Goal: Task Accomplishment & Management: Use online tool/utility

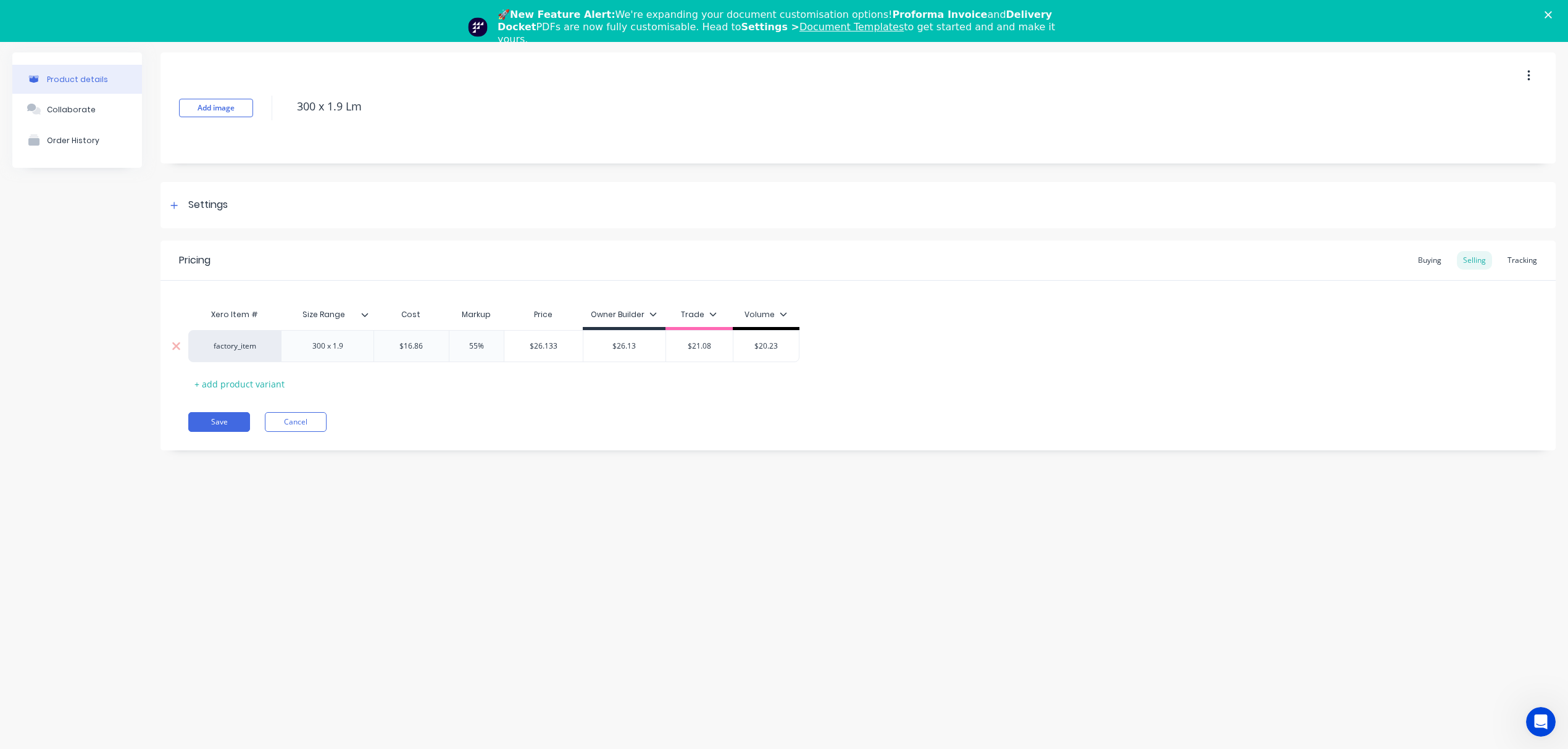
drag, startPoint x: 395, startPoint y: 346, endPoint x: 484, endPoint y: 349, distance: 89.1
click at [484, 349] on div "factory_item 300 x 1.9 $16.86 $16.86 55% $26.133 $26.13 $21.08 $20.23" at bounding box center [494, 346] width 611 height 32
paste input "$18.69"
type input "$18.69"
type textarea "x"
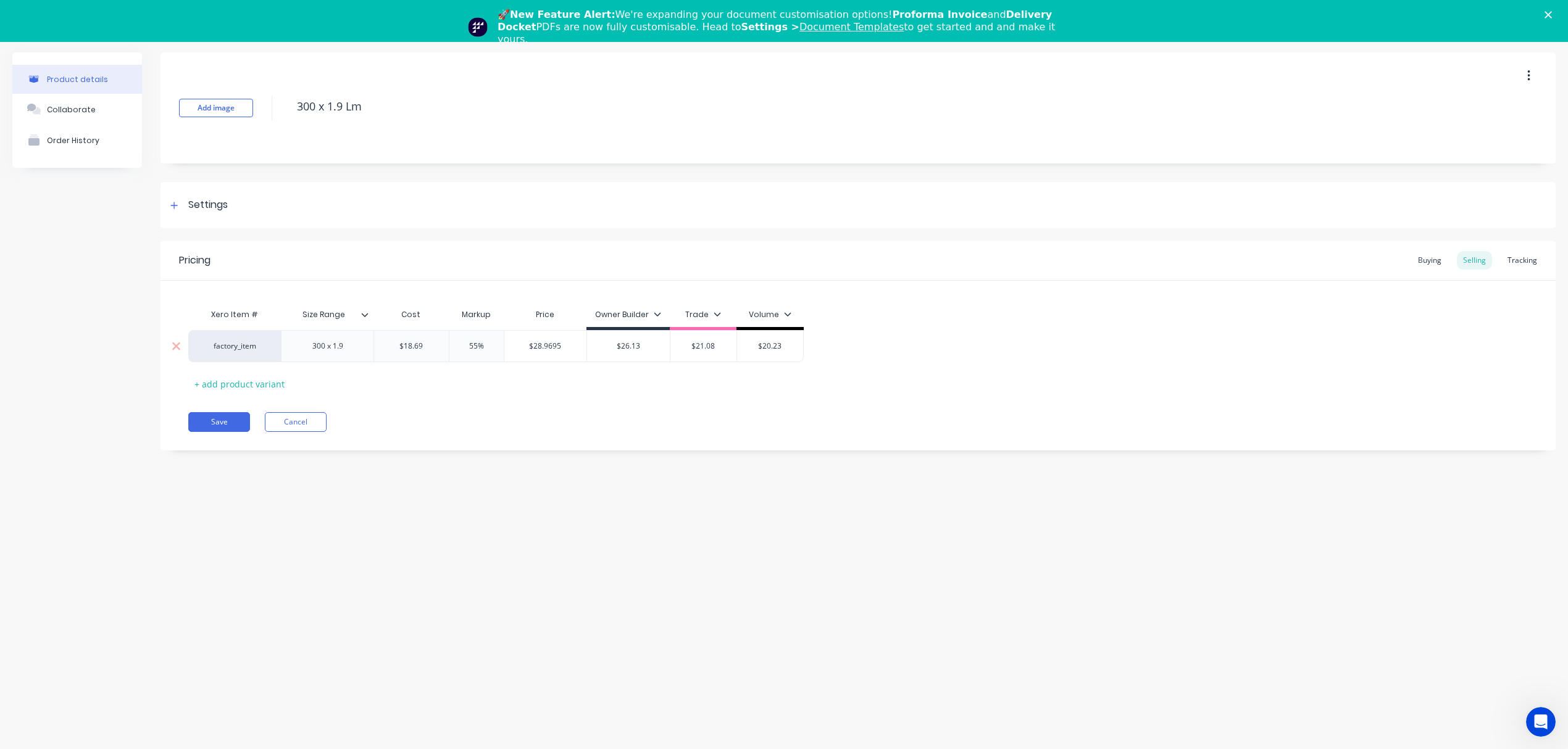
type input "$18.69"
type input "$28.9695"
click at [547, 345] on input "$28.9695" at bounding box center [545, 345] width 82 height 11
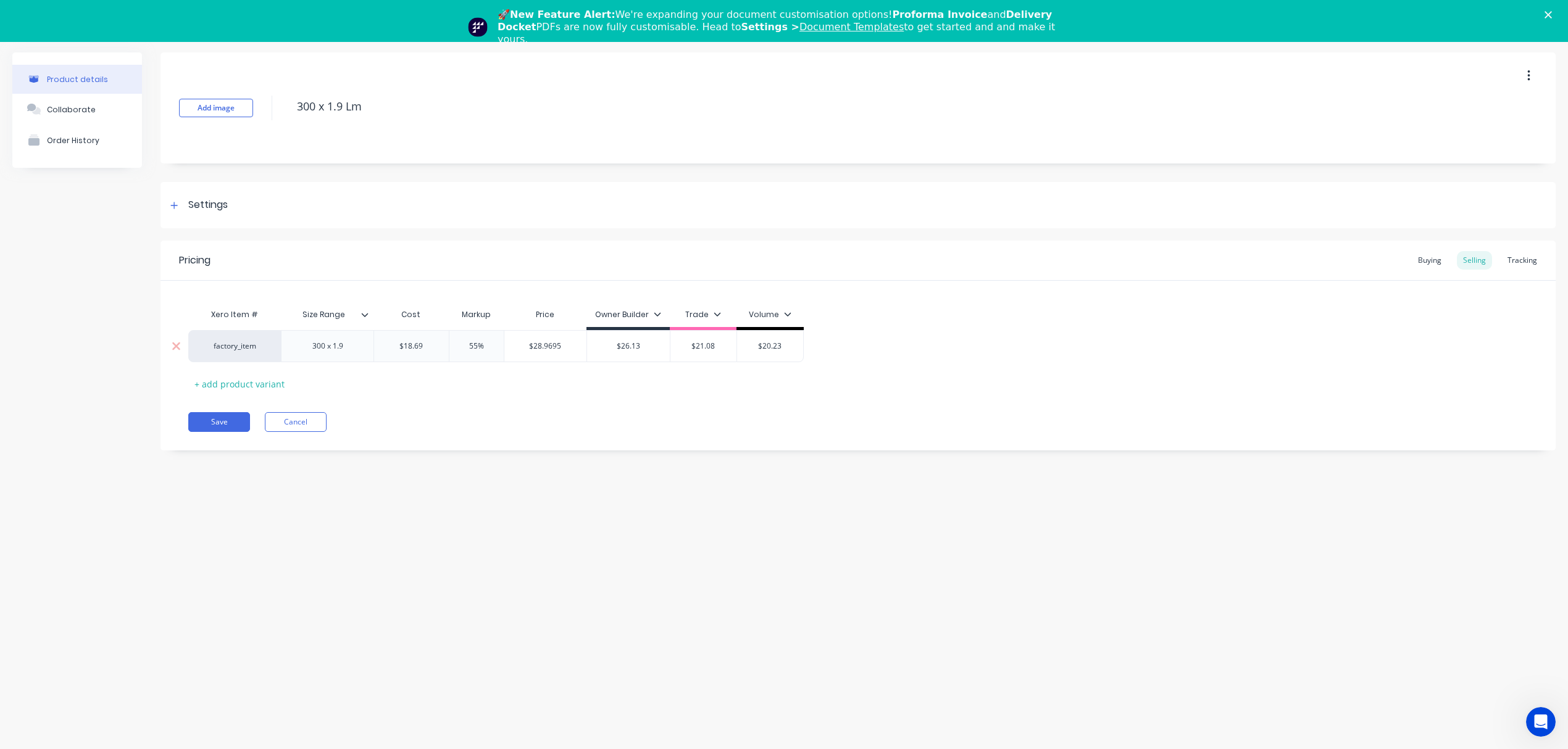
click at [612, 344] on input "$26.13" at bounding box center [628, 345] width 82 height 11
paste input "8.9695"
type input "$28.9695"
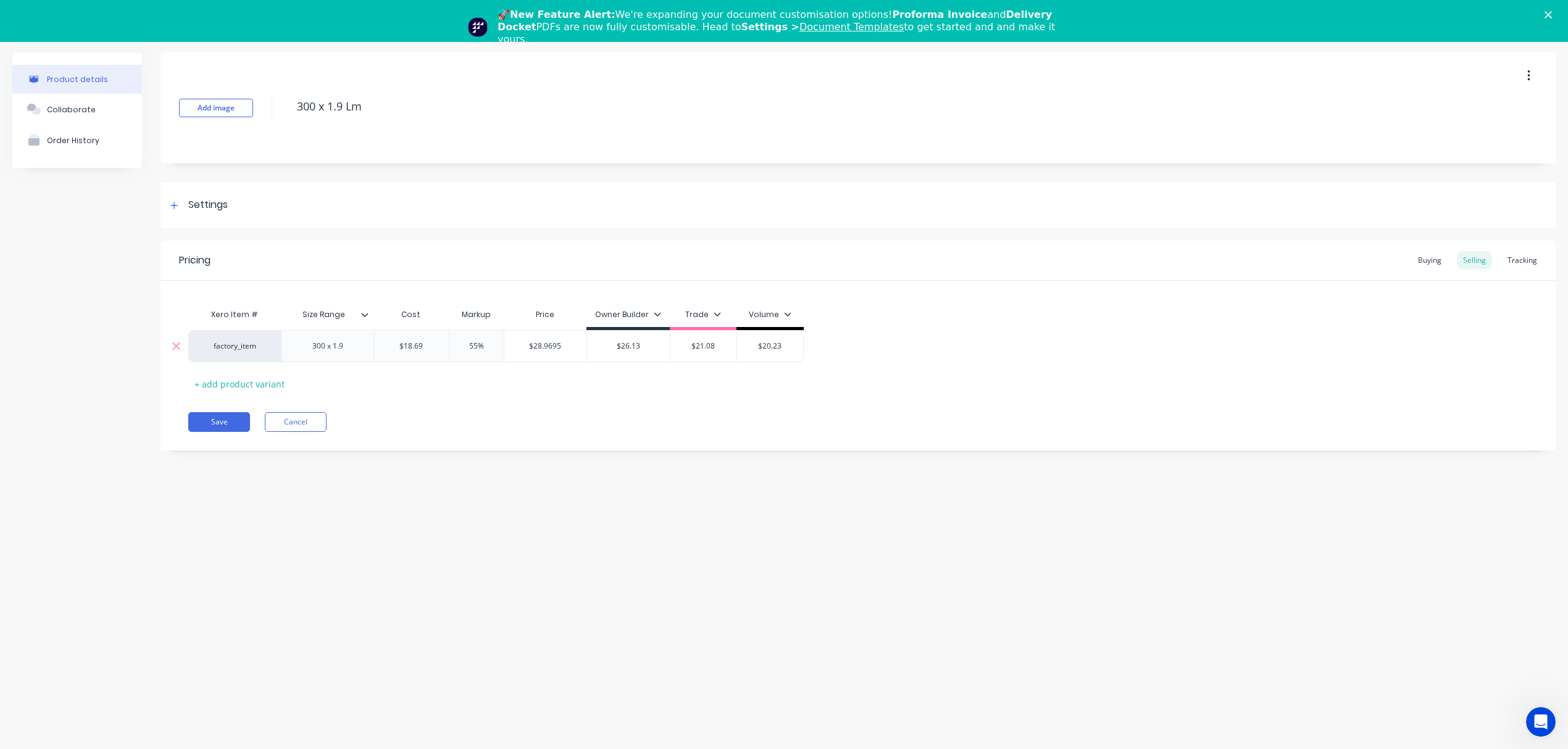
type textarea "x"
type input "$28.9695"
drag, startPoint x: 489, startPoint y: 344, endPoint x: 421, endPoint y: 344, distance: 68.0
click at [421, 344] on div "factory_item 300 x 1.9 $18.69 $18.69 55% 55% $28.9695 $28.9695 $28.9695 $28.969…" at bounding box center [496, 346] width 615 height 32
type input "2"
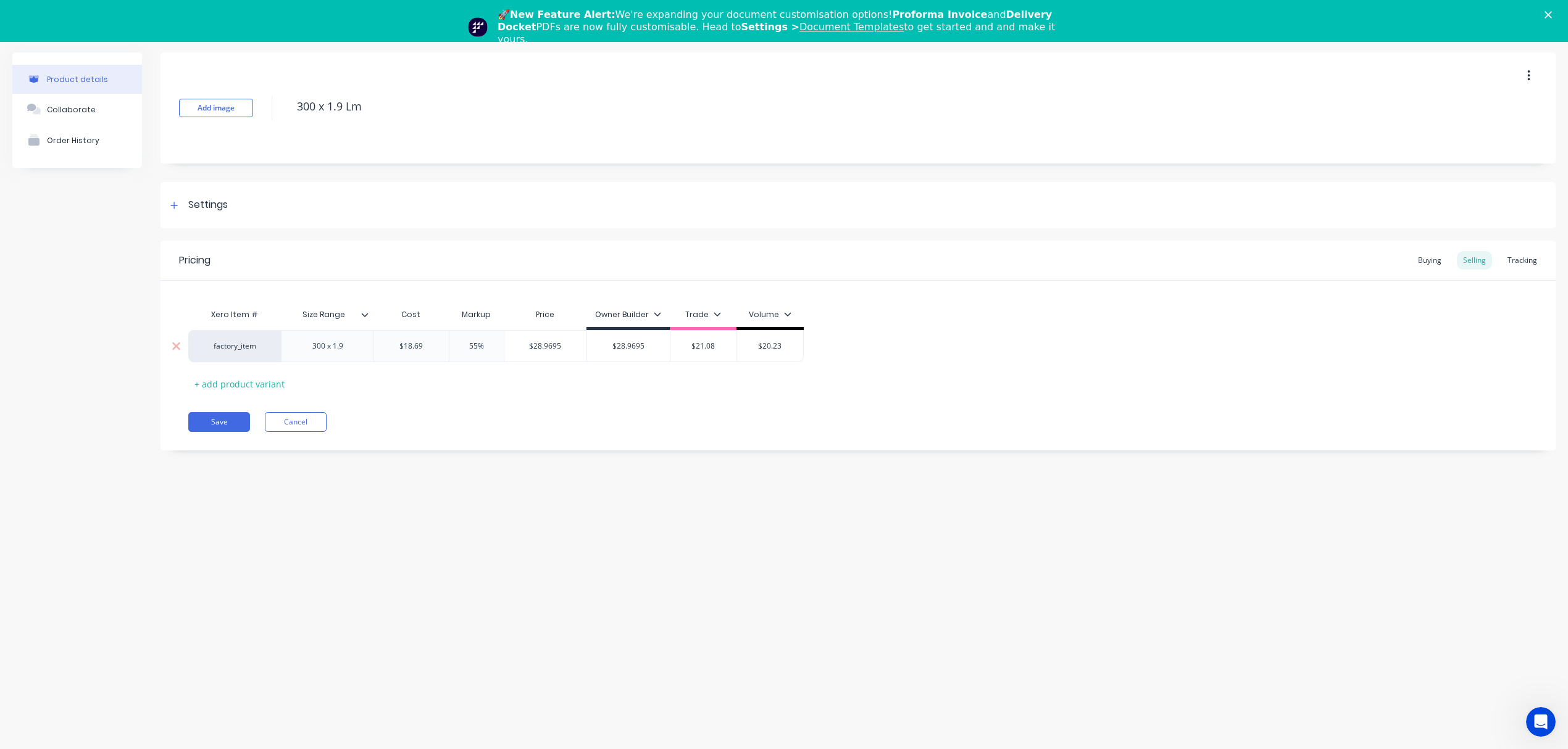
type textarea "x"
type input "25"
type textarea "x"
type input "25"
click at [448, 388] on div "Xero Item # Size Range Cost Markup Price Owner Builder Trade Volume factory_ite…" at bounding box center [858, 348] width 1340 height 91
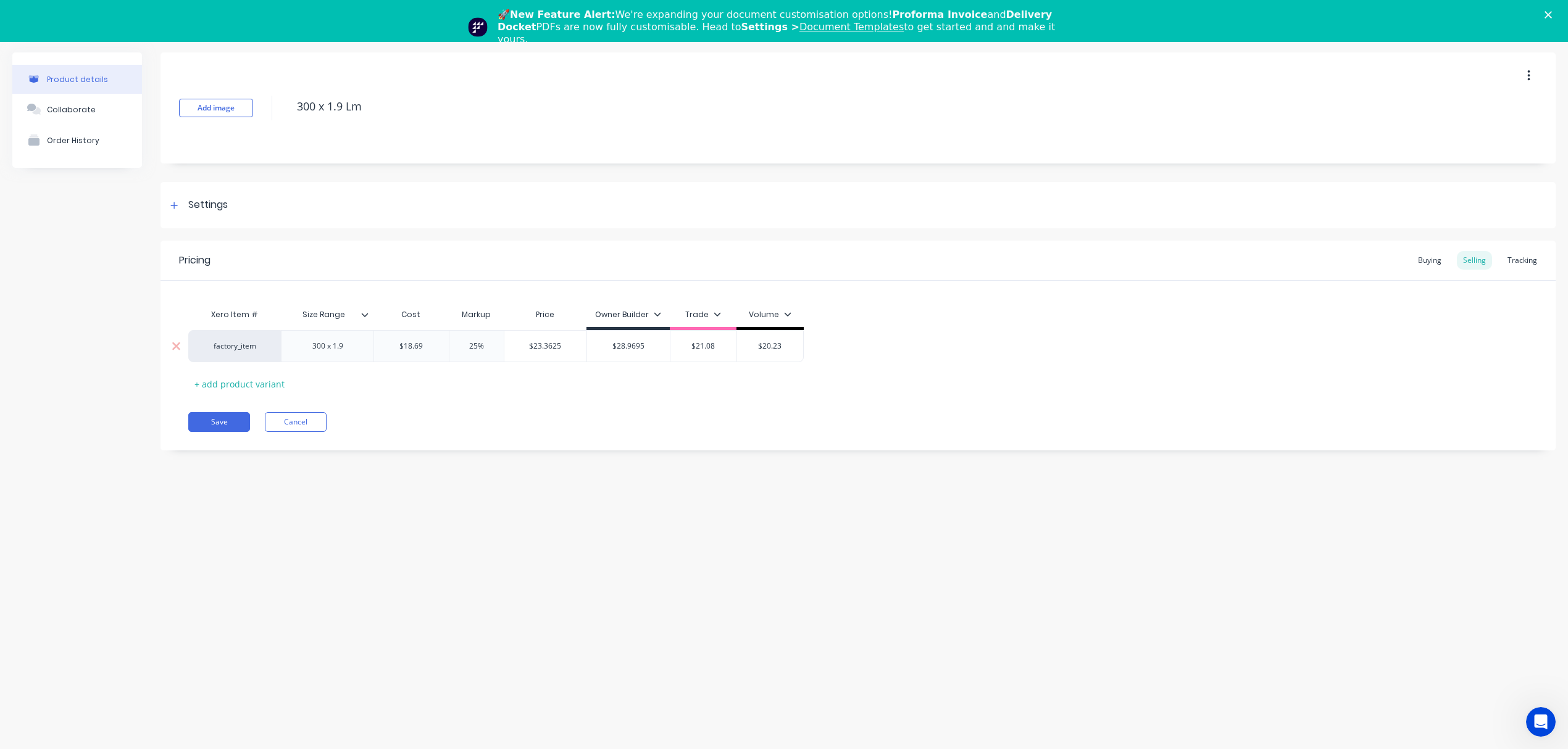
type input "$23.3625"
drag, startPoint x: 530, startPoint y: 345, endPoint x: 570, endPoint y: 344, distance: 40.0
click at [570, 344] on input "$23.3625" at bounding box center [545, 345] width 82 height 11
drag, startPoint x: 682, startPoint y: 345, endPoint x: 718, endPoint y: 348, distance: 36.1
click at [718, 348] on input "$21.08" at bounding box center [704, 345] width 66 height 11
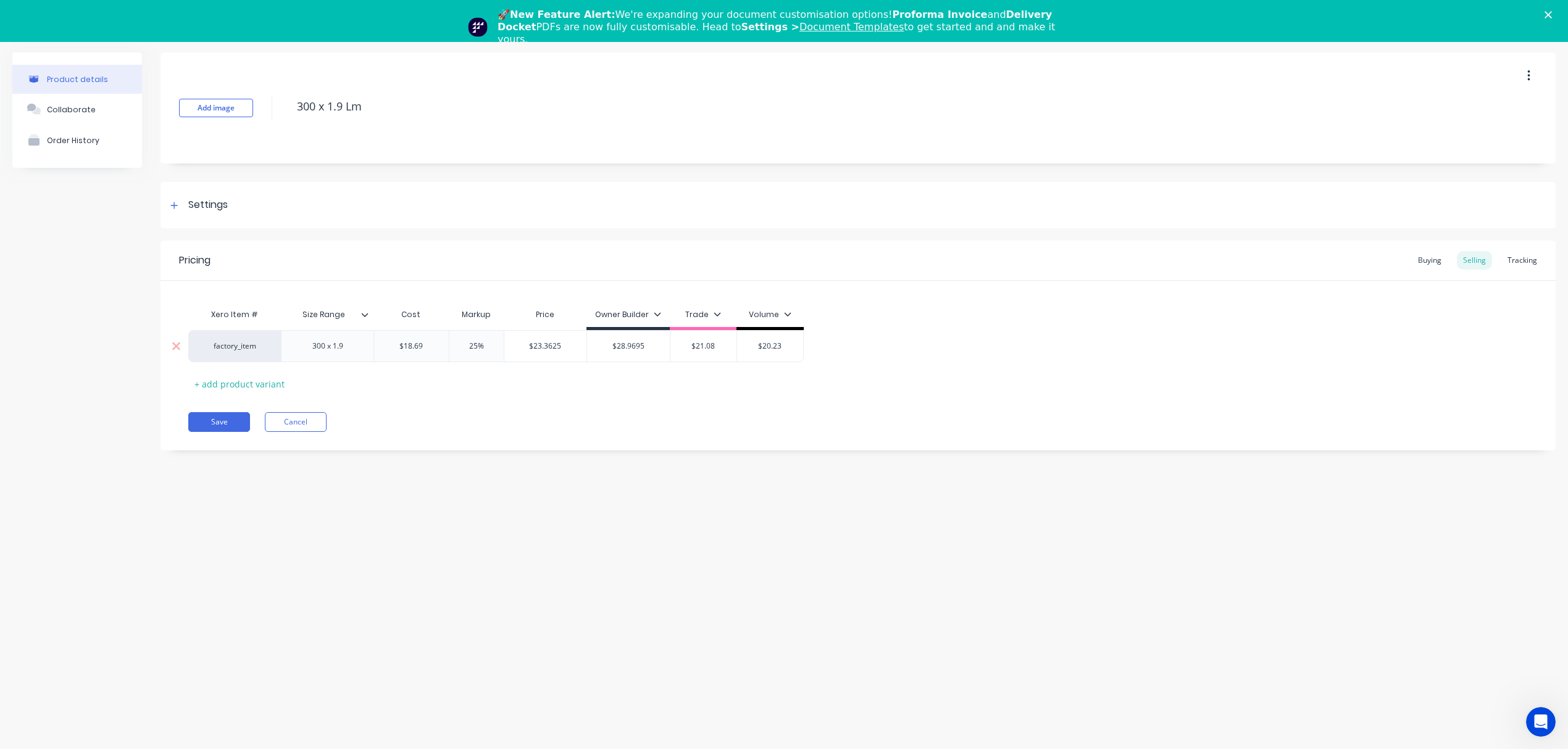
paste input "3.3625"
type input "$23.3625"
type textarea "x"
type input "$23.3625"
drag, startPoint x: 495, startPoint y: 347, endPoint x: 403, endPoint y: 349, distance: 92.0
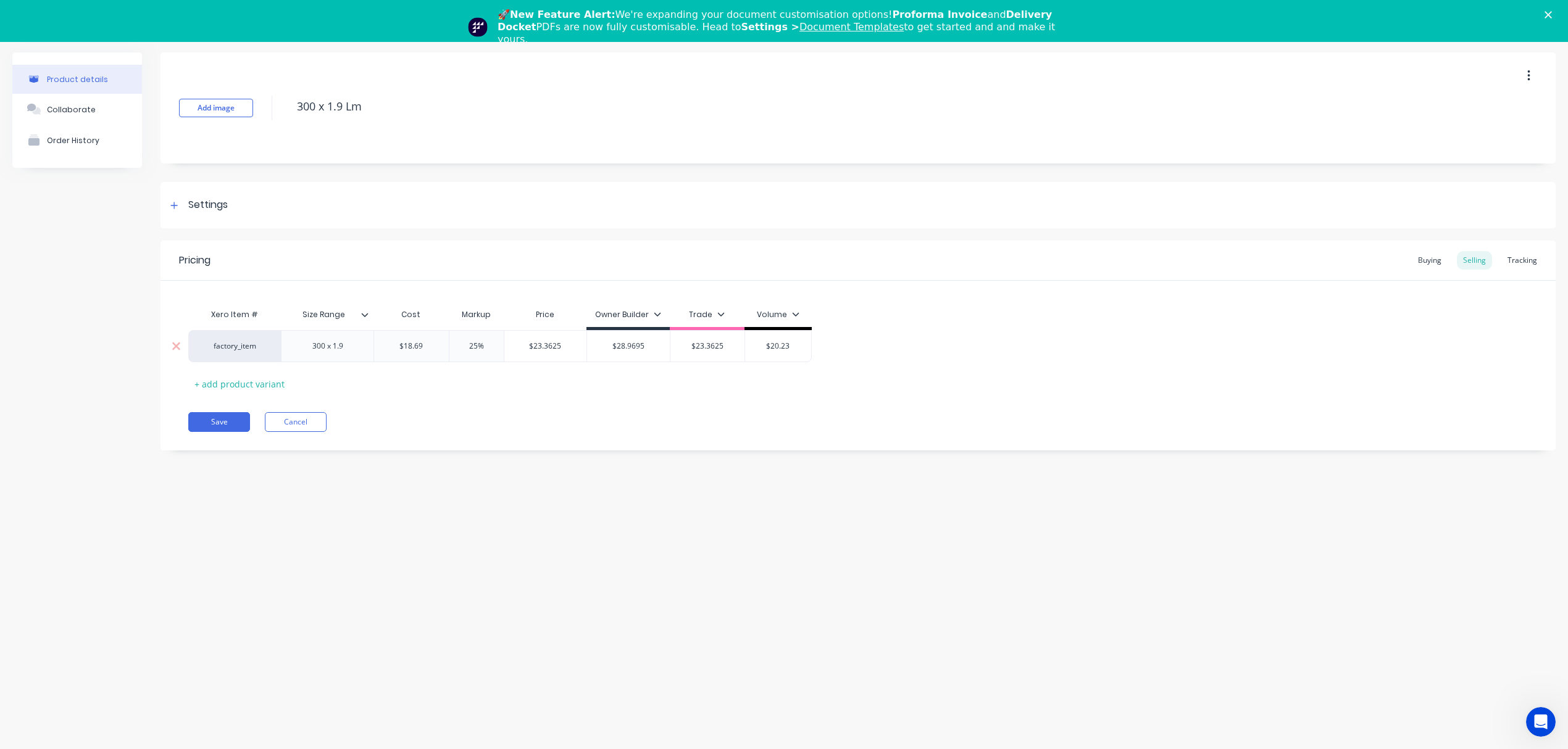
click at [403, 349] on div "factory_item 300 x 1.9 $18.69 $18.69 25% 25% $23.3625 $23.3625 $28.9695 $28.969…" at bounding box center [500, 346] width 623 height 32
type input "2"
type textarea "x"
type input "20"
type textarea "x"
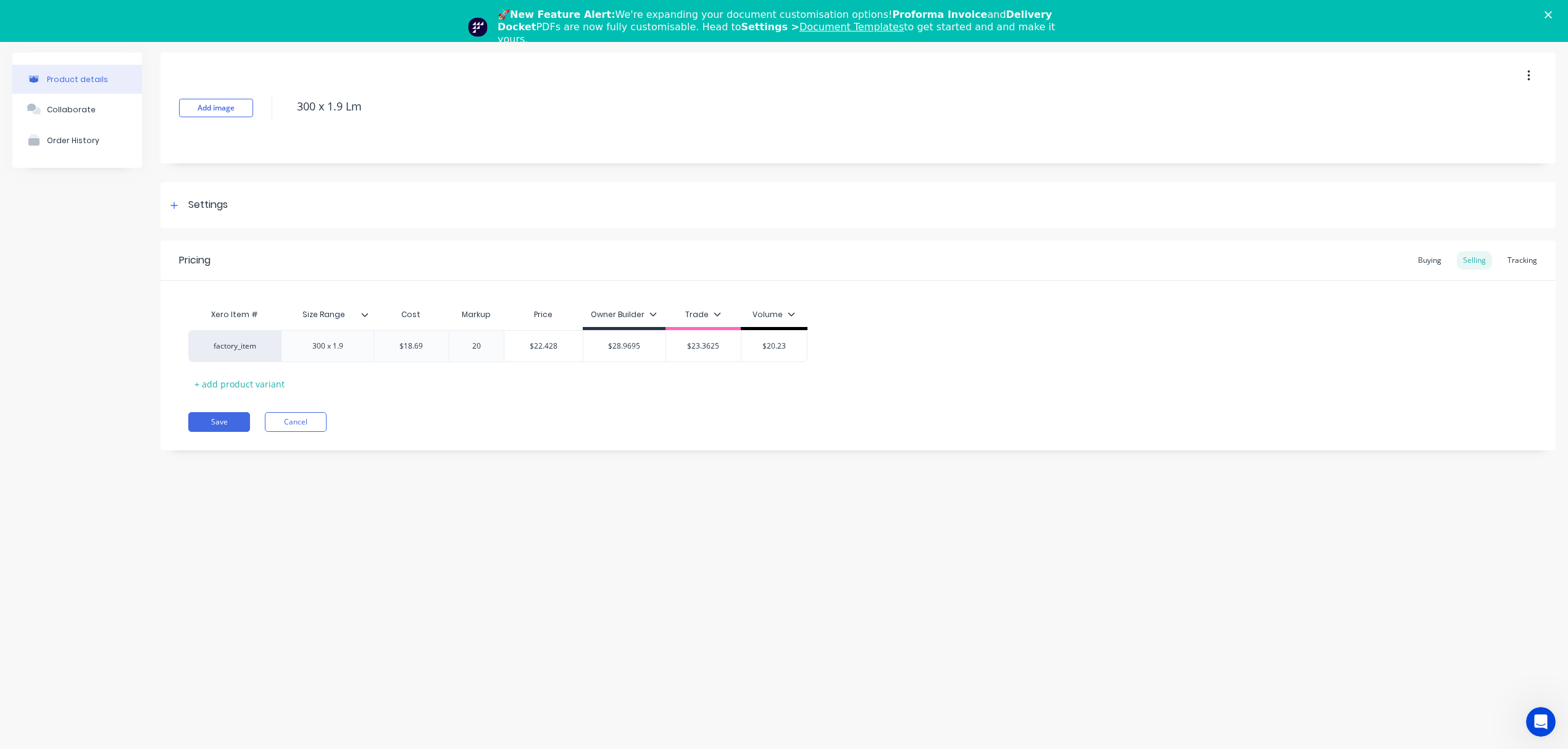
type input "20"
click at [544, 376] on div "Xero Item # Size Range Cost Markup Price Owner Builder Trade Volume factory_ite…" at bounding box center [858, 348] width 1340 height 91
type input "$22.428"
drag, startPoint x: 526, startPoint y: 346, endPoint x: 567, endPoint y: 346, distance: 41.0
click at [567, 346] on input "$22.428" at bounding box center [543, 345] width 78 height 11
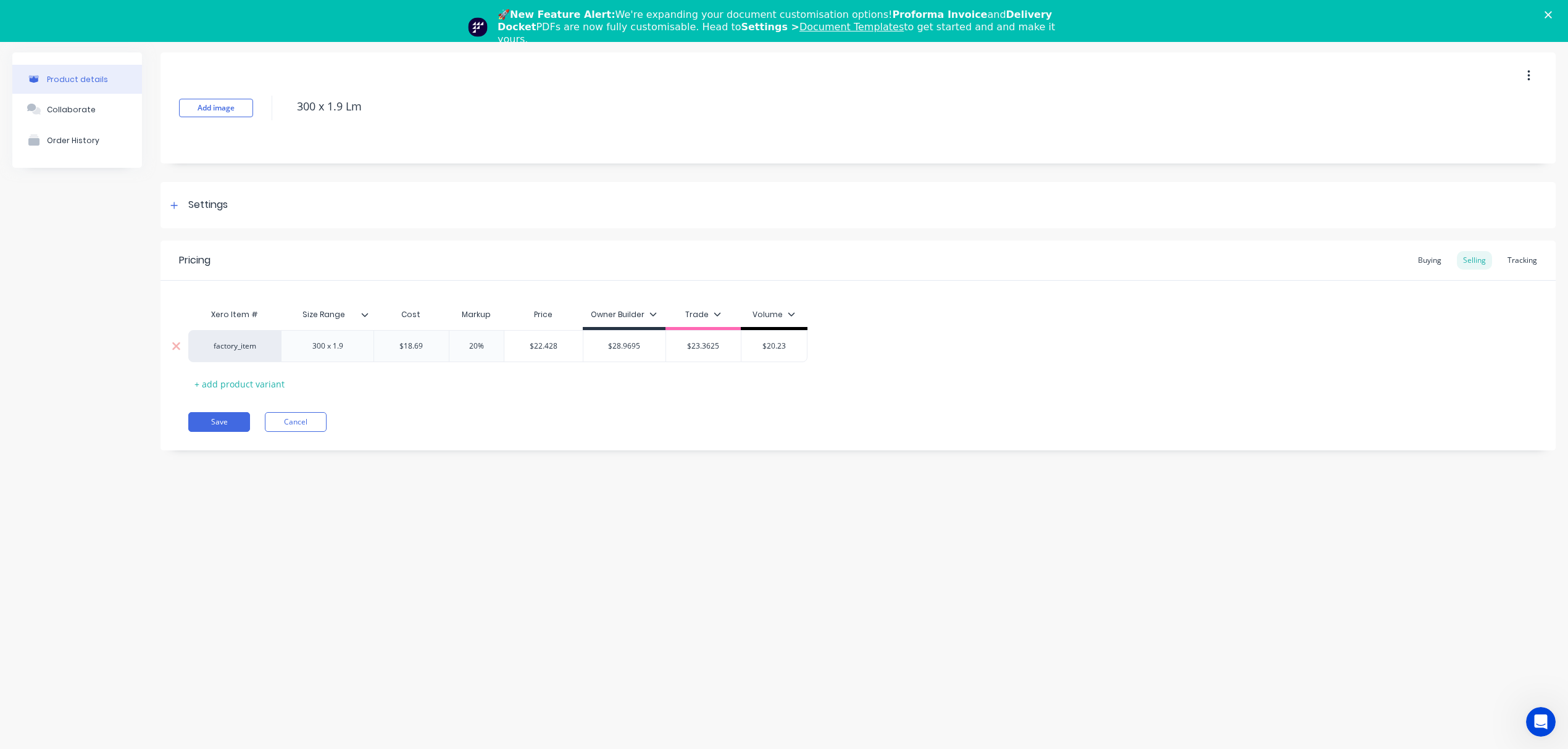
drag, startPoint x: 763, startPoint y: 348, endPoint x: 791, endPoint y: 347, distance: 28.0
click at [791, 347] on input "$20.23" at bounding box center [774, 345] width 66 height 11
paste input "2.428"
type input "$22.428"
type textarea "x"
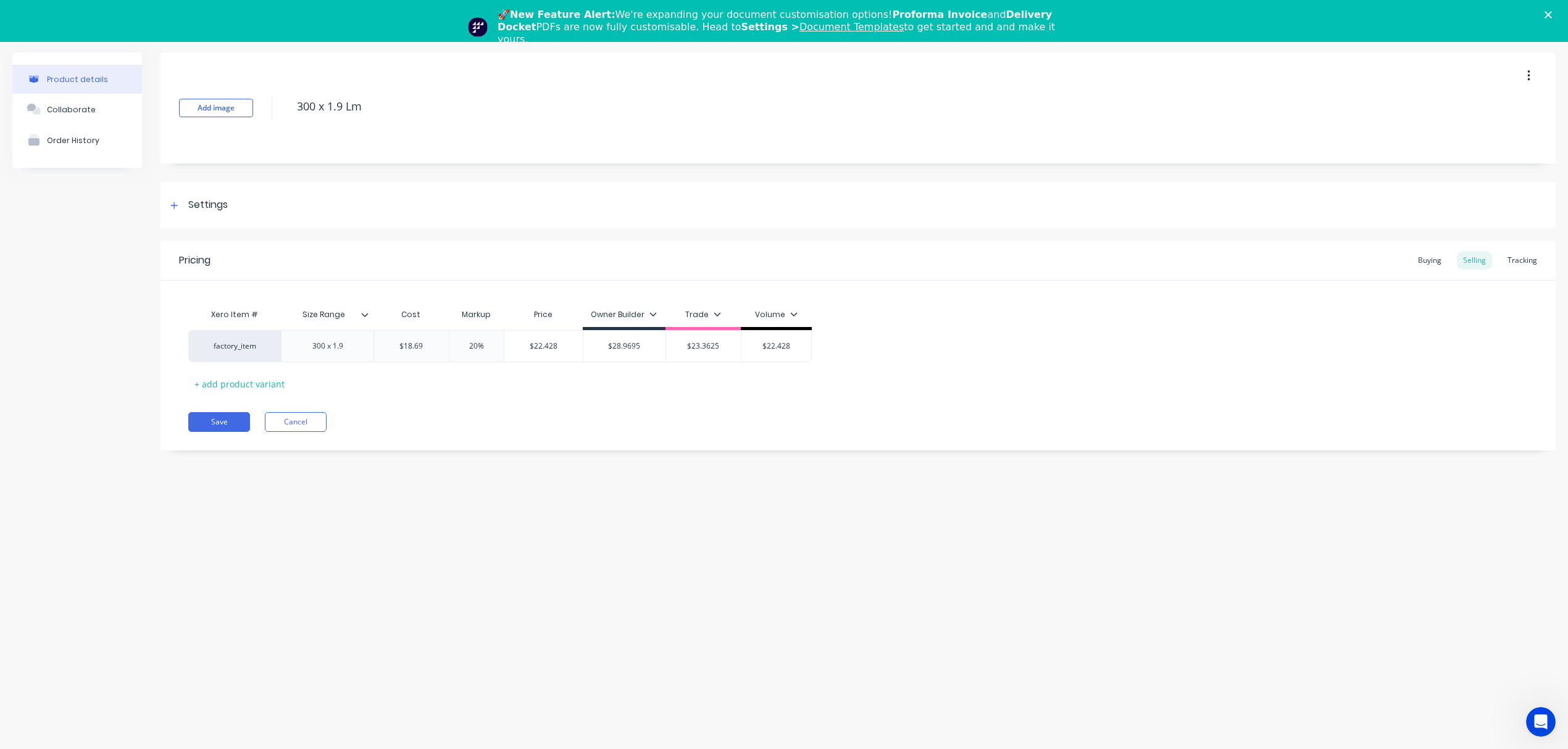
type input "$22.428"
click at [705, 381] on div "Xero Item # Size Range Cost Markup Price Owner Builder Trade Volume factory_ite…" at bounding box center [858, 348] width 1340 height 91
drag, startPoint x: 480, startPoint y: 348, endPoint x: 416, endPoint y: 348, distance: 64.0
click at [416, 348] on div "factory_item 300 x 1.9 $18.69 $18.69 20% 20% $22.428 $22.428 $28.9695 $28.9695 …" at bounding box center [500, 346] width 623 height 32
type input "5%"
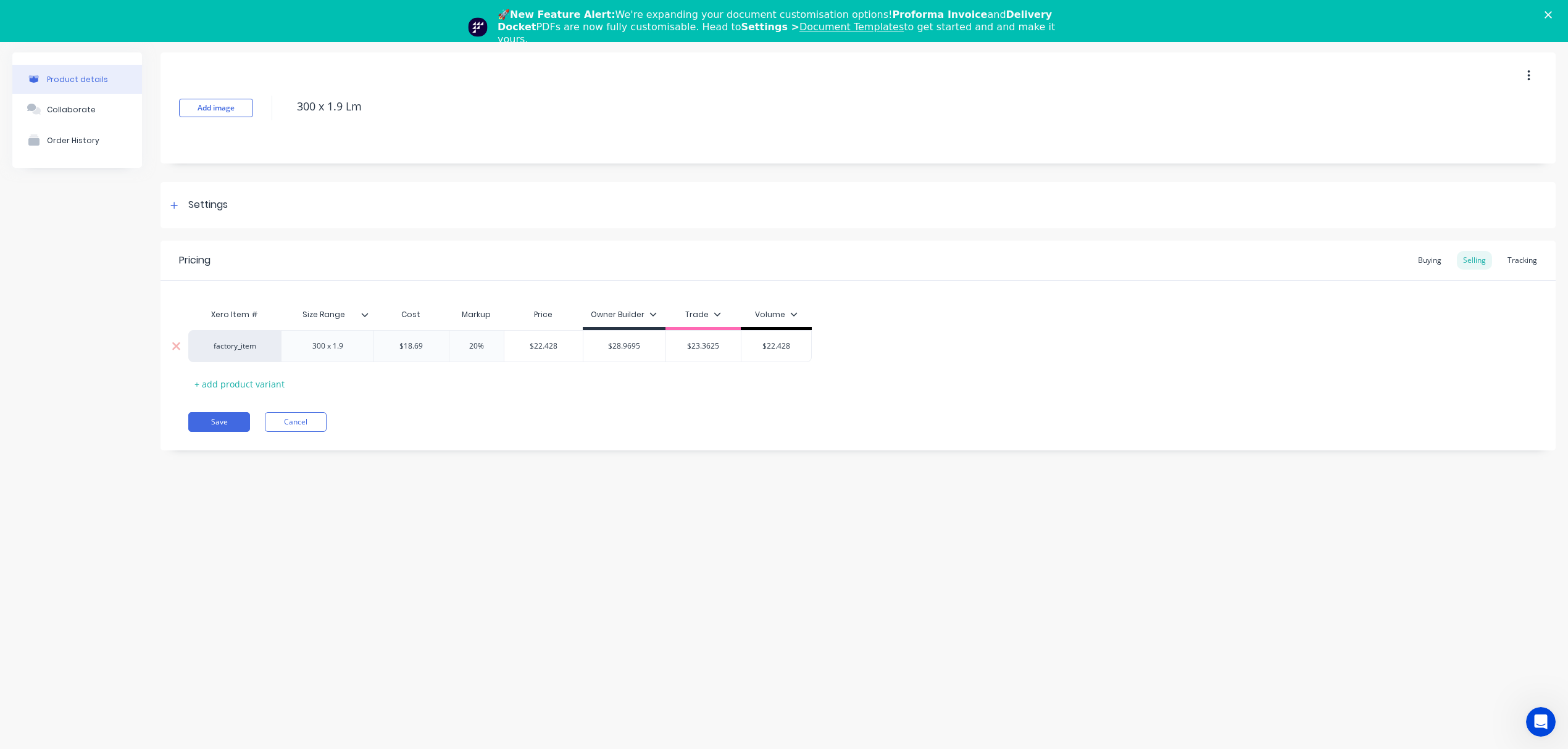
type textarea "x"
type input "55%"
type textarea "x"
type input "55%"
click at [462, 385] on div "Xero Item # Size Range Cost Markup Price Owner Builder Trade Volume factory_ite…" at bounding box center [858, 348] width 1340 height 91
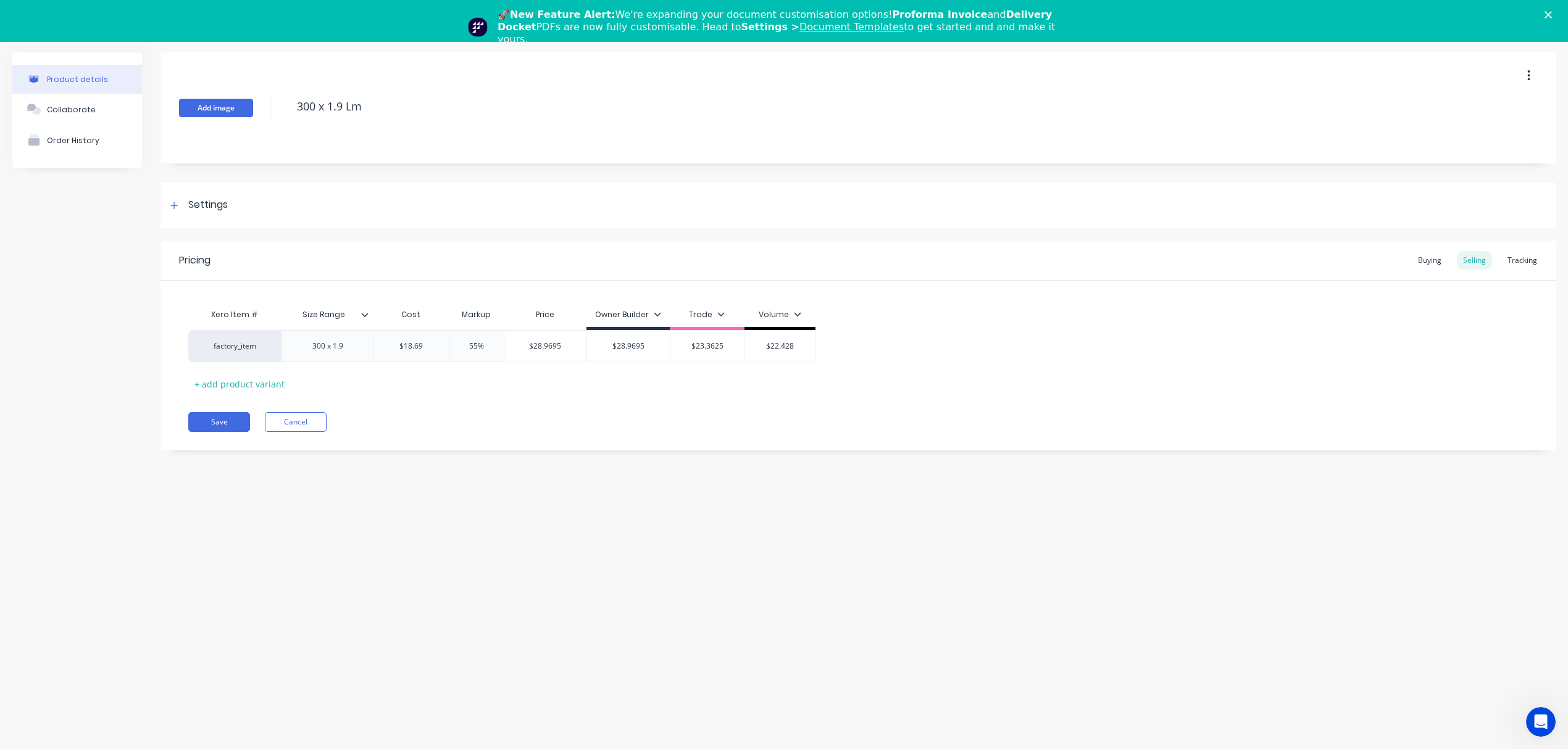
drag, startPoint x: 372, startPoint y: 99, endPoint x: 228, endPoint y: 108, distance: 144.3
click at [228, 108] on div "Add image 300 x 1.9 Lm" at bounding box center [858, 108] width 1395 height 111
click at [223, 429] on button "Save" at bounding box center [219, 423] width 62 height 20
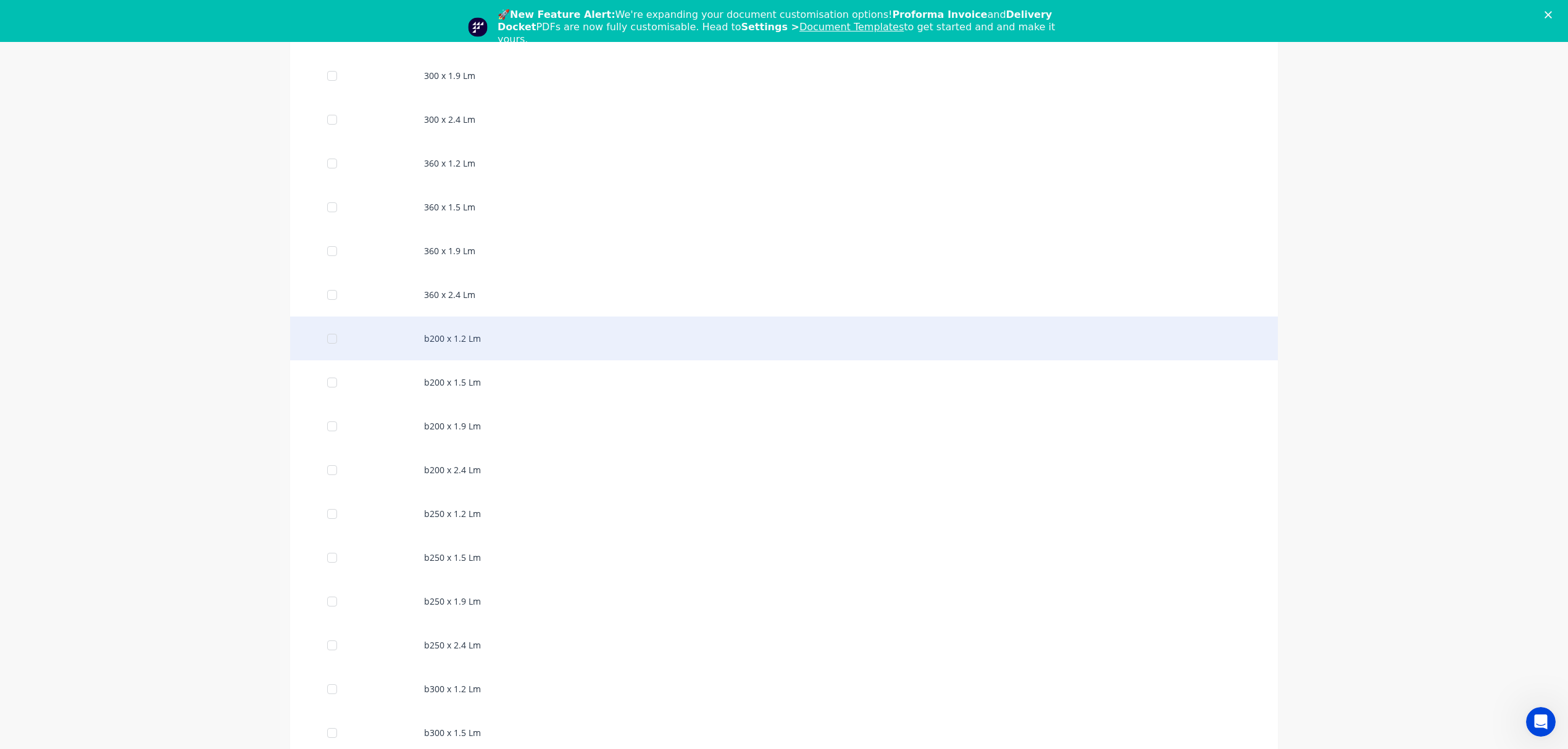
scroll to position [536, 0]
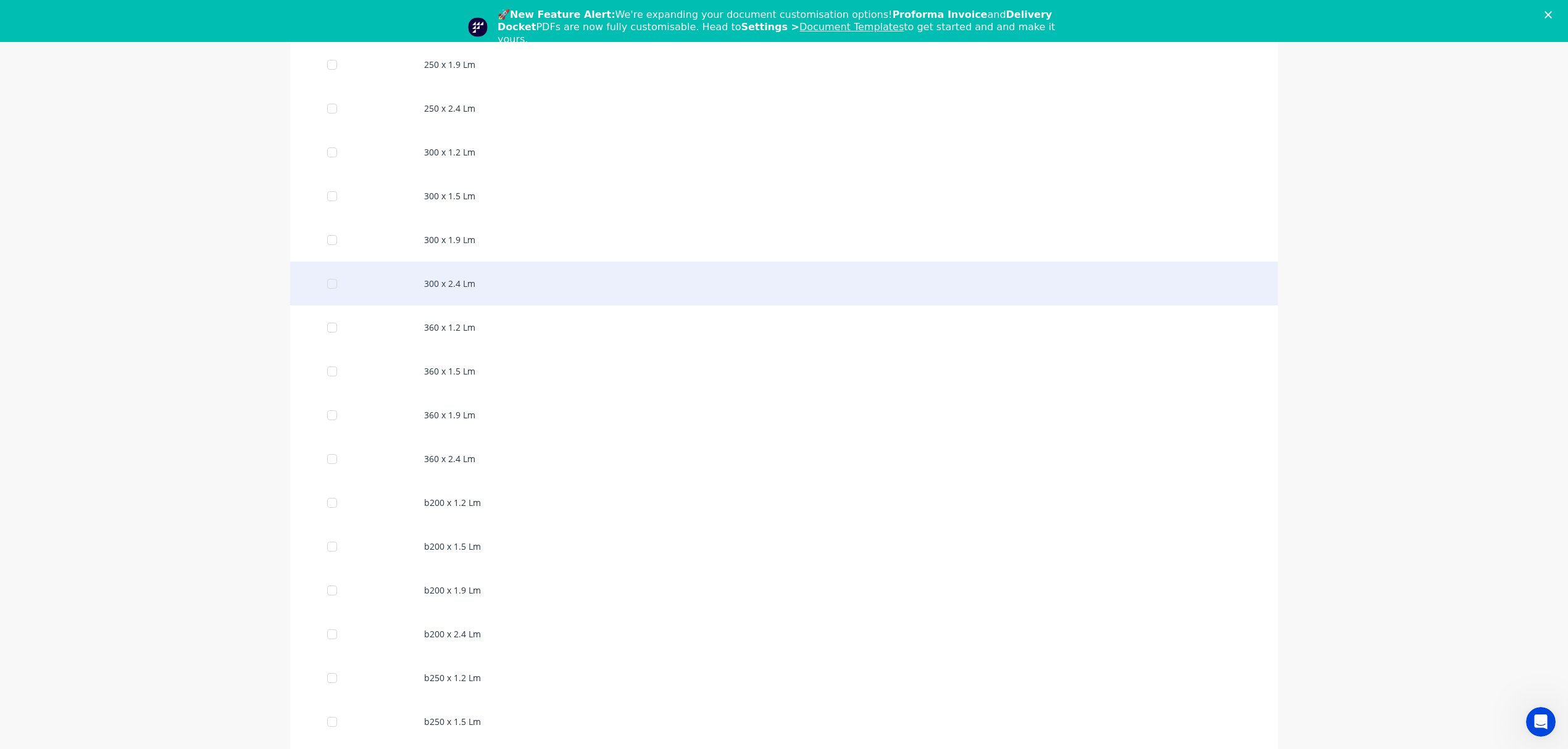
click at [495, 303] on div "300 x 2.4 Lm" at bounding box center [783, 284] width 987 height 44
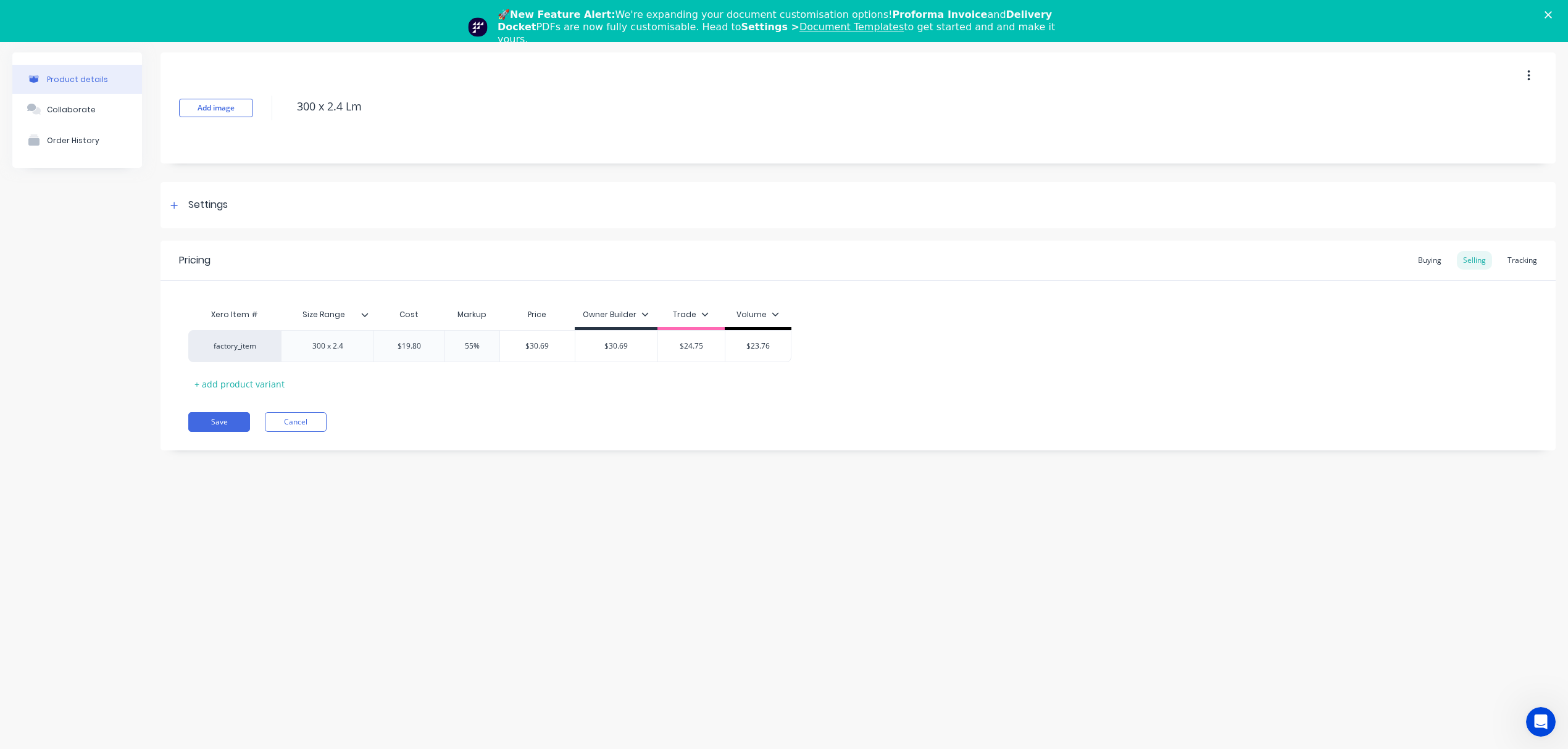
type textarea "x"
type input "$19.80"
drag, startPoint x: 391, startPoint y: 344, endPoint x: 445, endPoint y: 345, distance: 54.0
click at [445, 345] on div "factory_item 300 x 2.4 $19.80 $19.80 55% $30.69 $30.69 $24.75 $23.76" at bounding box center [490, 346] width 603 height 32
paste input "22.19"
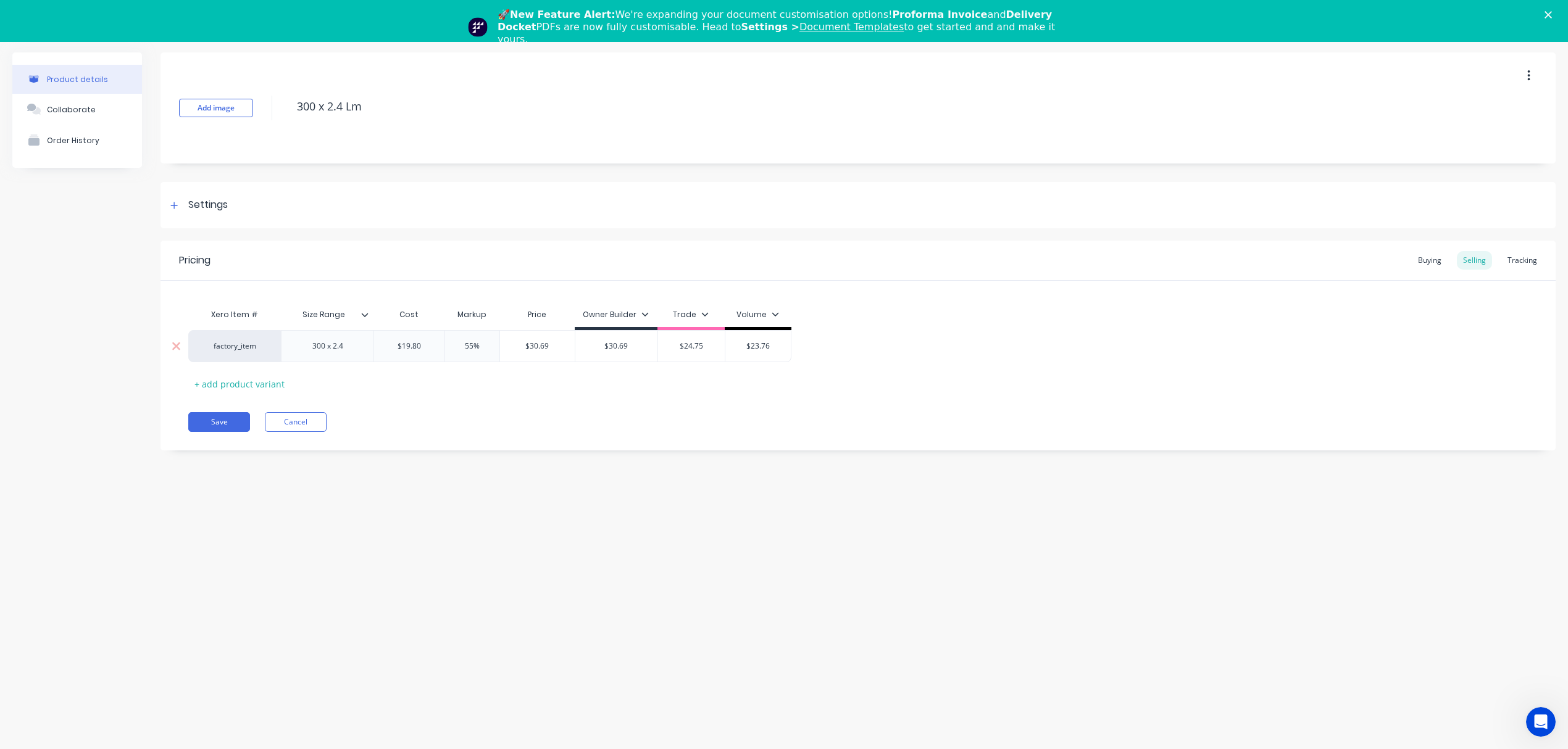
type textarea "x"
type input "22.19"
type input "$34.3945"
drag, startPoint x: 524, startPoint y: 347, endPoint x: 586, endPoint y: 346, distance: 62.0
click at [586, 346] on input "$34.3945" at bounding box center [545, 345] width 82 height 11
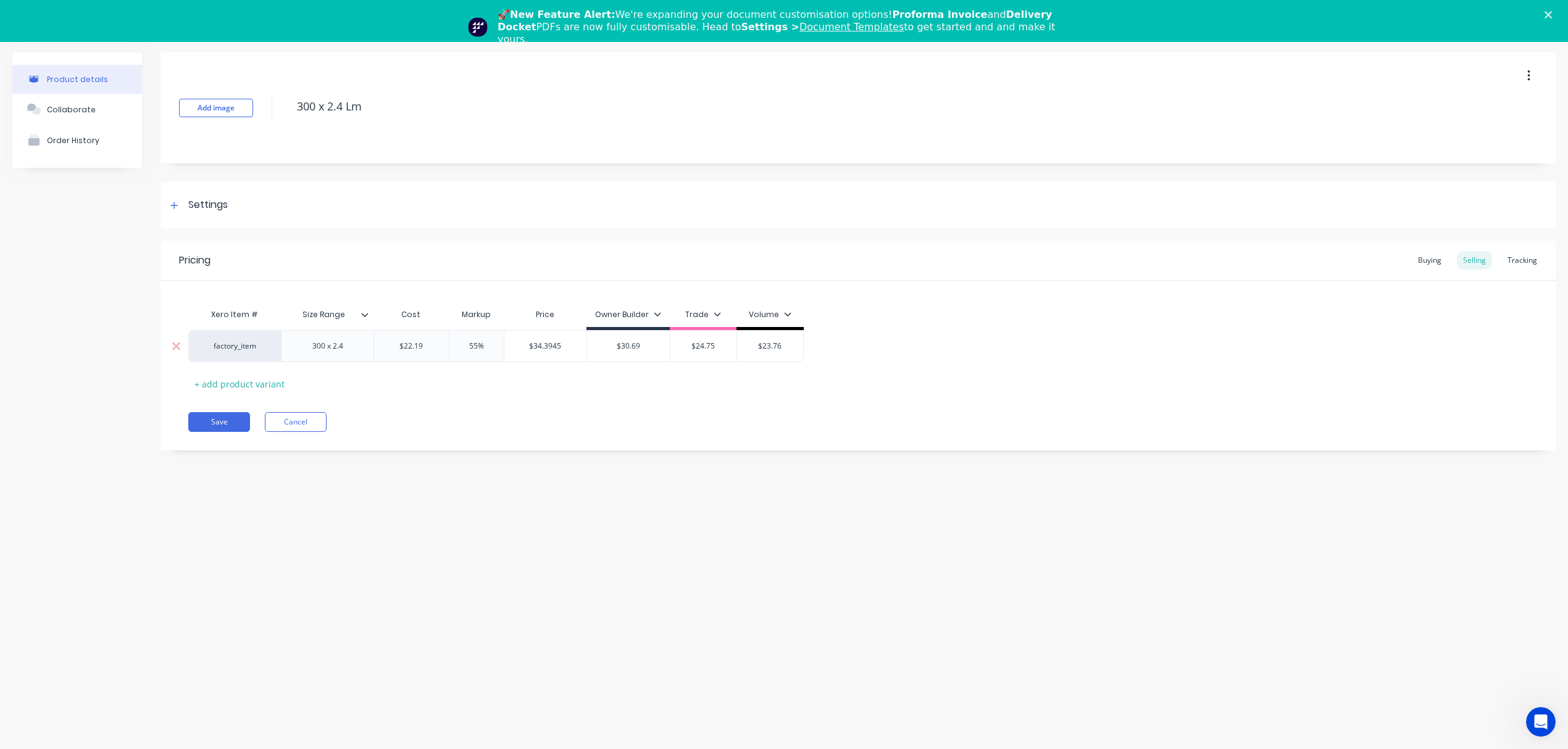
type input "$30.69"
drag, startPoint x: 605, startPoint y: 346, endPoint x: 661, endPoint y: 348, distance: 56.0
click at [661, 348] on input "$30.69" at bounding box center [628, 345] width 82 height 11
paste input "4.3945"
type textarea "x"
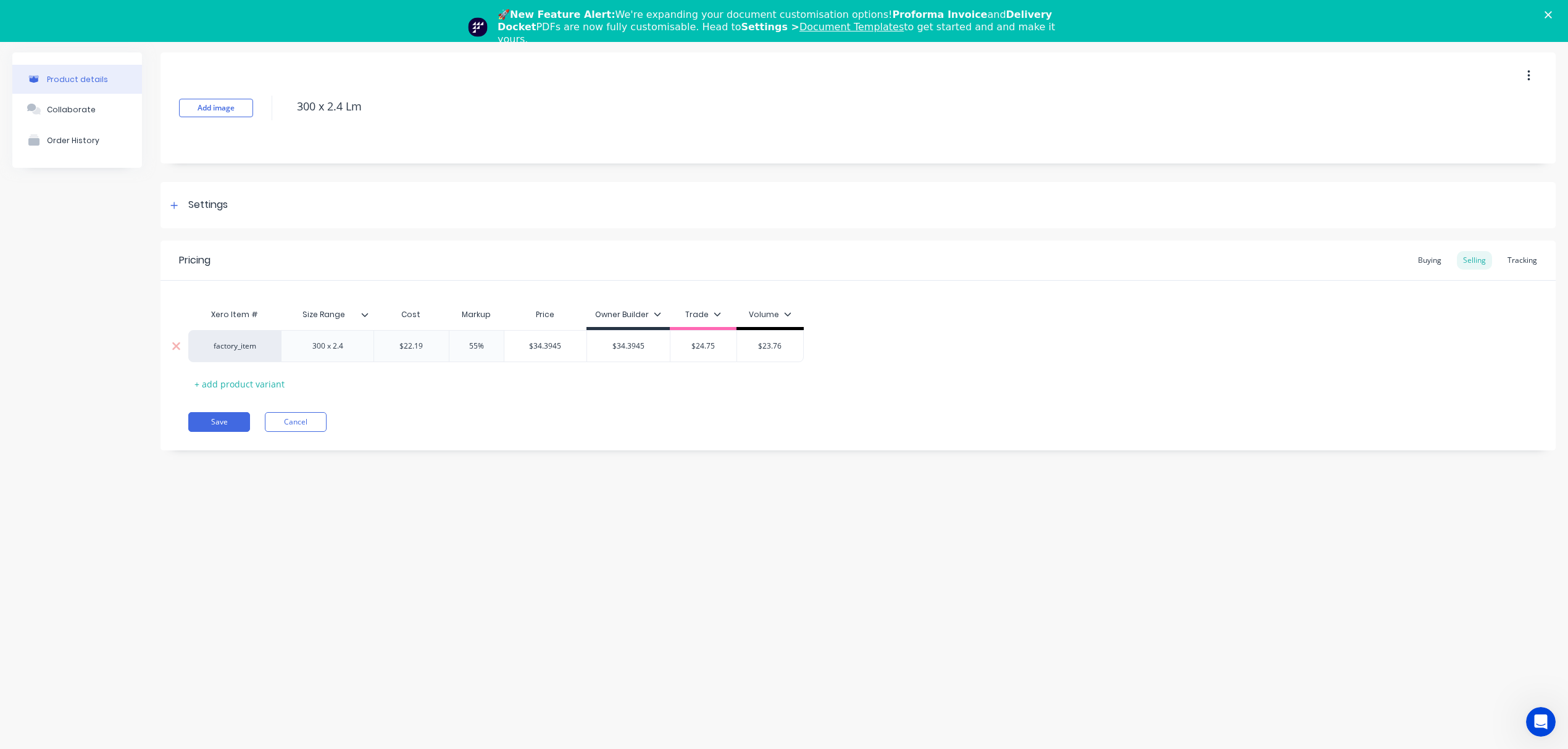
type input "$34.3945"
type input "55%"
drag, startPoint x: 487, startPoint y: 344, endPoint x: 429, endPoint y: 348, distance: 58.1
click at [429, 348] on div "factory_item 300 x 2.4 $22.19 22.19 55% 55% $34.3945 $34.3945 $34.3945 $34.3945…" at bounding box center [496, 346] width 615 height 32
type textarea "x"
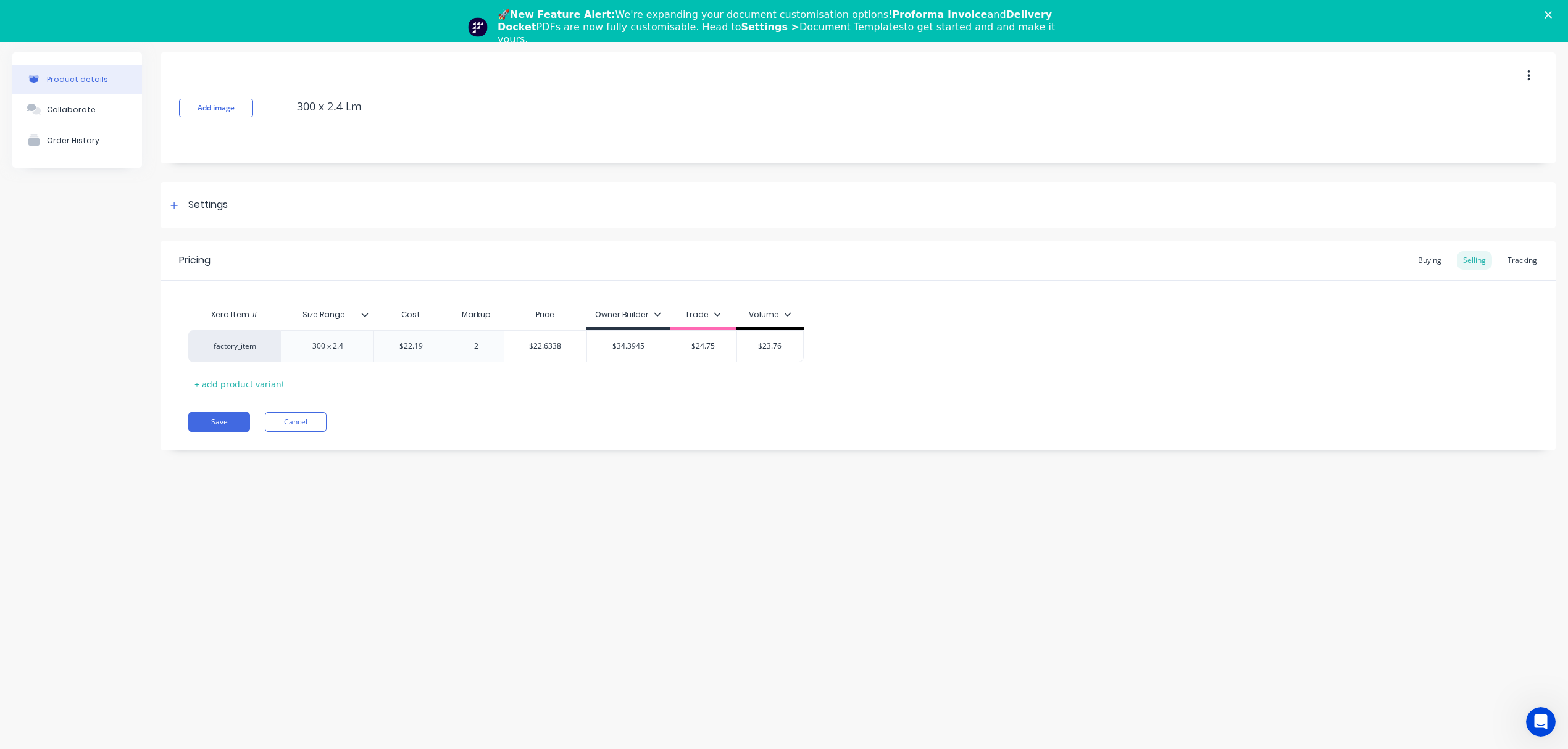
type input "25"
type textarea "x"
type input "25"
click at [433, 399] on div "Pricing Buying Selling Tracking Xero Item # Size Range Cost Markup Price Owner …" at bounding box center [858, 346] width 1395 height 210
type input "$27.7375"
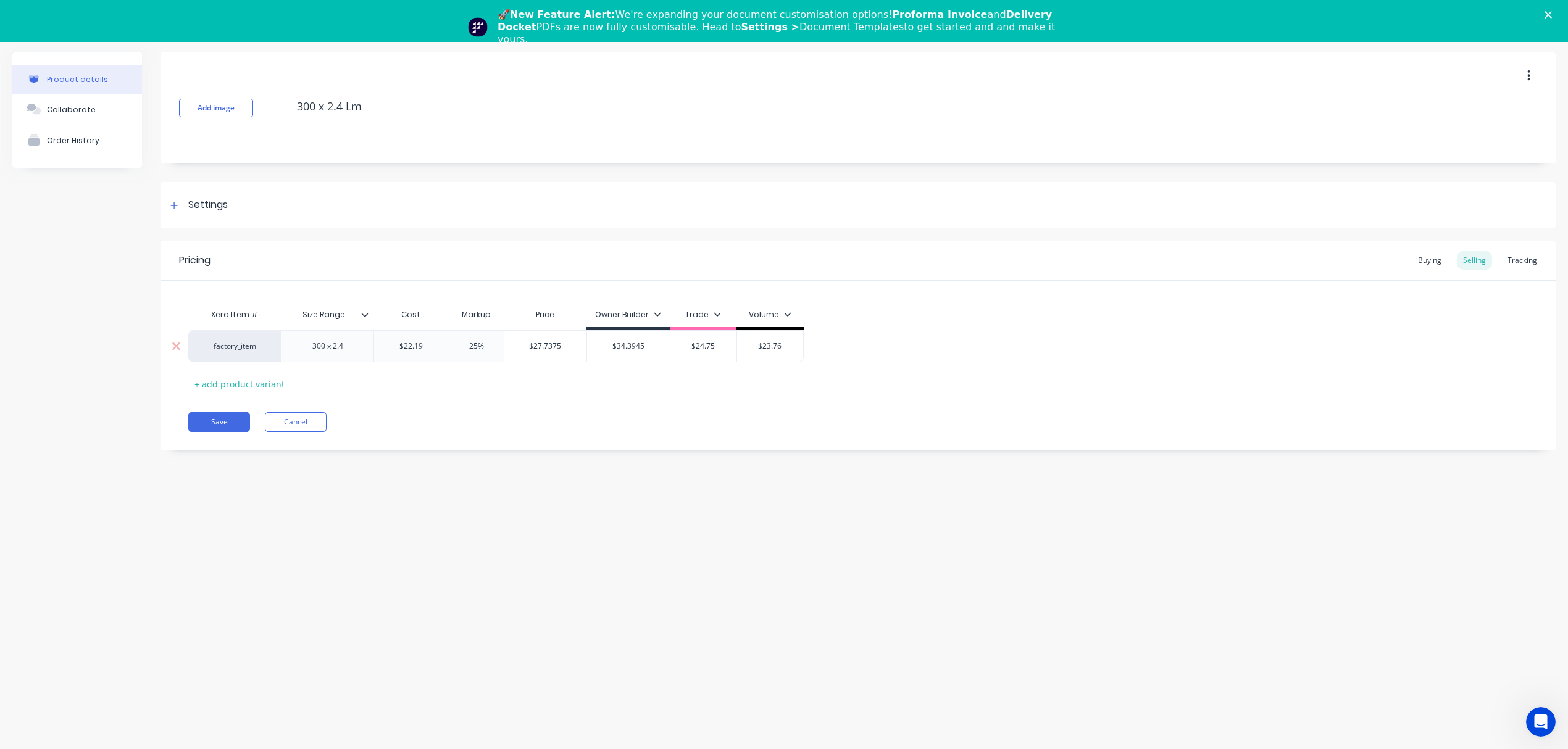
drag, startPoint x: 524, startPoint y: 340, endPoint x: 590, endPoint y: 347, distance: 66.4
click at [590, 347] on div "factory_item 300 x 2.4 $22.19 22.19 25% 25 $27.7375 $27.7375 $34.3945 $34.3945 …" at bounding box center [496, 346] width 615 height 32
type input "$24.75"
drag, startPoint x: 686, startPoint y: 350, endPoint x: 747, endPoint y: 351, distance: 61.0
click at [747, 351] on div "factory_item 300 x 2.4 $22.19 22.19 25% 25 $27.7375 $27.7375 $34.3945 $34.3945 …" at bounding box center [496, 346] width 615 height 32
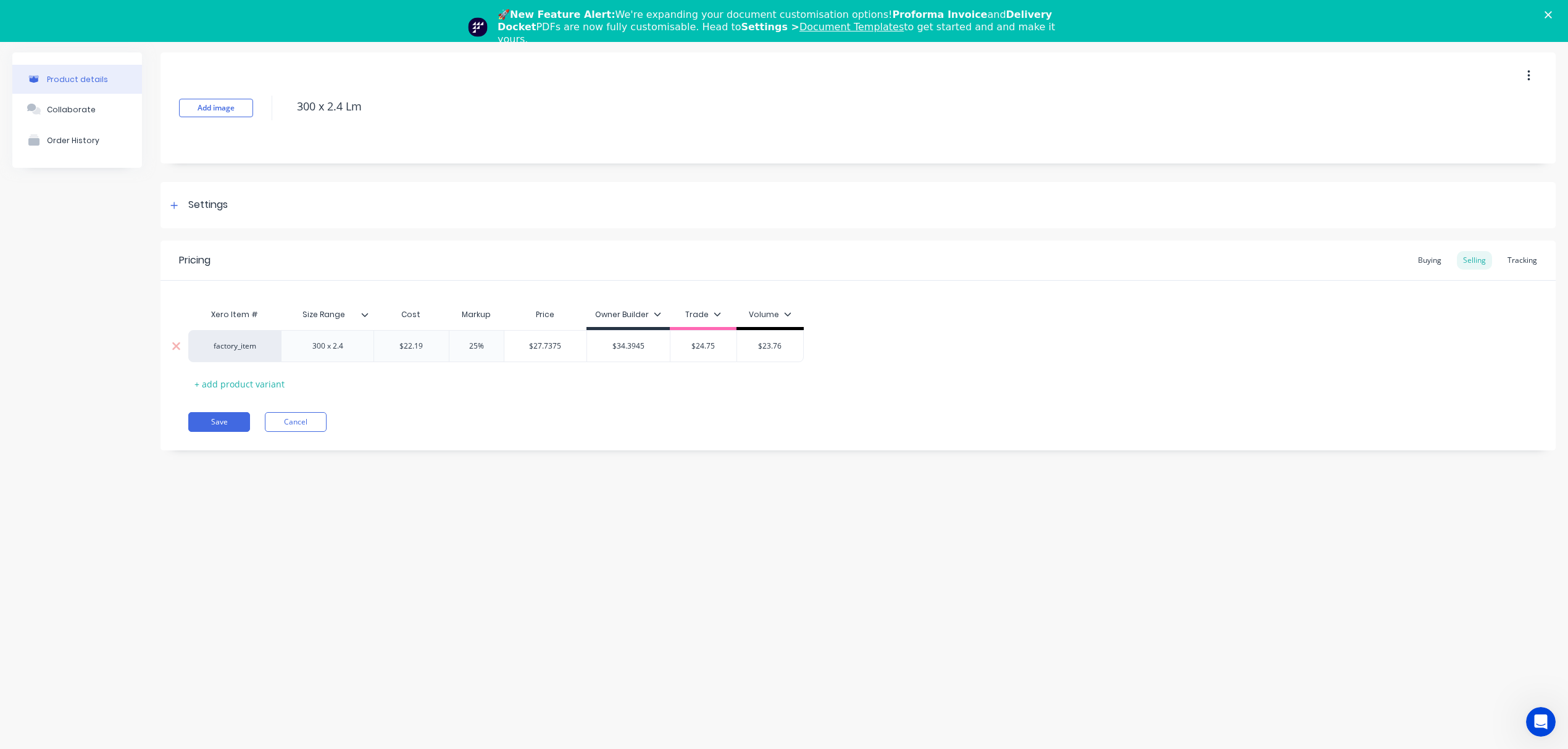
paste input "7.73"
type textarea "x"
drag, startPoint x: 494, startPoint y: 352, endPoint x: 435, endPoint y: 348, distance: 59.1
click at [435, 348] on div "factory_item 300 x 2.4 $22.19 22.19 25% 25 $27.7375 $27.7375 $34.3945 $34.3945 …" at bounding box center [858, 346] width 1340 height 33
type input "$27.7375"
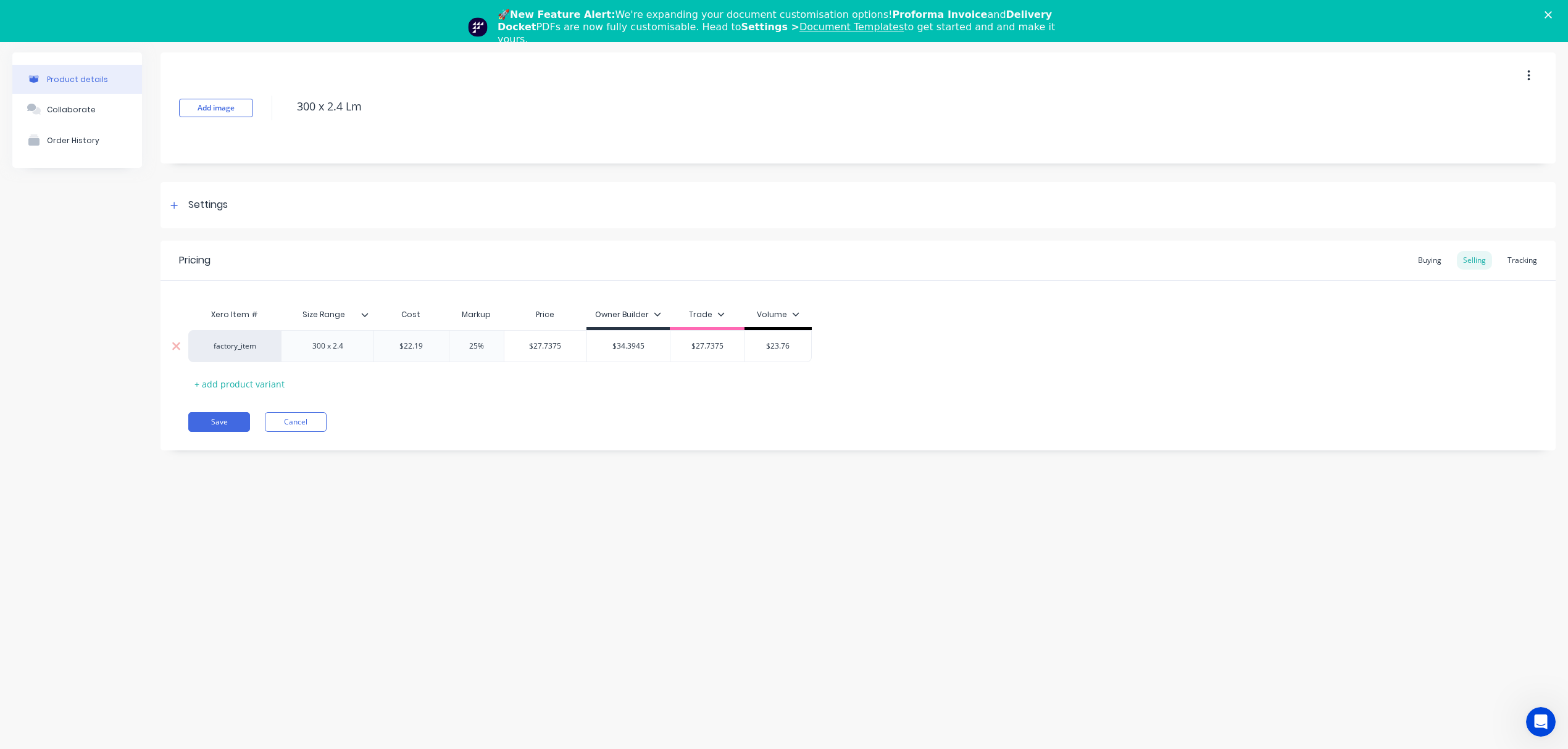
type input "25%"
click at [484, 347] on input "25%" at bounding box center [476, 345] width 62 height 11
drag, startPoint x: 489, startPoint y: 346, endPoint x: 446, endPoint y: 346, distance: 43.0
click at [446, 346] on input "25%" at bounding box center [476, 345] width 62 height 11
click at [473, 343] on input "25%" at bounding box center [476, 345] width 62 height 11
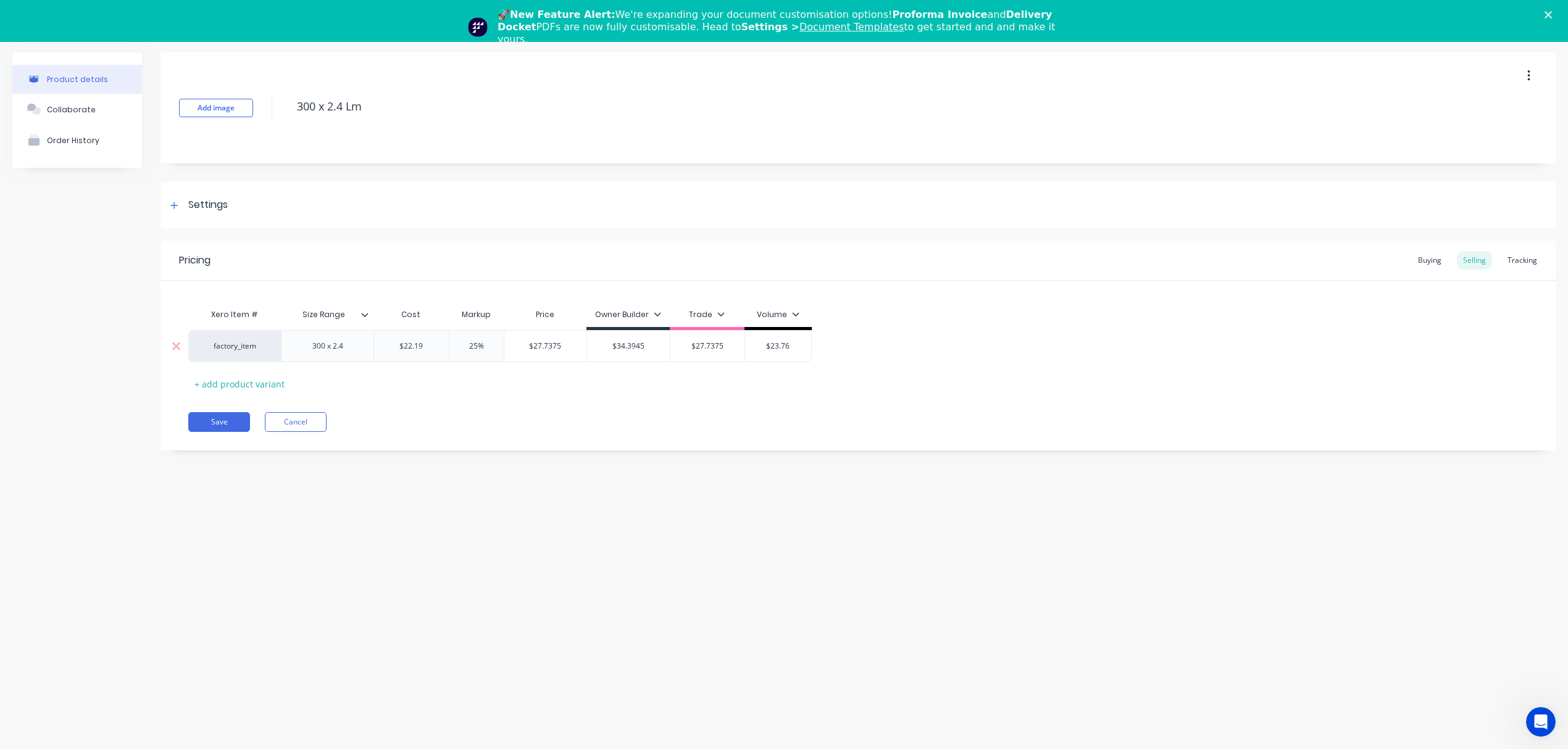
click at [473, 343] on input "25%" at bounding box center [476, 345] width 62 height 11
type textarea "x"
type input "2"
type textarea "x"
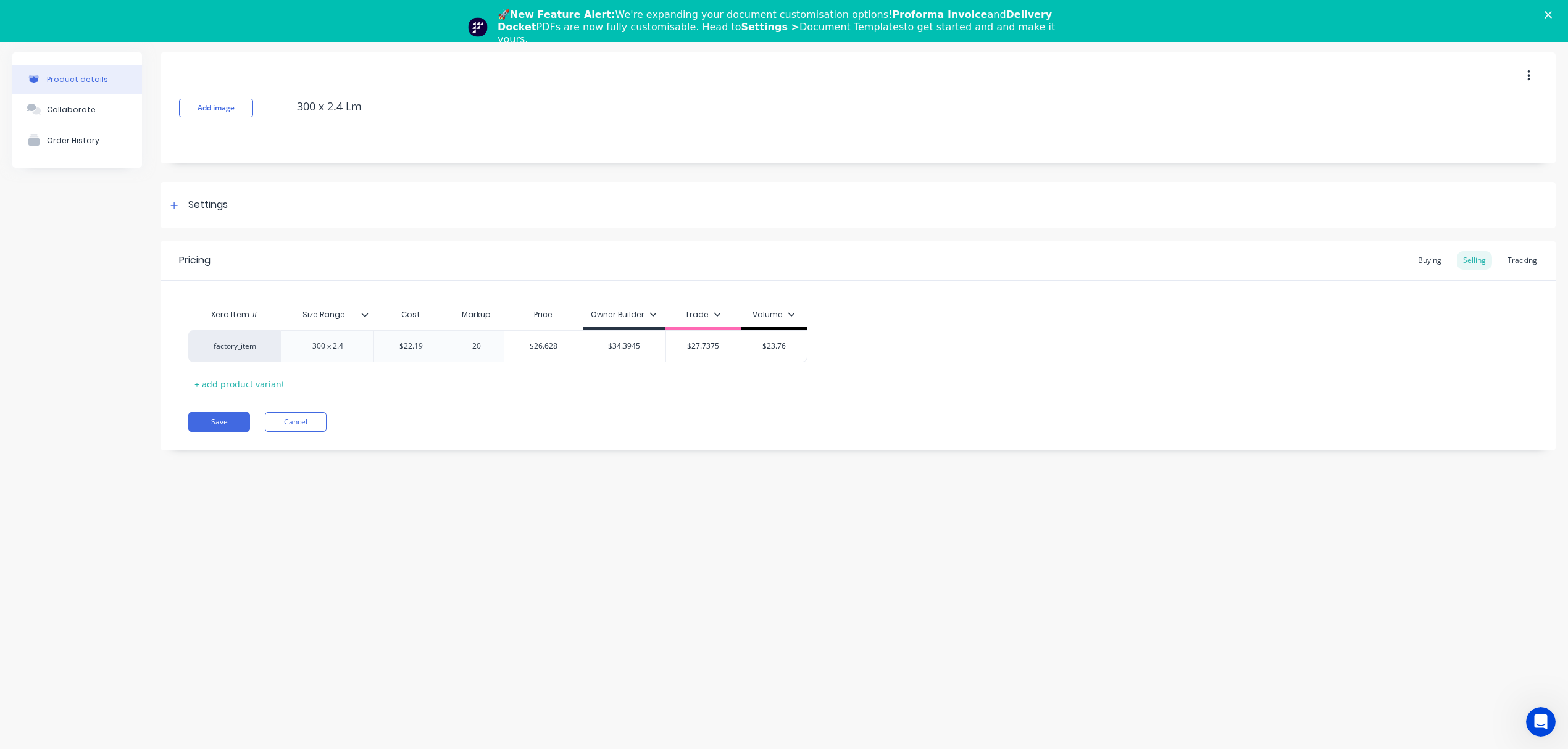
type input "20"
click at [476, 375] on div "Xero Item # Size Range Cost Markup Price Owner Builder Trade Volume factory_ite…" at bounding box center [858, 348] width 1340 height 91
type input "$26.628"
drag, startPoint x: 522, startPoint y: 346, endPoint x: 565, endPoint y: 342, distance: 43.2
click at [565, 342] on input "$26.628" at bounding box center [543, 345] width 78 height 11
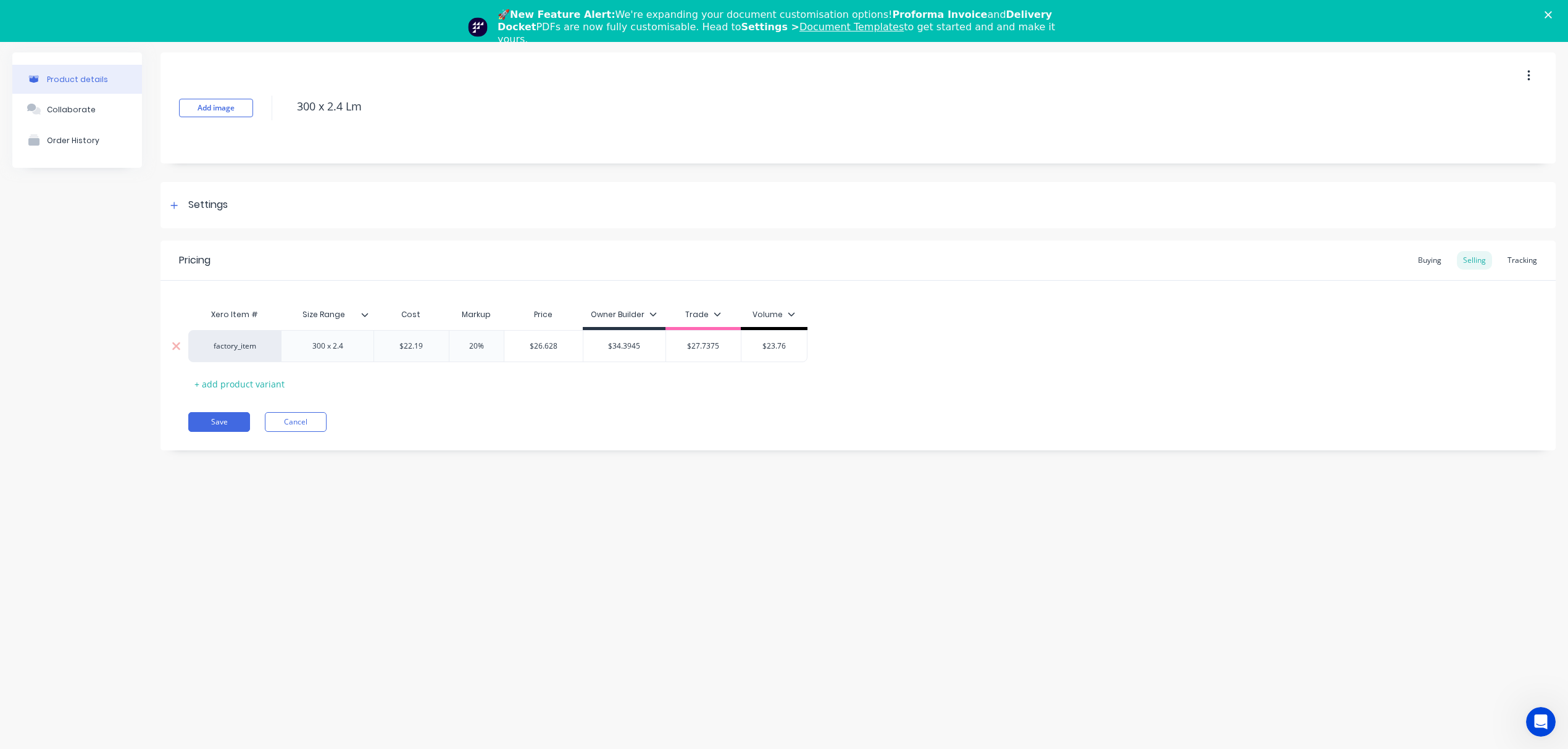
type input "$23.76"
drag, startPoint x: 757, startPoint y: 341, endPoint x: 790, endPoint y: 344, distance: 33.1
click at [790, 344] on input "$23.76" at bounding box center [774, 345] width 66 height 11
paste input "6.628"
type textarea "x"
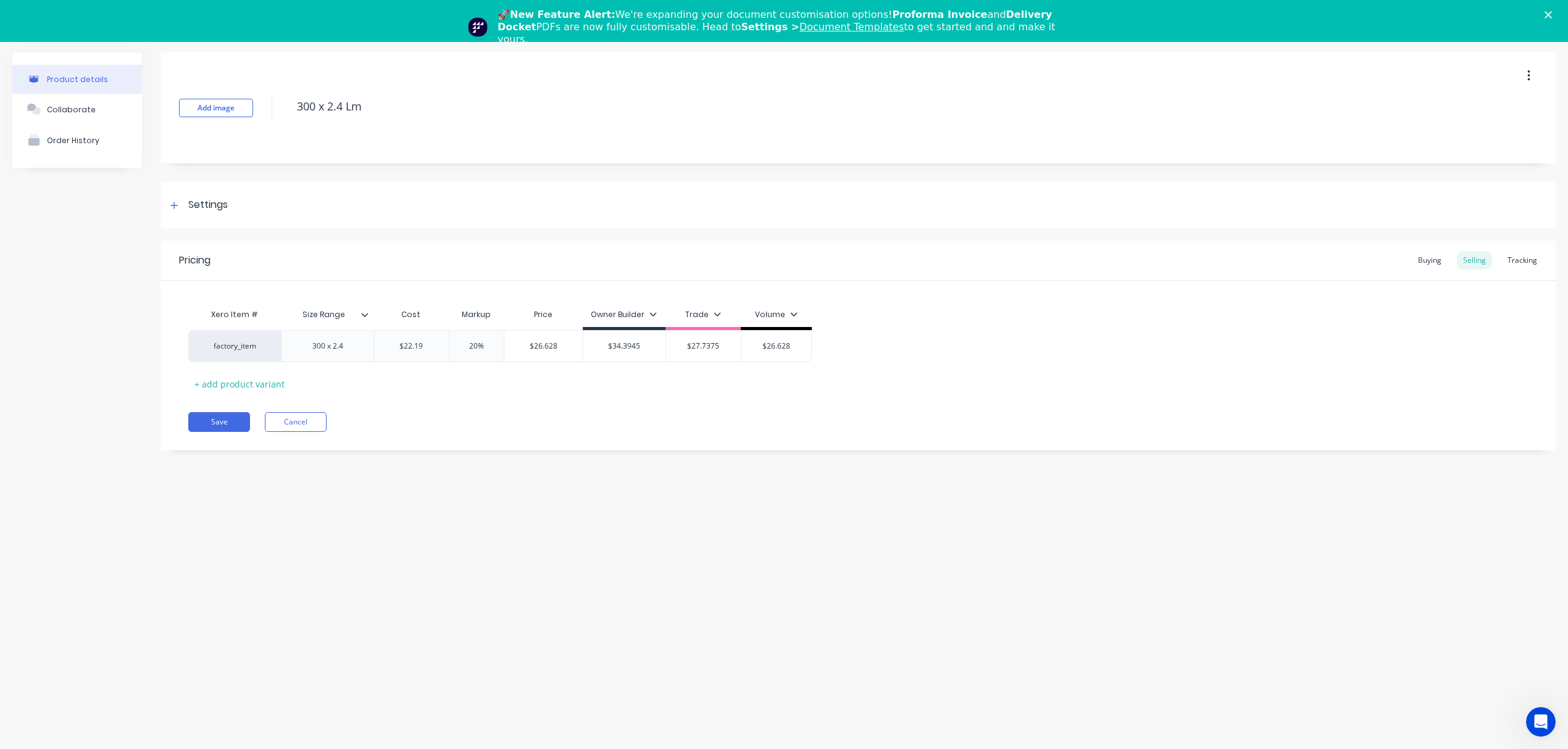
type input "$26.628"
click at [767, 395] on div "Pricing Buying Selling Tracking Xero Item # Size Range Cost Markup Price Owner …" at bounding box center [858, 346] width 1395 height 210
type input "20%"
drag, startPoint x: 487, startPoint y: 350, endPoint x: 432, endPoint y: 343, distance: 55.4
click at [432, 343] on div "factory_item 300 x 2.4 $22.19 22.19 20% 20% $26.628 $26.628 $34.3945 $34.3945 $…" at bounding box center [500, 346] width 623 height 32
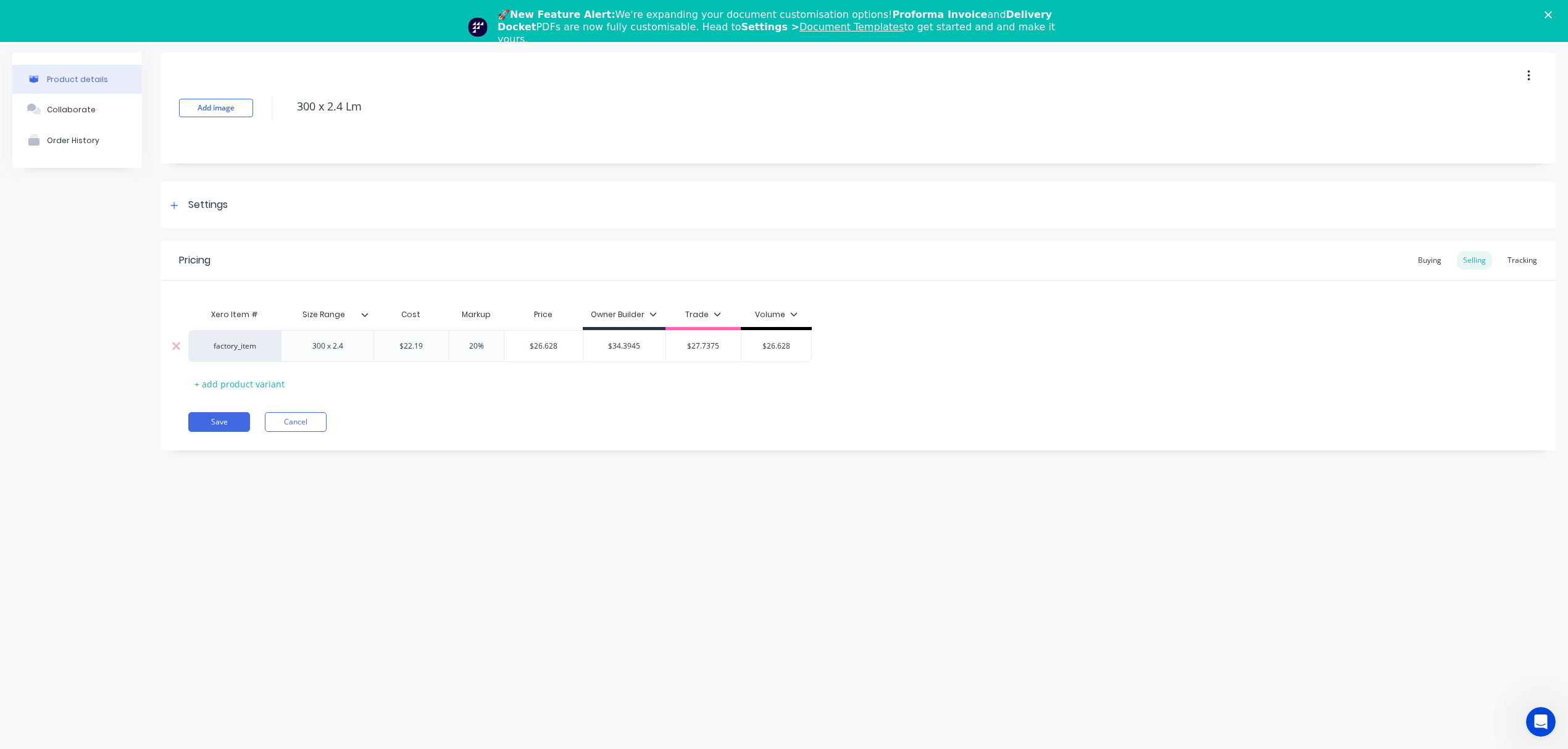
type textarea "x"
type input "5"
type textarea "x"
type input "55"
click at [479, 403] on div "Pricing Buying Selling Tracking Xero Item # Size Range Cost Markup Price Owner …" at bounding box center [858, 346] width 1395 height 210
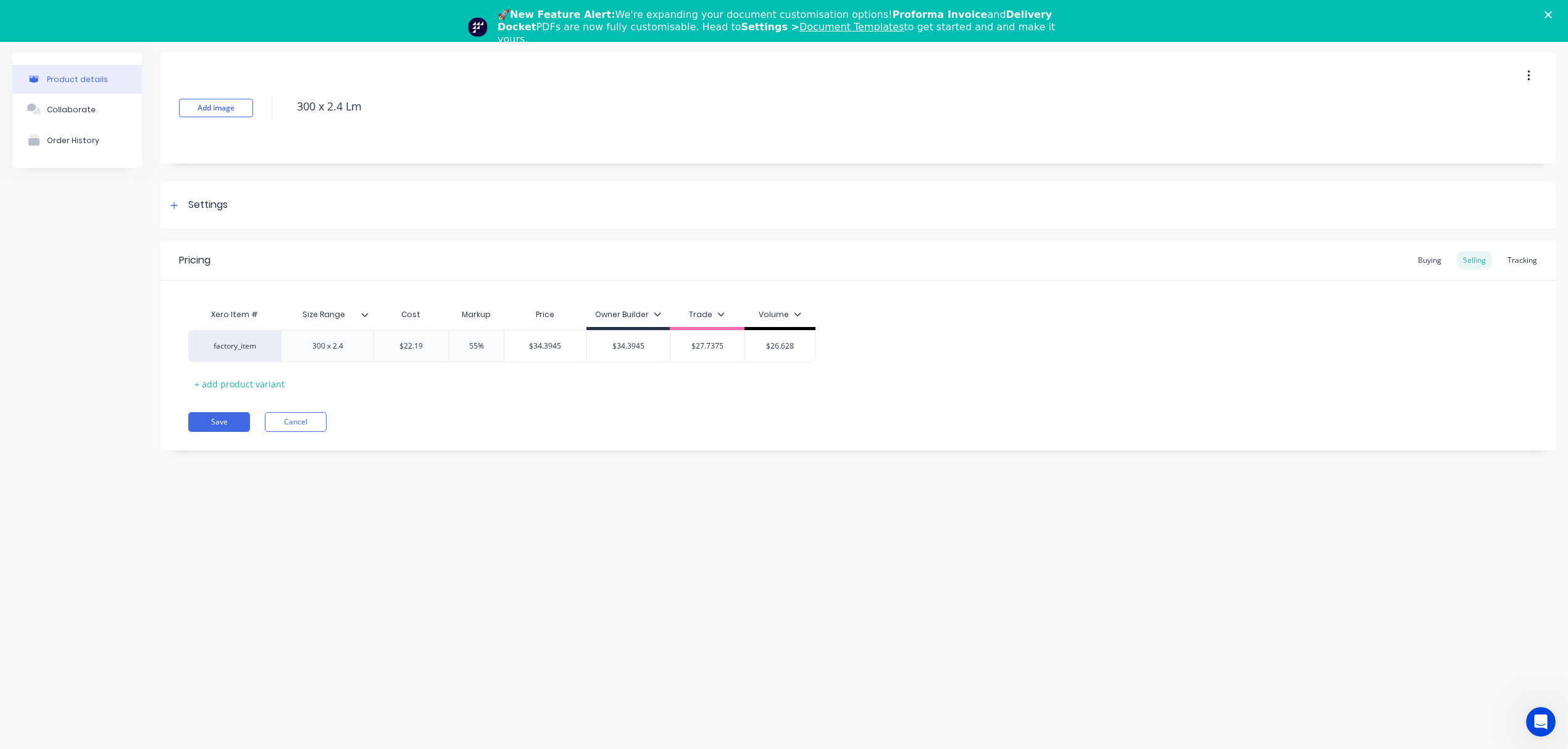
drag, startPoint x: 381, startPoint y: 107, endPoint x: 282, endPoint y: 114, distance: 99.2
click at [282, 114] on div "Add image 300 x 2.4 Lm" at bounding box center [858, 108] width 1395 height 111
click at [205, 421] on button "Save" at bounding box center [219, 423] width 62 height 20
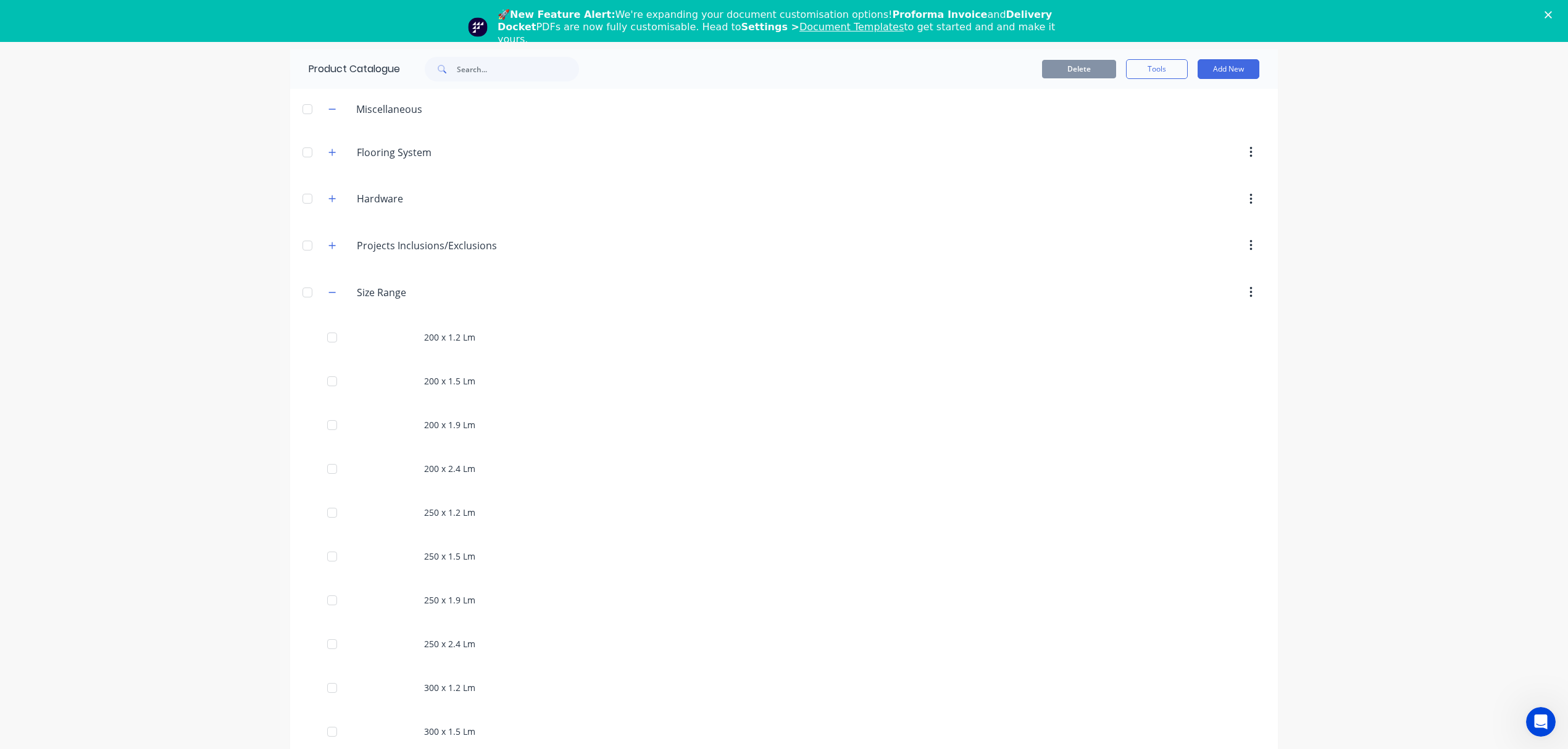
scroll to position [445, 0]
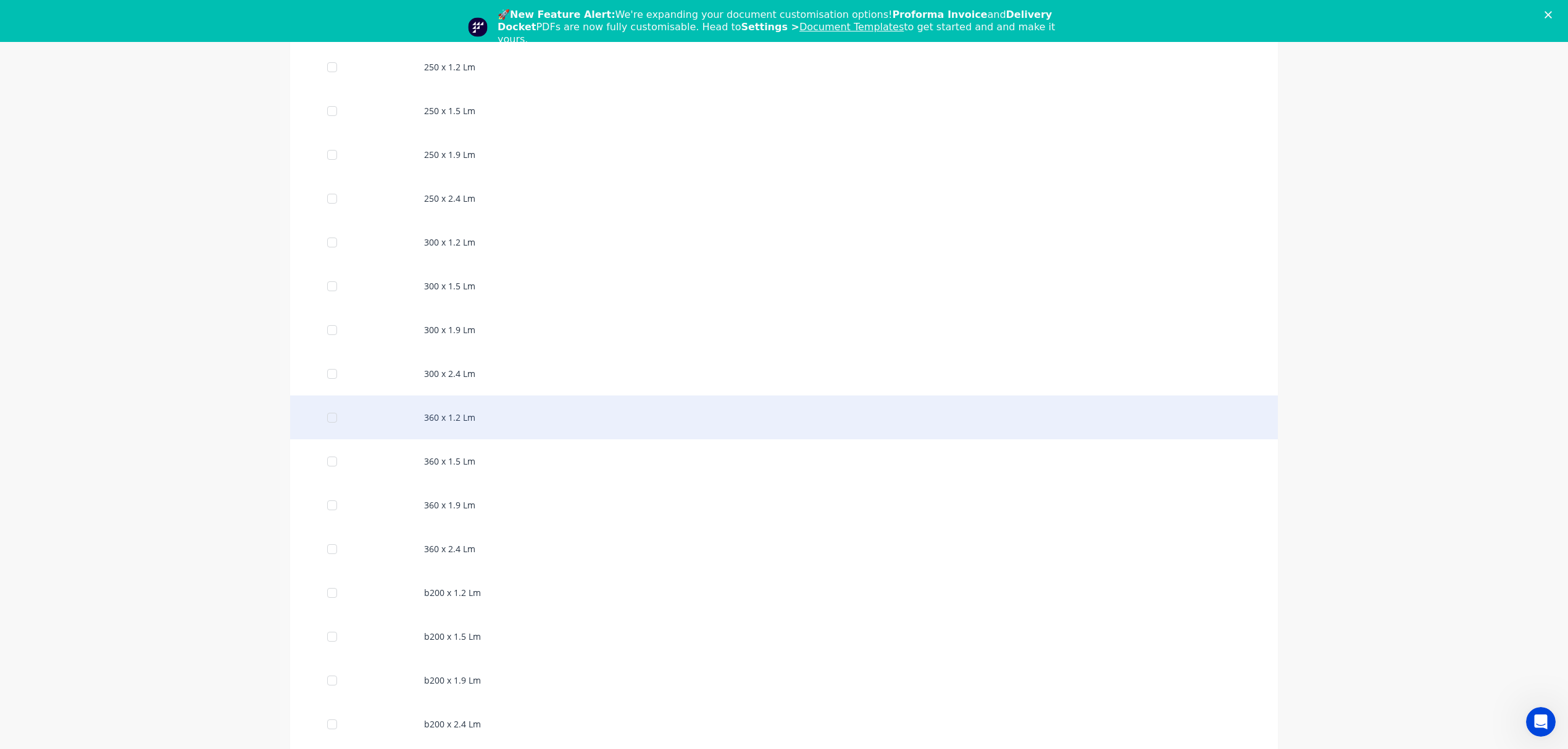
click at [494, 415] on div "360 x 1.2 Lm" at bounding box center [783, 418] width 987 height 44
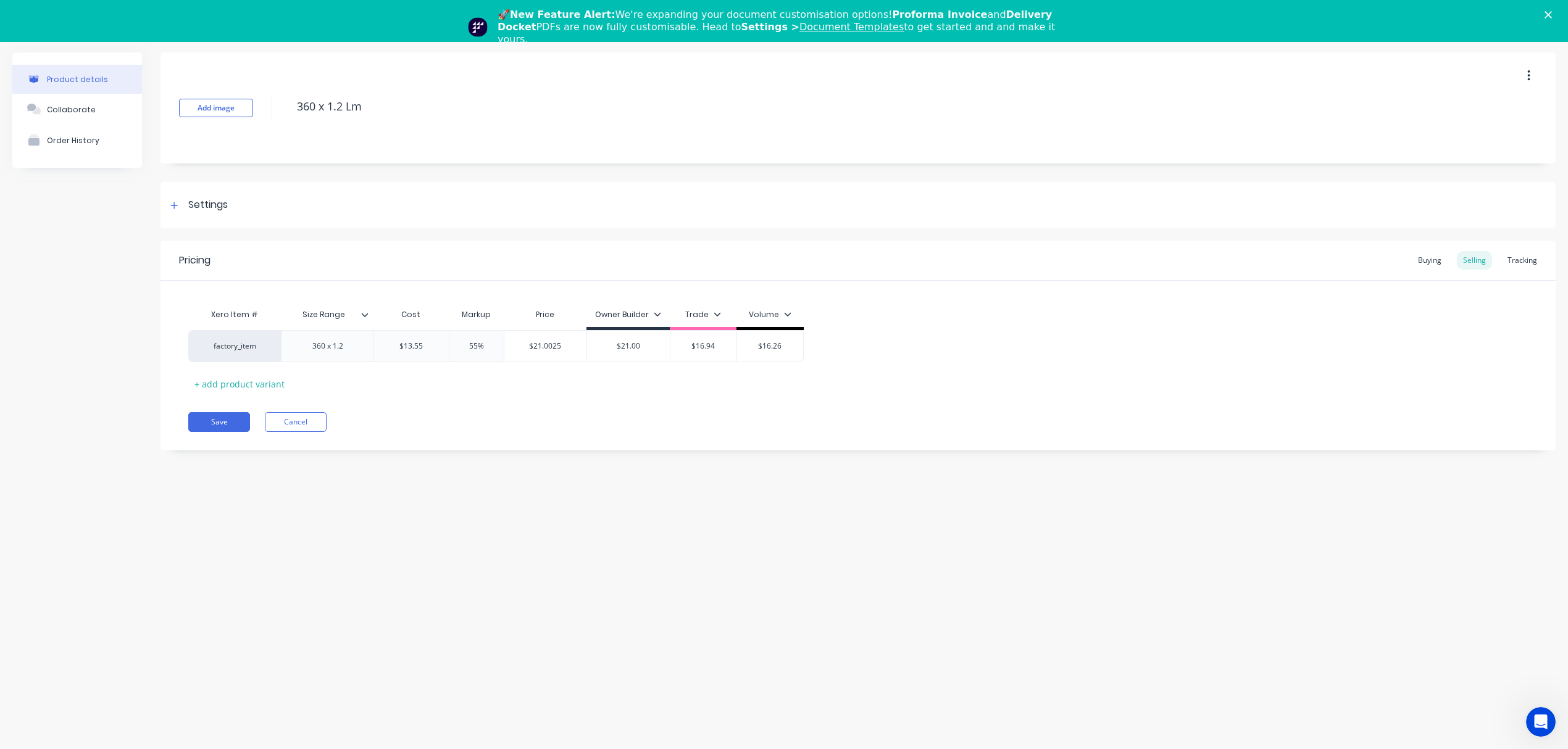
type textarea "x"
type input "$13.55"
drag, startPoint x: 428, startPoint y: 343, endPoint x: 353, endPoint y: 340, distance: 75.1
click at [353, 340] on div "factory_item 360 x 1.2 $13.55 $13.55 55% $21.0025 $21.00 $16.94 $16.26" at bounding box center [496, 346] width 615 height 32
paste input "15.94"
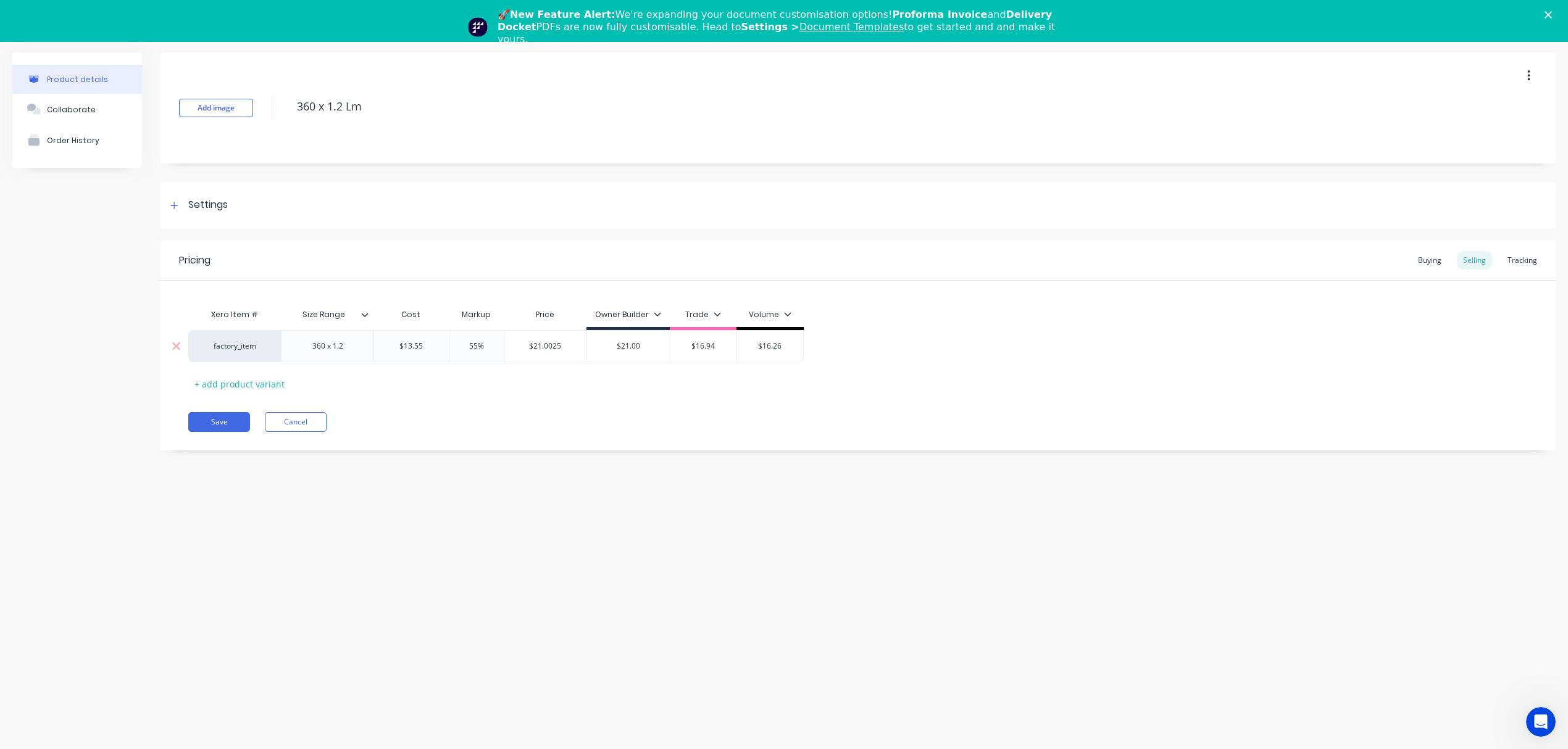
type textarea "x"
type input "15.94"
type input "$24.707"
click at [542, 346] on input "$24.707" at bounding box center [543, 345] width 78 height 11
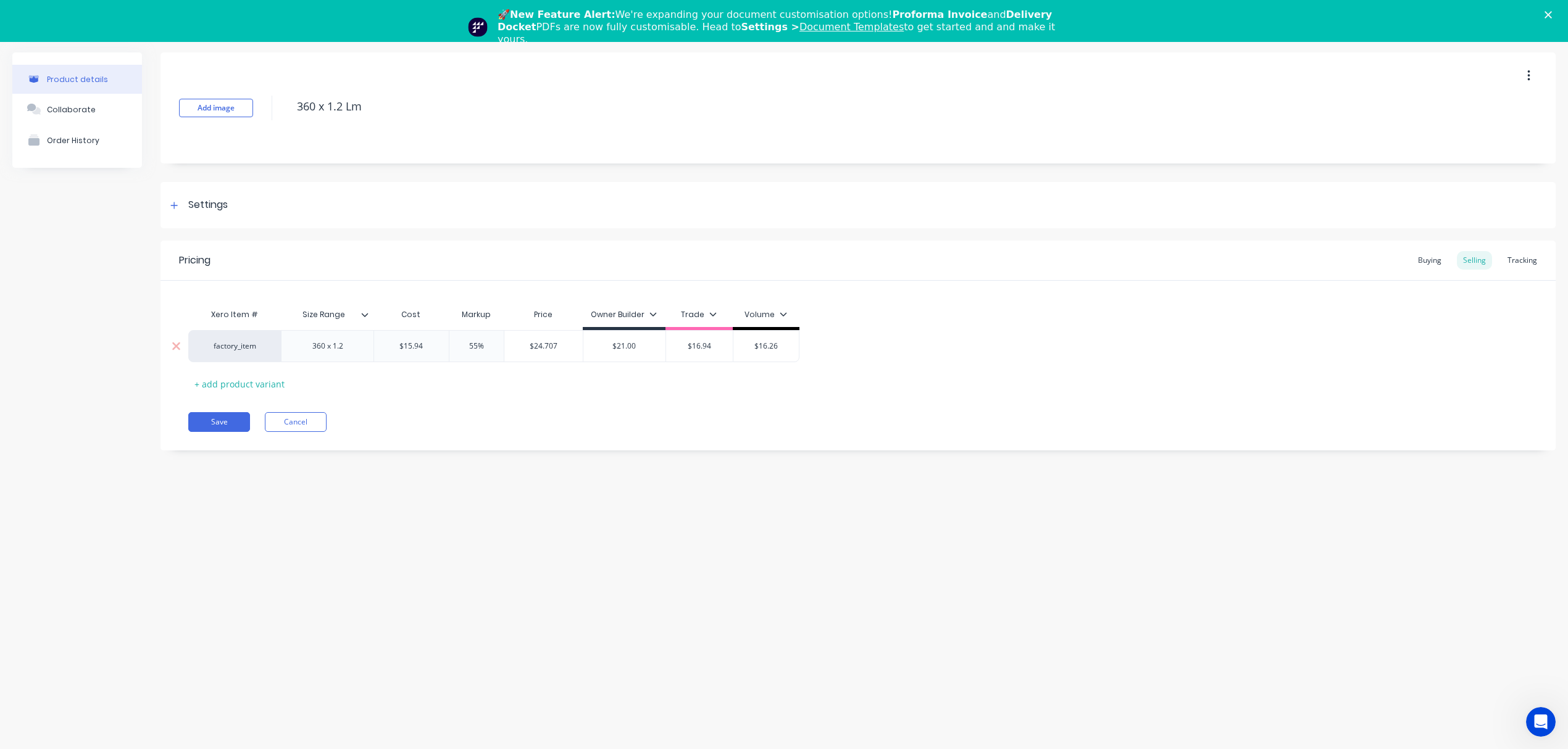
click at [542, 346] on input "$24.707" at bounding box center [543, 345] width 78 height 11
type input "$21.00"
drag, startPoint x: 640, startPoint y: 344, endPoint x: 591, endPoint y: 346, distance: 49.0
click at [591, 346] on input "$21.00" at bounding box center [624, 345] width 82 height 11
paste input "4.707"
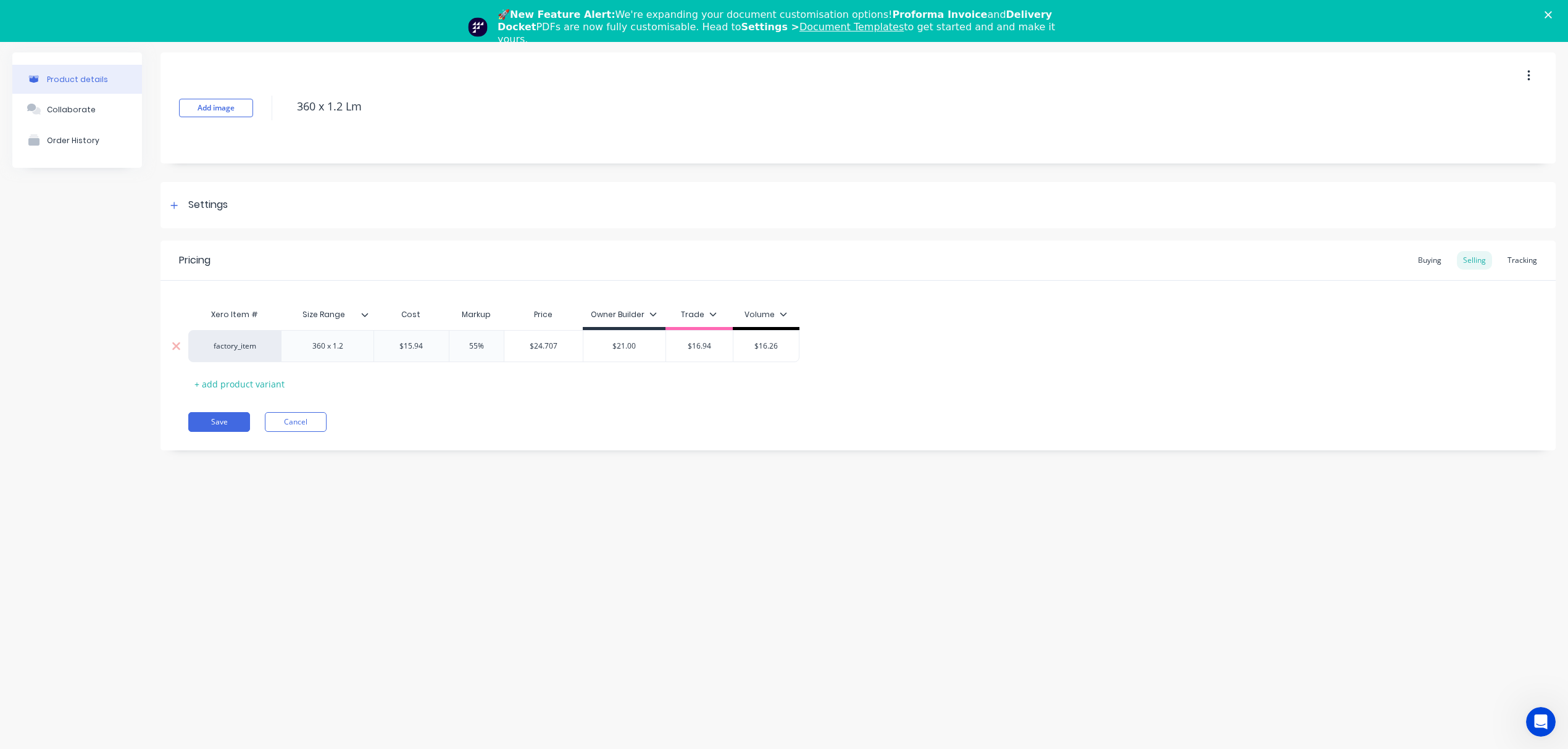
type textarea "x"
type input "$24.707"
type input "55%"
drag, startPoint x: 489, startPoint y: 344, endPoint x: 446, endPoint y: 344, distance: 43.0
click at [446, 344] on input "55%" at bounding box center [476, 345] width 62 height 11
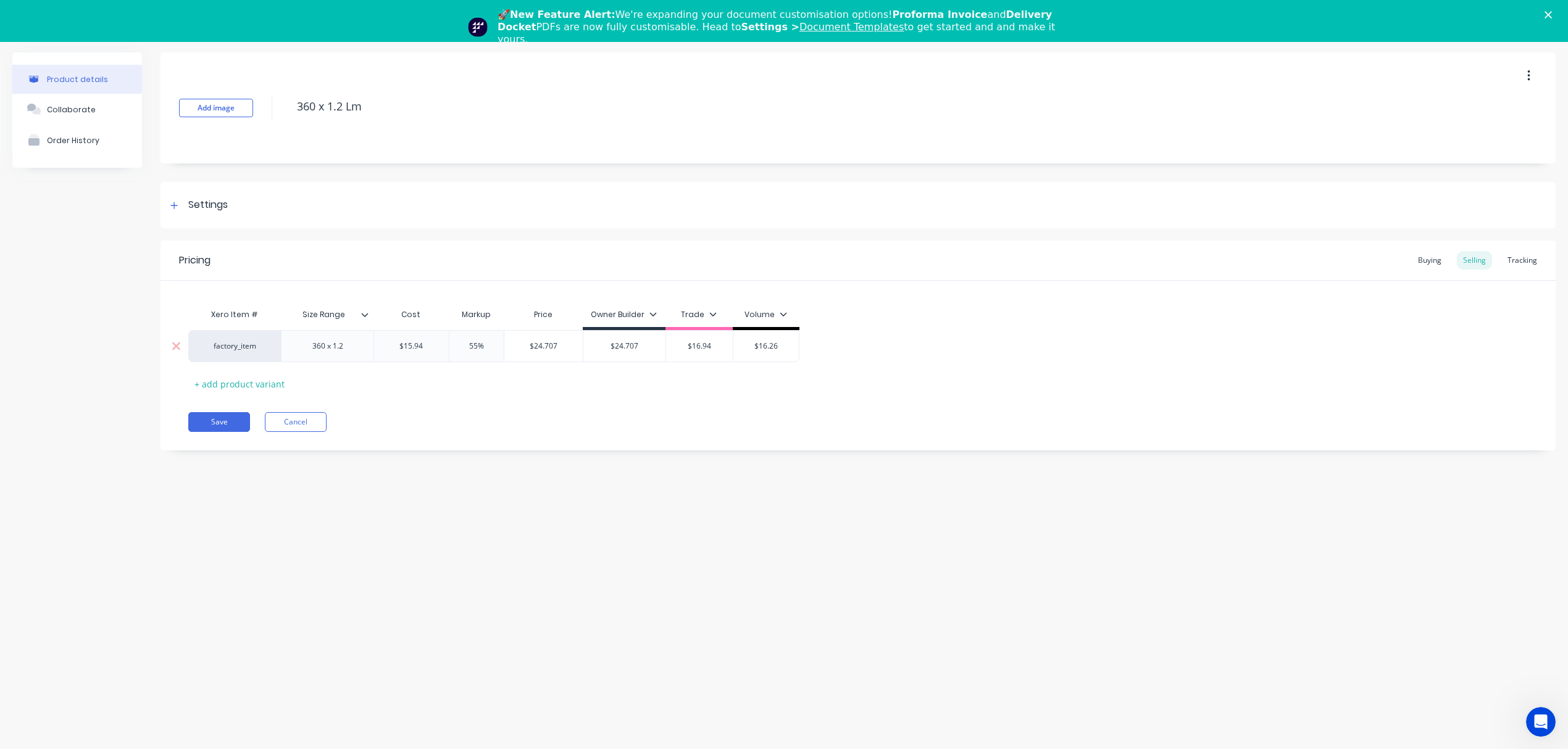
type textarea "x"
type input "2"
type textarea "x"
click at [577, 393] on div "Xero Item # Size Range Cost Markup Price Owner Builder Trade Volume factory_ite…" at bounding box center [858, 348] width 1340 height 91
type input "25%"
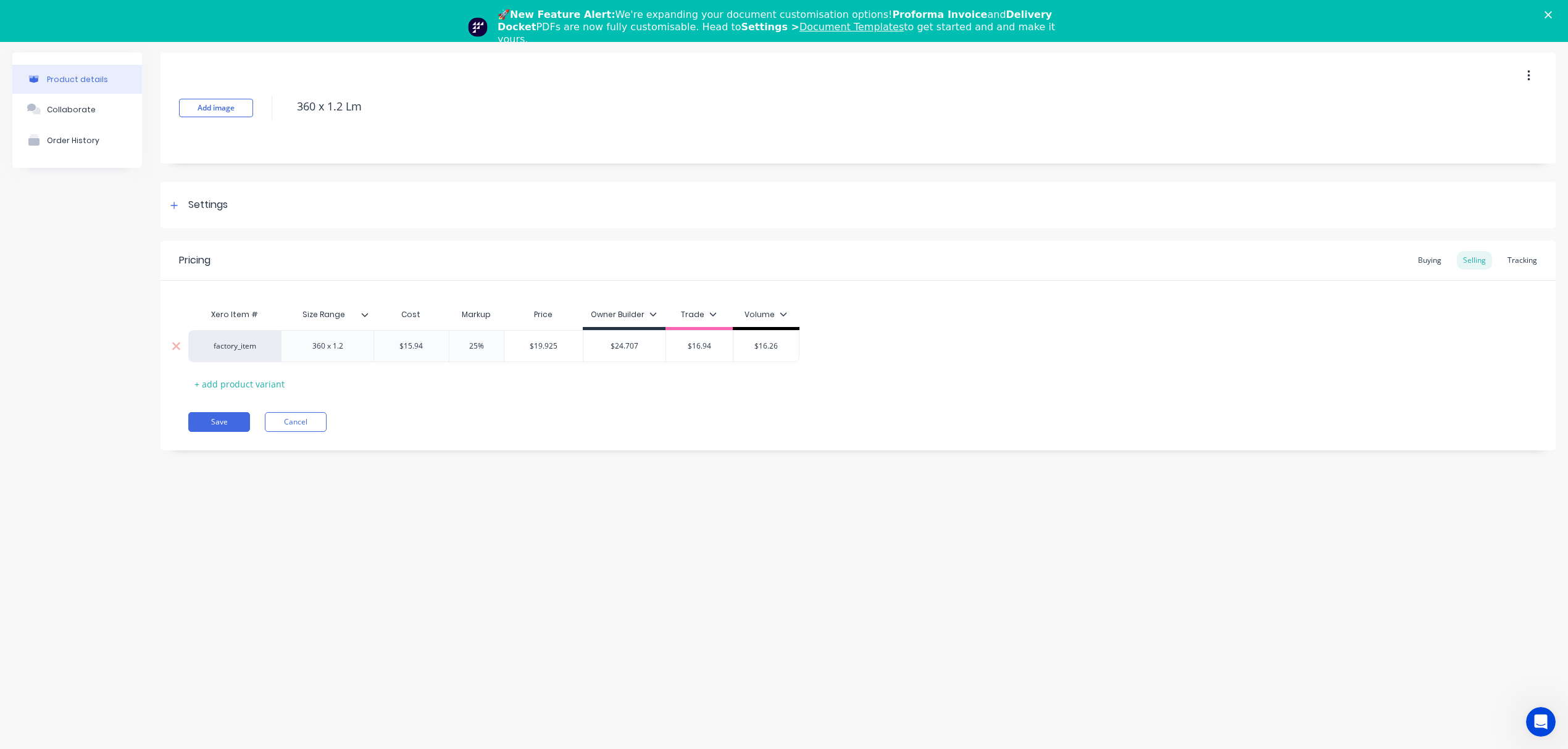
drag, startPoint x: 491, startPoint y: 348, endPoint x: 439, endPoint y: 348, distance: 52.0
click at [439, 348] on div "factory_item 360 x 1.2 $15.94 15.94 25% 25% $19.925 $24.707 $24.707 $24.707 $16…" at bounding box center [494, 346] width 611 height 32
type input "$16.94"
drag, startPoint x: 656, startPoint y: 348, endPoint x: 626, endPoint y: 351, distance: 30.1
click at [626, 351] on div "factory_item 360 x 1.2 $15.94 15.94 25% 25% $19.925 $24.707 $24.707 $24.707 $16…" at bounding box center [494, 346] width 611 height 32
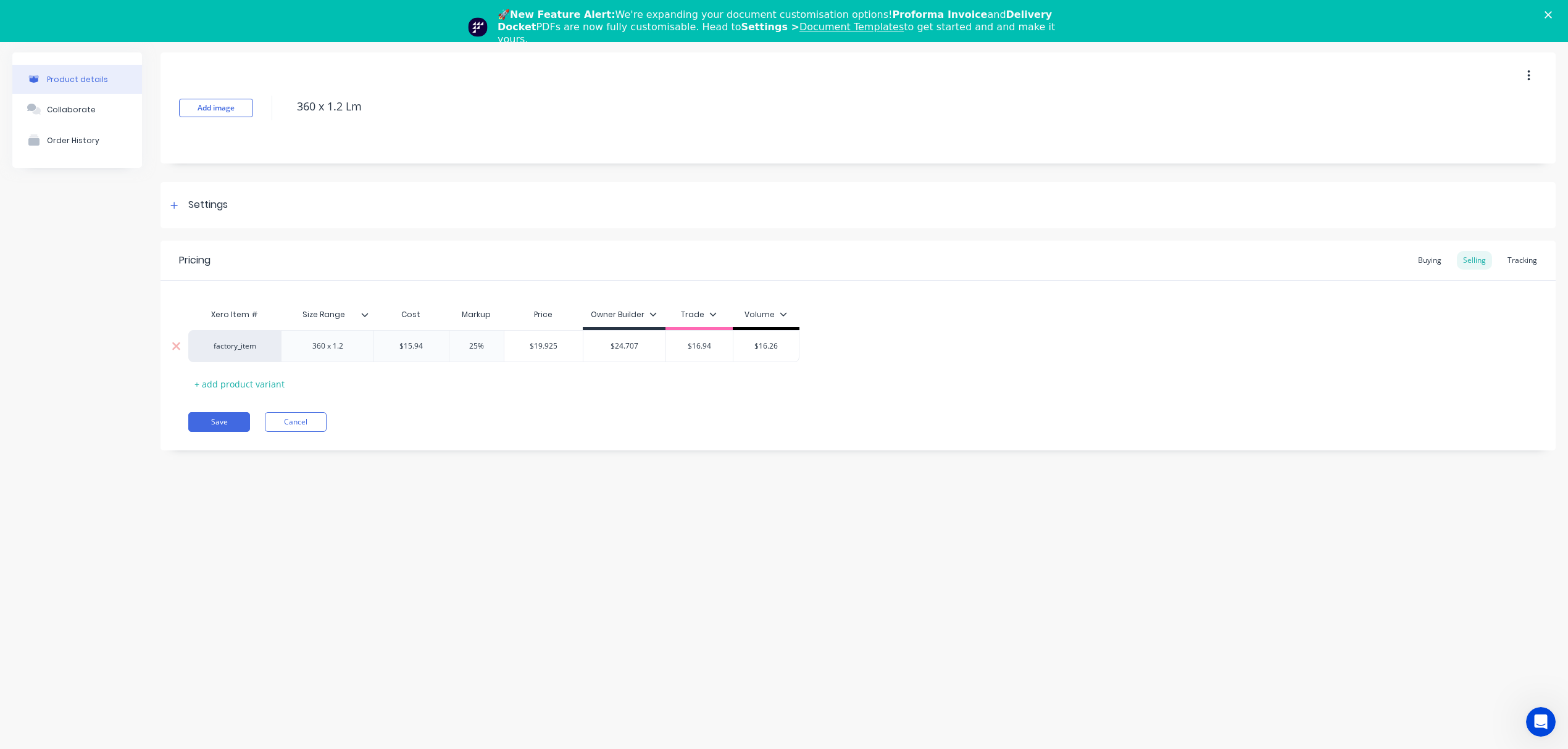
type input "$19.925"
click at [553, 348] on input "$19.925" at bounding box center [543, 345] width 78 height 11
drag, startPoint x: 718, startPoint y: 347, endPoint x: 638, endPoint y: 345, distance: 80.0
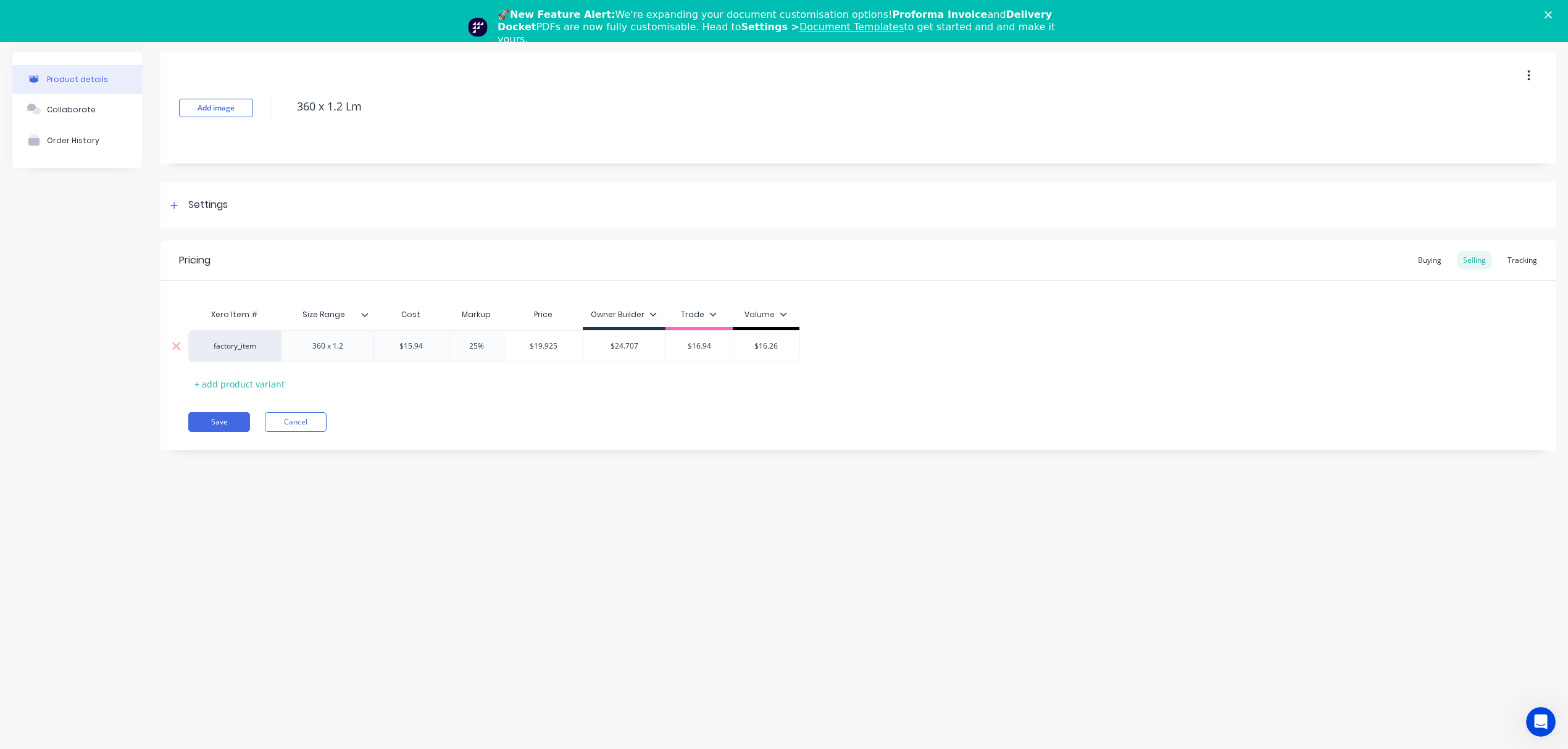
click at [638, 345] on div "factory_item 360 x 1.2 $15.94 15.94 25% 25% $19.925 $19.925 $24.707 $24.707 $16…" at bounding box center [494, 346] width 611 height 32
paste input "9.925"
type textarea "x"
type input "$19.925"
drag, startPoint x: 490, startPoint y: 348, endPoint x: 408, endPoint y: 344, distance: 82.1
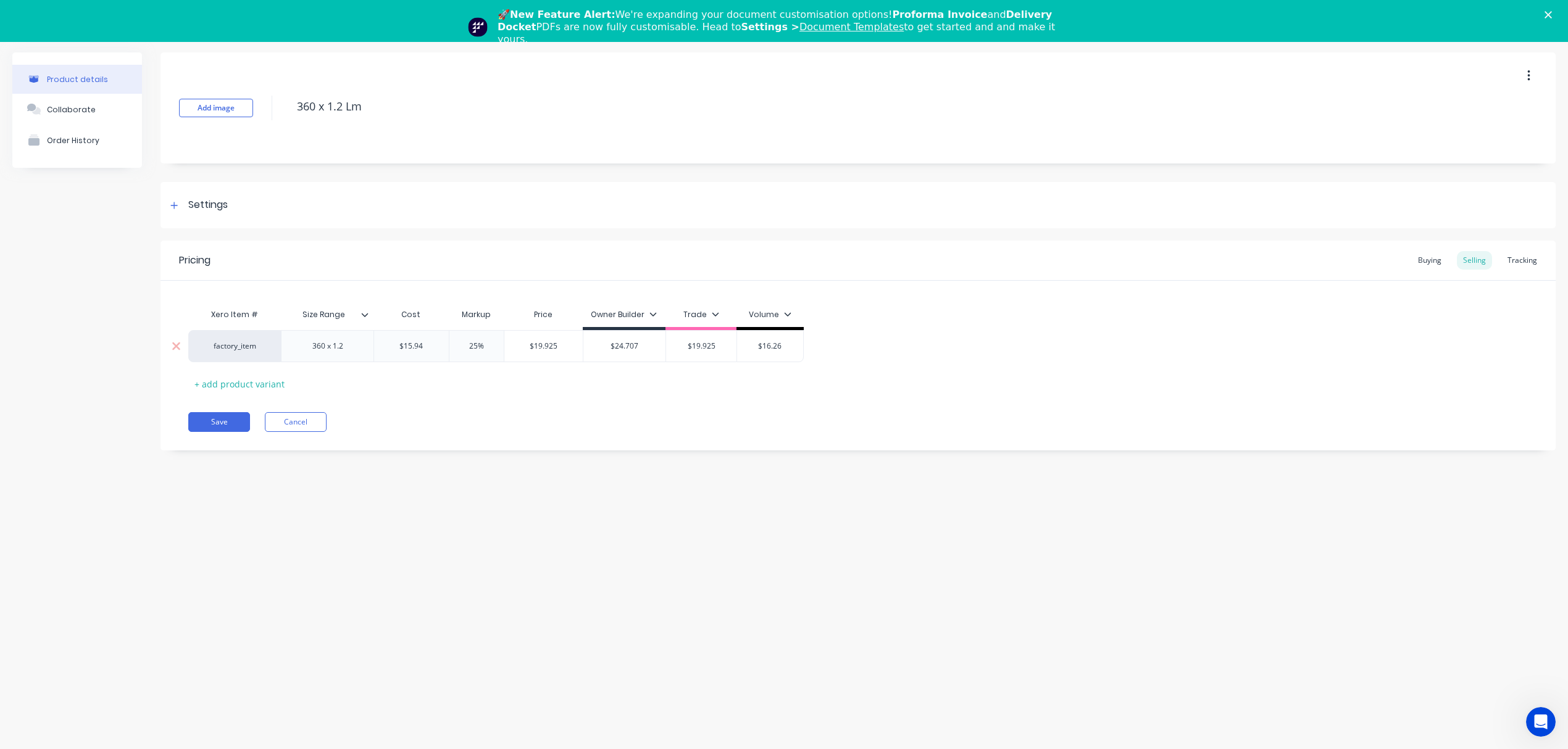
click at [408, 344] on div "factory_item 360 x 1.2 $15.94 15.94 25% 25% $19.925 $19.925 $24.707 $24.707 $19…" at bounding box center [496, 346] width 615 height 32
type textarea "x"
type input "2"
type textarea "x"
click at [499, 361] on div "20%" at bounding box center [476, 345] width 62 height 31
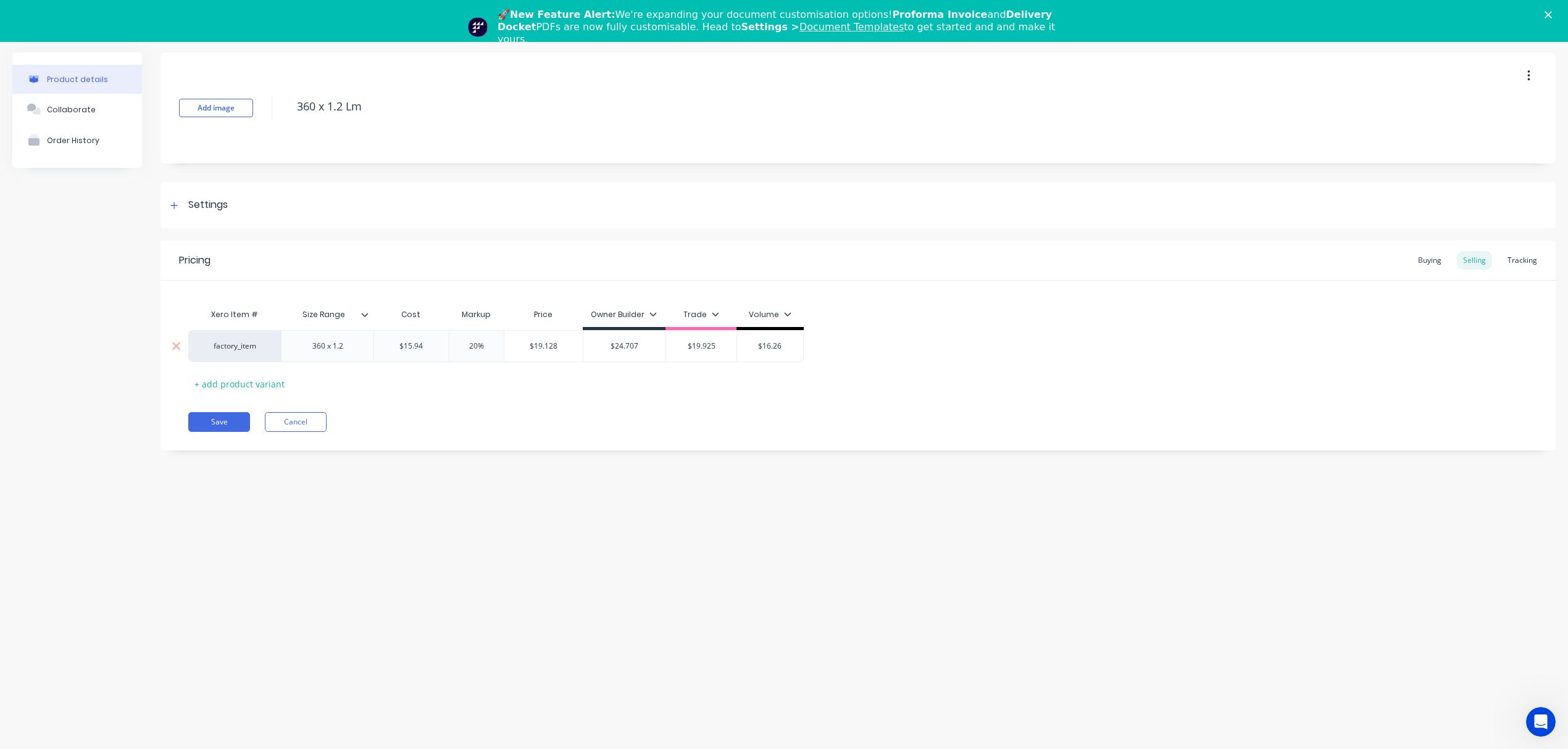
type input "20"
type input "$19.128"
click at [547, 349] on input "$19.128" at bounding box center [543, 345] width 78 height 11
click at [544, 344] on input "$19.128" at bounding box center [543, 345] width 78 height 11
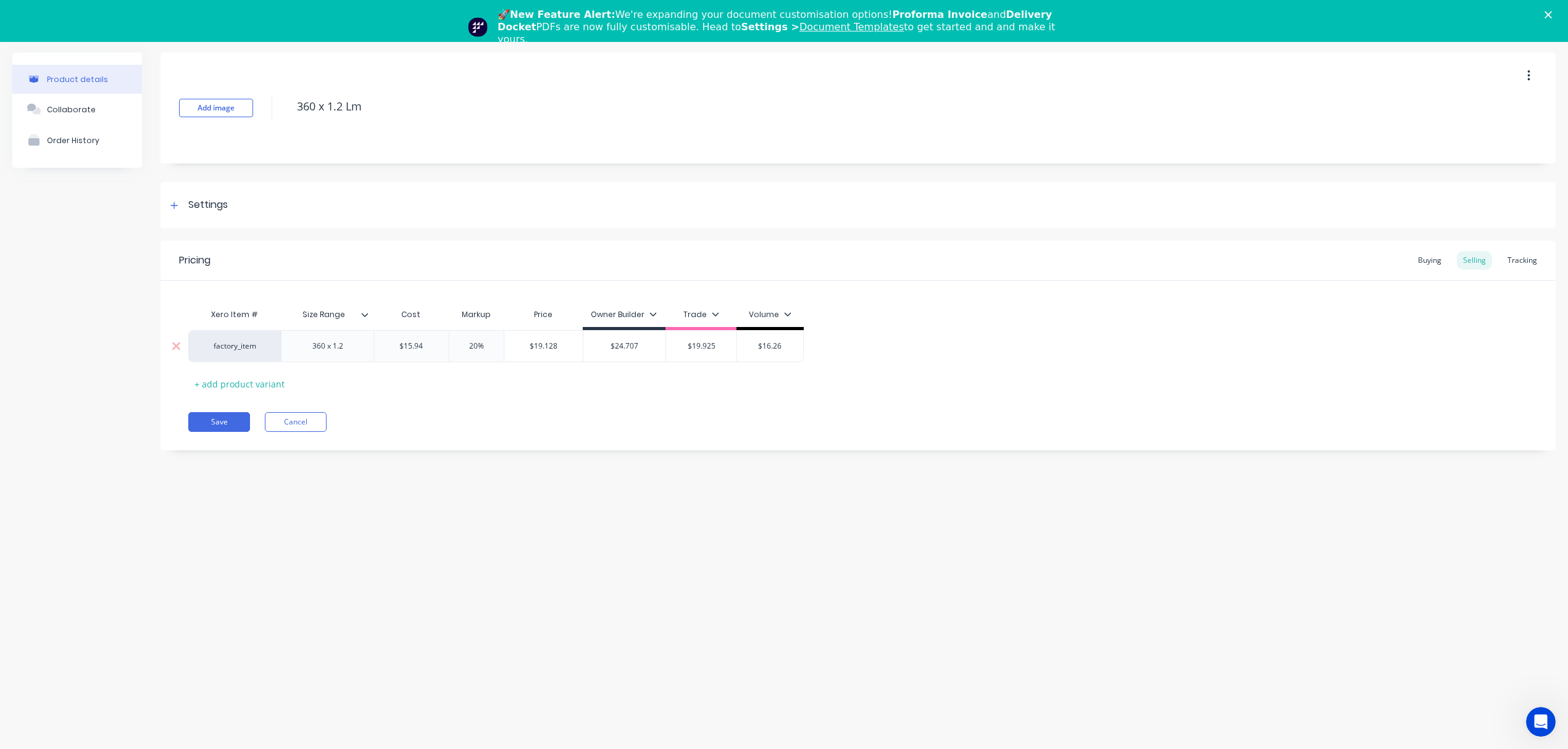
type input "$16.26"
drag, startPoint x: 786, startPoint y: 345, endPoint x: 697, endPoint y: 347, distance: 89.0
click at [697, 347] on div "factory_item 360 x 1.2 $15.94 15.94 20% 20 $19.128 $19.128 $24.707 $24.707 $19.…" at bounding box center [496, 346] width 615 height 32
paste input "19.128"
type textarea "x"
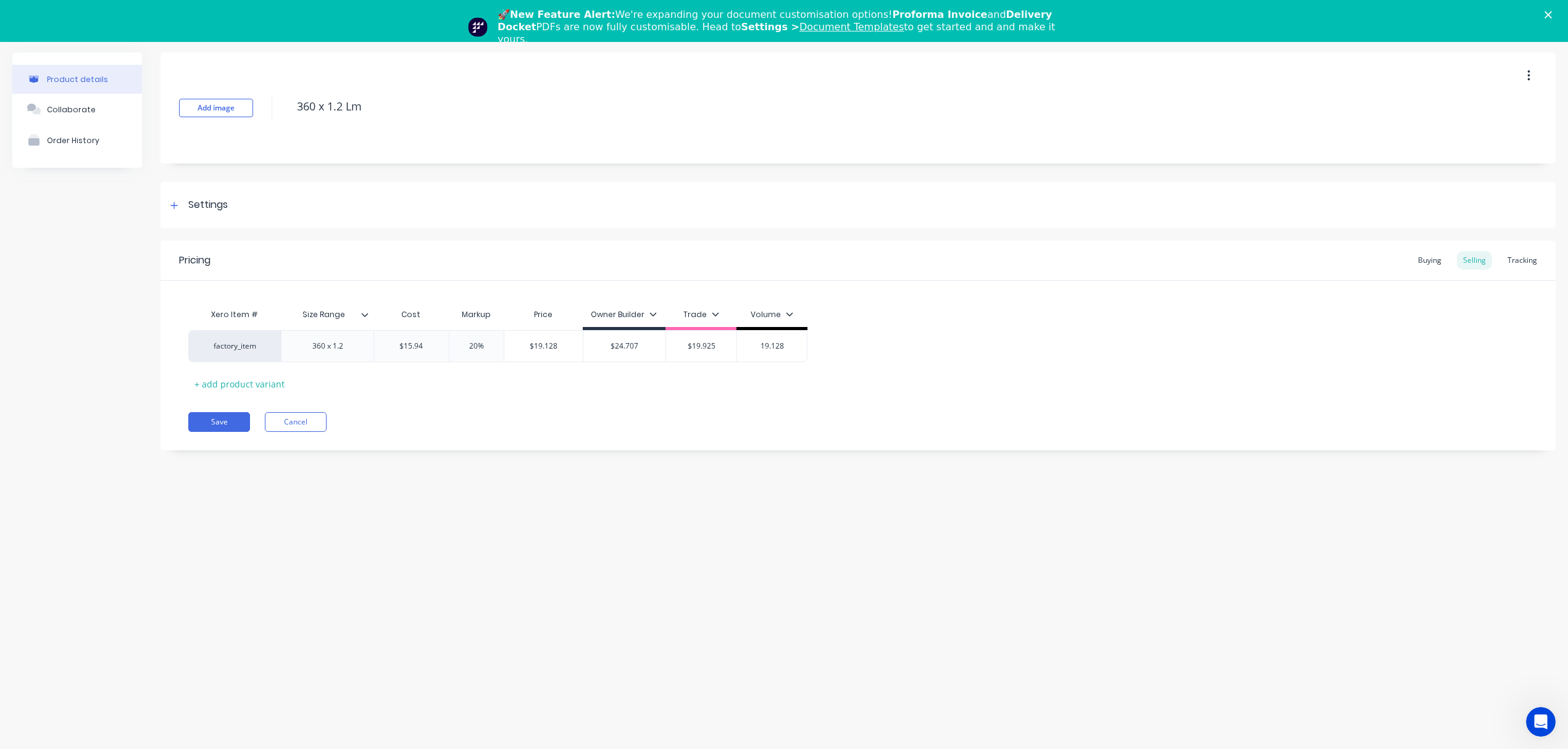
type input "19.128"
click at [737, 423] on div "Save Cancel" at bounding box center [872, 423] width 1368 height 20
drag, startPoint x: 401, startPoint y: 107, endPoint x: 288, endPoint y: 104, distance: 113.0
click at [288, 104] on div "Add image 360 x 1.2 Lm" at bounding box center [858, 108] width 1395 height 111
click at [224, 425] on button "Save" at bounding box center [219, 423] width 62 height 20
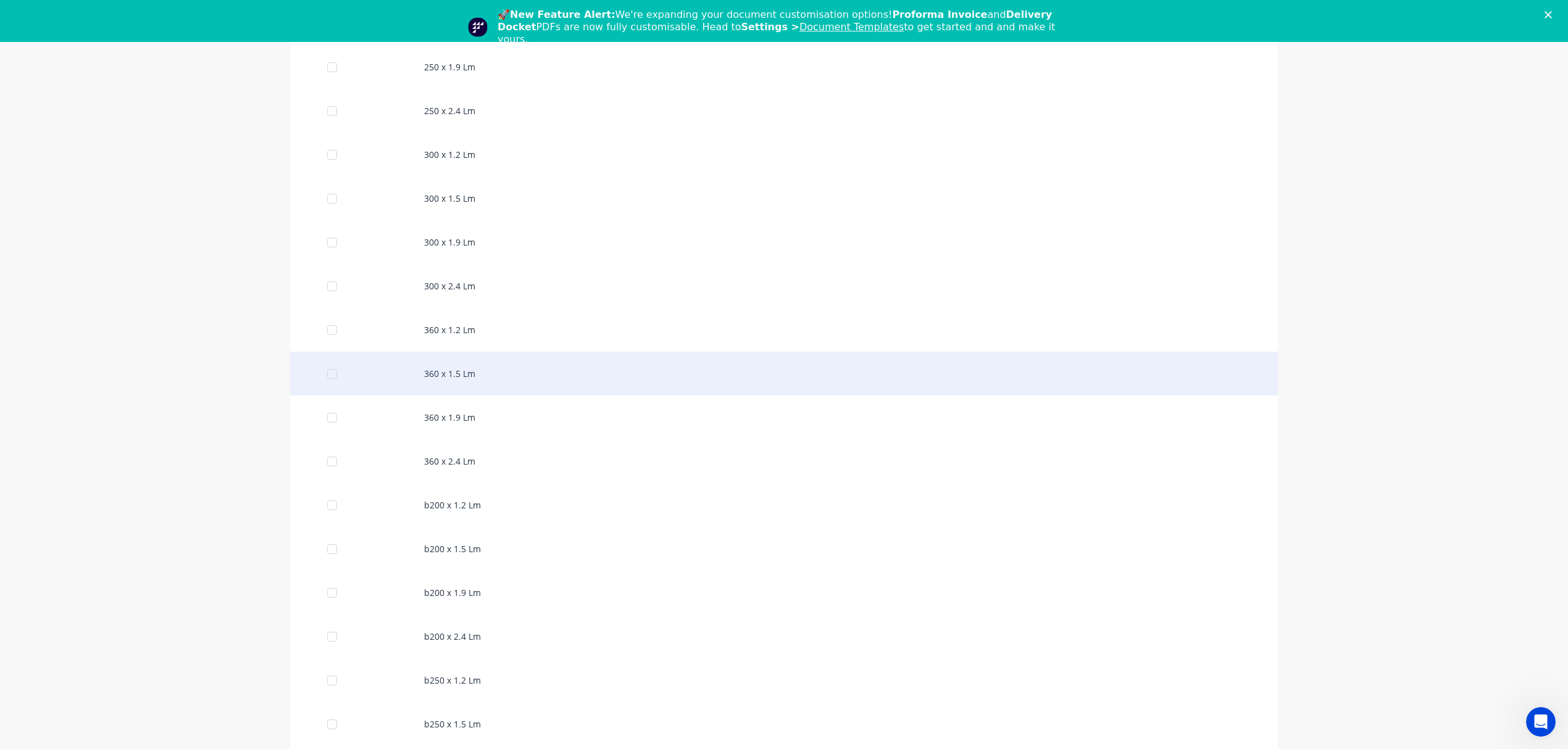
scroll to position [571, 0]
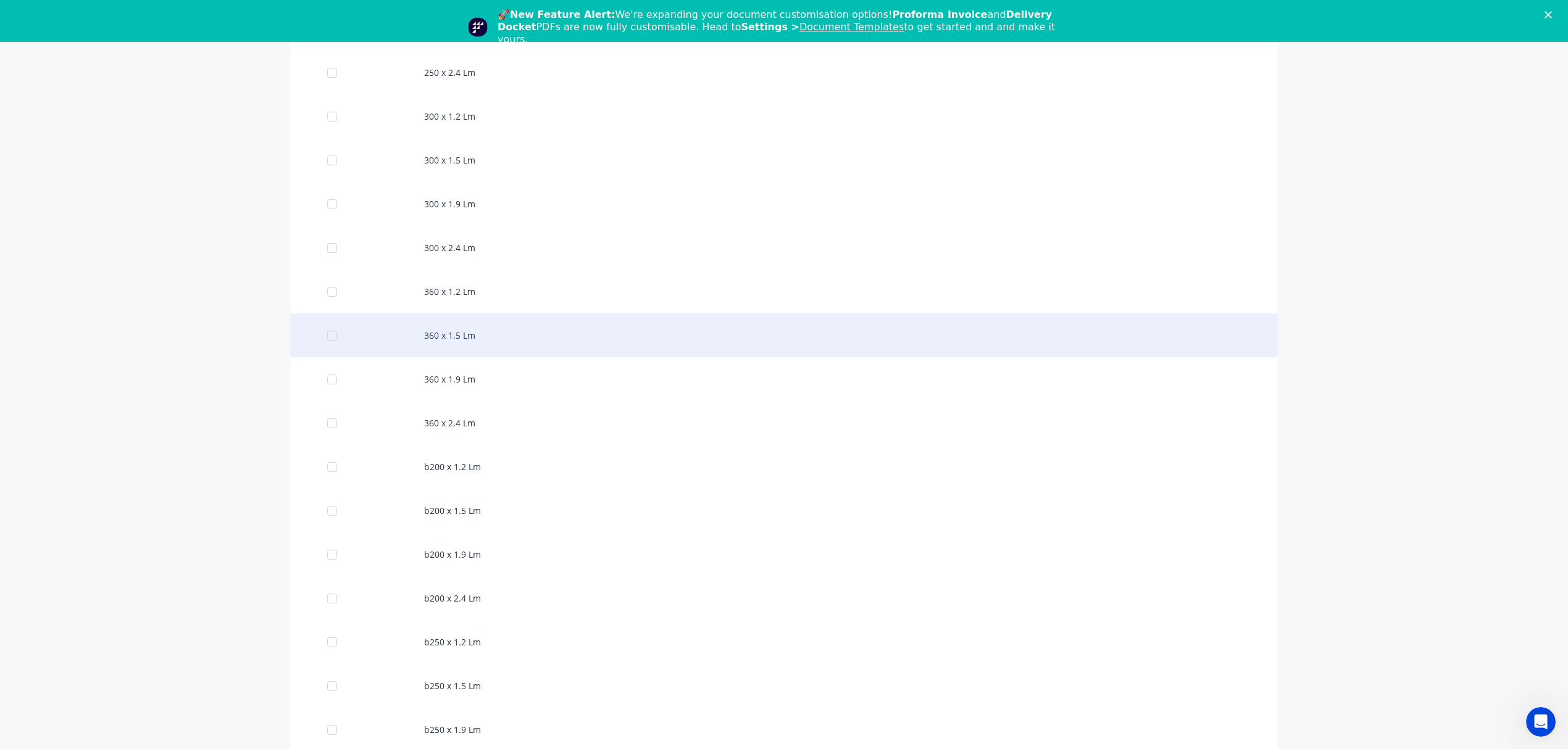
click at [432, 346] on div "360 x 1.5 Lm" at bounding box center [783, 335] width 987 height 44
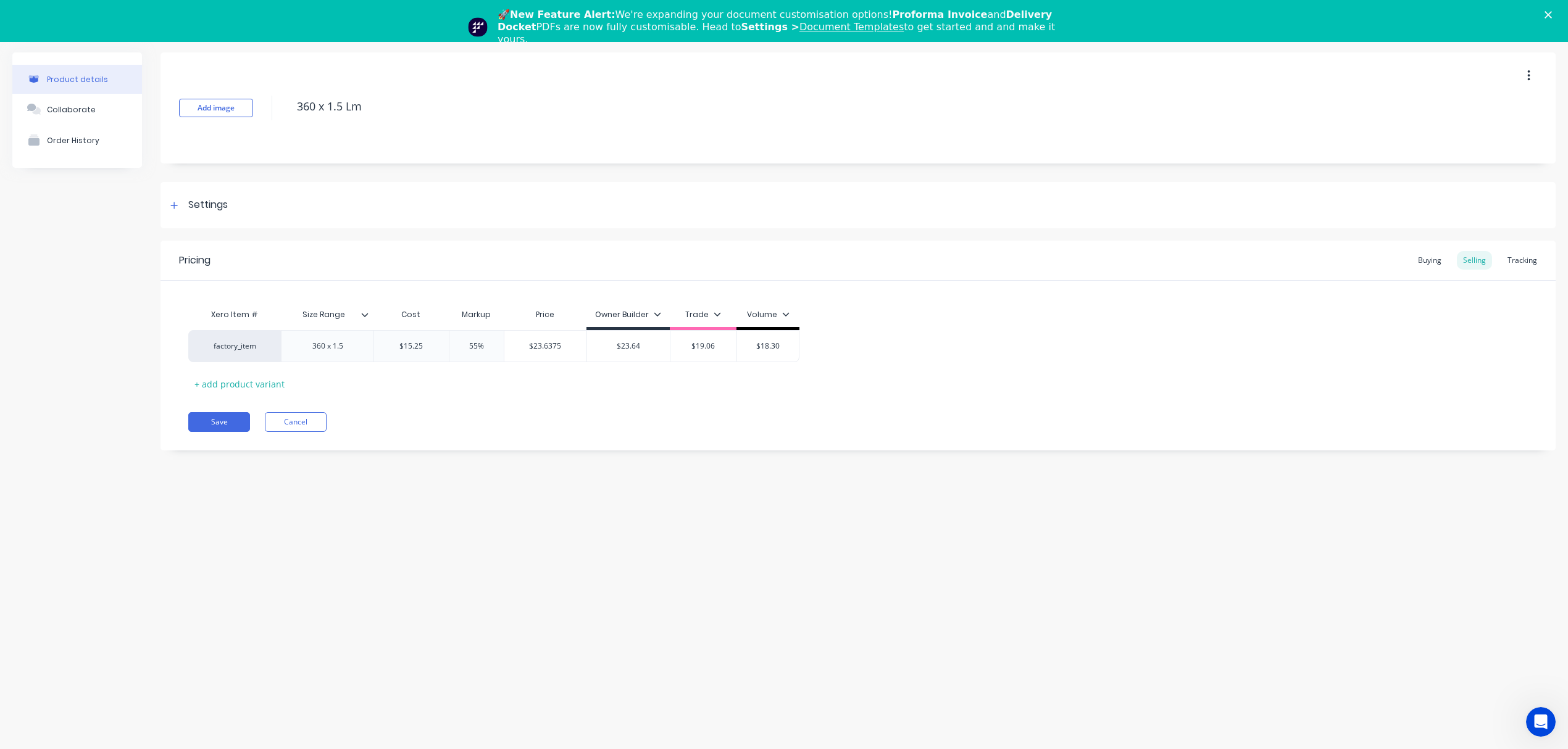
type textarea "x"
type input "$15.25"
drag, startPoint x: 390, startPoint y: 340, endPoint x: 441, endPoint y: 340, distance: 51.0
click at [441, 340] on input "$15.25" at bounding box center [411, 345] width 74 height 11
paste input "17.63"
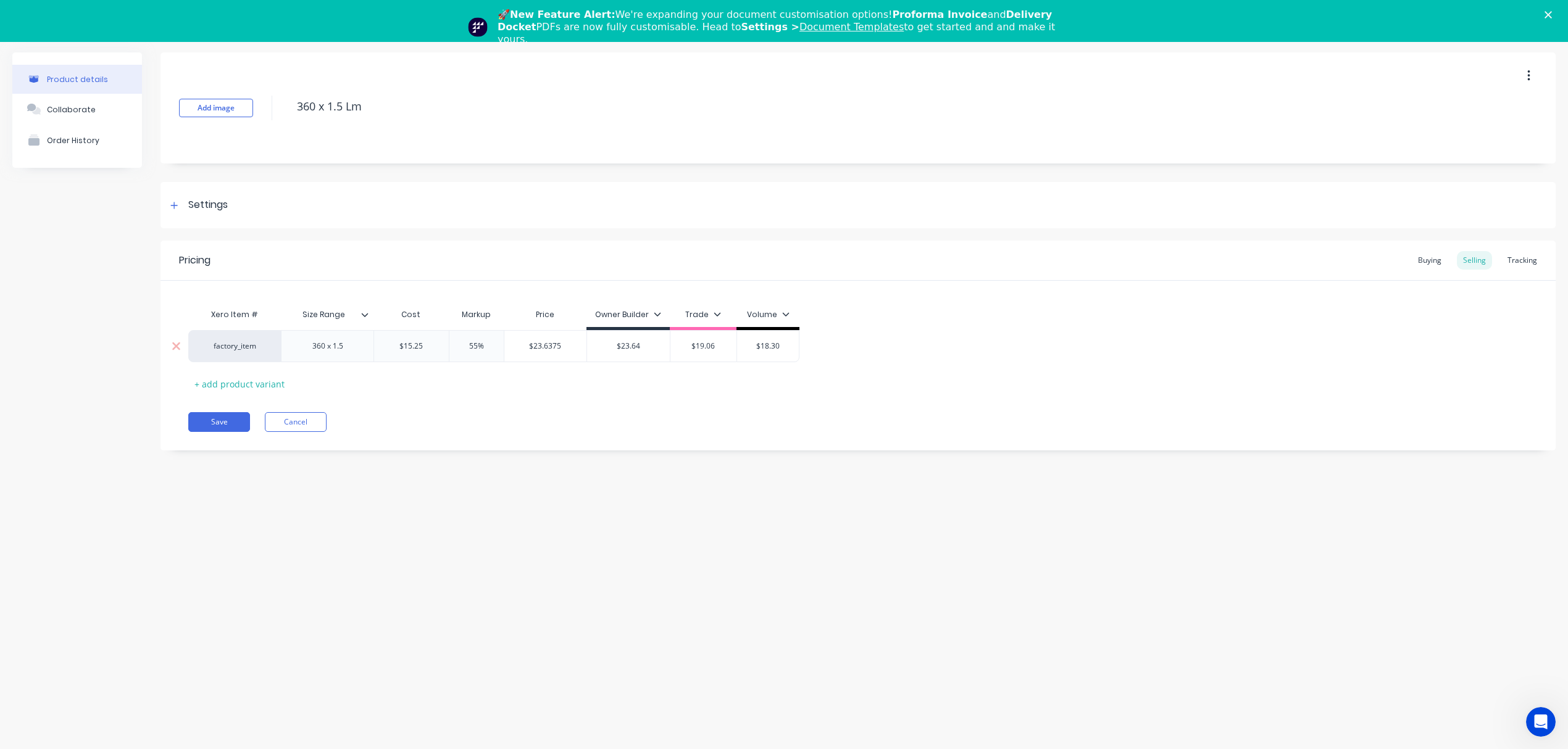
type textarea "x"
type input "17.63"
type input "$27.3265"
drag, startPoint x: 532, startPoint y: 348, endPoint x: 540, endPoint y: 345, distance: 8.5
click at [534, 348] on input "$27.3265" at bounding box center [545, 345] width 82 height 11
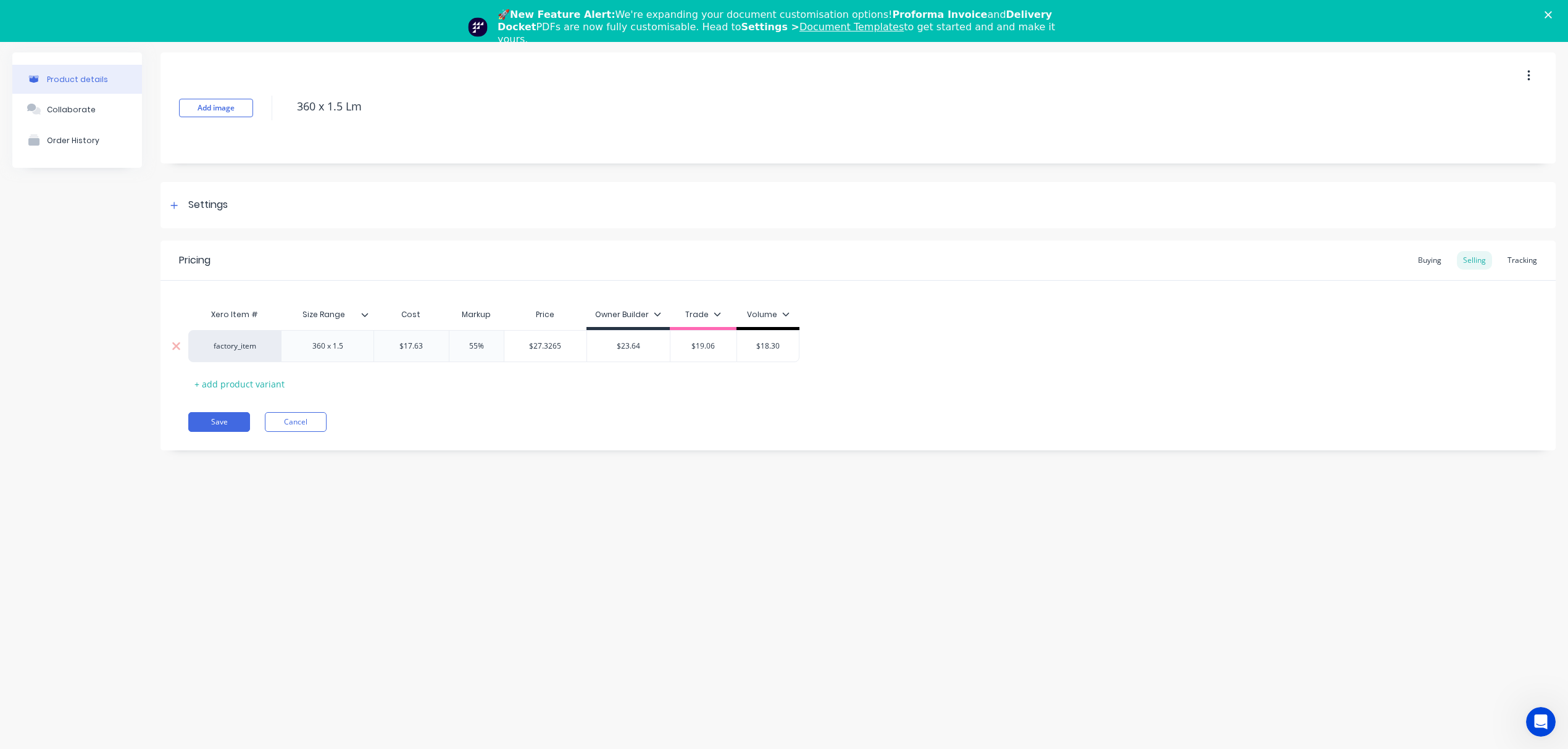
click at [543, 344] on input "$27.3265" at bounding box center [545, 345] width 82 height 11
type input "$23.64"
click at [623, 342] on input "$23.64" at bounding box center [628, 345] width 82 height 11
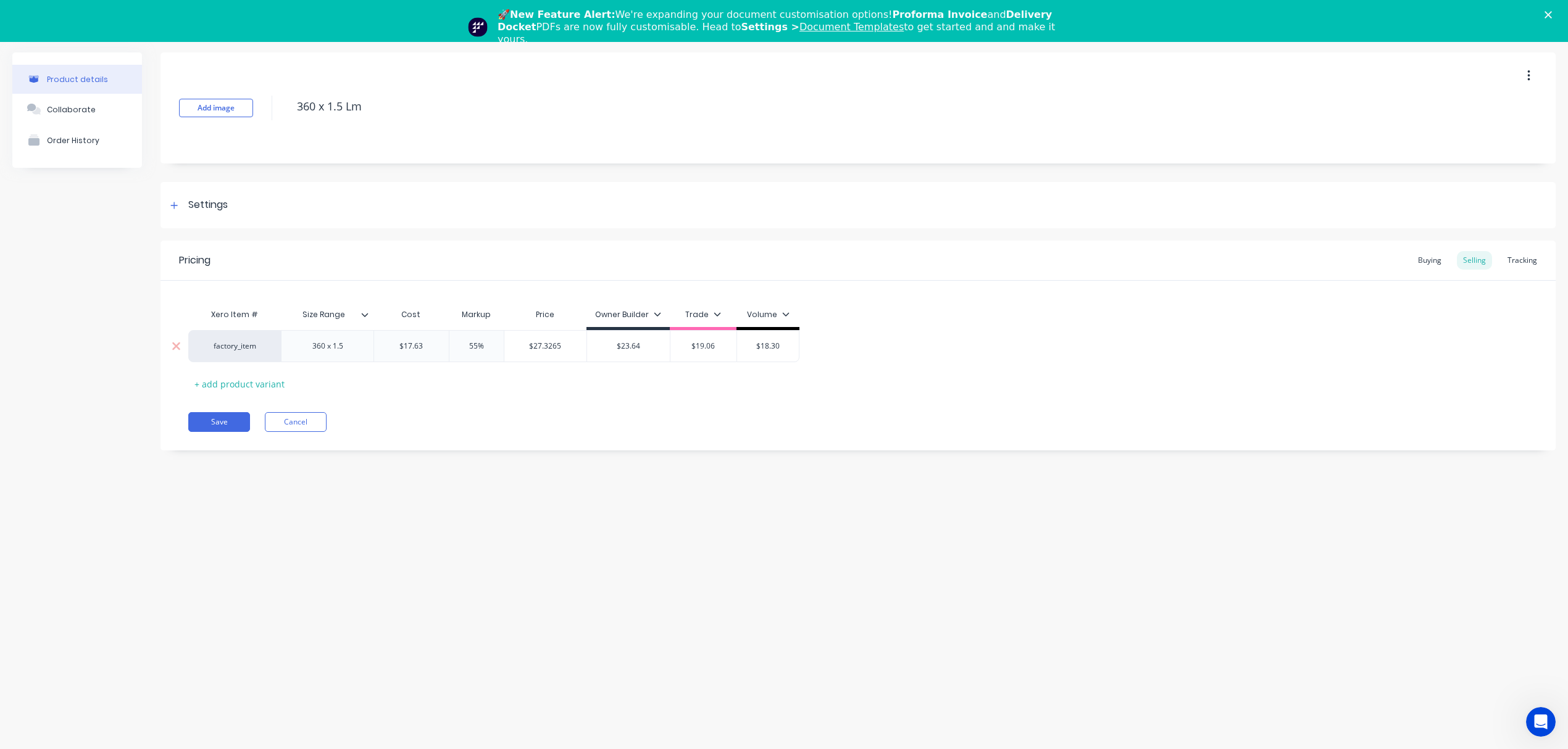
click at [623, 342] on input "$23.64" at bounding box center [628, 345] width 82 height 11
paste input "7.3265"
type textarea "x"
type input "$27.3265"
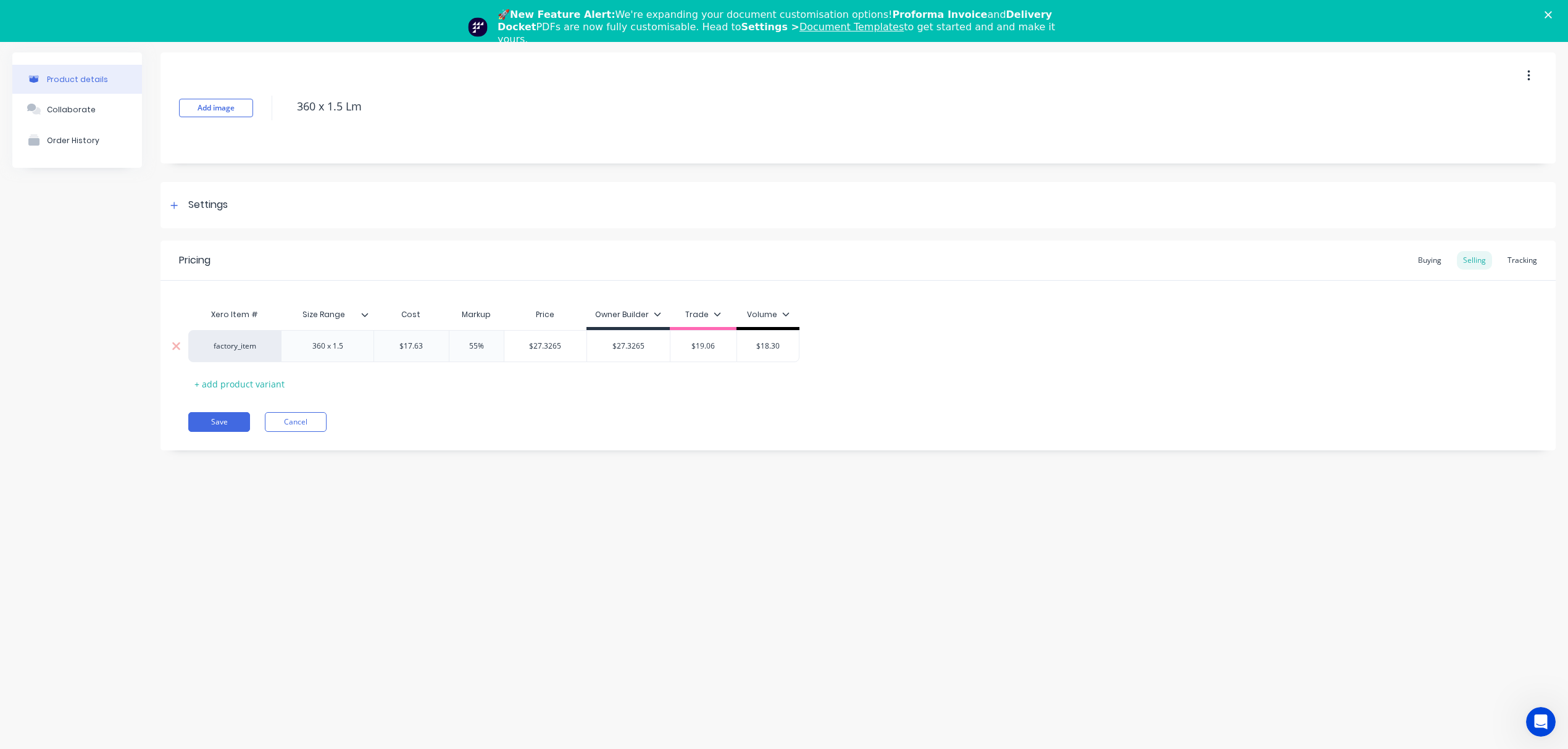
type input "55%"
drag, startPoint x: 489, startPoint y: 345, endPoint x: 446, endPoint y: 344, distance: 43.0
click at [446, 344] on input "55%" at bounding box center [476, 345] width 62 height 11
type textarea "x"
type input "2"
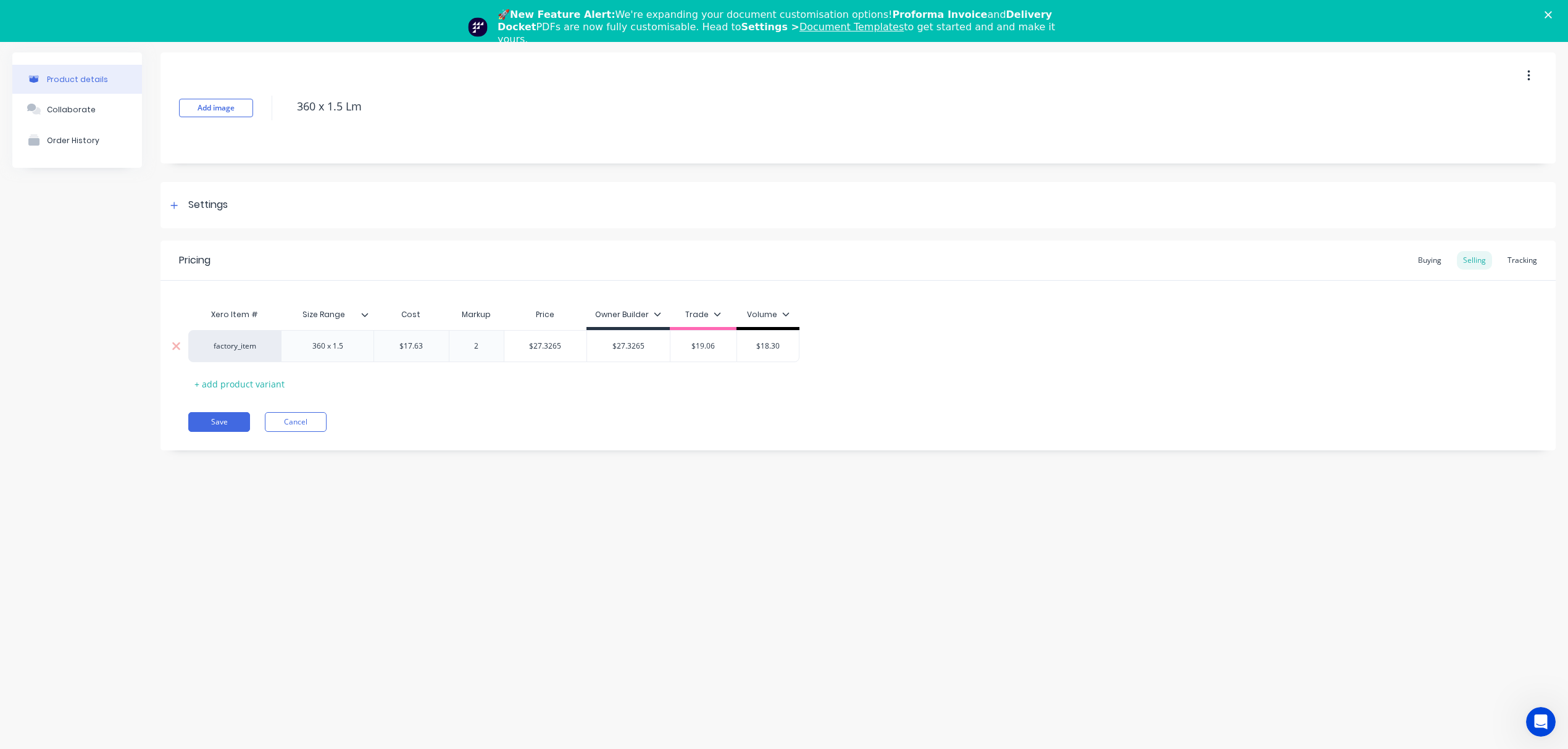
type textarea "x"
type input "25"
click at [496, 381] on div "Xero Item # Size Range Cost Markup Price Owner Builder Trade Volume factory_ite…" at bounding box center [858, 348] width 1340 height 91
type input "$22.0375"
click at [539, 342] on input "$22.0375" at bounding box center [545, 345] width 82 height 11
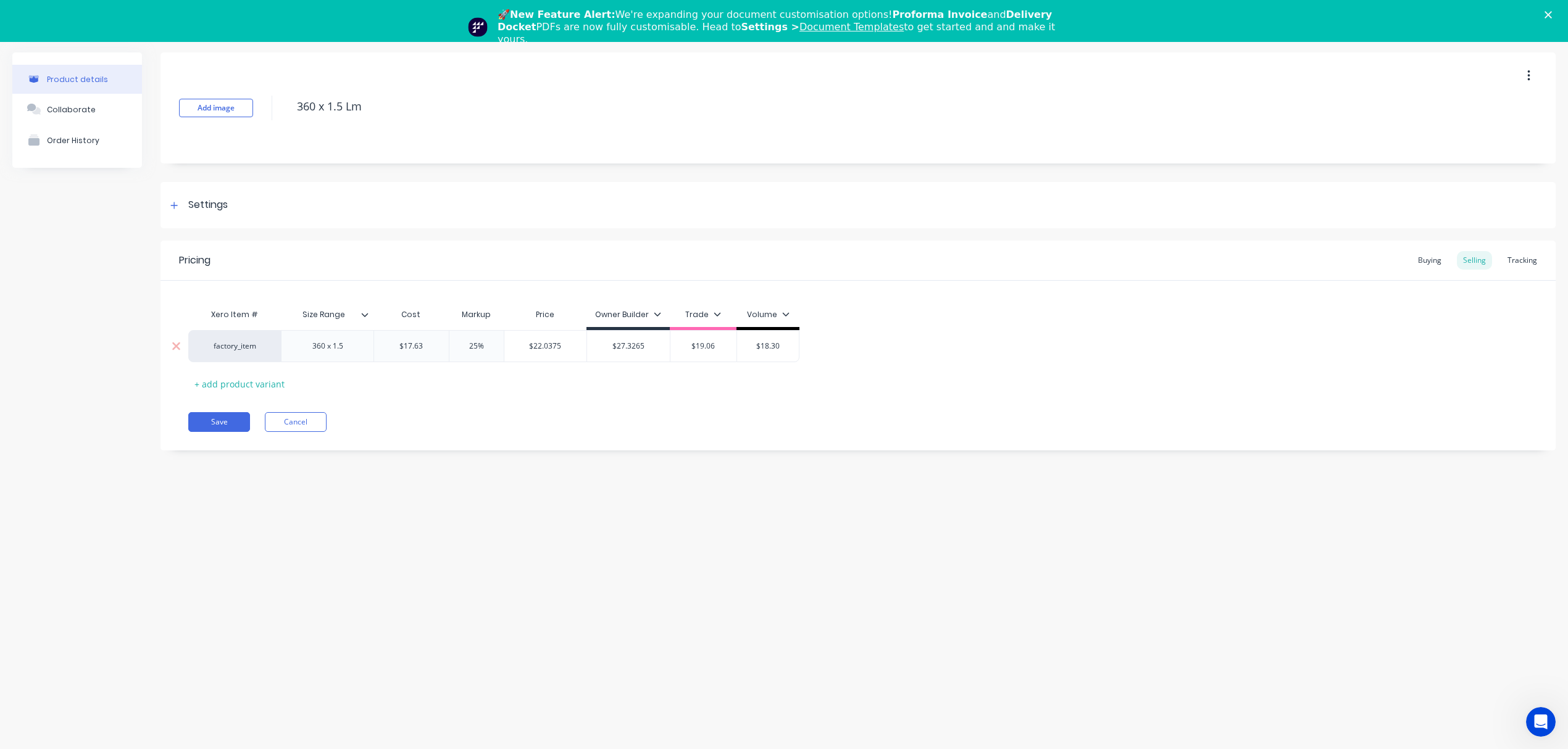
click at [539, 342] on input "$22.0375" at bounding box center [545, 345] width 82 height 11
type input "$19.06"
click at [695, 344] on input "$19.06" at bounding box center [704, 345] width 66 height 11
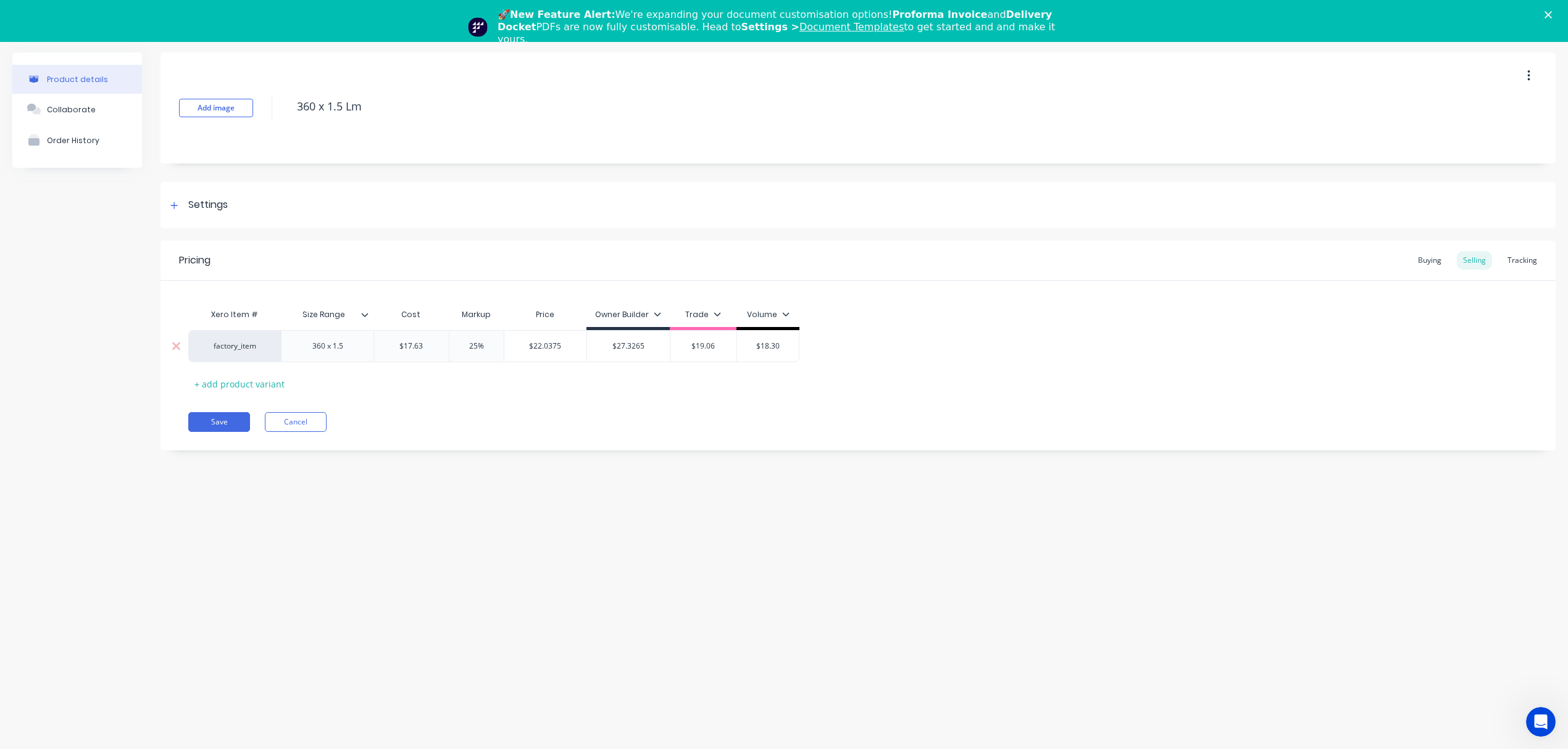
paste input "22.0375"
type textarea "x"
type input "22.0375"
type input "25%"
drag, startPoint x: 494, startPoint y: 346, endPoint x: 439, endPoint y: 347, distance: 55.0
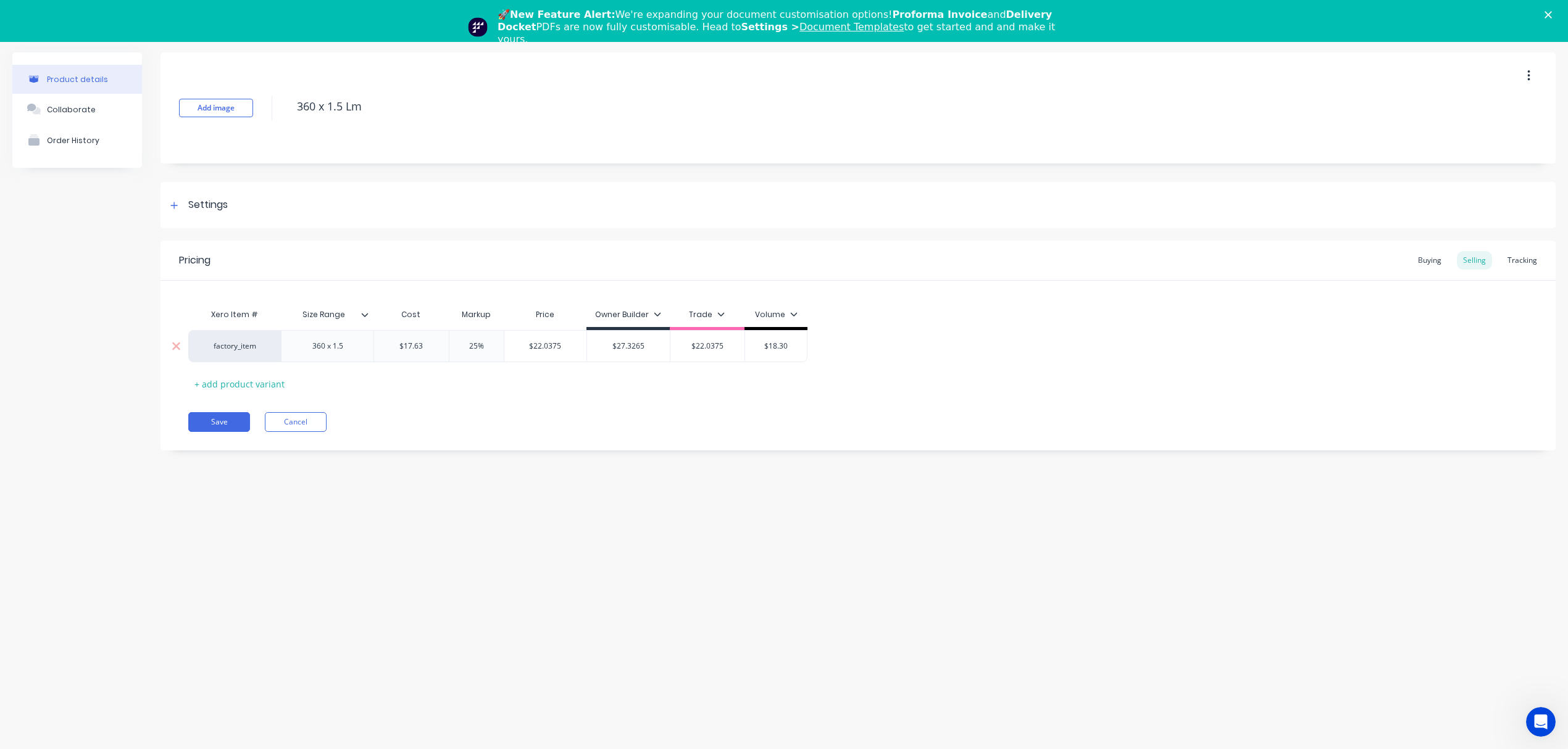
click at [439, 347] on div "factory_item 360 x 1.5 $17.63 17.63 25% 25% $22.0375 $22.0375 $27.3265 $27.3265…" at bounding box center [498, 346] width 619 height 32
type textarea "x"
type input "2"
type textarea "x"
type input "20"
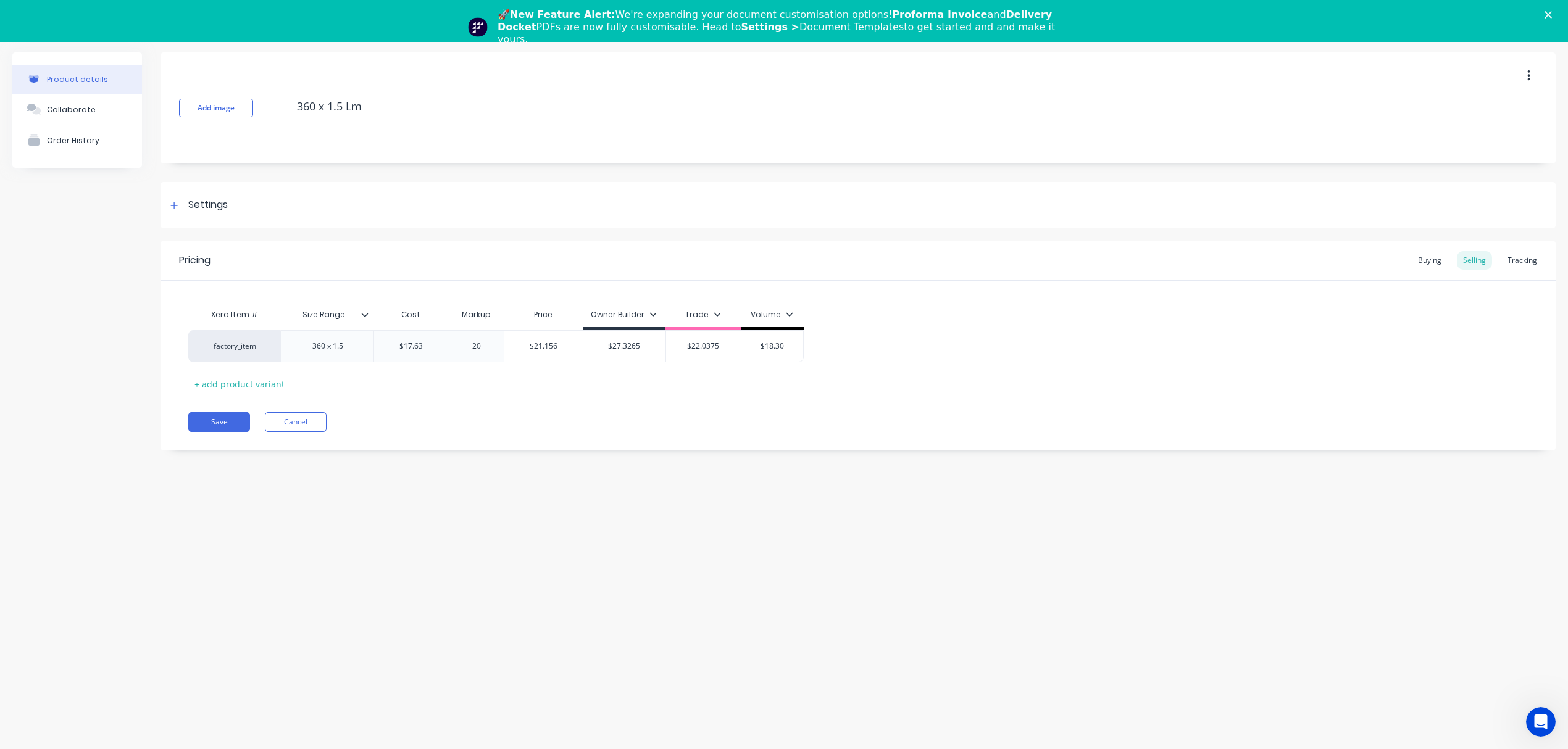
click at [537, 394] on div "Pricing Buying Selling Tracking Xero Item # Size Range Cost Markup Price Owner …" at bounding box center [858, 346] width 1395 height 210
type input "$21.156"
click at [544, 346] on input "$21.156" at bounding box center [543, 345] width 78 height 11
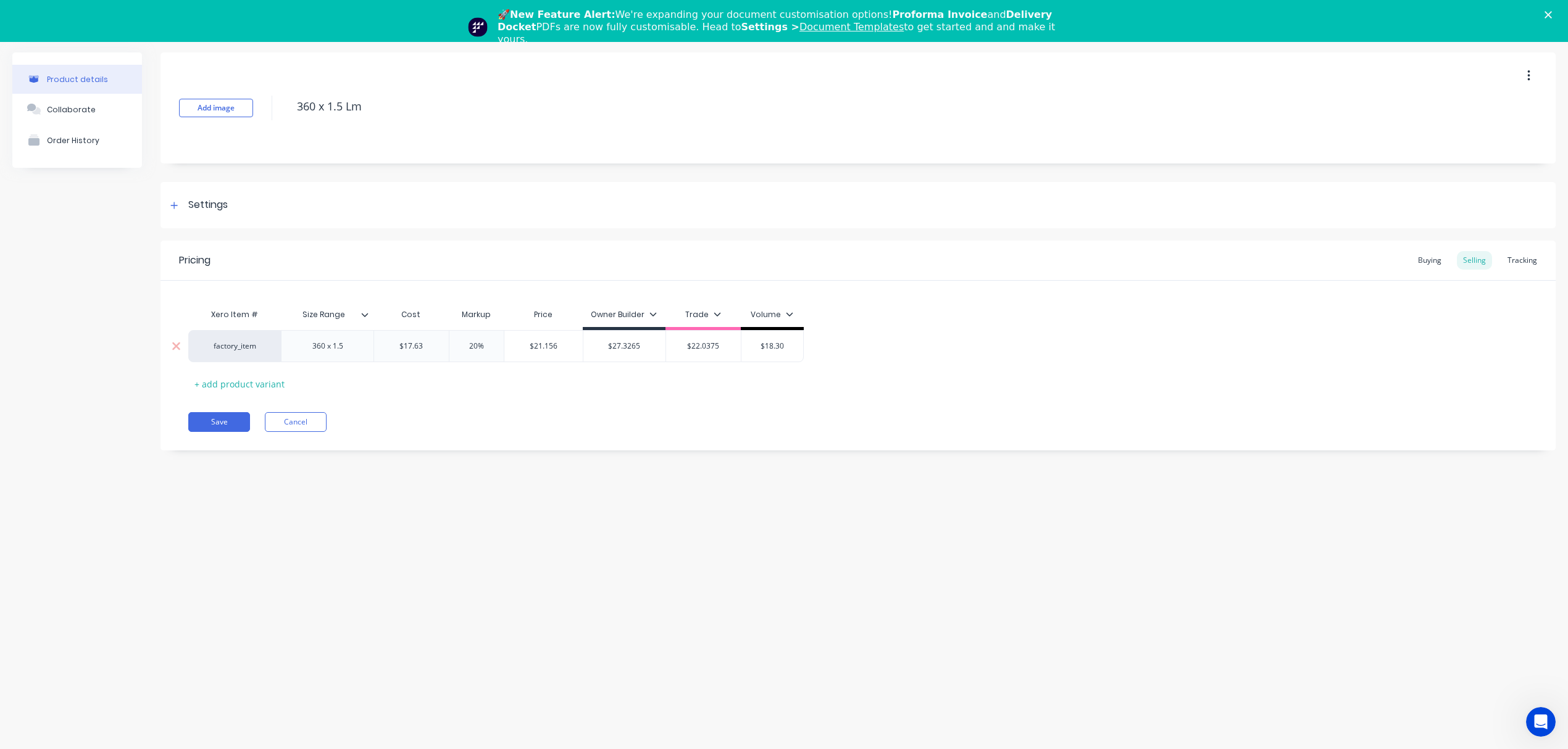
type input "$18.30"
drag, startPoint x: 774, startPoint y: 346, endPoint x: 746, endPoint y: 346, distance: 28.0
click at [746, 346] on input "$18.30" at bounding box center [772, 345] width 62 height 11
click at [767, 345] on input "$18.30" at bounding box center [772, 345] width 62 height 11
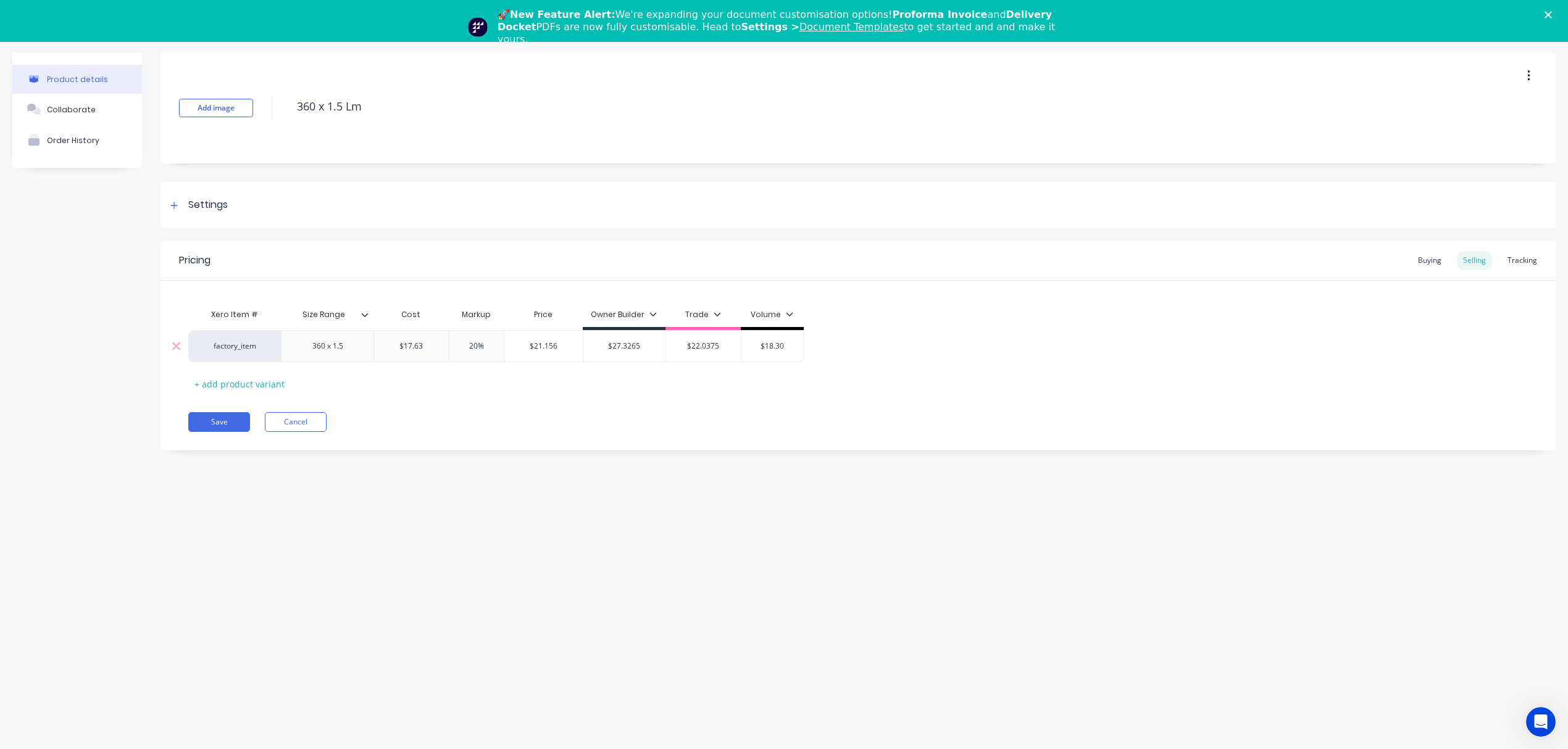
paste input "$21.156"
type textarea "x"
type input "$$21.156"
click at [732, 424] on div "Save Cancel" at bounding box center [872, 423] width 1368 height 20
type input "20%"
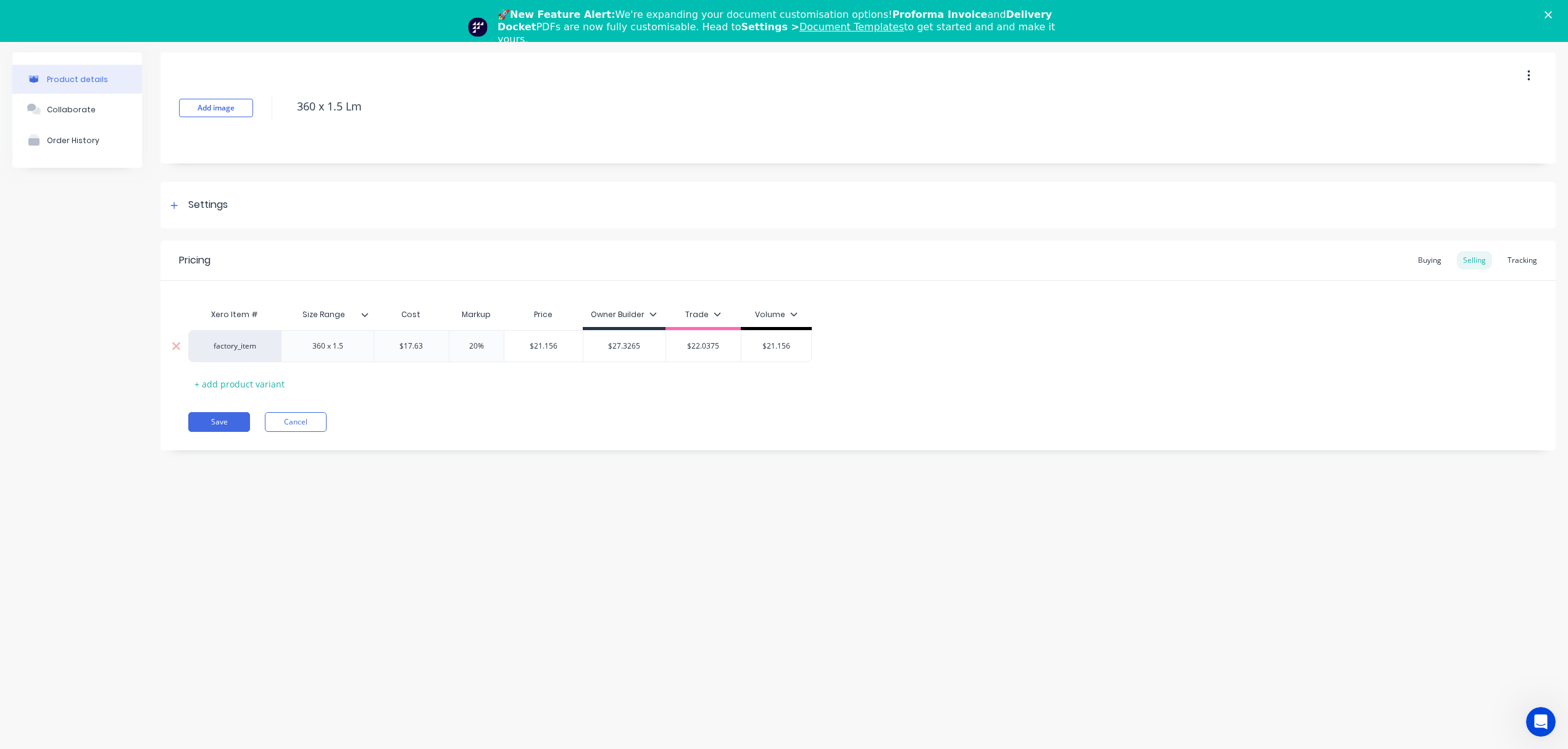
drag, startPoint x: 492, startPoint y: 348, endPoint x: 405, endPoint y: 349, distance: 87.0
click at [405, 349] on div "factory_item 360 x 1.5 $17.63 17.63 20% 20% $21.156 $21.156 $27.3265 $27.3265 $…" at bounding box center [500, 346] width 623 height 32
type textarea "x"
type input "5"
type textarea "x"
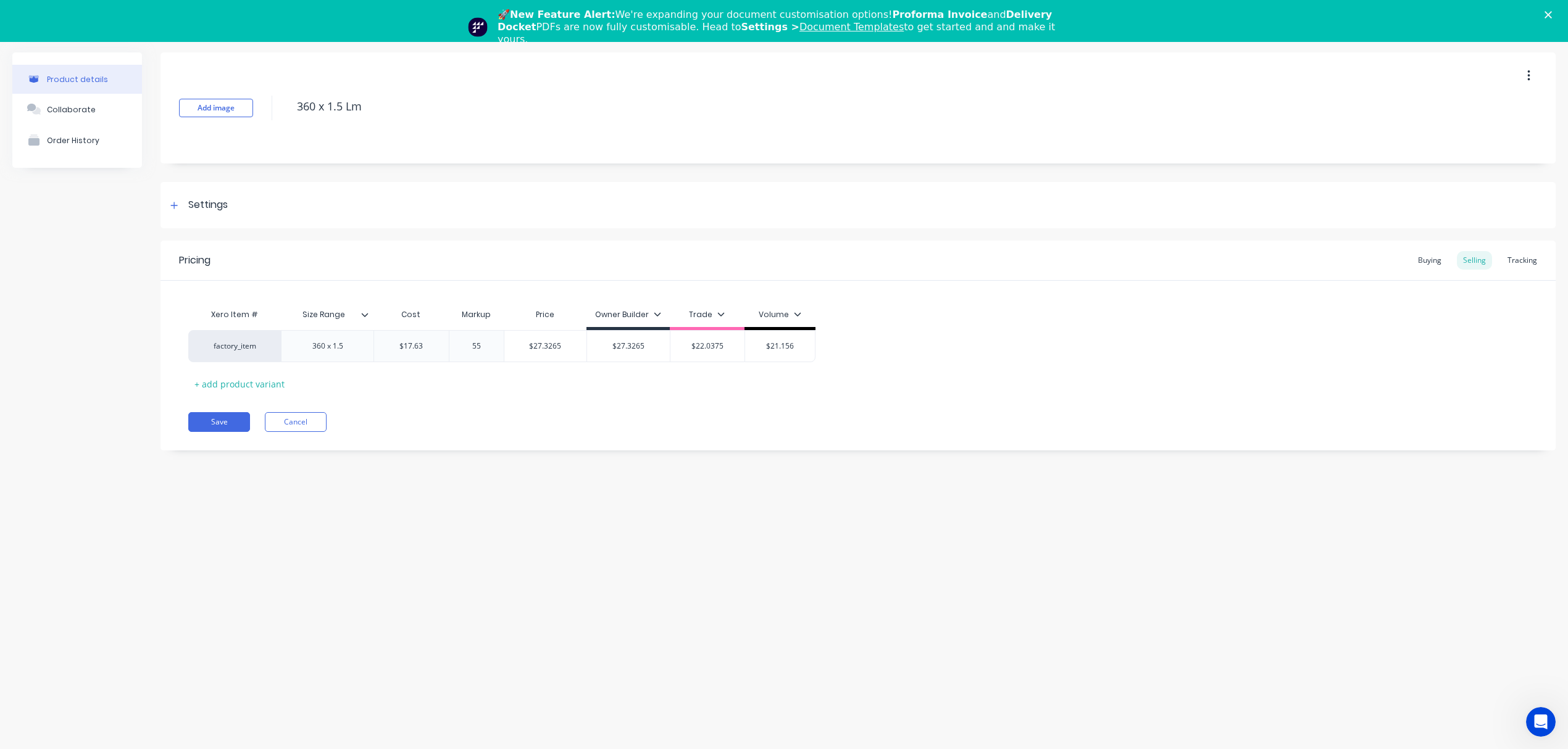
type input "55"
click at [494, 386] on div "Xero Item # Size Range Cost Markup Price Owner Builder Trade Volume factory_ite…" at bounding box center [858, 348] width 1340 height 91
drag, startPoint x: 374, startPoint y: 109, endPoint x: 287, endPoint y: 108, distance: 87.0
click at [287, 108] on div "Add image 360 x 1.5 Lm" at bounding box center [858, 108] width 1395 height 111
click at [221, 428] on button "Save" at bounding box center [219, 423] width 62 height 20
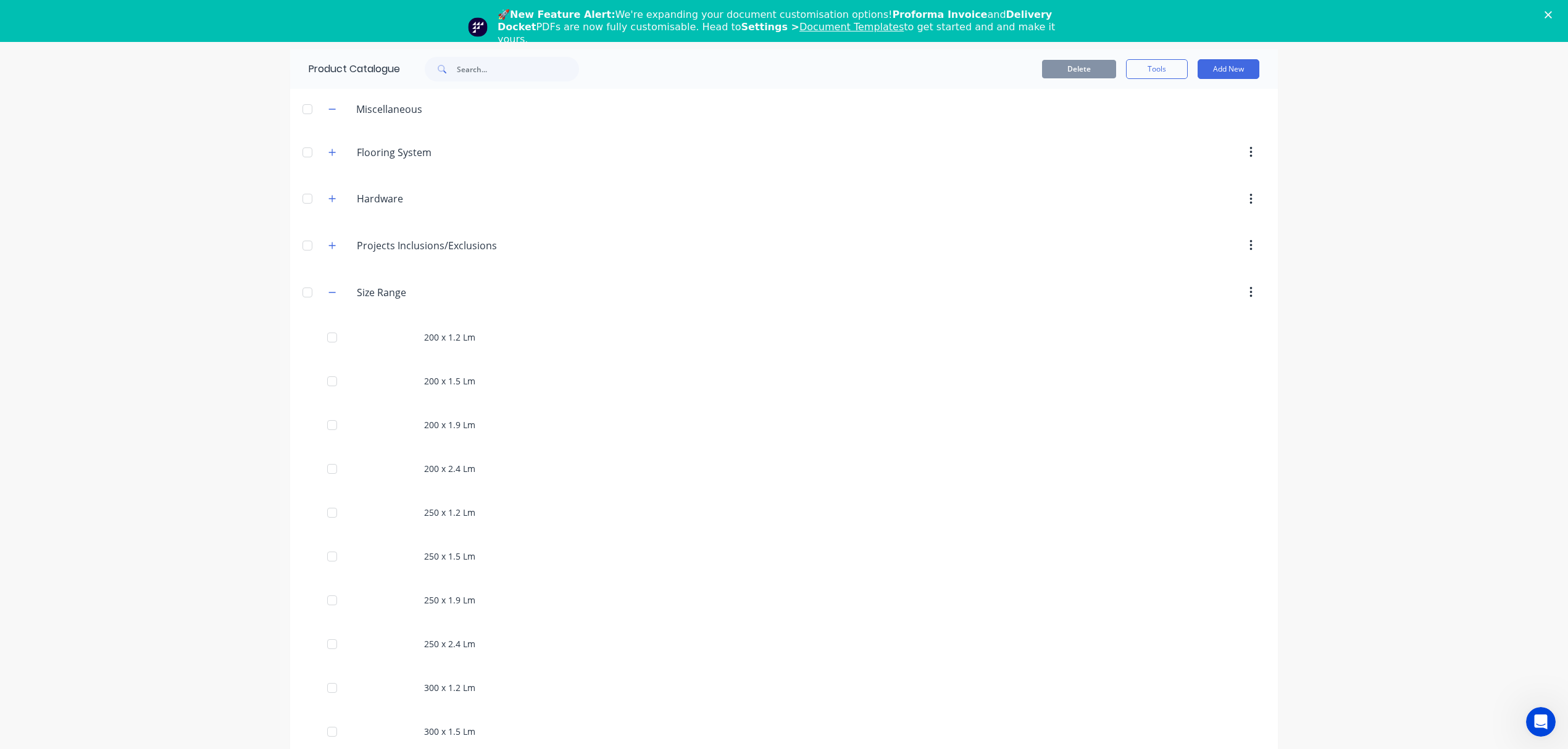
scroll to position [534, 0]
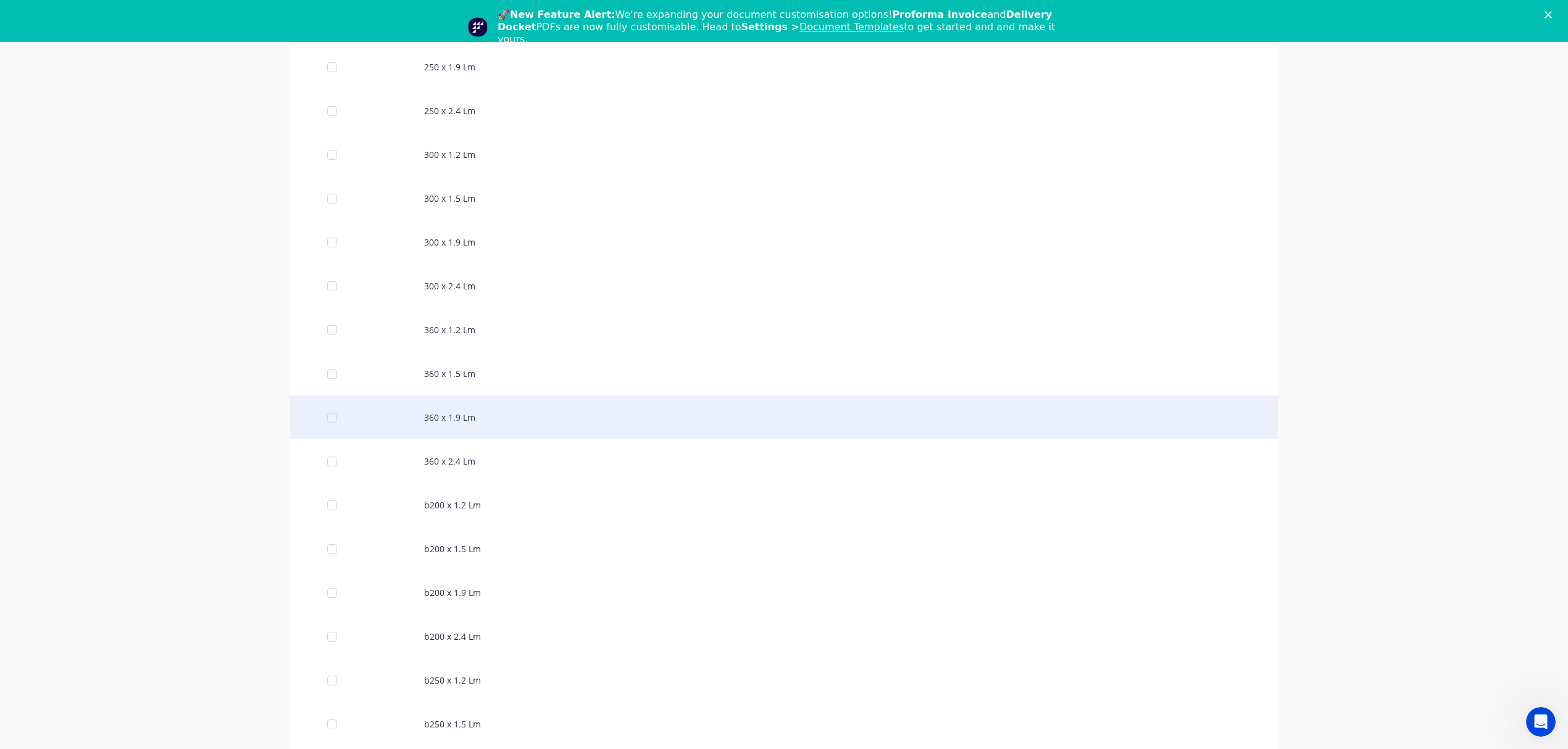
click at [497, 436] on div "360 x 1.9 Lm" at bounding box center [783, 418] width 987 height 44
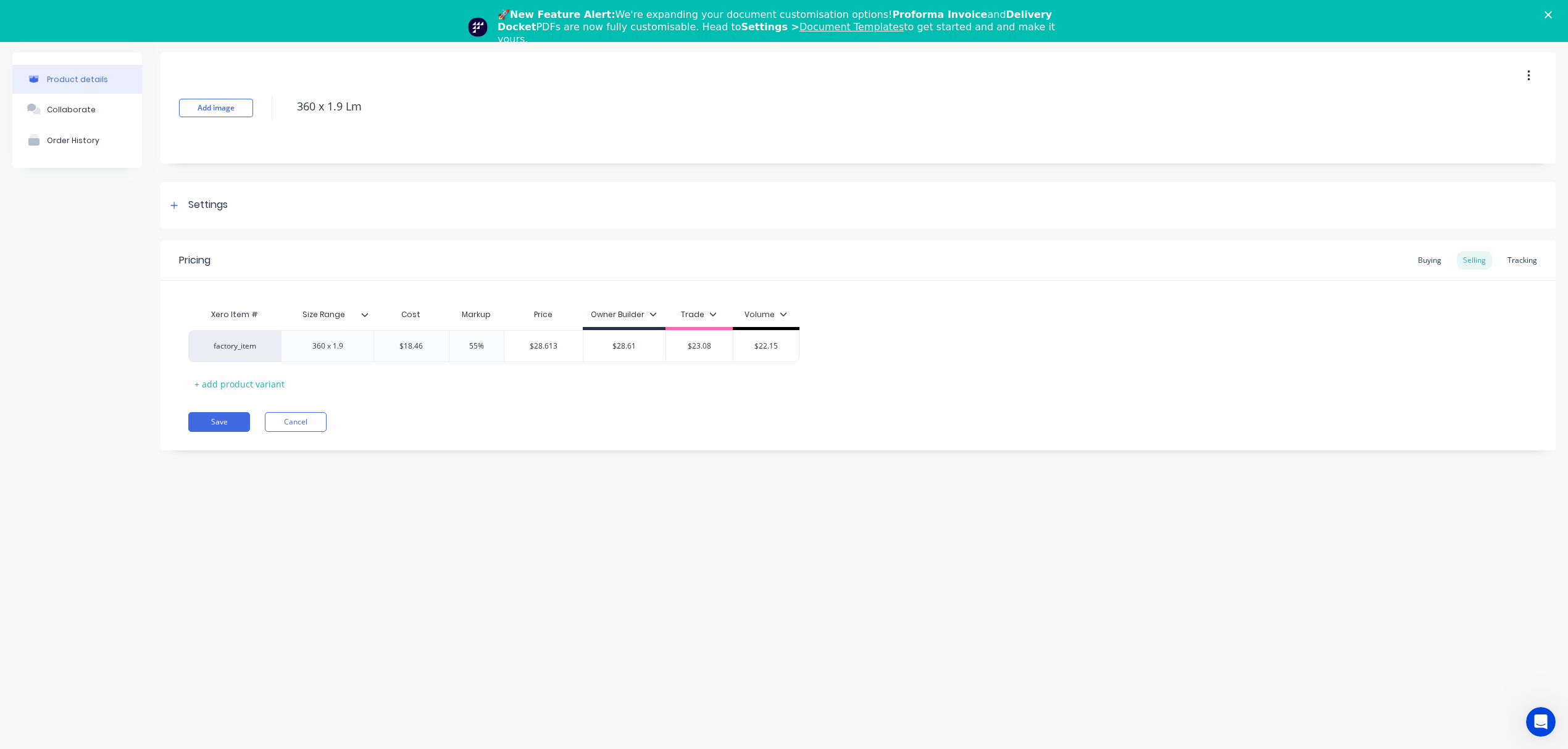
type textarea "x"
click at [406, 341] on input "text" at bounding box center [411, 345] width 74 height 11
click at [406, 341] on input "$18.46" at bounding box center [411, 345] width 74 height 11
paste input "20.21"
type input "$20.21"
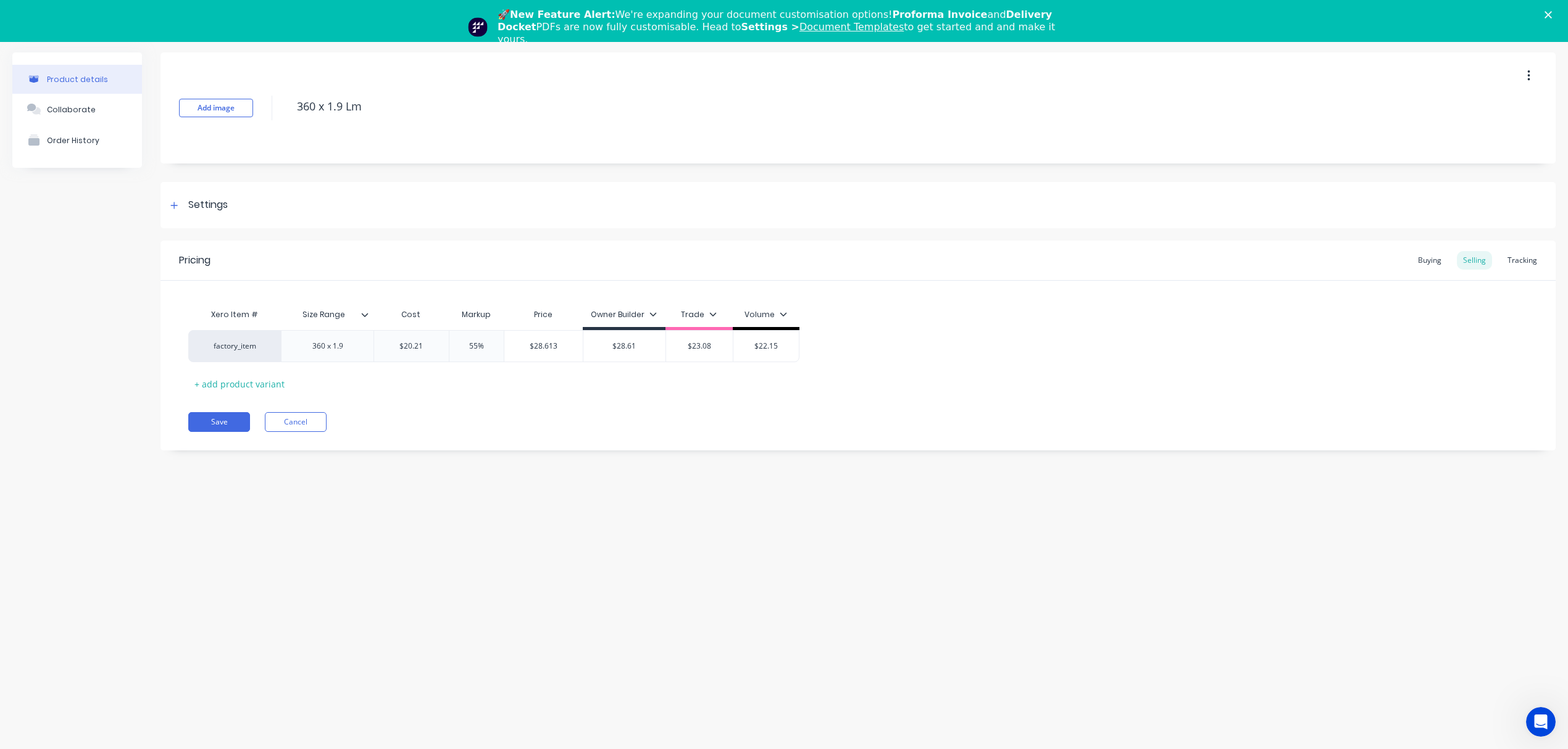
type textarea "x"
type input "$20.21"
type input "$31.3255"
drag, startPoint x: 526, startPoint y: 342, endPoint x: 603, endPoint y: 350, distance: 77.4
click at [603, 350] on div "factory_item 360 x 1.9 $20.21 $20.21 55% $31.3255 $31.3255 $28.61 $23.08 $22.15" at bounding box center [496, 346] width 615 height 32
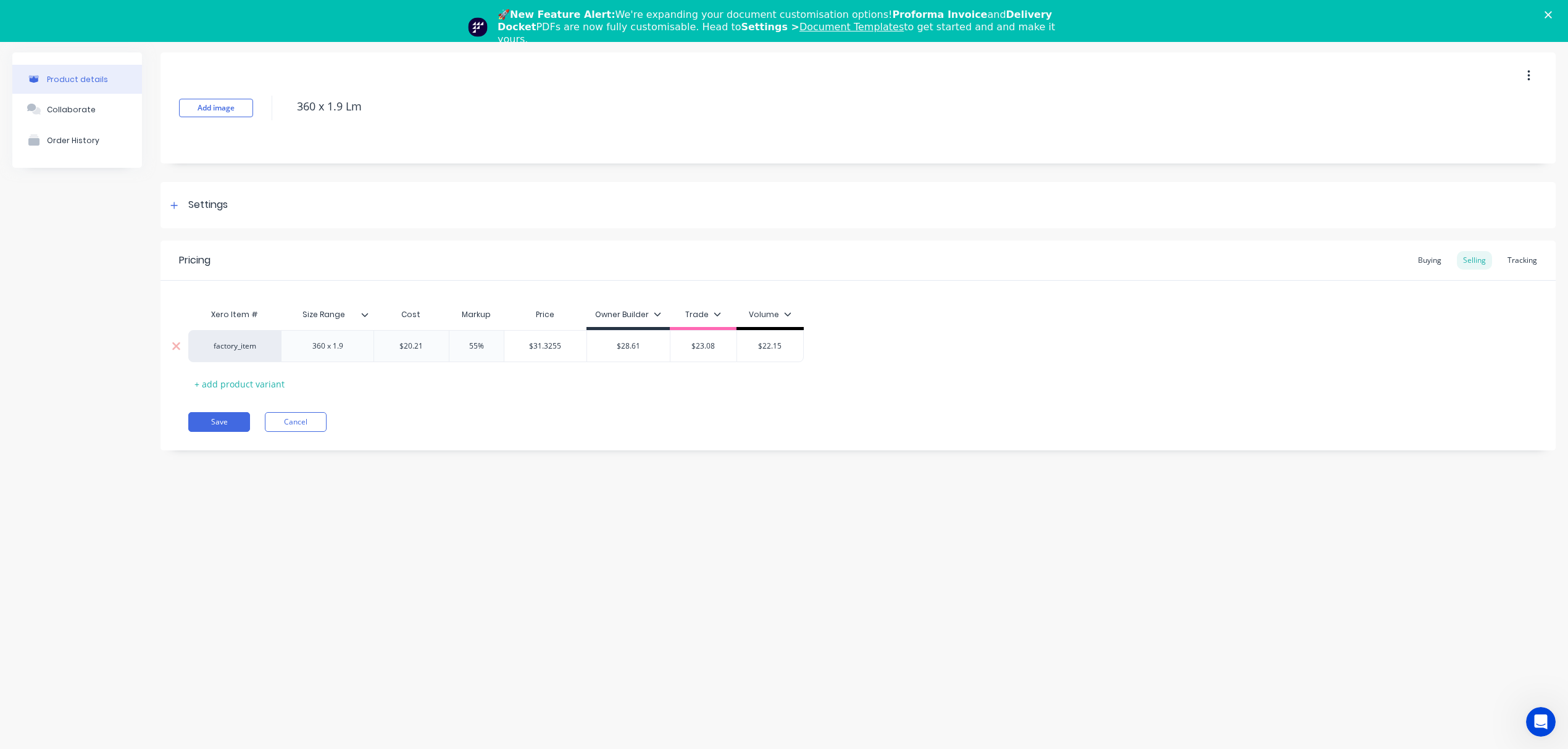
type input "$28.61"
drag, startPoint x: 610, startPoint y: 345, endPoint x: 641, endPoint y: 344, distance: 31.0
click at [641, 344] on input "$28.61" at bounding box center [628, 345] width 82 height 11
paste input "31.3255"
type textarea "x"
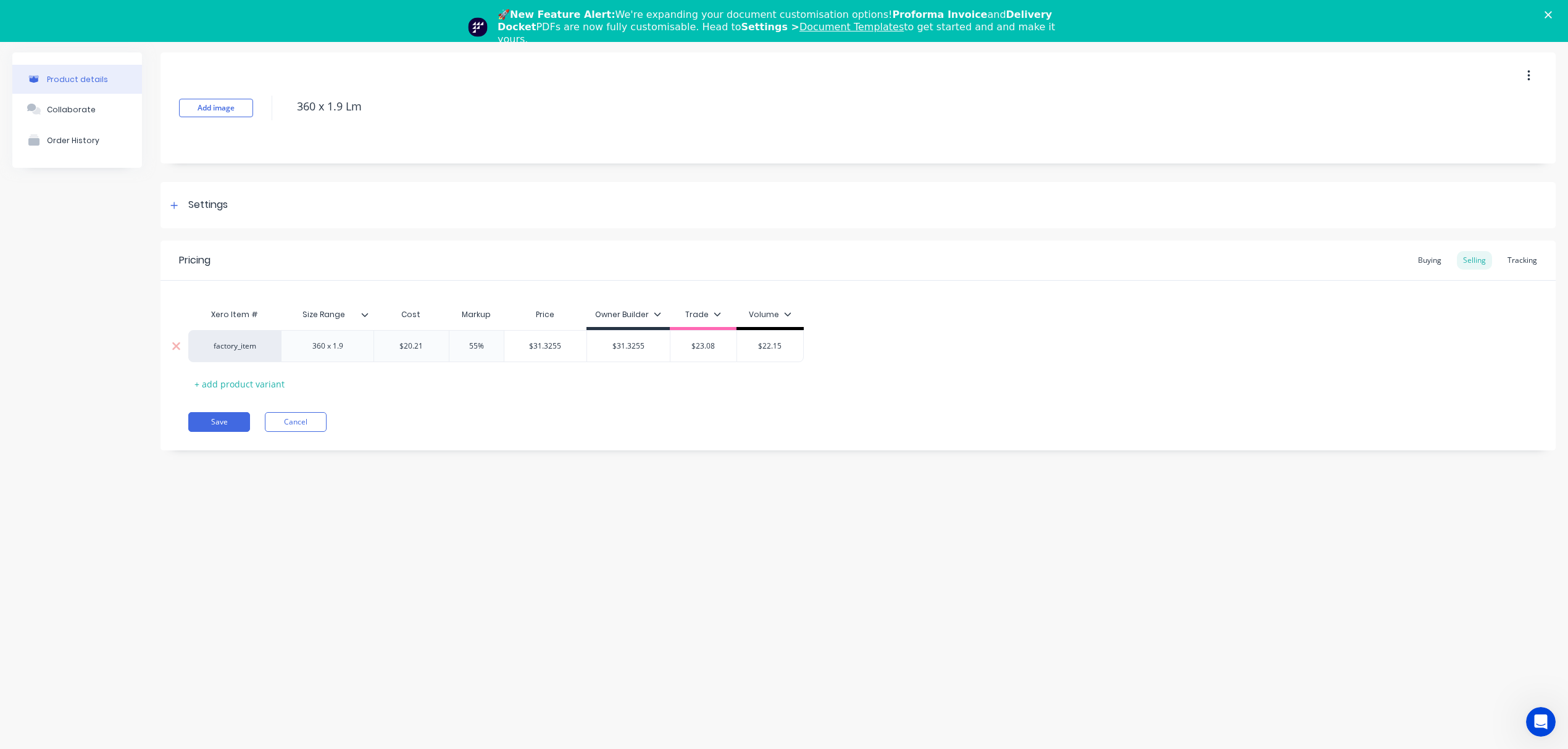
type input "$31.3255"
type input "55%"
drag, startPoint x: 479, startPoint y: 344, endPoint x: 449, endPoint y: 345, distance: 30.0
click at [449, 345] on input "55%" at bounding box center [476, 345] width 62 height 11
type textarea "x"
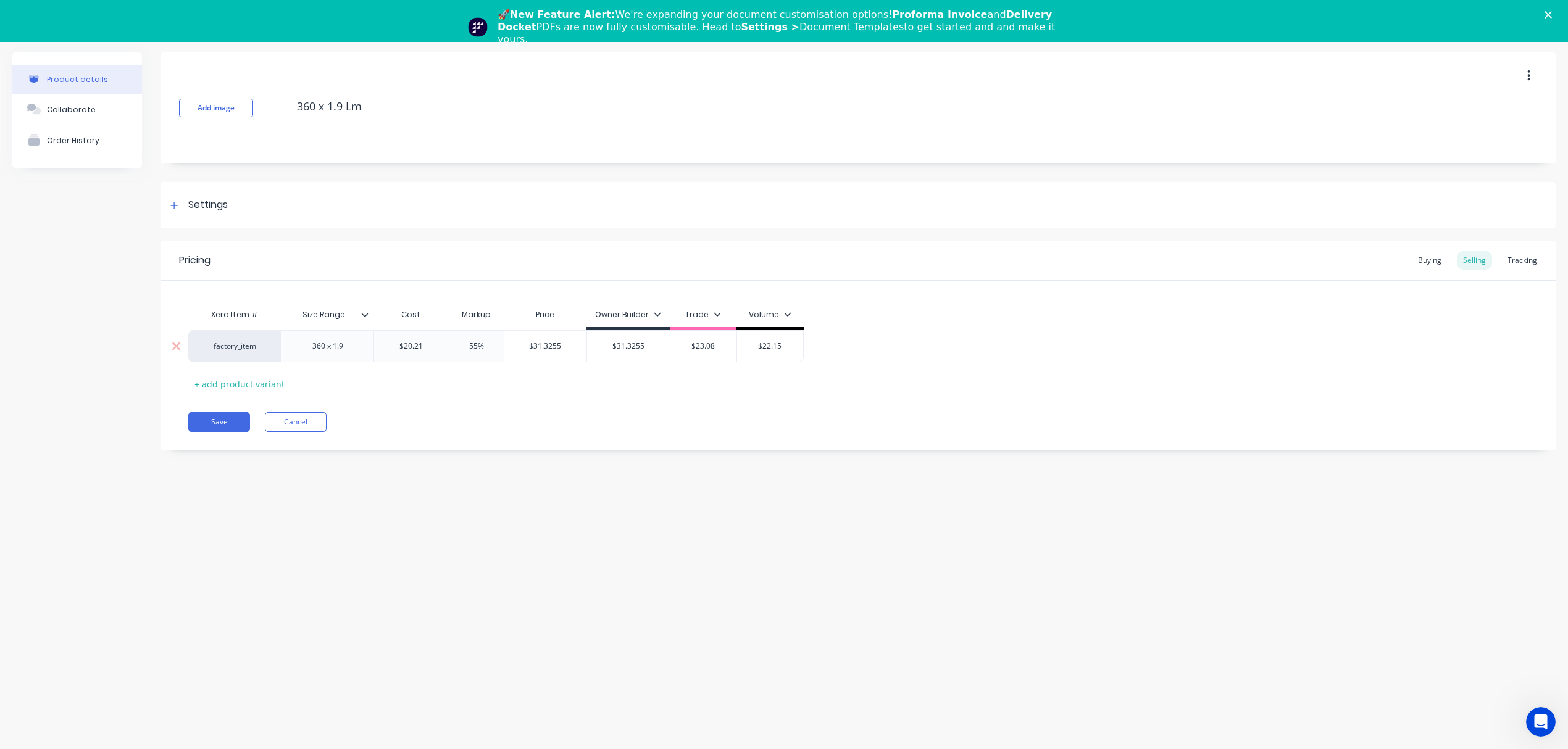
type input "2%"
type textarea "x"
type input "25%"
click at [459, 380] on div "Xero Item # Size Range Cost Markup Price Owner Builder Trade Volume factory_ite…" at bounding box center [858, 348] width 1340 height 91
type input "$25.2625"
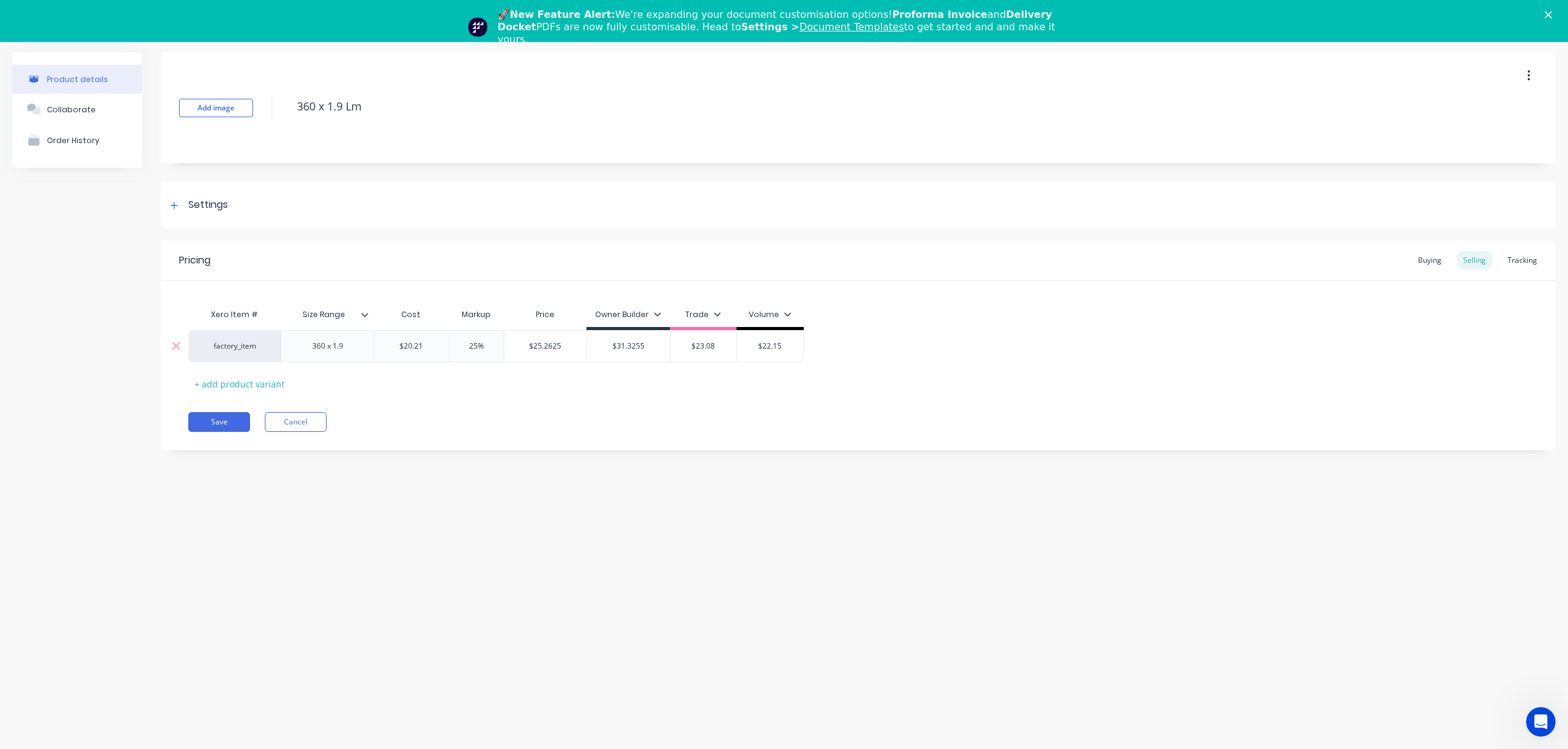
drag, startPoint x: 564, startPoint y: 348, endPoint x: 499, endPoint y: 347, distance: 65.0
click at [499, 347] on div "factory_item 360 x 1.9 $20.21 $20.21 25% 25% $25.2625 $25.2625 $31.3255 $31.325…" at bounding box center [496, 346] width 615 height 32
type input "$23.08"
drag, startPoint x: 719, startPoint y: 346, endPoint x: 644, endPoint y: 344, distance: 75.0
click at [644, 344] on div "factory_item 360 x 1.9 $20.21 $20.21 25% 25% $25.2625 $25.2625 $31.3255 $31.325…" at bounding box center [496, 346] width 615 height 32
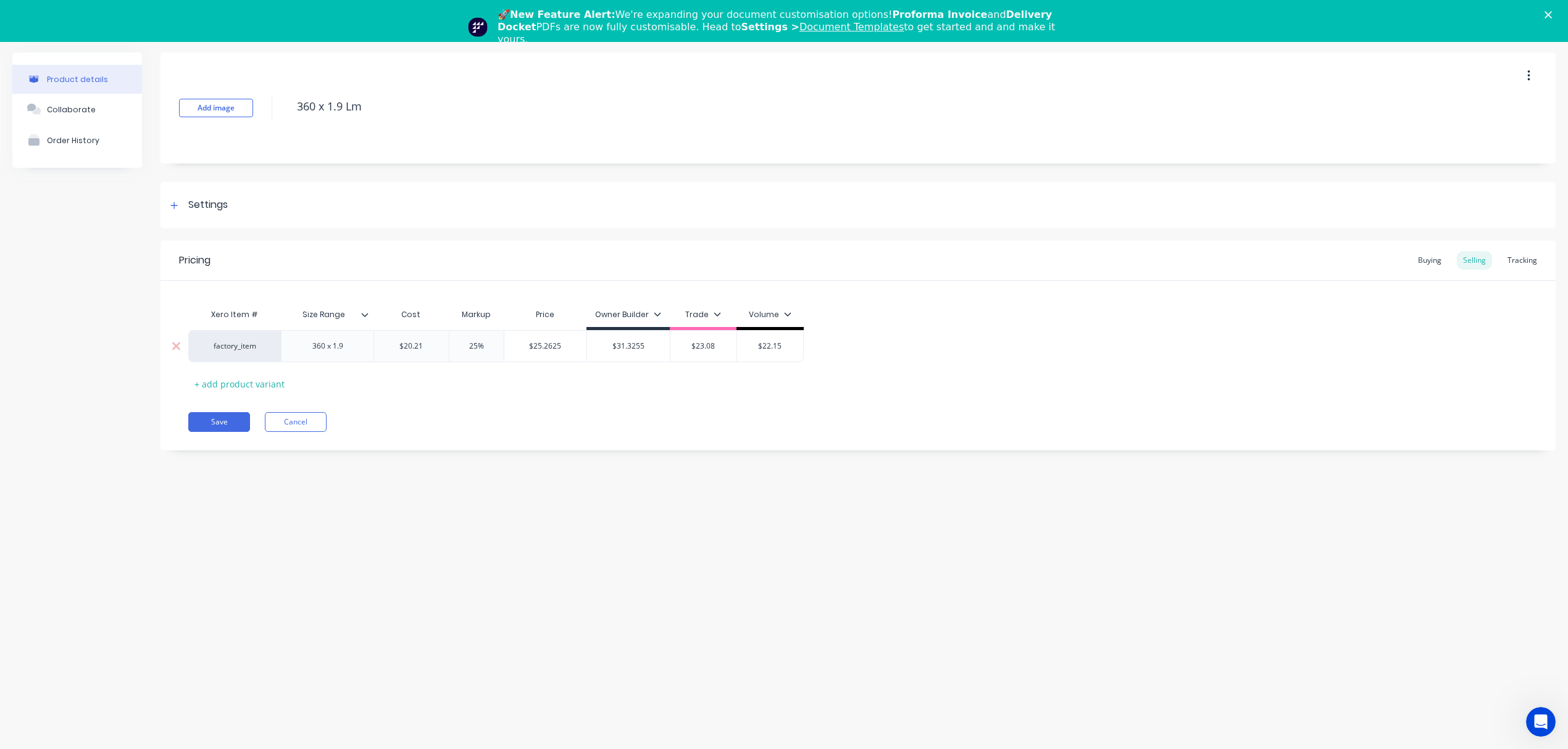
paste input "5.2625"
type textarea "x"
type input "$25.2625"
drag, startPoint x: 491, startPoint y: 347, endPoint x: 431, endPoint y: 342, distance: 60.2
click at [431, 342] on div "factory_item 360 x 1.9 $20.21 $20.21 25% 25% $25.2625 $25.2625 $31.3255 $31.325…" at bounding box center [500, 346] width 623 height 32
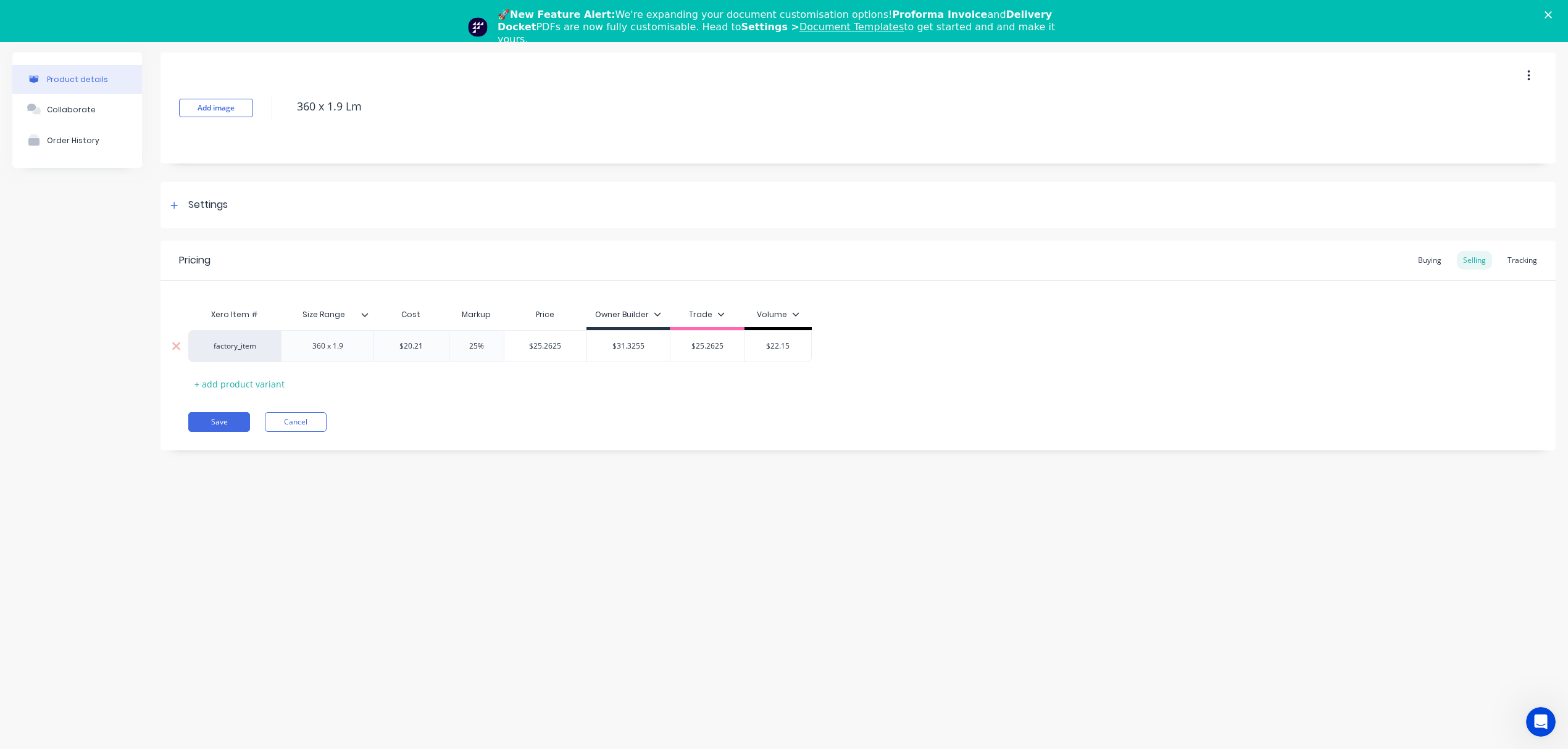
type textarea "x"
type input "2"
type textarea "x"
type input "20"
click at [467, 388] on div "Xero Item # Size Range Cost Markup Price Owner Builder Trade Volume factory_ite…" at bounding box center [858, 348] width 1340 height 91
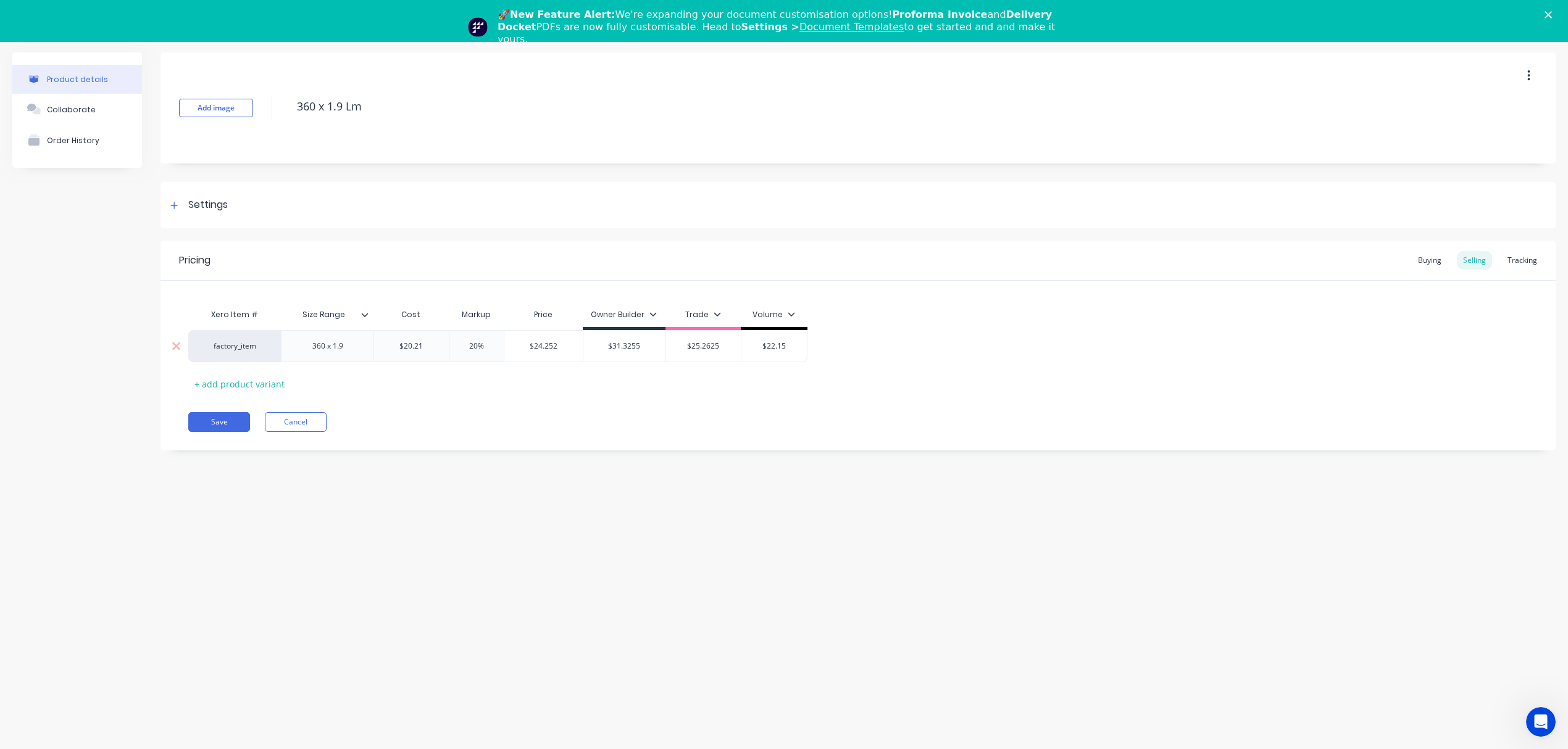
type input "$24.252"
click at [546, 347] on input "$24.252" at bounding box center [543, 345] width 78 height 11
type input "$22.15"
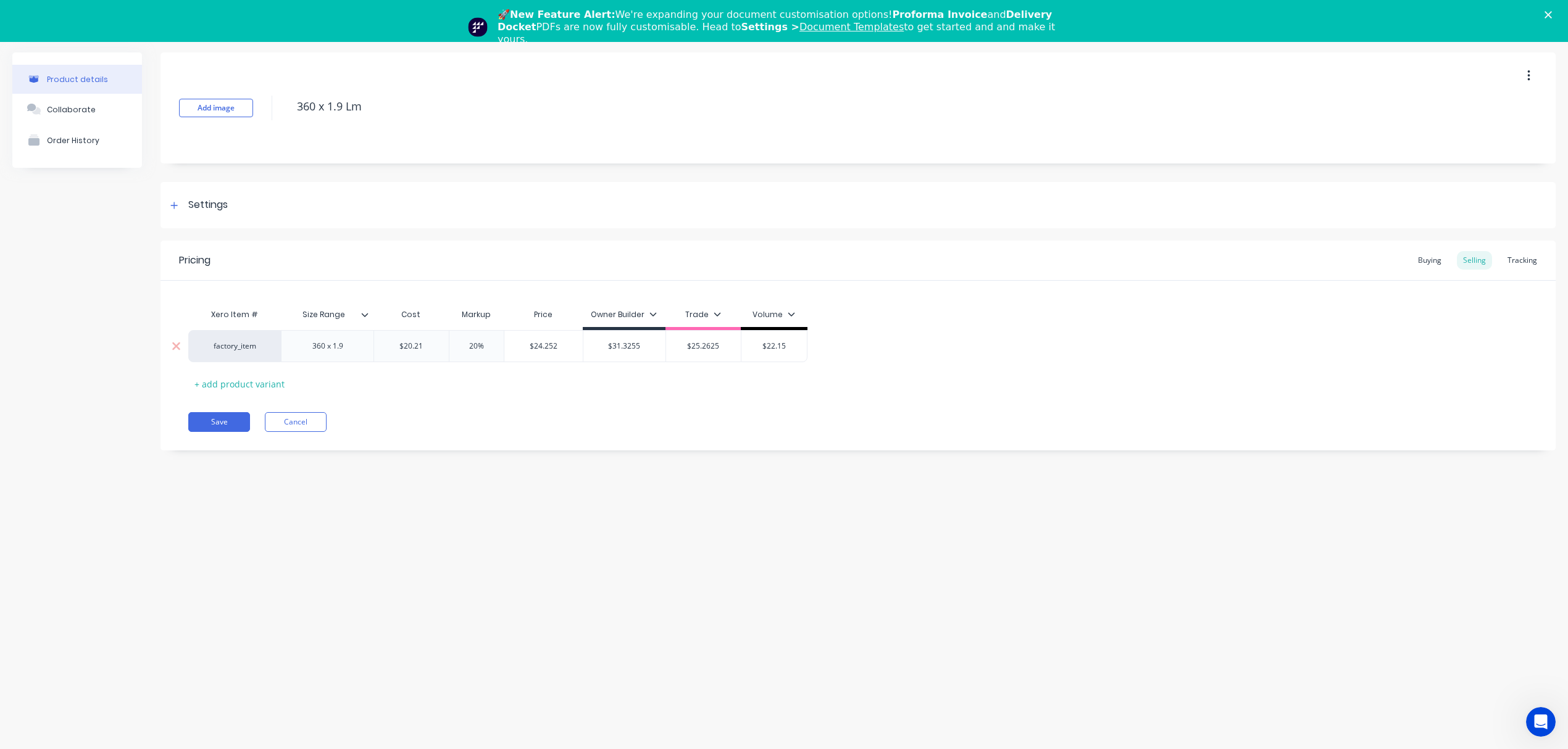
drag, startPoint x: 792, startPoint y: 347, endPoint x: 707, endPoint y: 351, distance: 85.1
click at [707, 351] on div "factory_item 360 x 1.9 $20.21 $20.21 20% 20 $24.252 $24.252 $31.3255 $31.3255 $…" at bounding box center [498, 346] width 619 height 32
paste input "4.252"
type textarea "x"
type input "$24.252"
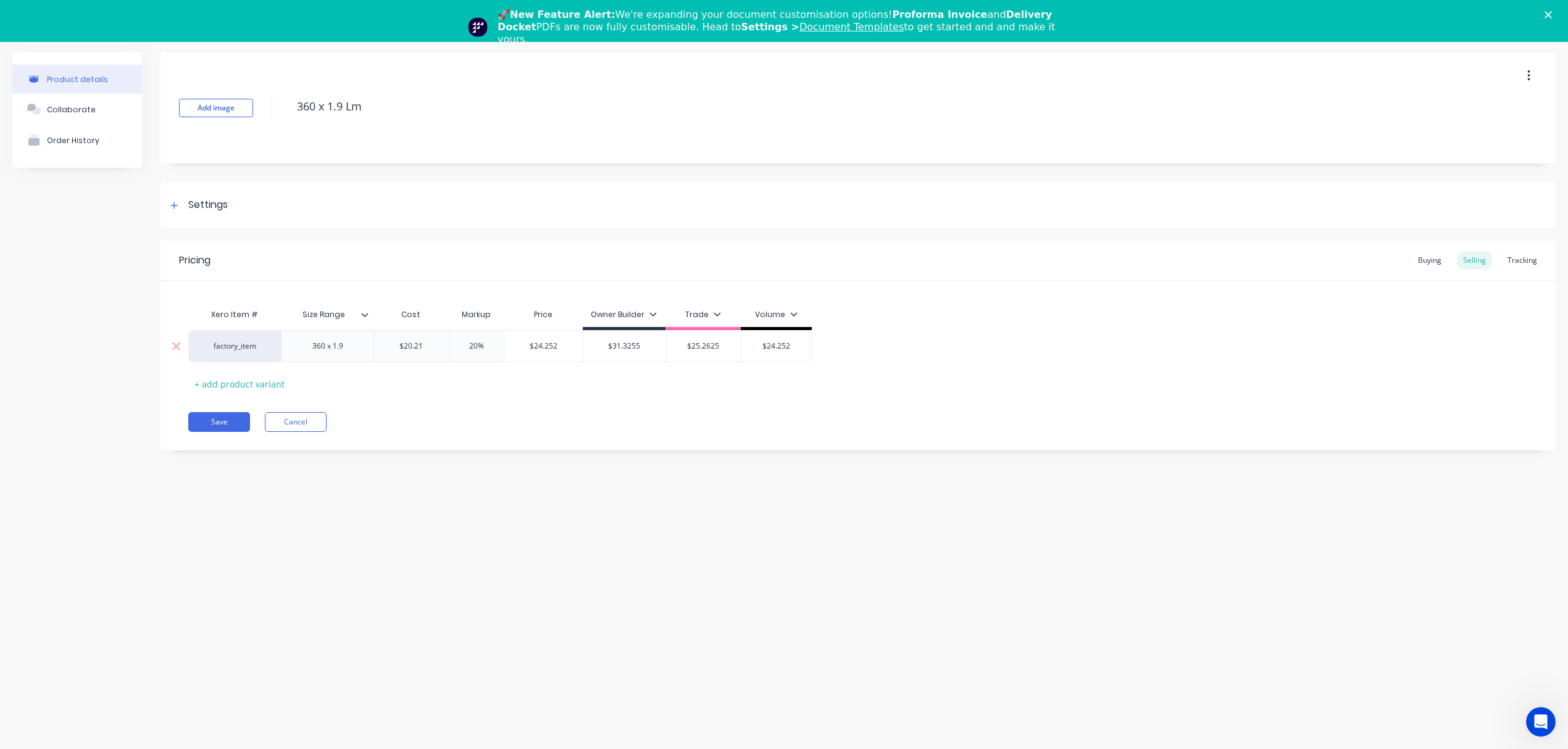
type input "20%"
drag, startPoint x: 482, startPoint y: 348, endPoint x: 452, endPoint y: 348, distance: 30.0
click at [452, 348] on input "20%" at bounding box center [476, 345] width 62 height 11
type textarea "x"
type input "5"
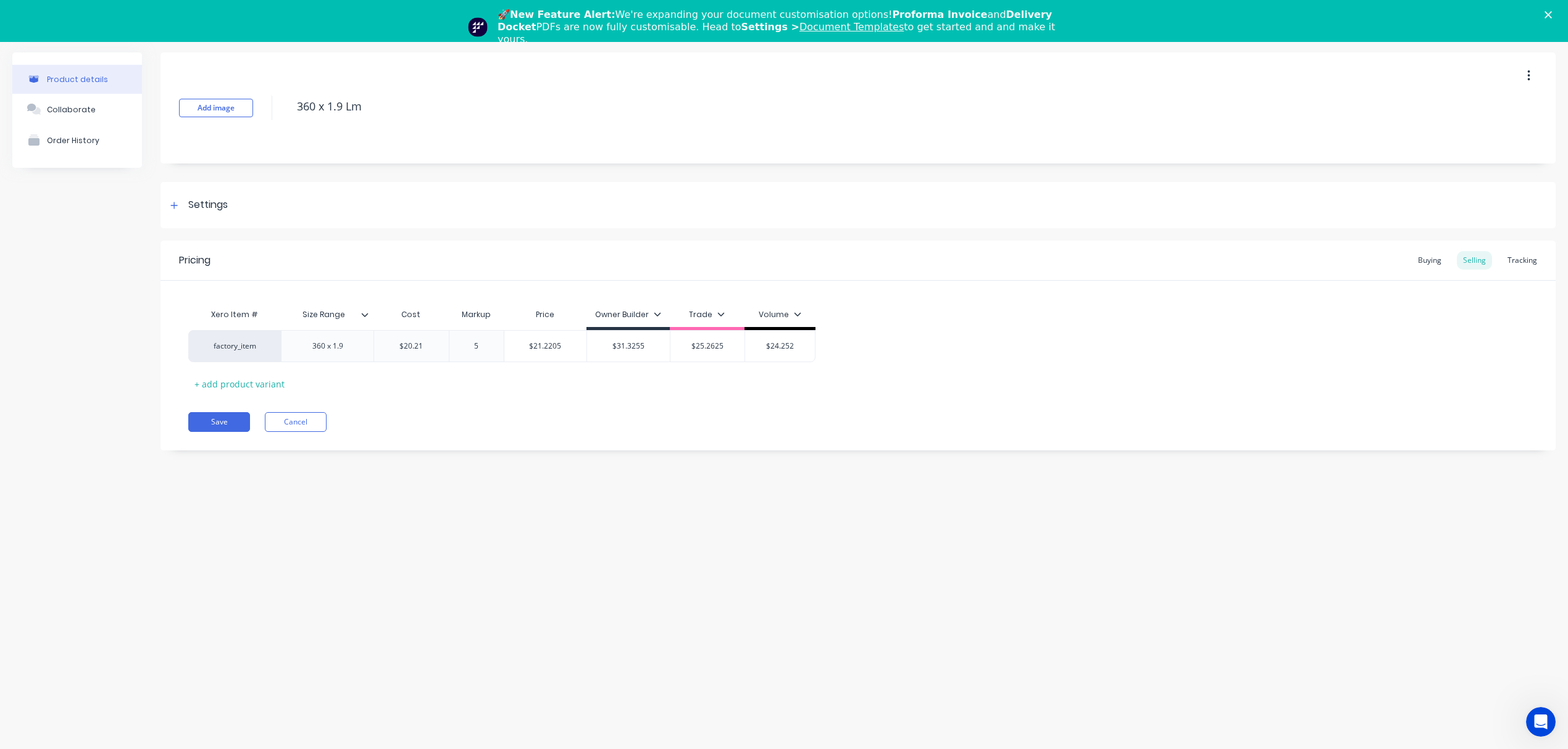
type textarea "x"
type input "55"
click at [478, 394] on div "Pricing Buying Selling Tracking Xero Item # Size Range Cost Markup Price Owner …" at bounding box center [858, 346] width 1395 height 210
drag, startPoint x: 369, startPoint y: 108, endPoint x: 254, endPoint y: 107, distance: 115.0
click at [254, 107] on div "Add image 360 x 1.9 Lm" at bounding box center [858, 108] width 1395 height 111
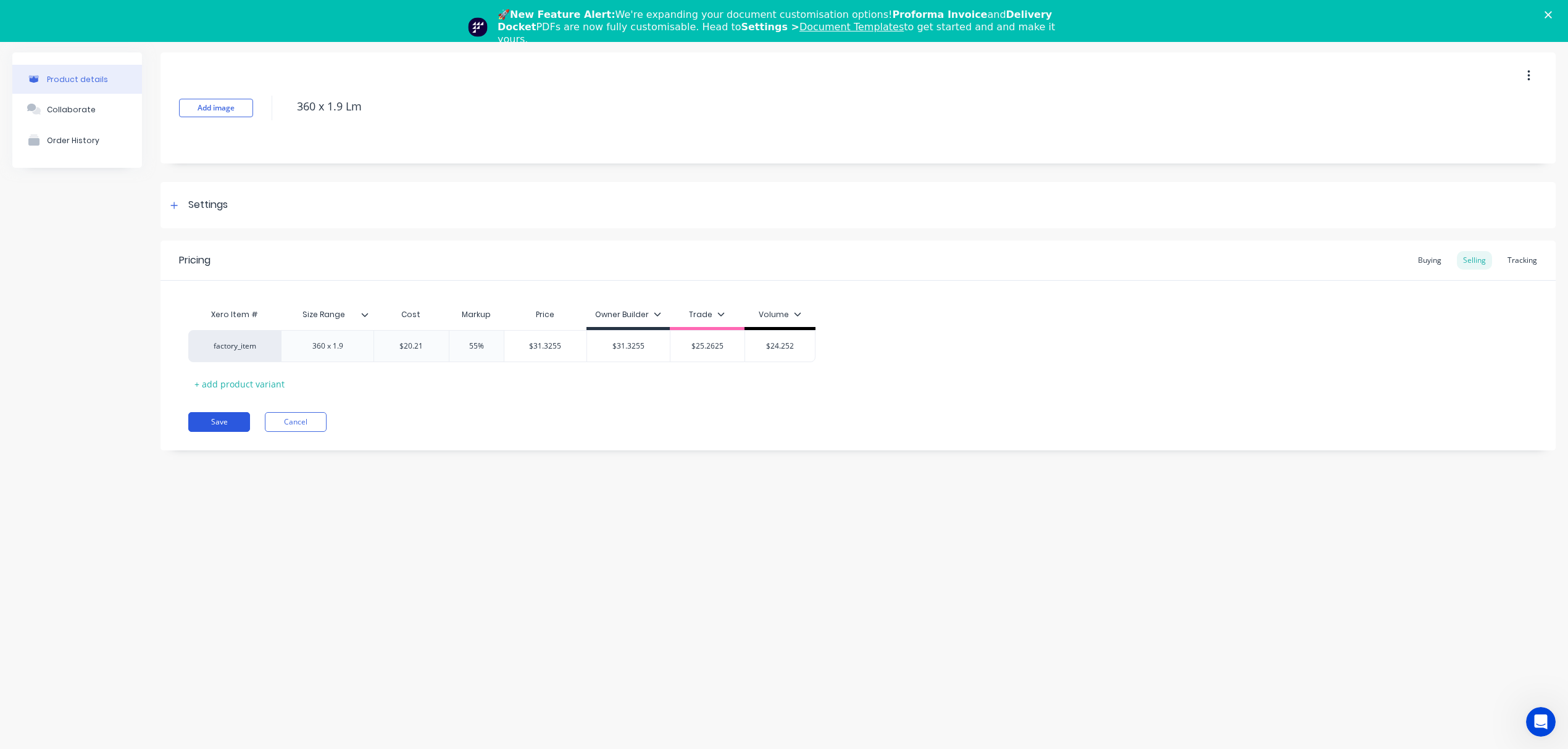
click at [229, 426] on button "Save" at bounding box center [219, 423] width 62 height 20
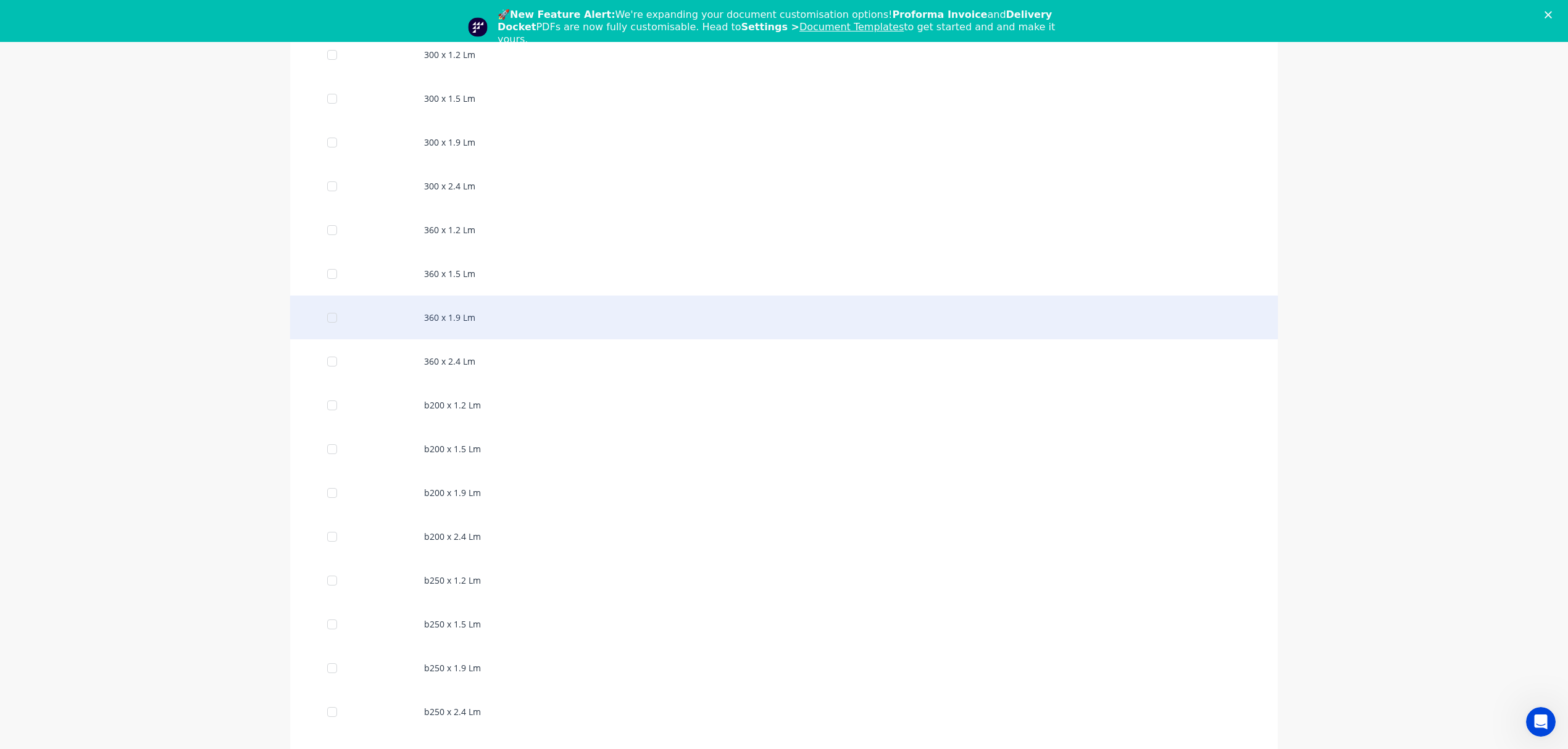
scroll to position [659, 0]
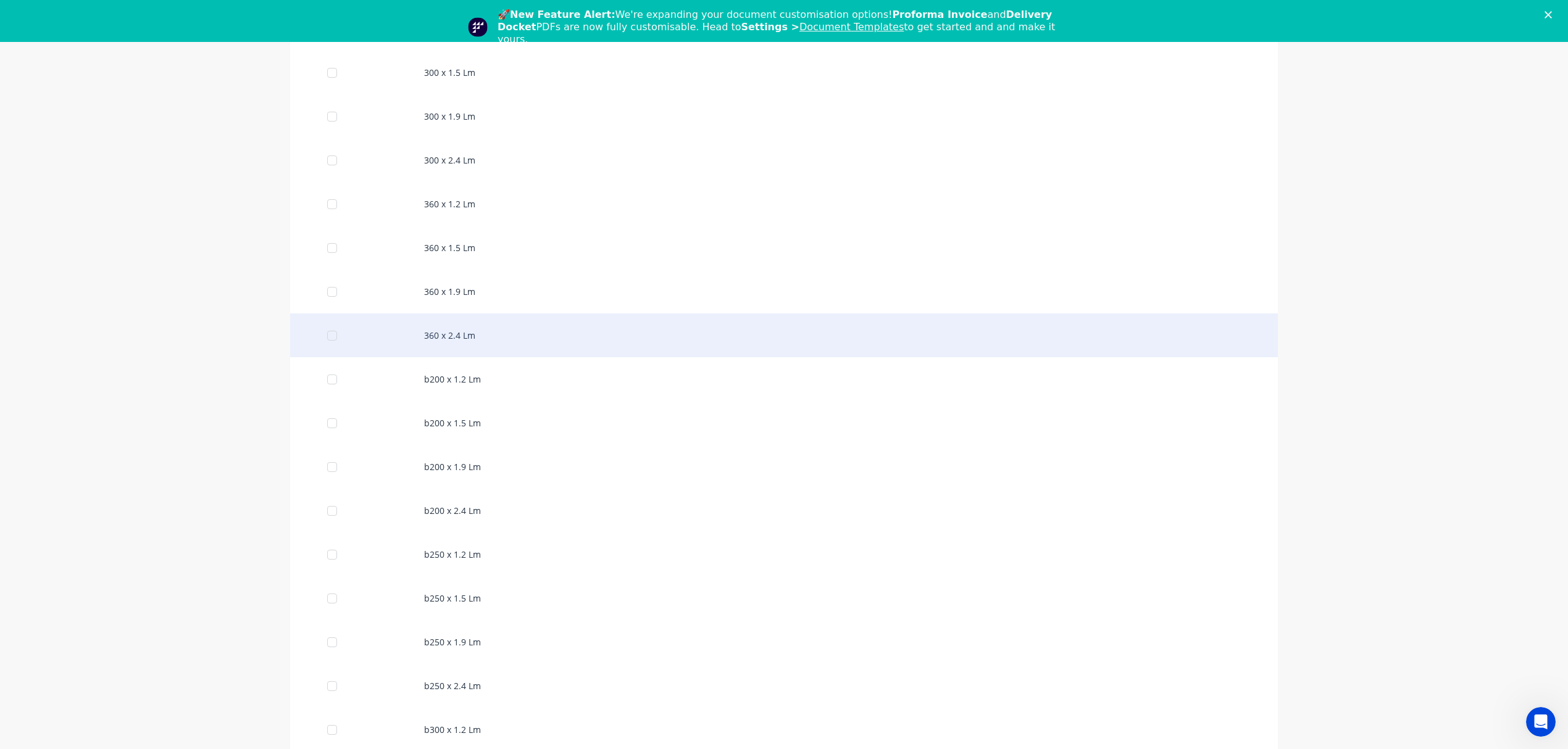
click at [450, 344] on div "360 x 2.4 Lm" at bounding box center [783, 335] width 987 height 44
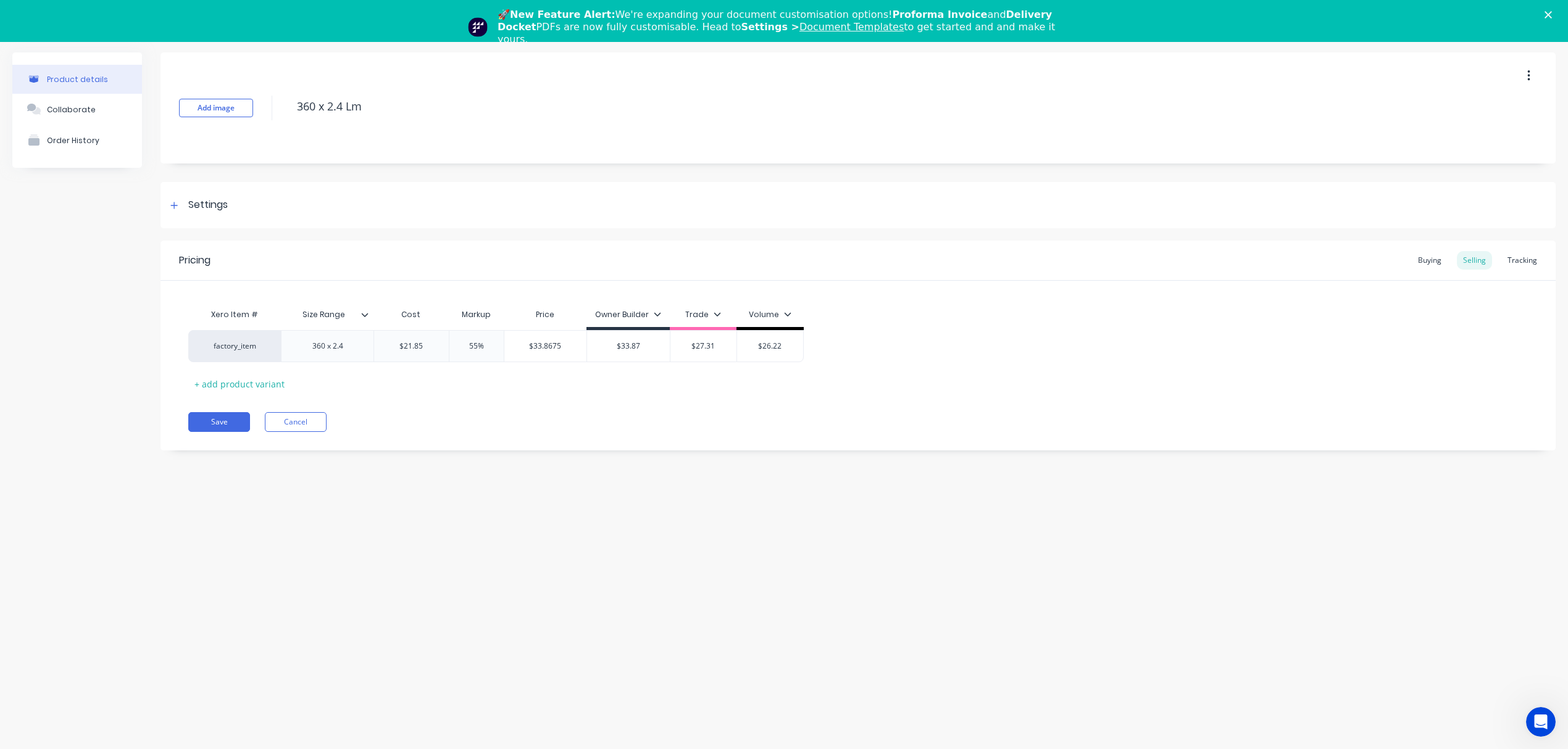
type textarea "x"
type input "$21.85"
click at [408, 344] on input "$21.85" at bounding box center [411, 345] width 74 height 11
click at [436, 343] on input "$21.85" at bounding box center [411, 345] width 74 height 11
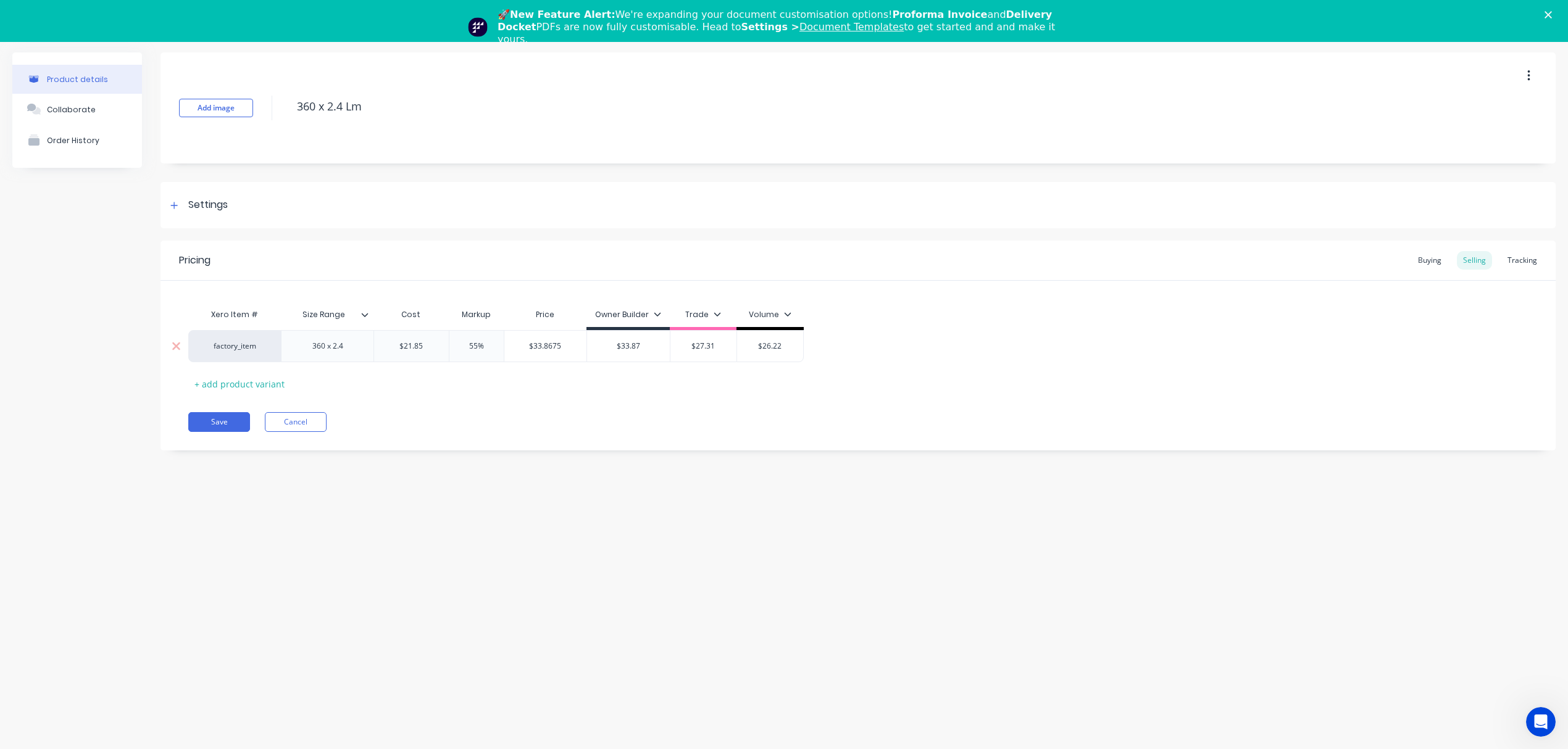
drag, startPoint x: 434, startPoint y: 343, endPoint x: 351, endPoint y: 341, distance: 83.0
click at [351, 341] on div "factory_item 360 x 2.4 $21.85 $21.85 55% $33.8675 $33.87 $27.31 $26.22" at bounding box center [496, 346] width 615 height 32
click at [411, 344] on input "$21.85" at bounding box center [411, 345] width 74 height 11
paste input "4.24"
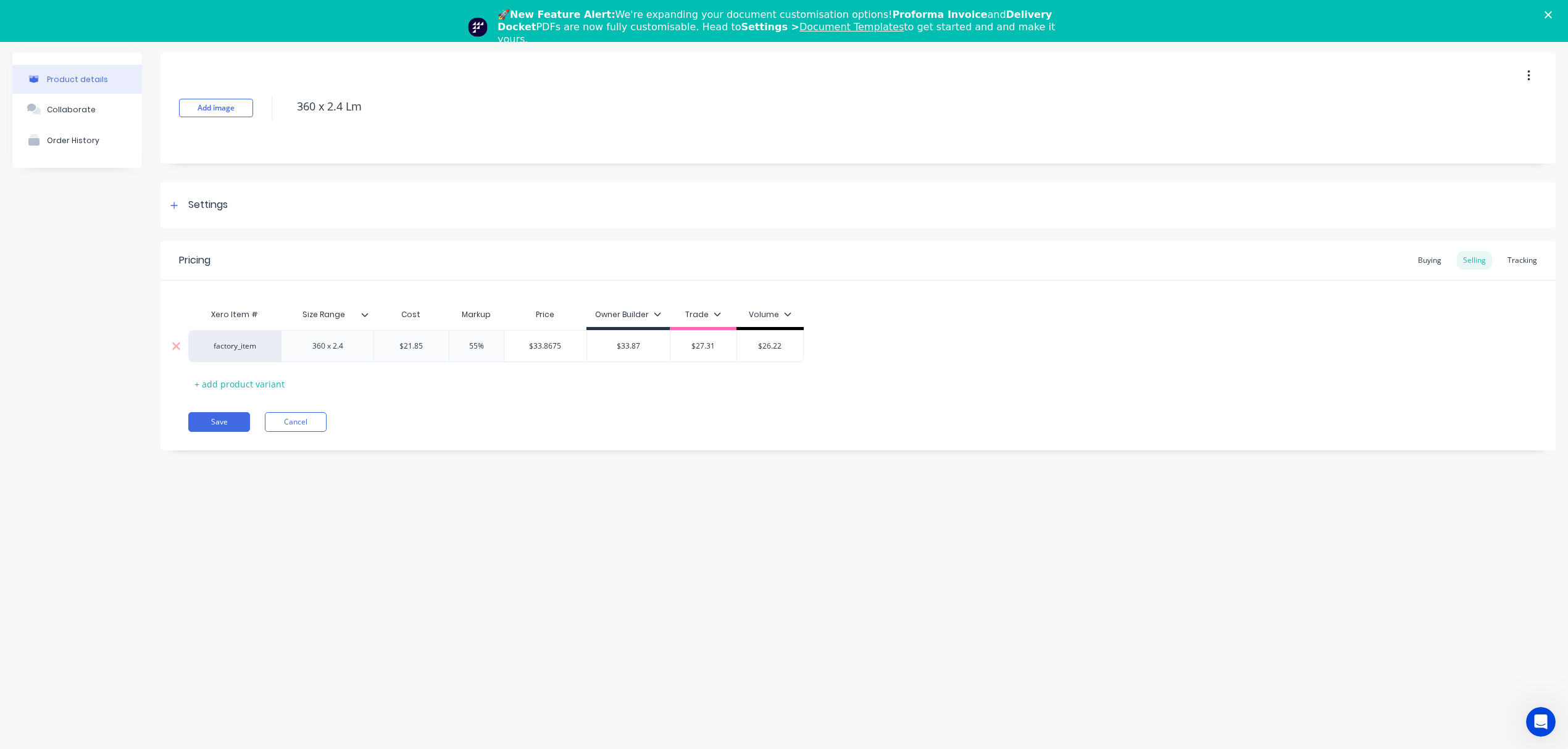
type textarea "x"
type input "$24.24"
type input "55%"
drag, startPoint x: 494, startPoint y: 340, endPoint x: 443, endPoint y: 349, distance: 51.8
click at [443, 349] on div "factory_item 360 x 2.4 $24.24 $24.24 55% 55% $37.572 $33.87 $27.31 $26.22" at bounding box center [494, 346] width 611 height 32
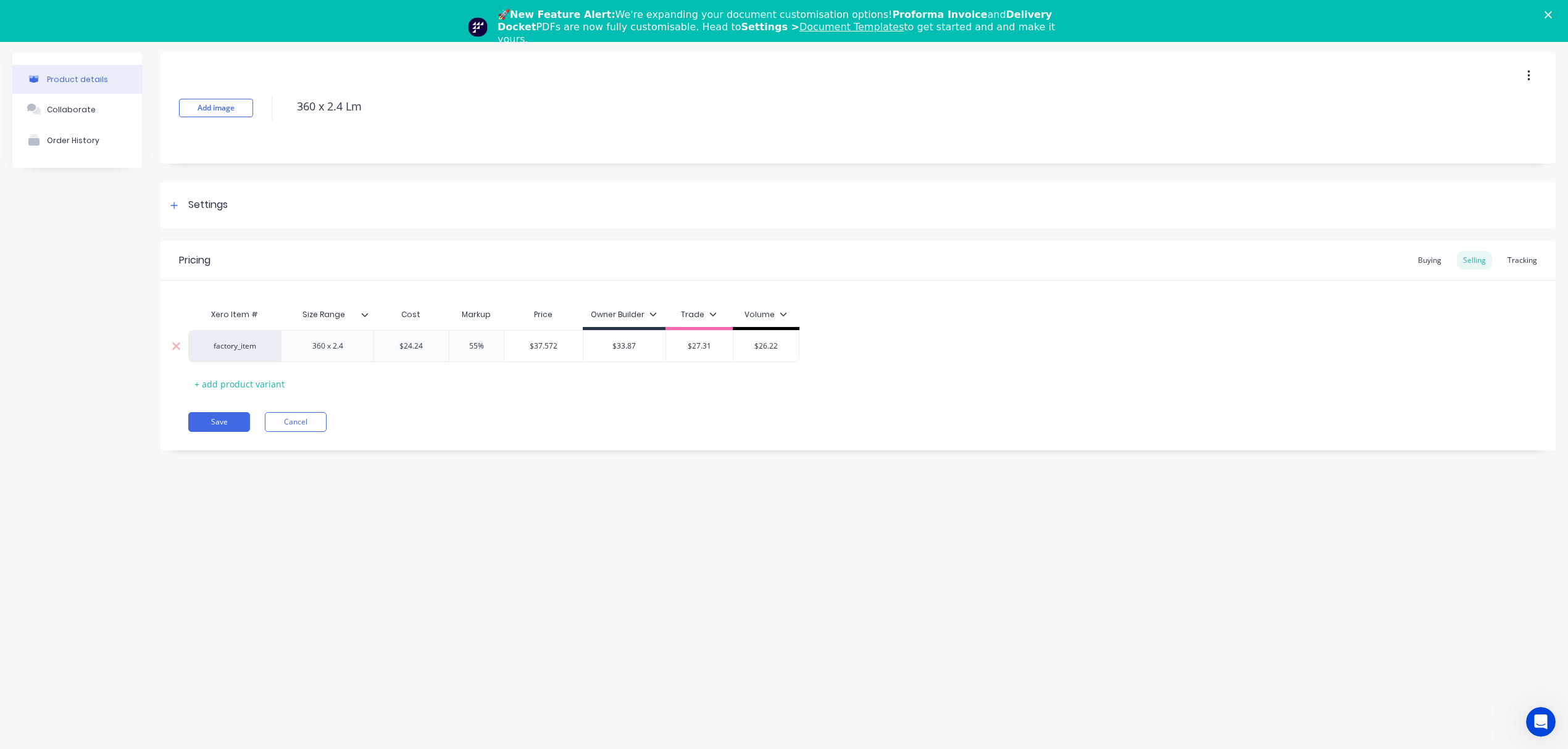
type input "$37.572"
click at [557, 344] on input "$37.572" at bounding box center [543, 345] width 78 height 11
type input "$33.87"
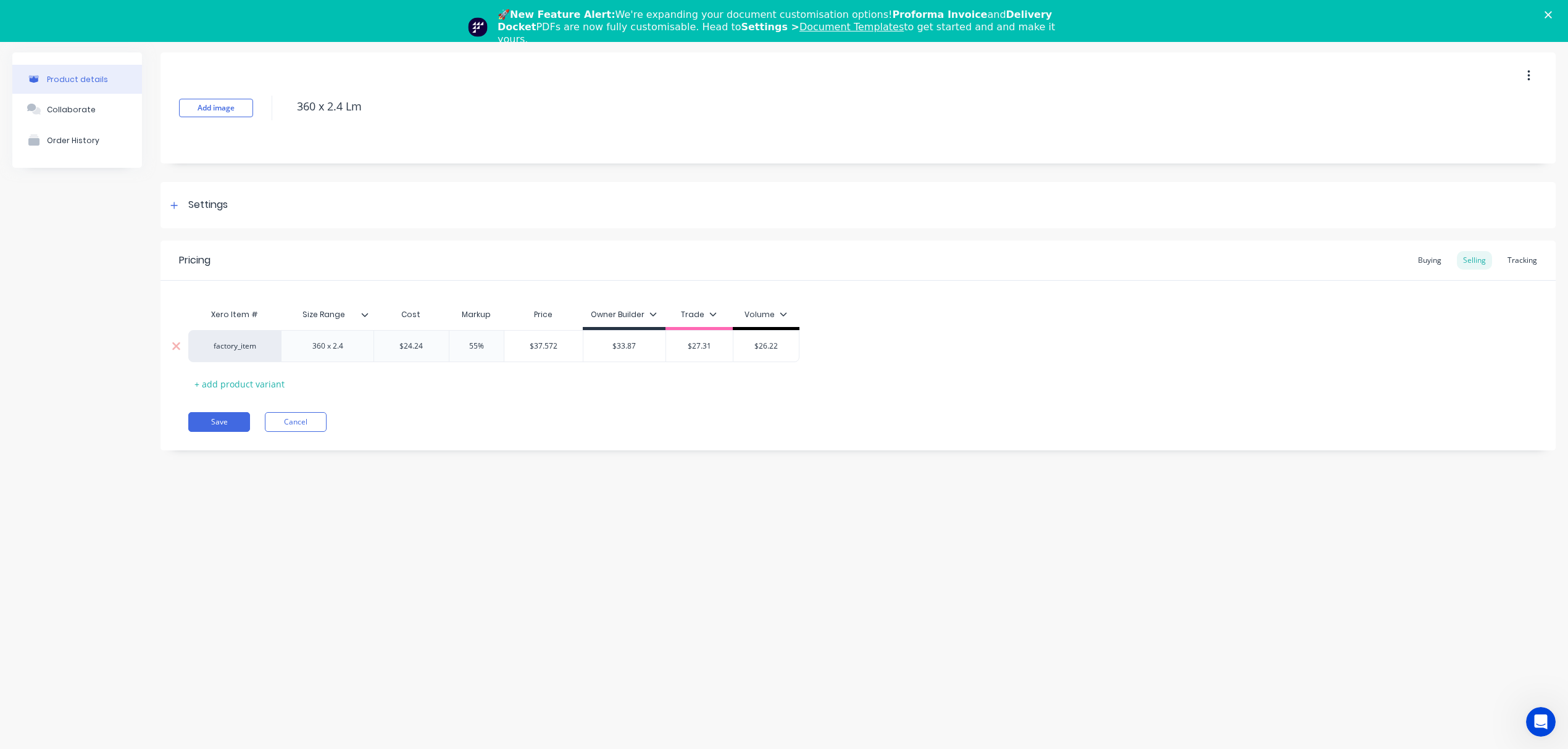
drag, startPoint x: 633, startPoint y: 344, endPoint x: 567, endPoint y: 339, distance: 66.2
click at [567, 339] on div "factory_item 360 x 2.4 $24.24 $24.24 55% 55% $37.572 $37.572 $33.87 $33.87 $27.…" at bounding box center [494, 346] width 611 height 32
paste input "7.572"
type textarea "x"
type input "$37.572"
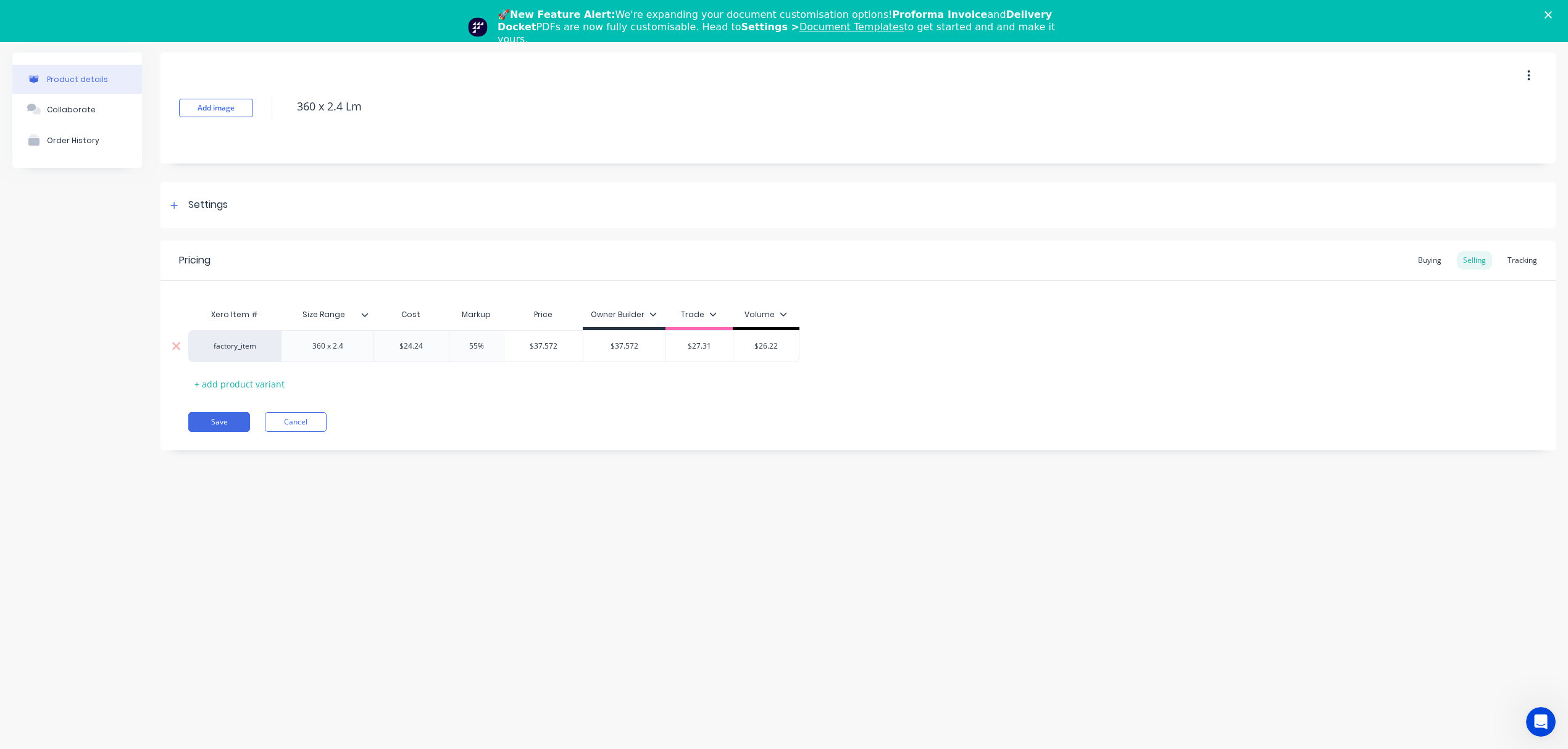
drag, startPoint x: 479, startPoint y: 343, endPoint x: 415, endPoint y: 337, distance: 64.3
click at [415, 337] on div "factory_item 360 x 2.4 $24.24 $24.24 55% 55% $37.572 $37.572 $37.572 $37.572 $2…" at bounding box center [494, 346] width 611 height 32
type textarea "x"
type input "2"
type textarea "x"
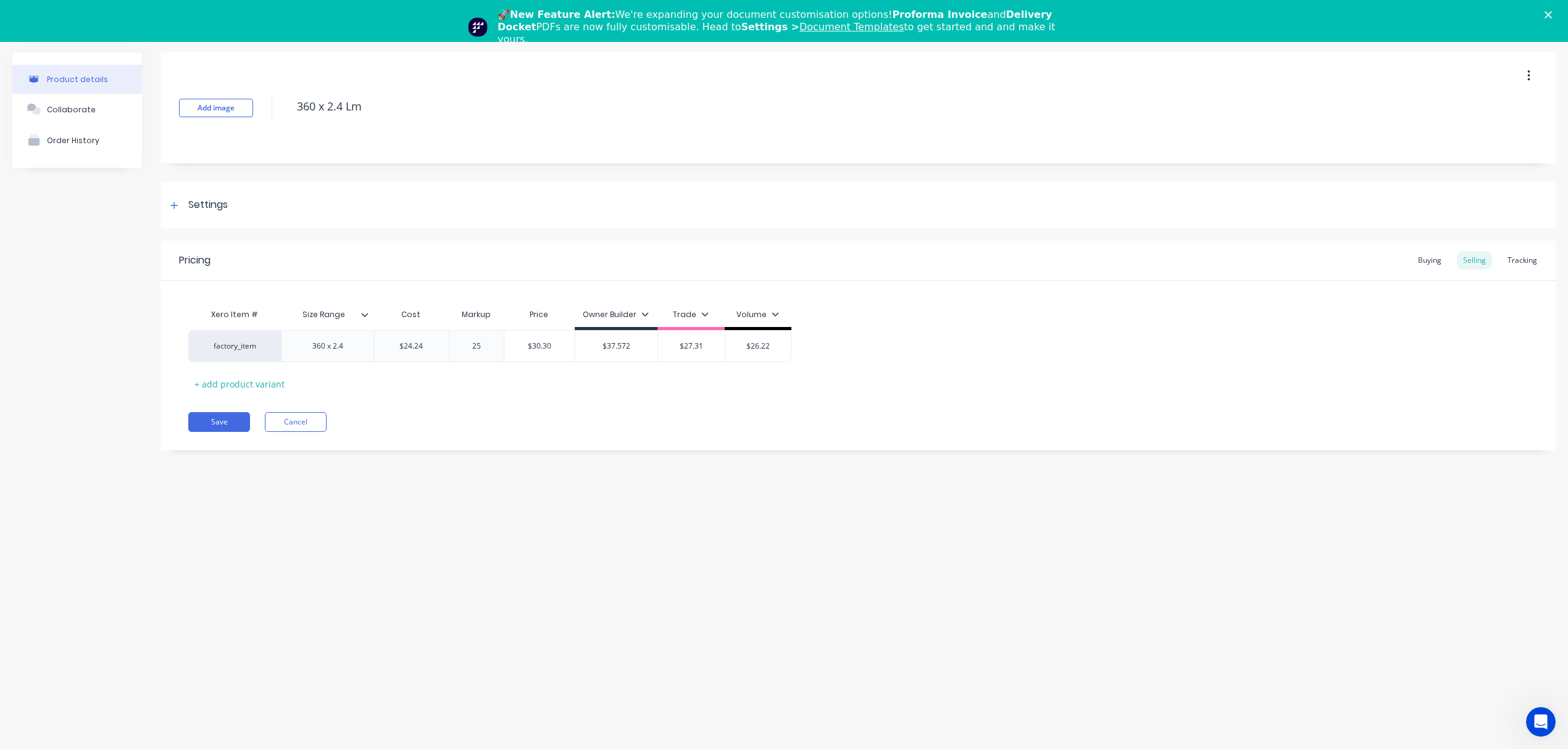
type input "25"
drag, startPoint x: 482, startPoint y: 395, endPoint x: 527, endPoint y: 365, distance: 54.1
click at [484, 394] on div "Pricing Buying Selling Tracking Xero Item # Size Range Cost Markup Price Owner …" at bounding box center [858, 346] width 1395 height 210
type input "$30.30"
drag, startPoint x: 554, startPoint y: 344, endPoint x: 497, endPoint y: 344, distance: 57.0
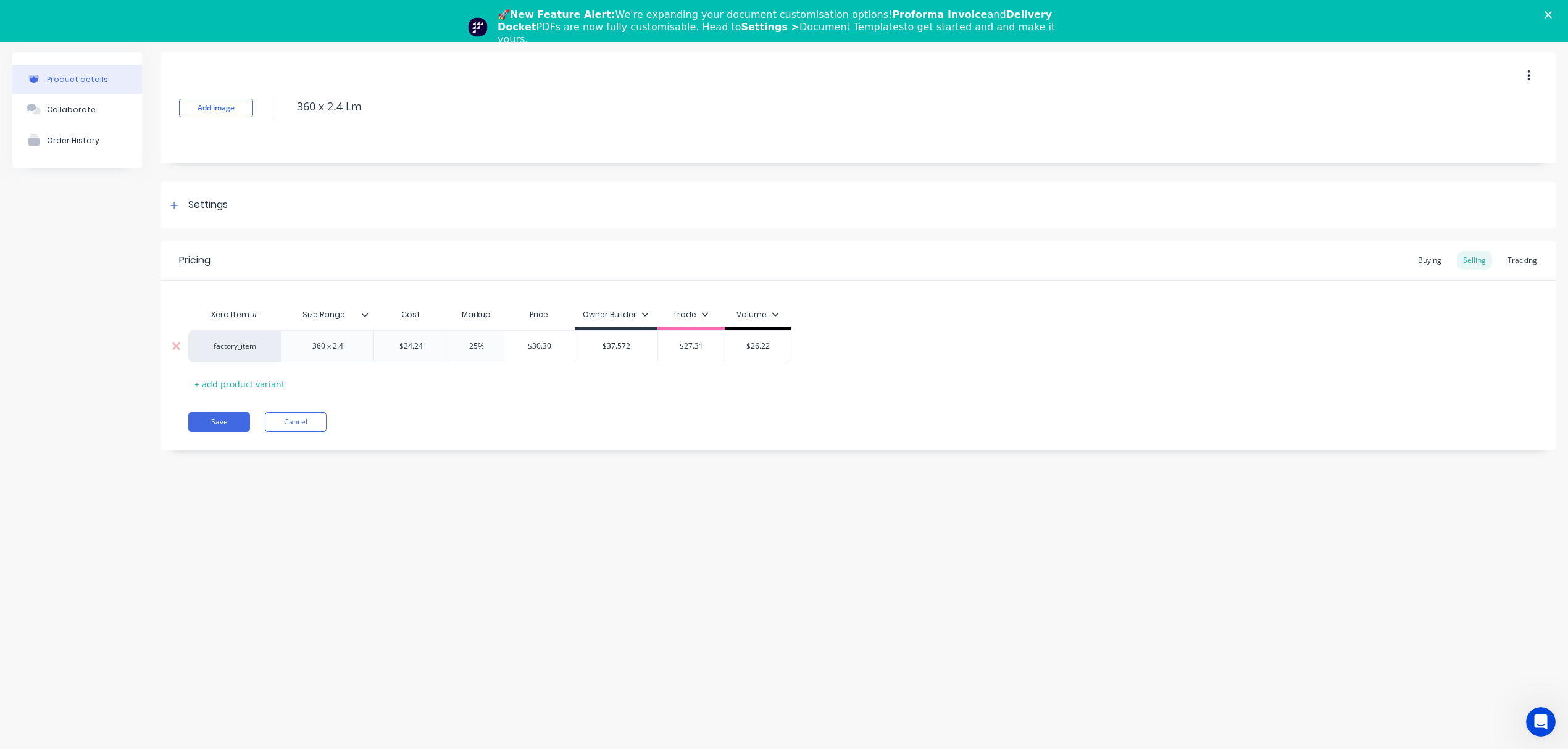
click at [497, 344] on div "factory_item 360 x 2.4 $24.24 $24.24 25% 25 $30.30 $30.30 $37.572 $37.572 $27.3…" at bounding box center [490, 346] width 603 height 32
type input "$27.31"
drag, startPoint x: 707, startPoint y: 347, endPoint x: 630, endPoint y: 339, distance: 77.4
click at [630, 339] on div "factory_item 360 x 2.4 $24.24 $24.24 25% 25 $30.30 $30.30 $37.572 $37.572 $27.3…" at bounding box center [490, 346] width 603 height 32
paste input "30.30"
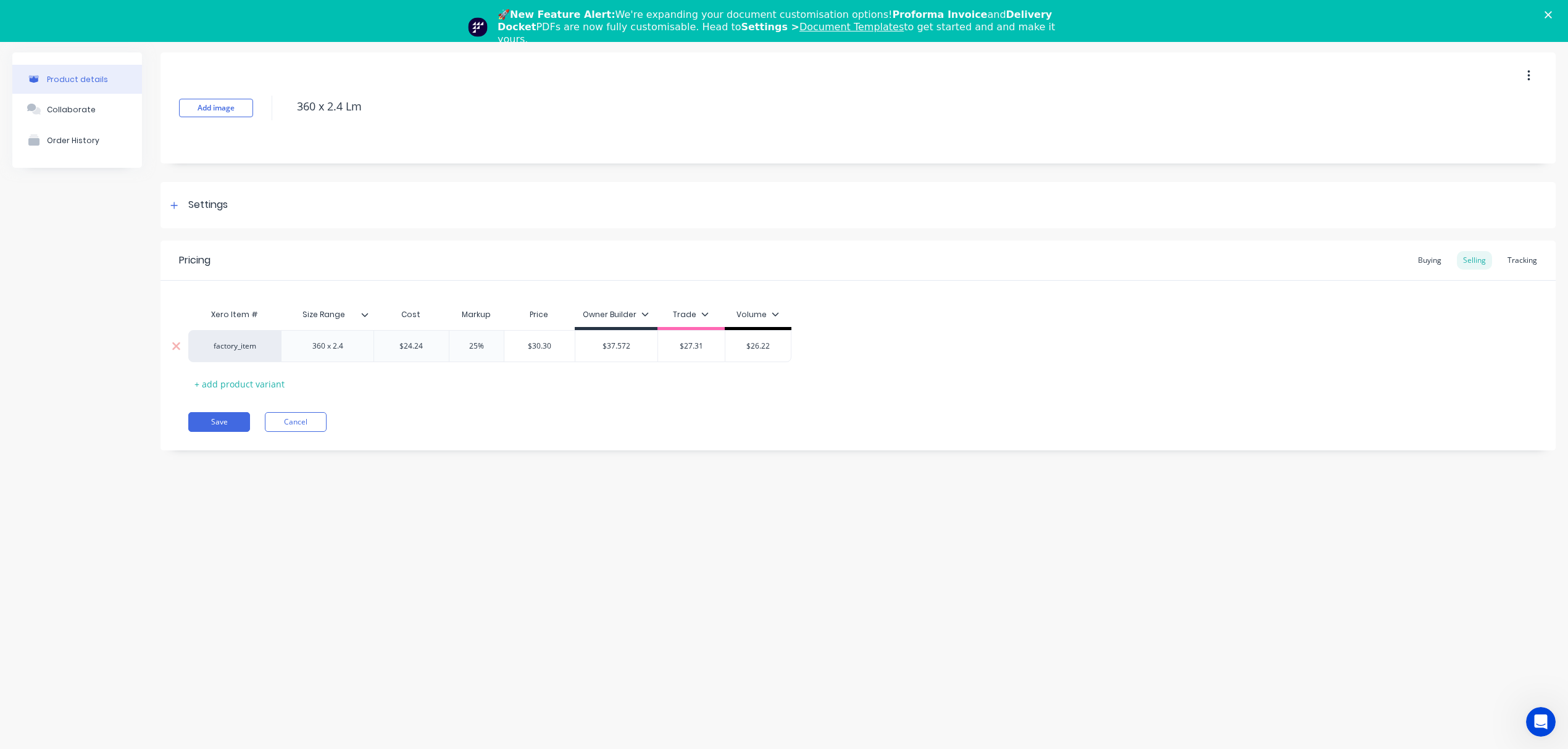
type textarea "x"
type input "$30.30"
type input "25%"
drag, startPoint x: 482, startPoint y: 343, endPoint x: 438, endPoint y: 340, distance: 44.1
click at [438, 340] on div "factory_item 360 x 2.4 $24.24 $24.24 25% 25% $30.30 $30.30 $37.572 $37.572 $30.…" at bounding box center [488, 346] width 599 height 32
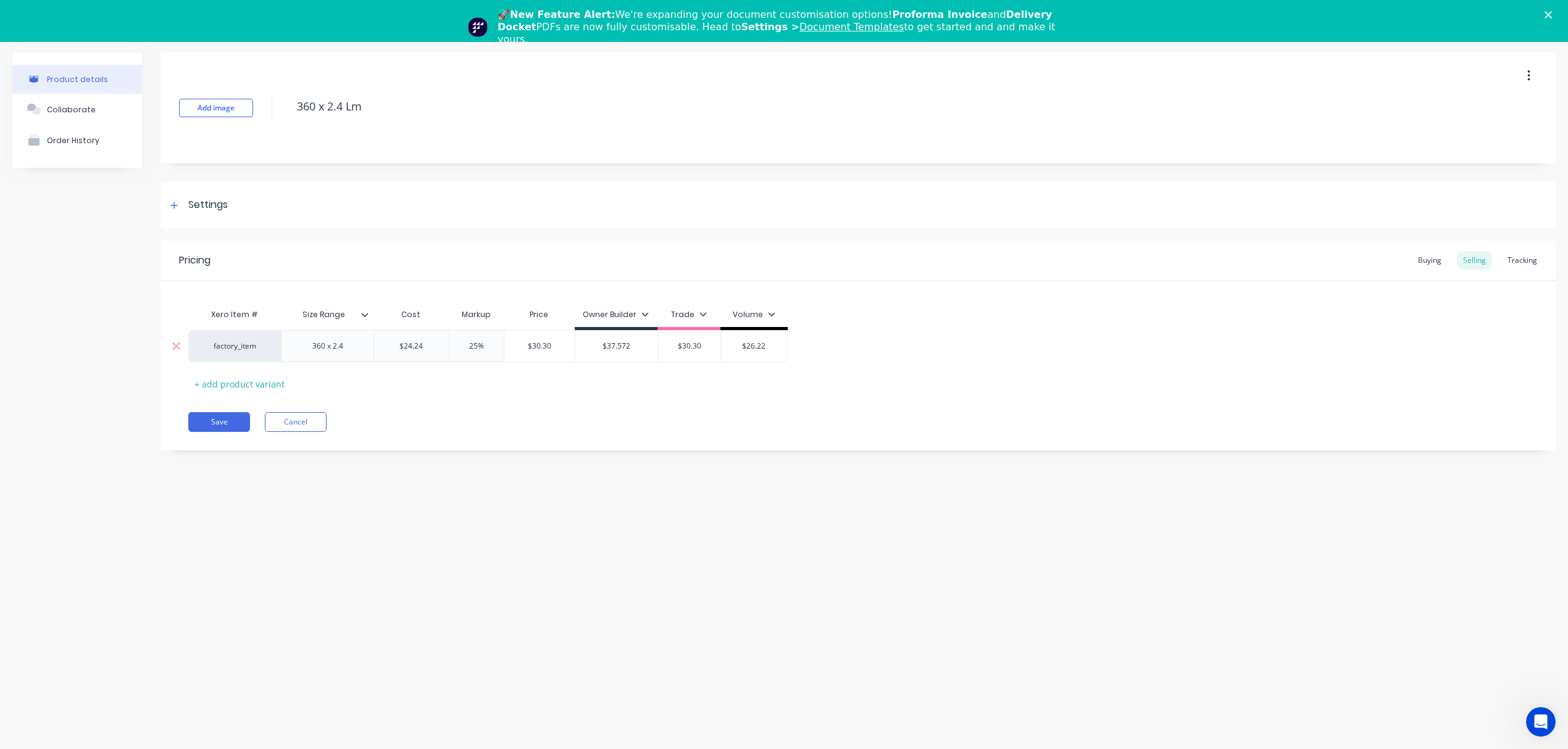
type textarea "x"
type input "2"
type textarea "x"
click at [466, 371] on div "Xero Item # Size Range Cost Markup Price Owner Builder Trade Volume factory_ite…" at bounding box center [858, 348] width 1340 height 91
type input "20%"
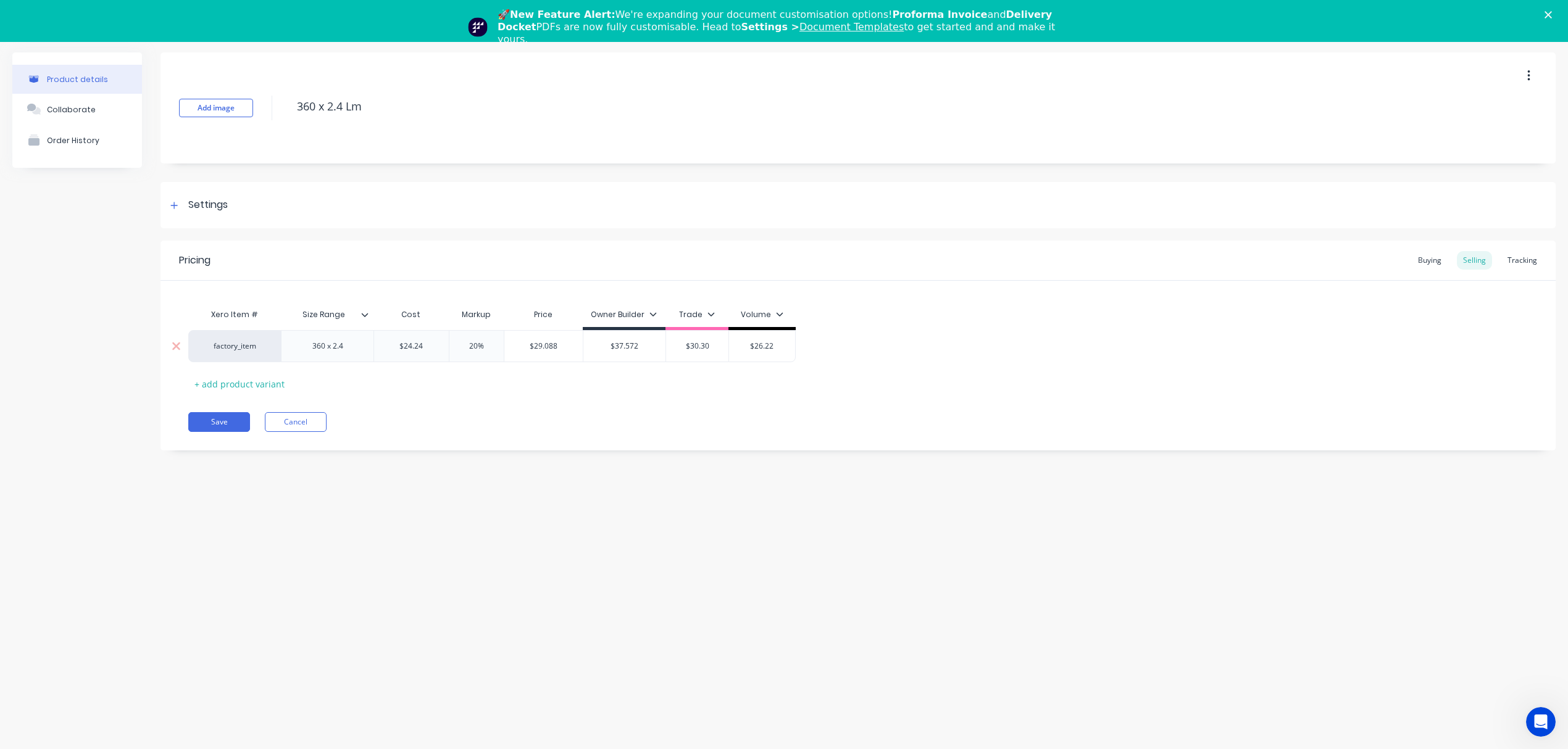
drag, startPoint x: 491, startPoint y: 347, endPoint x: 442, endPoint y: 342, distance: 49.3
click at [442, 342] on div "factory_item 360 x 2.4 $24.24 $24.24 20% 20% $29.088 $30.30 $37.572 $37.572 $30…" at bounding box center [492, 346] width 607 height 32
type input "$26.22"
drag, startPoint x: 777, startPoint y: 347, endPoint x: 715, endPoint y: 343, distance: 62.1
click at [717, 343] on div "factory_item 360 x 2.4 $24.24 $24.24 20% 20% $29.088 $30.30 $37.572 $37.572 $30…" at bounding box center [492, 346] width 607 height 32
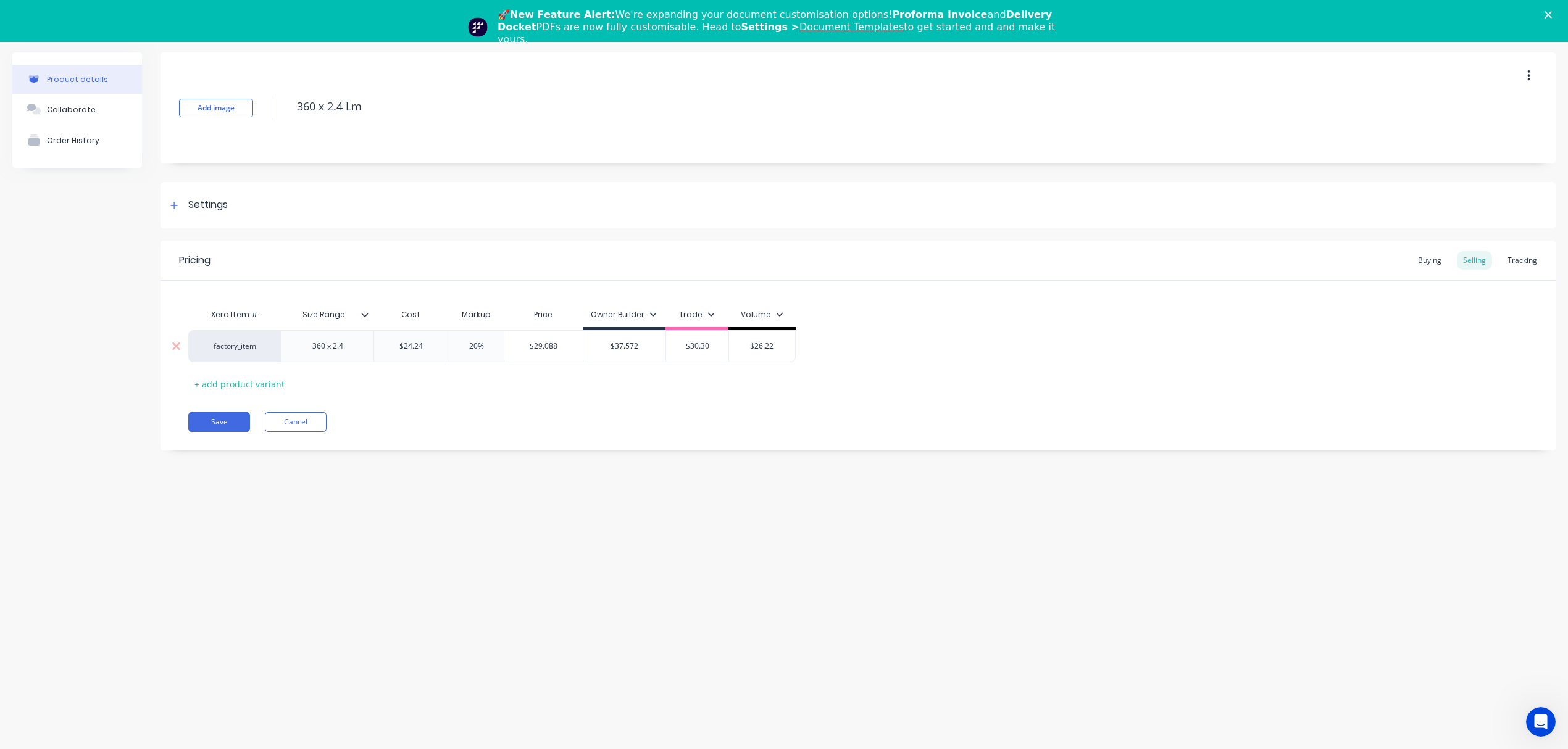
paste input "20%"
type textarea "x"
type input "20%"
type textarea "x"
type input "$26.22"
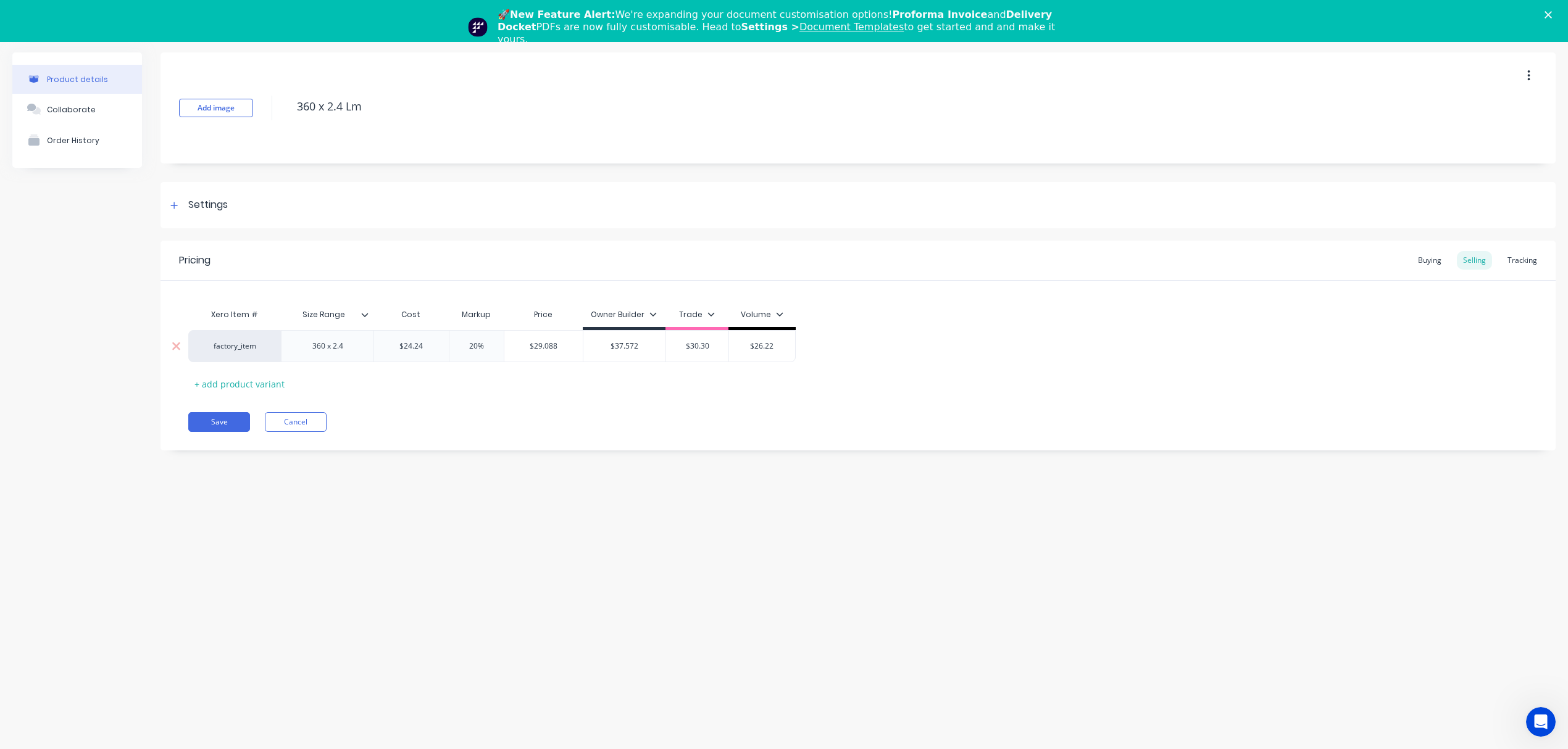
type input "$29.088"
drag, startPoint x: 561, startPoint y: 344, endPoint x: 512, endPoint y: 343, distance: 49.0
click at [512, 343] on input "$29.088" at bounding box center [543, 345] width 78 height 11
drag, startPoint x: 494, startPoint y: 348, endPoint x: 446, endPoint y: 345, distance: 48.1
click at [446, 345] on input "20%" at bounding box center [476, 345] width 62 height 11
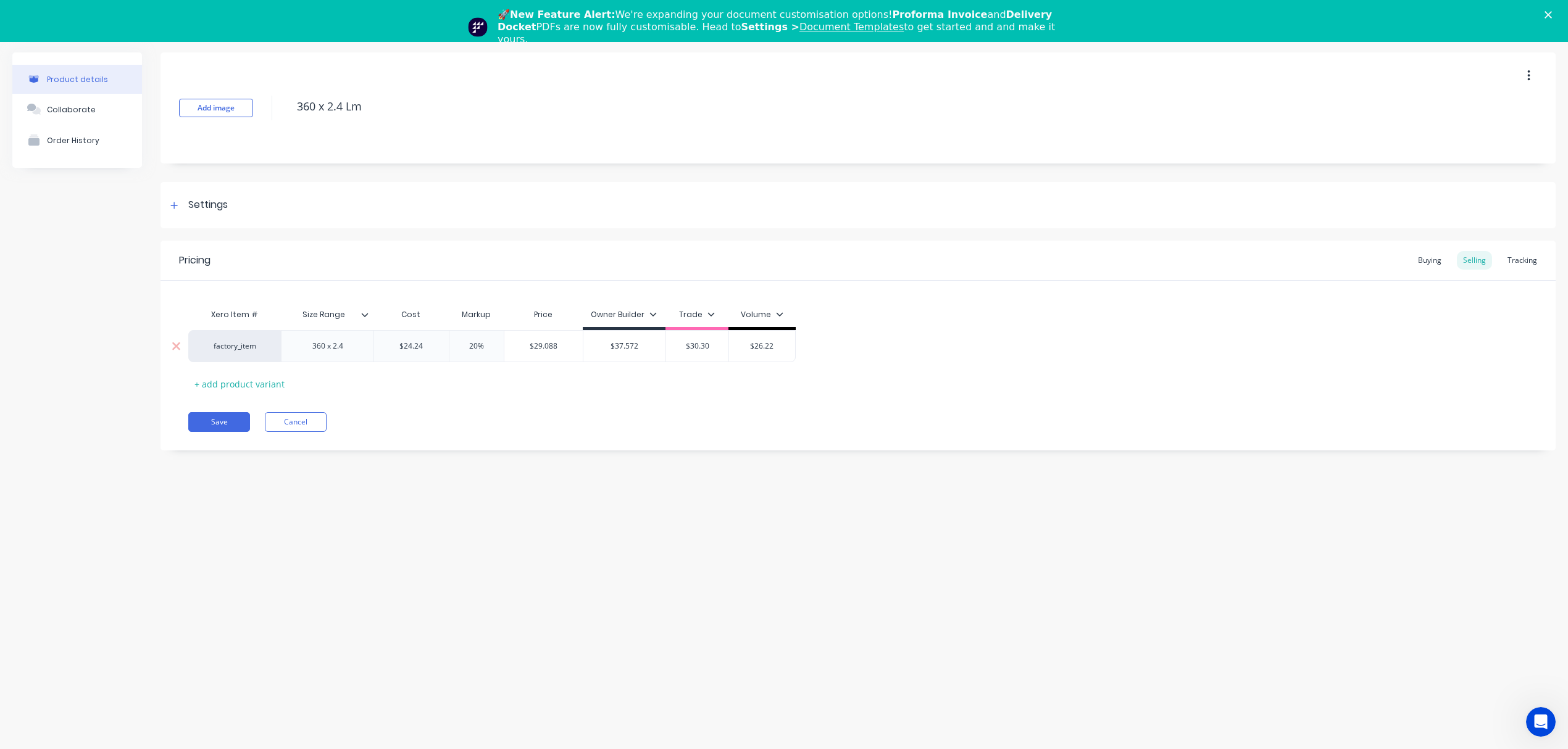
click at [557, 344] on input "$29.088" at bounding box center [543, 345] width 78 height 11
click at [499, 344] on div "factory_item 360 x 2.4 $24.24 $24.24 20% 20% $29.088 $29.088 $37.572 $37.572 $3…" at bounding box center [492, 346] width 607 height 32
drag, startPoint x: 775, startPoint y: 348, endPoint x: 707, endPoint y: 347, distance: 68.0
click at [707, 347] on div "factory_item 360 x 2.4 $24.24 $24.24 20% 20% $29.088 $29.088 $37.572 $37.572 $3…" at bounding box center [492, 346] width 607 height 32
paste input "9.088"
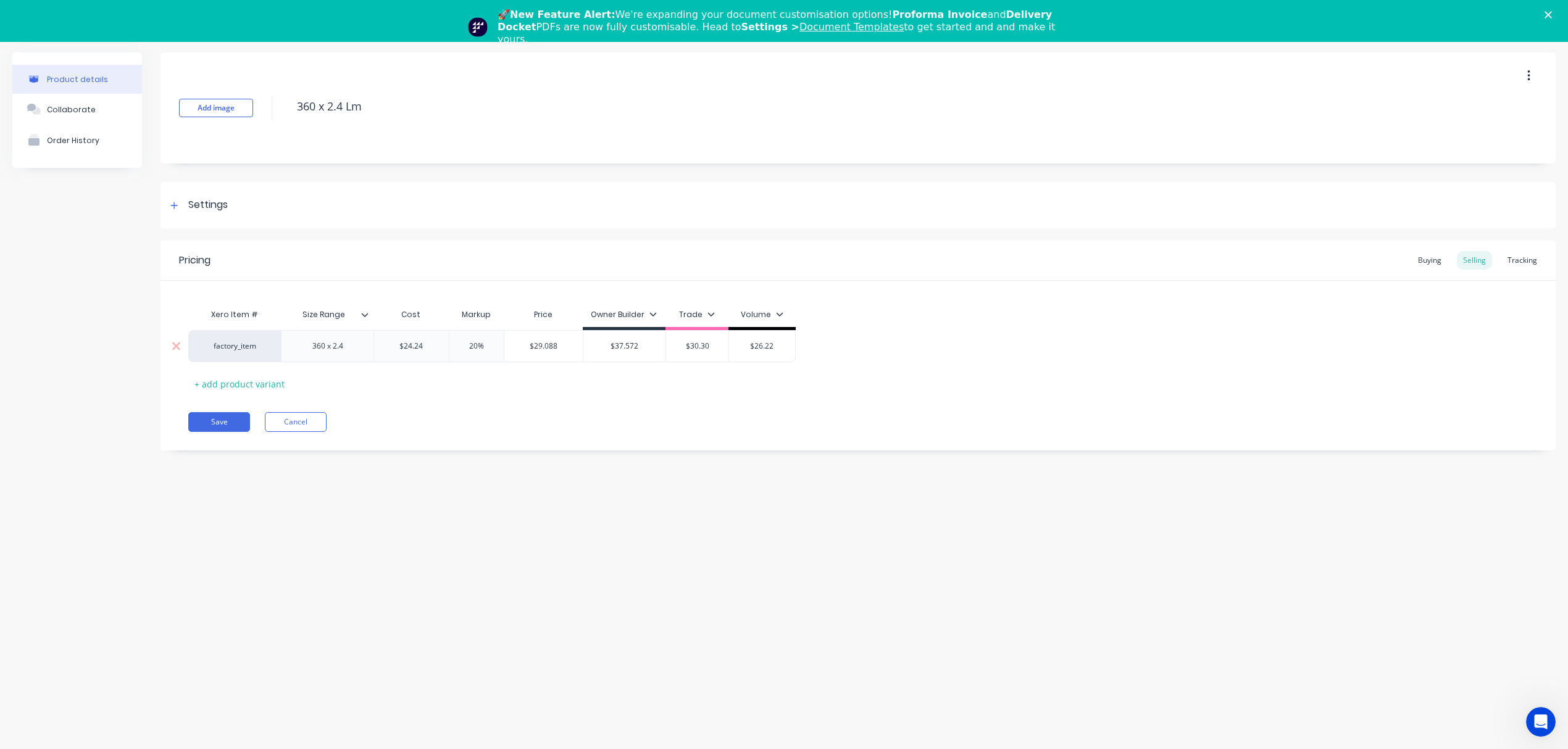
type textarea "x"
type input "$29.088"
click at [702, 393] on div "Xero Item # Size Range Cost Markup Price Owner Builder Trade Volume factory_ite…" at bounding box center [858, 348] width 1340 height 91
drag, startPoint x: 378, startPoint y: 114, endPoint x: 251, endPoint y: 111, distance: 127.0
click at [251, 111] on div "Add image 360 x 2.4 Lm" at bounding box center [858, 108] width 1395 height 111
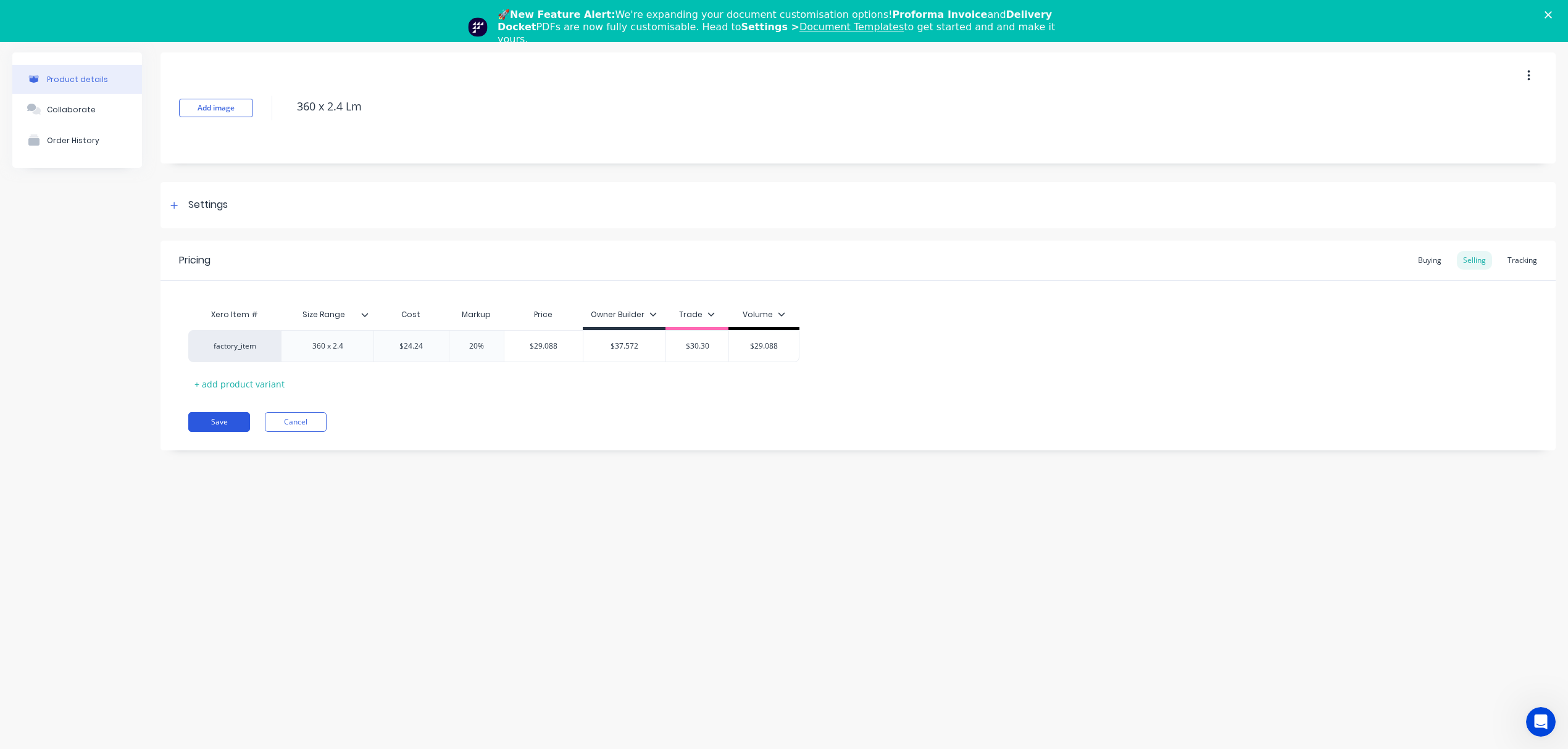
click at [215, 418] on button "Save" at bounding box center [219, 423] width 62 height 20
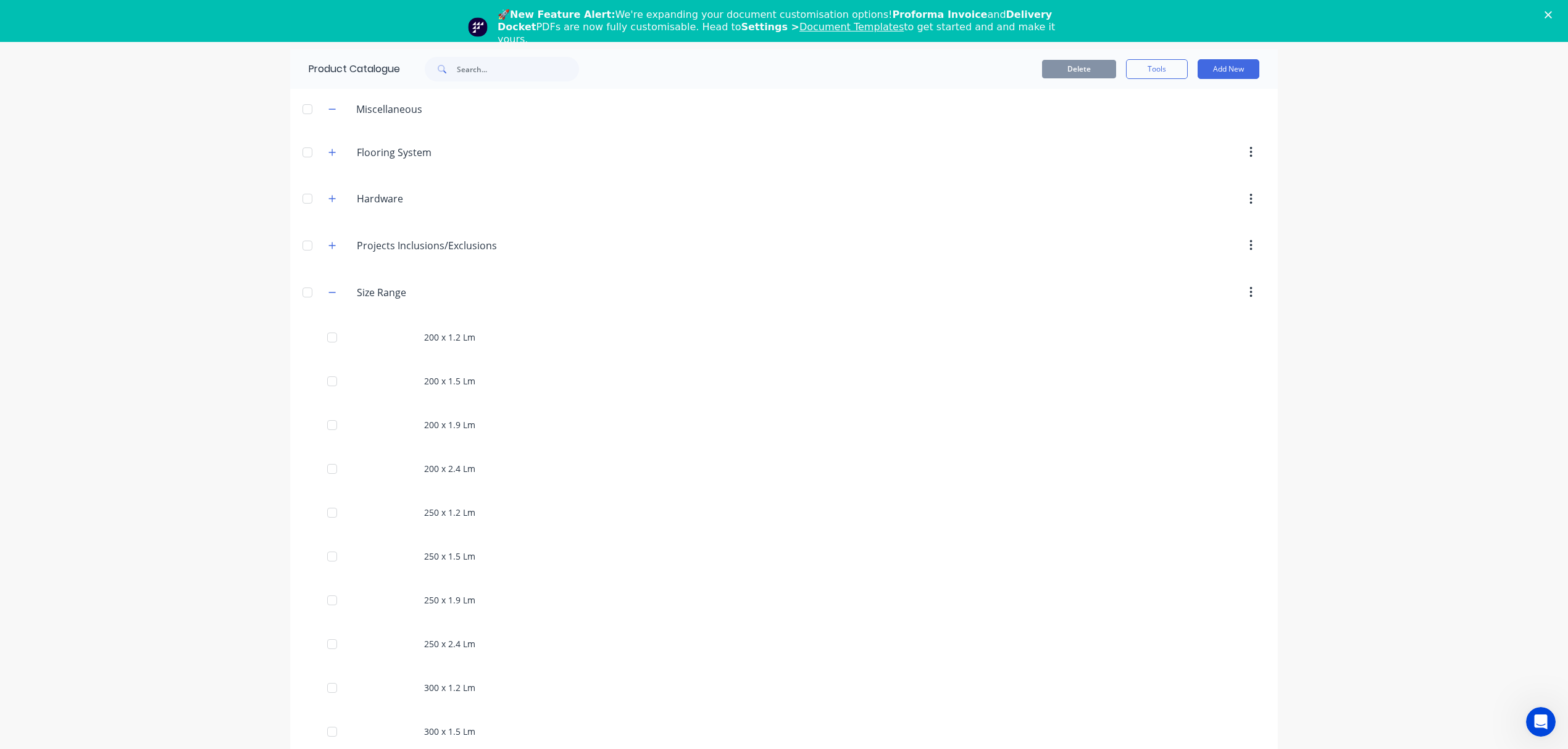
scroll to position [621, 0]
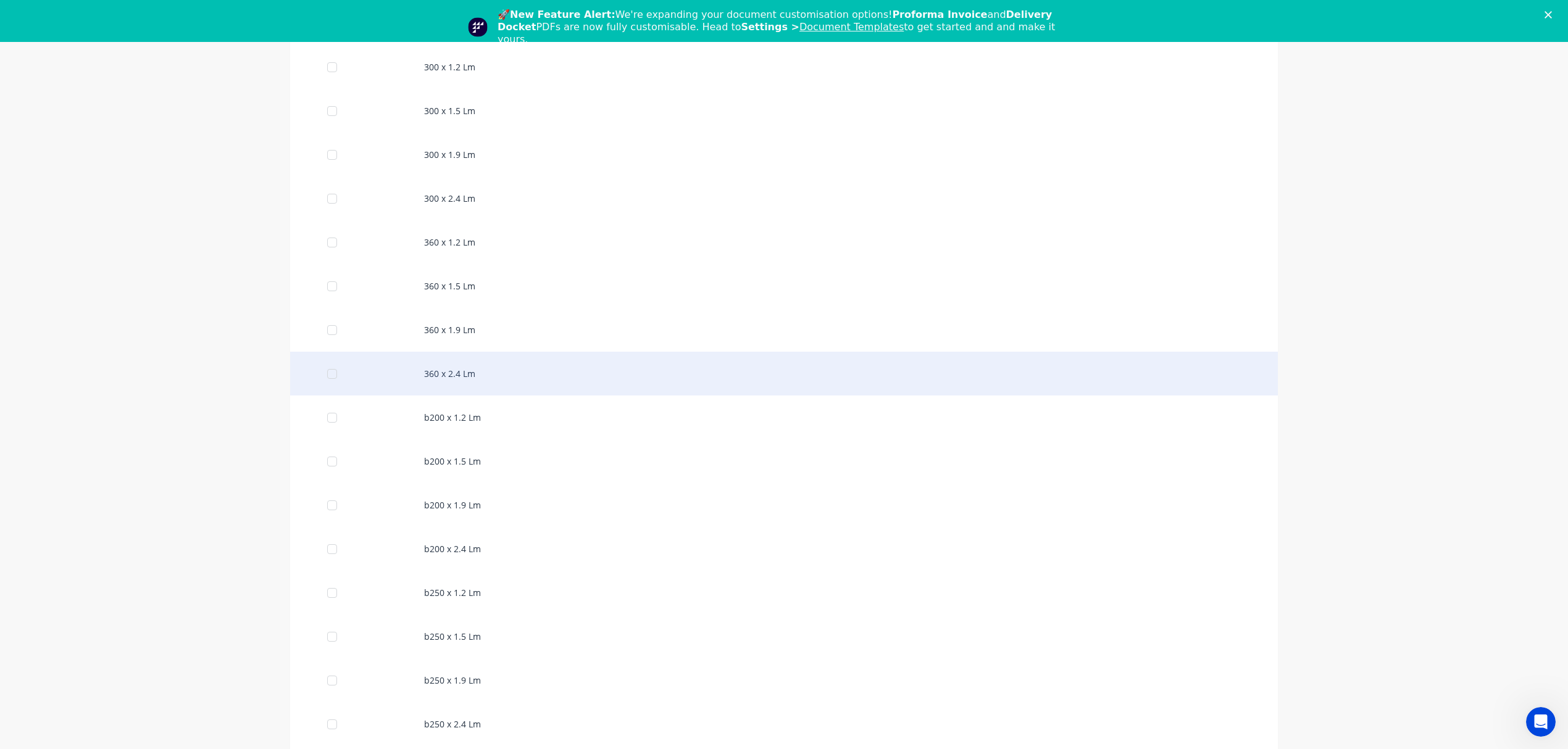
click at [551, 388] on div "360 x 2.4 Lm" at bounding box center [783, 374] width 987 height 44
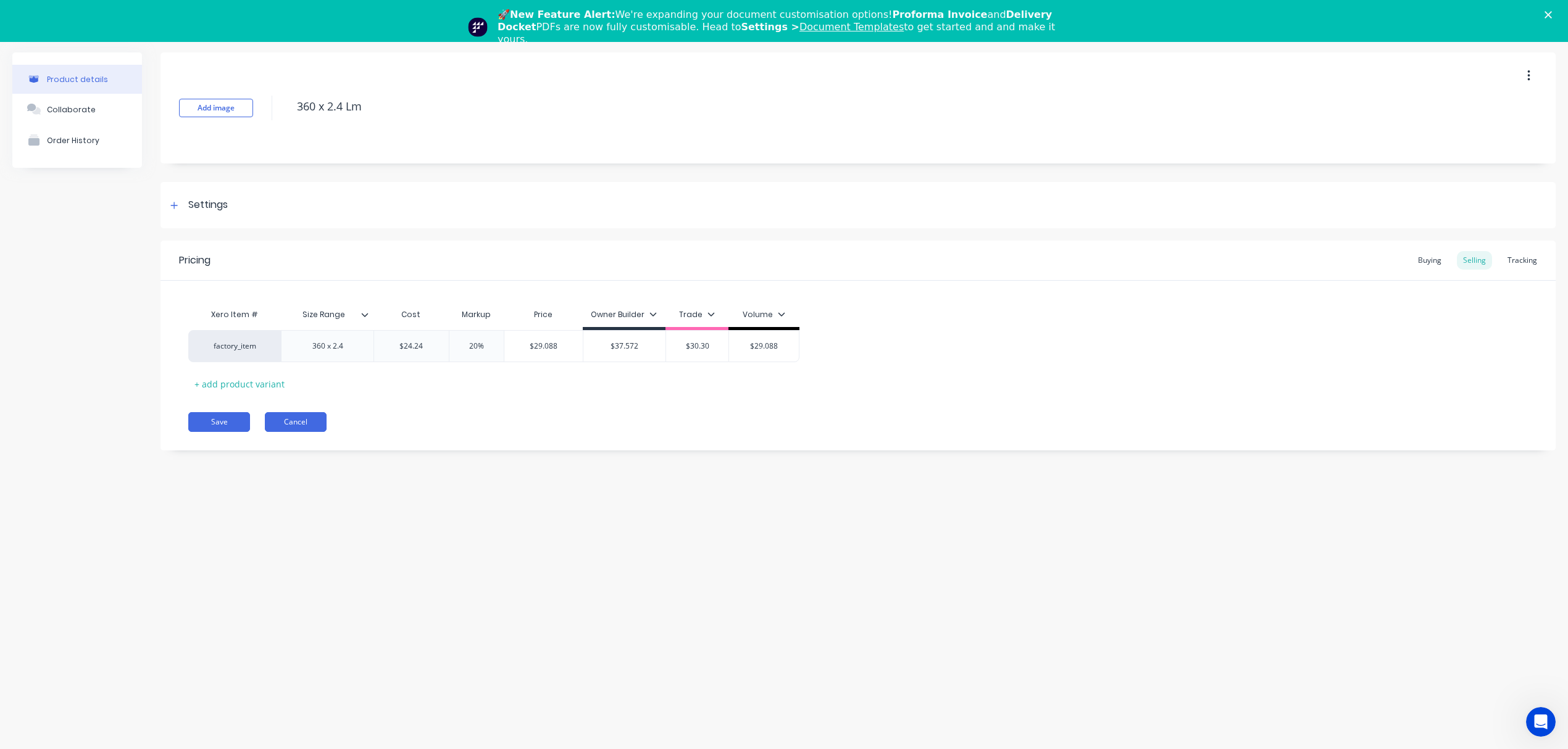
click at [308, 425] on button "Cancel" at bounding box center [296, 423] width 62 height 20
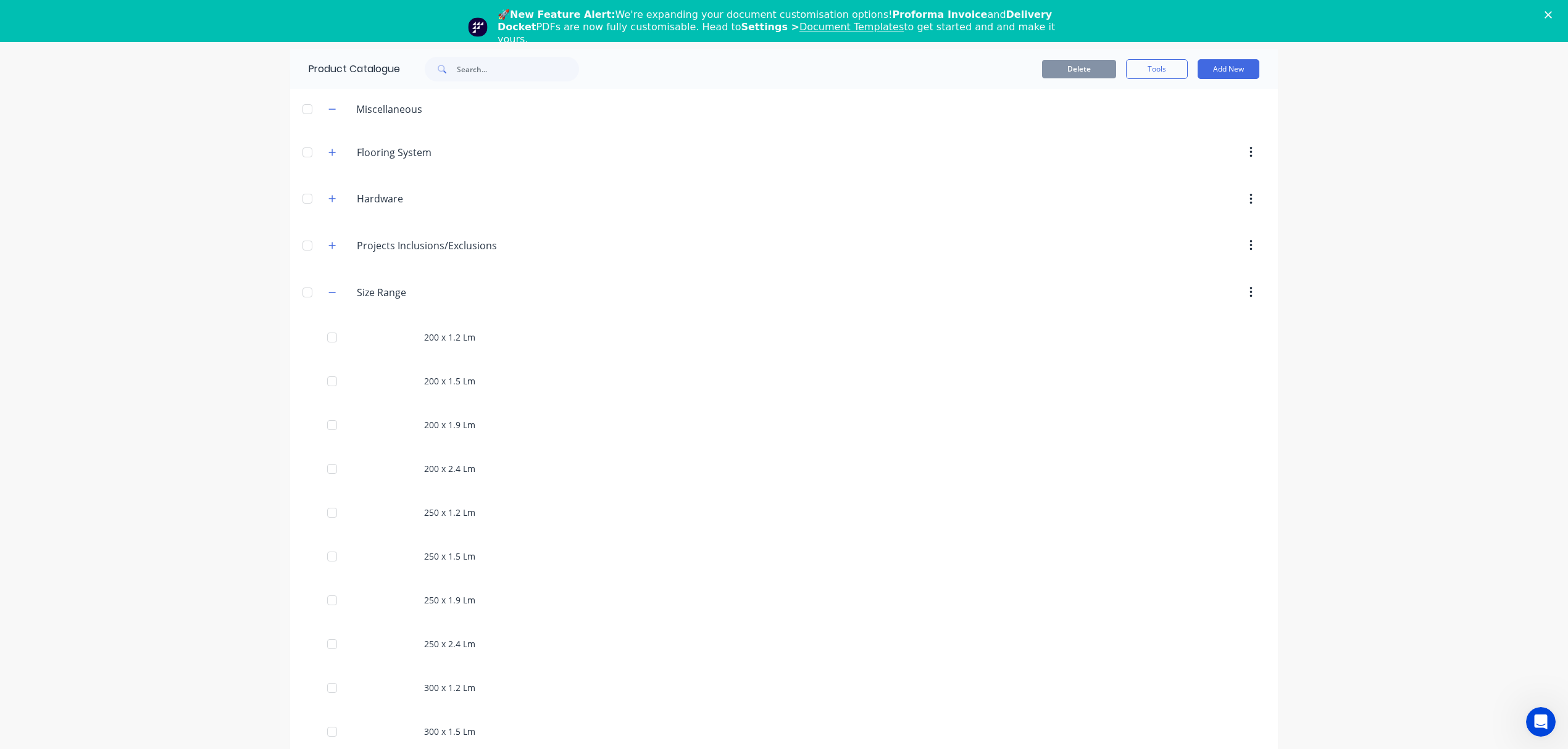
scroll to position [621, 0]
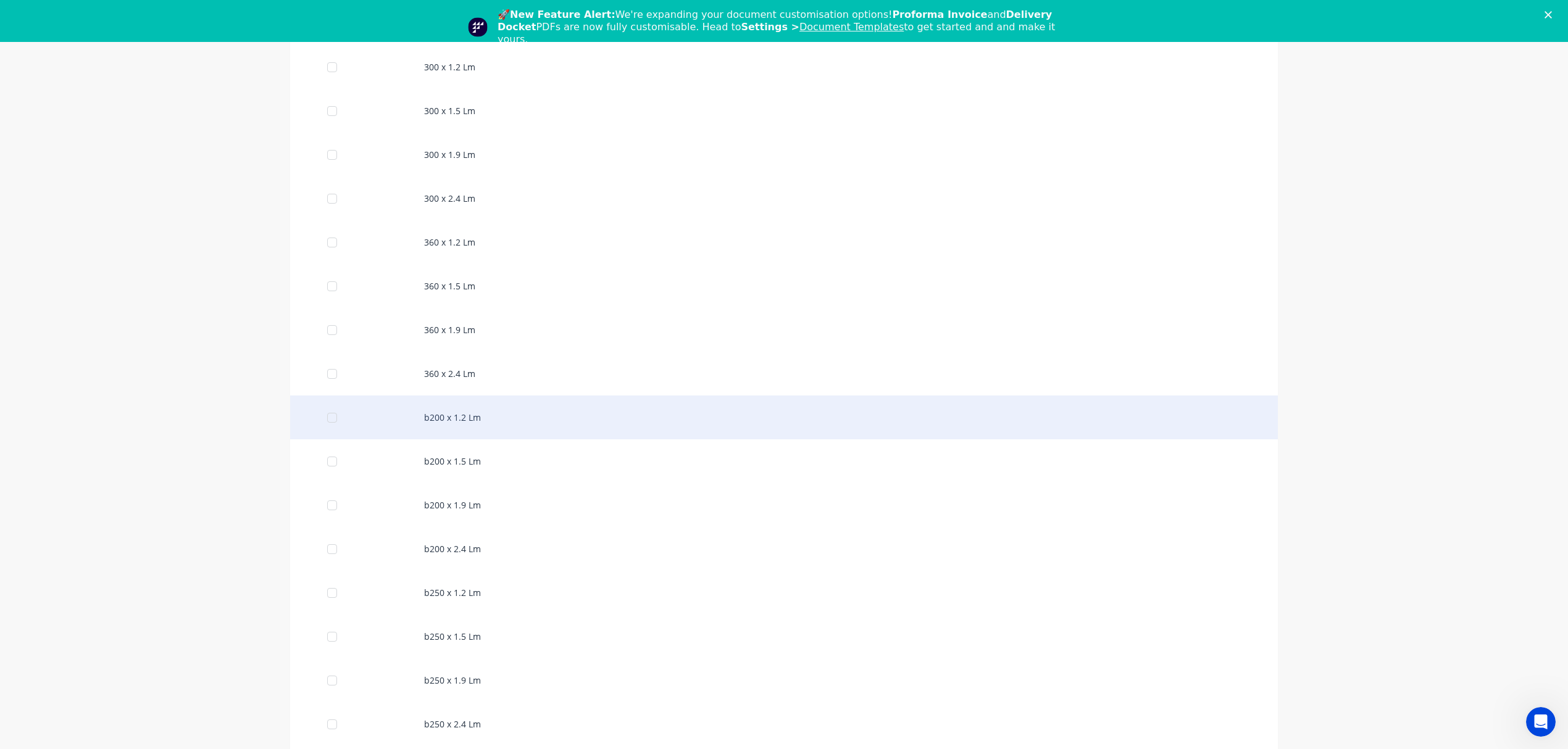
click at [509, 425] on div "b200 x 1.2 Lm" at bounding box center [783, 418] width 987 height 44
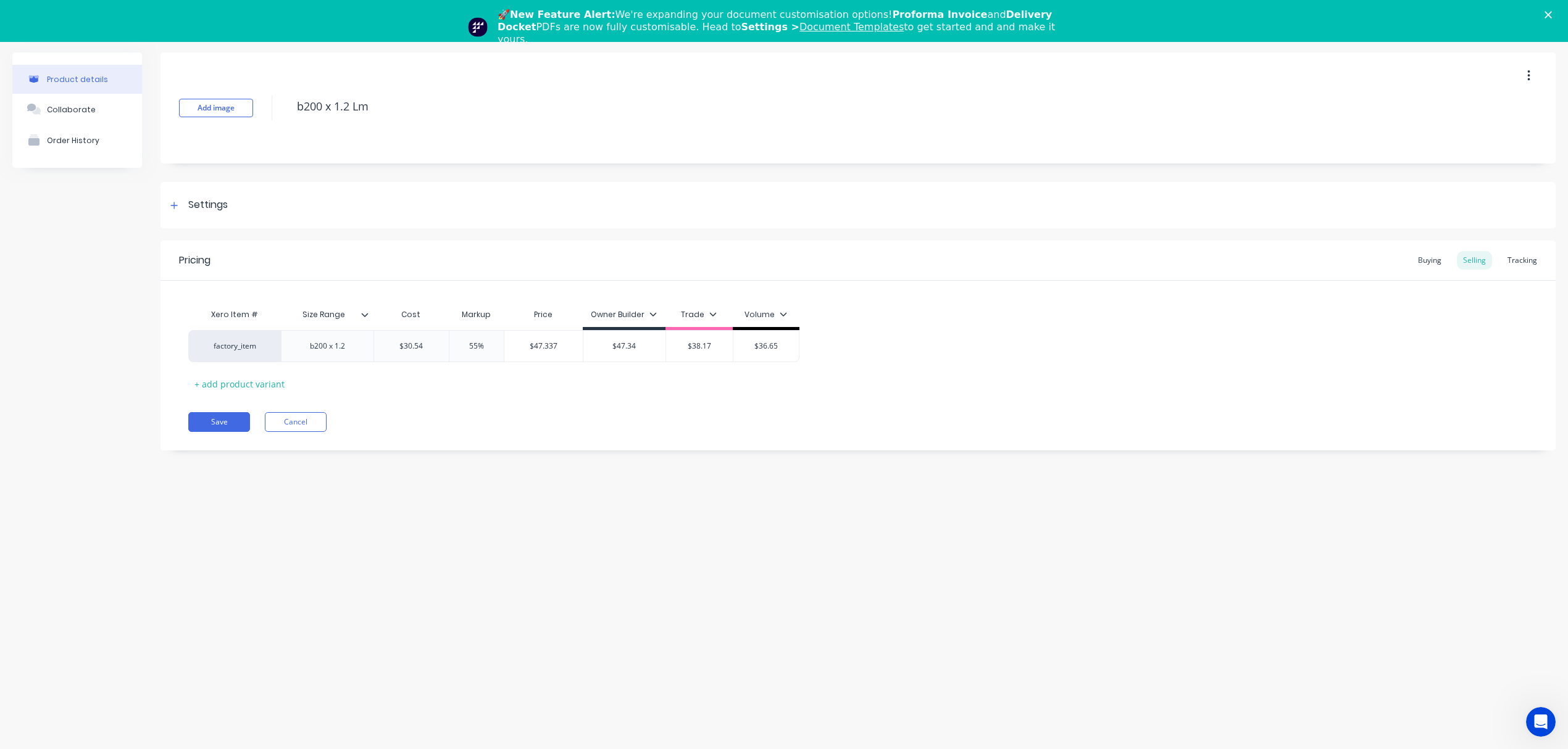
type textarea "x"
type input "$30.54"
drag, startPoint x: 431, startPoint y: 350, endPoint x: 388, endPoint y: 348, distance: 43.0
click at [388, 348] on input "$30.54" at bounding box center [411, 345] width 74 height 11
paste input "5.32"
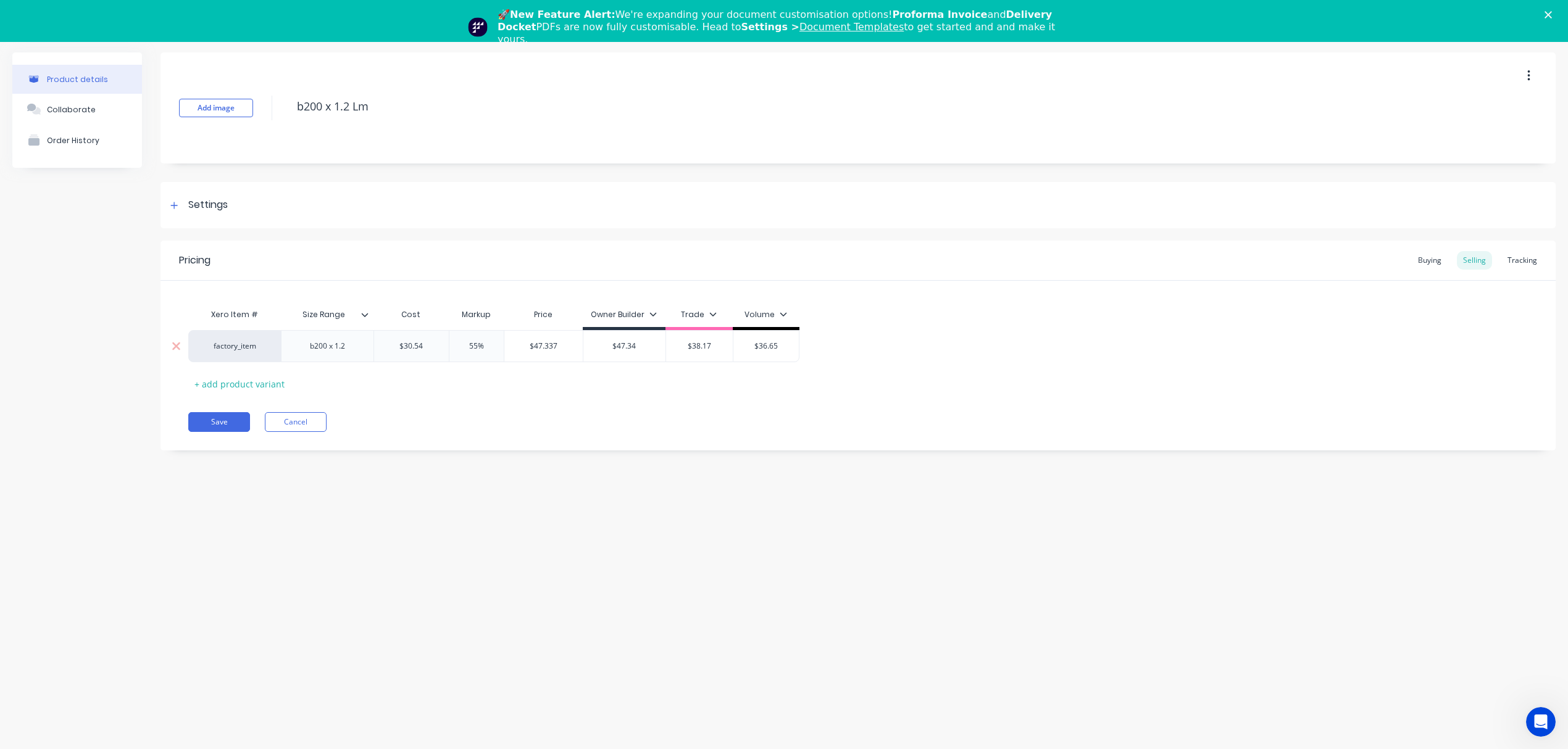
type textarea "x"
type input "$35.32"
click at [521, 396] on div "Pricing Buying Selling Tracking Xero Item # Size Range Cost Markup Price Owner …" at bounding box center [858, 346] width 1395 height 210
type input "$54.746"
click at [552, 342] on input "$54.746" at bounding box center [543, 345] width 78 height 11
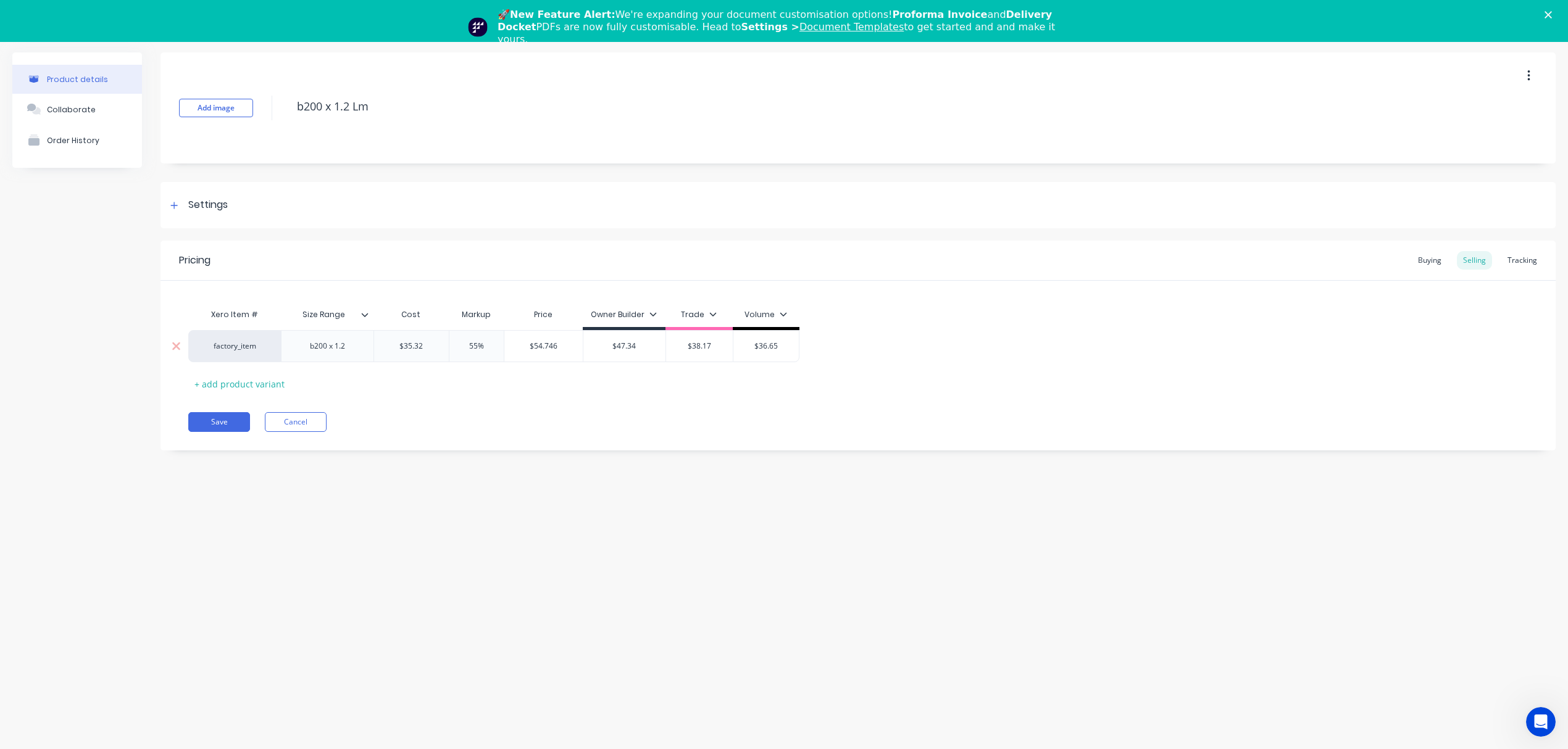
click at [552, 342] on input "$54.746" at bounding box center [543, 345] width 78 height 11
type input "$47.34"
drag, startPoint x: 638, startPoint y: 344, endPoint x: 579, endPoint y: 344, distance: 59.0
click at [579, 344] on div "factory_item b200 x 1.2 $35.32 $35.32 55% $54.746 $54.746 $47.34 $47.34 $38.17 …" at bounding box center [494, 346] width 611 height 32
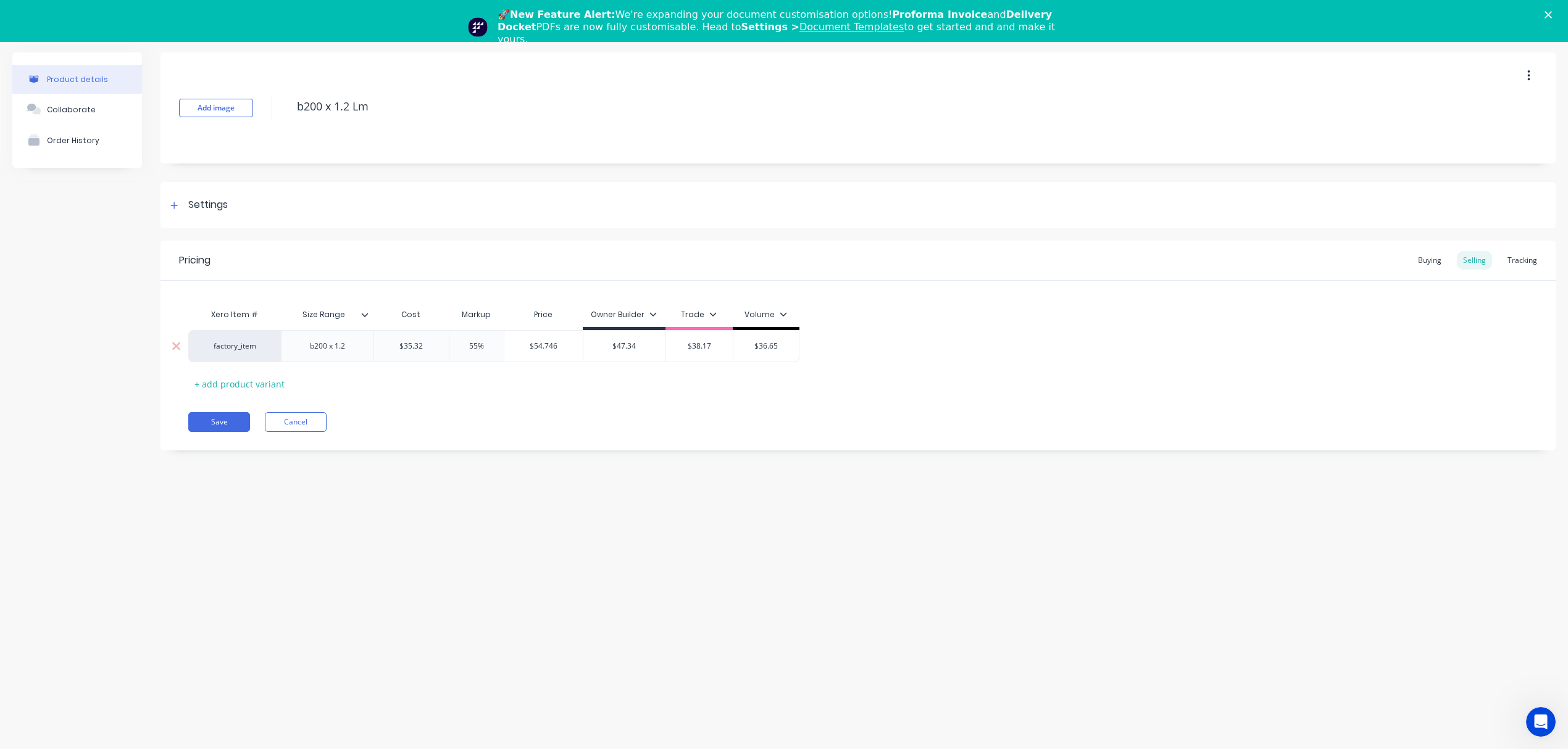
paste input "54.746"
type textarea "x"
type input "$54.746"
type input "55%"
drag, startPoint x: 497, startPoint y: 345, endPoint x: 406, endPoint y: 343, distance: 91.0
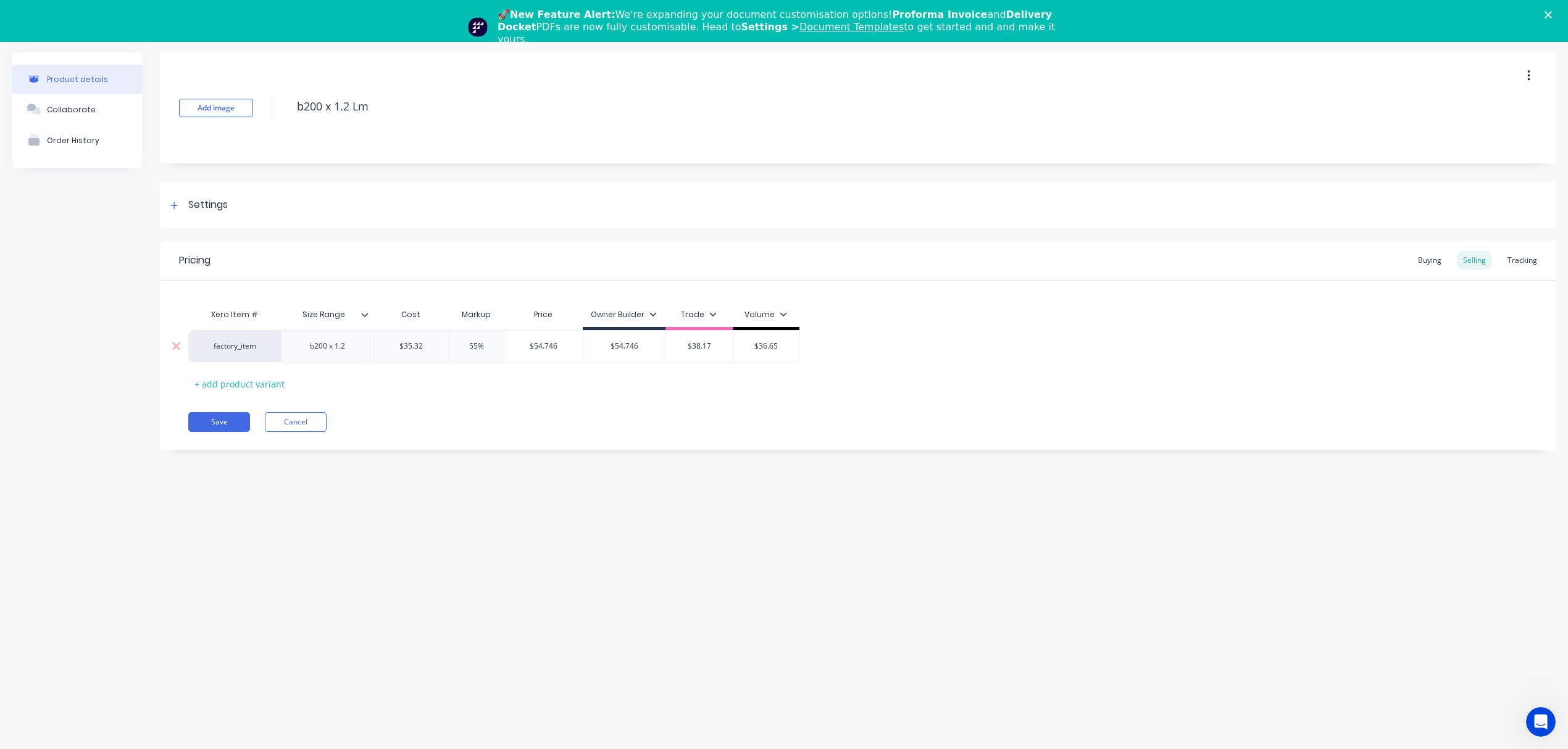
click at [413, 343] on div "factory_item b200 x 1.2 $35.32 $35.32 55% 55% $54.746 $54.746 $54.746 $54.746 $…" at bounding box center [494, 346] width 611 height 32
type textarea "x"
type input "2"
type textarea "x"
type input "25"
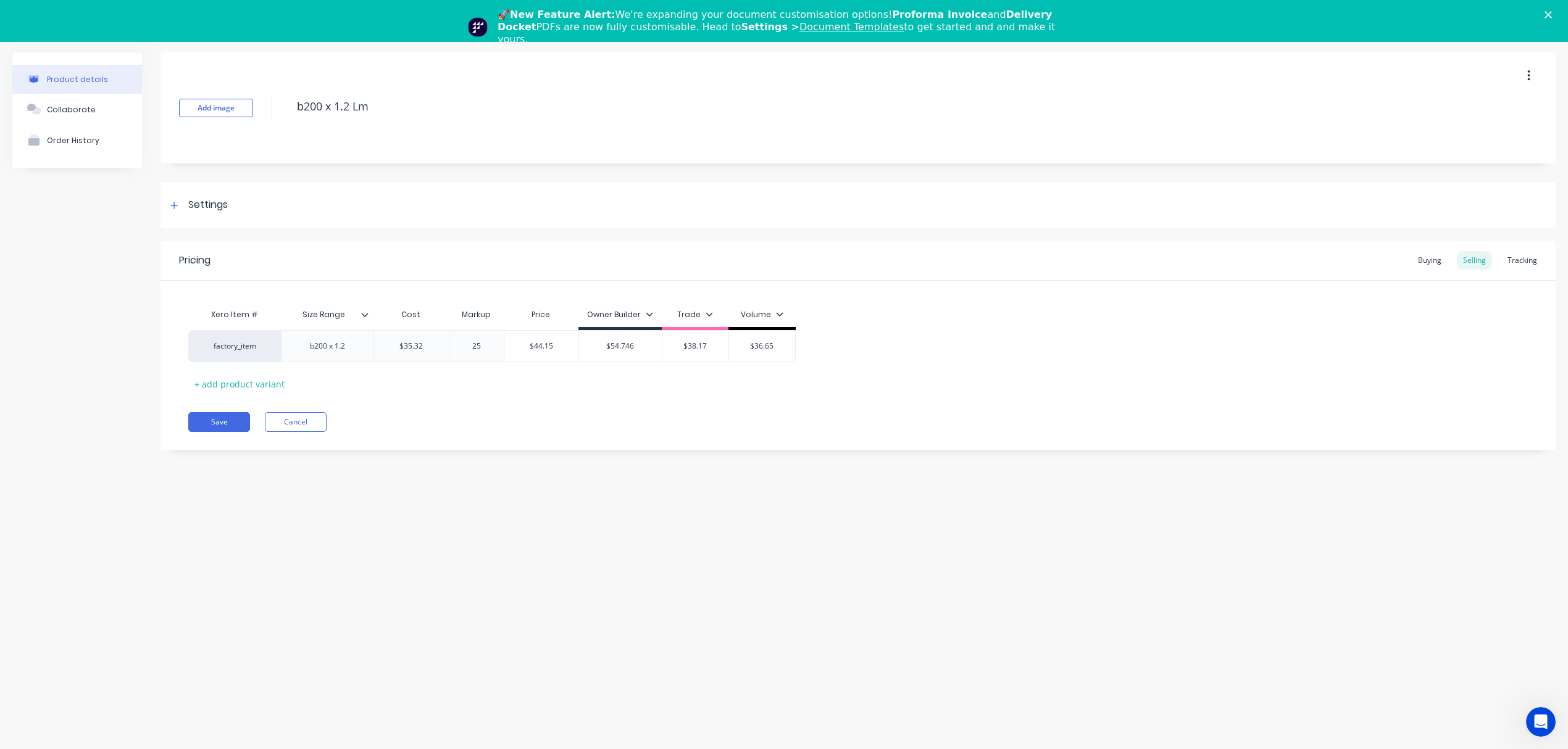
click at [484, 383] on div "Xero Item # Size Range Cost Markup Price Owner Builder Trade Volume factory_ite…" at bounding box center [858, 348] width 1340 height 91
type input "$44.15"
click at [542, 346] on input "$44.15" at bounding box center [541, 345] width 74 height 11
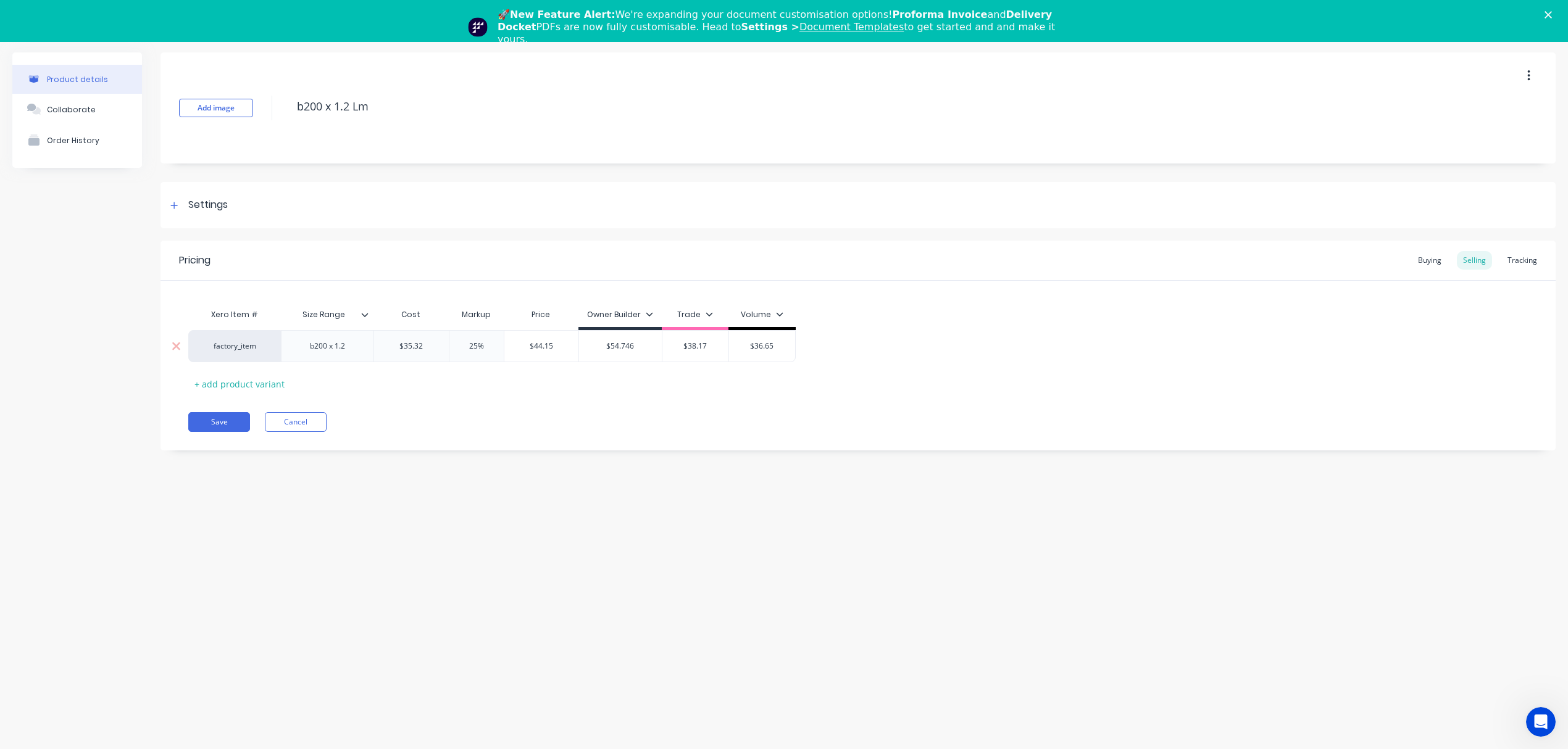
type input "$38.17"
click at [695, 346] on input "$38.17" at bounding box center [696, 345] width 66 height 11
paste input "44.15"
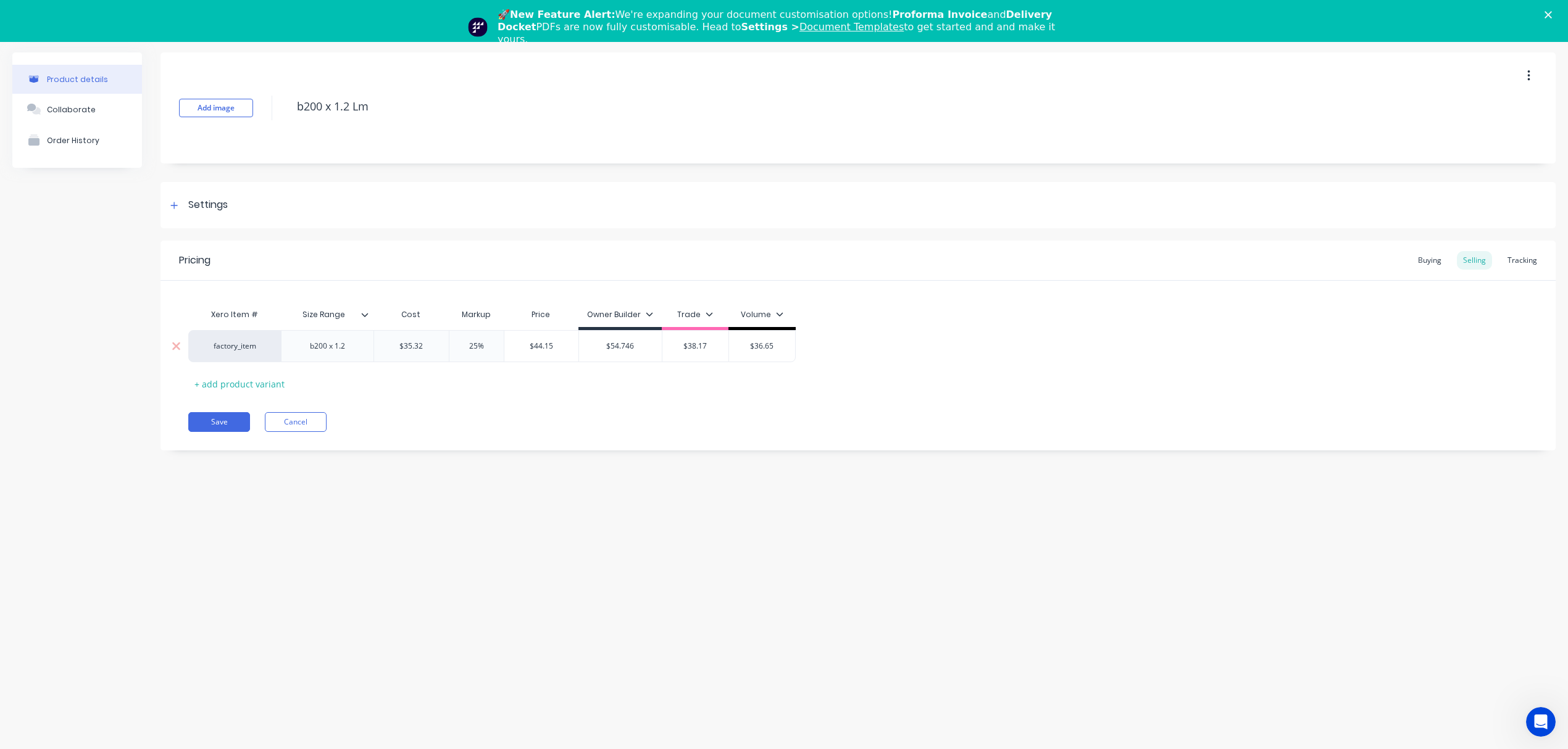
type textarea "x"
type input "44.15"
type input "25%"
drag, startPoint x: 494, startPoint y: 344, endPoint x: 451, endPoint y: 346, distance: 43.0
click at [451, 346] on input "25%" at bounding box center [476, 345] width 62 height 11
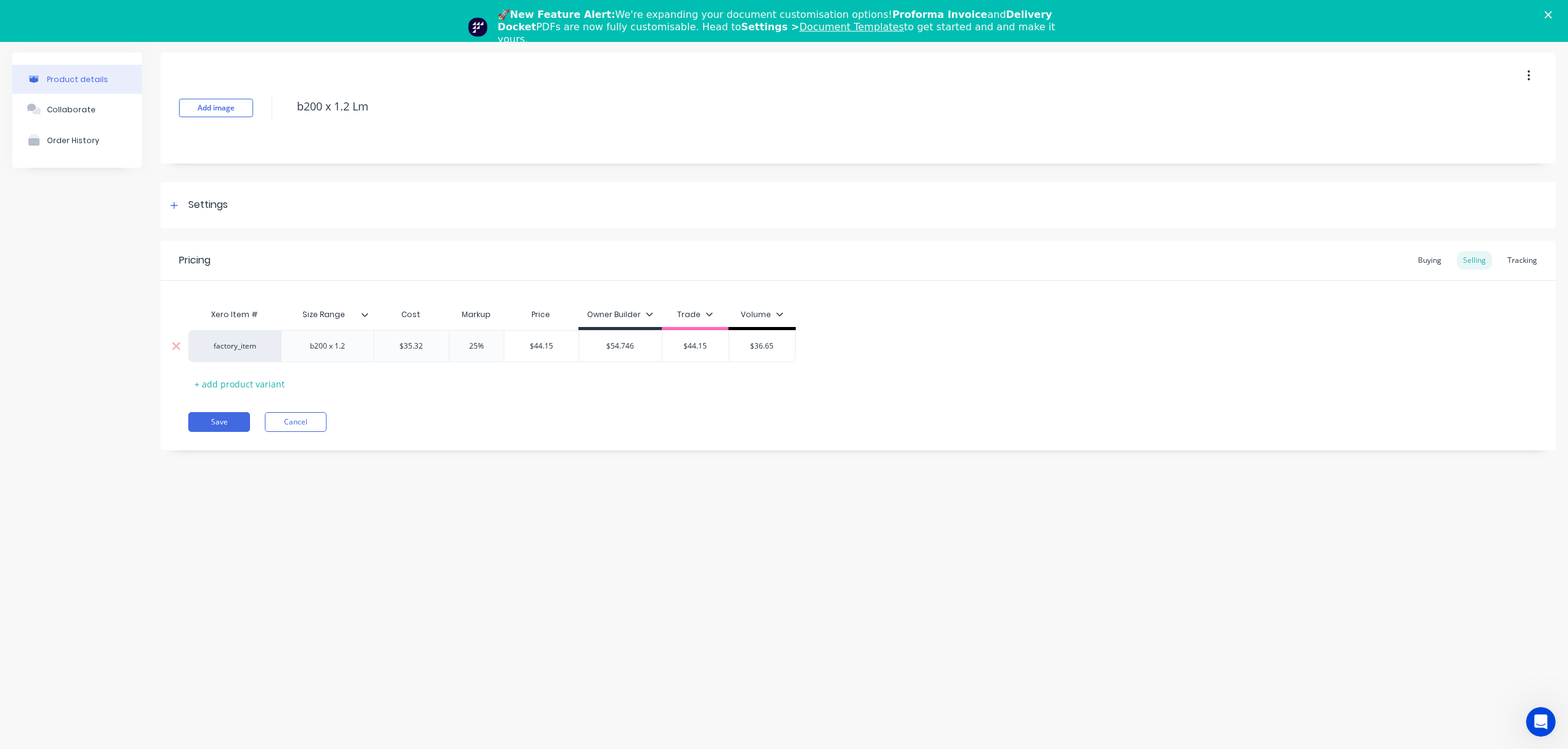
type textarea "x"
type input "2"
type textarea "x"
type input "20"
click at [500, 372] on div "Xero Item # Size Range Cost Markup Price Owner Builder Trade Volume factory_ite…" at bounding box center [858, 348] width 1340 height 91
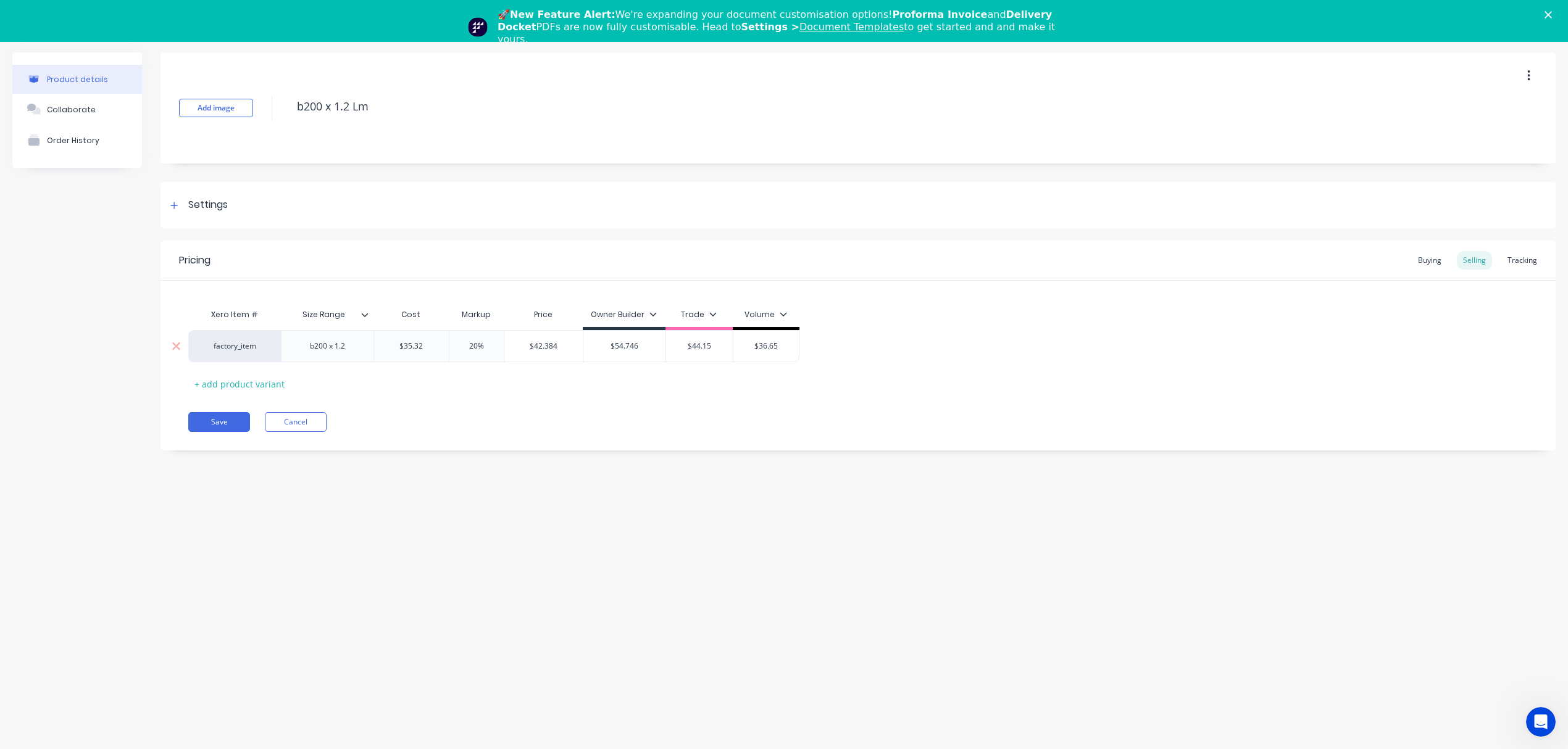
type input "$42.384"
click at [542, 348] on input "$42.384" at bounding box center [543, 345] width 78 height 11
drag, startPoint x: 781, startPoint y: 348, endPoint x: 734, endPoint y: 348, distance: 47.0
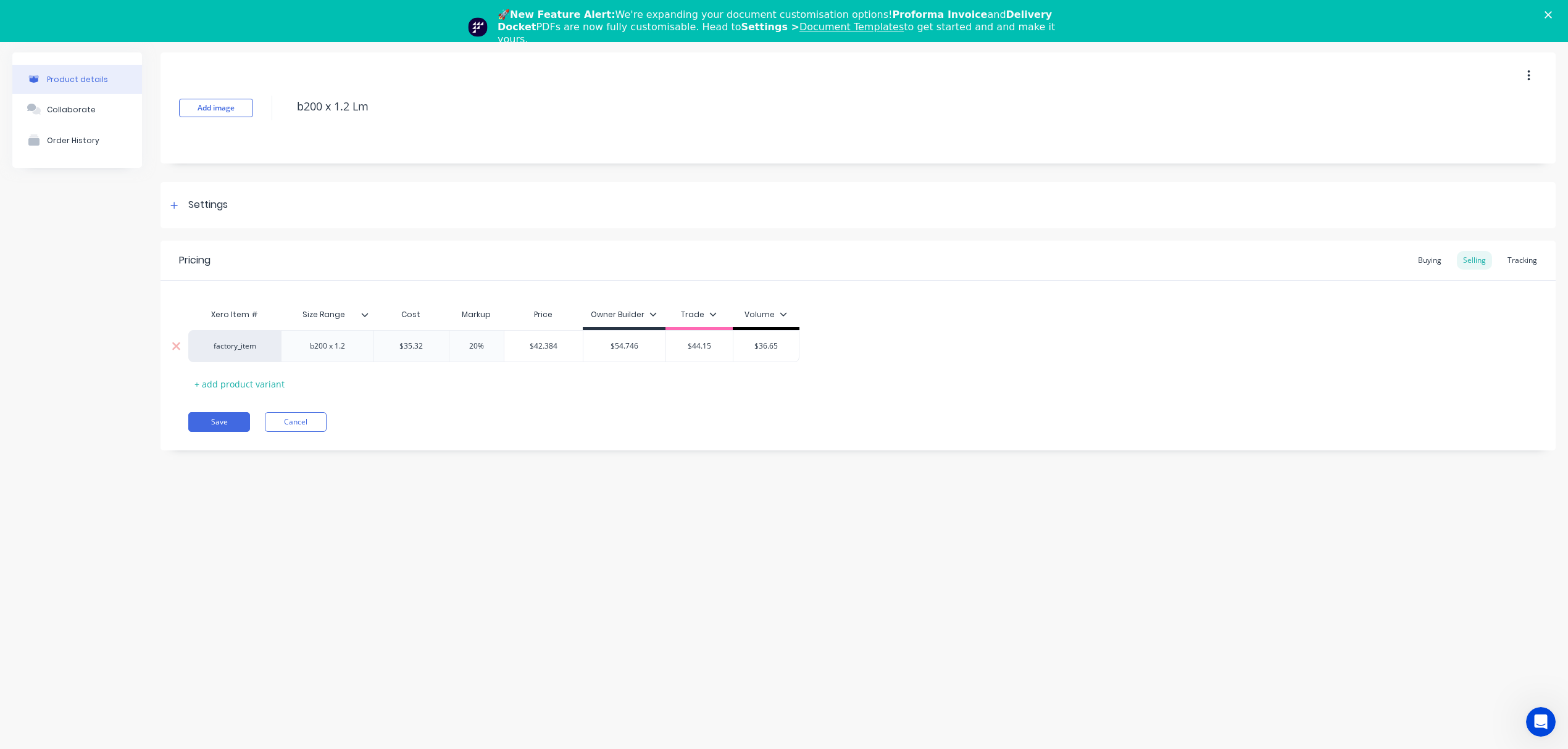
click at [734, 348] on input "$36.65" at bounding box center [766, 345] width 66 height 11
paste input "42.384"
click at [697, 395] on div "Pricing Buying Selling Tracking Xero Item # Size Range Cost Markup Price Owner …" at bounding box center [858, 346] width 1395 height 210
drag, startPoint x: 391, startPoint y: 107, endPoint x: 227, endPoint y: 107, distance: 164.0
click at [227, 107] on div "Add image b200 x 1.2 Lm" at bounding box center [858, 108] width 1395 height 111
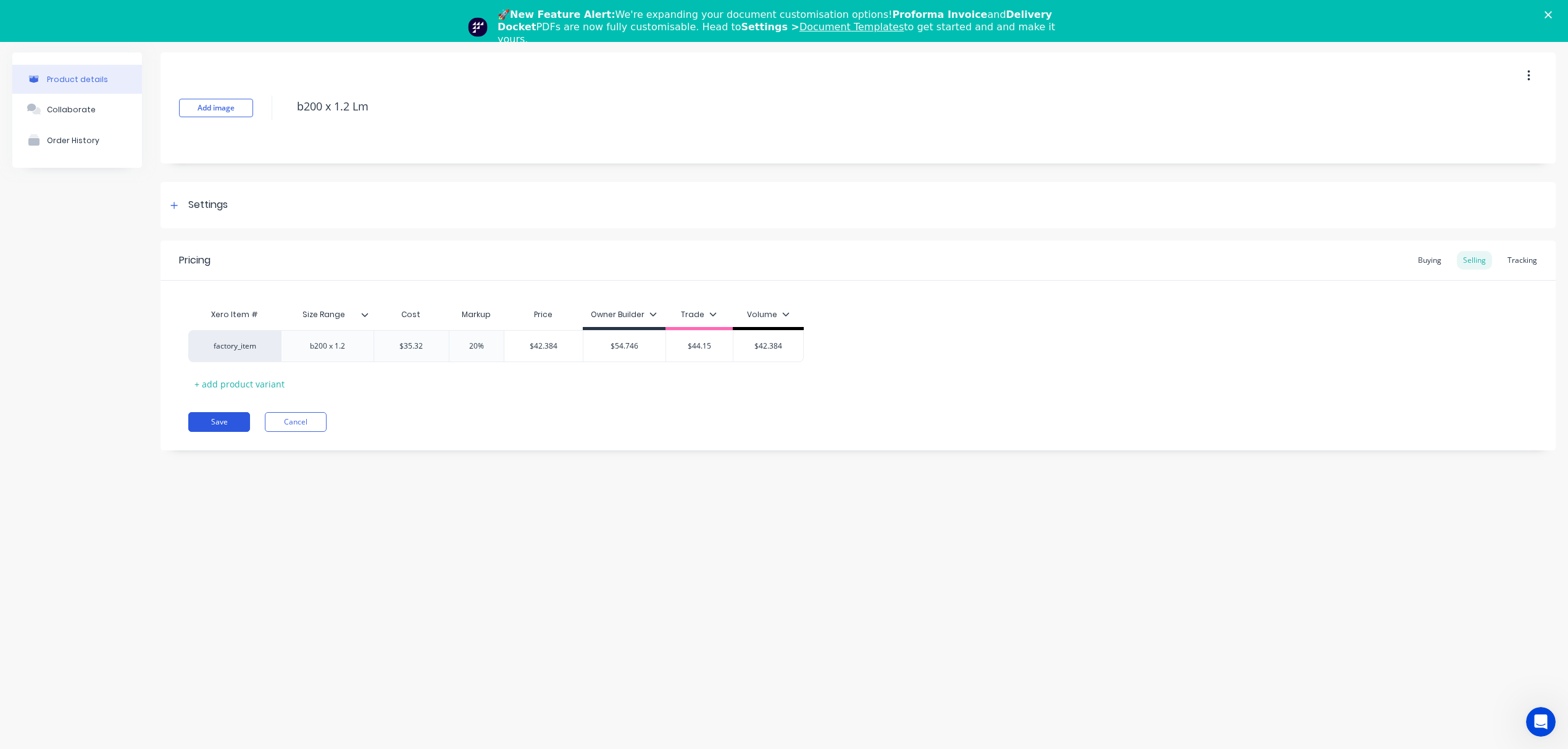
click at [208, 429] on button "Save" at bounding box center [219, 423] width 62 height 20
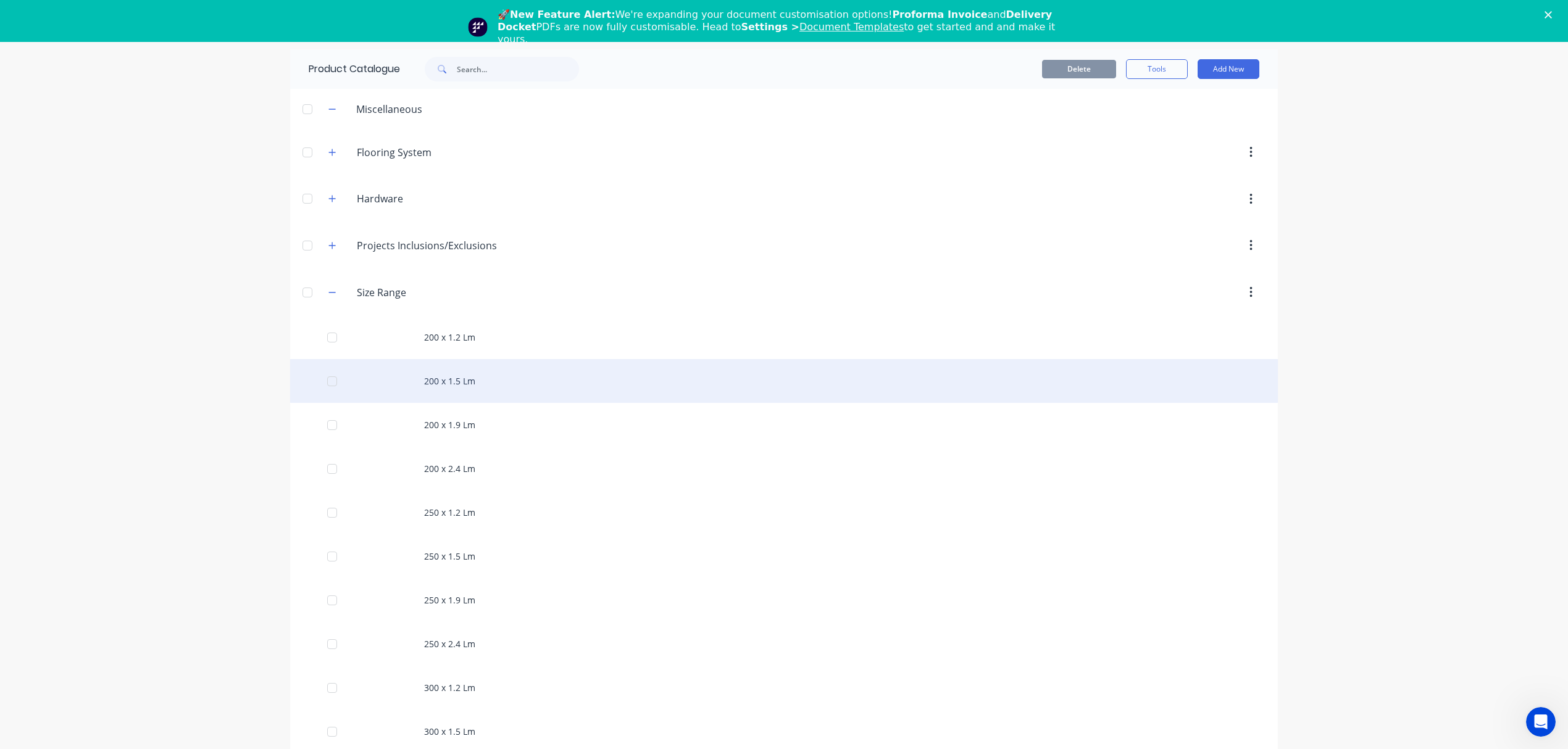
scroll to position [665, 0]
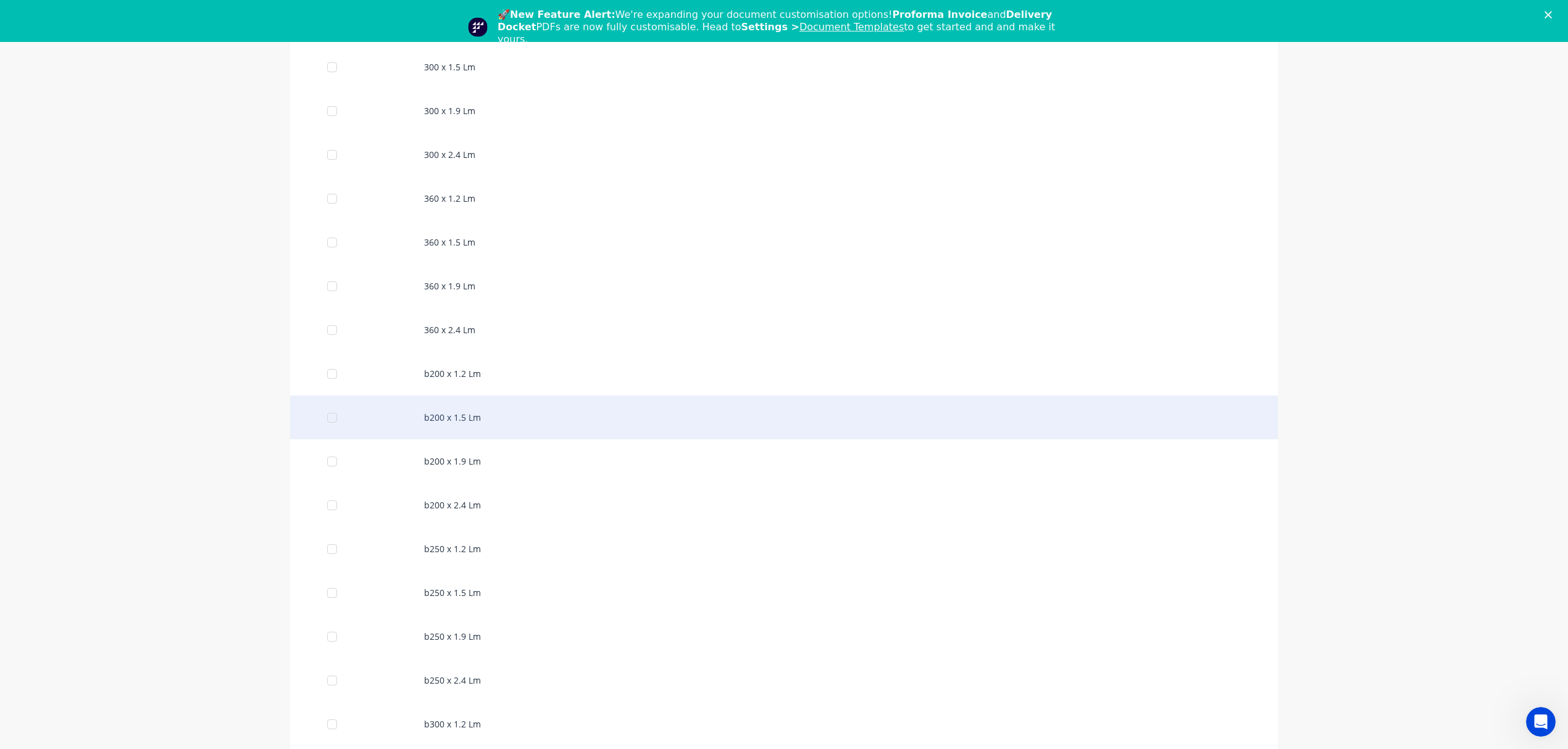
click at [472, 418] on div "b200 x 1.5 Lm" at bounding box center [783, 418] width 987 height 44
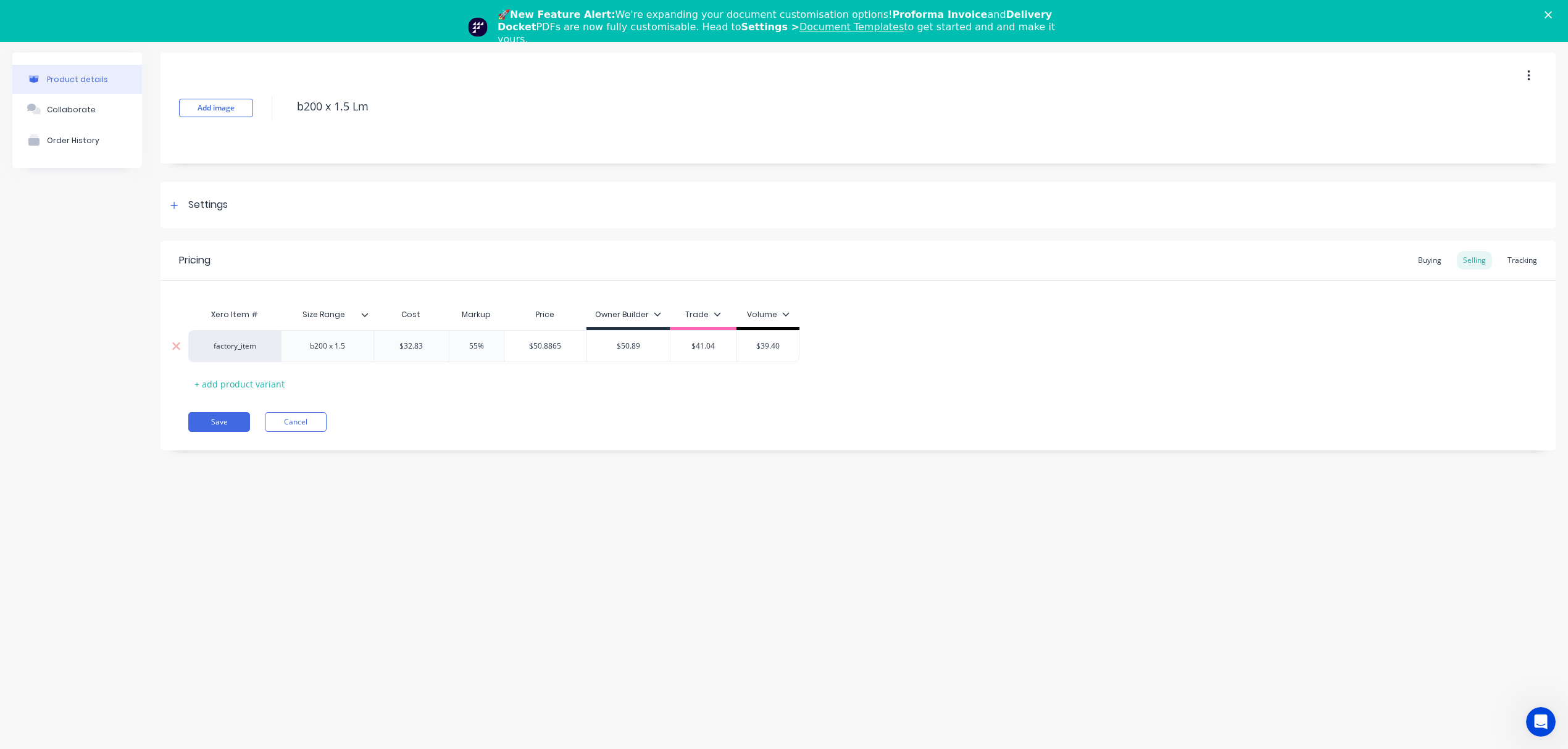
click at [416, 348] on input "text" at bounding box center [411, 345] width 74 height 11
click at [416, 348] on input "$32.83" at bounding box center [411, 345] width 74 height 11
paste input "7.61"
click at [502, 379] on div "Xero Item # Size Range Cost Markup Price Owner Builder Trade Volume factory_ite…" at bounding box center [858, 348] width 1340 height 91
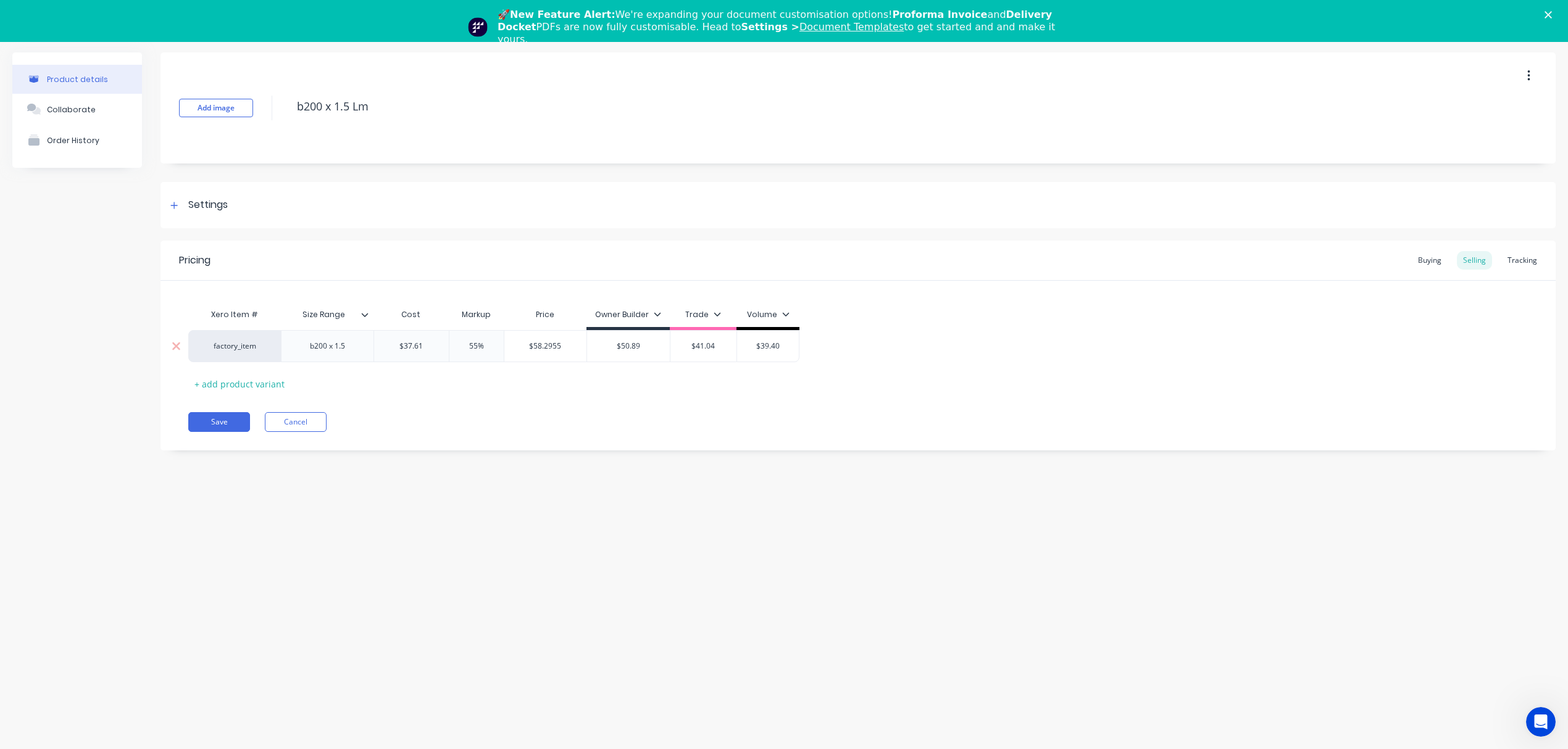
click at [544, 347] on input "$58.2955" at bounding box center [545, 345] width 82 height 11
click at [597, 344] on input "$50.89" at bounding box center [628, 345] width 82 height 11
click at [640, 348] on input "$50.89" at bounding box center [628, 345] width 82 height 11
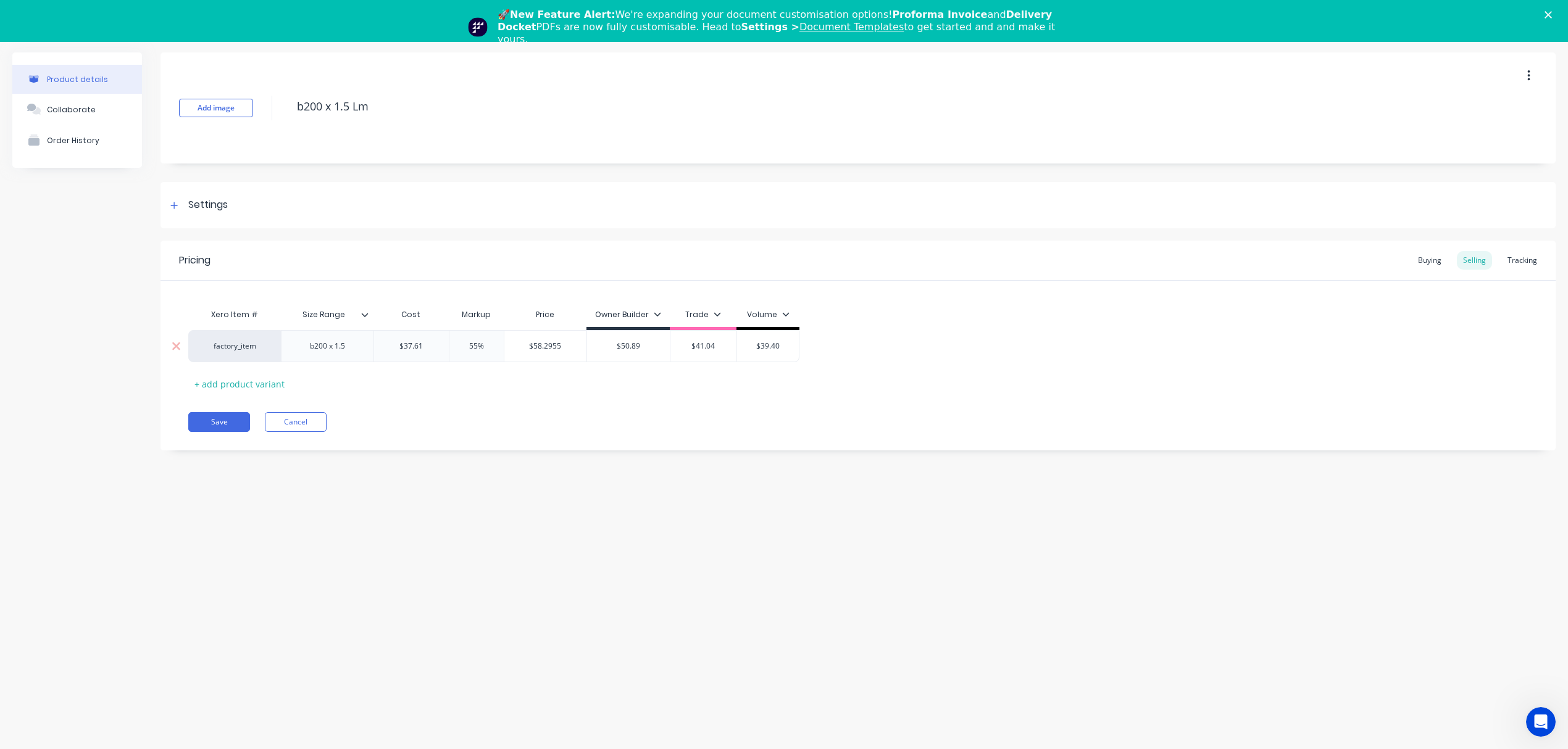
click at [640, 348] on input "$50.89" at bounding box center [628, 345] width 82 height 11
paste input "8.2955"
click at [669, 401] on div "Pricing Buying Selling Tracking Xero Item # Size Range Cost Markup Price Owner …" at bounding box center [858, 346] width 1395 height 210
drag, startPoint x: 490, startPoint y: 345, endPoint x: 446, endPoint y: 347, distance: 44.0
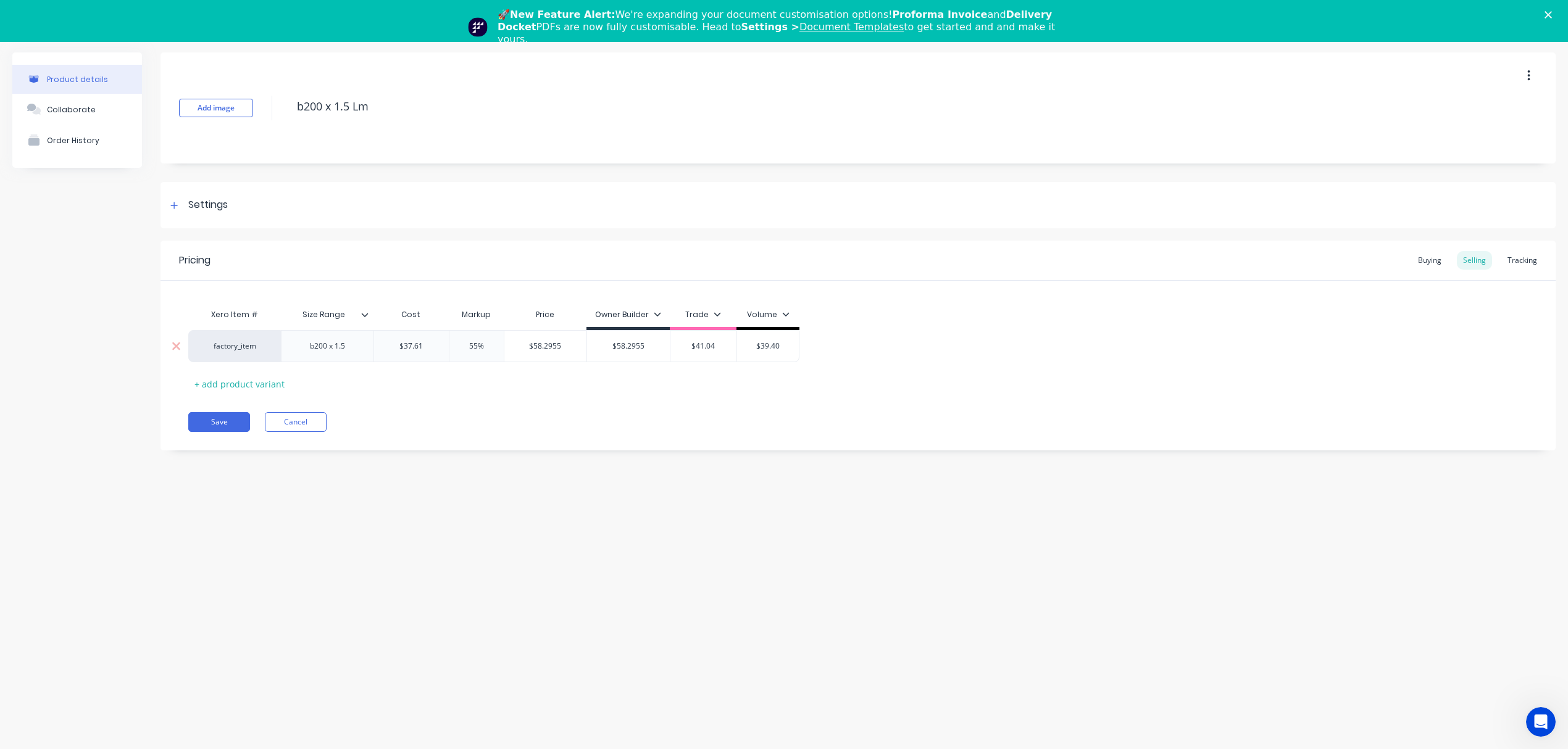
click at [446, 347] on input "55%" at bounding box center [476, 345] width 62 height 11
click at [472, 381] on div "Xero Item # Size Range Cost Markup Price Owner Builder Trade Volume factory_ite…" at bounding box center [858, 348] width 1340 height 91
click at [542, 344] on input "$47.0125" at bounding box center [545, 345] width 82 height 11
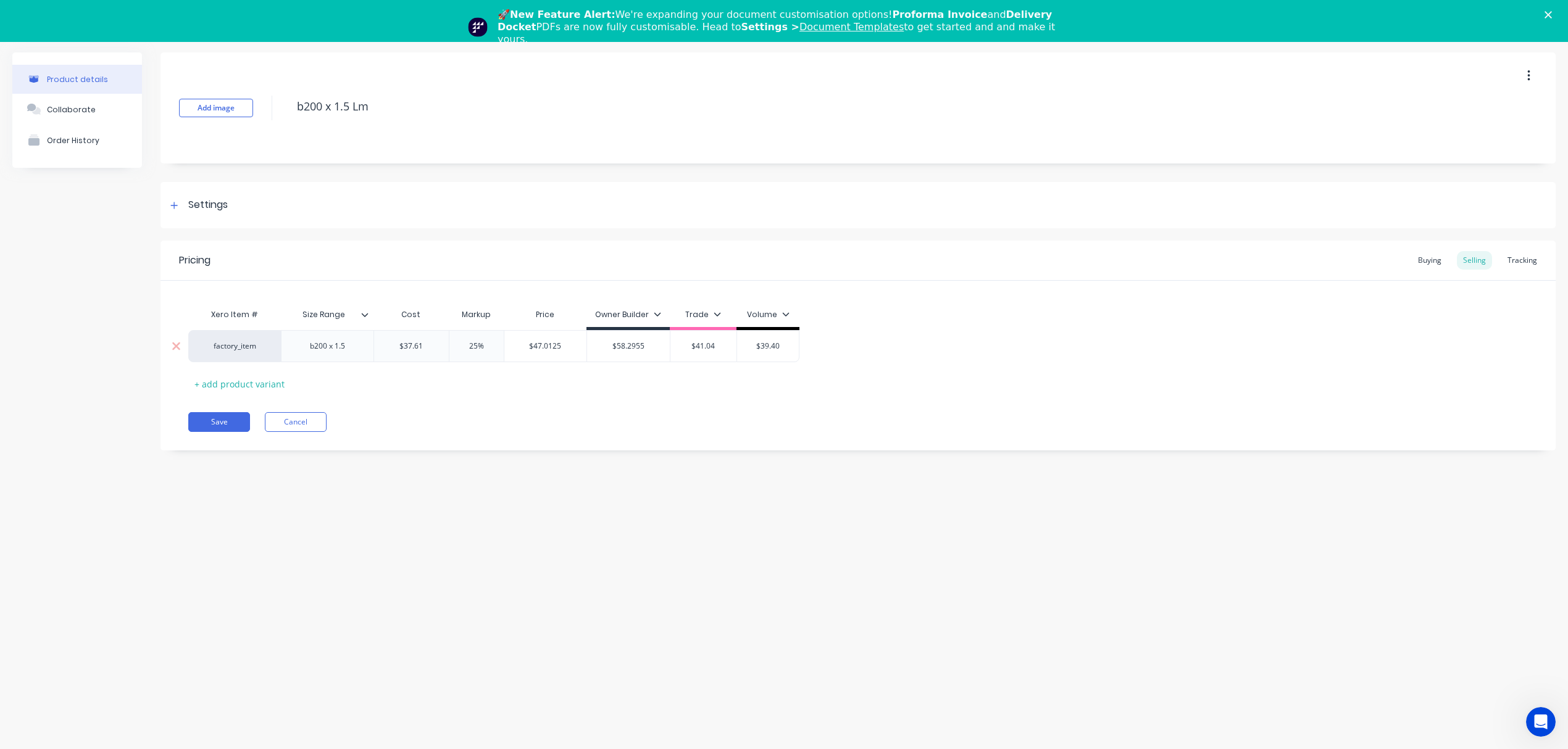
click at [719, 345] on input "$41.04" at bounding box center [704, 345] width 66 height 11
paste input "7.0125"
click at [680, 393] on div "Xero Item # Size Range Cost Markup Price Owner Builder Trade Volume factory_ite…" at bounding box center [858, 348] width 1340 height 91
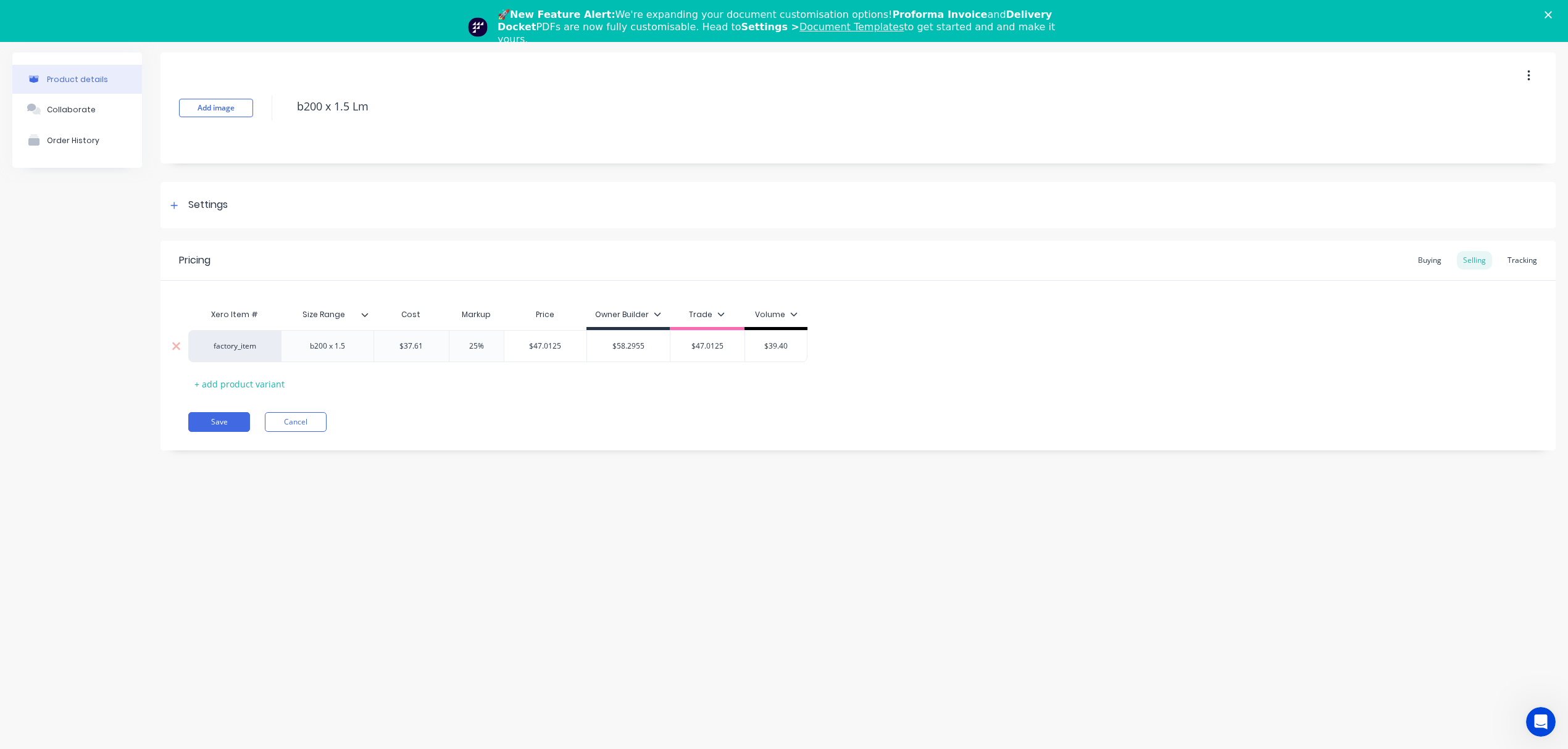
drag, startPoint x: 489, startPoint y: 345, endPoint x: 441, endPoint y: 345, distance: 48.0
click at [441, 345] on div "factory_item b200 x 1.5 $37.61 $37.61 25% 25% $47.0125 $47.0125 $58.2955 $58.29…" at bounding box center [498, 346] width 619 height 32
click at [482, 383] on div "Xero Item # Size Range Cost Markup Price Owner Builder Trade Volume factory_ite…" at bounding box center [858, 348] width 1340 height 91
click at [552, 344] on input "$45.132" at bounding box center [543, 345] width 78 height 11
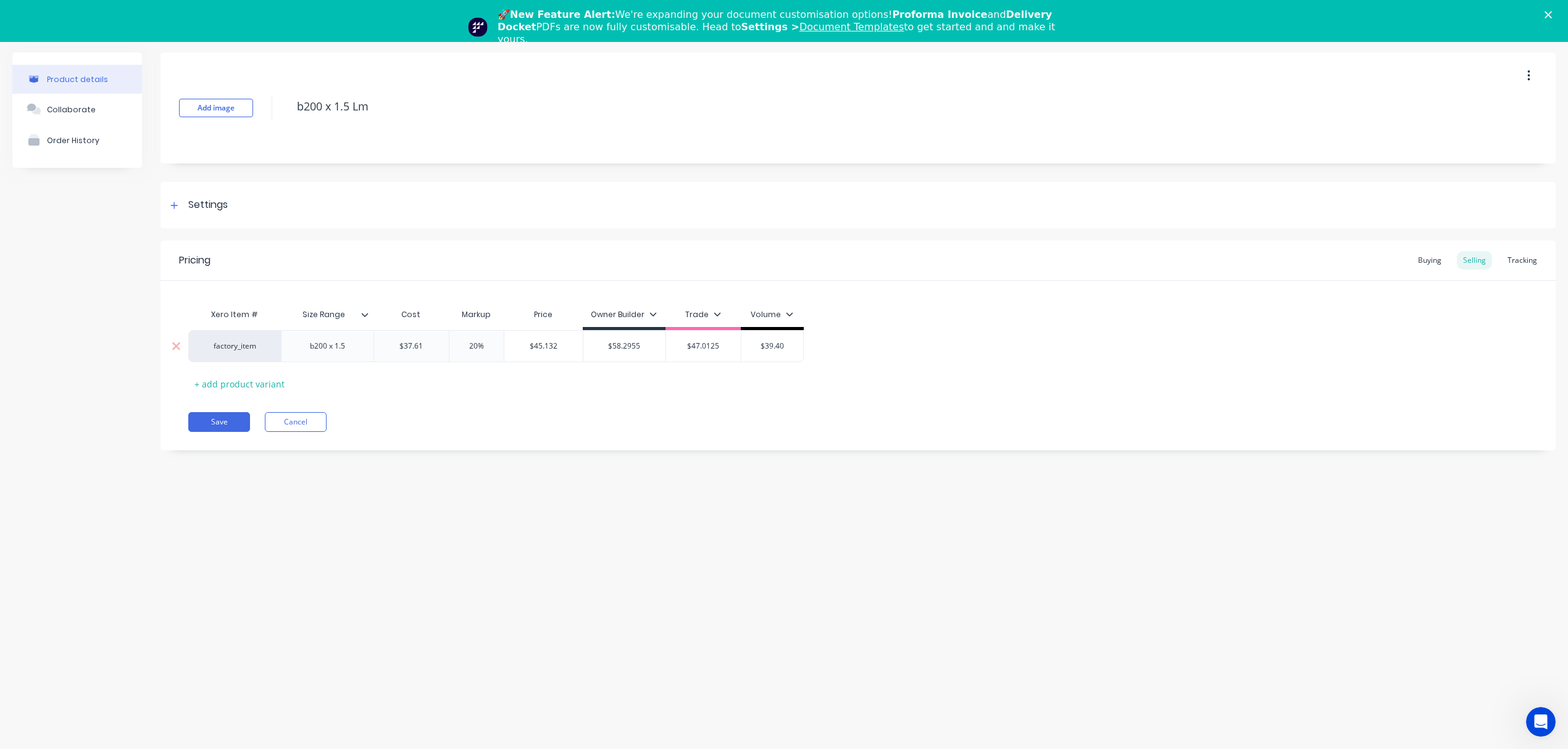
click at [552, 344] on input "$45.132" at bounding box center [543, 345] width 78 height 11
drag, startPoint x: 788, startPoint y: 346, endPoint x: 674, endPoint y: 348, distance: 114.0
click at [674, 348] on div "factory_item b200 x 1.5 $37.61 $37.61 20% 20 $45.132 $45.132 $58.2955 $58.2955 …" at bounding box center [496, 346] width 615 height 32
paste input "45.132"
click at [672, 406] on div "Pricing Buying Selling Tracking Xero Item # Size Range Cost Markup Price Owner …" at bounding box center [858, 346] width 1395 height 210
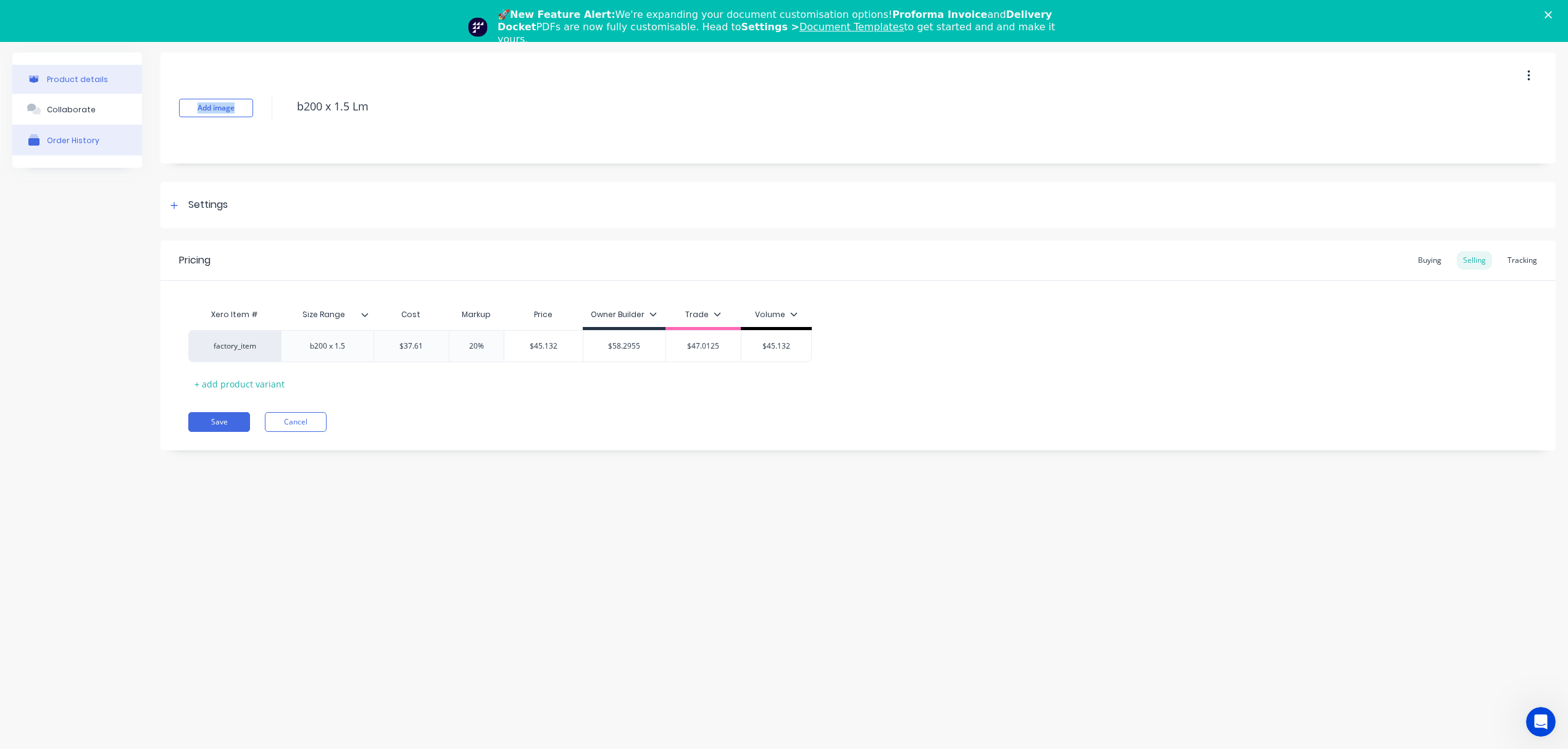
drag, startPoint x: 95, startPoint y: 143, endPoint x: 200, endPoint y: 186, distance: 113.5
click at [99, 145] on div "Product details Collaborate Order History Add image b200 x 1.5 Lm Settings Prod…" at bounding box center [783, 261] width 1543 height 417
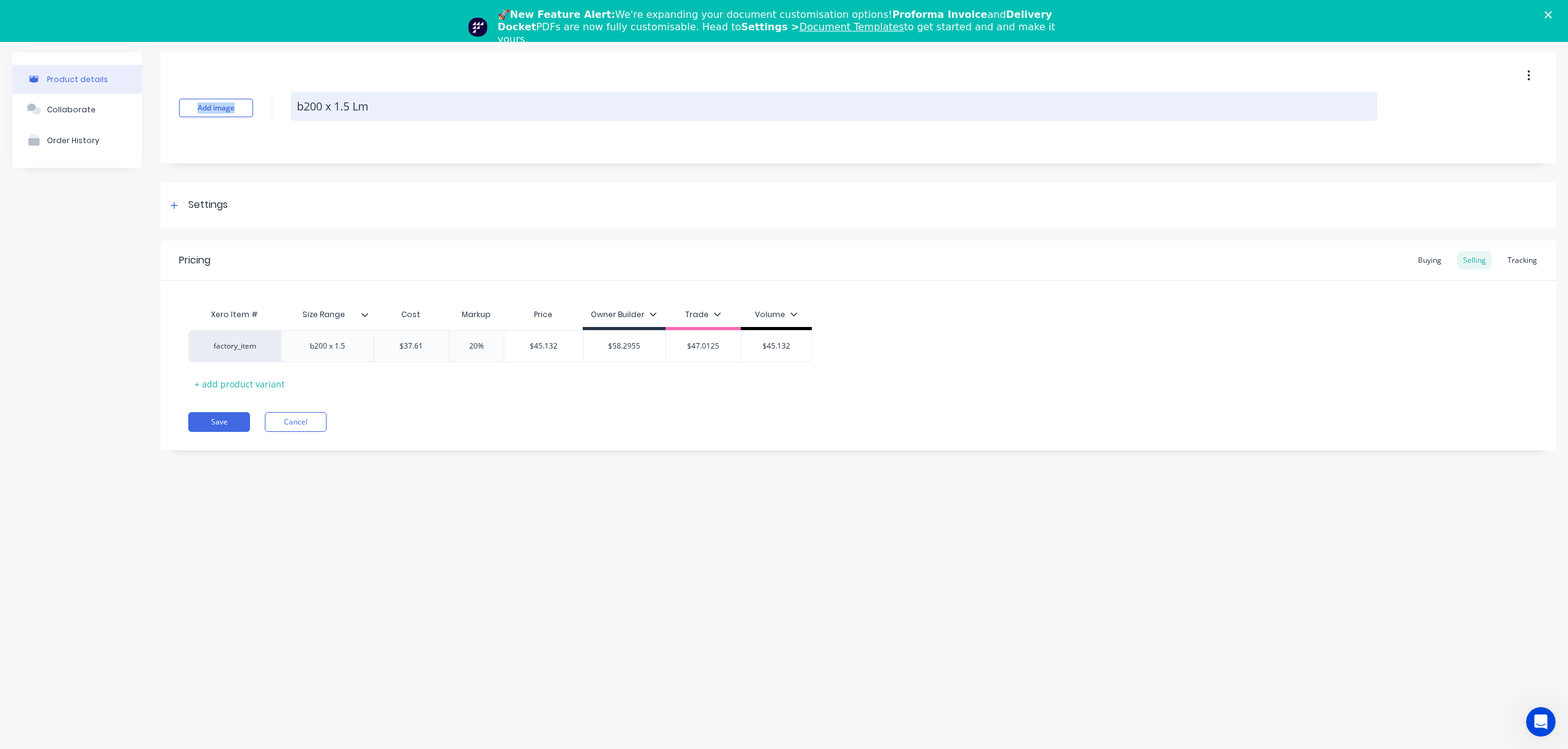
click at [319, 112] on textarea "b200 x 1.5 Lm" at bounding box center [834, 106] width 1087 height 29
click at [341, 108] on textarea "b200 x 1.5 Lm" at bounding box center [834, 106] width 1087 height 29
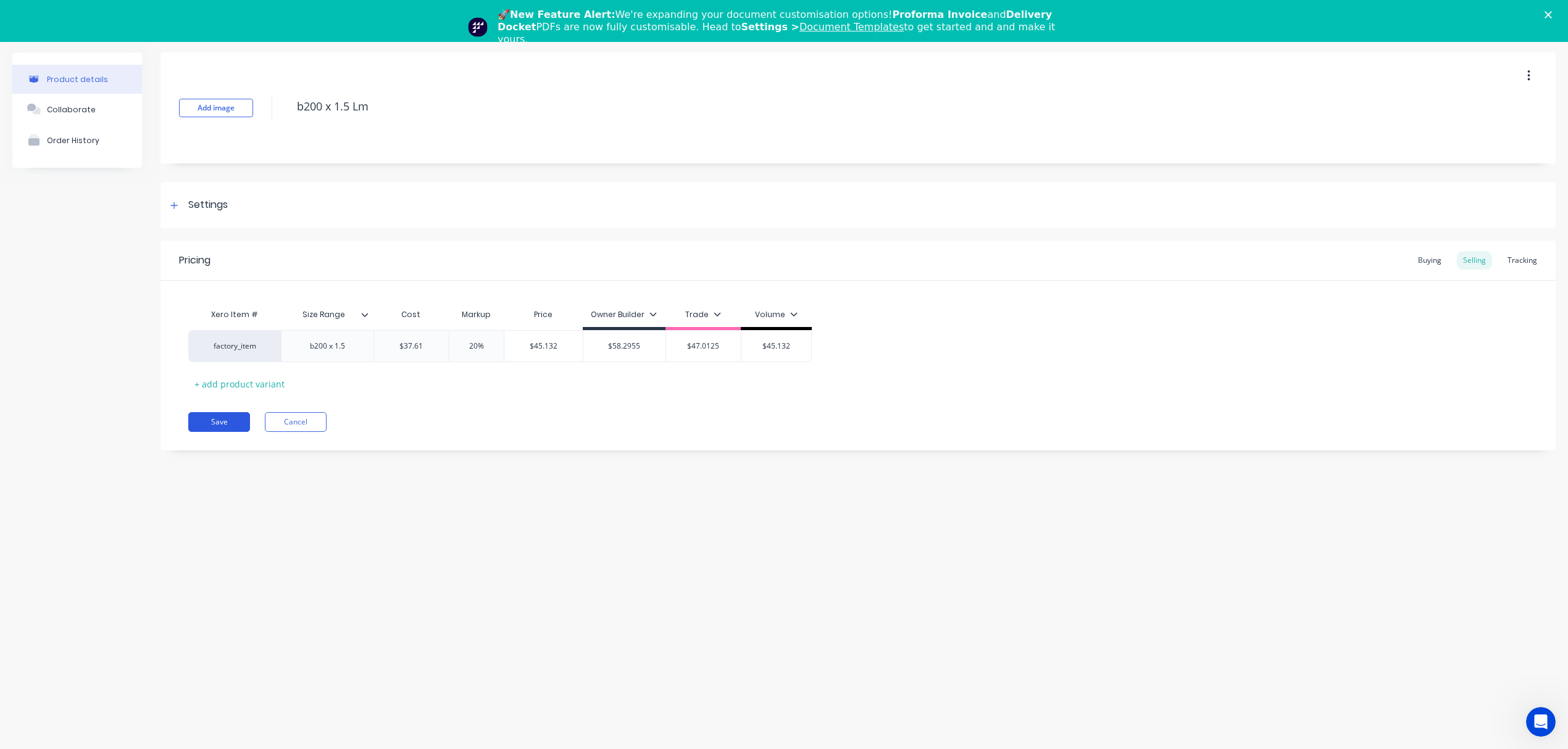
click at [216, 424] on button "Save" at bounding box center [219, 423] width 62 height 20
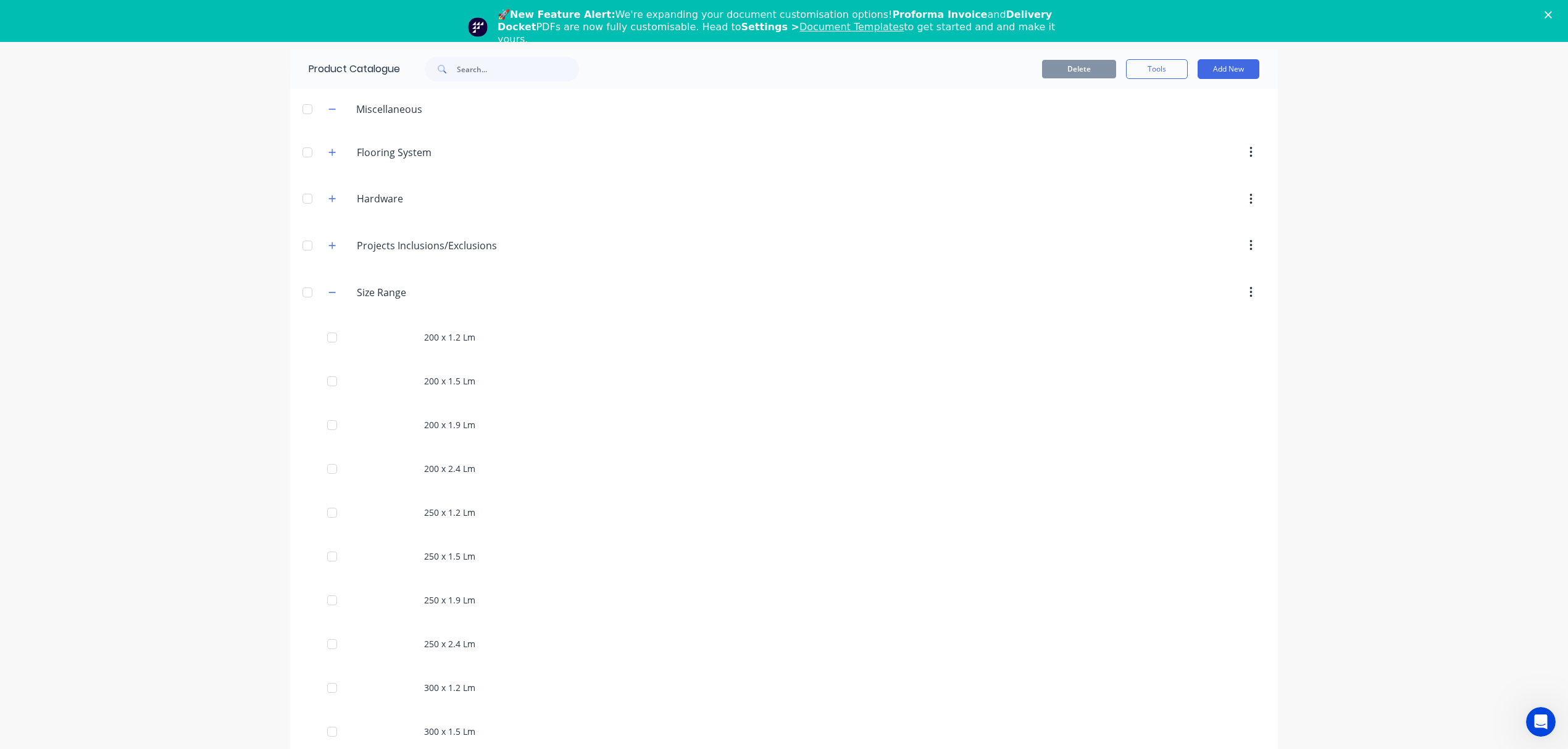
scroll to position [708, 0]
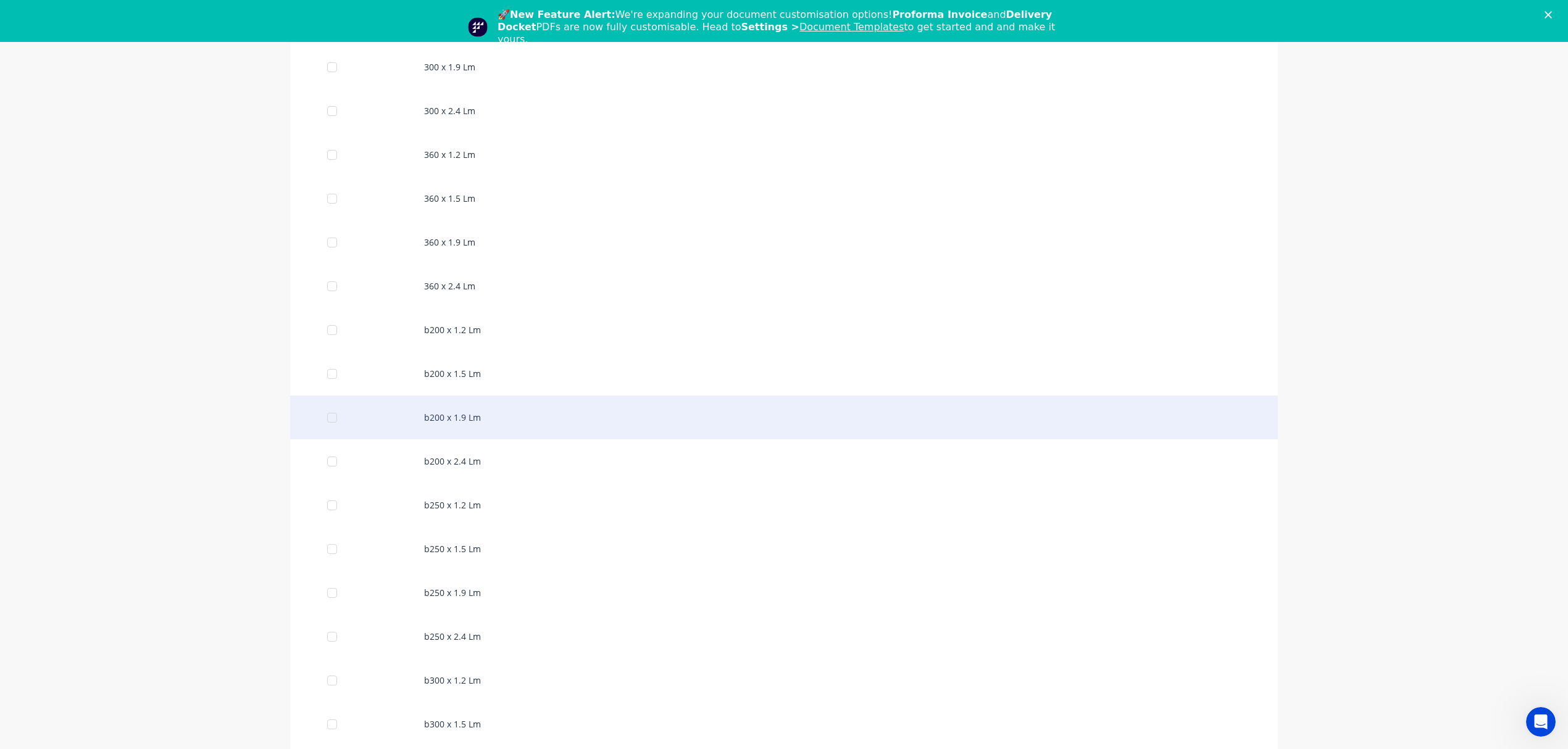
click at [453, 424] on div "b200 x 1.9 Lm" at bounding box center [783, 418] width 987 height 44
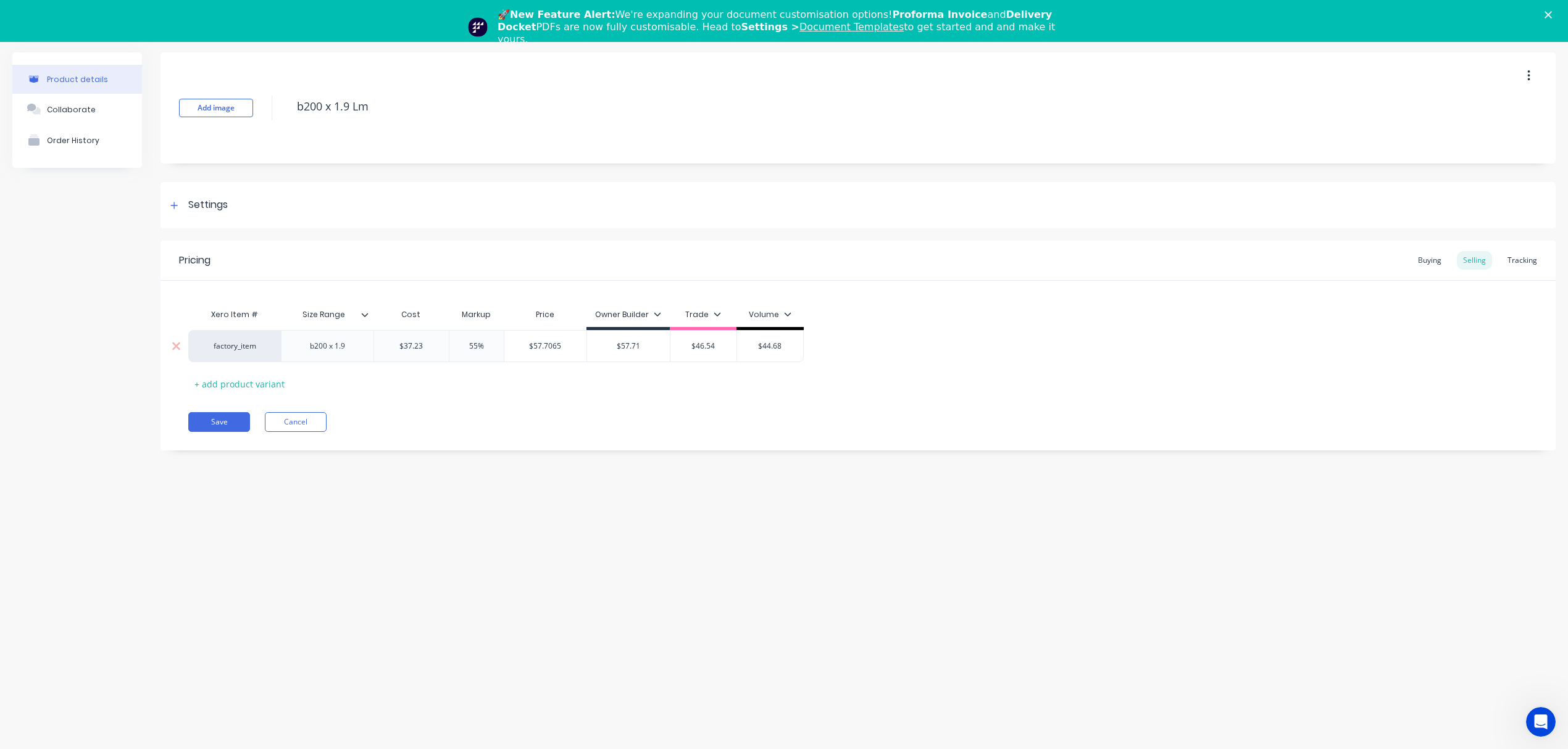
click at [406, 348] on input "$37.23" at bounding box center [411, 345] width 74 height 11
click at [404, 348] on input "$37.23" at bounding box center [411, 345] width 74 height 11
click at [400, 348] on input "$37.23" at bounding box center [411, 345] width 74 height 11
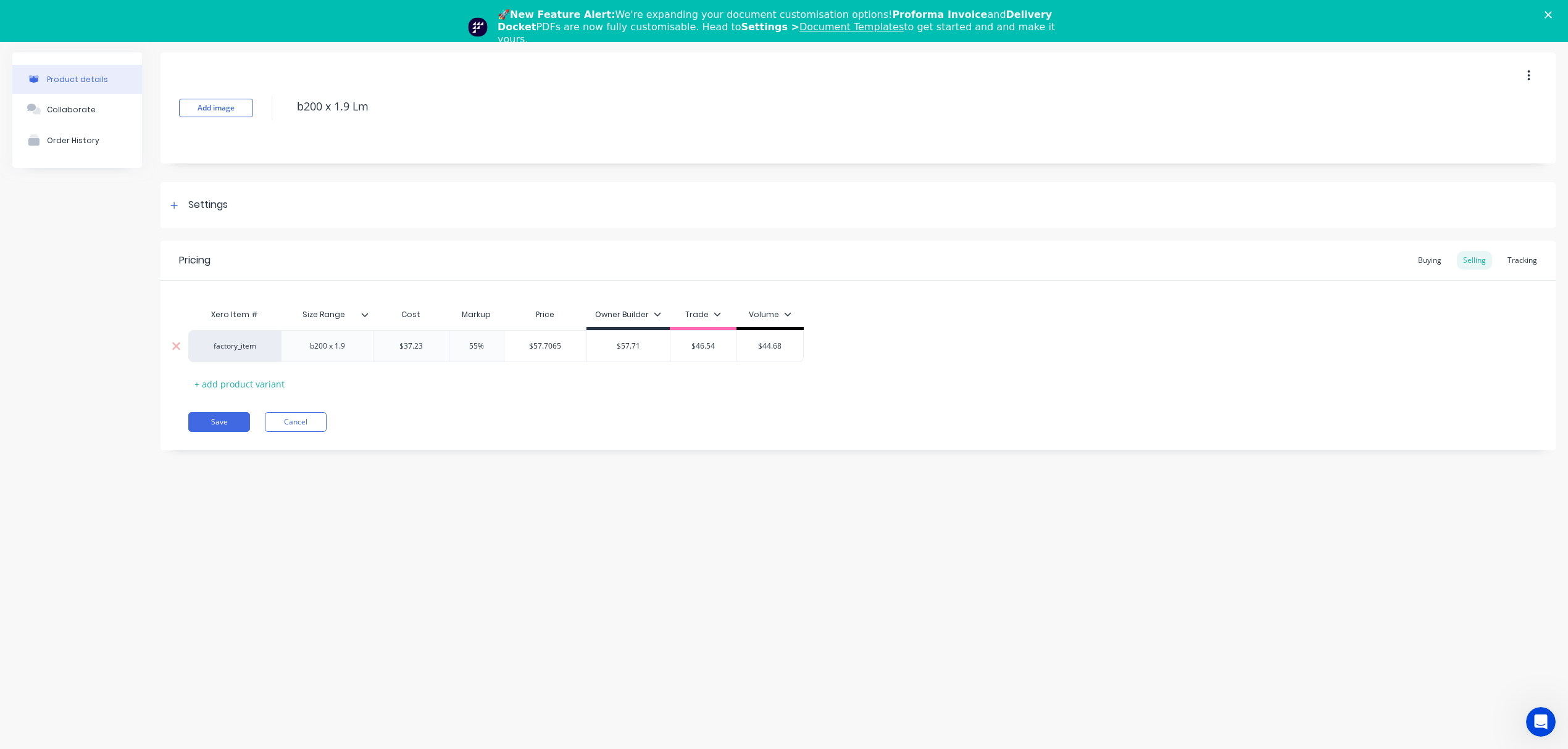
paste input "41.14"
click at [550, 353] on div "$63.767" at bounding box center [543, 345] width 78 height 31
click at [542, 344] on input "$63.767" at bounding box center [543, 345] width 78 height 11
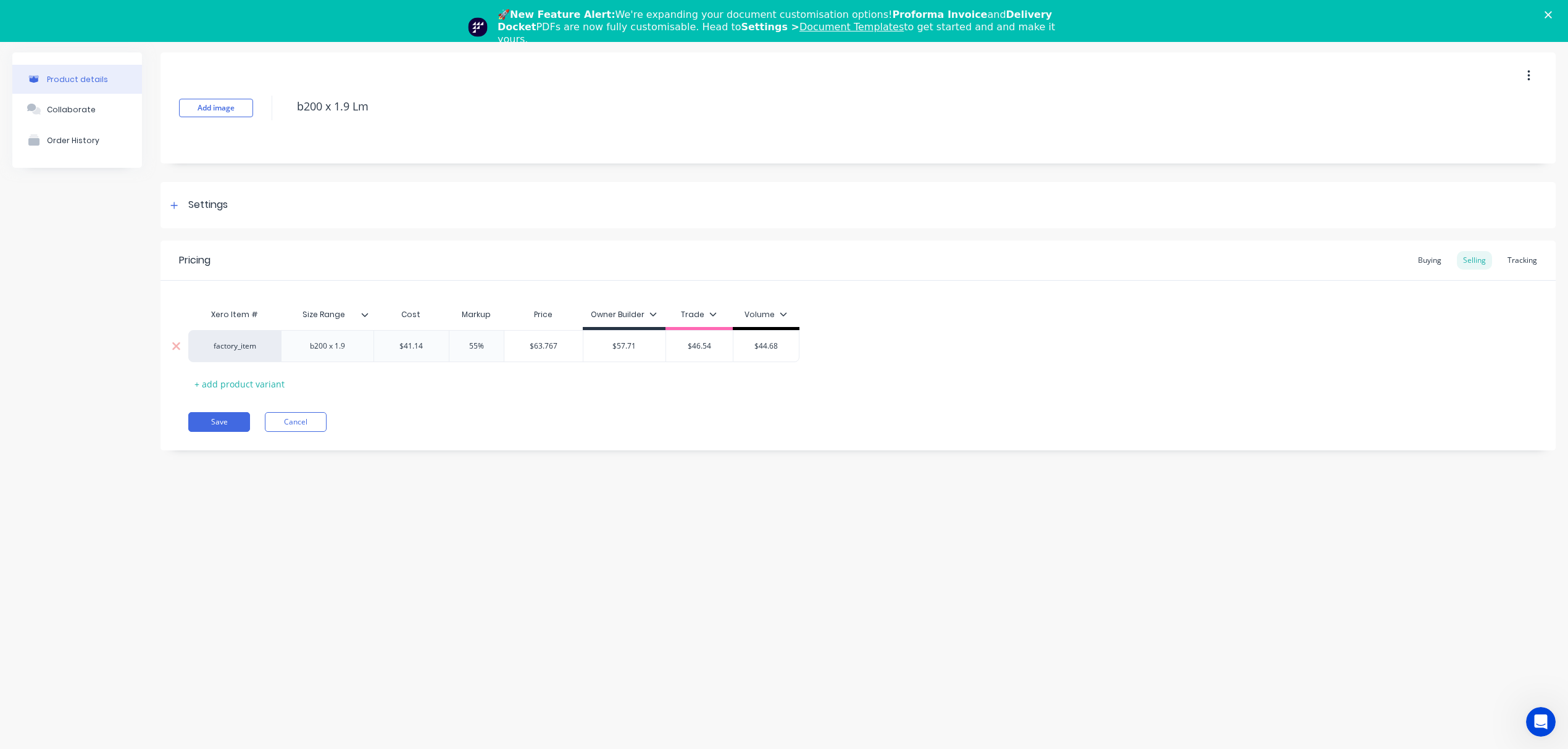
click at [542, 344] on input "$63.767" at bounding box center [543, 345] width 78 height 11
click at [539, 346] on input "$63.767" at bounding box center [543, 345] width 78 height 11
click at [540, 379] on div "Xero Item # Size Range Cost Markup Price Owner Builder Trade Volume factory_ite…" at bounding box center [858, 348] width 1340 height 91
click at [482, 347] on input "55%" at bounding box center [476, 345] width 62 height 11
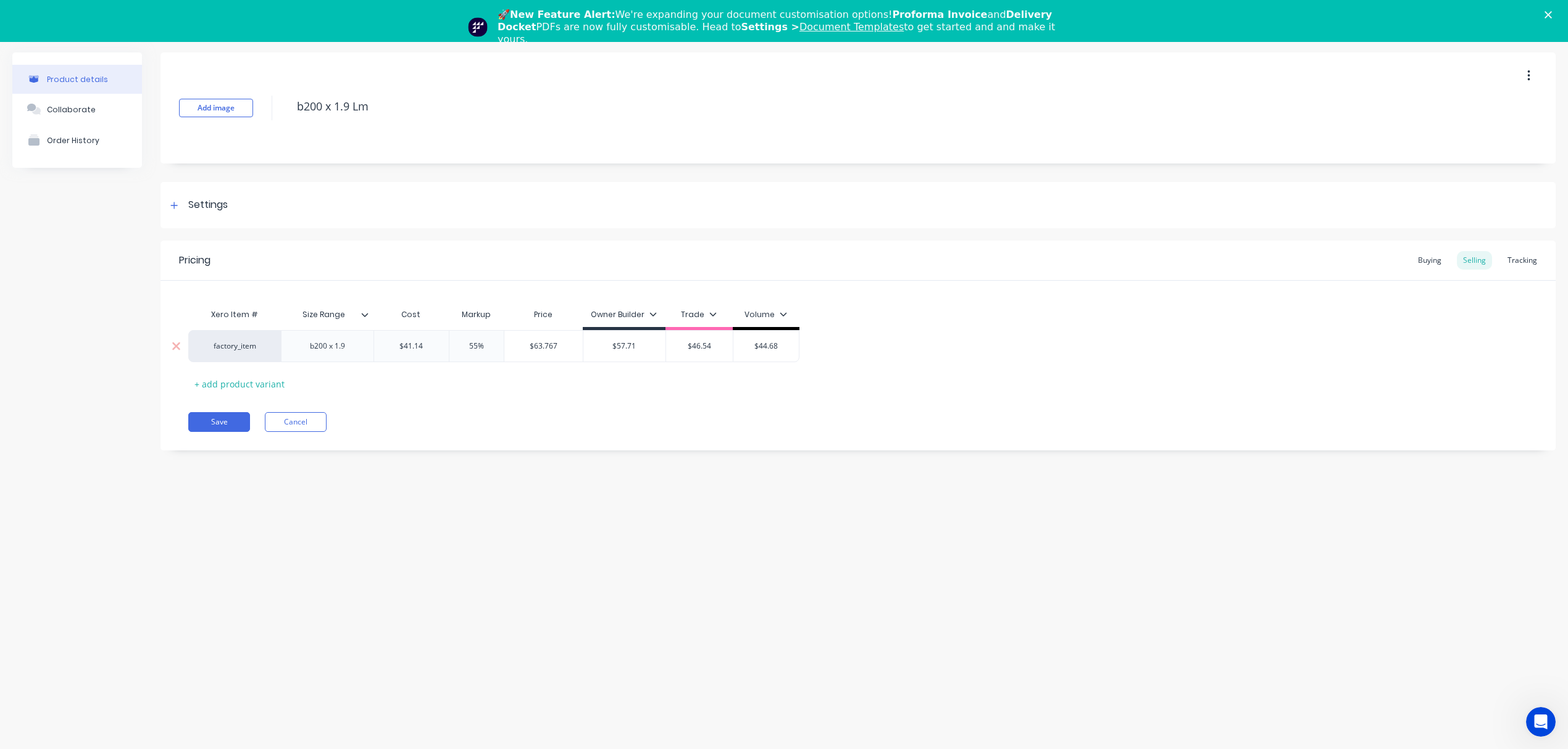
click at [536, 345] on input "$63.767" at bounding box center [543, 345] width 78 height 11
drag, startPoint x: 646, startPoint y: 347, endPoint x: 559, endPoint y: 347, distance: 87.0
click at [559, 347] on div "factory_item b200 x 1.9 $41.14 41.14 55% 55% $63.767 $63.767 $57.71 $57.71 $46.…" at bounding box center [494, 346] width 611 height 32
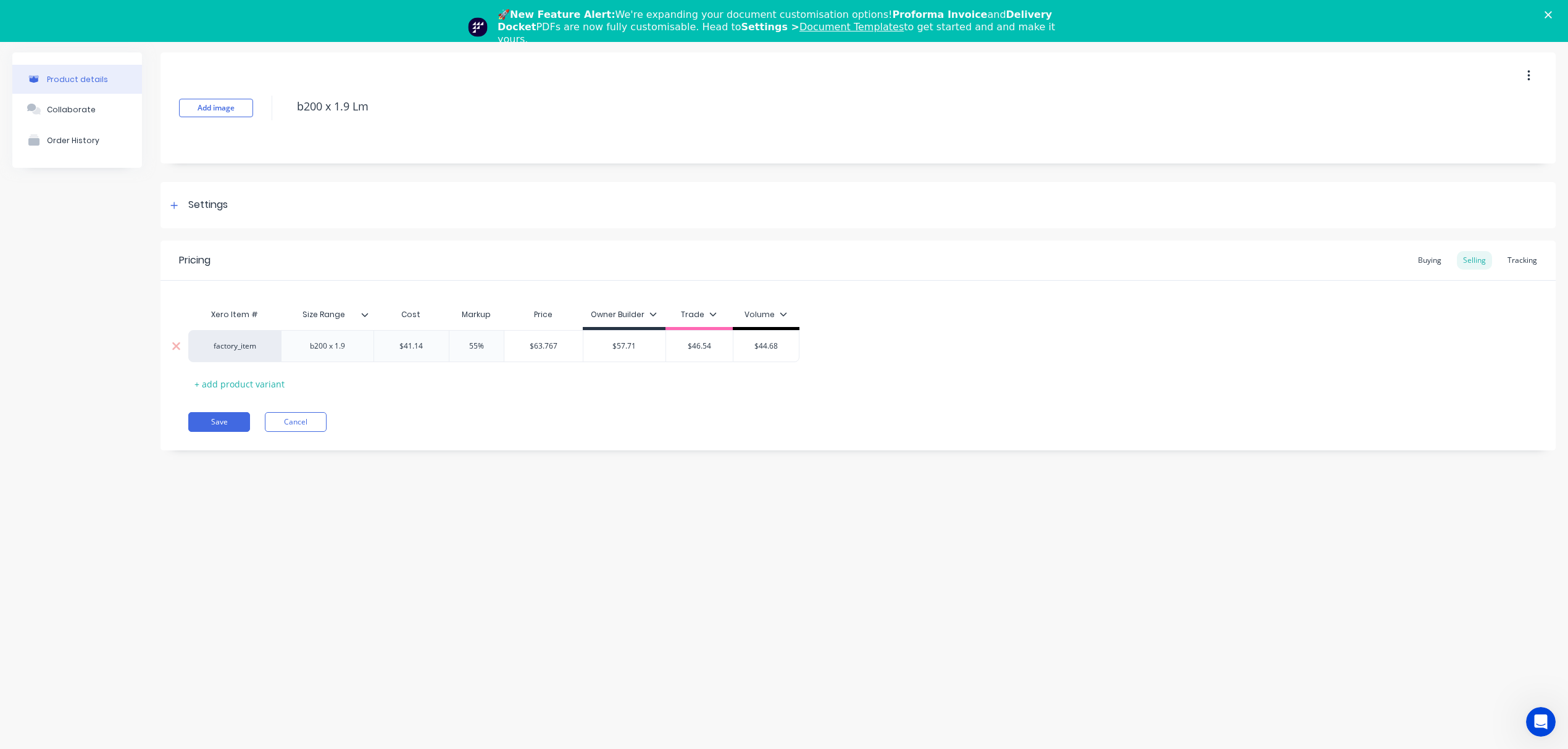
paste input "63.767"
click at [613, 424] on div "Save Cancel" at bounding box center [872, 423] width 1368 height 20
drag, startPoint x: 489, startPoint y: 345, endPoint x: 436, endPoint y: 345, distance: 53.0
click at [436, 345] on div "factory_item b200 x 1.9 $41.14 41.14 55% 55% $63.767 $63.767 $63.767 $63.767 $4…" at bounding box center [494, 346] width 611 height 32
click at [505, 444] on div "Pricing Buying Selling Tracking Xero Item # Size Range Cost Markup Price Owner …" at bounding box center [858, 346] width 1395 height 210
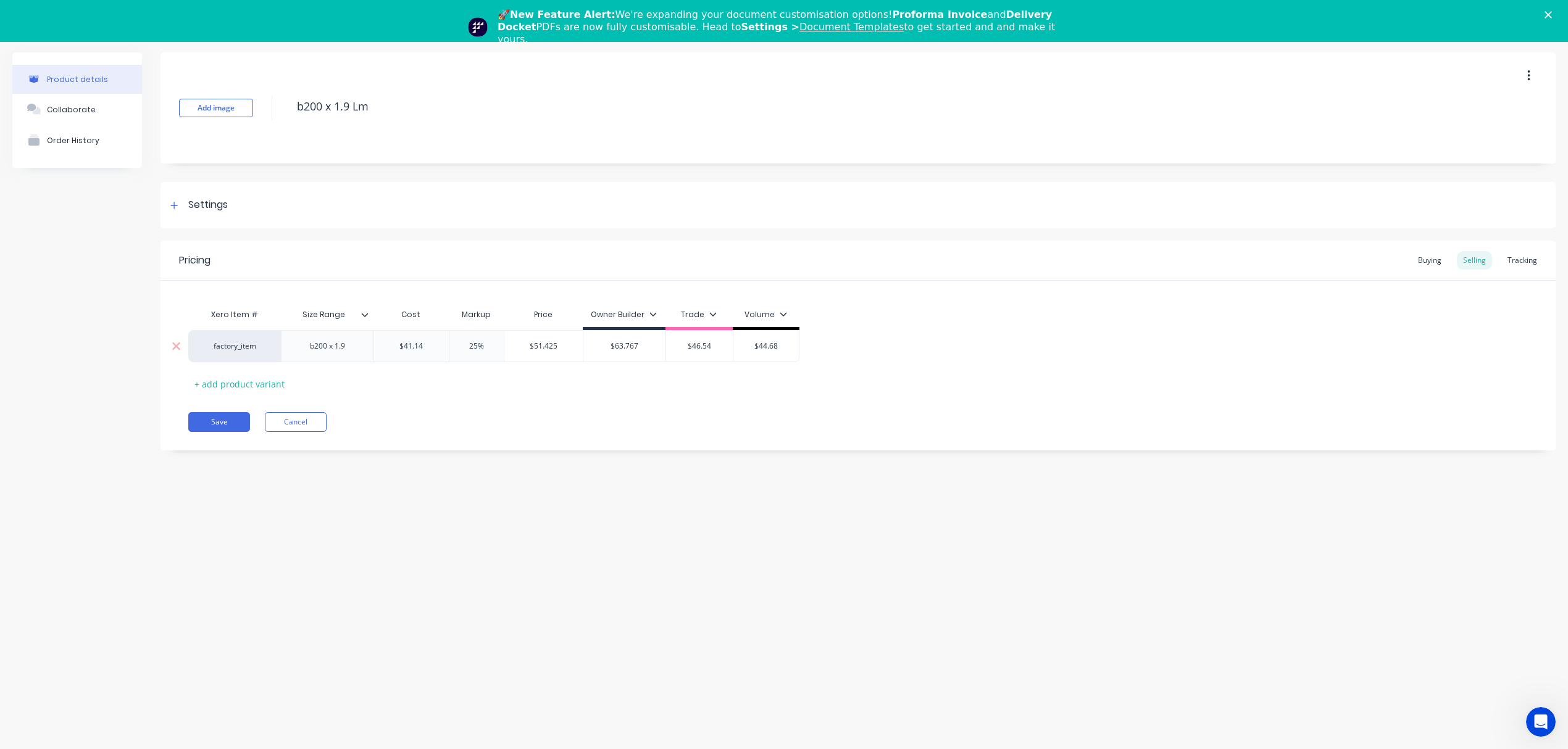
click at [536, 344] on input "$51.425" at bounding box center [543, 345] width 78 height 11
drag, startPoint x: 715, startPoint y: 342, endPoint x: 669, endPoint y: 346, distance: 46.2
click at [669, 346] on input "$46.54" at bounding box center [699, 345] width 66 height 11
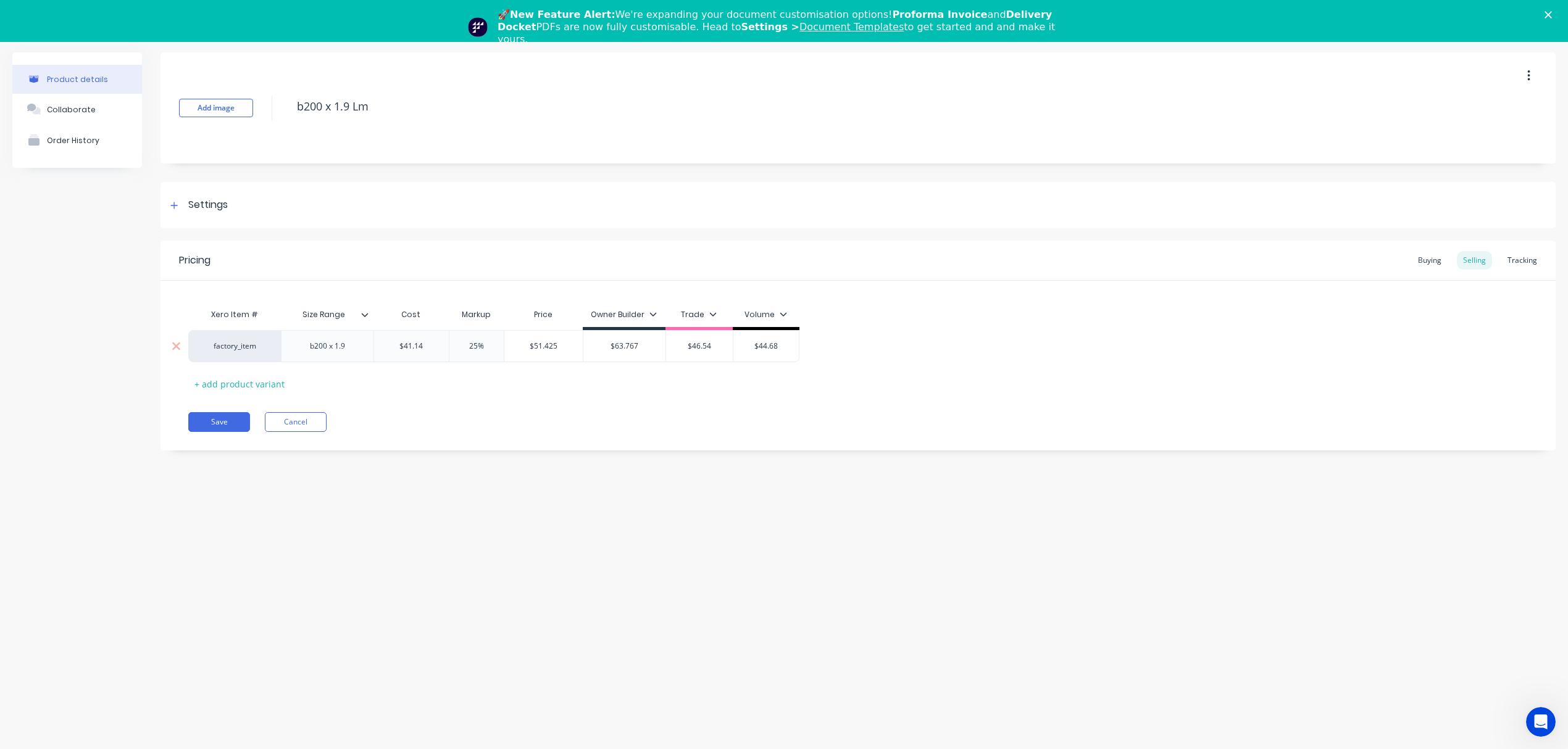
paste input "51.425"
click at [450, 348] on input "25%" at bounding box center [476, 345] width 62 height 11
drag, startPoint x: 612, startPoint y: 393, endPoint x: 582, endPoint y: 367, distance: 39.7
click at [611, 391] on div "Xero Item # Size Range Cost Markup Price Owner Builder Trade Volume factory_ite…" at bounding box center [858, 348] width 1340 height 91
click at [555, 343] on input "$49.368" at bounding box center [543, 345] width 78 height 11
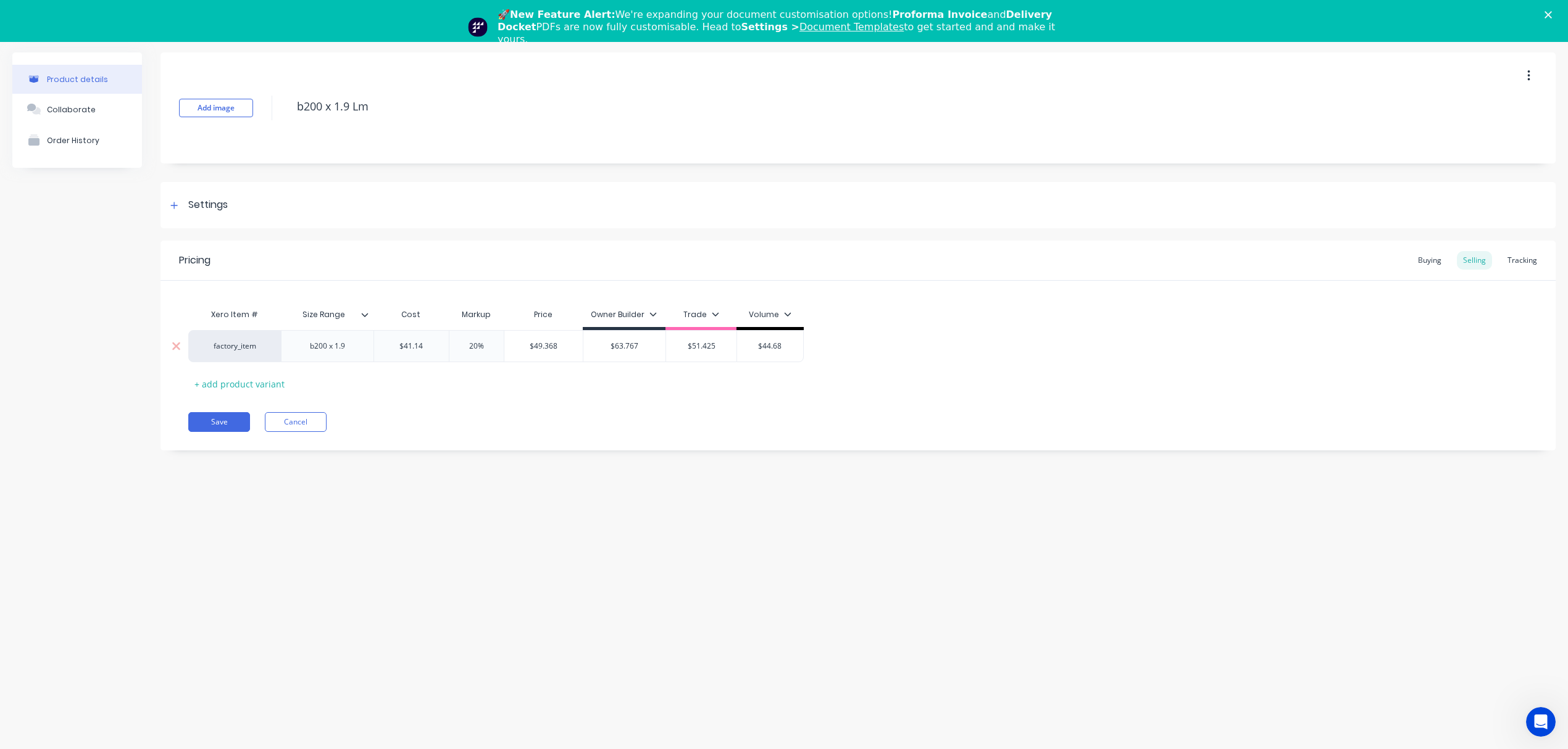
click at [553, 345] on input "$49.368" at bounding box center [543, 345] width 78 height 11
drag, startPoint x: 783, startPoint y: 348, endPoint x: 742, endPoint y: 348, distance: 41.0
click at [742, 348] on input "$44.68" at bounding box center [770, 345] width 66 height 11
paste input "49.3"
click at [746, 390] on div "Xero Item # Size Range Cost Markup Price Owner Builder Trade Volume factory_ite…" at bounding box center [858, 348] width 1340 height 91
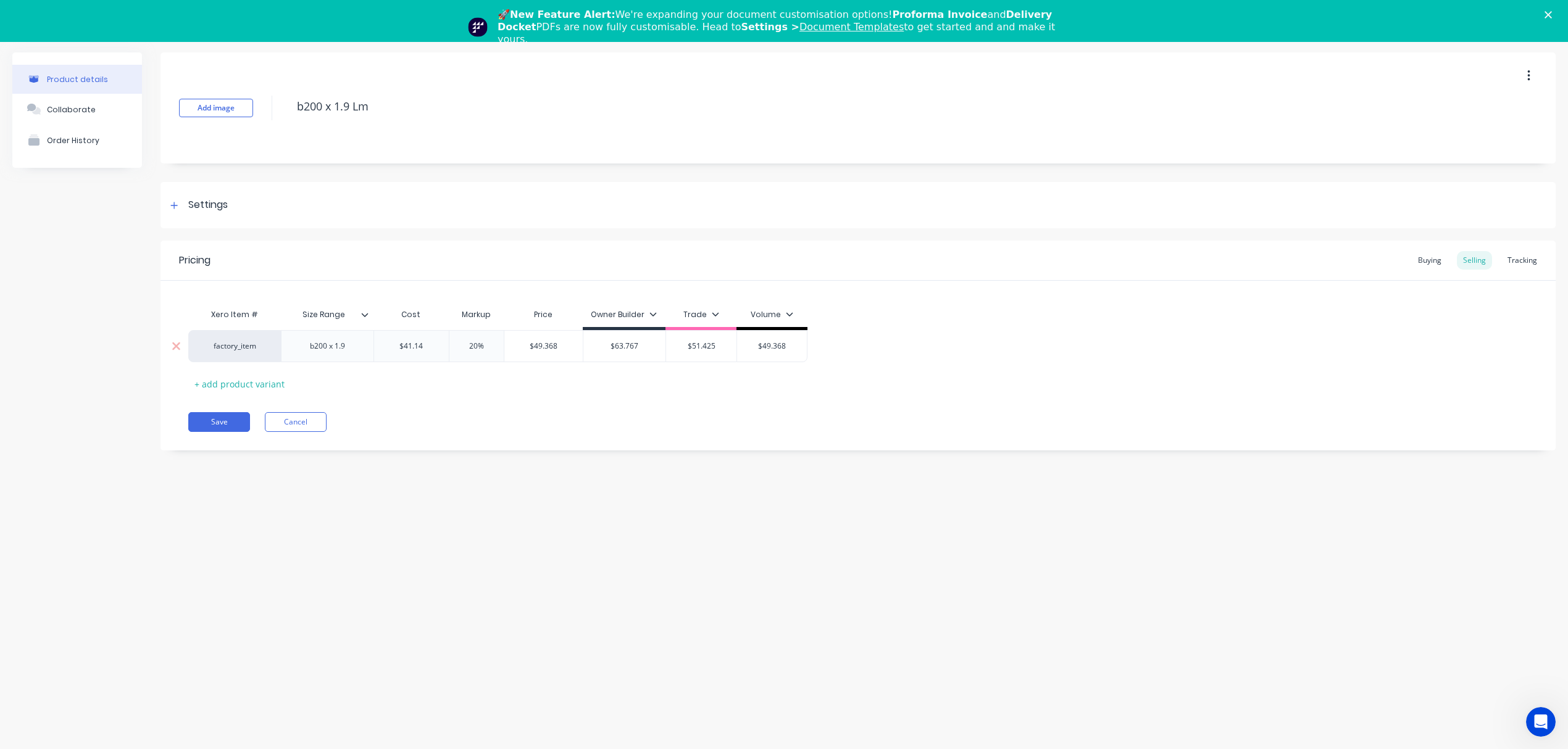
drag, startPoint x: 492, startPoint y: 343, endPoint x: 431, endPoint y: 347, distance: 61.1
click at [431, 347] on div "factory_item b200 x 1.9 $41.14 41.14 20% 20% $49.368 $49.368 $63.767 $63.767 $5…" at bounding box center [498, 346] width 619 height 32
click at [471, 405] on div "Pricing Buying Selling Tracking Xero Item # Size Range Cost Markup Price Owner …" at bounding box center [858, 346] width 1395 height 210
drag, startPoint x: 489, startPoint y: 344, endPoint x: 445, endPoint y: 345, distance: 44.0
click at [445, 345] on div "factory_item b200 x 1.9 $41.14 41.14 55% 55% $63.767 $49.368 $63.767 $63.767 $5…" at bounding box center [498, 346] width 619 height 32
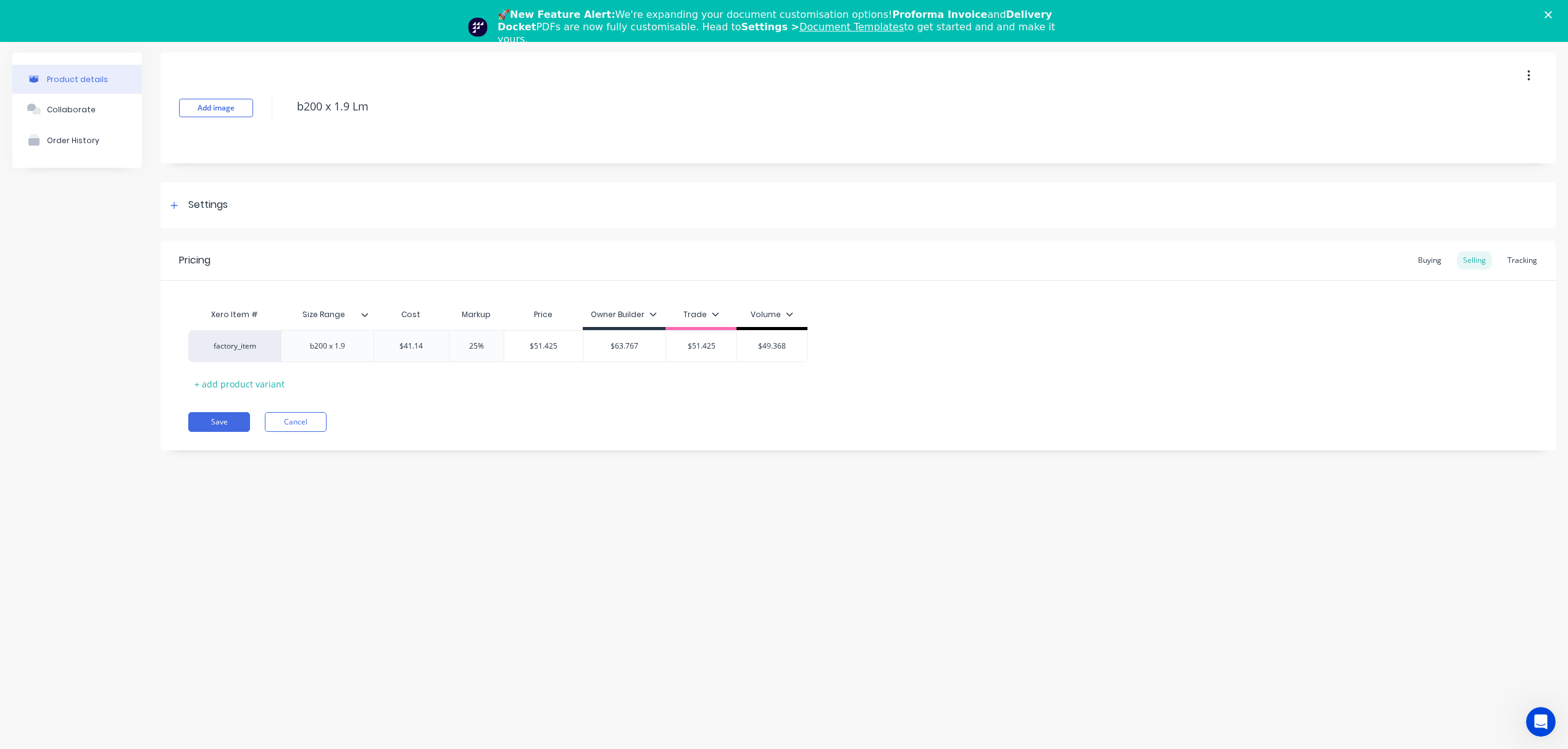
click at [476, 414] on div "Save Cancel" at bounding box center [872, 423] width 1368 height 20
drag, startPoint x: 490, startPoint y: 348, endPoint x: 446, endPoint y: 346, distance: 44.0
click at [446, 346] on input "25%" at bounding box center [476, 345] width 62 height 11
click at [489, 386] on div "Xero Item # Size Range Cost Markup Price Owner Builder Trade Volume factory_ite…" at bounding box center [858, 348] width 1340 height 91
drag, startPoint x: 479, startPoint y: 349, endPoint x: 468, endPoint y: 349, distance: 11.0
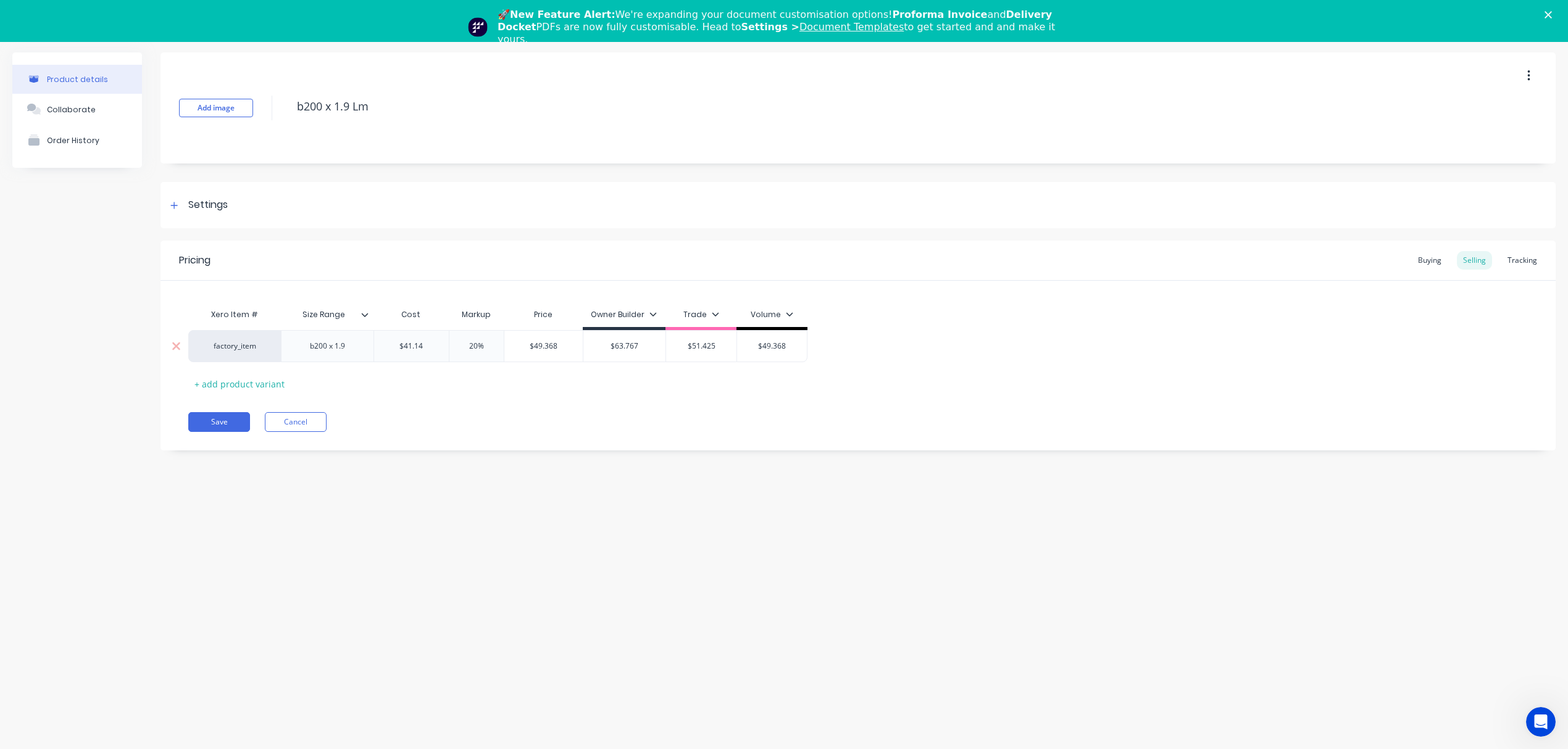
click at [468, 349] on input "20%" at bounding box center [476, 345] width 62 height 11
click at [461, 445] on div "Pricing Buying Selling Tracking Xero Item # Size Range Cost Markup Price Owner …" at bounding box center [858, 346] width 1395 height 210
drag, startPoint x: 400, startPoint y: 105, endPoint x: 241, endPoint y: 118, distance: 159.5
click at [241, 118] on div "Add image b200 x 1.9 Lm" at bounding box center [858, 108] width 1395 height 111
click at [225, 424] on button "Save" at bounding box center [219, 423] width 62 height 20
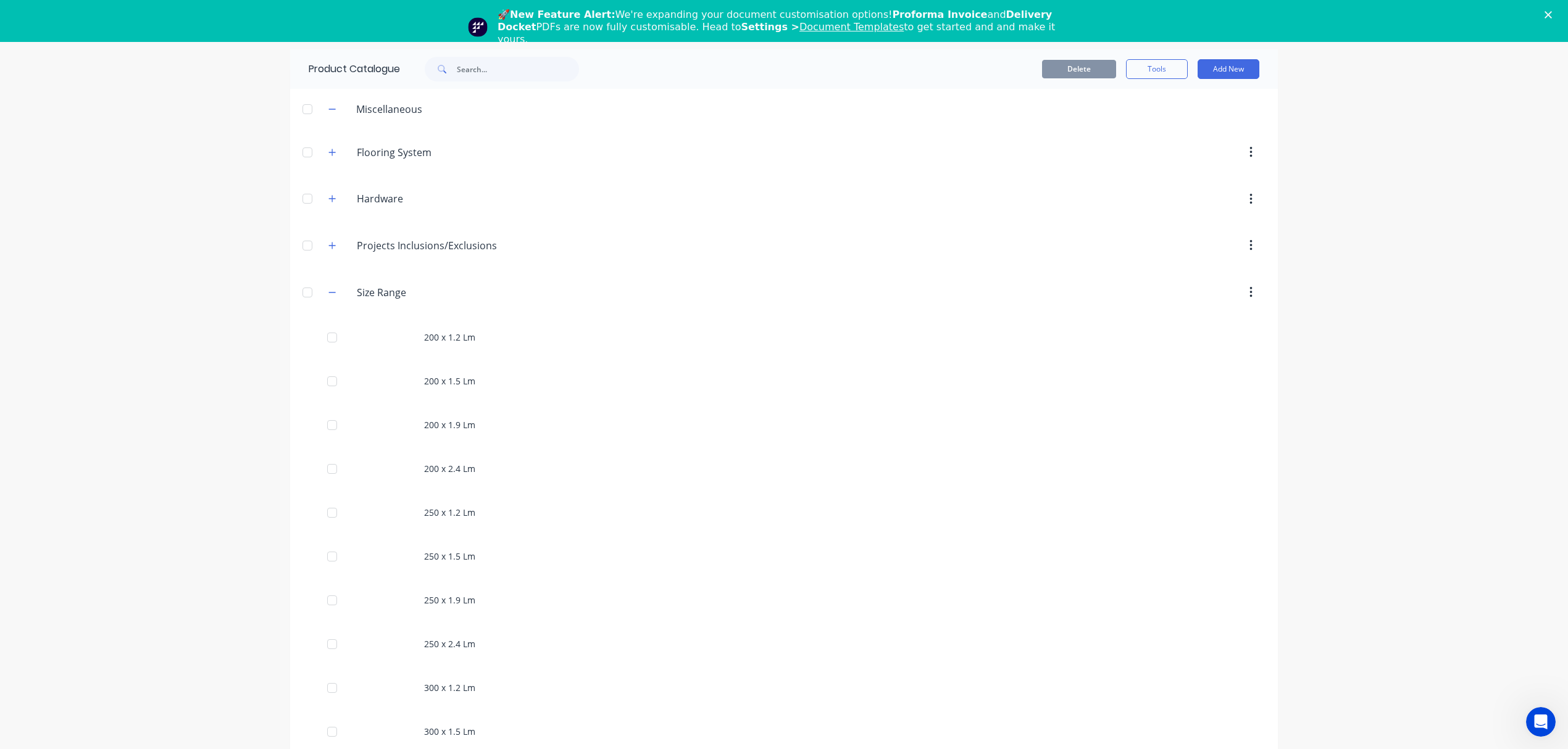
click at [1354, 275] on div "dashboard products sales purchasing productivity dashboard products Product Cat…" at bounding box center [784, 374] width 1568 height 749
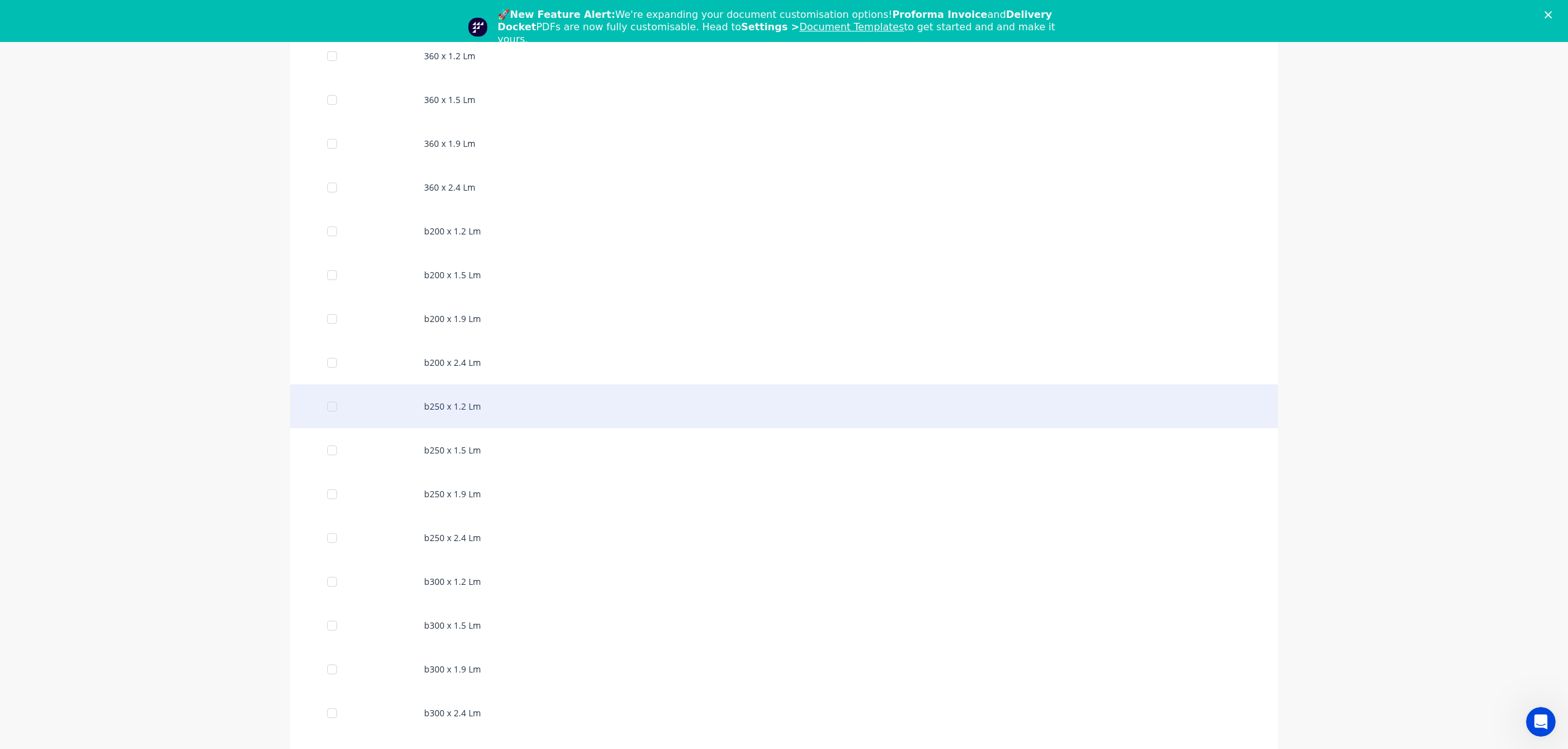
scroll to position [783, 0]
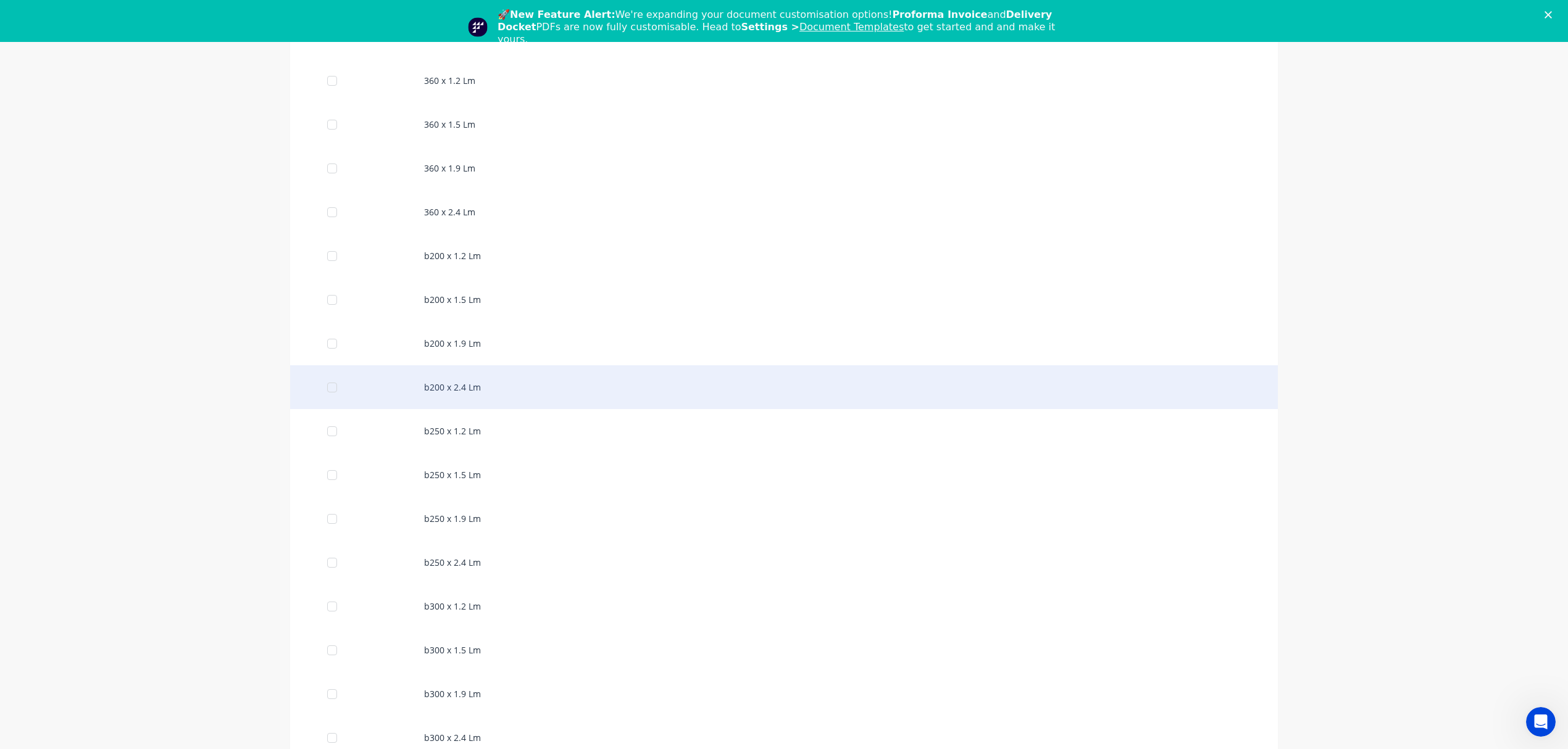
click at [451, 401] on div "b200 x 2.4 Lm" at bounding box center [783, 387] width 987 height 44
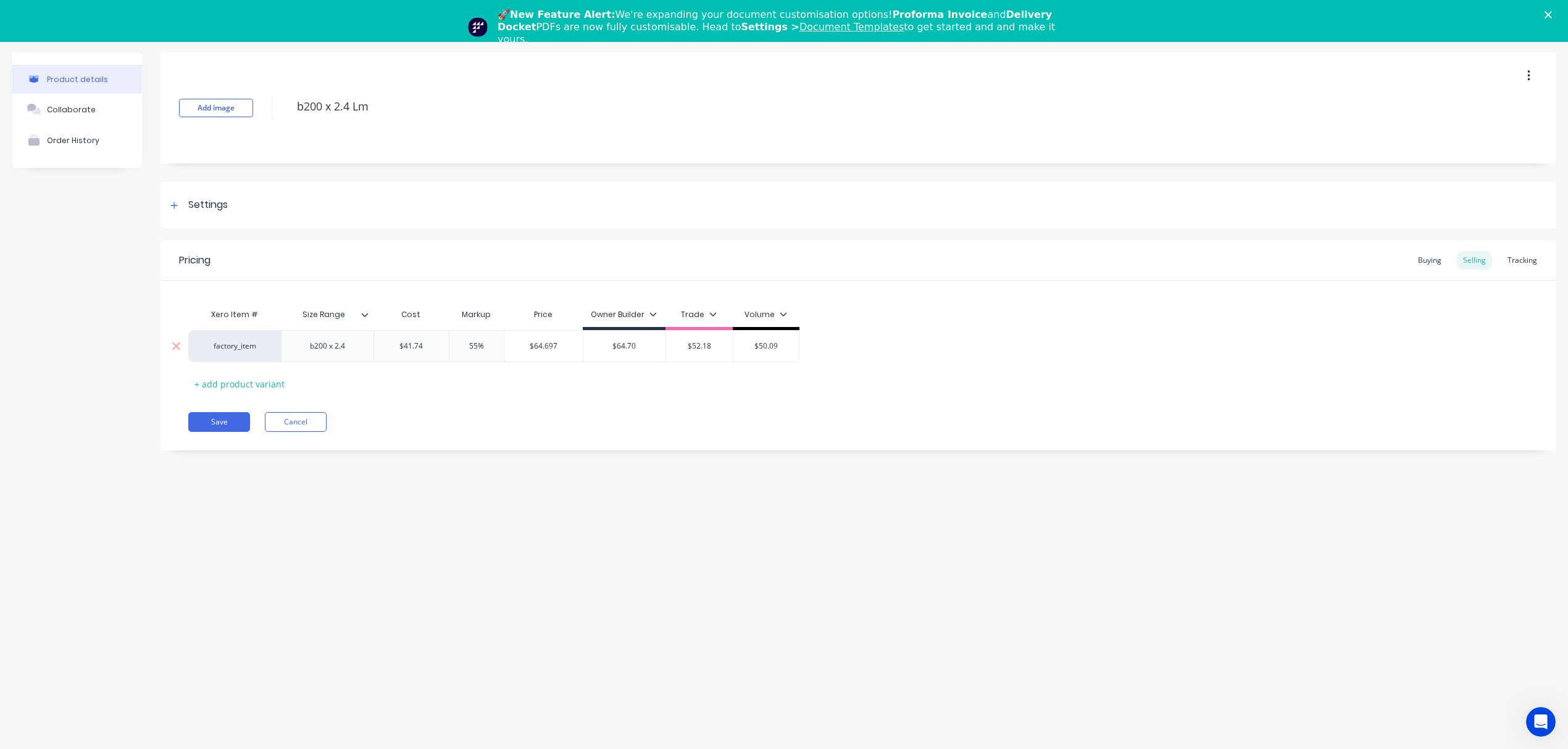
drag, startPoint x: 428, startPoint y: 344, endPoint x: 380, endPoint y: 348, distance: 48.2
click at [380, 348] on input "$41.74" at bounding box center [411, 345] width 74 height 11
paste input "46.52"
click at [432, 388] on div "Xero Item # Size Range Cost Markup Price Owner Builder Trade Volume factory_ite…" at bounding box center [858, 348] width 1340 height 91
drag, startPoint x: 522, startPoint y: 342, endPoint x: 581, endPoint y: 344, distance: 59.0
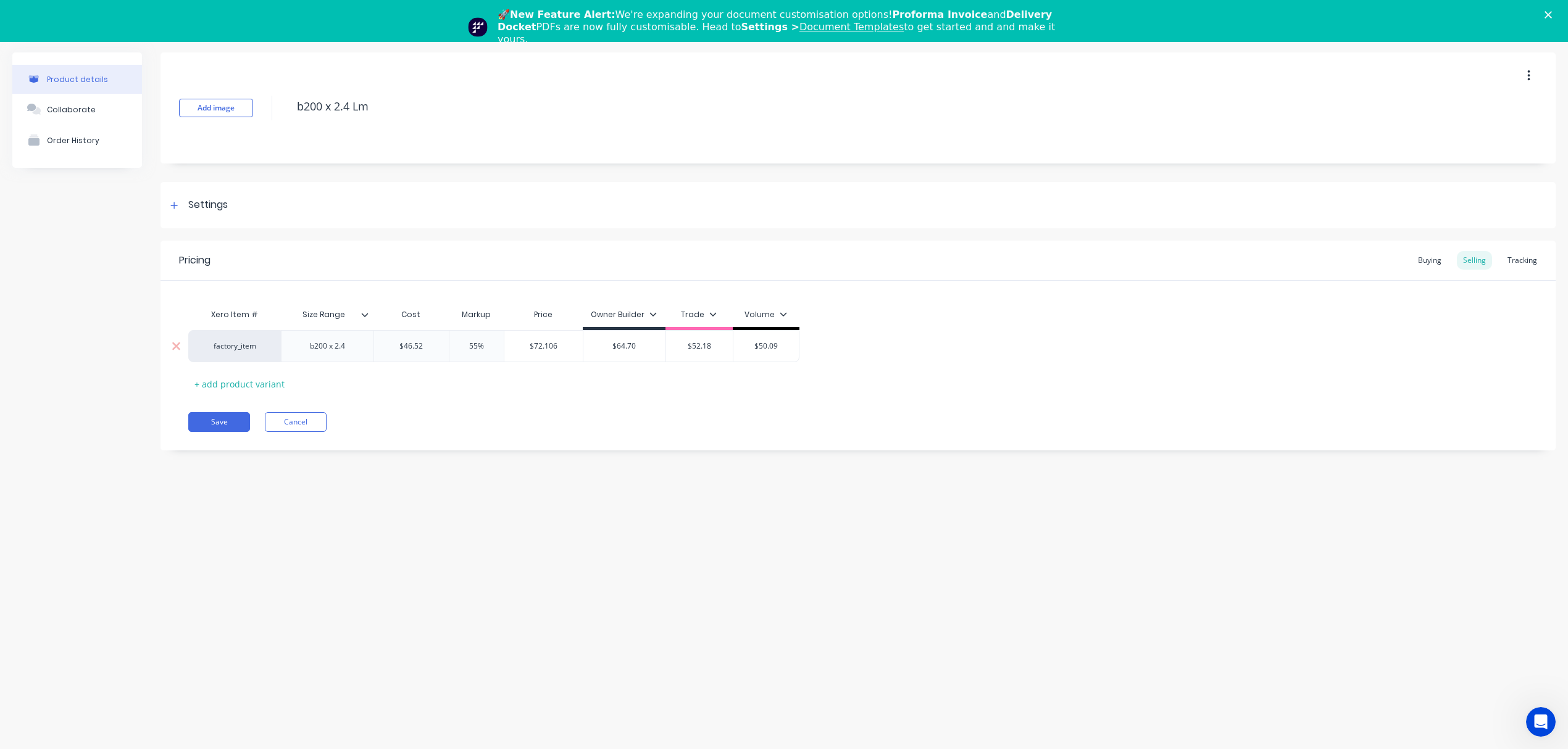
click at [581, 344] on input "$72.106" at bounding box center [543, 345] width 78 height 11
drag, startPoint x: 608, startPoint y: 345, endPoint x: 666, endPoint y: 345, distance: 58.0
click at [666, 345] on div "factory_item b200 x 2.4 $46.52 46.52 55% $72.106 $72.106 $64.70 $64.70 $52.18 $…" at bounding box center [494, 346] width 611 height 32
paste input "72.106"
drag, startPoint x: 478, startPoint y: 346, endPoint x: 464, endPoint y: 344, distance: 14.1
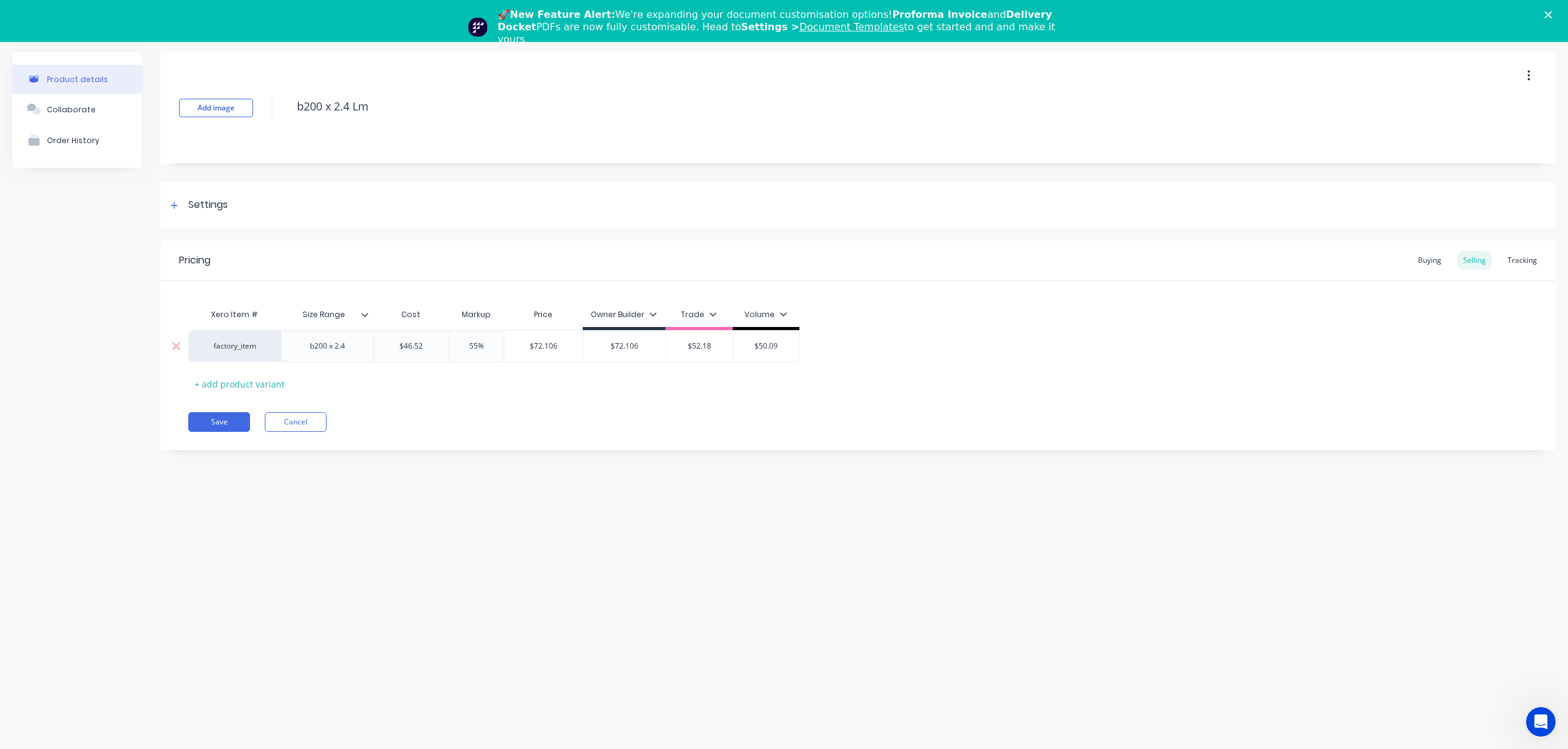
click at [464, 344] on input "55%" at bounding box center [476, 345] width 62 height 11
click at [487, 386] on div "Xero Item # Size Range Cost Markup Price Owner Builder Trade Volume factory_ite…" at bounding box center [858, 348] width 1340 height 91
click at [547, 344] on input "$58.15" at bounding box center [541, 345] width 74 height 11
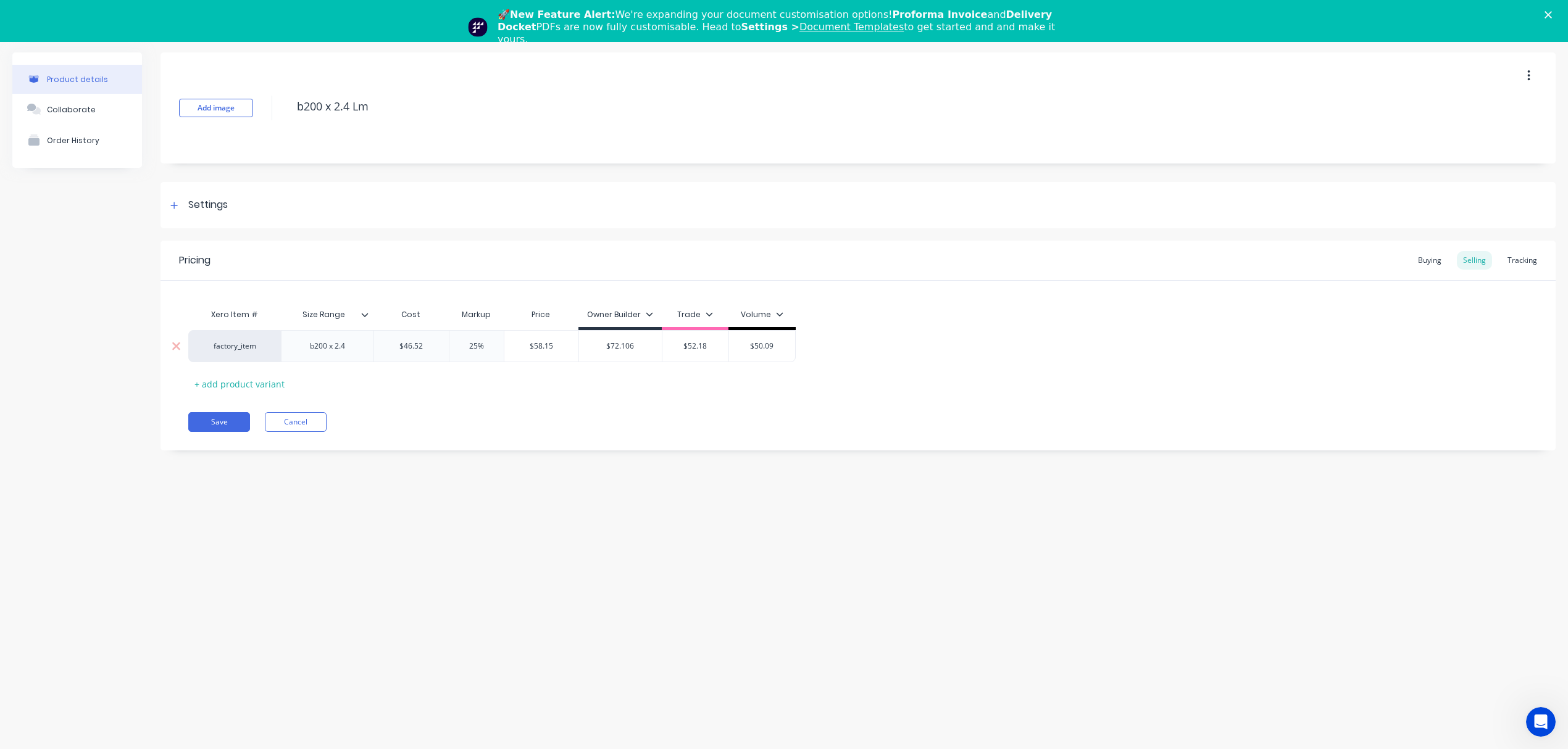
drag, startPoint x: 707, startPoint y: 345, endPoint x: 668, endPoint y: 348, distance: 39.1
click at [668, 348] on input "$52.18" at bounding box center [696, 345] width 66 height 11
paste input "8.15"
drag, startPoint x: 504, startPoint y: 344, endPoint x: 433, endPoint y: 344, distance: 71.0
click at [433, 344] on div "factory_item b200 x 2.4 $46.52 46.52 25% 25% $58.15 $58.15 $72.106 $72.106 $58.…" at bounding box center [492, 346] width 607 height 32
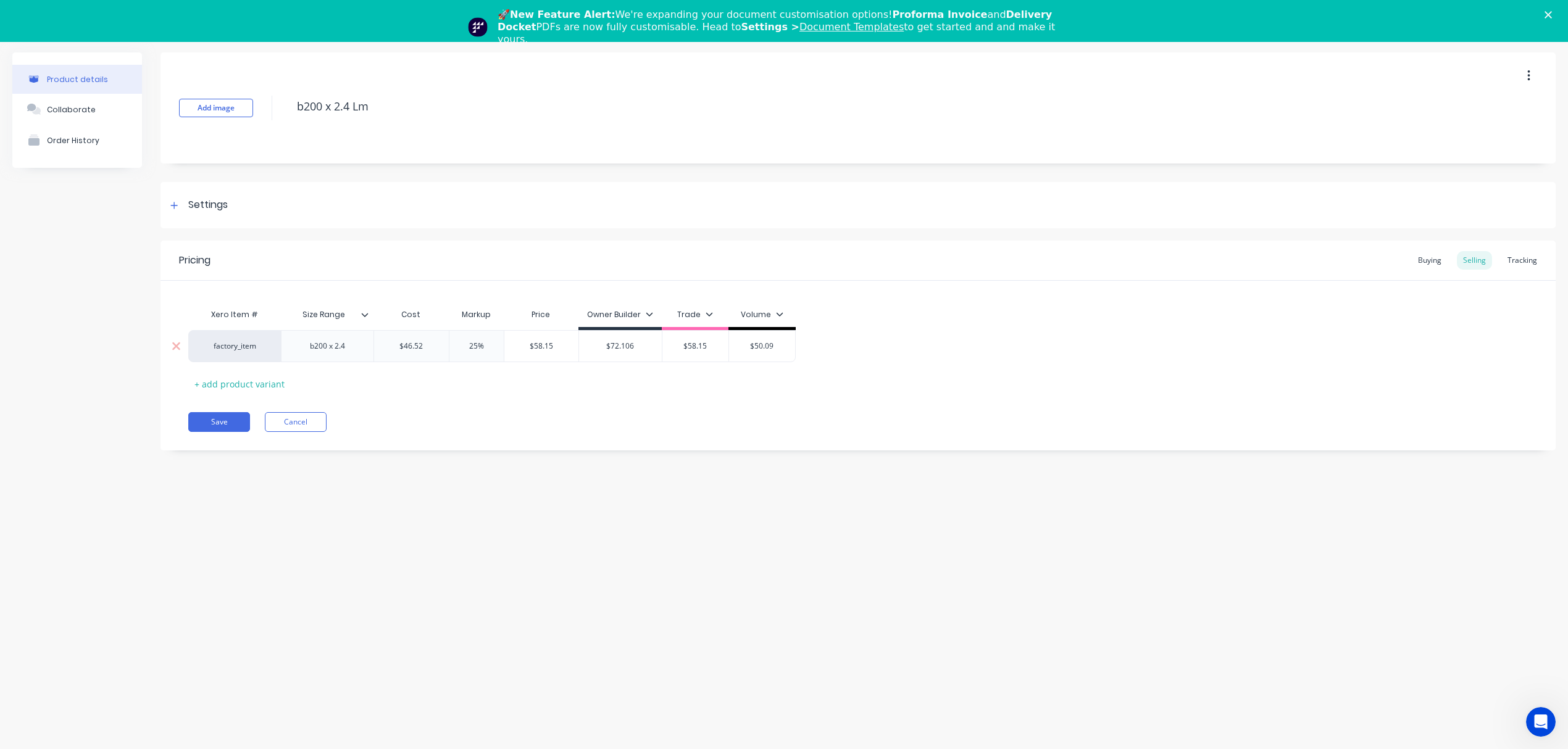
drag, startPoint x: 486, startPoint y: 346, endPoint x: 467, endPoint y: 348, distance: 19.1
click at [467, 348] on input "25%" at bounding box center [476, 345] width 62 height 11
click at [479, 381] on div "Xero Item # Size Range Cost Markup Price Owner Builder Trade Volume factory_ite…" at bounding box center [858, 348] width 1340 height 91
drag, startPoint x: 560, startPoint y: 346, endPoint x: 517, endPoint y: 348, distance: 43.0
click at [517, 348] on input "$55.824" at bounding box center [543, 345] width 78 height 11
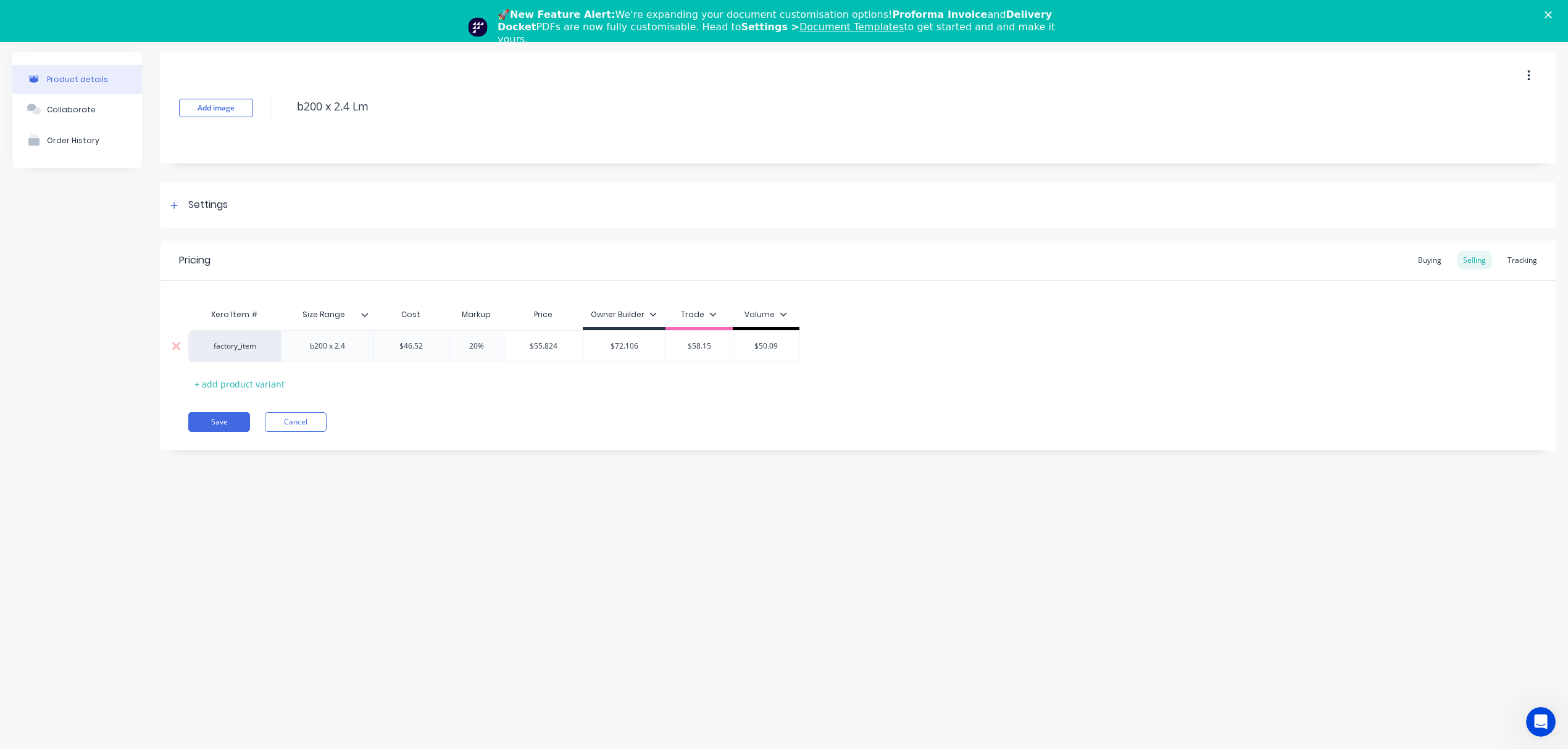
drag, startPoint x: 783, startPoint y: 348, endPoint x: 746, endPoint y: 348, distance: 37.0
click at [746, 348] on input "$50.09" at bounding box center [766, 345] width 66 height 11
paste input "5.824"
click at [719, 400] on div "Pricing Buying Selling Tracking Xero Item # Size Range Cost Markup Price Owner …" at bounding box center [858, 346] width 1395 height 210
drag, startPoint x: 494, startPoint y: 347, endPoint x: 429, endPoint y: 347, distance: 65.0
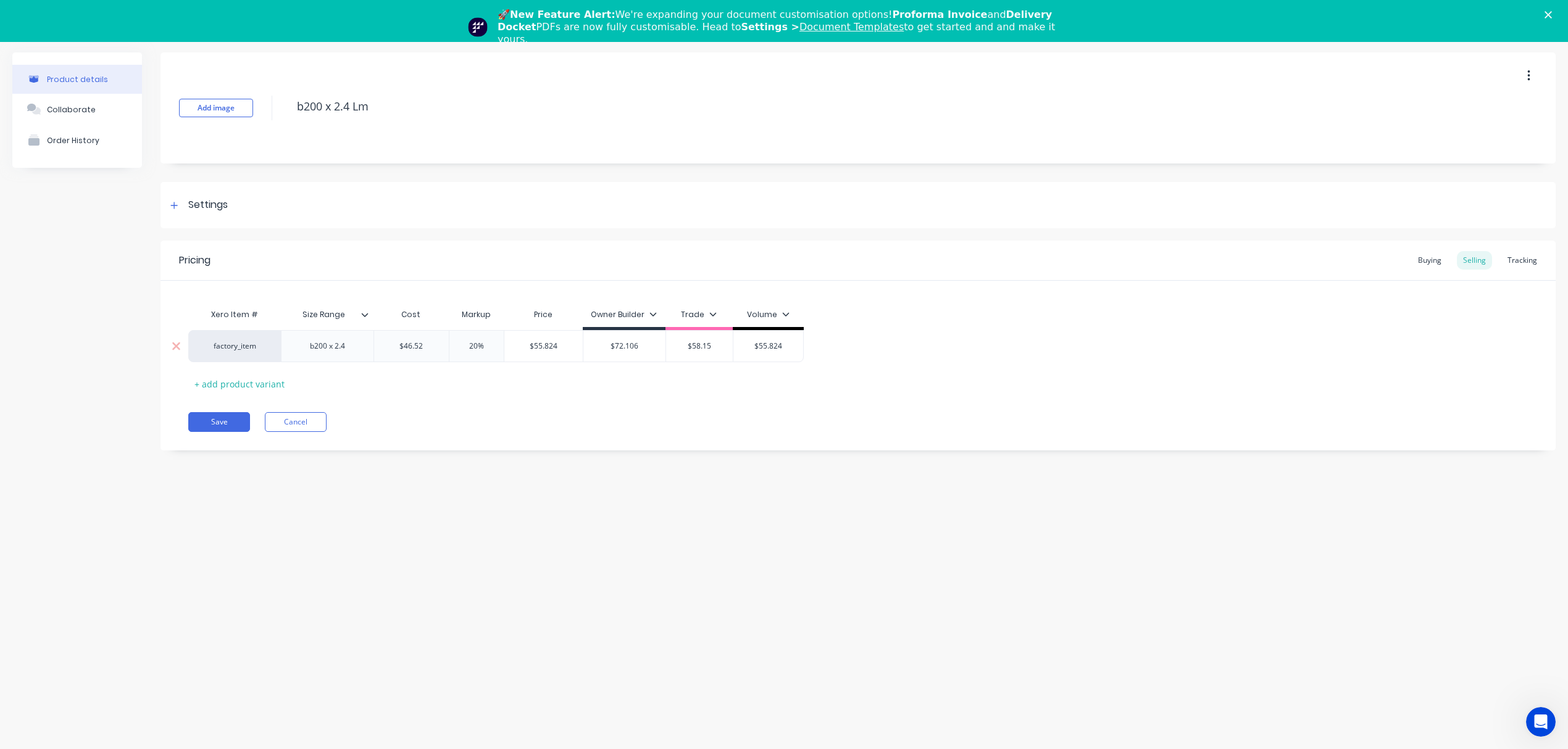
click at [429, 347] on div "factory_item b200 x 2.4 $46.52 46.52 20% 20% $55.824 $55.824 $72.106 $72.106 $5…" at bounding box center [496, 346] width 615 height 32
click at [455, 401] on div "Pricing Buying Selling Tracking Xero Item # Size Range Cost Markup Price Owner …" at bounding box center [858, 346] width 1395 height 210
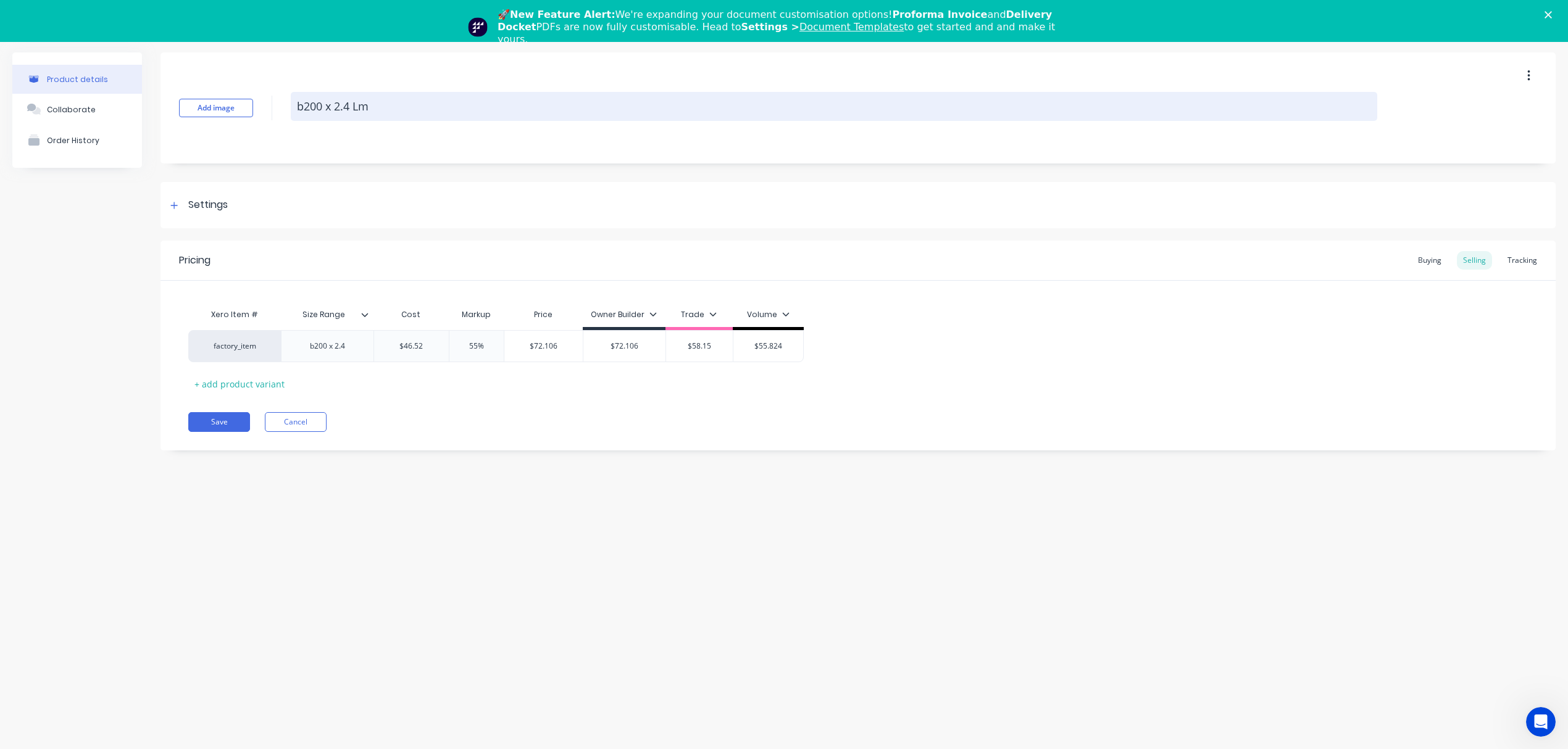
drag, startPoint x: 390, startPoint y: 119, endPoint x: 357, endPoint y: 110, distance: 34.2
click at [305, 115] on div "b200 x 2.4 Lm" at bounding box center [834, 108] width 1087 height 32
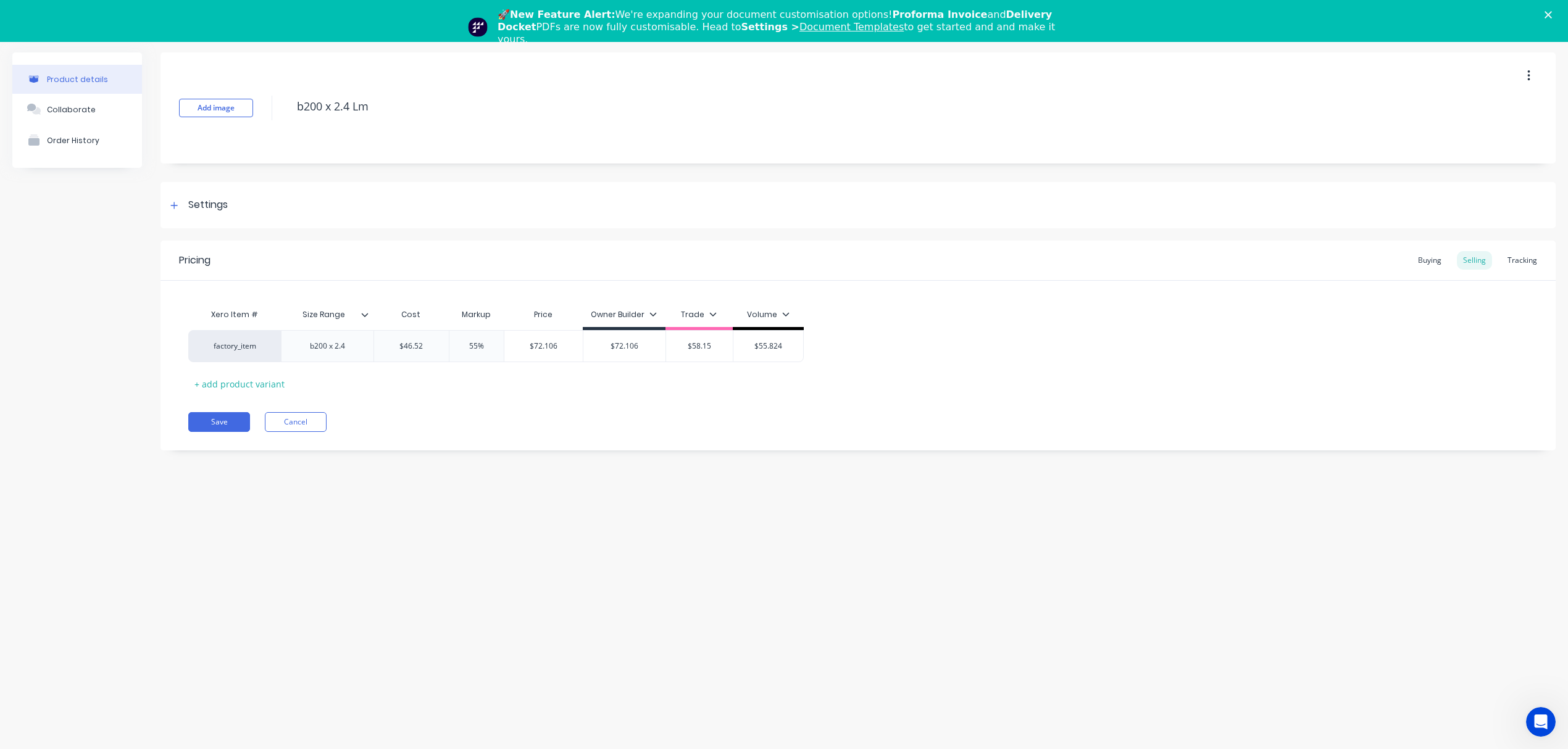
drag, startPoint x: 388, startPoint y: 102, endPoint x: 272, endPoint y: 102, distance: 116.0
click at [272, 102] on div "Add image b200 x 2.4 Lm" at bounding box center [858, 108] width 1395 height 111
click at [210, 423] on button "Save" at bounding box center [219, 423] width 62 height 20
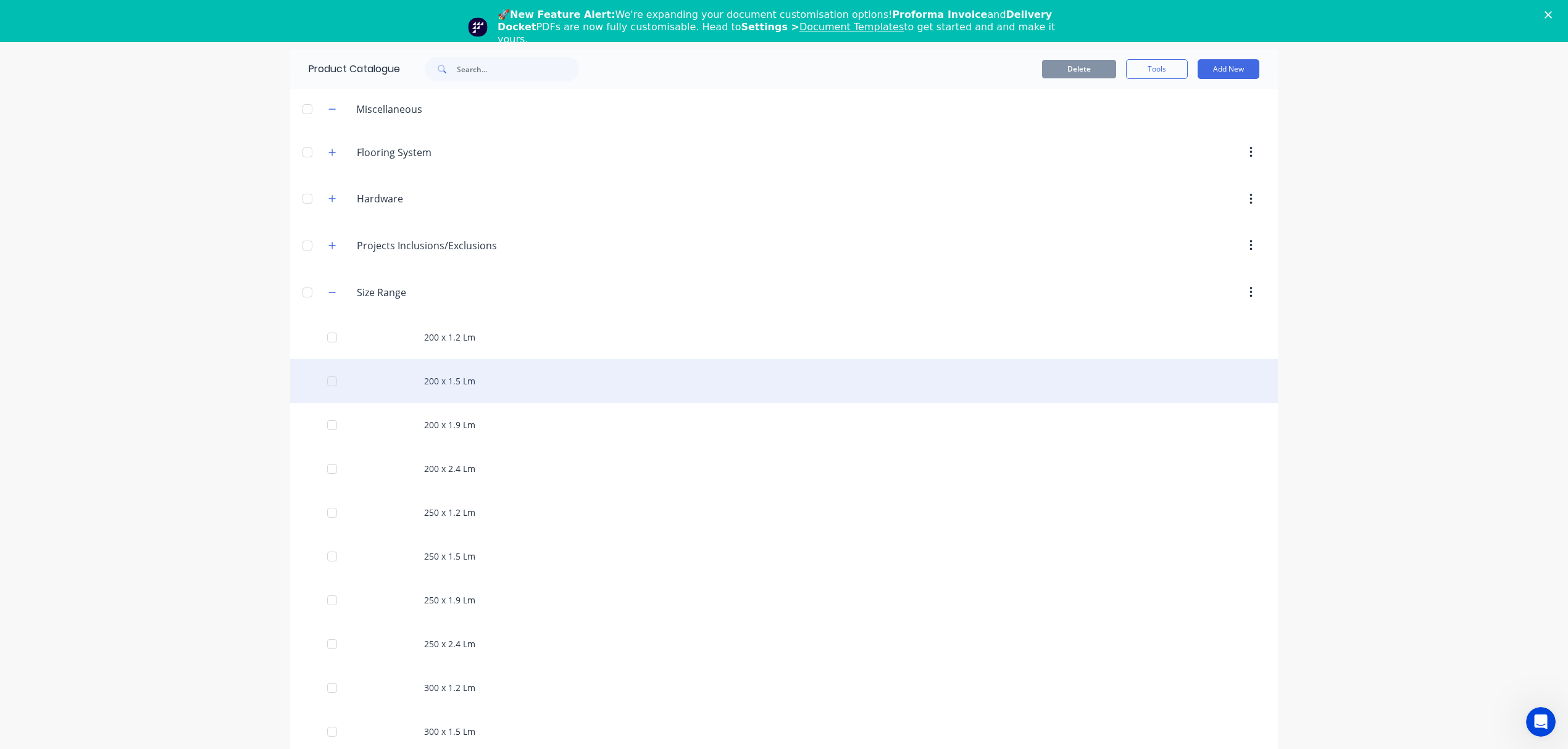
scroll to position [797, 0]
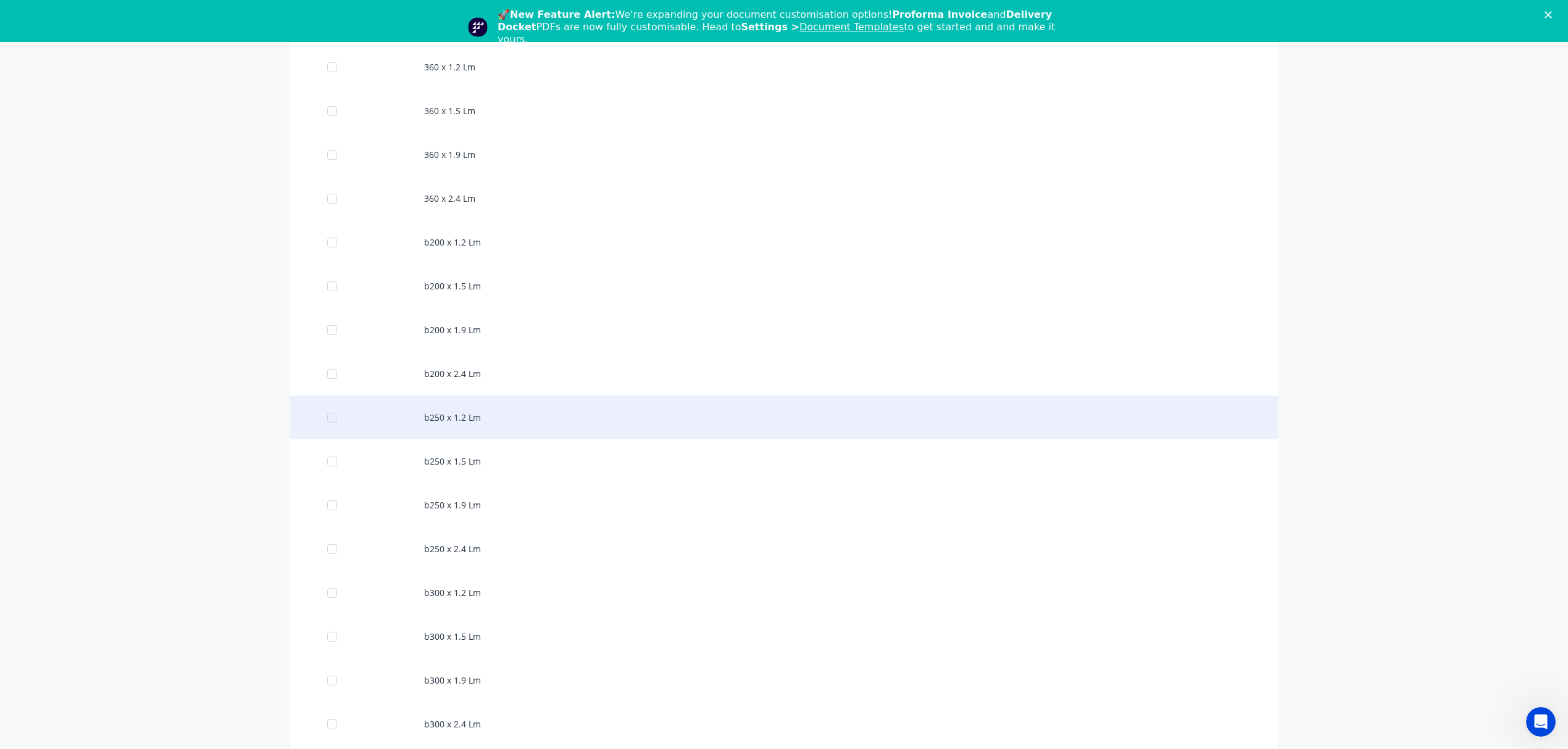
click at [451, 421] on div "b250 x 1.2 Lm" at bounding box center [783, 418] width 987 height 44
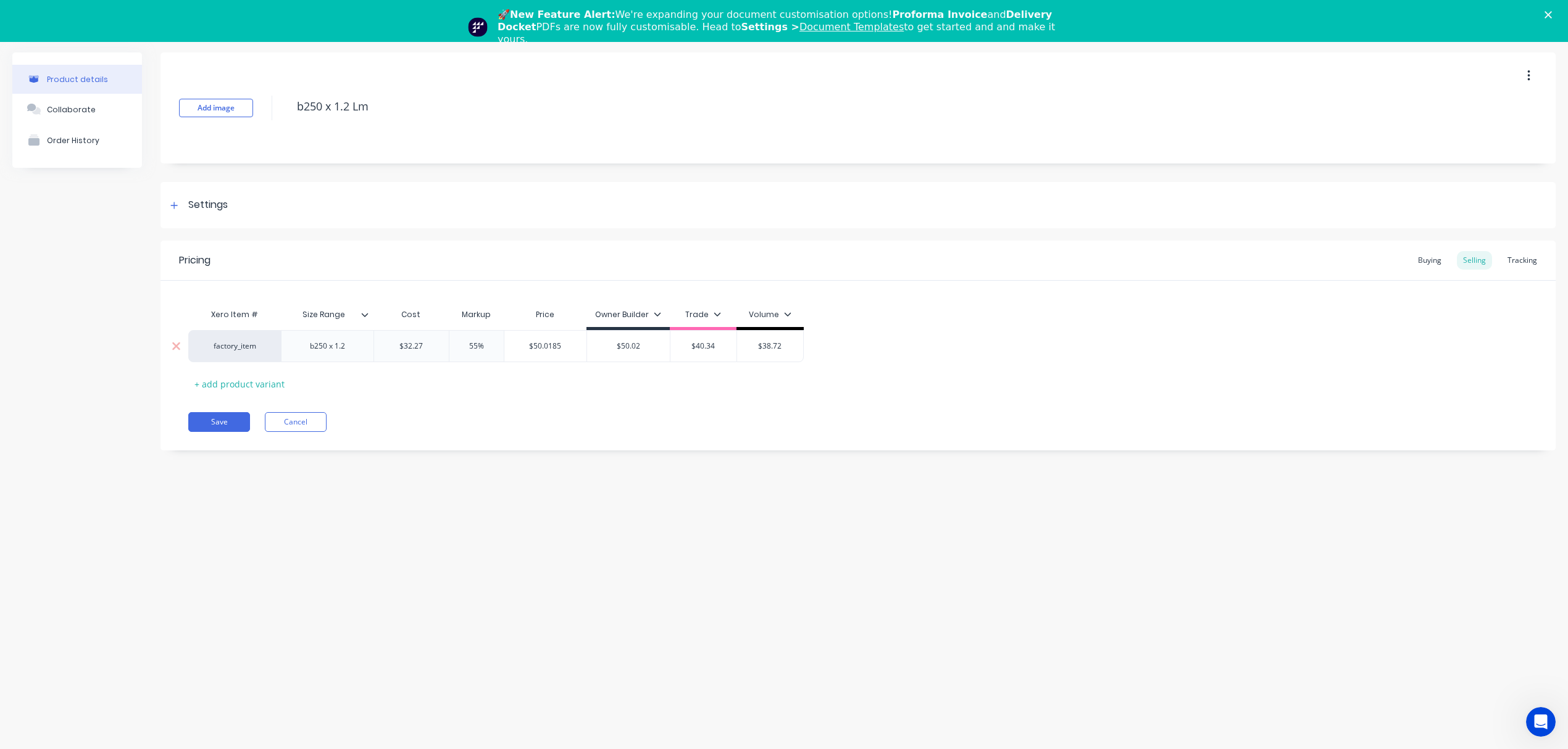
click at [424, 345] on input "$32.27" at bounding box center [411, 345] width 74 height 11
paste input "37.05"
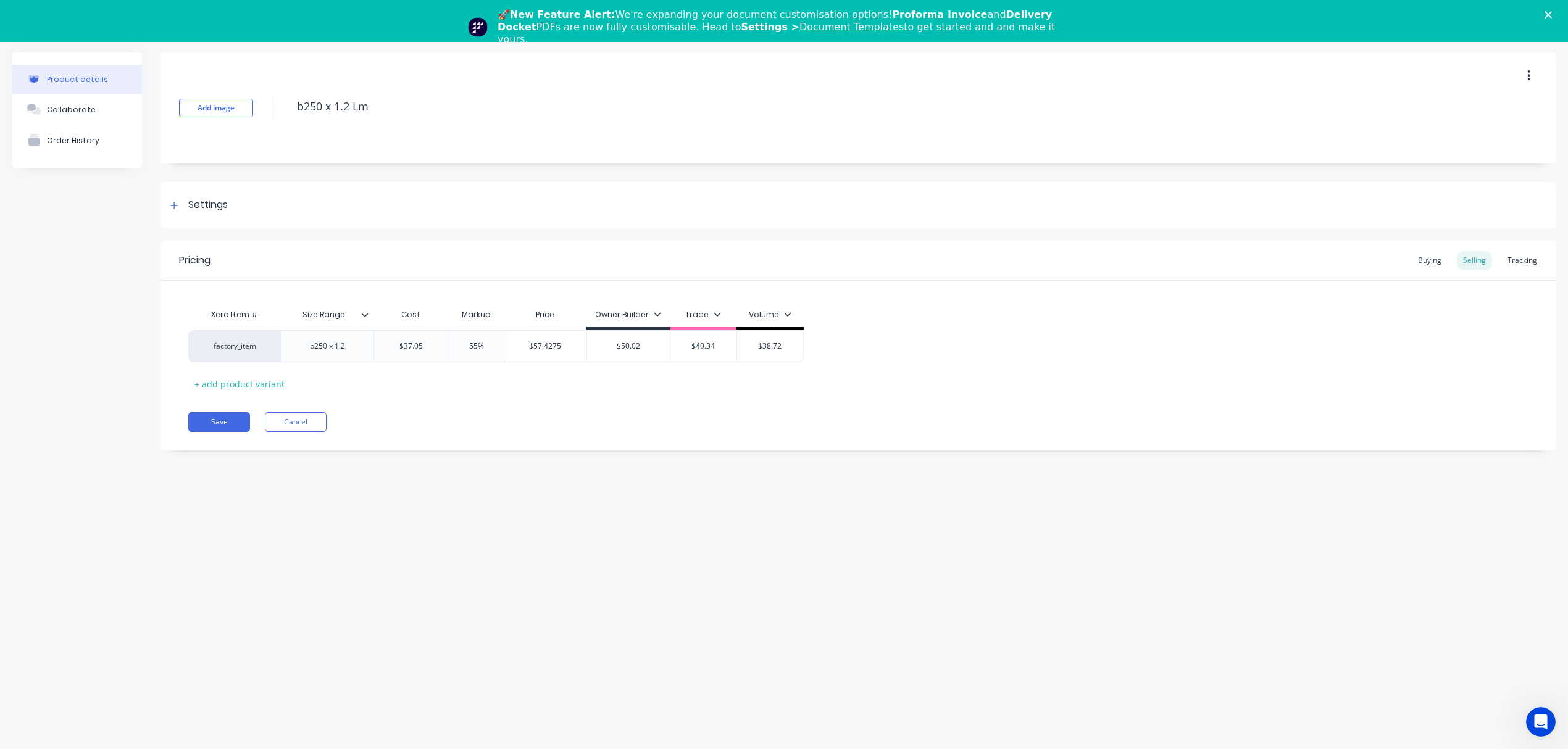
click at [534, 375] on div "Xero Item # Size Range Cost Markup Price Owner Builder Trade Volume factory_ite…" at bounding box center [858, 348] width 1340 height 91
click at [555, 343] on input "$57.4275" at bounding box center [545, 345] width 82 height 11
click at [622, 339] on div "$50.02" at bounding box center [628, 345] width 82 height 31
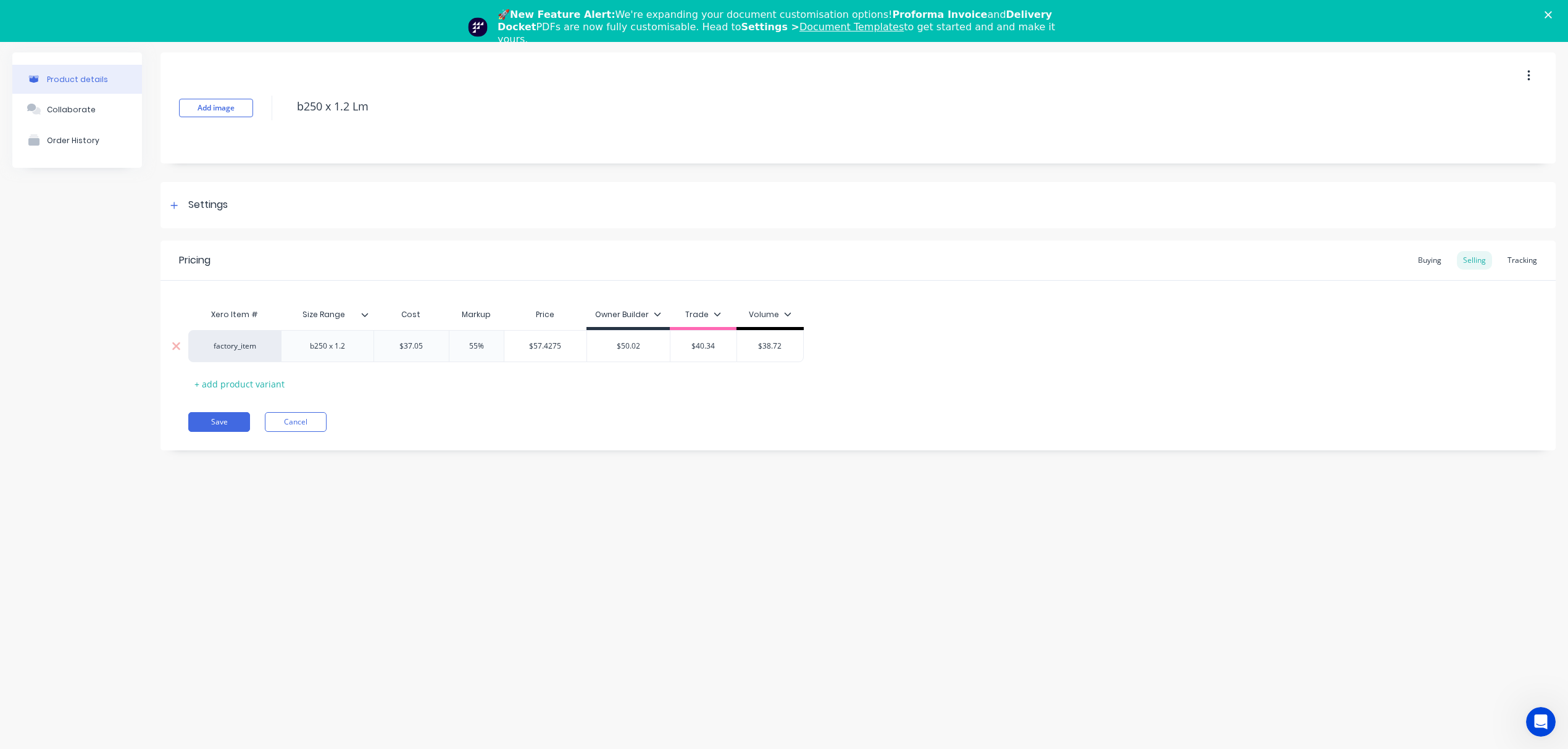
click at [622, 339] on div "$50.02" at bounding box center [628, 345] width 82 height 31
drag, startPoint x: 648, startPoint y: 348, endPoint x: 550, endPoint y: 344, distance: 98.1
click at [550, 344] on div "factory_item b250 x 1.2 $37.05 37.05 55% $57.4275 $57.4275 $50.02 $50.02 $40.34…" at bounding box center [496, 346] width 615 height 32
click at [608, 378] on div "Xero Item # Size Range Cost Markup Price Owner Builder Trade Volume factory_ite…" at bounding box center [858, 348] width 1340 height 91
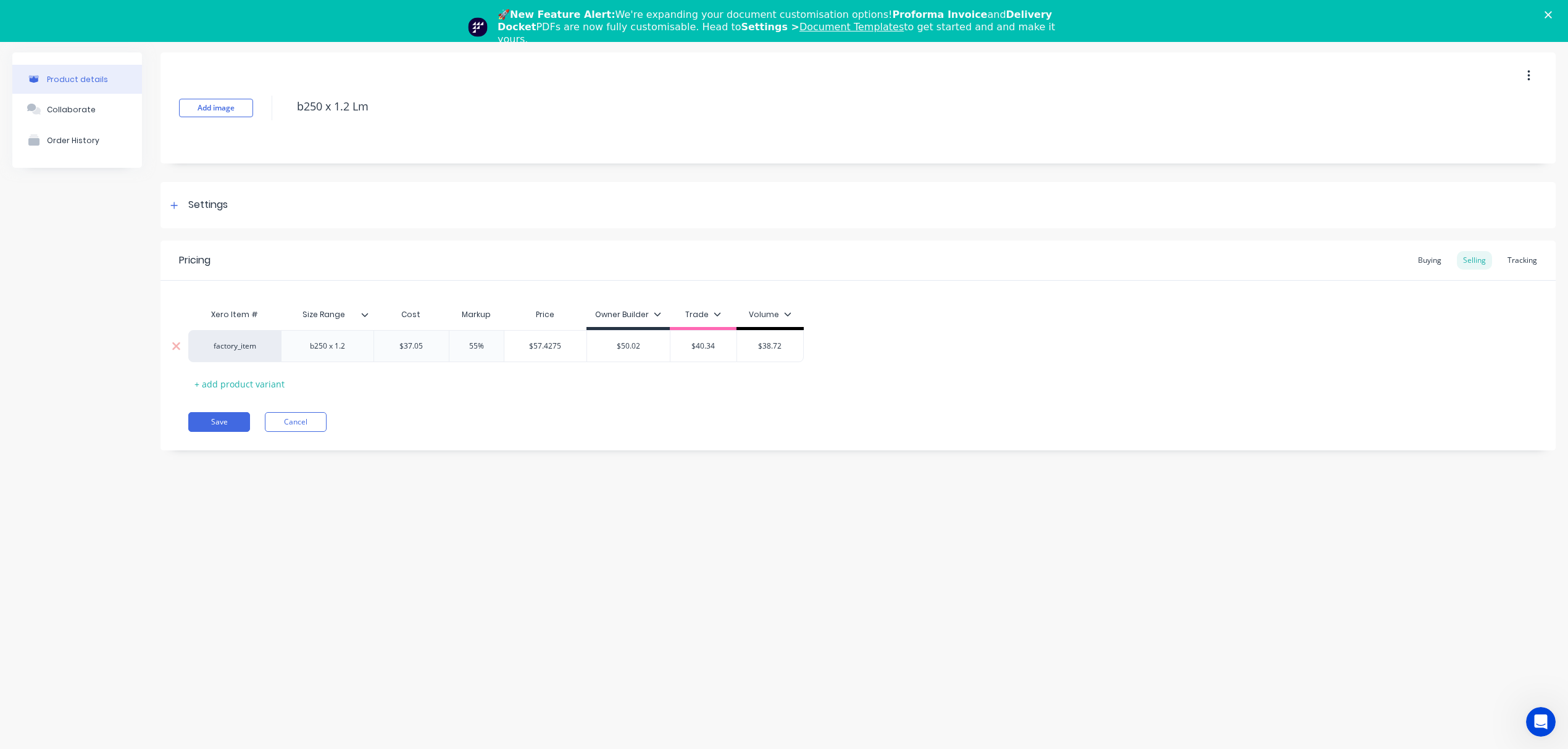
click at [561, 345] on input "$57.4275" at bounding box center [545, 345] width 82 height 11
click at [637, 348] on input "$50.02" at bounding box center [628, 345] width 82 height 11
click at [542, 336] on div "factory_item b250 x 1.2 $37.05 37.05 55% $57.4275 $57.4275 $50.02 $50.02 $40.34…" at bounding box center [496, 346] width 615 height 32
click at [633, 342] on input "$50.02" at bounding box center [628, 345] width 82 height 11
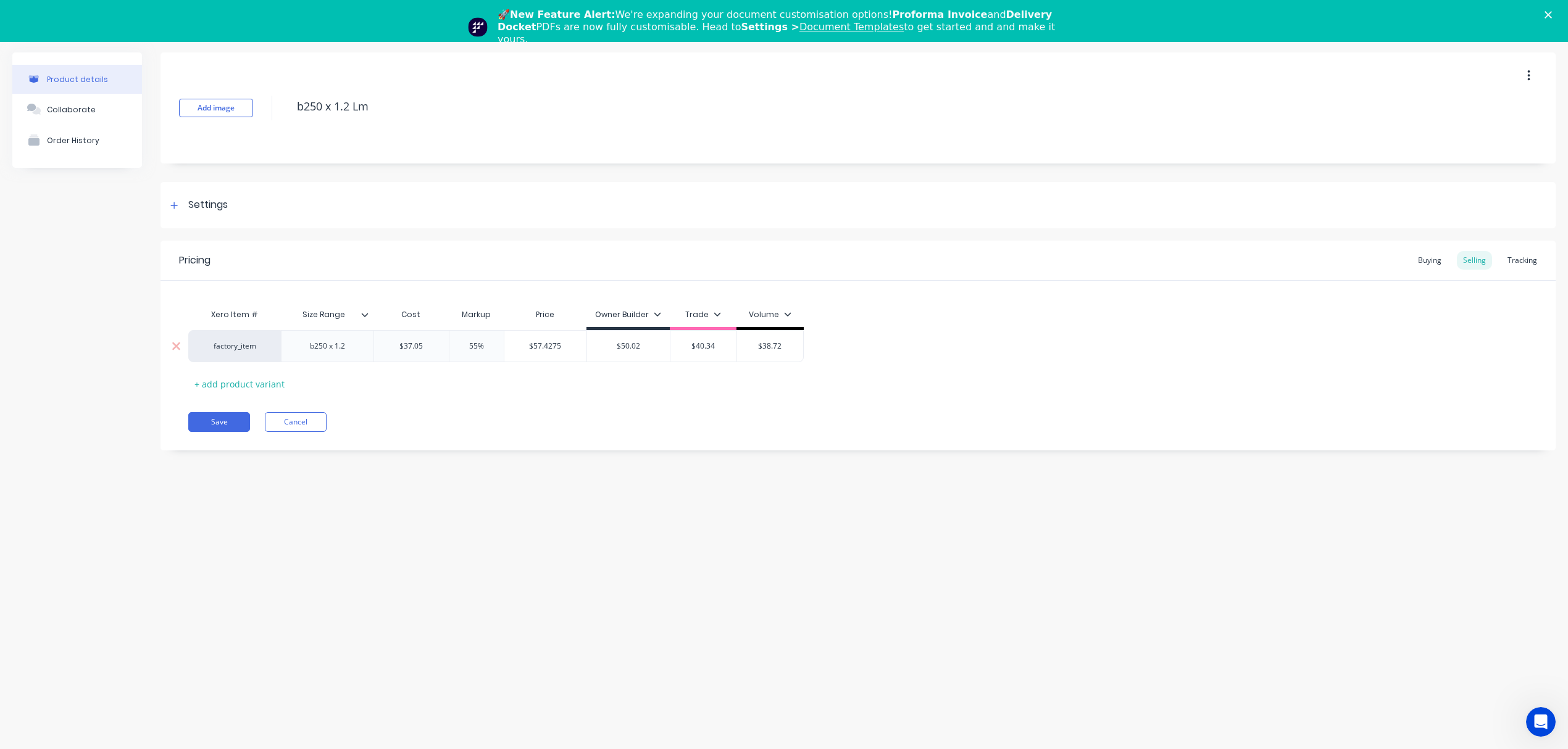
paste input "$57.4275"
drag, startPoint x: 495, startPoint y: 338, endPoint x: 425, endPoint y: 344, distance: 70.3
click at [425, 344] on div "factory_item b250 x 1.2 $37.05 37.05 55% $57.4275 $57.4275 $57.4275 $$57.4275 $…" at bounding box center [858, 346] width 1340 height 33
click at [474, 353] on div "55%" at bounding box center [476, 345] width 62 height 31
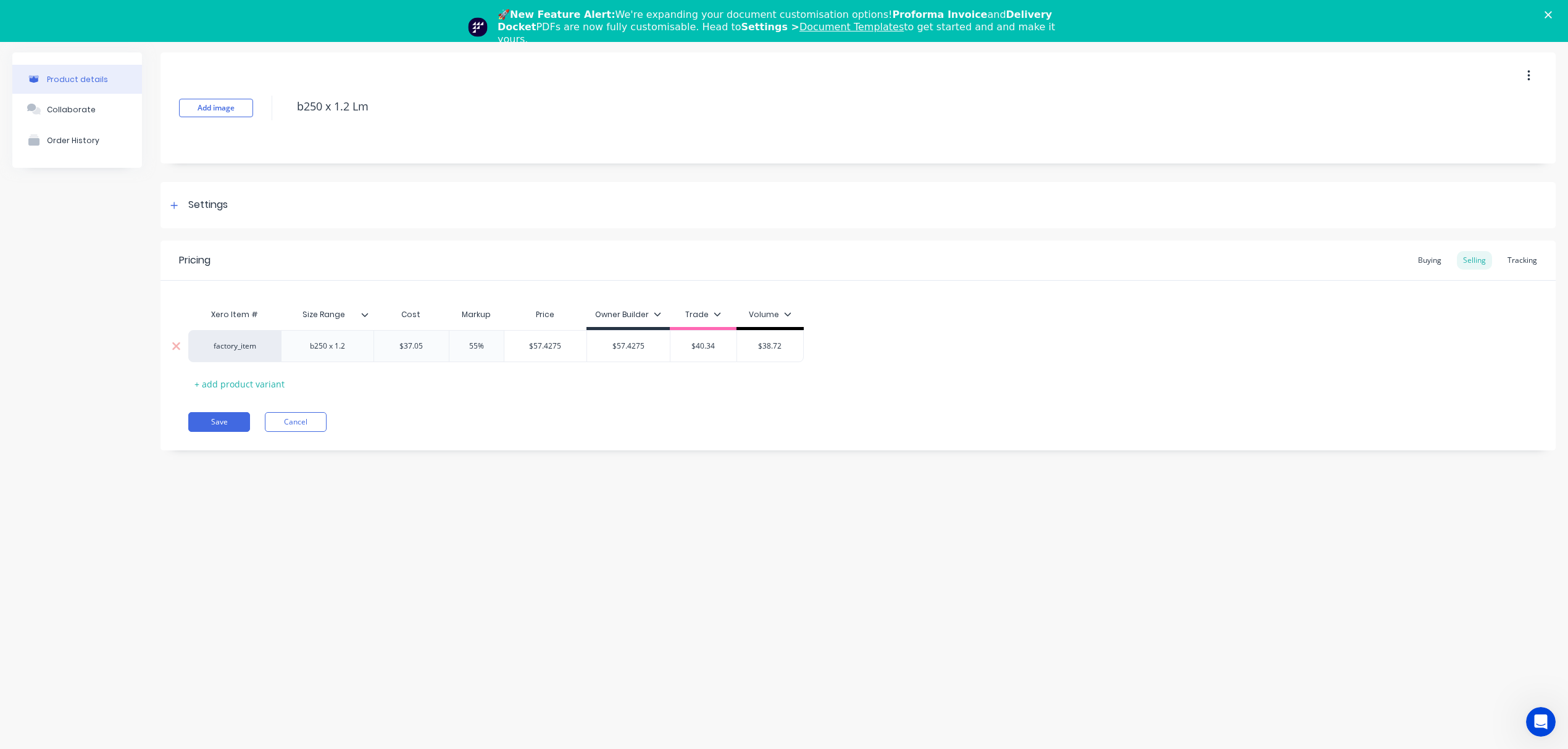
click at [477, 345] on input "55%" at bounding box center [476, 345] width 62 height 11
click at [449, 391] on div "Xero Item # Size Range Cost Markup Price Owner Builder Trade Volume factory_ite…" at bounding box center [858, 348] width 1340 height 91
click at [413, 348] on input "$37.05" at bounding box center [411, 345] width 74 height 11
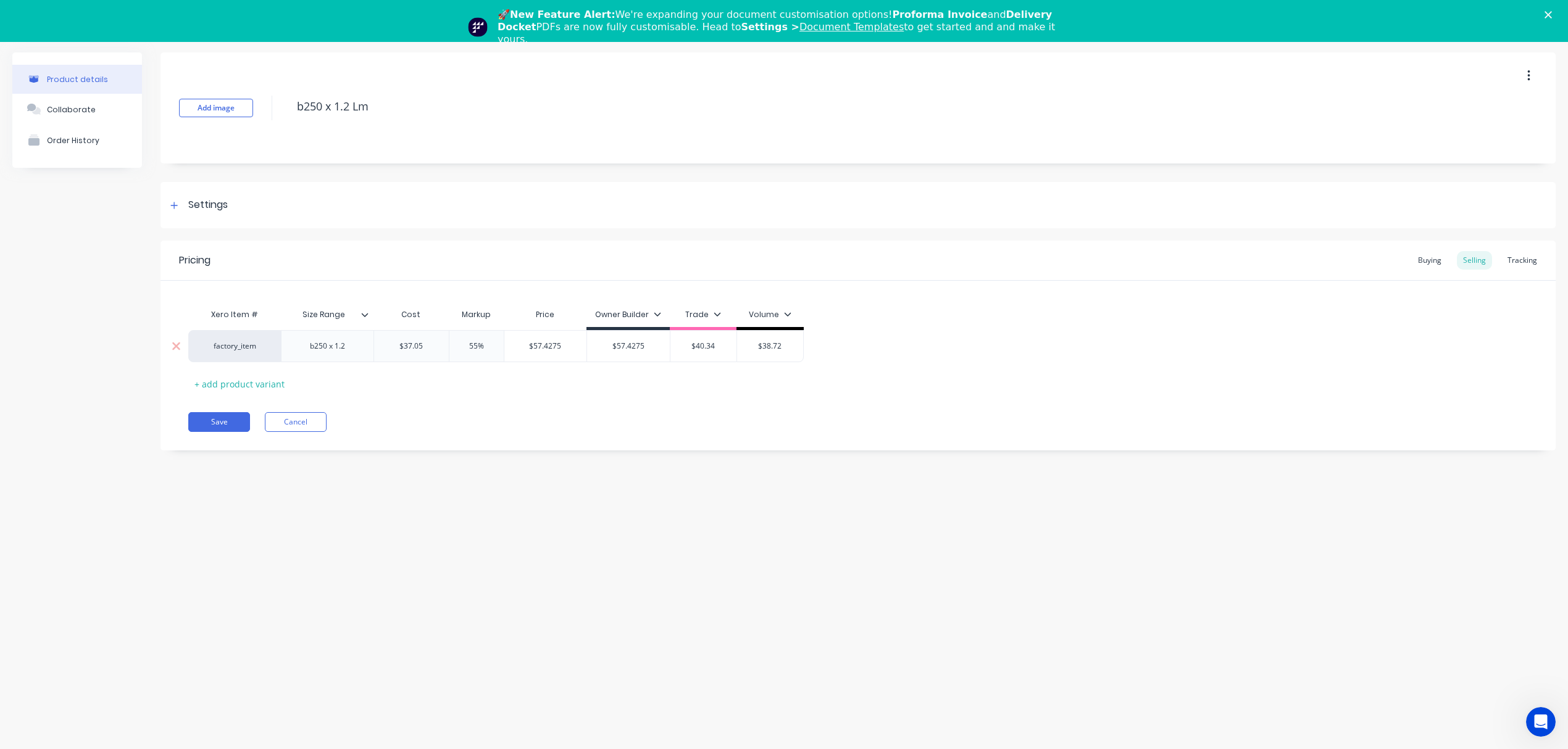
drag, startPoint x: 465, startPoint y: 350, endPoint x: 472, endPoint y: 348, distance: 7.3
click at [466, 350] on input "55%" at bounding box center [476, 345] width 62 height 11
click at [476, 346] on input "55%" at bounding box center [476, 345] width 62 height 11
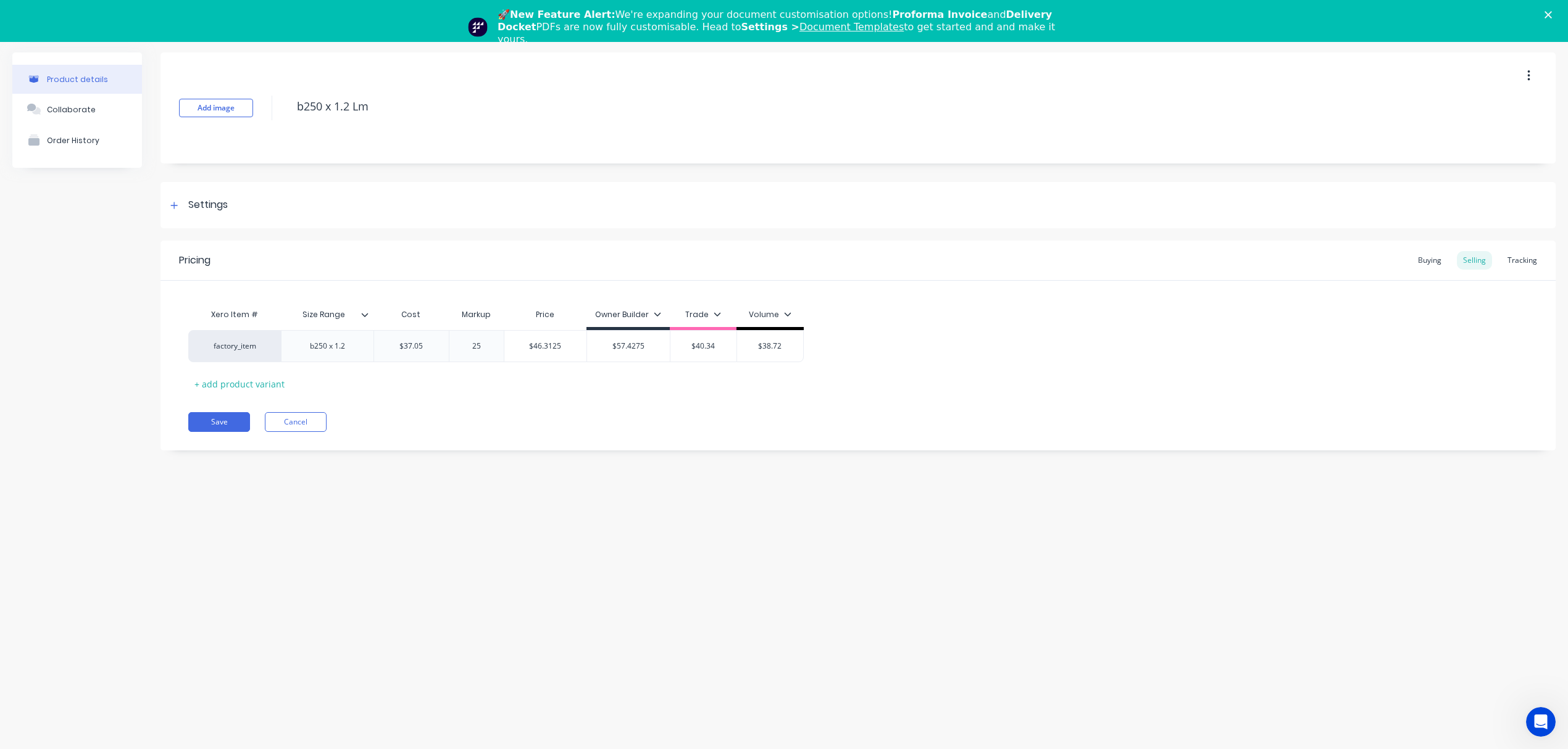
click at [495, 423] on div "Save Cancel" at bounding box center [872, 423] width 1368 height 20
drag, startPoint x: 489, startPoint y: 344, endPoint x: 460, endPoint y: 343, distance: 29.0
click at [460, 343] on input "25%" at bounding box center [476, 345] width 62 height 11
click at [547, 350] on input "$46.3125" at bounding box center [545, 345] width 82 height 11
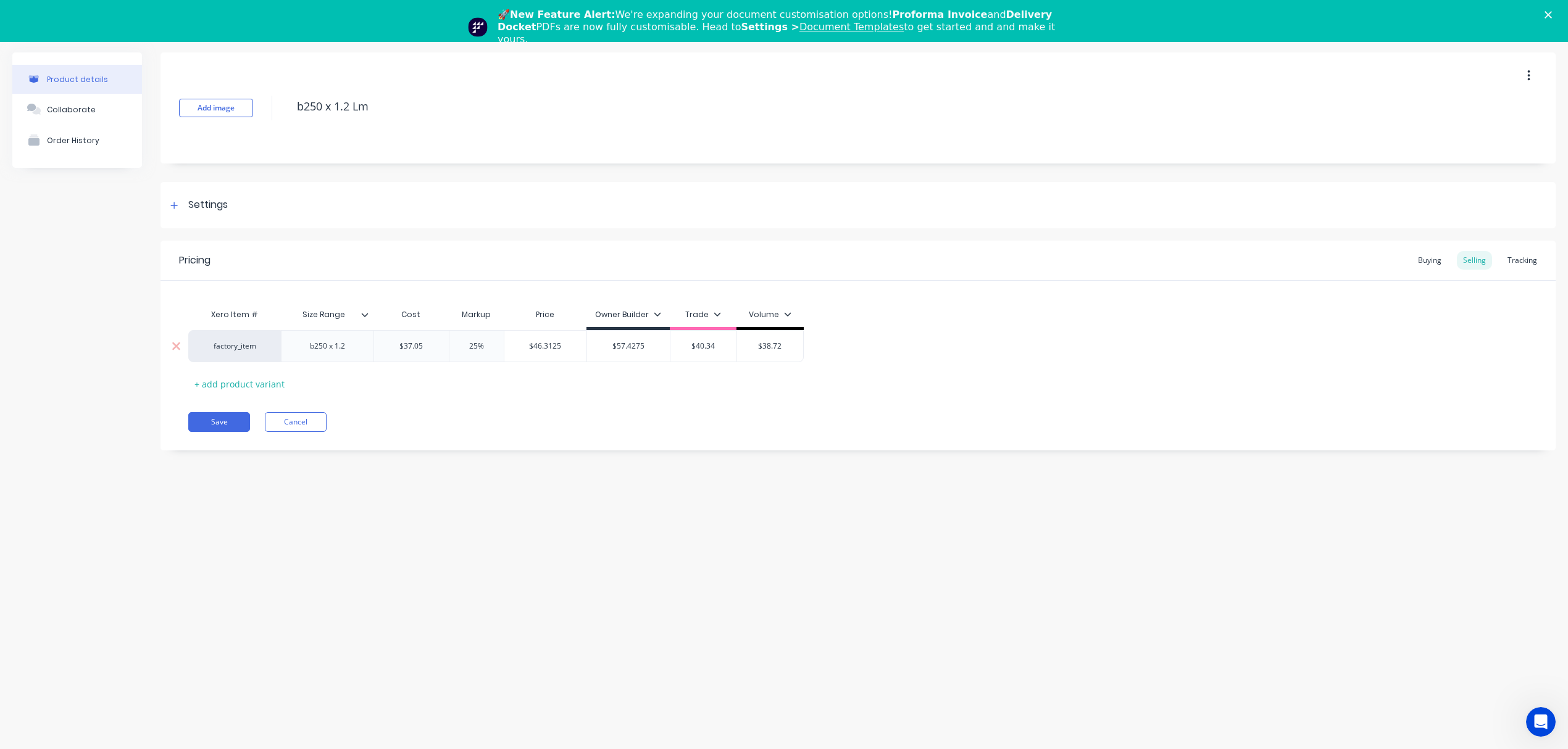
click at [547, 350] on input "$46.3125" at bounding box center [545, 345] width 82 height 11
click at [707, 342] on input "text" at bounding box center [704, 345] width 66 height 11
click at [707, 342] on input "$40.34" at bounding box center [704, 345] width 66 height 11
paste input "6.3125"
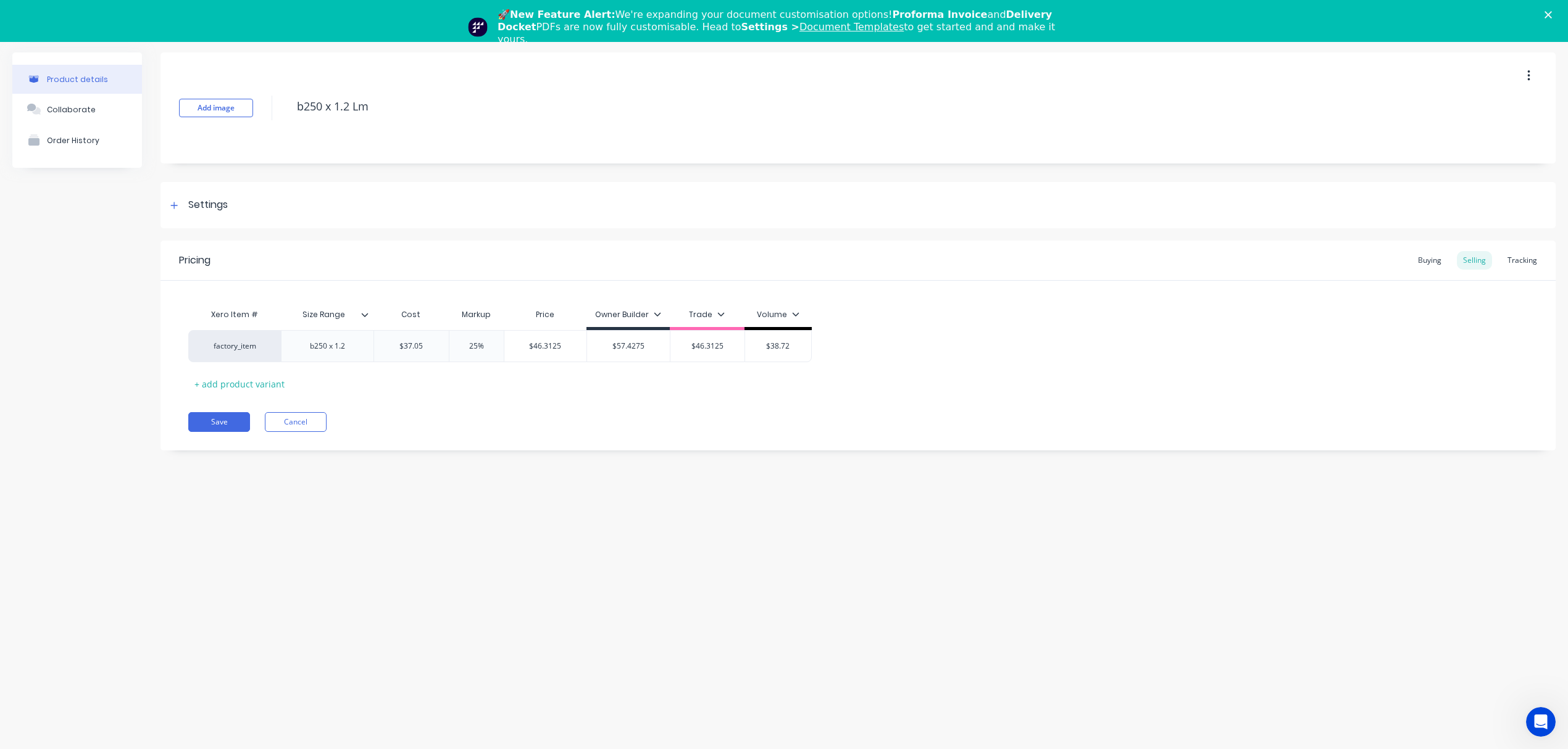
click at [640, 401] on div "Pricing Buying Selling Tracking Xero Item # Size Range Cost Markup Price Owner …" at bounding box center [858, 346] width 1395 height 210
drag, startPoint x: 487, startPoint y: 346, endPoint x: 444, endPoint y: 348, distance: 43.0
click at [444, 348] on div "factory_item b250 x 1.2 $37.05 $37.05 25% 25% $46.3125 $46.3125 $57.4275 $$57.4…" at bounding box center [500, 346] width 623 height 32
click at [479, 386] on div "Xero Item # Size Range Cost Markup Price Owner Builder Trade Volume factory_ite…" at bounding box center [858, 348] width 1340 height 91
click at [537, 346] on input "$44.46" at bounding box center [541, 345] width 74 height 11
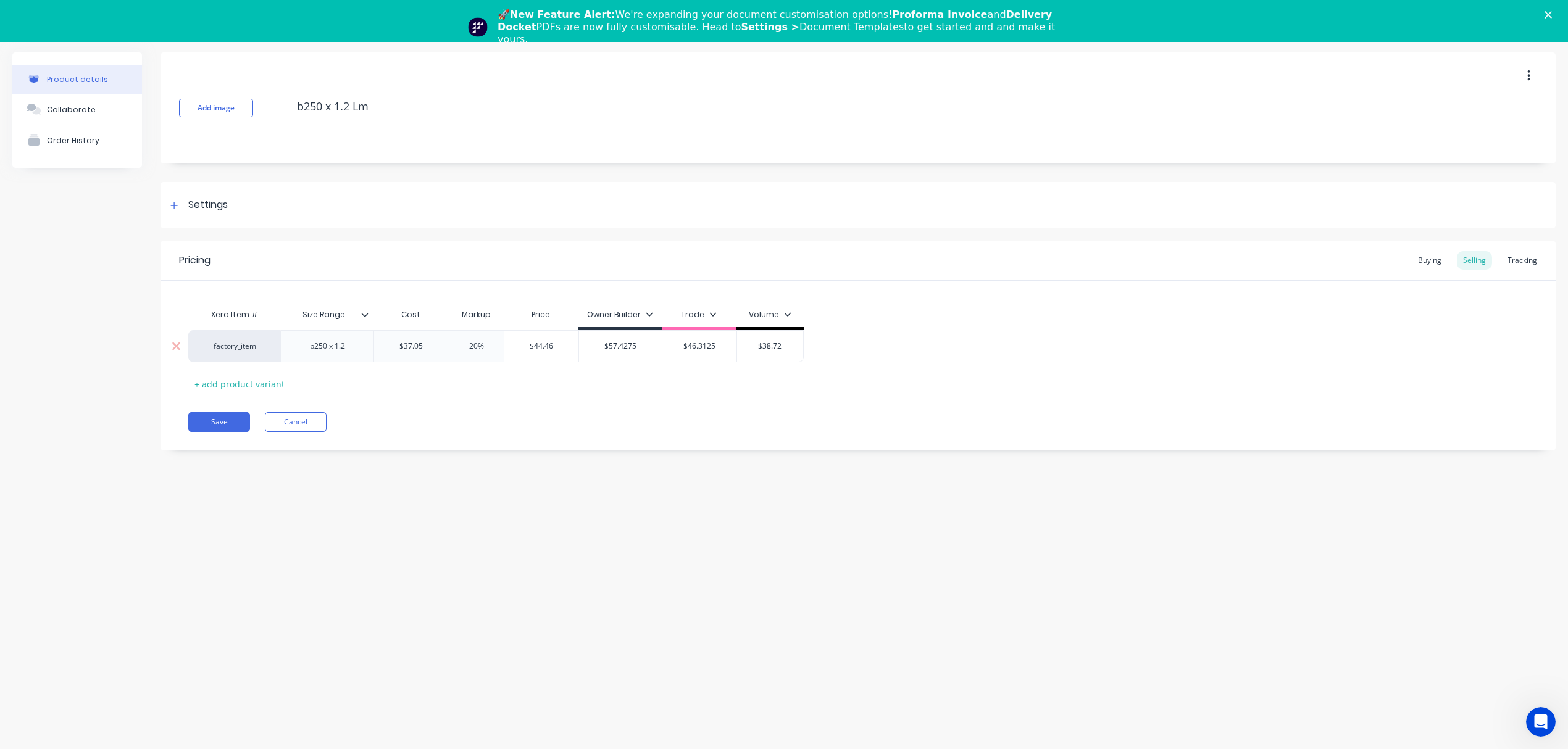
click at [537, 346] on input "$44.46" at bounding box center [541, 345] width 74 height 11
click at [778, 348] on input "$38.72" at bounding box center [770, 345] width 66 height 11
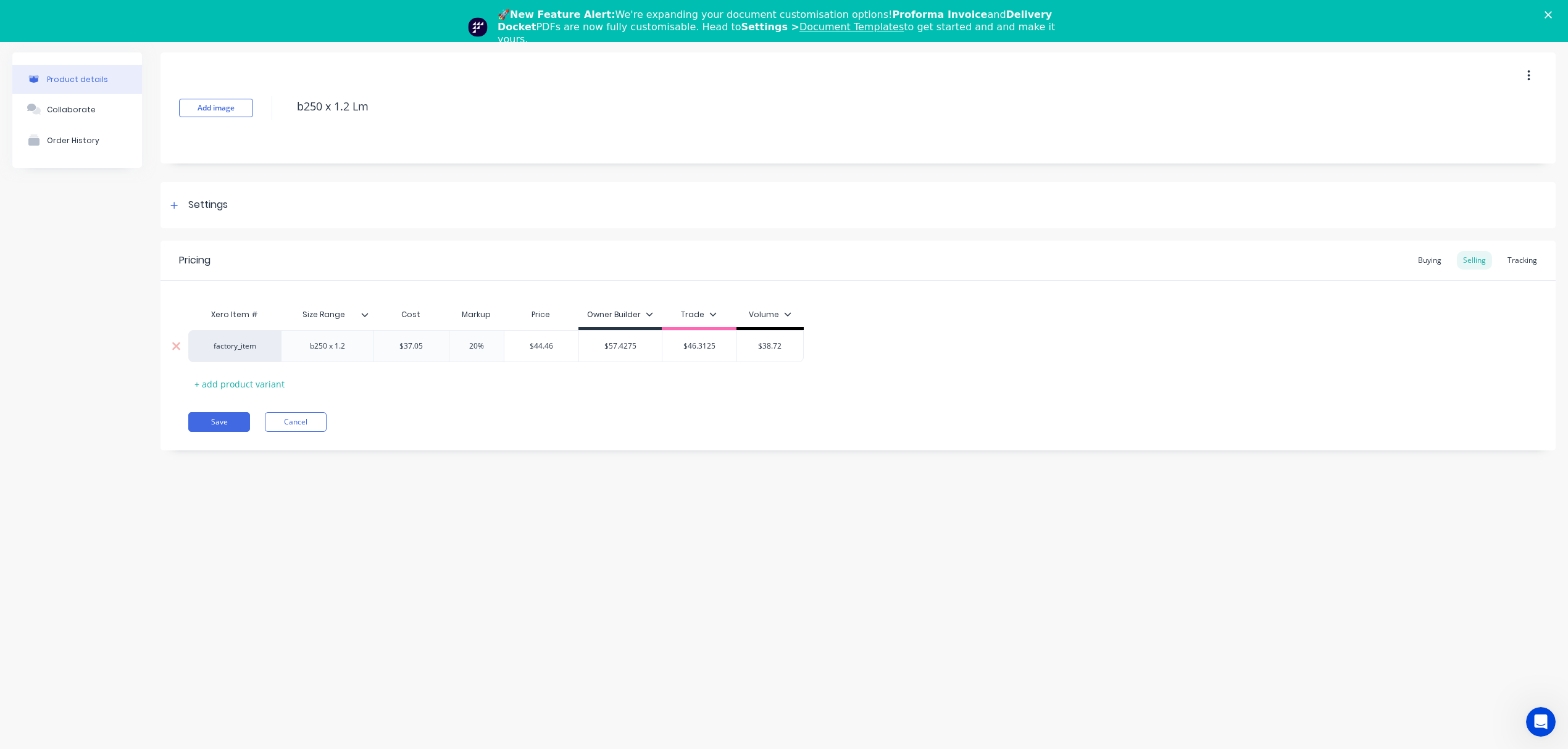
paste input "44.46"
click at [729, 396] on div "Pricing Buying Selling Tracking Xero Item # Size Range Cost Markup Price Owner …" at bounding box center [858, 346] width 1395 height 210
drag, startPoint x: 464, startPoint y: 344, endPoint x: 450, endPoint y: 343, distance: 14.0
click at [450, 343] on input "20%" at bounding box center [476, 345] width 62 height 11
click at [486, 421] on div "Save Cancel" at bounding box center [872, 423] width 1368 height 20
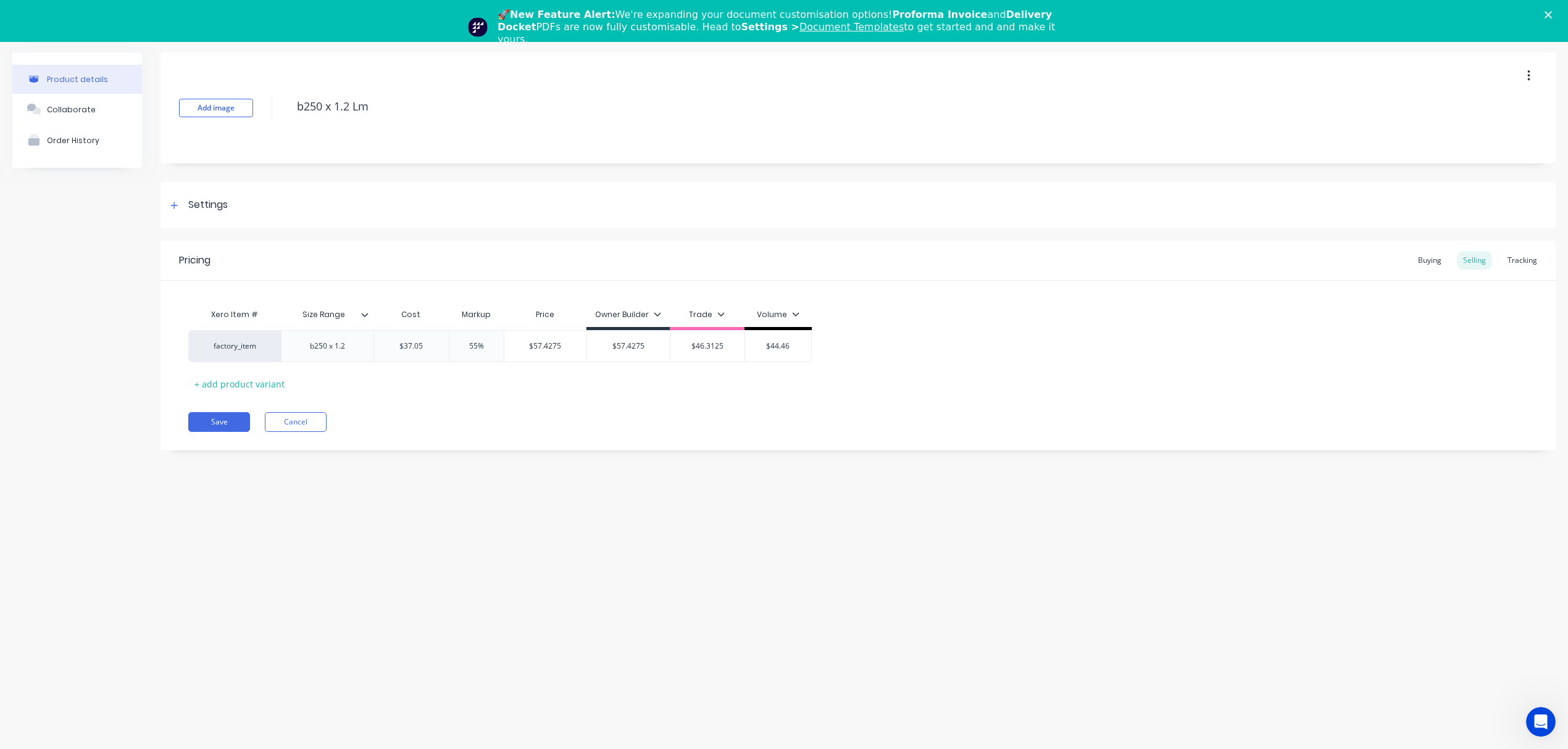
drag, startPoint x: 374, startPoint y: 102, endPoint x: 257, endPoint y: 104, distance: 117.0
click at [257, 104] on div "Add image b250 x 1.2 Lm" at bounding box center [858, 108] width 1395 height 111
click at [208, 420] on button "Save" at bounding box center [219, 423] width 62 height 20
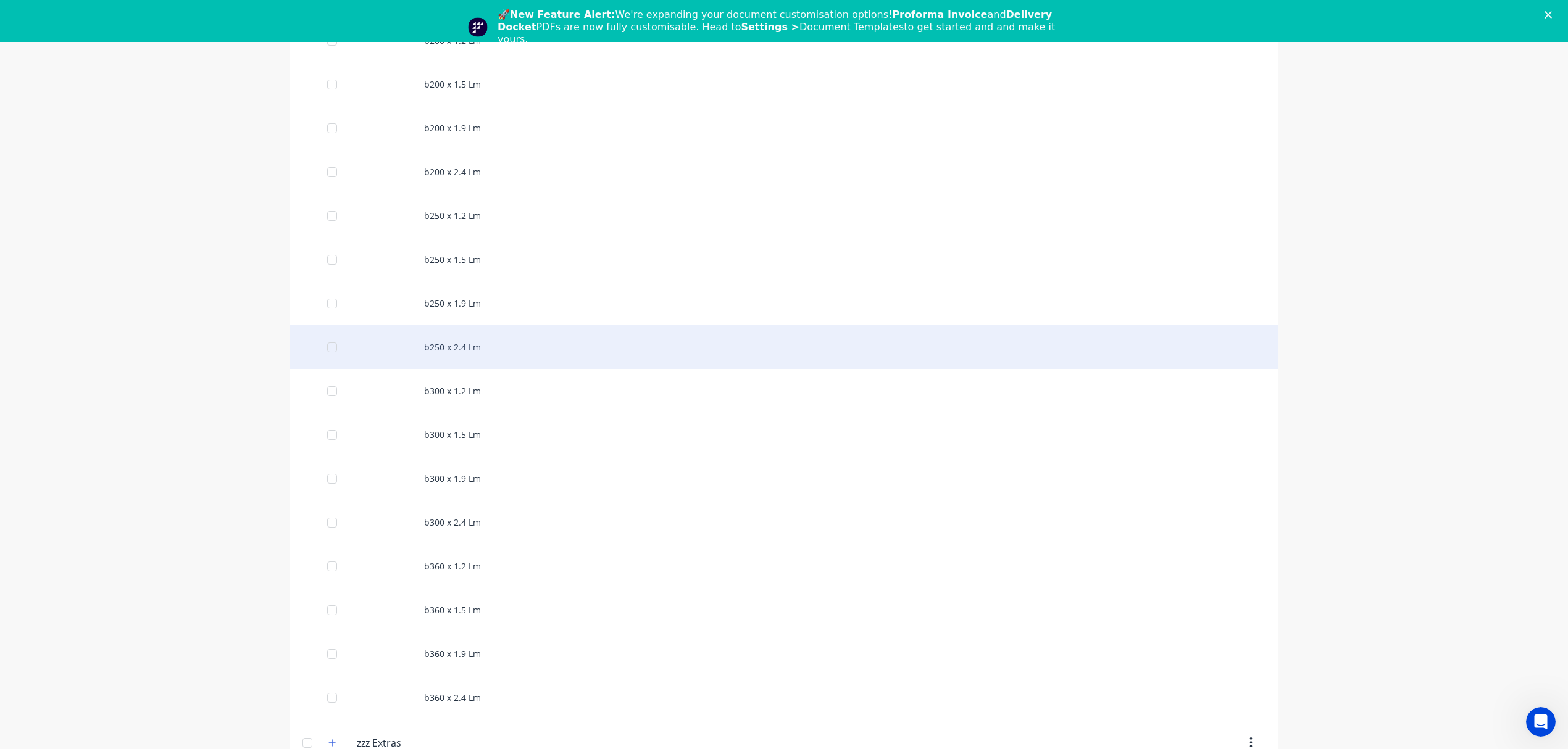
scroll to position [1005, 0]
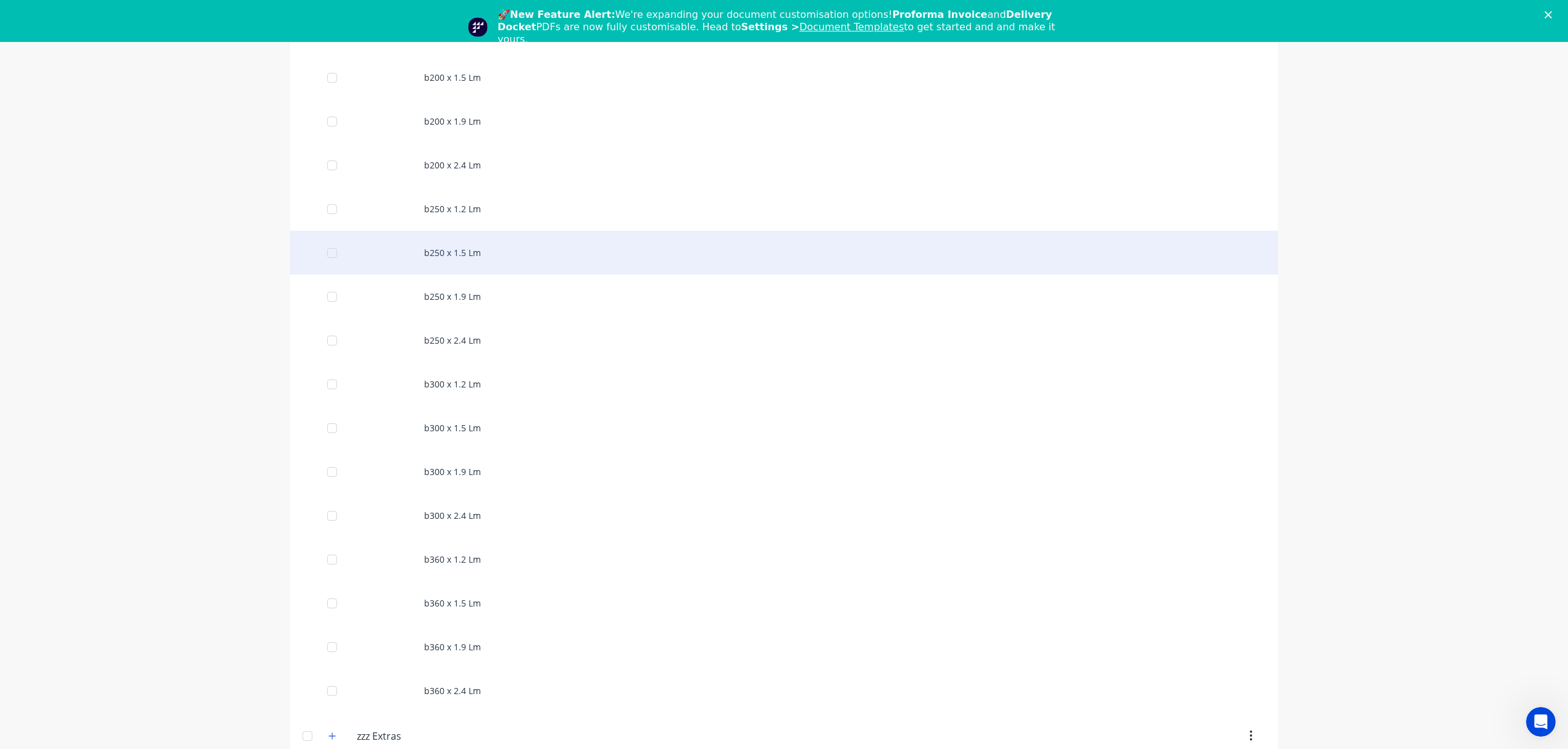
click at [442, 257] on div "b250 x 1.5 Lm" at bounding box center [783, 253] width 987 height 44
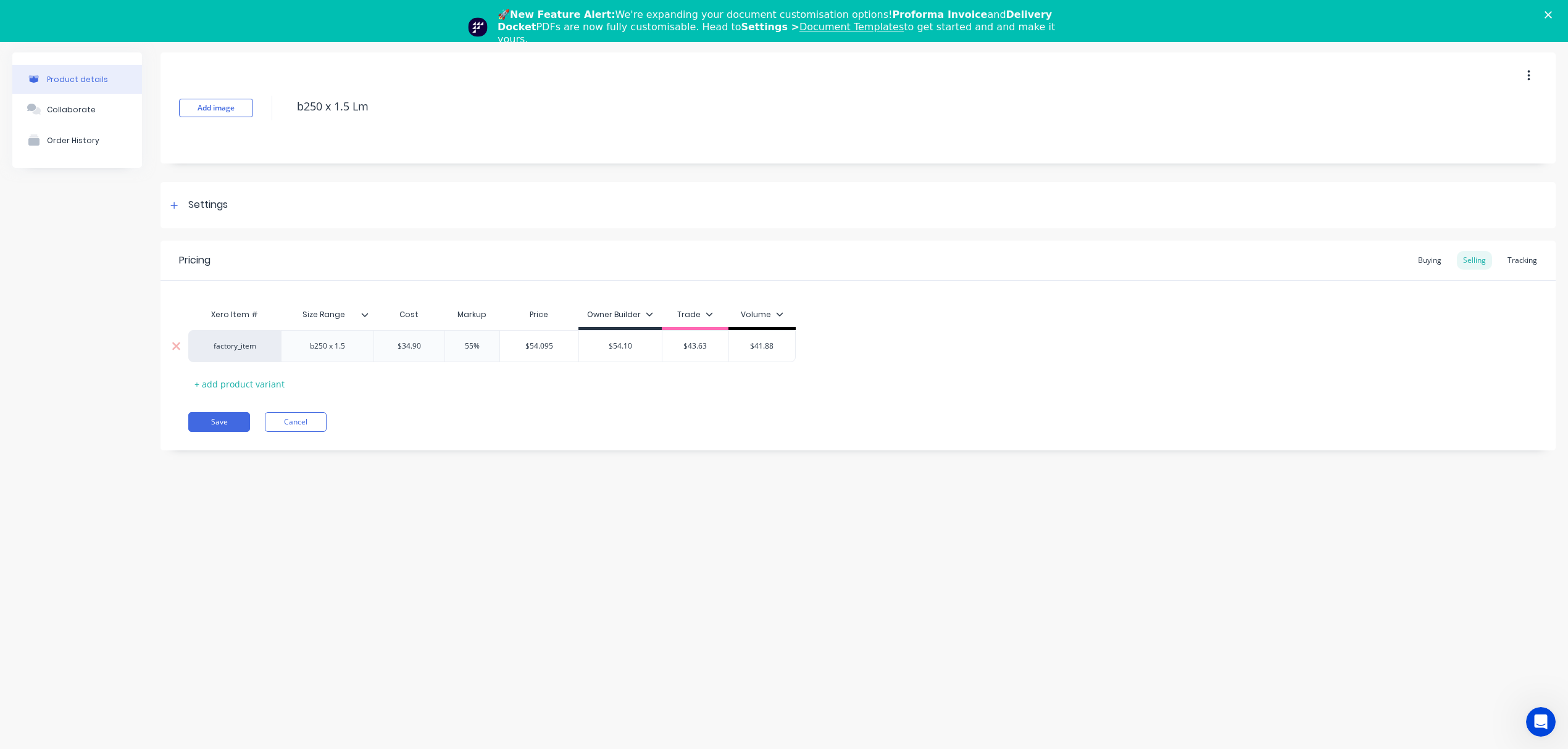
drag, startPoint x: 428, startPoint y: 348, endPoint x: 352, endPoint y: 348, distance: 76.0
click at [352, 348] on div "factory_item b250 x 1.5 $34.90 $34.90 55% $54.095 $54.10 $43.63 $41.88" at bounding box center [492, 346] width 607 height 32
paste input "$39.68"
drag, startPoint x: 575, startPoint y: 374, endPoint x: 568, endPoint y: 388, distance: 15.7
click at [573, 378] on div "Xero Item # Size Range Cost Markup Price Owner Builder Trade Volume factory_ite…" at bounding box center [858, 348] width 1340 height 91
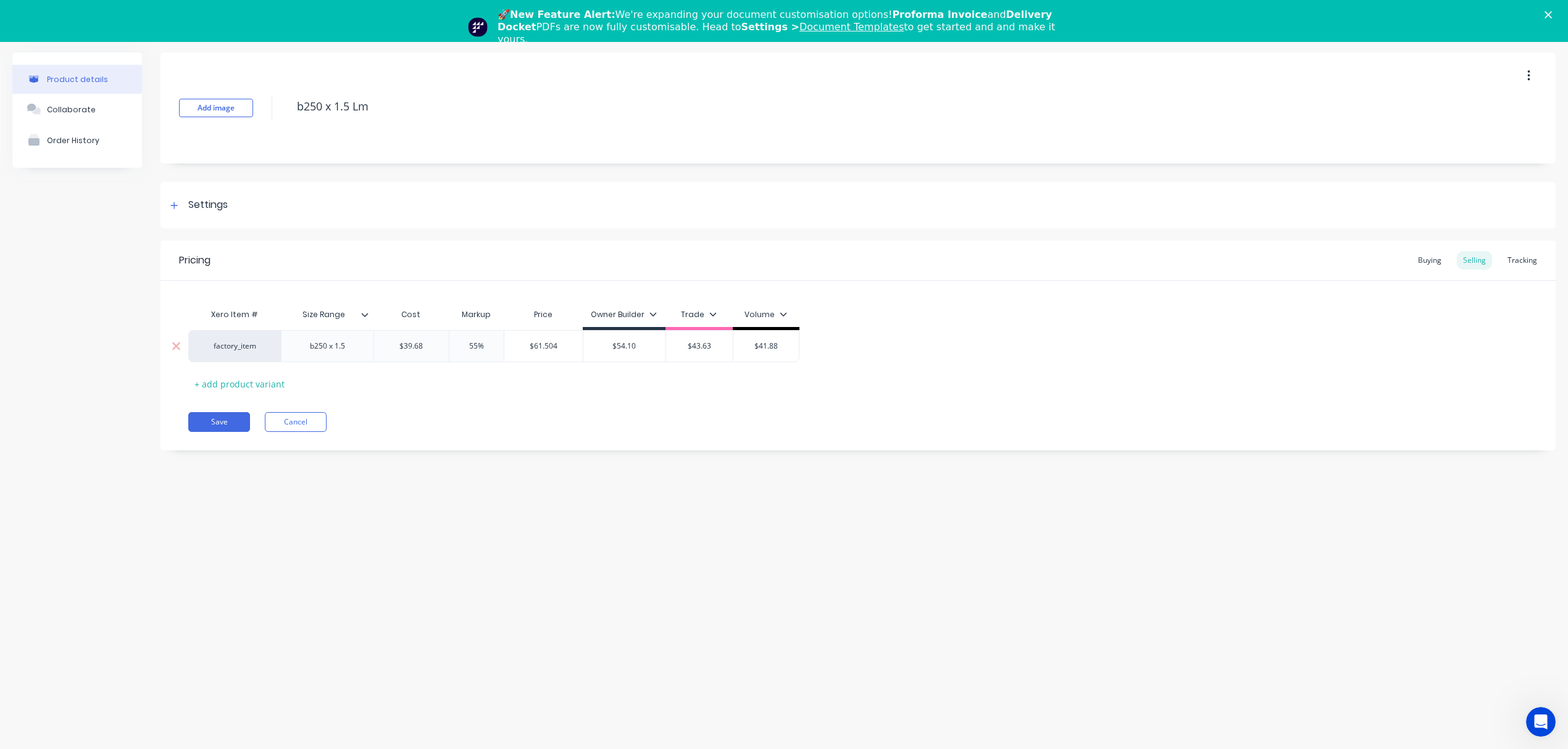
click at [550, 345] on input "$61.504" at bounding box center [543, 345] width 78 height 11
drag, startPoint x: 650, startPoint y: 348, endPoint x: 602, endPoint y: 348, distance: 48.0
click at [602, 348] on input "$54.10" at bounding box center [624, 345] width 82 height 11
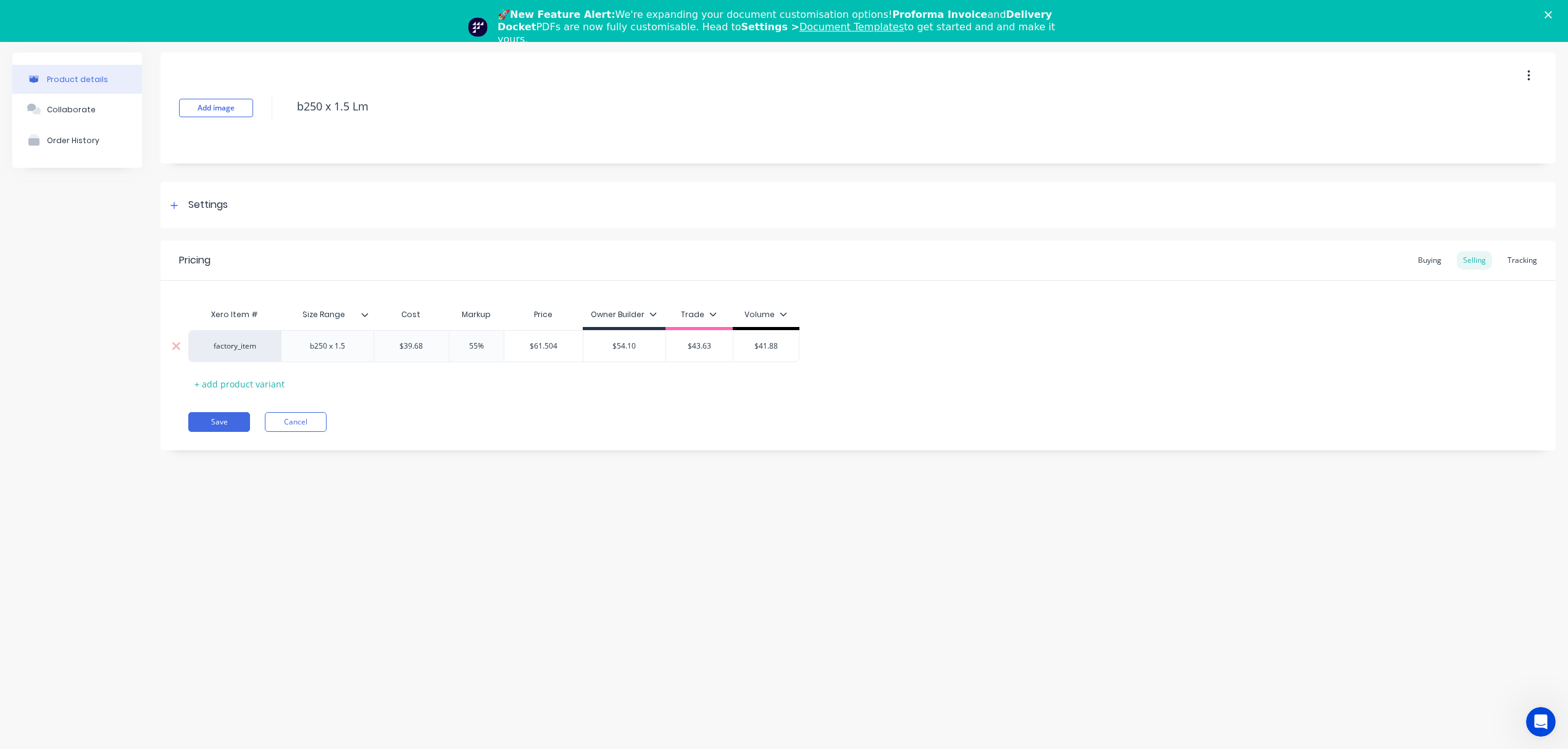
paste input "61.504"
drag, startPoint x: 611, startPoint y: 393, endPoint x: 653, endPoint y: 388, distance: 42.3
click at [612, 393] on div "Xero Item # Size Range Cost Markup Price Owner Builder Trade Volume factory_ite…" at bounding box center [858, 348] width 1340 height 91
drag, startPoint x: 489, startPoint y: 344, endPoint x: 439, endPoint y: 345, distance: 50.0
click at [439, 345] on div "factory_item b250 x 1.5 $39.68 $39.68 55% 55% $61.504 $61.504 $61.504 $61.504 $…" at bounding box center [494, 346] width 611 height 32
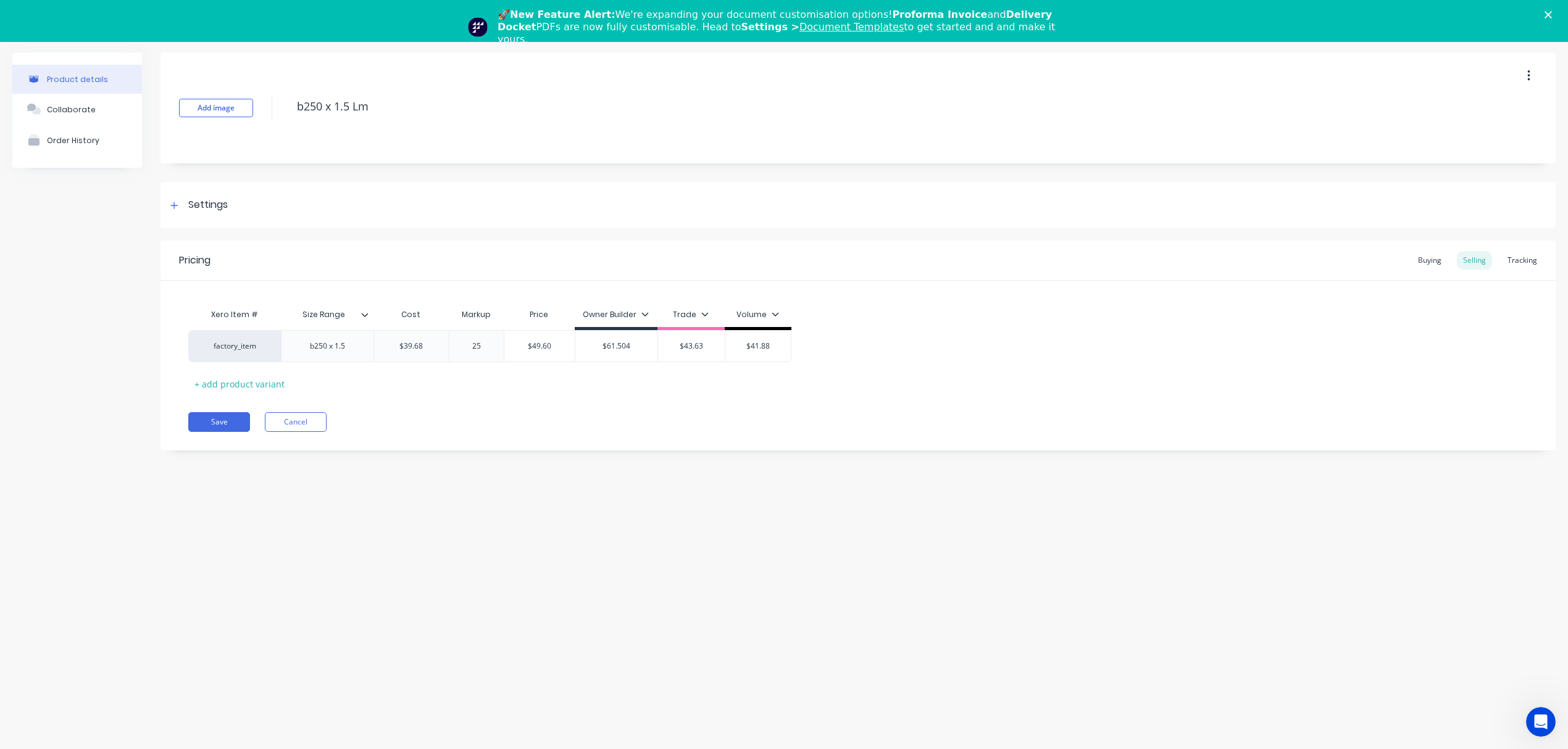
click at [465, 403] on div "Pricing Buying Selling Tracking Xero Item # Size Range Cost Markup Price Owner …" at bounding box center [858, 346] width 1395 height 210
click at [543, 344] on input "$49.60" at bounding box center [539, 345] width 70 height 11
click at [677, 352] on div "$43.63" at bounding box center [691, 345] width 66 height 31
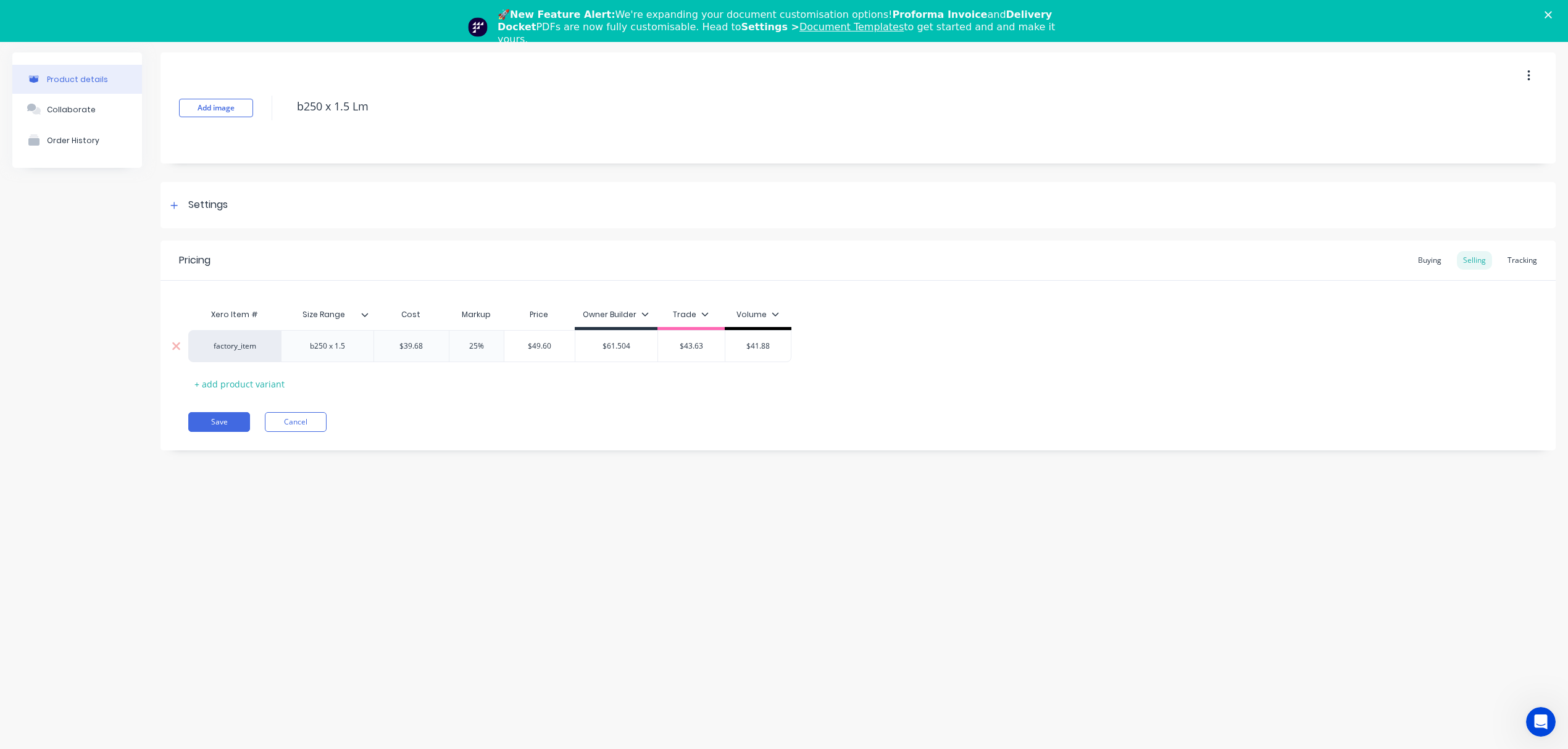
click at [684, 348] on input "$43.63" at bounding box center [691, 345] width 66 height 11
paste input "9.60"
click at [630, 440] on div "Pricing Buying Selling Tracking Xero Item # Size Range Cost Markup Price Owner …" at bounding box center [858, 346] width 1395 height 210
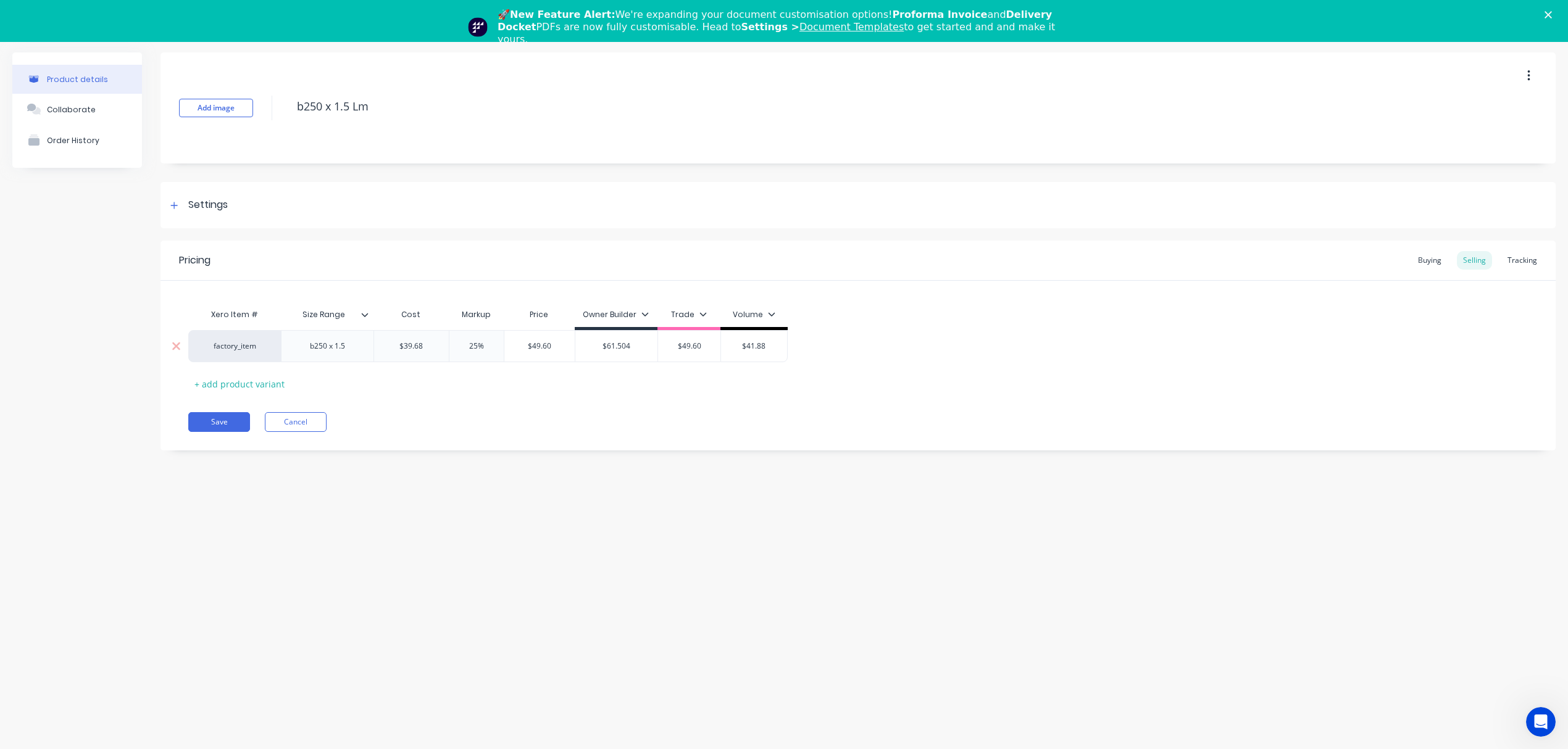
drag, startPoint x: 477, startPoint y: 343, endPoint x: 424, endPoint y: 340, distance: 53.1
click at [424, 340] on div "factory_item b250 x 1.5 $39.68 $39.68 25% 25% $49.60 $49.60 $61.504 $61.504 $49…" at bounding box center [488, 346] width 599 height 32
click at [497, 406] on div "Pricing Buying Selling Tracking Xero Item # Size Range Cost Markup Price Owner …" at bounding box center [858, 346] width 1395 height 210
click at [539, 346] on input "$47.616" at bounding box center [543, 345] width 78 height 11
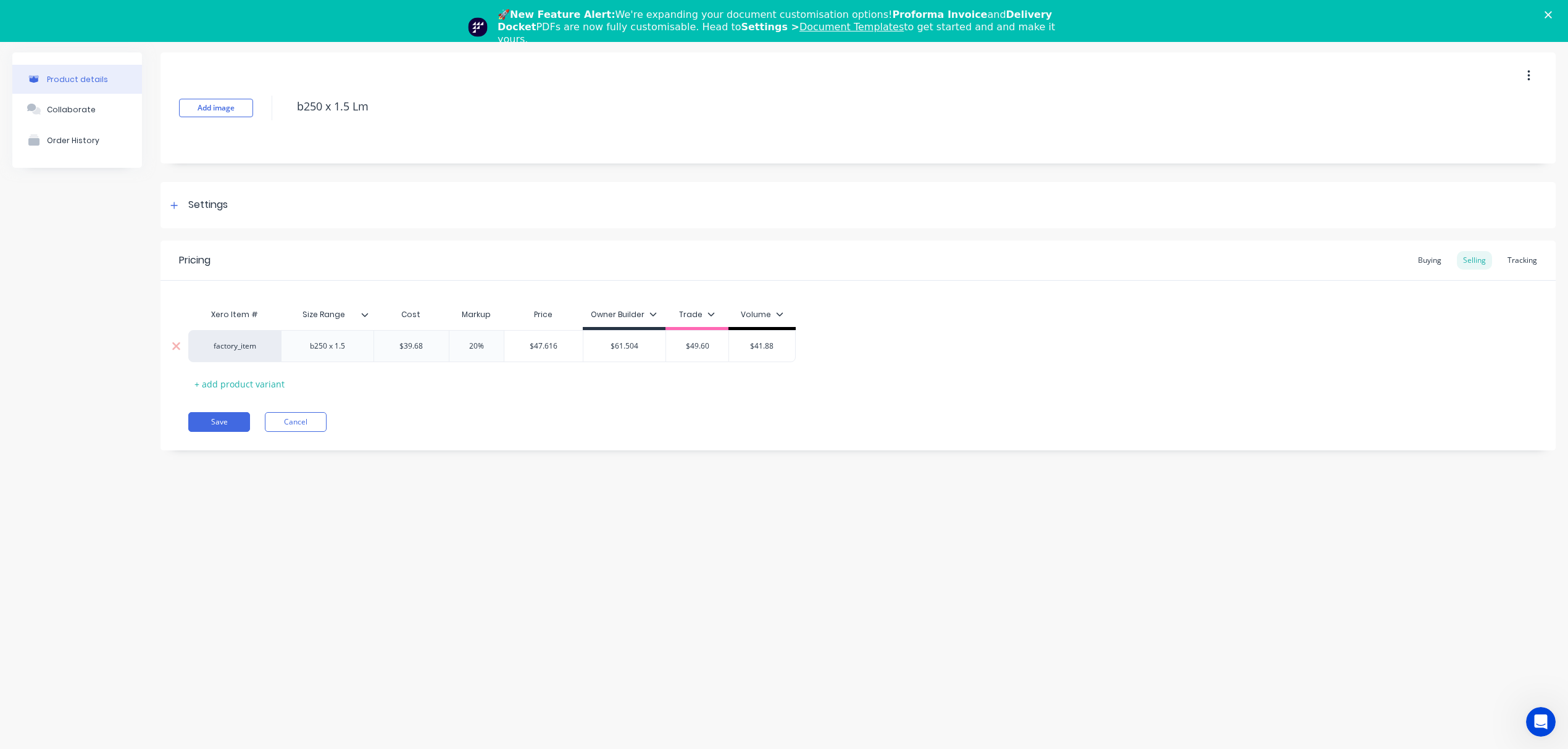
click at [539, 346] on input "$47.616" at bounding box center [543, 345] width 78 height 11
click at [779, 348] on input "$41.88" at bounding box center [762, 345] width 66 height 11
paste input "7.616"
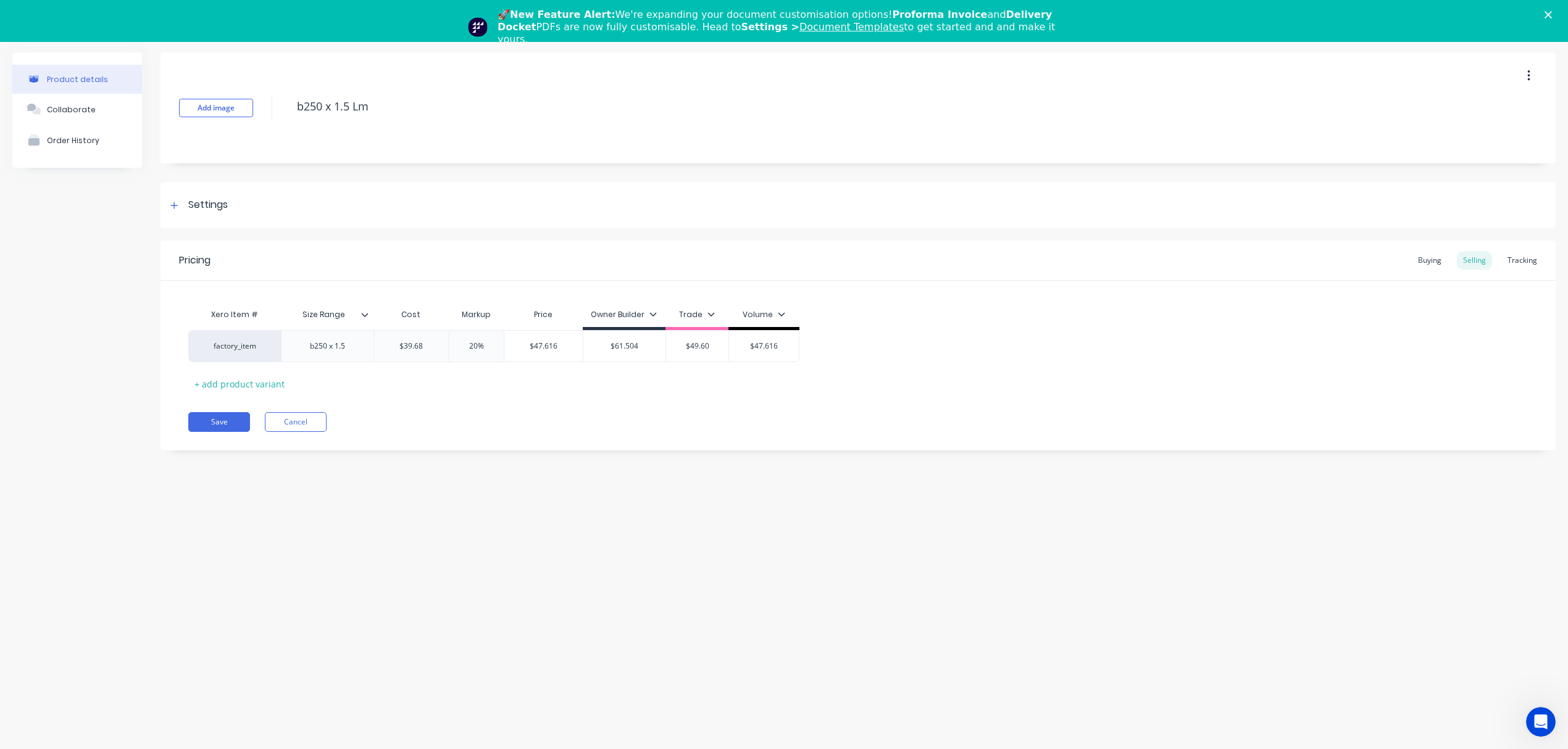
click at [757, 378] on div "Xero Item # Size Range Cost Markup Price Owner Builder Trade Volume factory_ite…" at bounding box center [858, 348] width 1340 height 91
drag, startPoint x: 383, startPoint y: 107, endPoint x: 208, endPoint y: 112, distance: 175.1
click at [208, 112] on div "Add image b250 x 1.5 Lm" at bounding box center [858, 108] width 1395 height 111
click at [218, 421] on button "Save" at bounding box center [219, 423] width 62 height 20
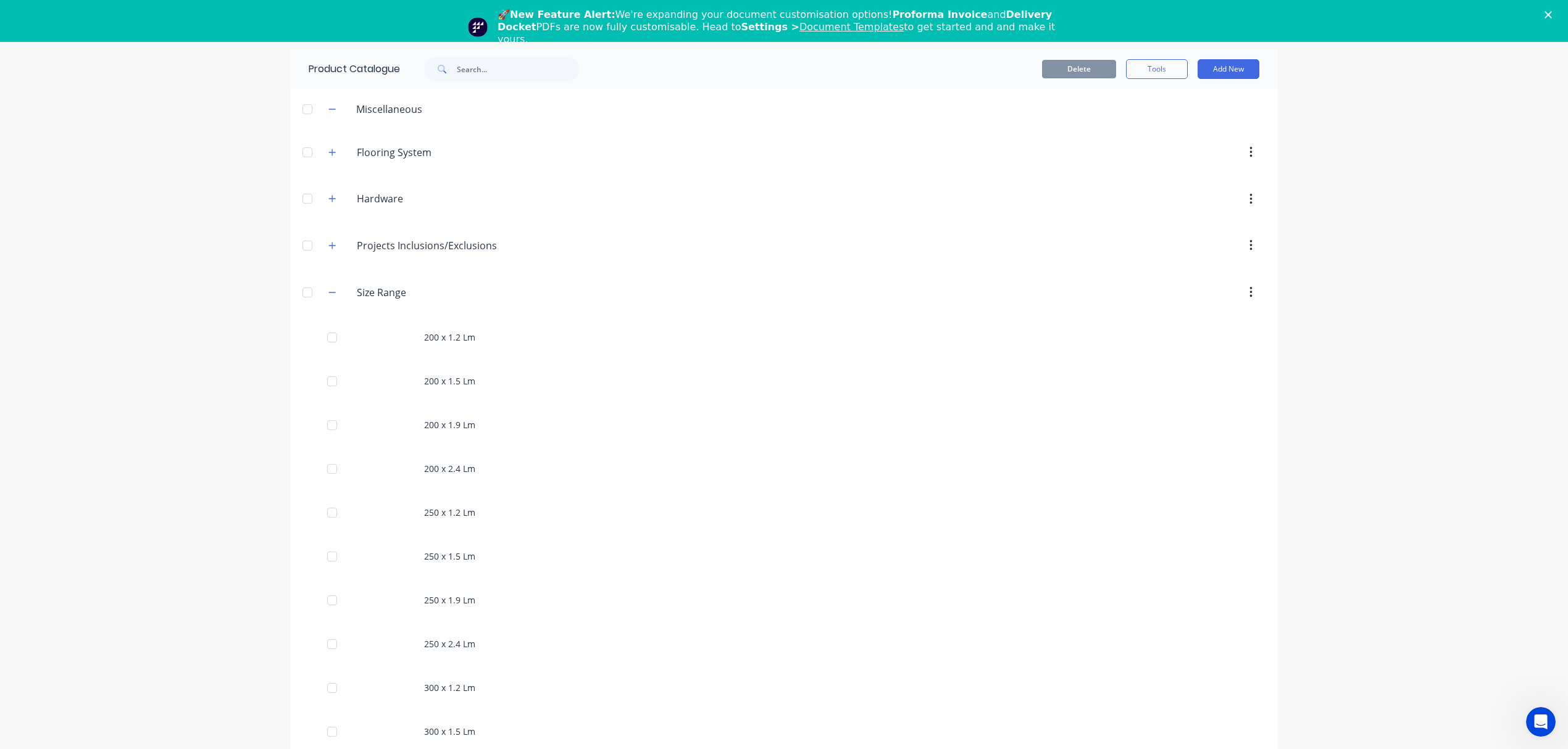
scroll to position [884, 0]
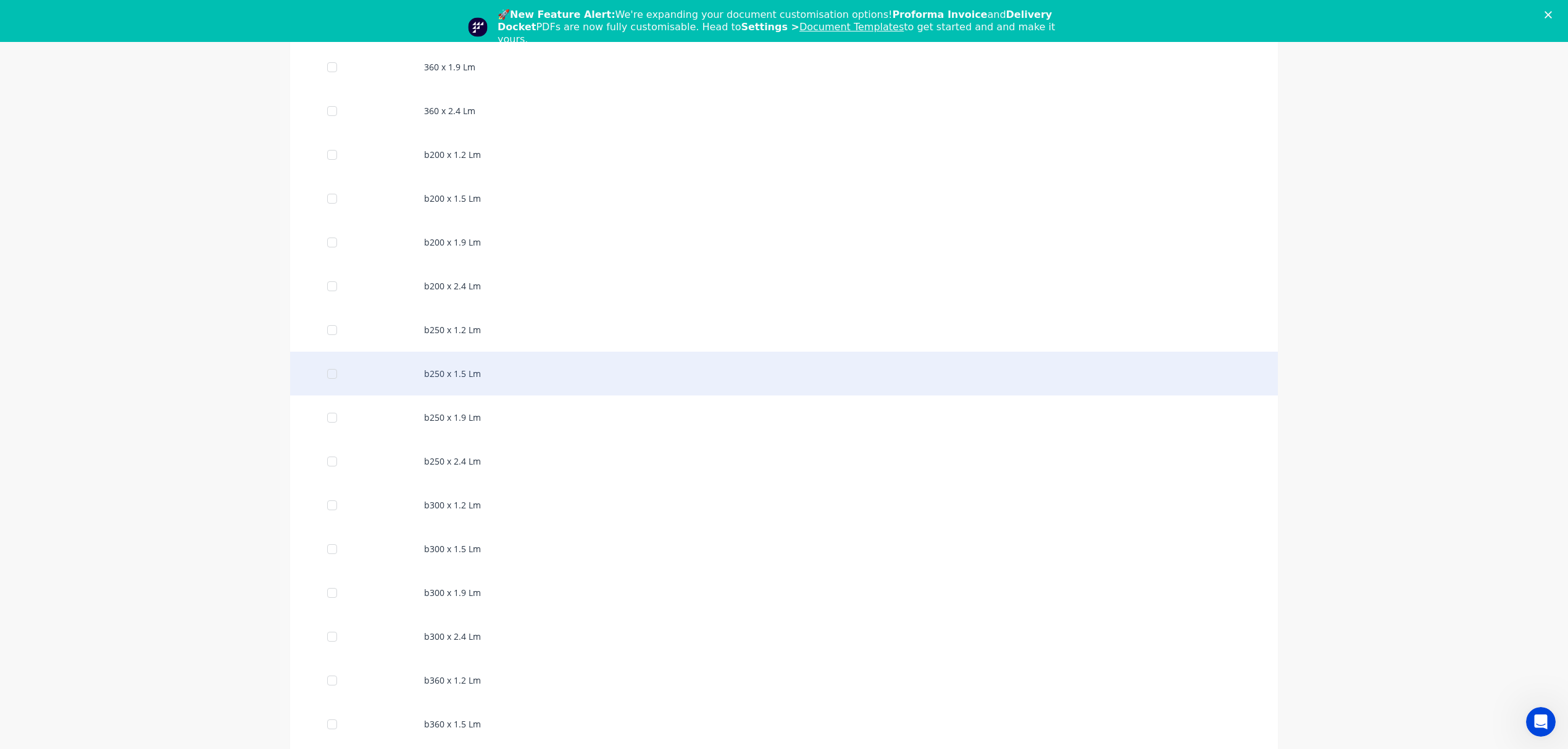
click at [489, 385] on div "b250 x 1.5 Lm" at bounding box center [783, 374] width 987 height 44
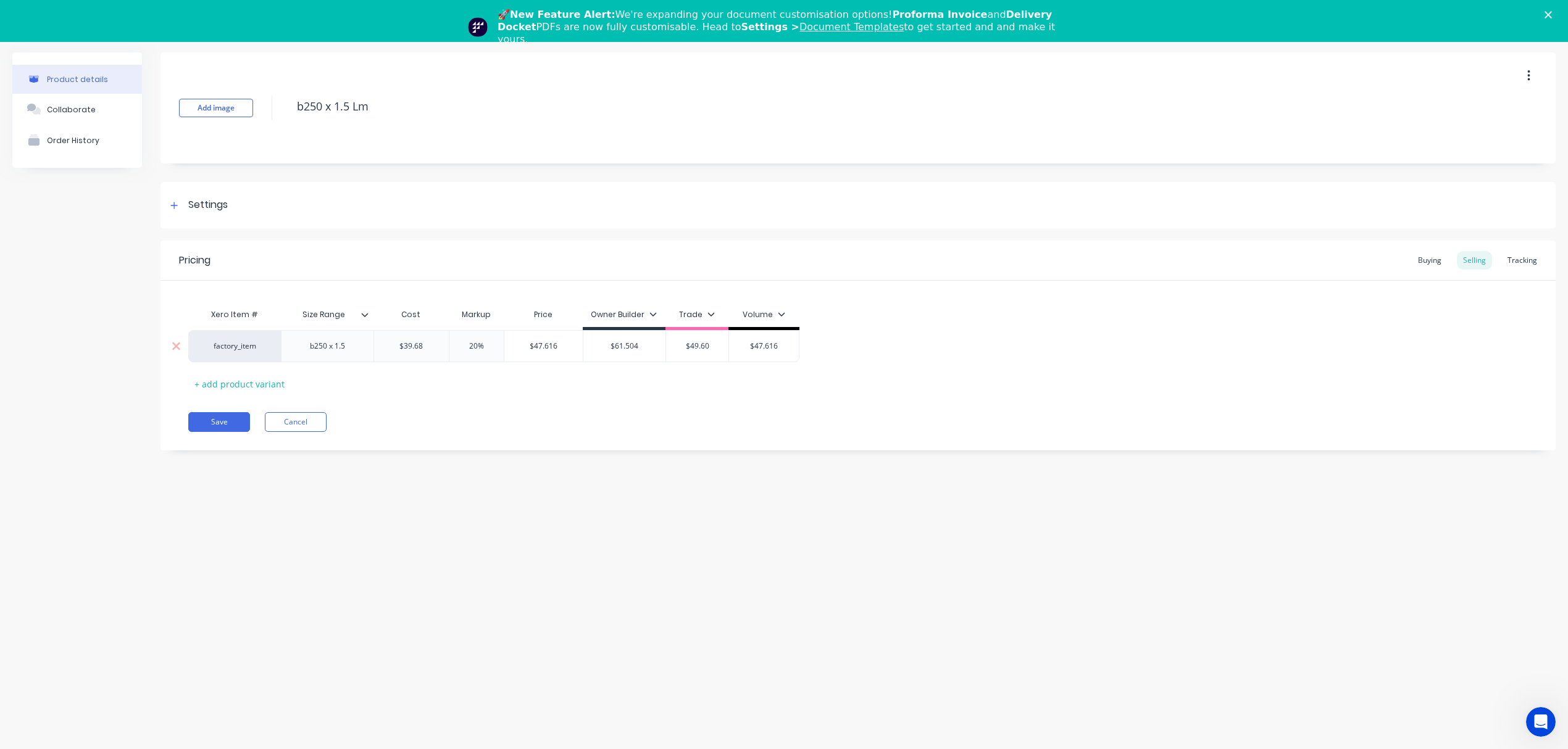
drag, startPoint x: 485, startPoint y: 345, endPoint x: 436, endPoint y: 348, distance: 49.1
click at [436, 348] on div "factory_item b250 x 1.5 $39.68 20% 20% $47.616 $61.504 $49.60 $47.616" at bounding box center [494, 346] width 611 height 32
click at [459, 443] on div "Pricing Buying Selling Tracking Xero Item # Size Range Cost Markup Price Owner …" at bounding box center [858, 346] width 1395 height 210
drag, startPoint x: 353, startPoint y: 112, endPoint x: 205, endPoint y: 124, distance: 148.5
click at [205, 124] on div "Add image b250 x 1.5 Lm" at bounding box center [858, 108] width 1395 height 111
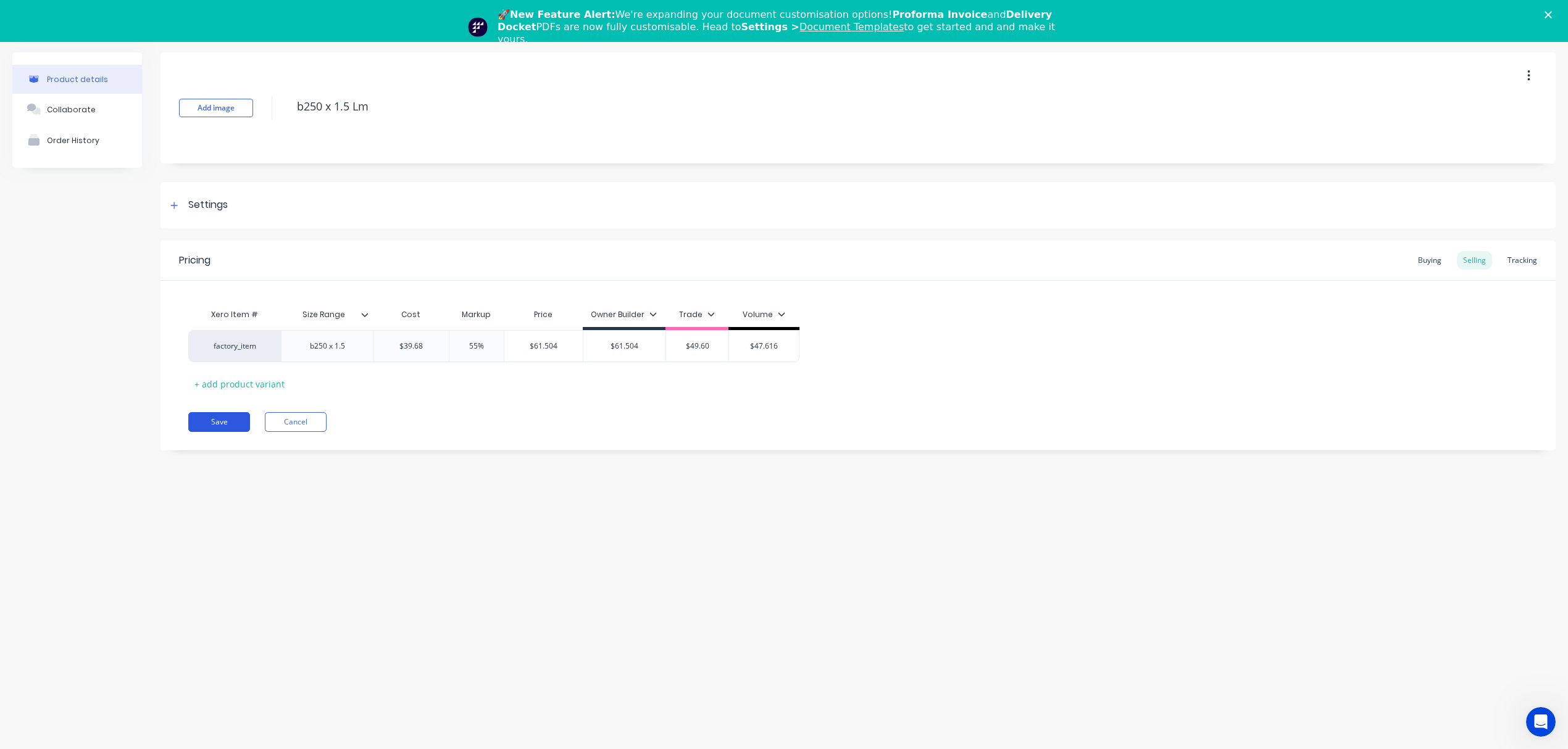
click at [219, 430] on button "Save" at bounding box center [219, 423] width 62 height 20
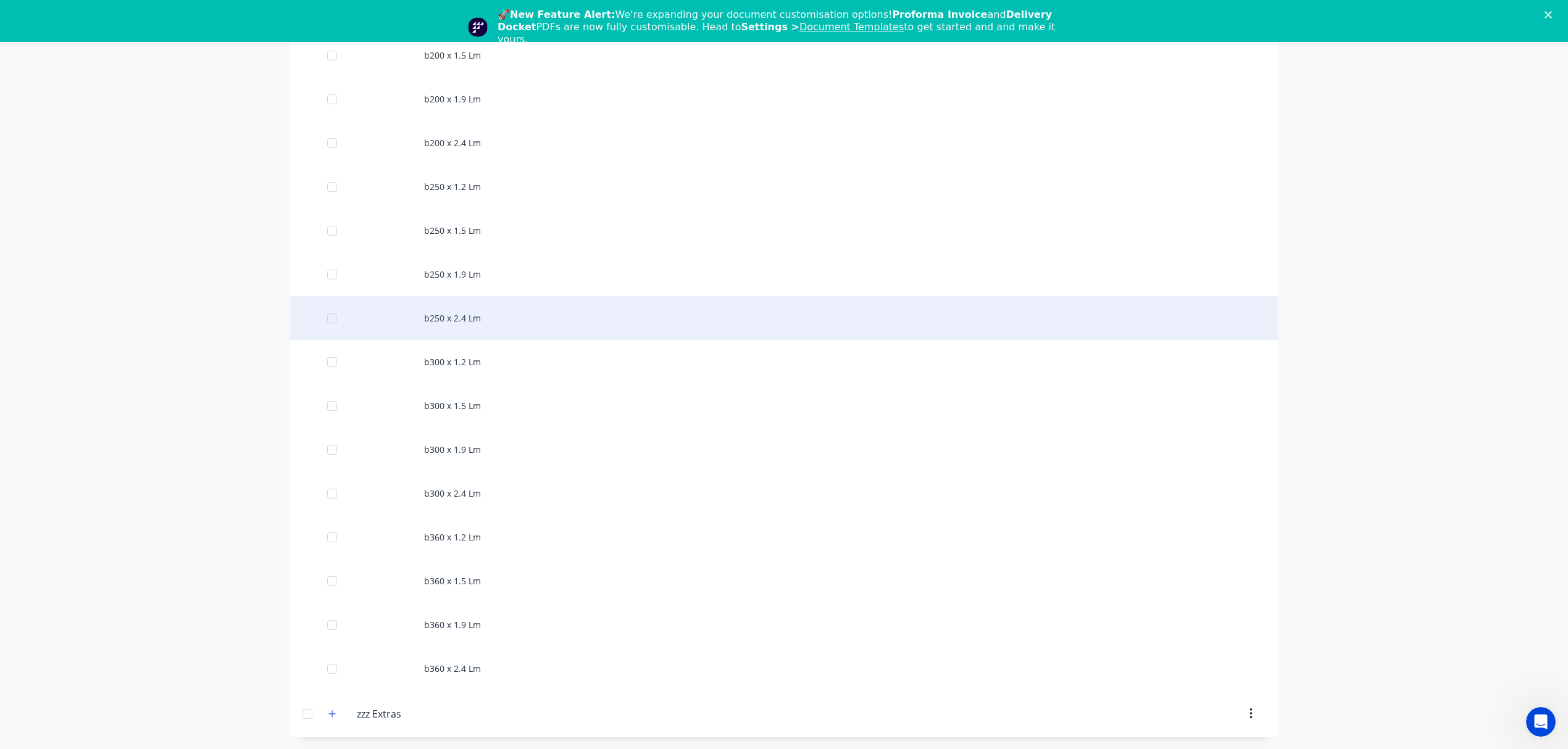
scroll to position [1030, 0]
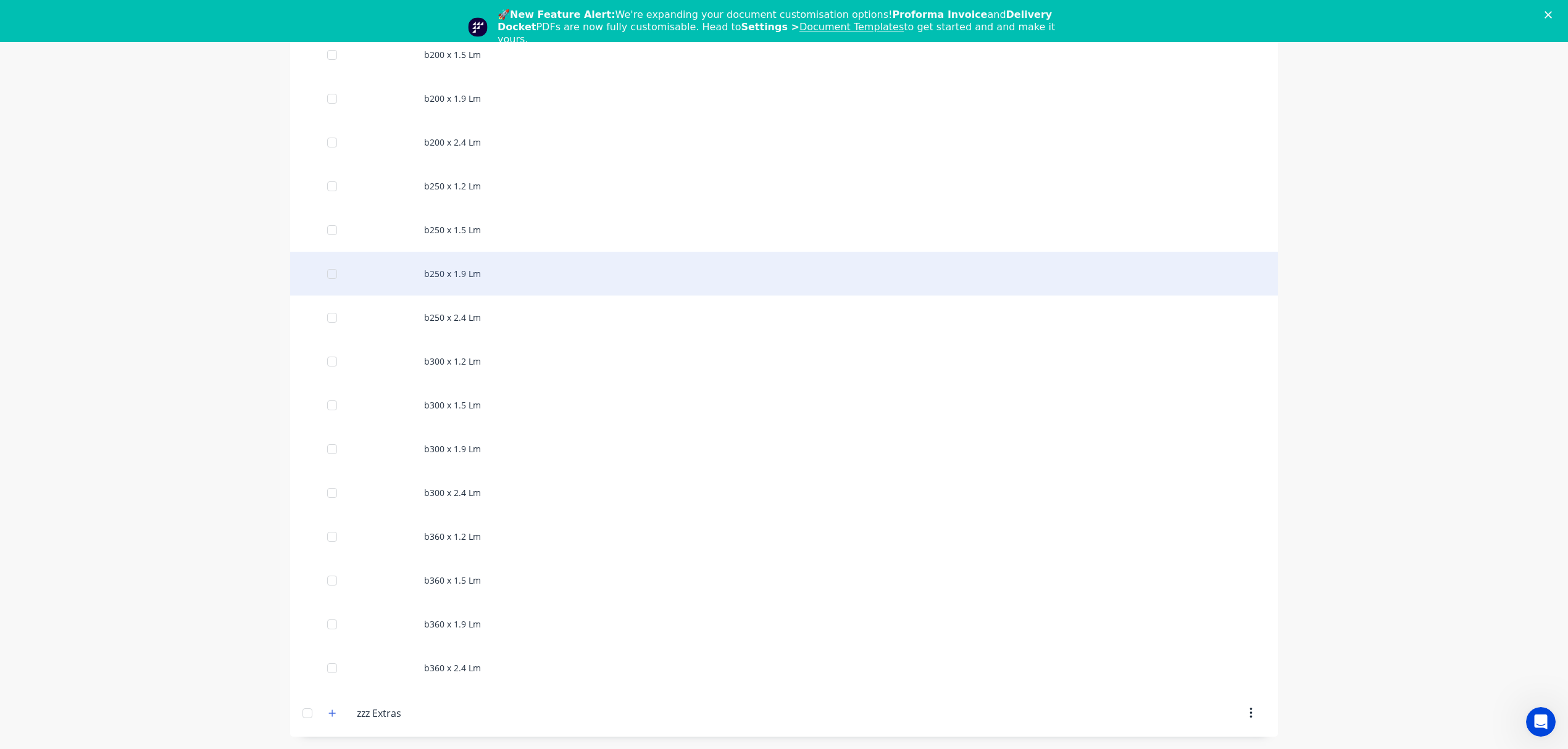
click at [462, 270] on div "b250 x 1.9 Lm" at bounding box center [783, 274] width 987 height 44
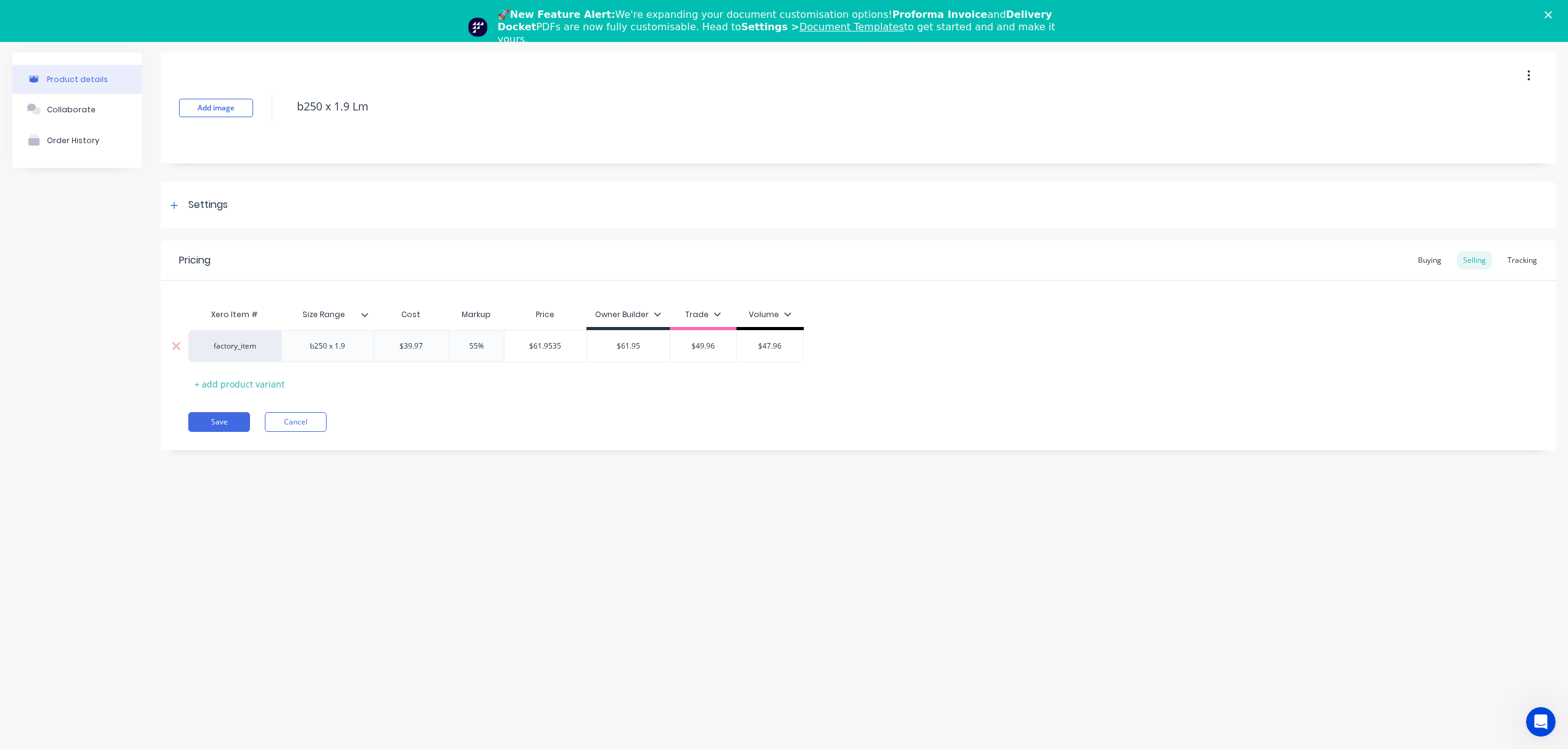
drag, startPoint x: 423, startPoint y: 343, endPoint x: 457, endPoint y: 334, distance: 35.2
click at [457, 334] on div "factory_item b250 x 1.9 $39.97 $39.97 55% $61.9535 $61.95 $49.96 $47.96" at bounding box center [496, 346] width 615 height 32
drag, startPoint x: 430, startPoint y: 346, endPoint x: 364, endPoint y: 347, distance: 66.0
click at [364, 347] on div "factory_item b250 x 1.9 $39.97 $39.97 55% $61.9535 $61.95 $49.96 $47.96" at bounding box center [496, 346] width 615 height 32
click at [401, 345] on input "$39.97" at bounding box center [411, 345] width 74 height 11
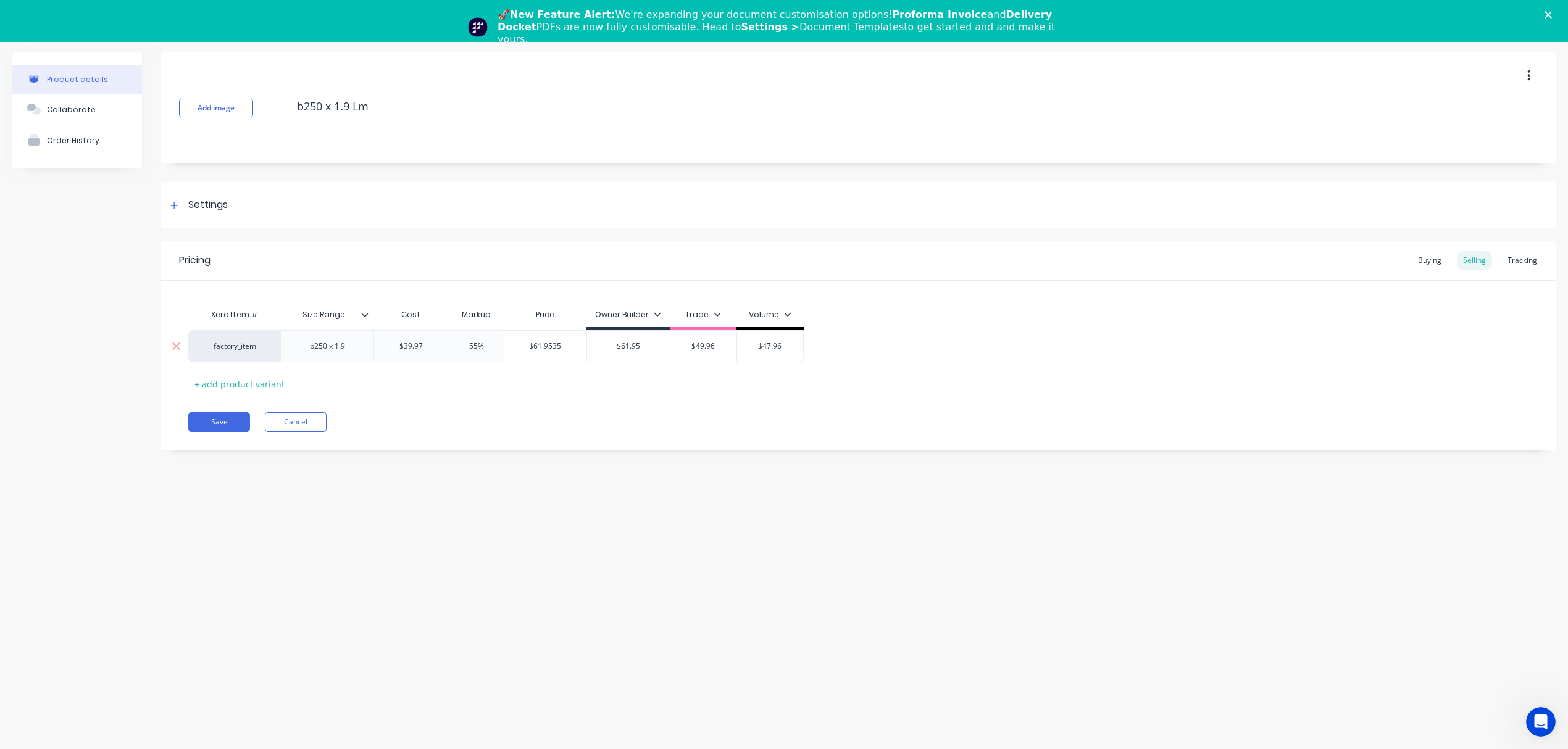
click at [403, 345] on input "$39.97" at bounding box center [411, 345] width 74 height 11
paste input "$43.75"
drag, startPoint x: 463, startPoint y: 426, endPoint x: 470, endPoint y: 421, distance: 8.6
click at [464, 426] on div "Save Cancel" at bounding box center [872, 423] width 1368 height 20
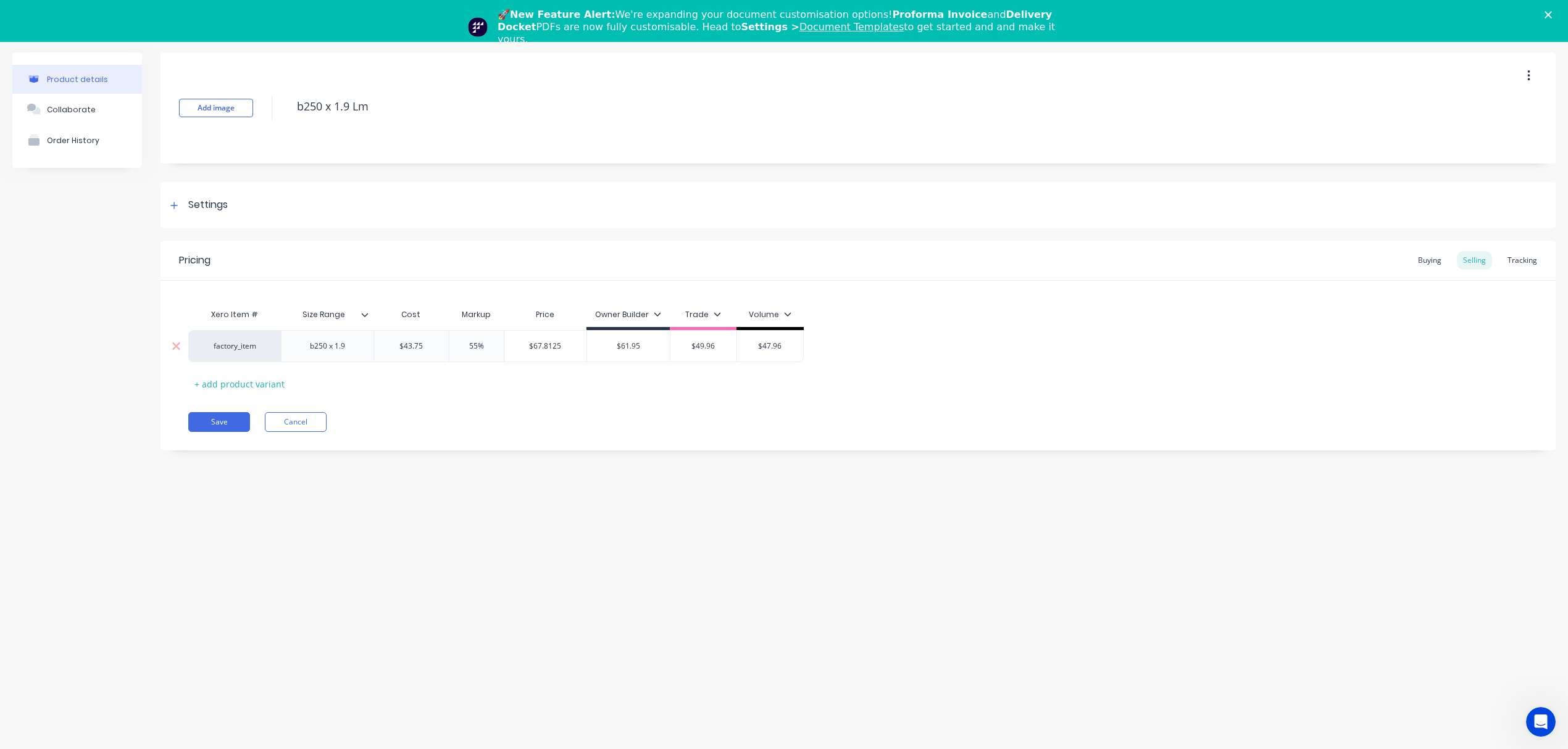
click at [540, 347] on input "$67.8125" at bounding box center [545, 345] width 82 height 11
drag, startPoint x: 645, startPoint y: 345, endPoint x: 600, endPoint y: 345, distance: 45.0
click at [600, 345] on input "$61.95" at bounding box center [628, 345] width 82 height 11
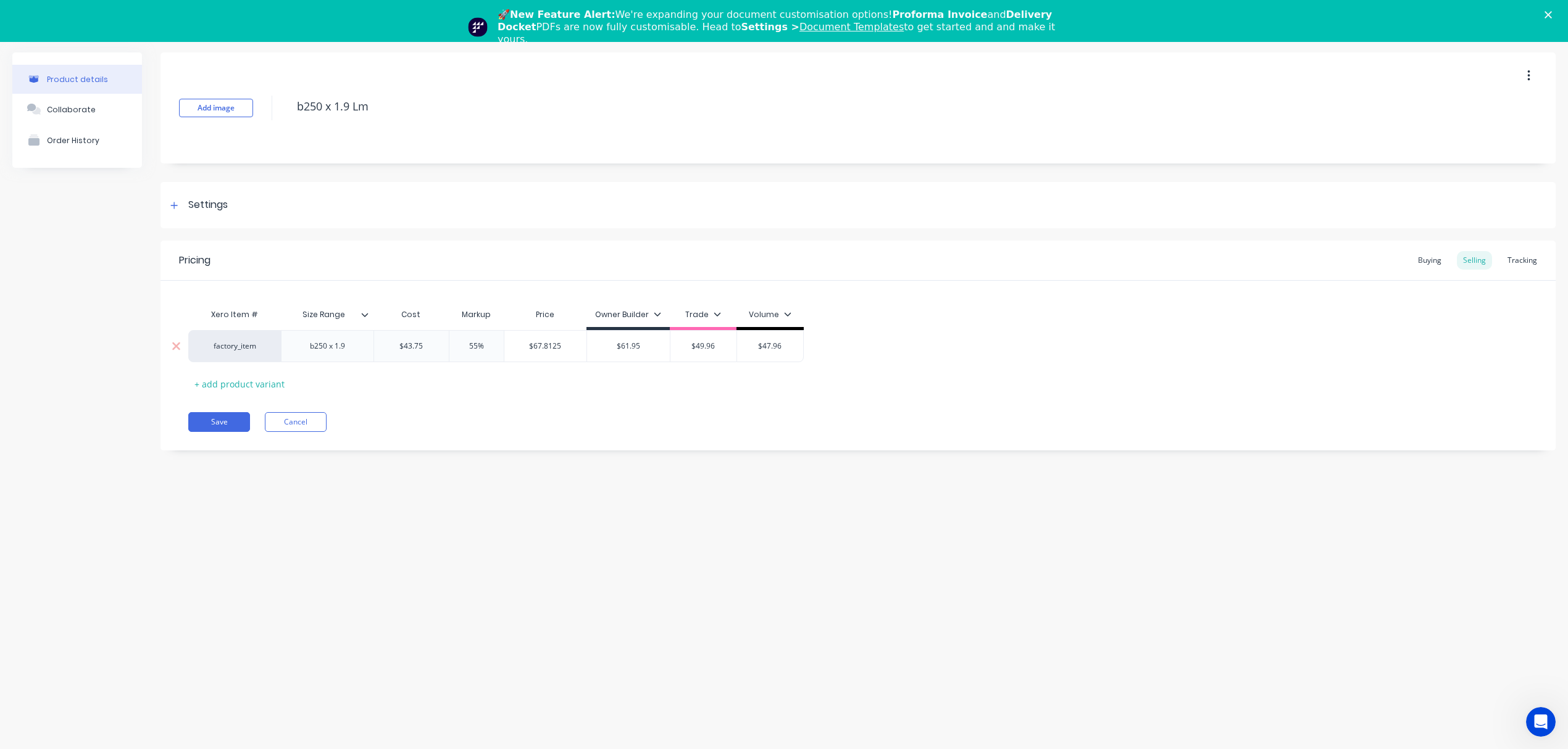
paste input "7.812"
click at [620, 408] on div "Pricing Buying Selling Tracking Xero Item # Size Range Cost Markup Price Owner …" at bounding box center [858, 346] width 1395 height 210
drag, startPoint x: 486, startPoint y: 346, endPoint x: 458, endPoint y: 348, distance: 28.1
click at [458, 348] on input "55%" at bounding box center [476, 345] width 62 height 11
click at [494, 379] on div "Xero Item # Size Range Cost Markup Price Owner Builder Trade Volume factory_ite…" at bounding box center [858, 348] width 1340 height 91
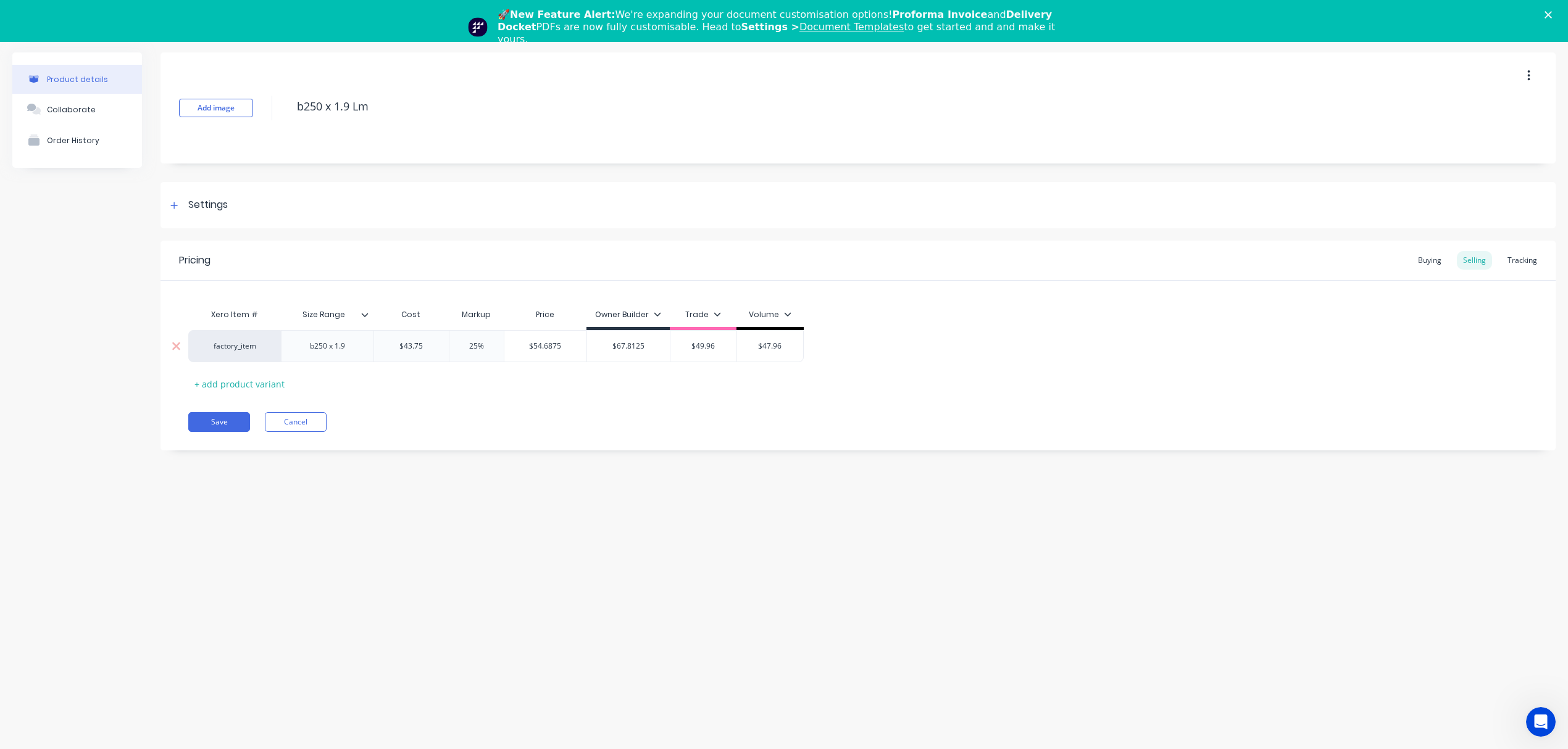
click at [542, 344] on input "$54.6875" at bounding box center [545, 345] width 82 height 11
click at [541, 344] on input "$54.6875" at bounding box center [545, 345] width 82 height 11
click at [708, 352] on div "$49.96" at bounding box center [704, 345] width 66 height 31
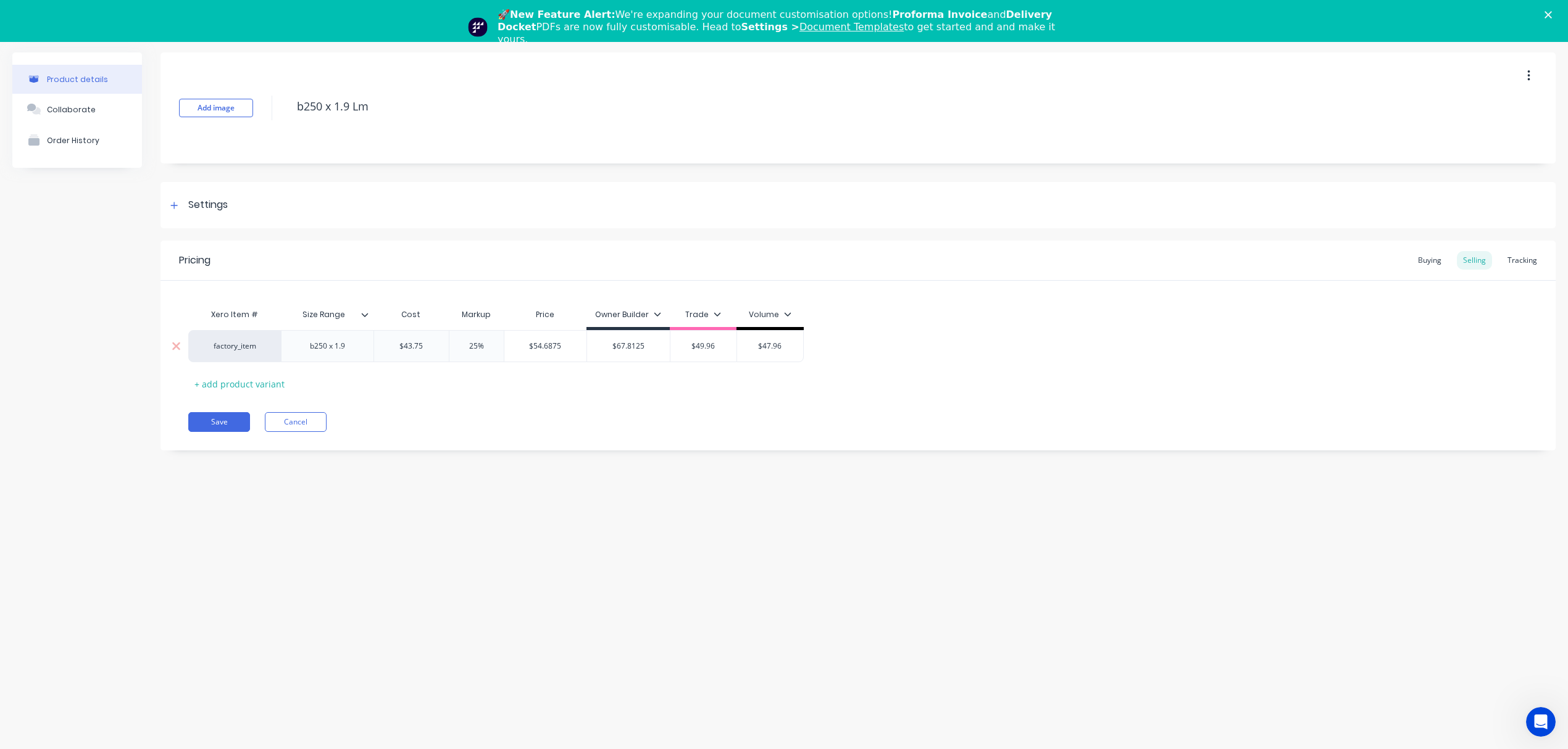
click at [717, 346] on input "$49.96" at bounding box center [704, 345] width 66 height 11
click at [688, 346] on input "$49.96" at bounding box center [704, 345] width 66 height 11
click at [672, 379] on div "Xero Item # Size Range Cost Markup Price Owner Builder Trade Volume factory_ite…" at bounding box center [858, 348] width 1340 height 91
click at [557, 339] on div "$54.6875" at bounding box center [545, 345] width 82 height 31
click at [695, 346] on input "$49.96" at bounding box center [704, 345] width 66 height 11
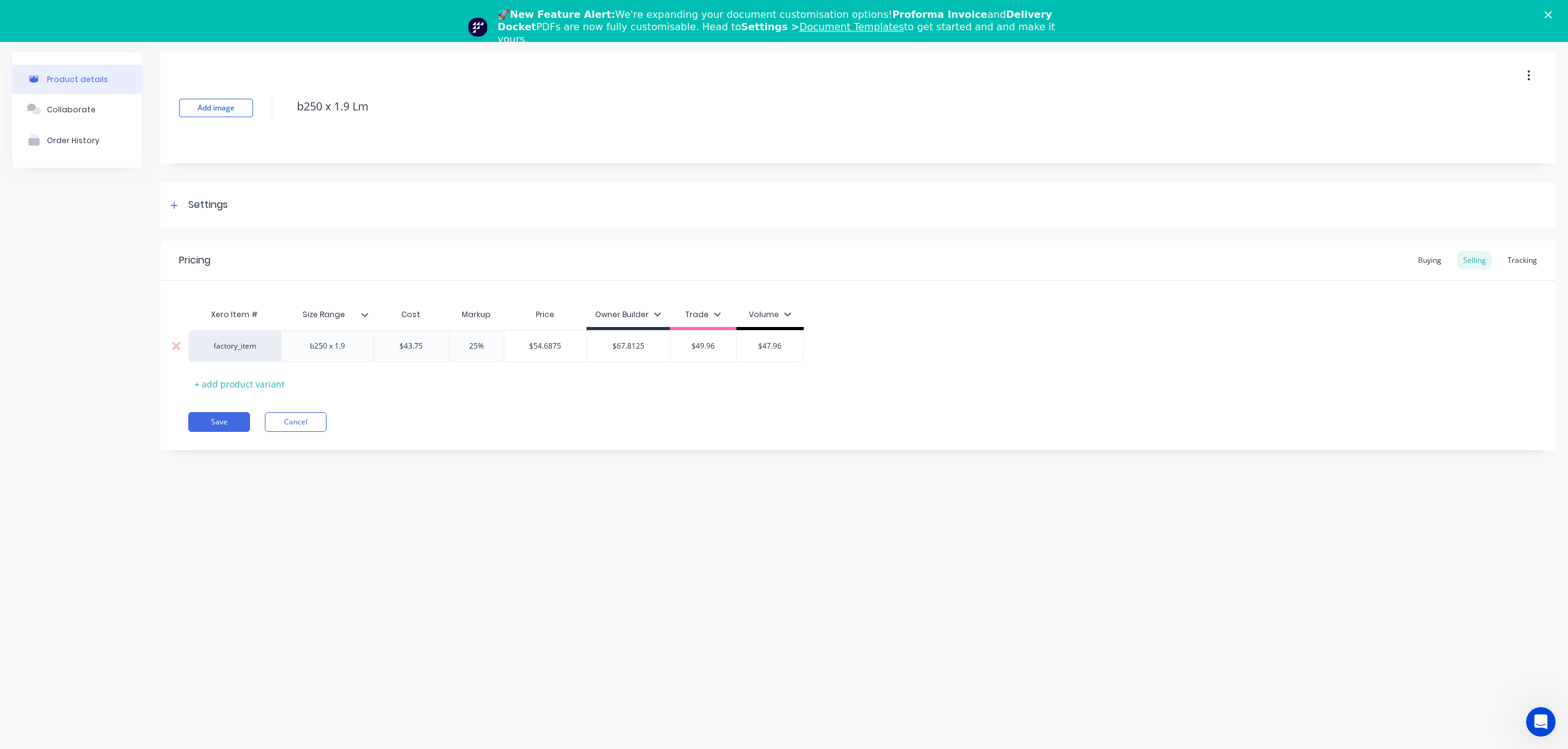
click at [705, 343] on input "$49.96" at bounding box center [704, 345] width 66 height 11
paste input "54.6875"
click at [687, 408] on div "Pricing Buying Selling Tracking Xero Item # Size Range Cost Markup Price Owner …" at bounding box center [858, 346] width 1395 height 210
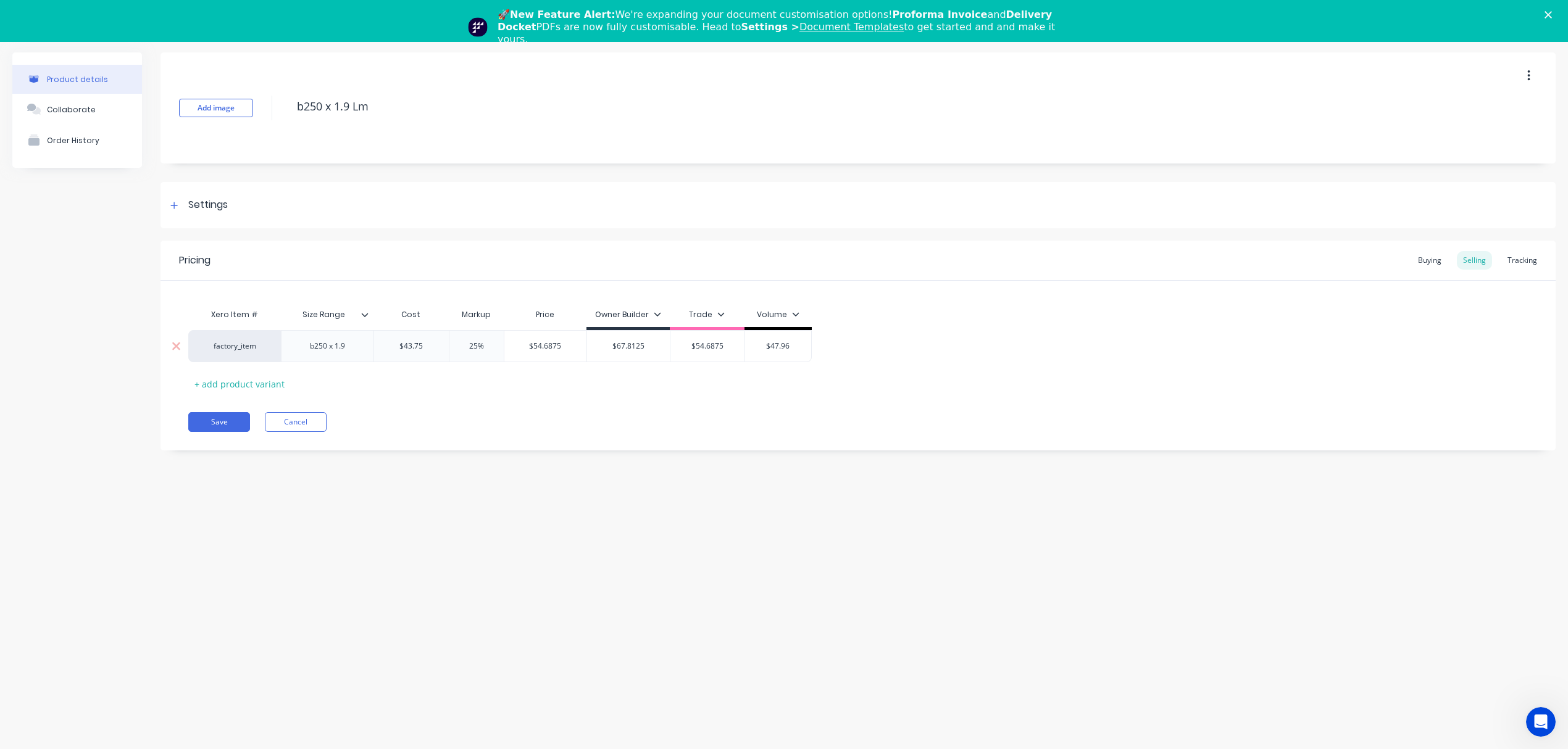
drag, startPoint x: 484, startPoint y: 349, endPoint x: 452, endPoint y: 345, distance: 32.2
click at [452, 345] on input "25%" at bounding box center [476, 345] width 62 height 11
click at [516, 386] on div "Xero Item # Size Range Cost Markup Price Owner Builder Trade Volume factory_ite…" at bounding box center [858, 348] width 1340 height 91
click at [534, 348] on input "$52.50" at bounding box center [539, 345] width 70 height 11
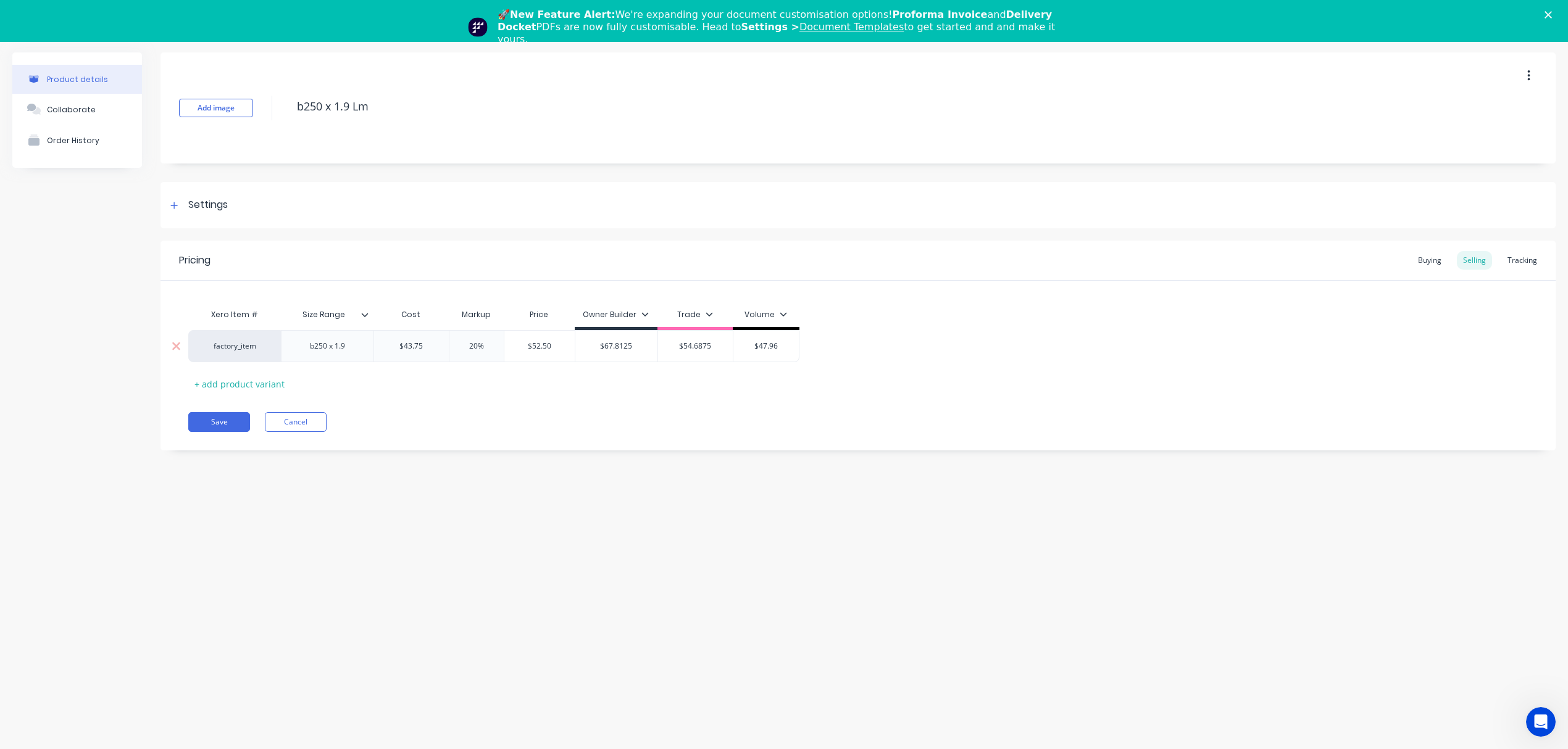
click at [534, 348] on input "$52.50" at bounding box center [539, 345] width 70 height 11
paste input "4.6875"
click at [474, 368] on div "Xero Item # Size Range Cost Markup Price Owner Builder Trade Volume factory_ite…" at bounding box center [858, 348] width 1340 height 91
drag, startPoint x: 482, startPoint y: 342, endPoint x: 454, endPoint y: 343, distance: 28.0
click at [454, 343] on input "20%" at bounding box center [476, 345] width 62 height 11
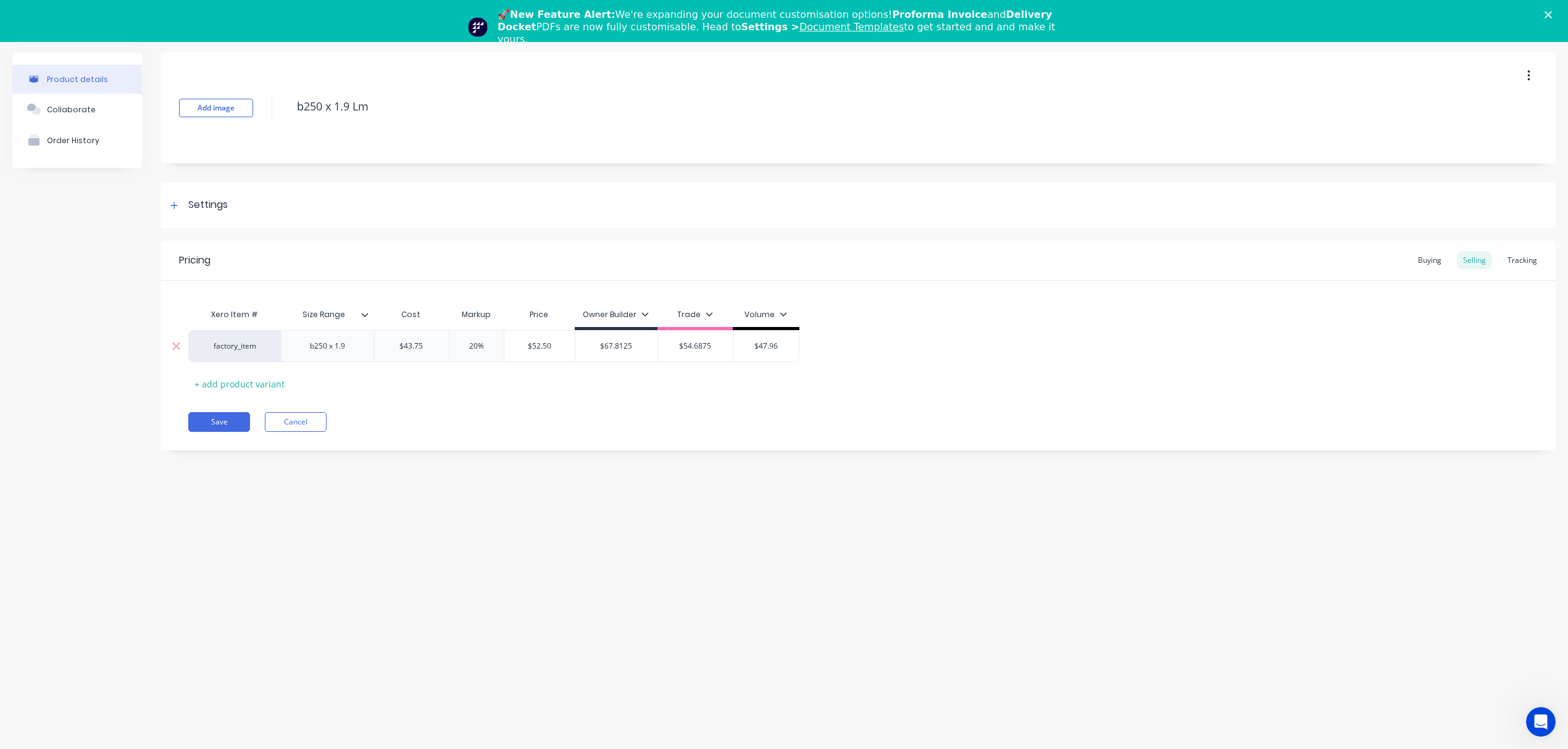
drag, startPoint x: 778, startPoint y: 348, endPoint x: 732, endPoint y: 348, distance: 46.0
click at [733, 348] on input "$47.96" at bounding box center [766, 345] width 66 height 11
paste input "52.50"
click at [723, 383] on div "Xero Item # Size Range Cost Markup Price Owner Builder Trade Volume factory_ite…" at bounding box center [858, 348] width 1340 height 91
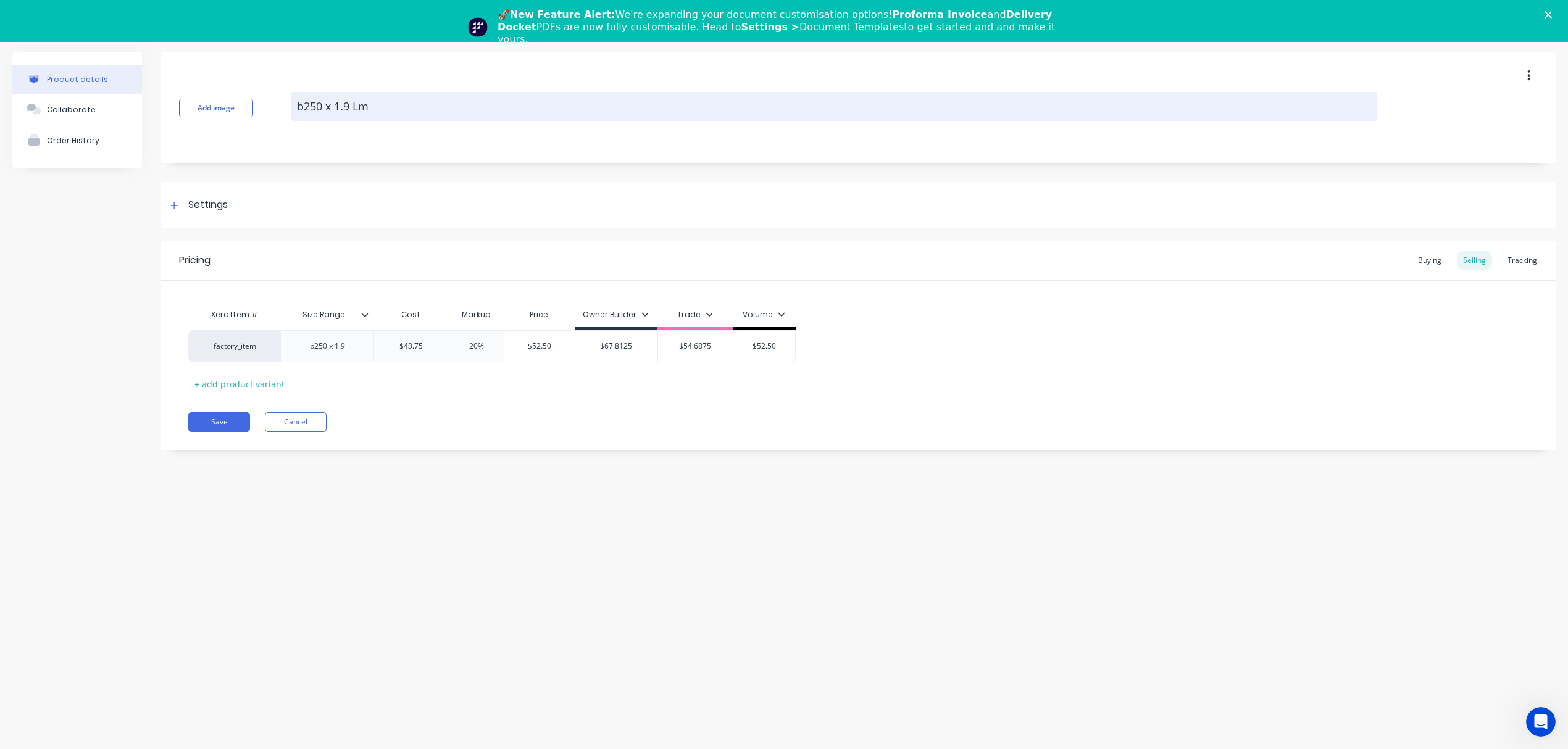
drag, startPoint x: 380, startPoint y: 107, endPoint x: 315, endPoint y: 105, distance: 65.0
click at [315, 105] on textarea "b250 x 1.9 Lm" at bounding box center [834, 106] width 1087 height 29
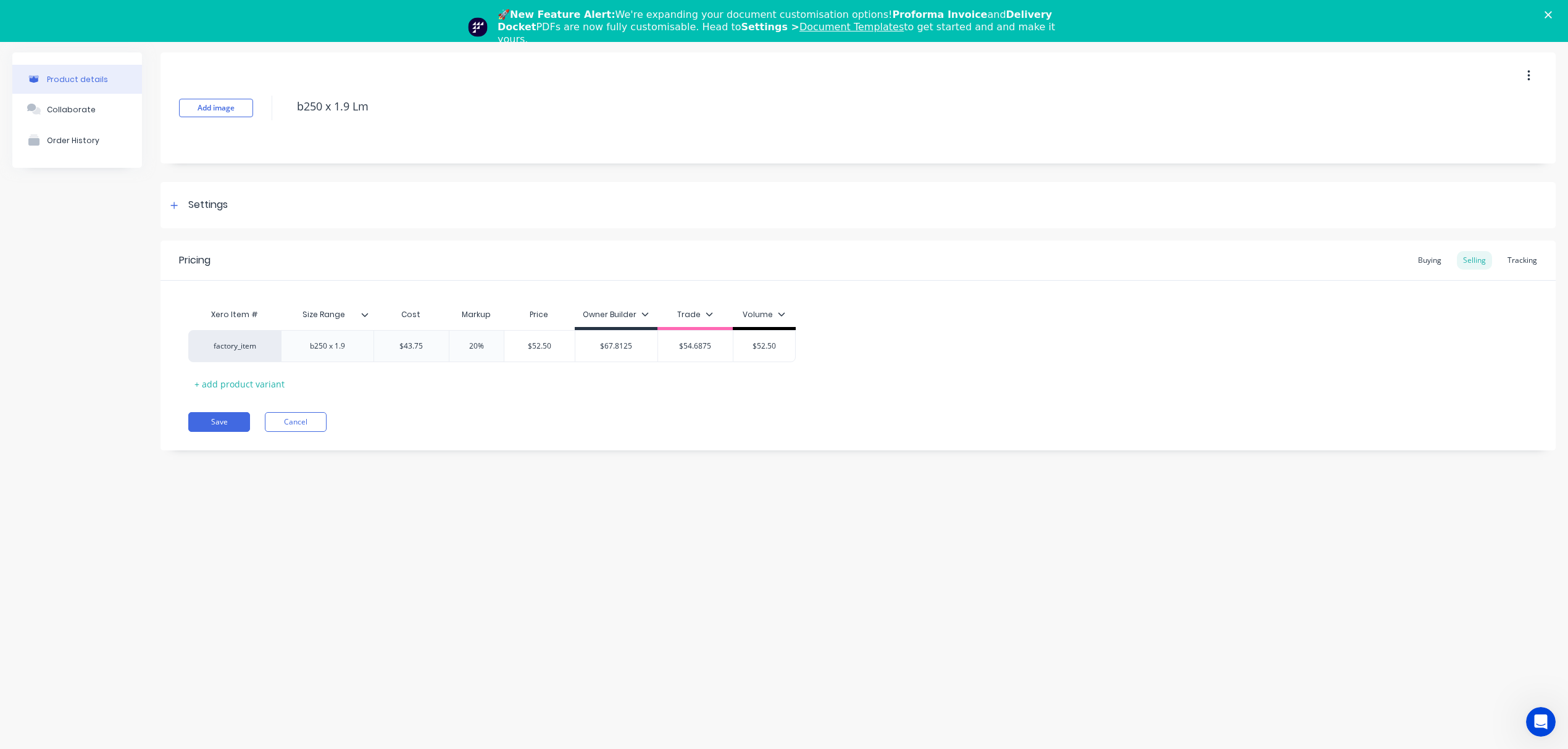
click at [381, 155] on div "Add image b250 x 1.9 Lm" at bounding box center [858, 108] width 1395 height 111
drag, startPoint x: 379, startPoint y: 110, endPoint x: 275, endPoint y: 102, distance: 104.3
click at [275, 102] on div "Add image b250 x 1.9 Lm" at bounding box center [858, 108] width 1395 height 111
click at [222, 421] on button "Save" at bounding box center [219, 423] width 62 height 20
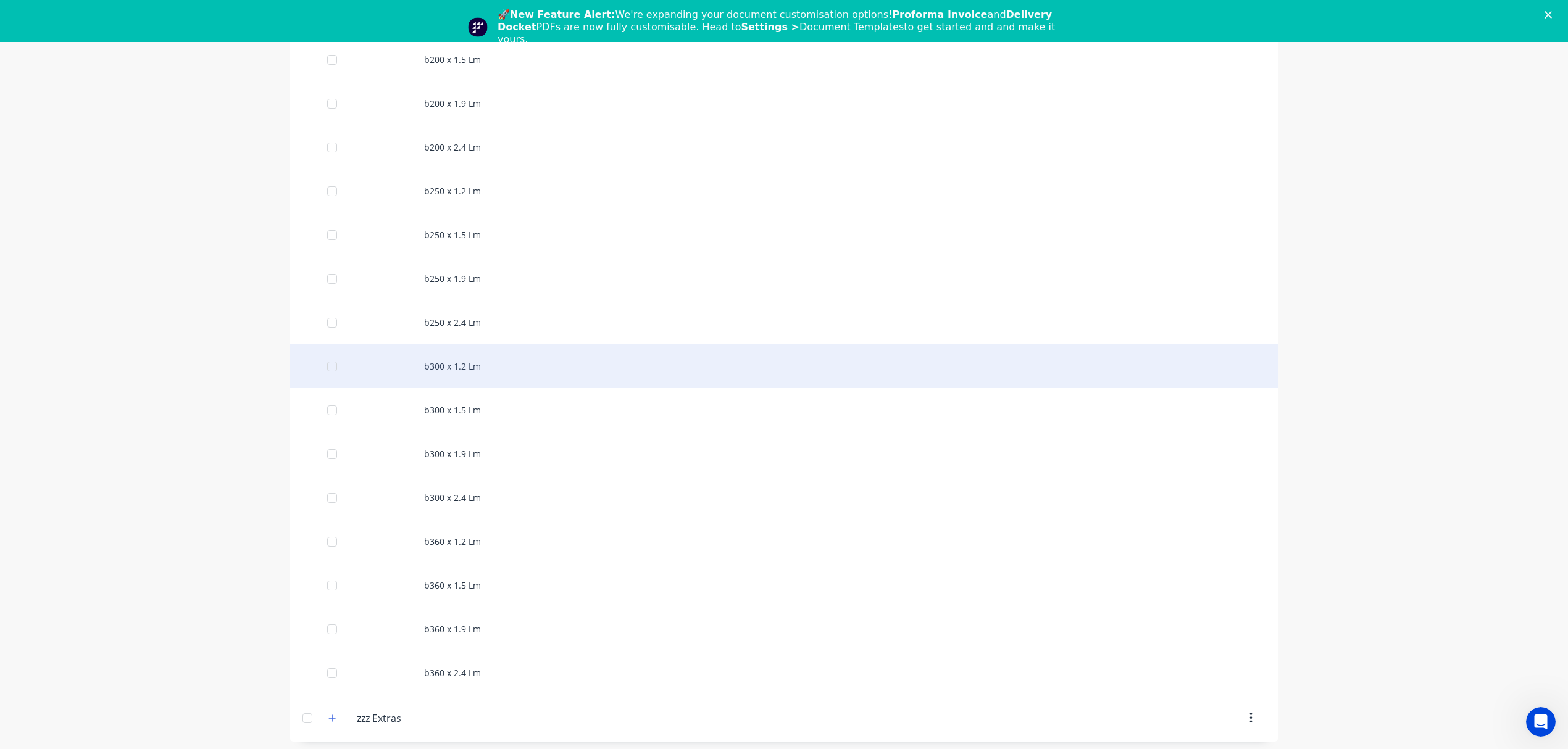
scroll to position [1030, 0]
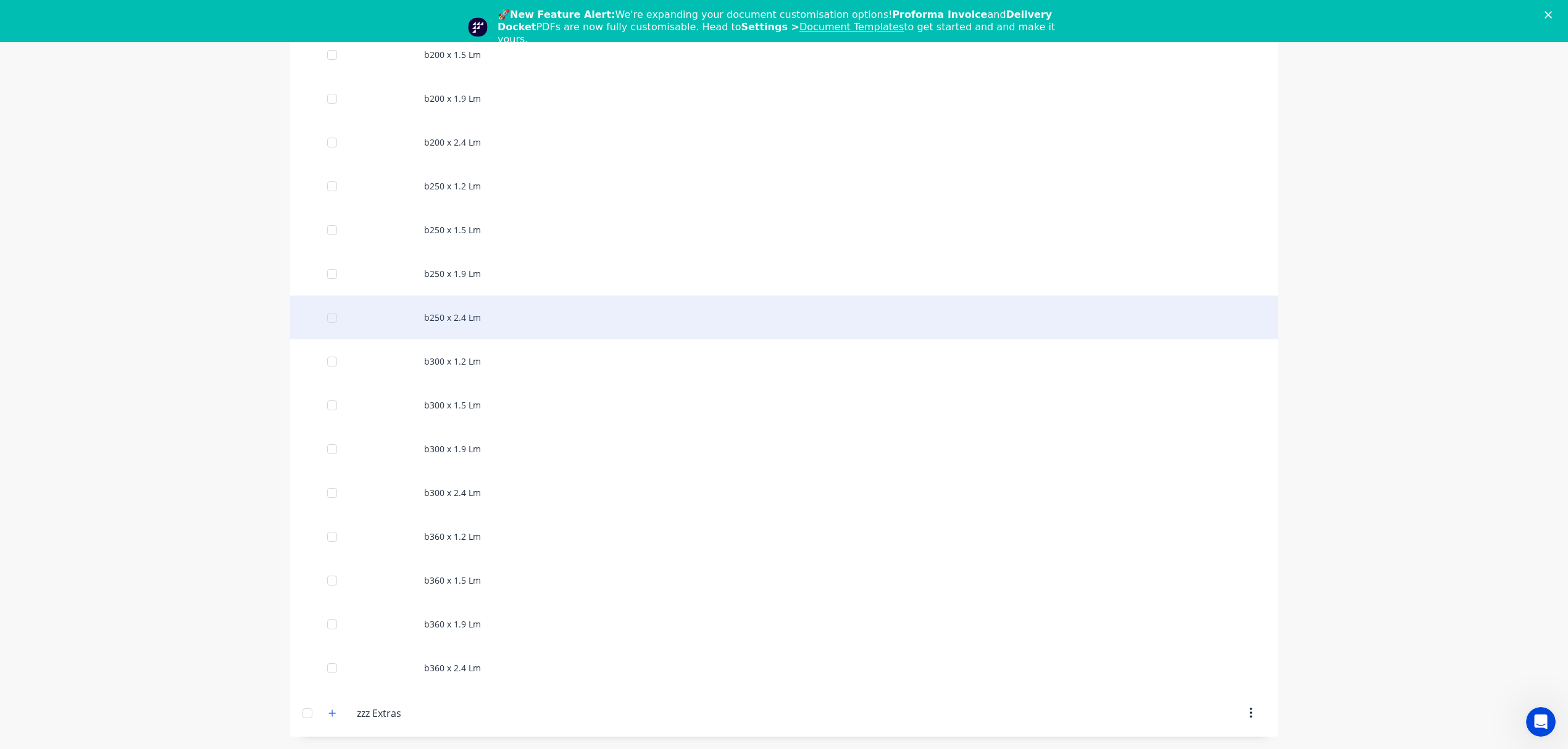
click at [484, 320] on div "b250 x 2.4 Lm" at bounding box center [783, 317] width 987 height 44
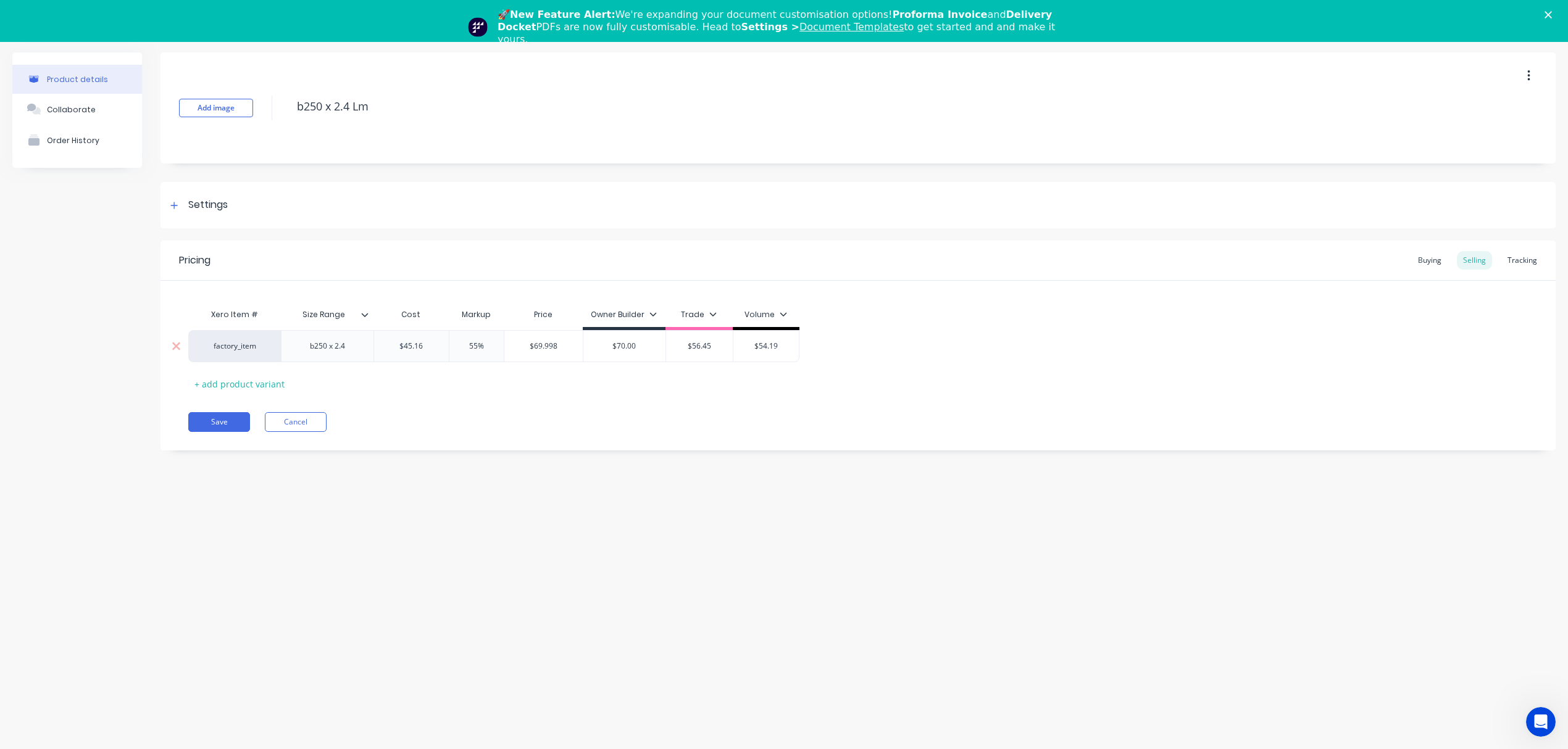
drag, startPoint x: 432, startPoint y: 348, endPoint x: 376, endPoint y: 348, distance: 56.0
click at [376, 348] on input "$45.16" at bounding box center [411, 345] width 74 height 11
paste input "49.94"
click at [534, 349] on input "$77.407" at bounding box center [543, 345] width 78 height 11
click at [547, 346] on input "$77.407" at bounding box center [543, 345] width 78 height 11
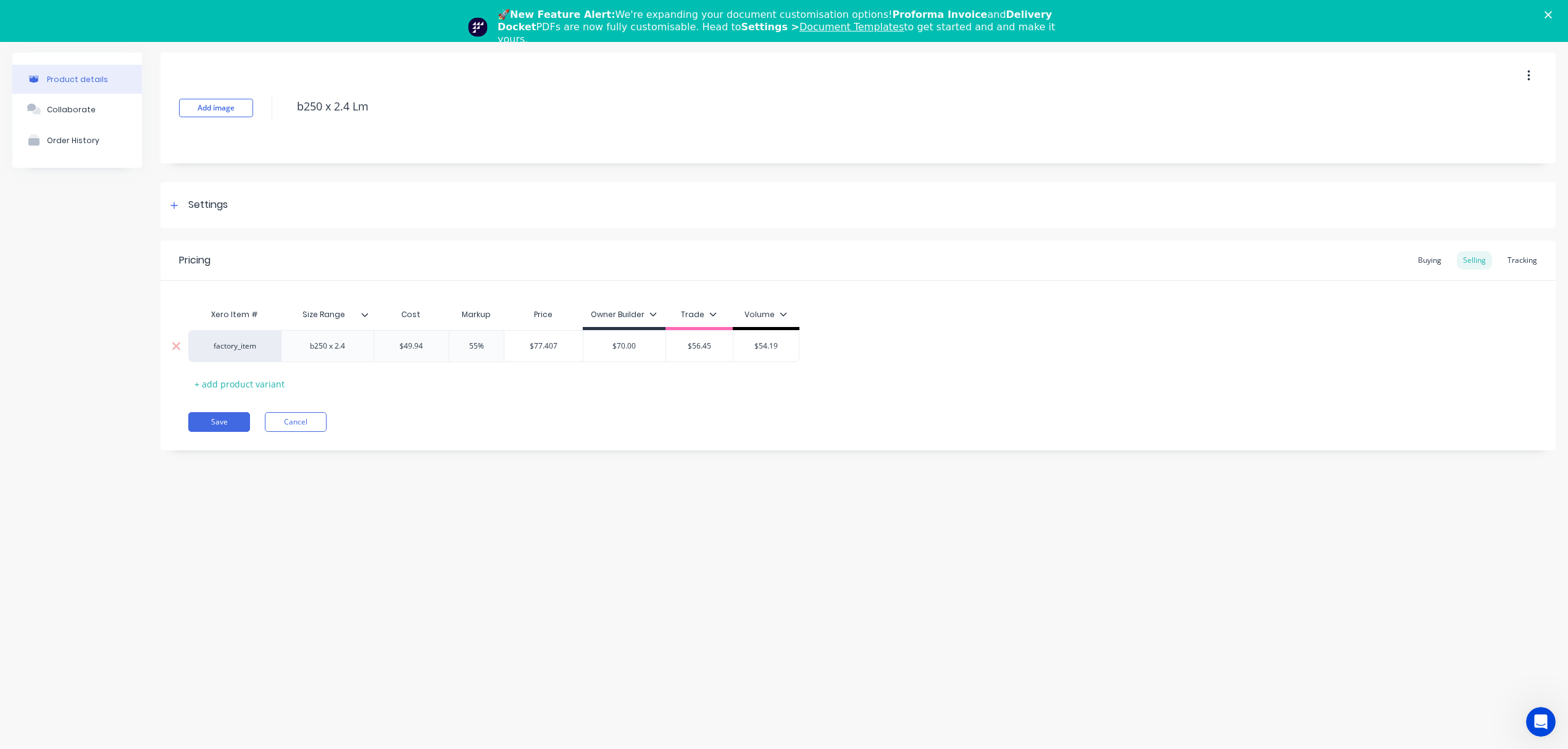
click at [547, 346] on input "$77.407" at bounding box center [543, 345] width 78 height 11
click at [628, 344] on input "$70.00" at bounding box center [624, 345] width 82 height 11
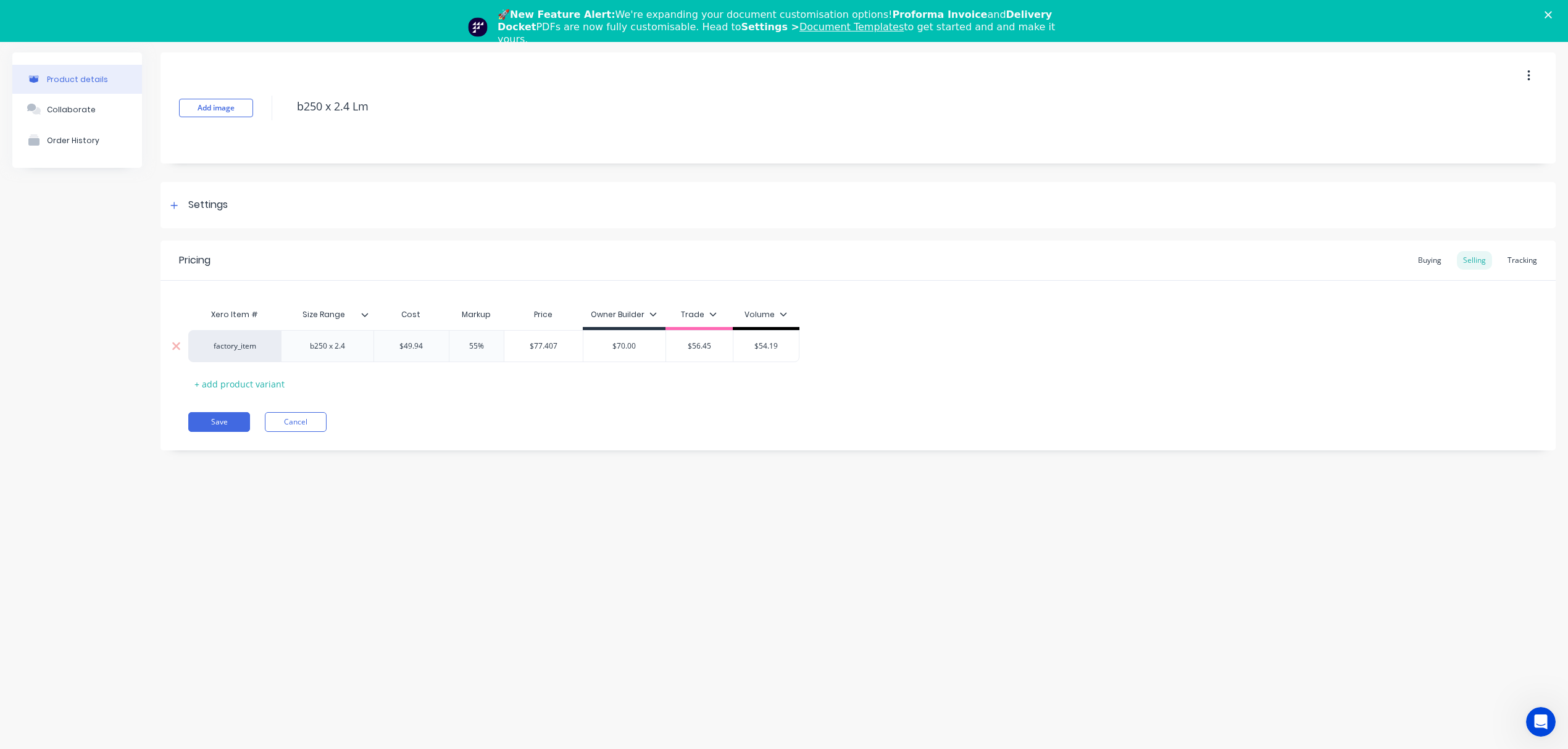
paste input "7.407"
drag, startPoint x: 494, startPoint y: 344, endPoint x: 428, endPoint y: 344, distance: 66.0
click at [428, 344] on div "factory_item b250 x 2.4 $49.94 49.94 55% 55% $77.407 $77.407 $77.407 $77.407 $5…" at bounding box center [494, 346] width 611 height 32
click at [447, 445] on div "Pricing Buying Selling Tracking Xero Item # Size Range Cost Markup Price Owner …" at bounding box center [858, 346] width 1395 height 210
click at [550, 348] on input "$62.425" at bounding box center [543, 345] width 78 height 11
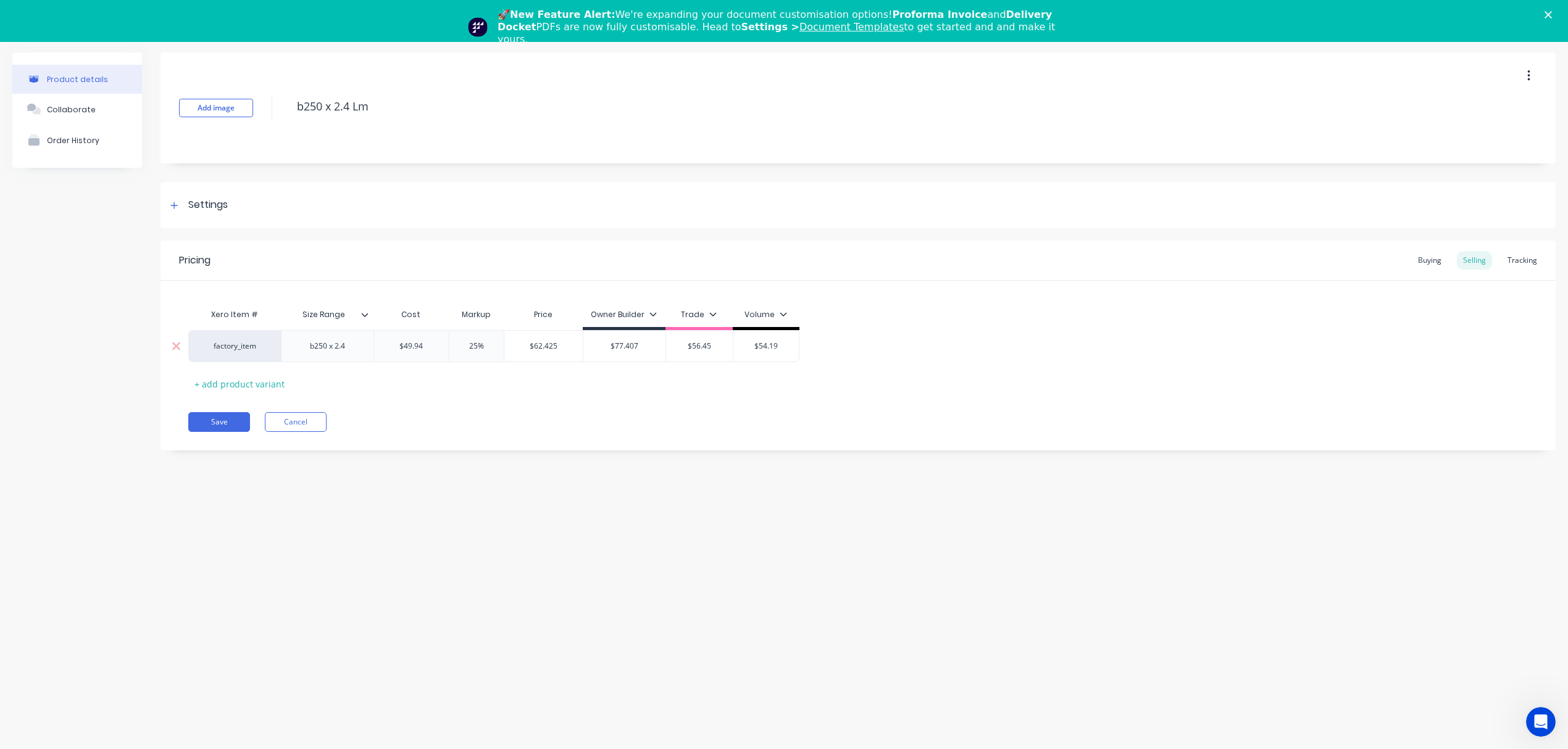
click at [550, 348] on input "$62.425" at bounding box center [543, 345] width 78 height 11
drag, startPoint x: 713, startPoint y: 348, endPoint x: 656, endPoint y: 346, distance: 57.0
click at [656, 346] on div "factory_item b250 x 2.4 $49.94 49.94 25% 25 $62.425 $62.425 $77.407 $77.407 $56…" at bounding box center [494, 346] width 611 height 32
paste input "62.42"
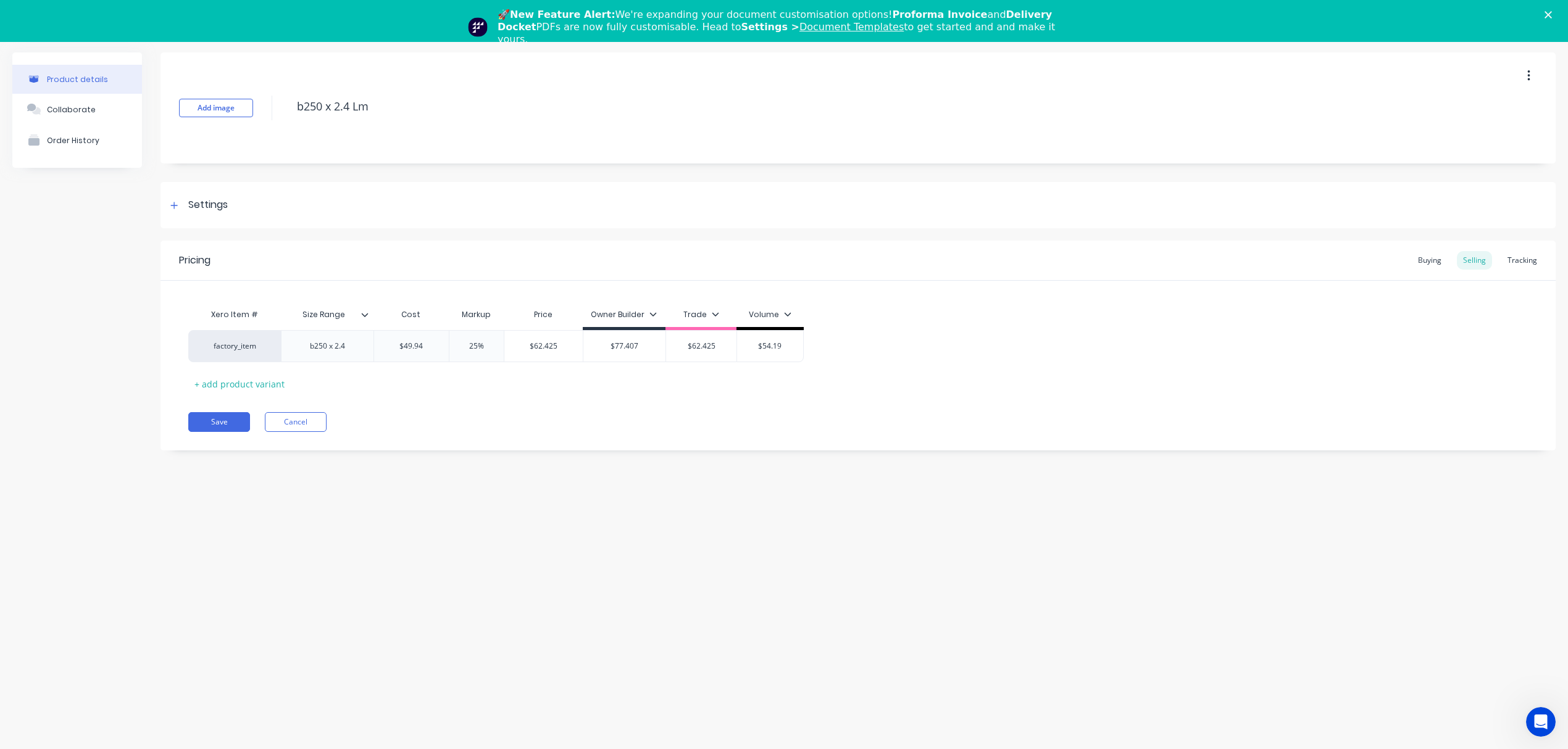
click at [550, 416] on div "Save Cancel" at bounding box center [872, 423] width 1368 height 20
click at [482, 343] on input "25%" at bounding box center [476, 345] width 62 height 11
click at [471, 401] on div "Pricing Buying Selling Tracking Xero Item # Size Range Cost Markup Price Owner …" at bounding box center [858, 346] width 1395 height 210
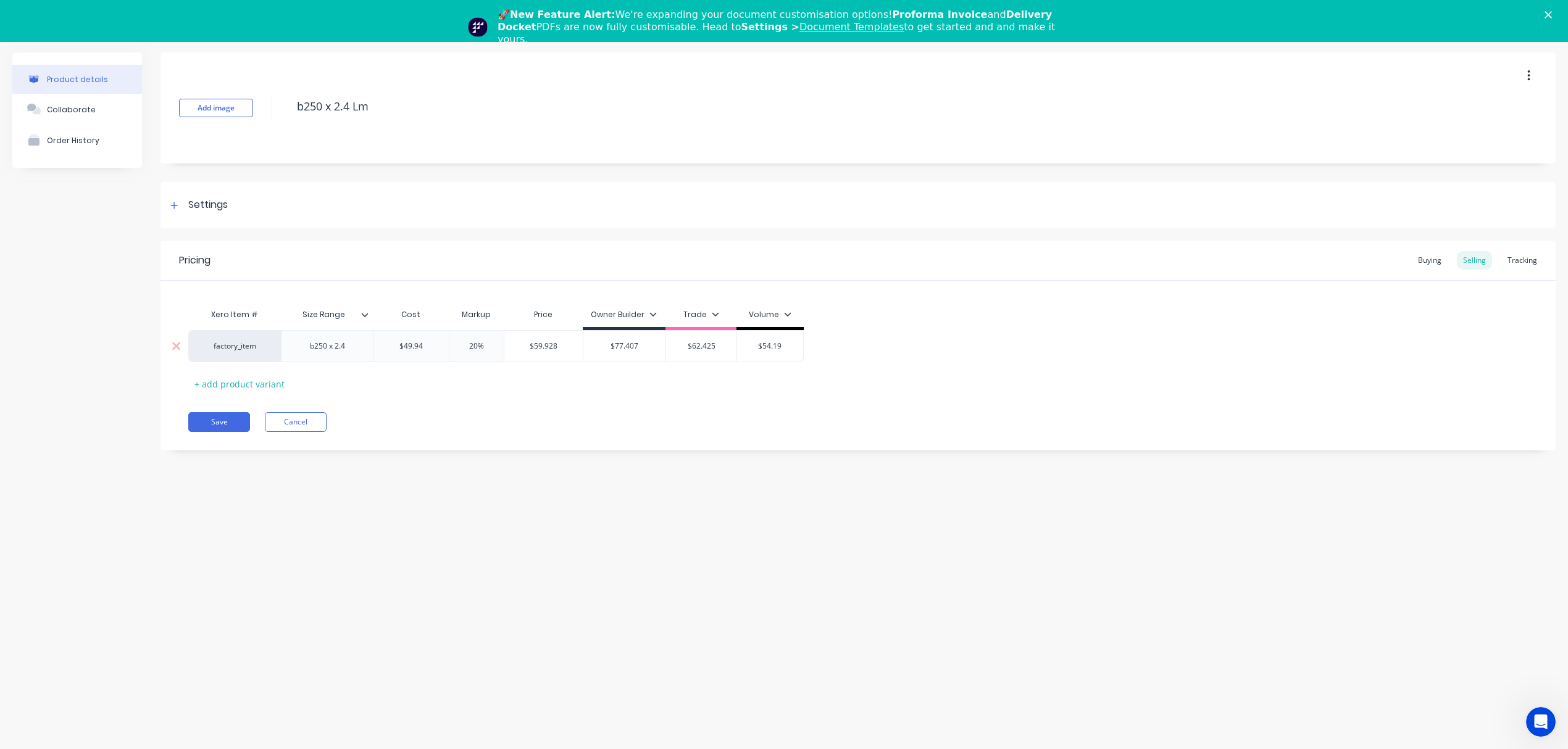
drag, startPoint x: 482, startPoint y: 343, endPoint x: 452, endPoint y: 343, distance: 30.0
click at [452, 343] on input "20%" at bounding box center [476, 345] width 62 height 11
click at [544, 348] on input "$59.928" at bounding box center [543, 345] width 78 height 11
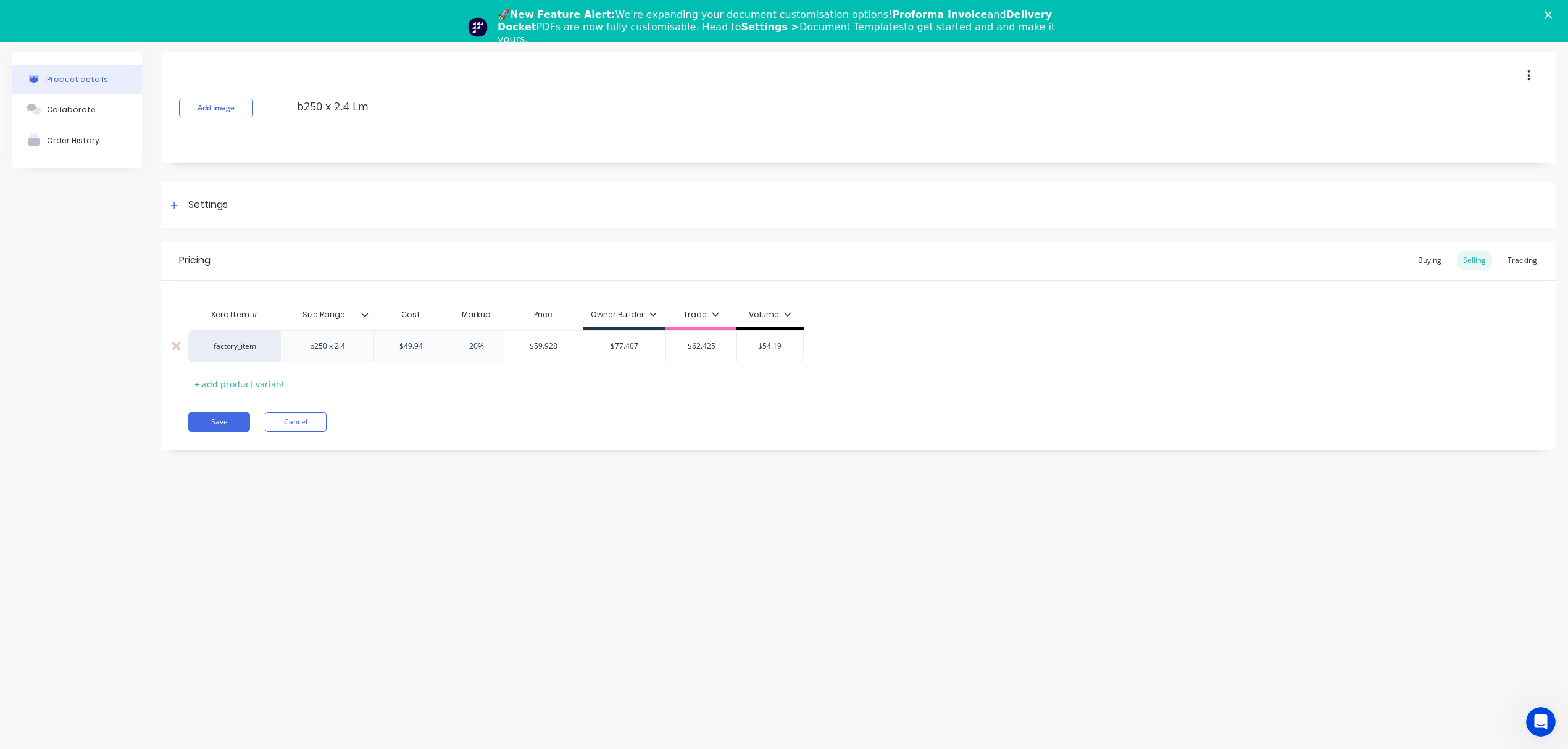
click at [775, 344] on input "$54.19" at bounding box center [770, 345] width 66 height 11
paste input "9.928"
click at [726, 416] on div "Save Cancel" at bounding box center [872, 423] width 1368 height 20
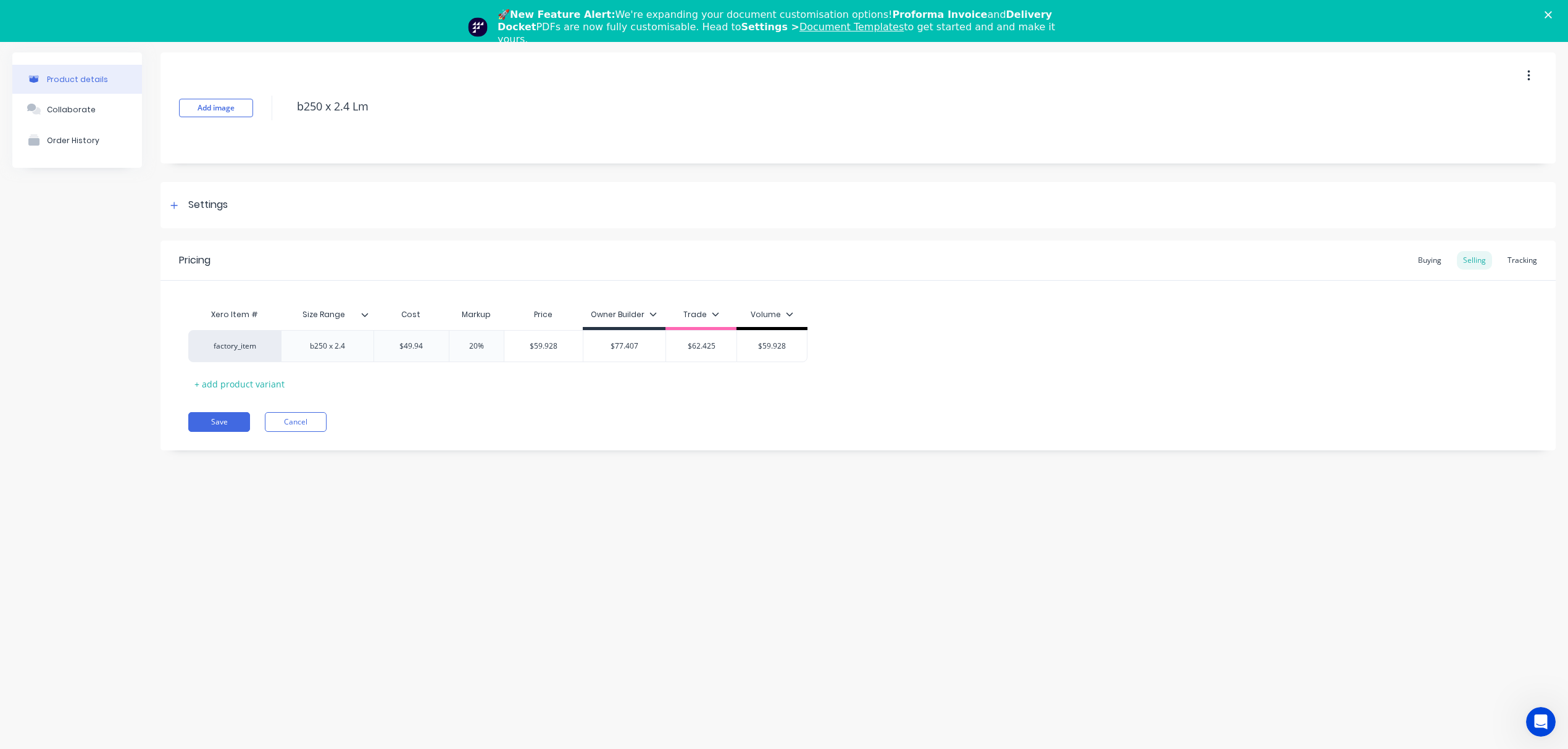
drag, startPoint x: 305, startPoint y: 109, endPoint x: 262, endPoint y: 127, distance: 46.6
click at [257, 108] on div "Add image b250 x 2.4 Lm" at bounding box center [858, 108] width 1395 height 111
click at [197, 415] on button "Save" at bounding box center [219, 423] width 62 height 20
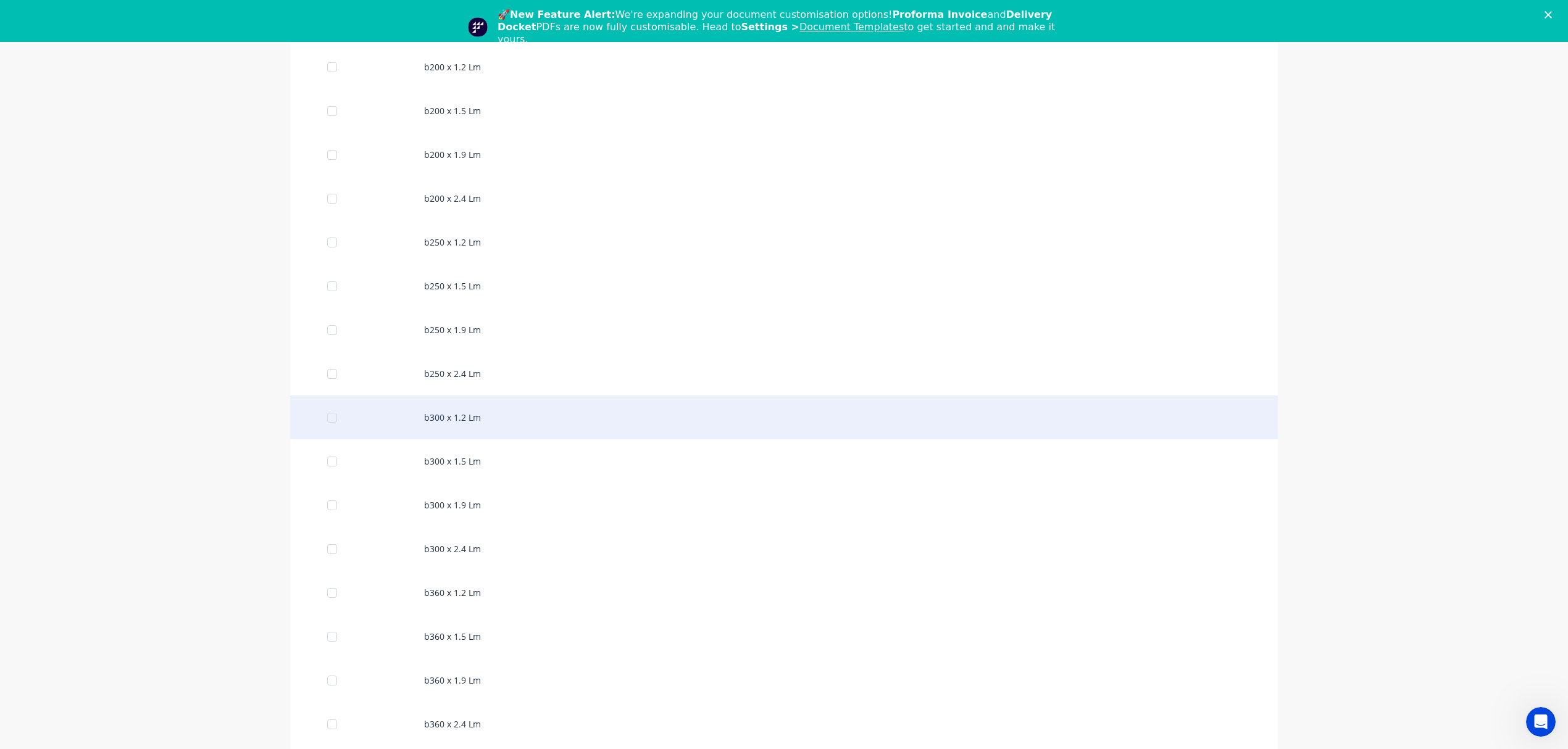
scroll to position [1030, 0]
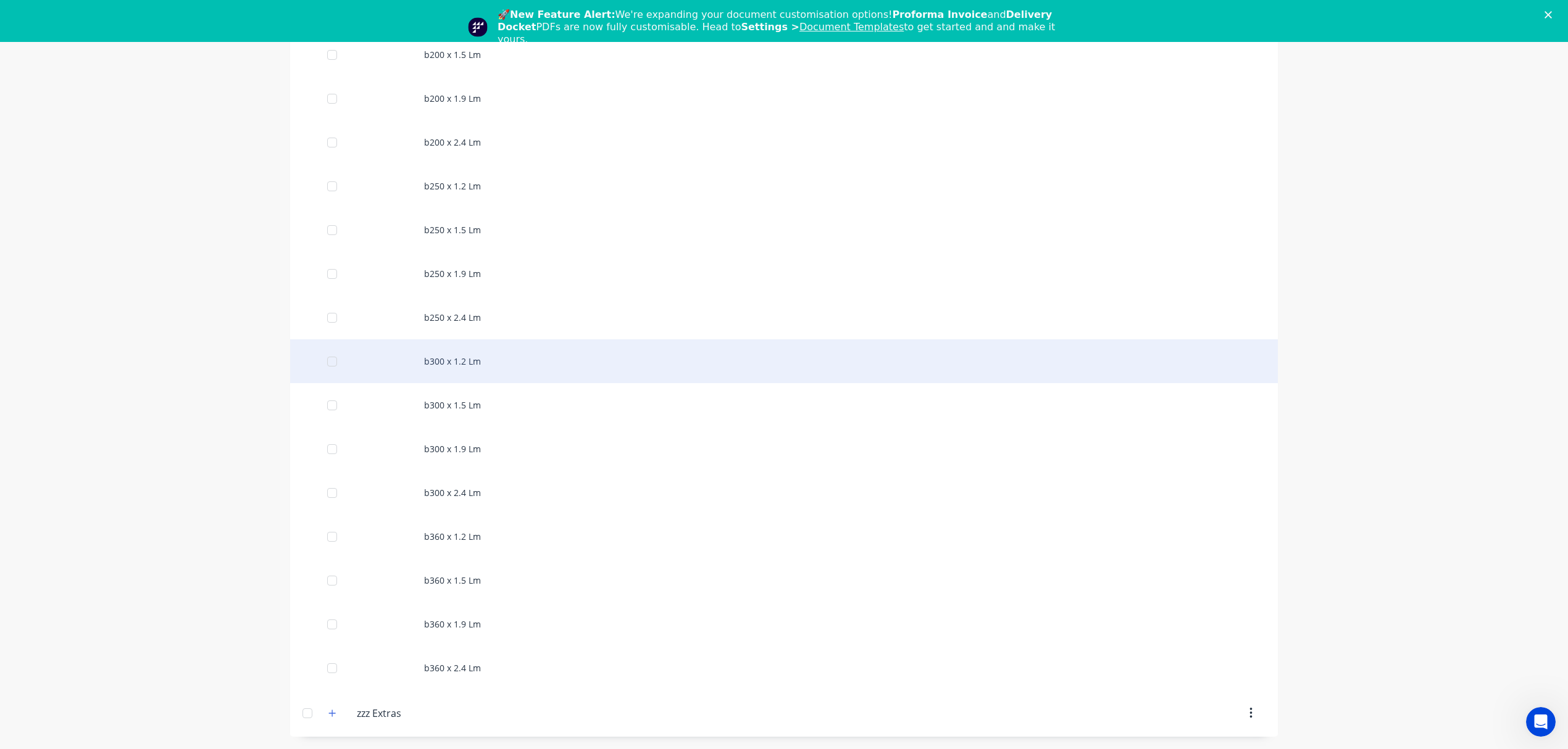
click at [491, 353] on div "b300 x 1.2 Lm" at bounding box center [783, 361] width 987 height 44
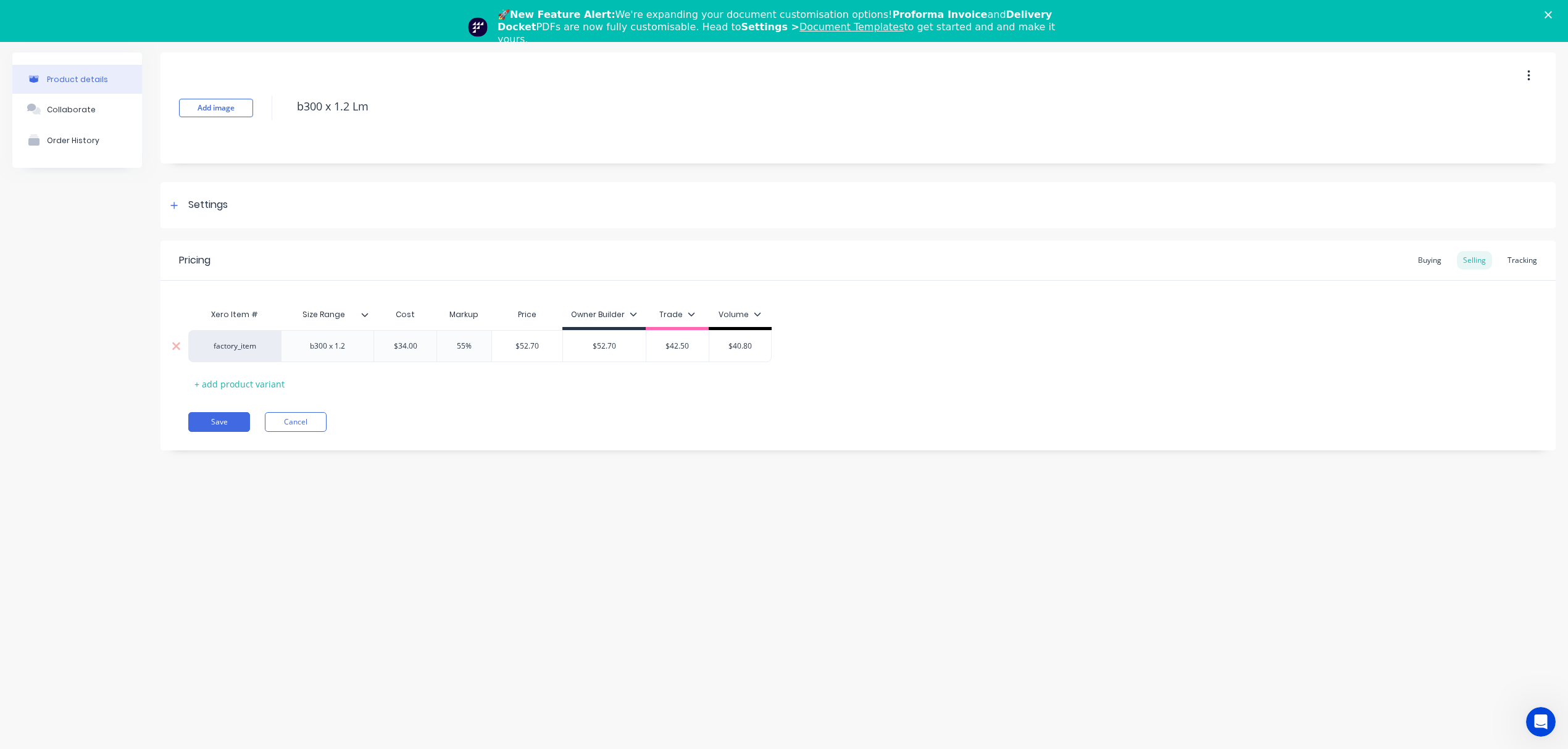
drag, startPoint x: 421, startPoint y: 348, endPoint x: 359, endPoint y: 347, distance: 62.0
click at [359, 347] on div "factory_item b300 x 1.2 $34.00 $34.00 55% $52.70 $52.70 $42.50 $40.80" at bounding box center [480, 346] width 584 height 32
paste input "38.78"
click at [418, 394] on div "Pricing Buying Selling Tracking Xero Item # Size Range Cost Markup Price Owner …" at bounding box center [858, 346] width 1395 height 210
drag, startPoint x: 532, startPoint y: 344, endPoint x: 567, endPoint y: 344, distance: 35.0
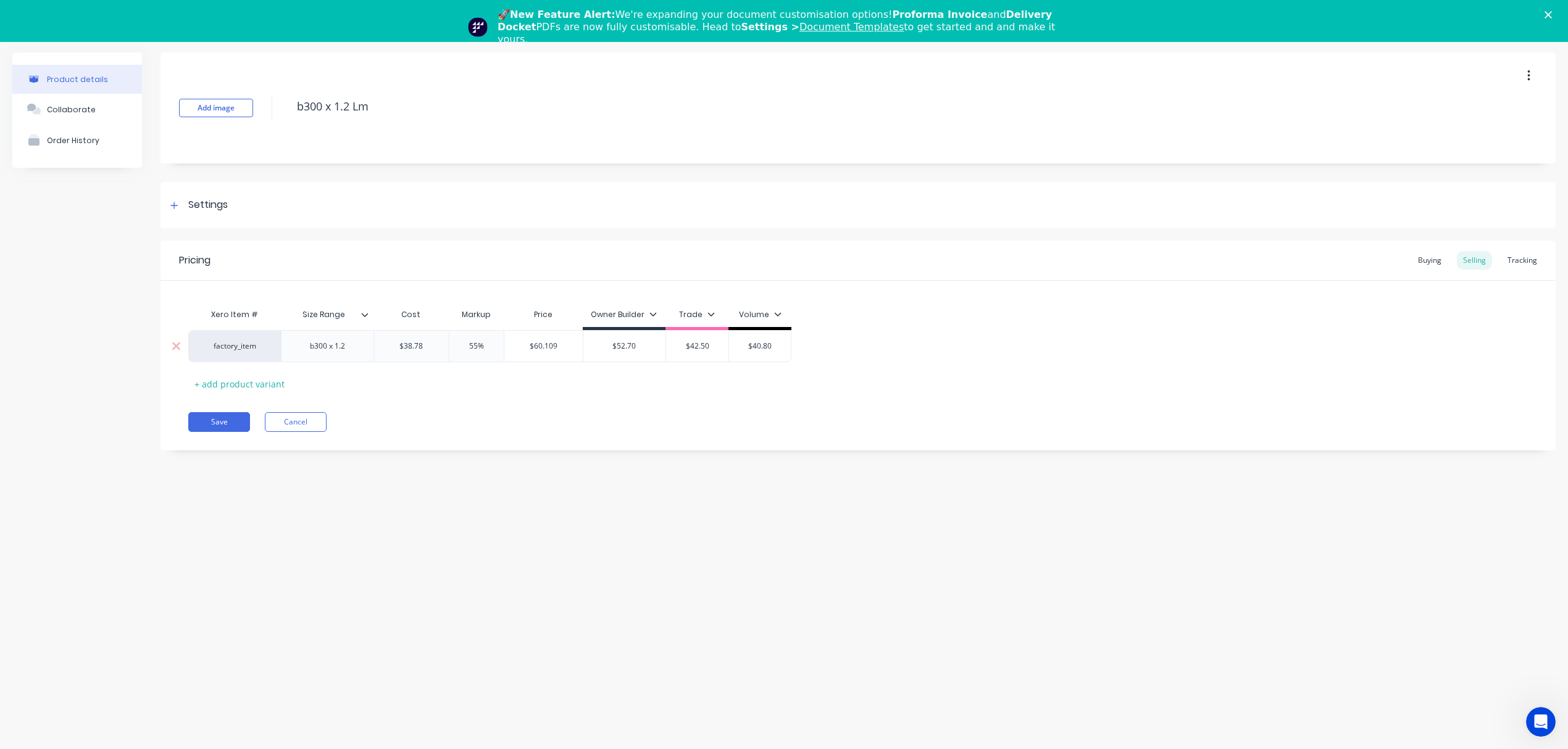
click at [567, 344] on input "$60.109" at bounding box center [543, 345] width 78 height 11
drag, startPoint x: 606, startPoint y: 345, endPoint x: 648, endPoint y: 346, distance: 42.0
click at [648, 346] on input "$52.70" at bounding box center [624, 345] width 82 height 11
paste input "60.109"
click at [636, 386] on div "Xero Item # Size Range Cost Markup Price Owner Builder Trade Volume factory_ite…" at bounding box center [858, 348] width 1340 height 91
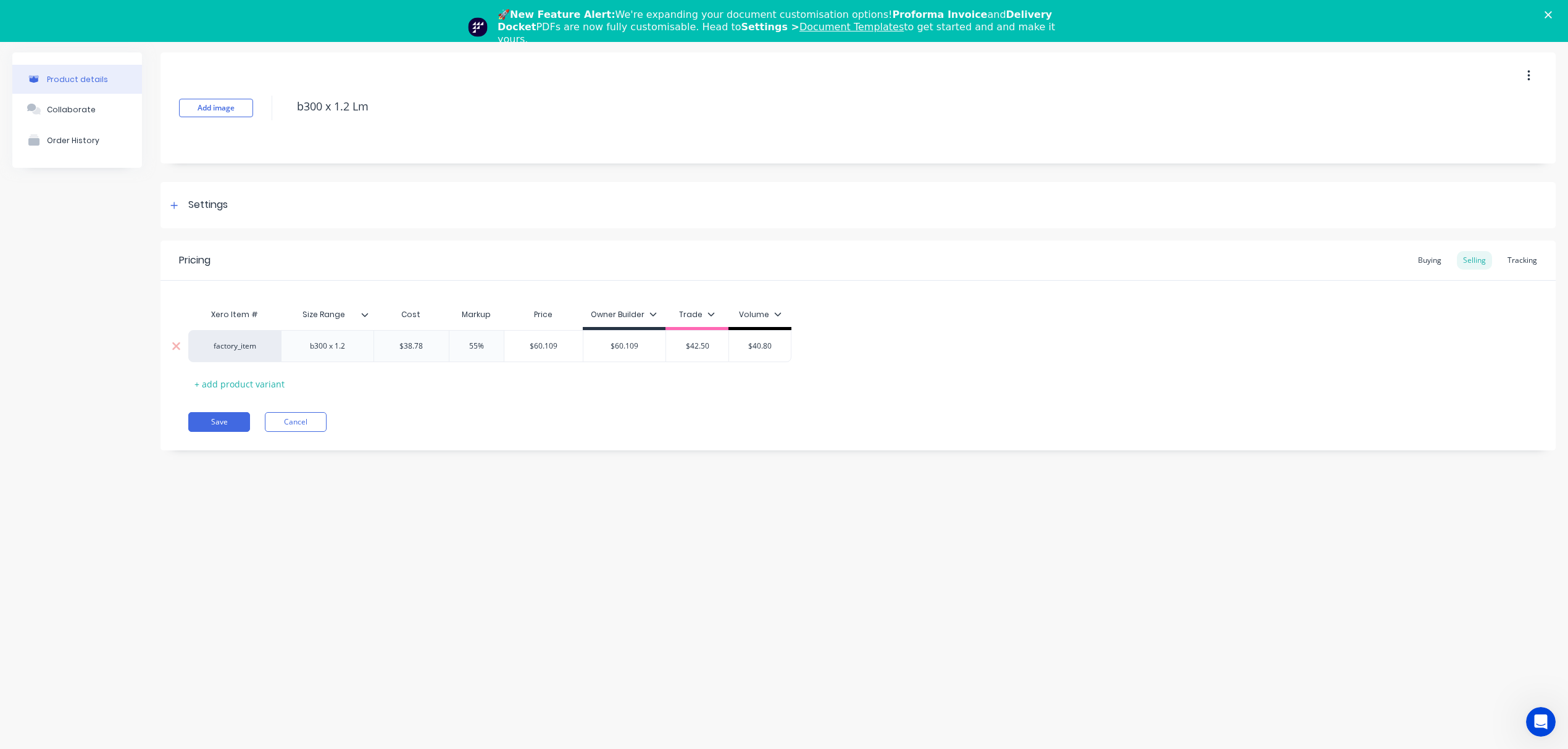
drag, startPoint x: 491, startPoint y: 347, endPoint x: 463, endPoint y: 345, distance: 28.1
click at [463, 345] on input "55%" at bounding box center [476, 345] width 62 height 11
click at [564, 395] on div "Pricing Buying Selling Tracking Xero Item # Size Range Cost Markup Price Owner …" at bounding box center [858, 346] width 1395 height 210
click at [547, 344] on input "$48.475" at bounding box center [543, 345] width 78 height 11
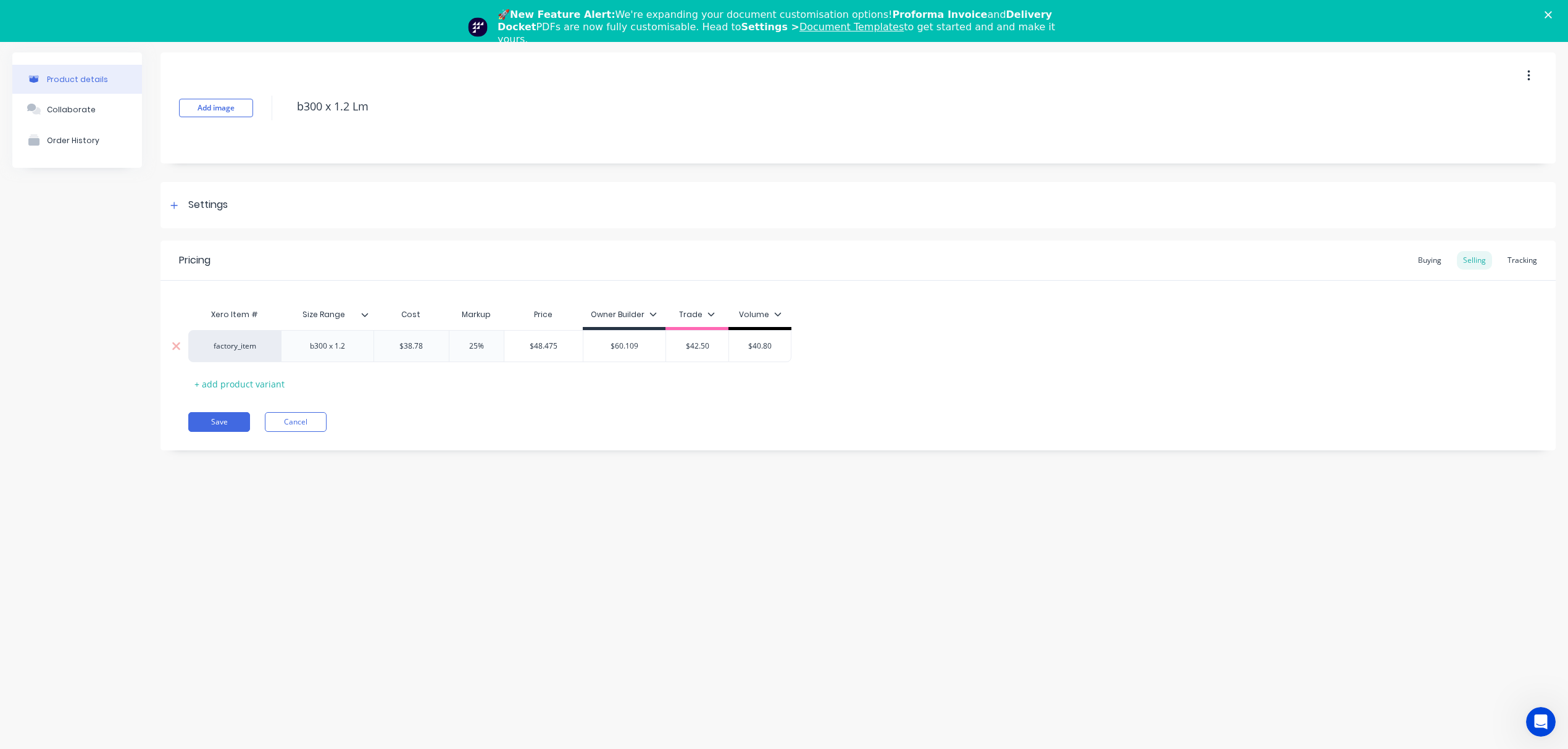
click at [547, 344] on input "$48.475" at bounding box center [543, 345] width 78 height 11
click at [751, 344] on div "factory_item b300 x 1.2 $38.78 38.78 25% 25 $48.475 $48.475 $60.109 60.109 $42.…" at bounding box center [490, 346] width 603 height 32
paste input "8.475"
drag, startPoint x: 641, startPoint y: 406, endPoint x: 463, endPoint y: 368, distance: 182.0
click at [640, 406] on div "Pricing Buying Selling Tracking Xero Item # Size Range Cost Markup Price Owner …" at bounding box center [858, 346] width 1395 height 210
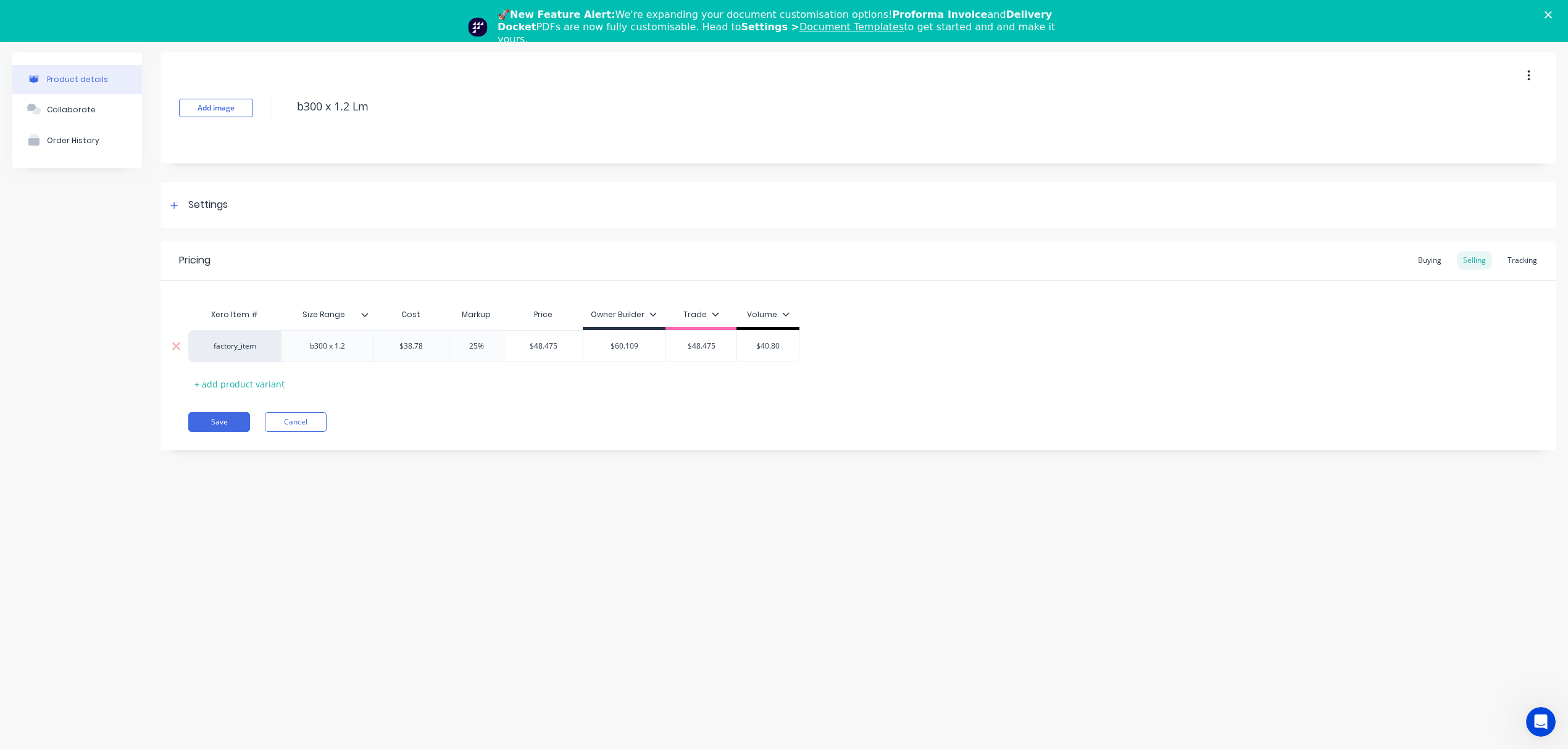
drag, startPoint x: 487, startPoint y: 341, endPoint x: 446, endPoint y: 342, distance: 41.0
click at [446, 342] on input "25%" at bounding box center [476, 345] width 62 height 11
click at [451, 378] on div "Xero Item # Size Range Cost Markup Price Owner Builder Trade Volume factory_ite…" at bounding box center [858, 348] width 1340 height 91
click at [538, 344] on input "$46.536" at bounding box center [543, 345] width 78 height 11
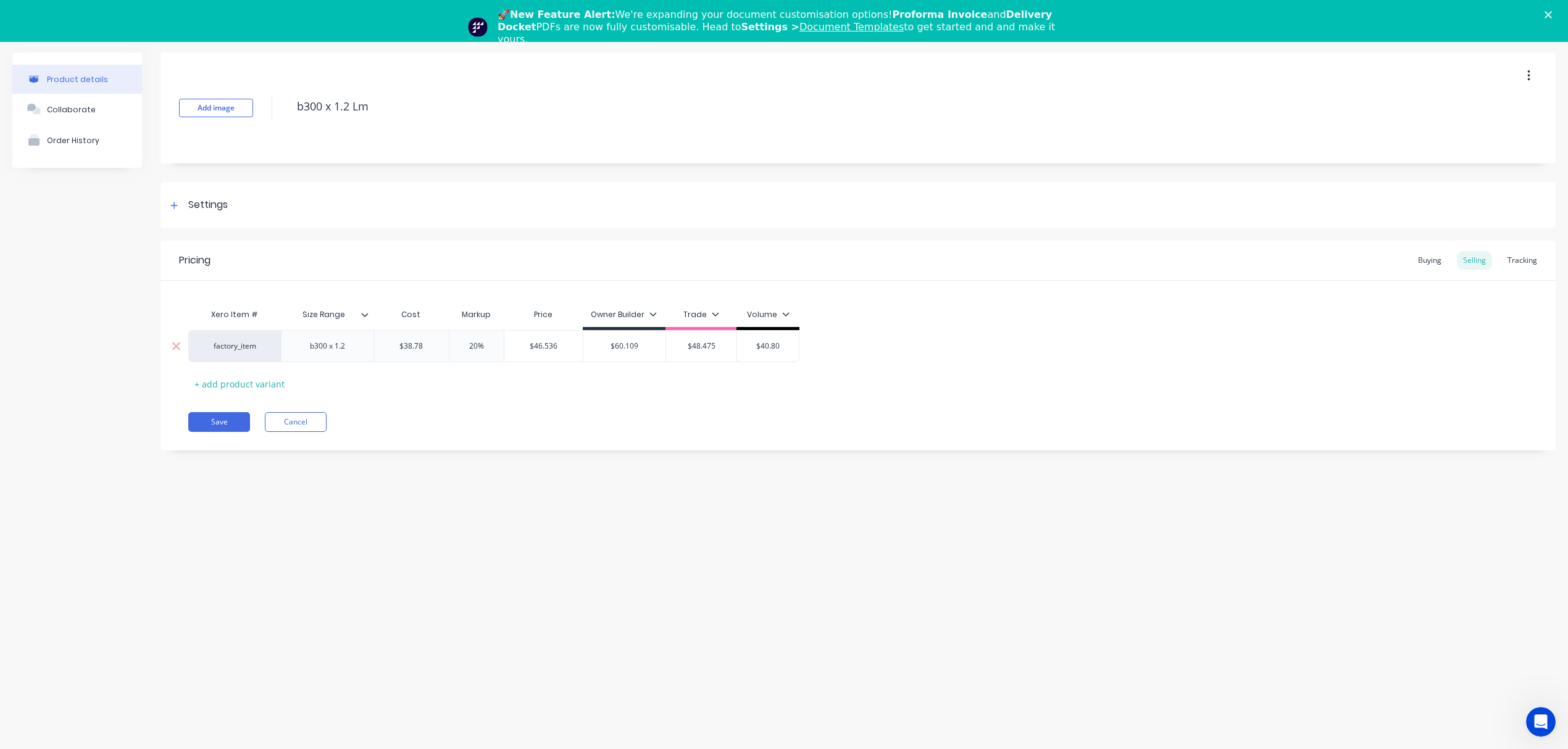
click at [538, 344] on input "$46.536" at bounding box center [543, 345] width 78 height 11
click at [760, 345] on input "$40.80" at bounding box center [768, 345] width 62 height 11
paste input "6.536"
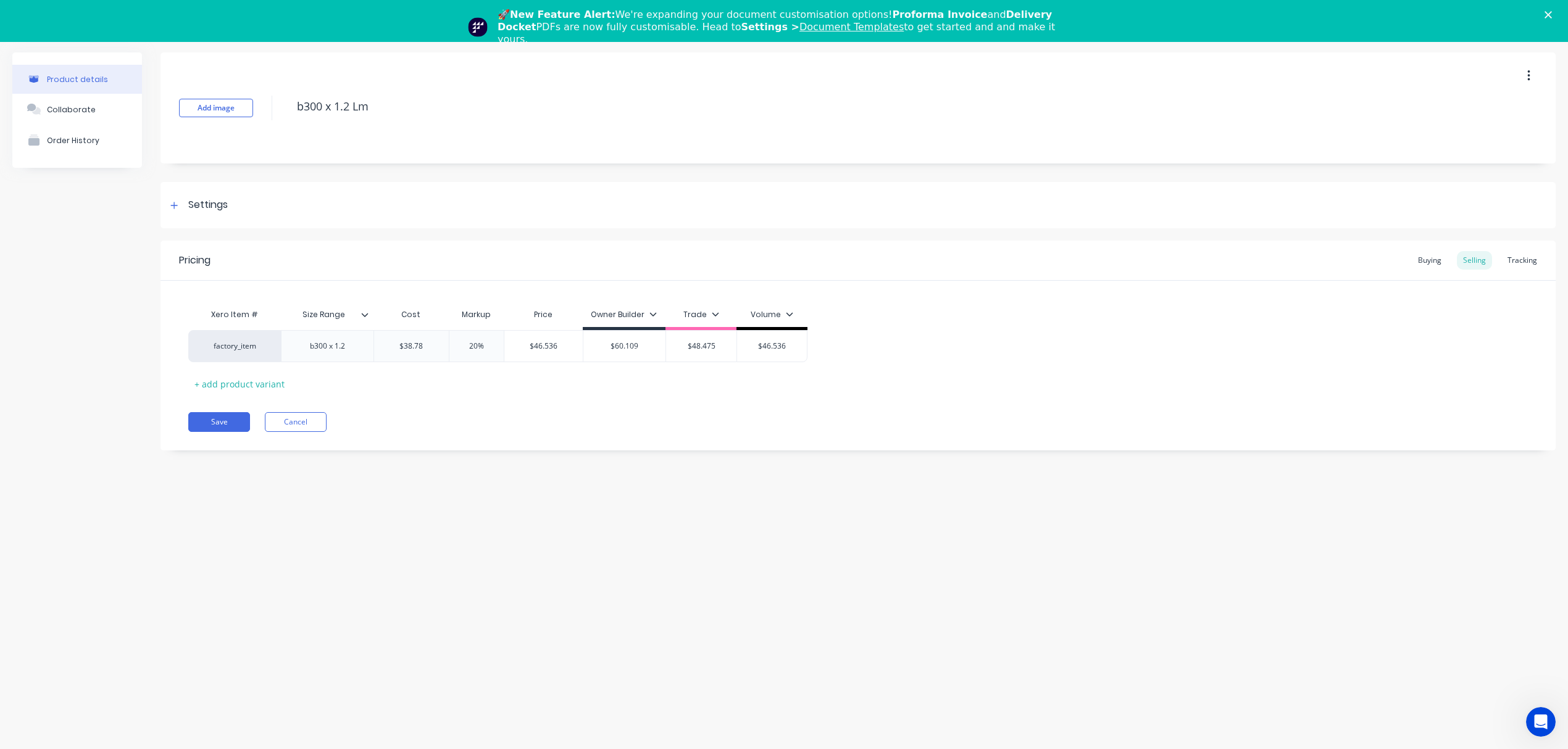
click at [695, 429] on div "Save Cancel" at bounding box center [872, 423] width 1368 height 20
drag, startPoint x: 379, startPoint y: 105, endPoint x: 282, endPoint y: 108, distance: 97.0
click at [282, 108] on div "Add image b300 x 1.2 Lm" at bounding box center [858, 108] width 1395 height 111
drag, startPoint x: 502, startPoint y: 341, endPoint x: 421, endPoint y: 344, distance: 81.1
click at [428, 344] on div "factory_item b300 x 1.2 $38.78 38.78 20% 20% $46.536 $46.536 $60.109 60.109 $48…" at bounding box center [498, 346] width 619 height 32
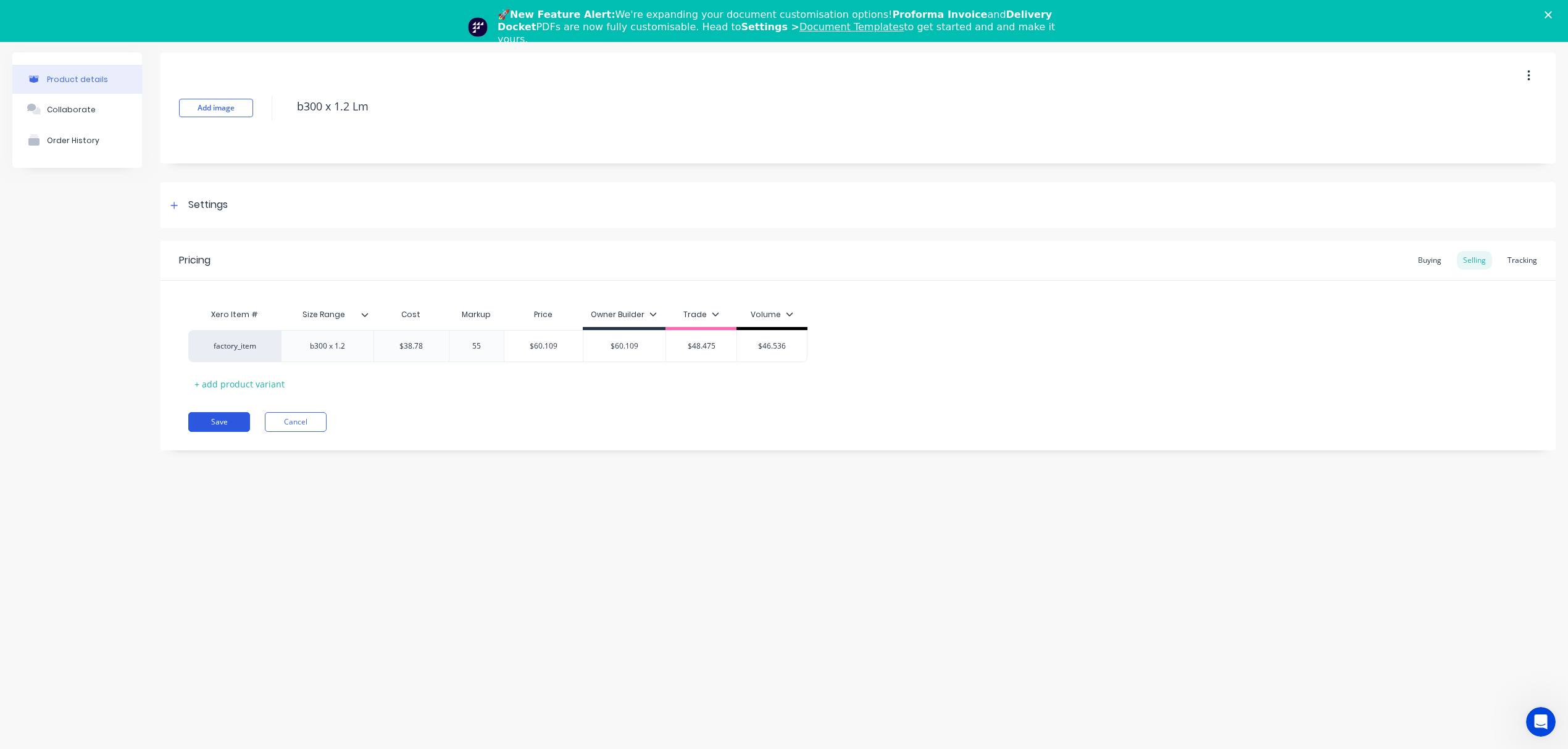
click at [224, 423] on button "Save" at bounding box center [219, 423] width 62 height 20
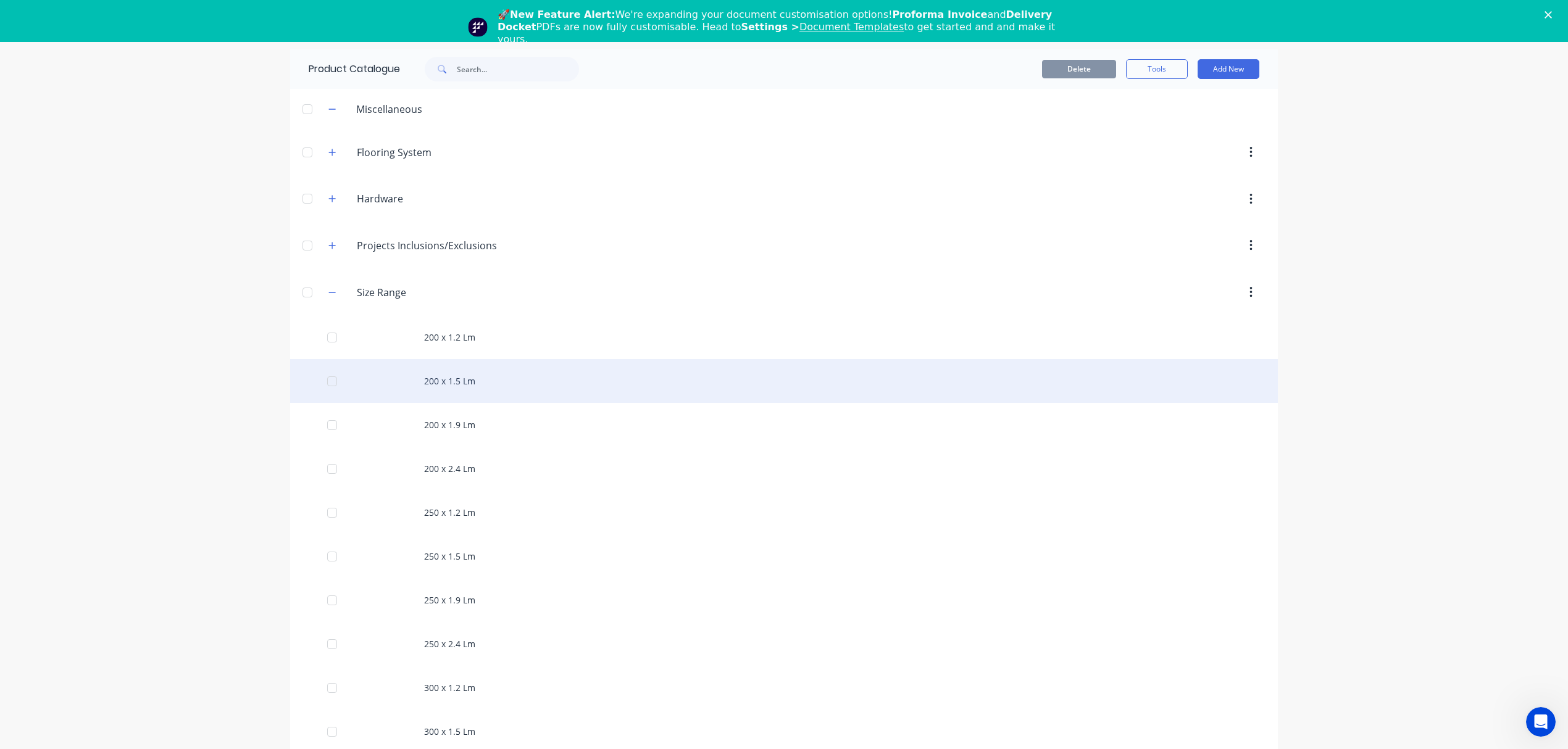
scroll to position [1015, 0]
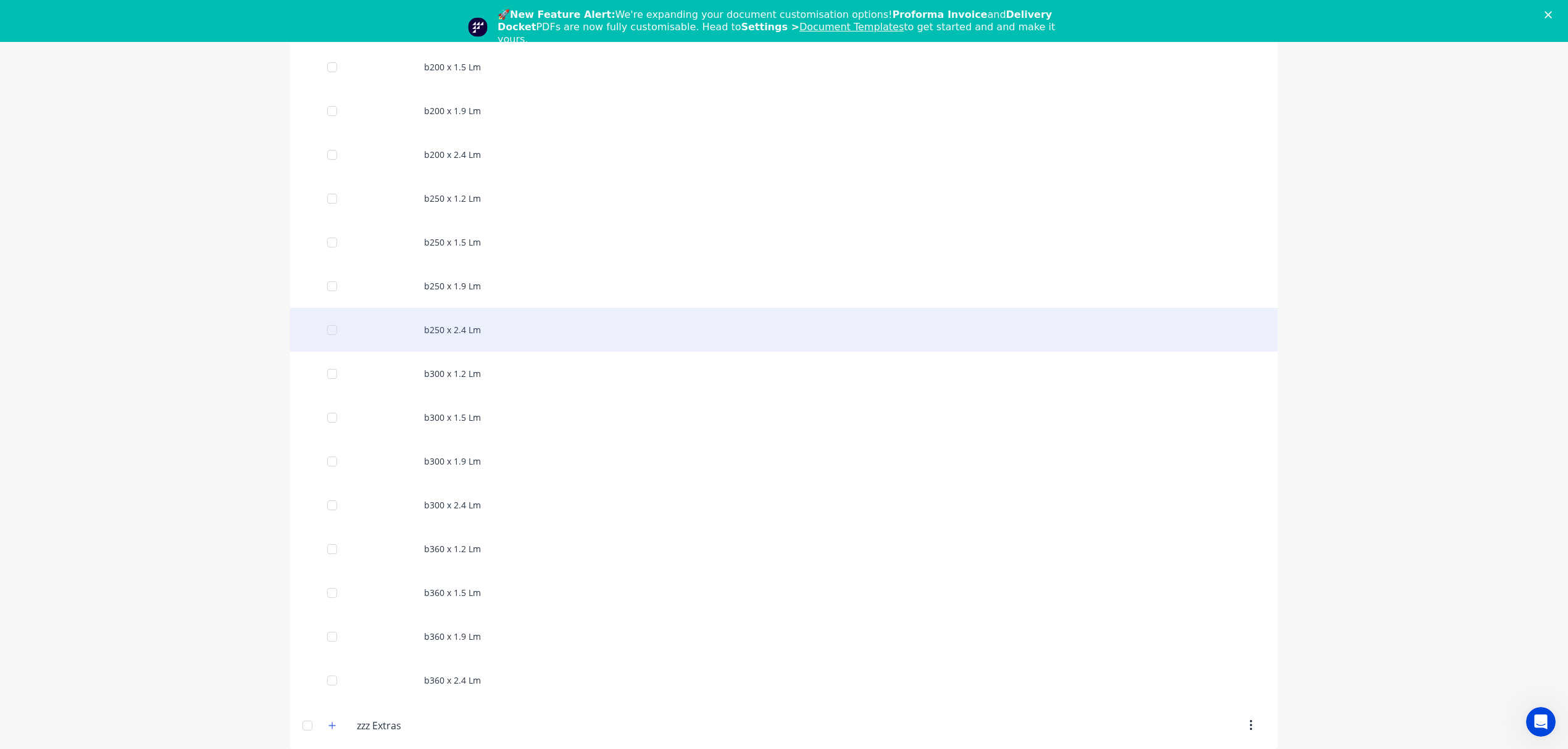
click at [462, 332] on div "b250 x 2.4 Lm" at bounding box center [783, 329] width 987 height 44
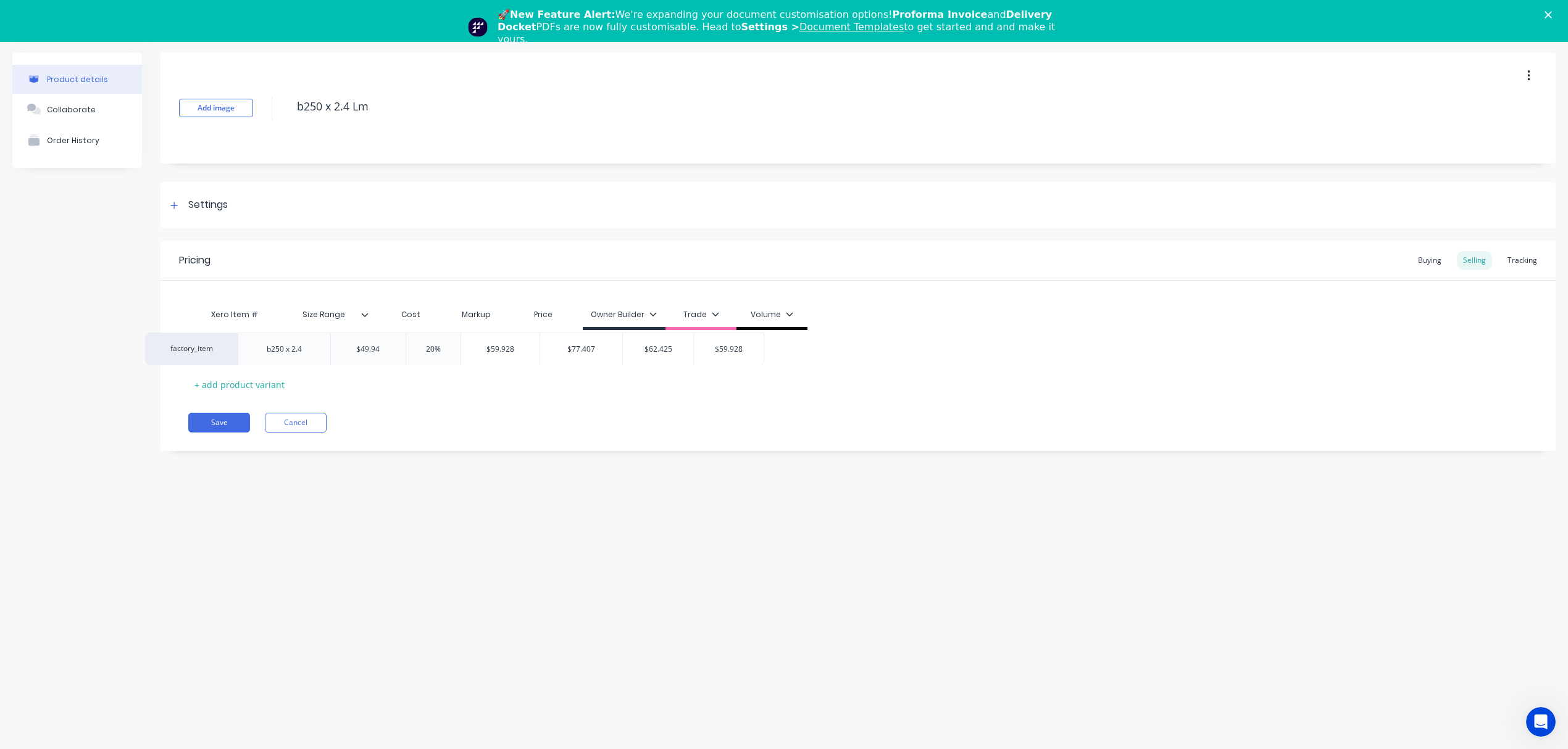
drag, startPoint x: 484, startPoint y: 339, endPoint x: 421, endPoint y: 345, distance: 63.3
click at [421, 345] on div "factory_item b250 x 2.4 $49.94 20% $59.928 $77.407 $62.425 $59.928" at bounding box center [858, 346] width 1340 height 33
click at [467, 342] on input "20%" at bounding box center [476, 346] width 62 height 11
click at [467, 342] on input "20%" at bounding box center [476, 345] width 62 height 11
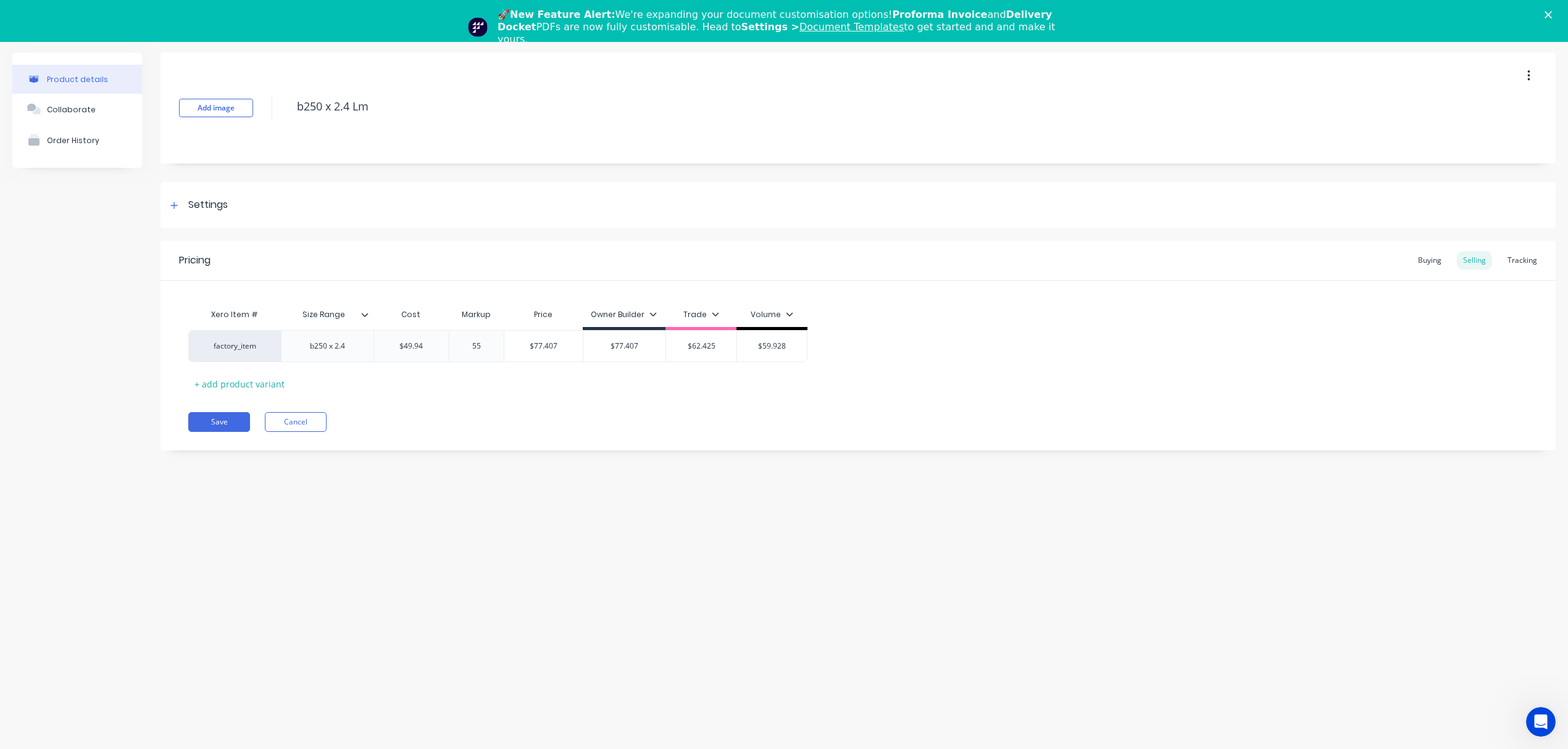
click at [497, 470] on div "Product details Collaborate Order History Add image b250 x 2.4 Lm Settings Prod…" at bounding box center [784, 380] width 1568 height 687
drag, startPoint x: 300, startPoint y: 106, endPoint x: 261, endPoint y: 104, distance: 39.1
click at [261, 104] on div "Add image b250 x 2.4 Lm" at bounding box center [858, 108] width 1395 height 111
click at [225, 430] on button "Save" at bounding box center [219, 423] width 62 height 20
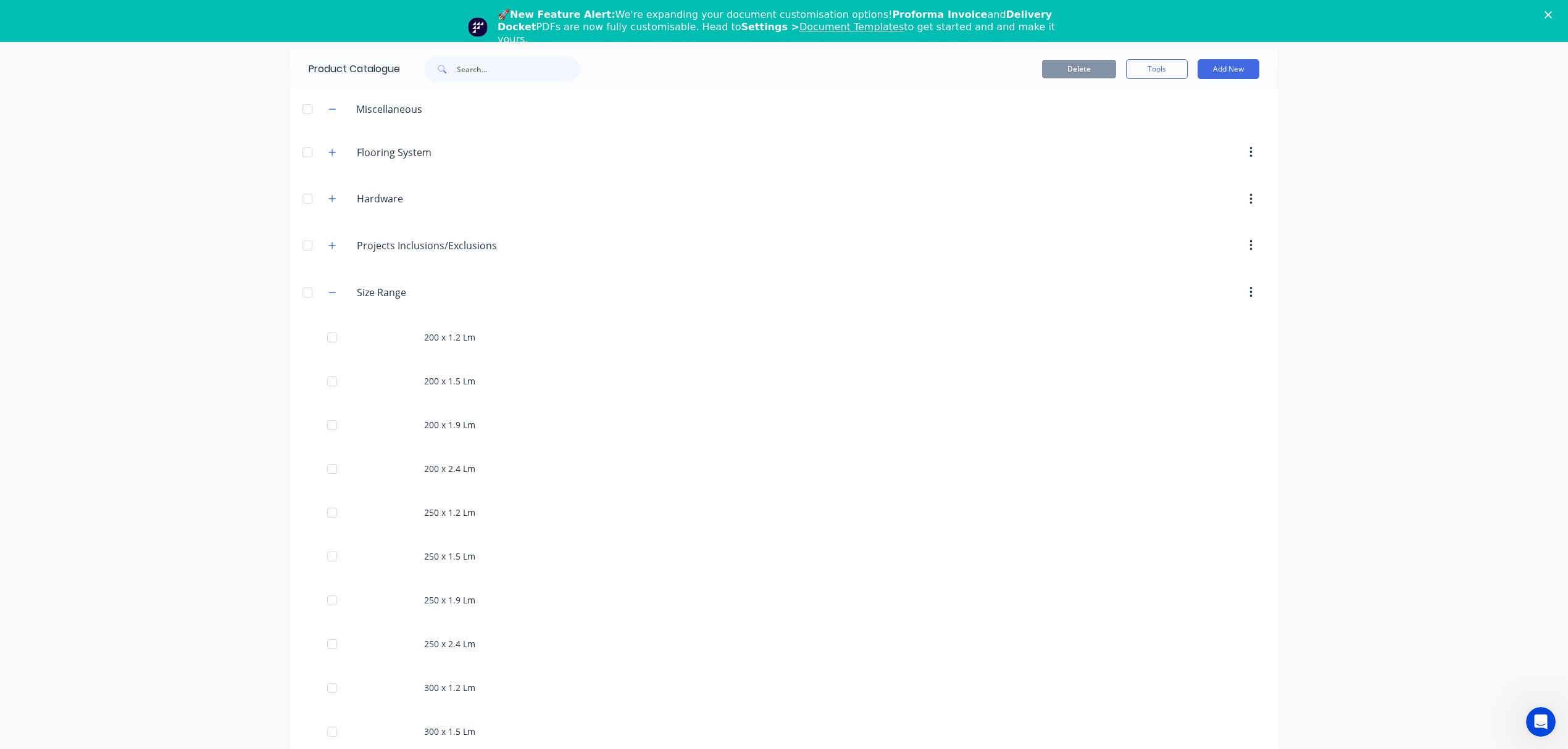
scroll to position [971, 0]
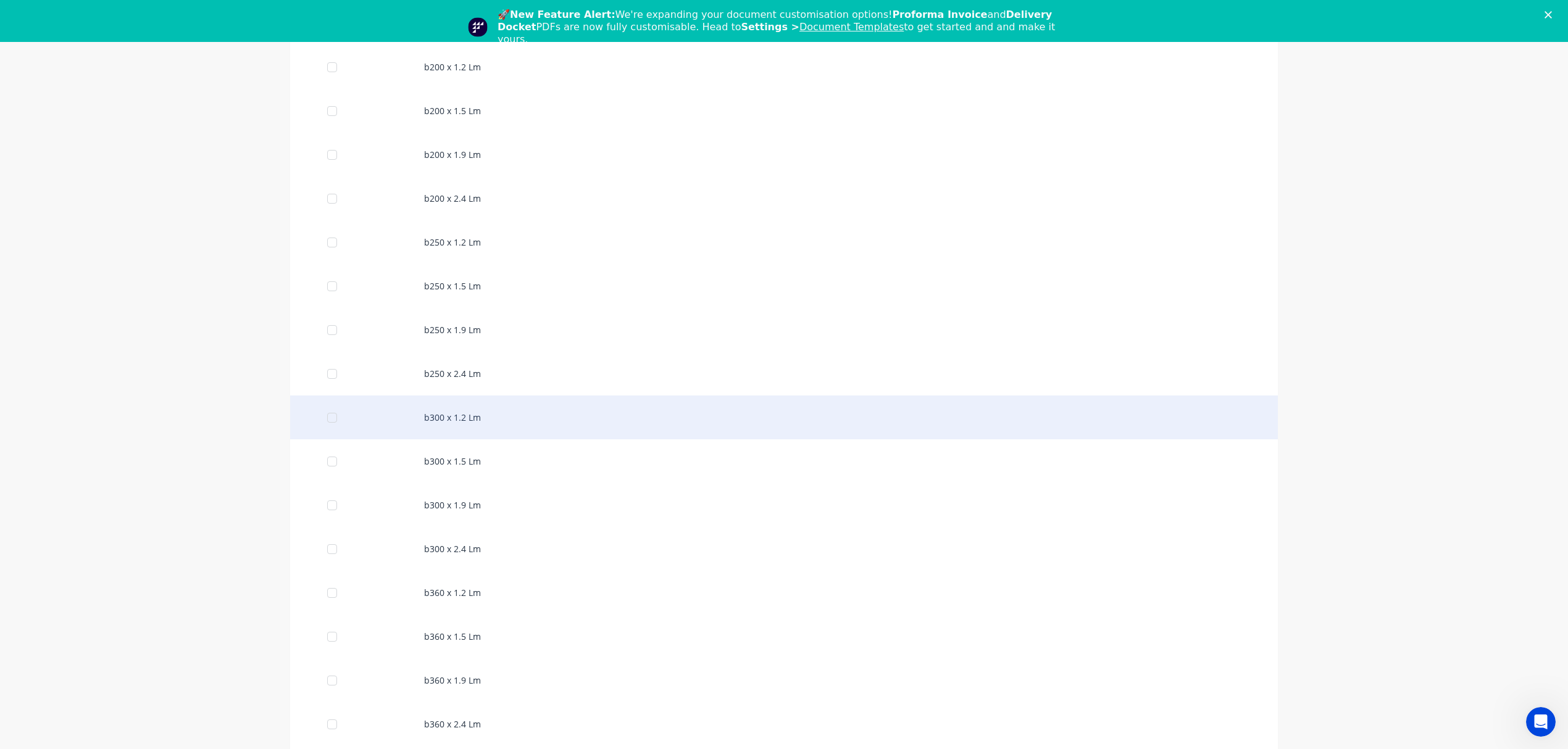
click at [451, 425] on div "b300 x 1.2 Lm" at bounding box center [783, 418] width 987 height 44
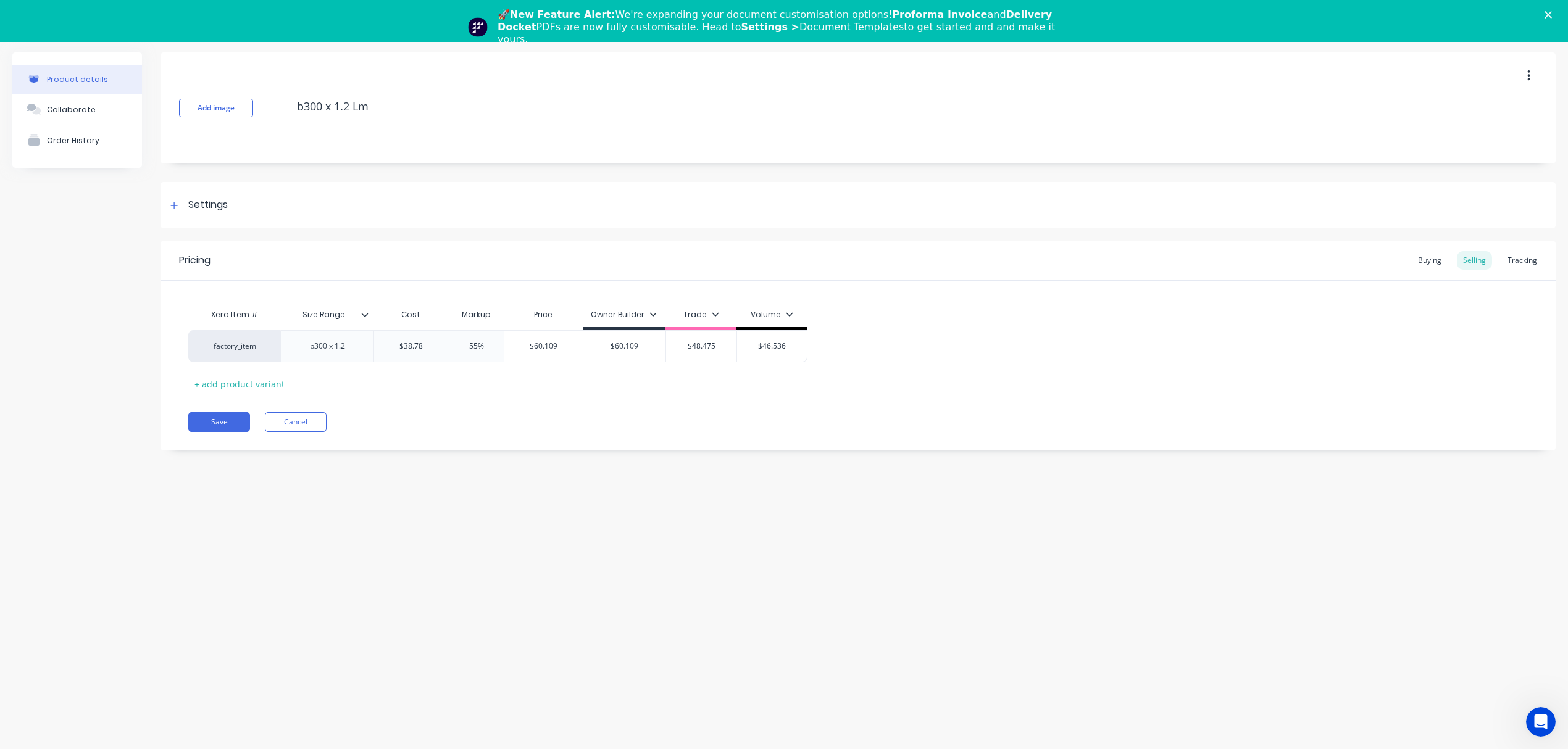
drag, startPoint x: 358, startPoint y: 99, endPoint x: 279, endPoint y: 97, distance: 79.0
click at [279, 97] on div "Add image b300 x 1.2 Lm" at bounding box center [858, 108] width 1395 height 111
click at [217, 425] on button "Save" at bounding box center [219, 423] width 62 height 20
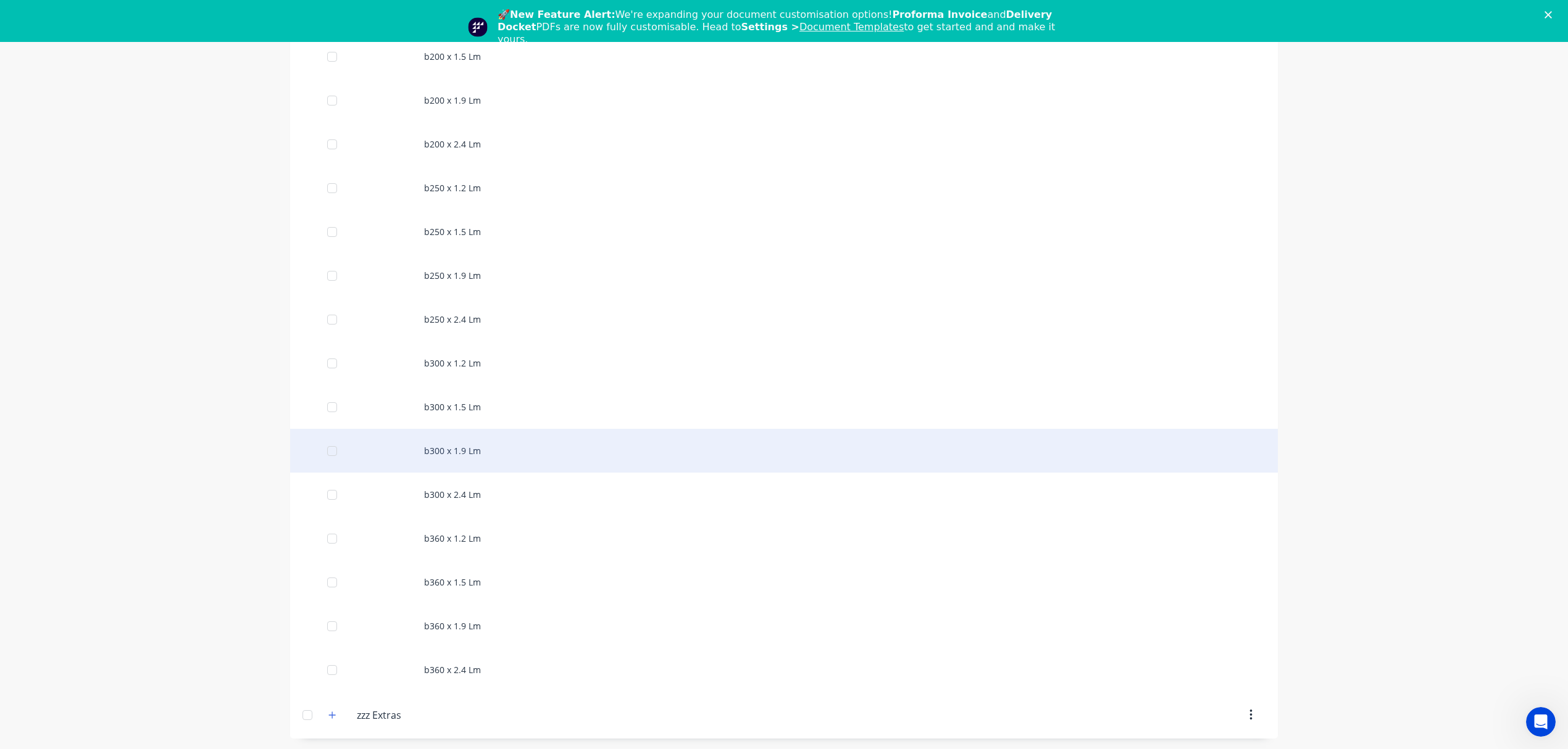
scroll to position [1030, 0]
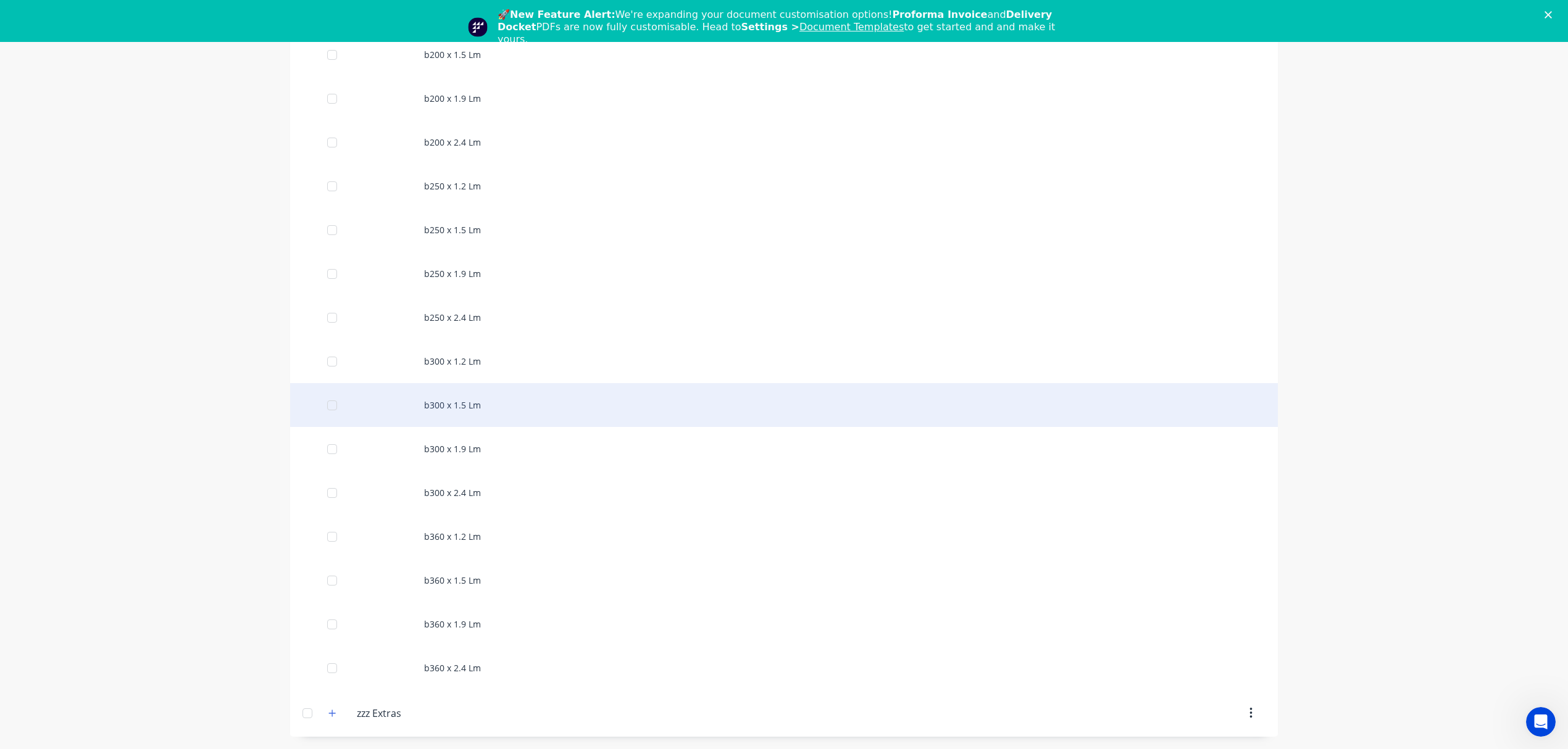
click at [504, 411] on div "b300 x 1.5 Lm" at bounding box center [783, 405] width 987 height 44
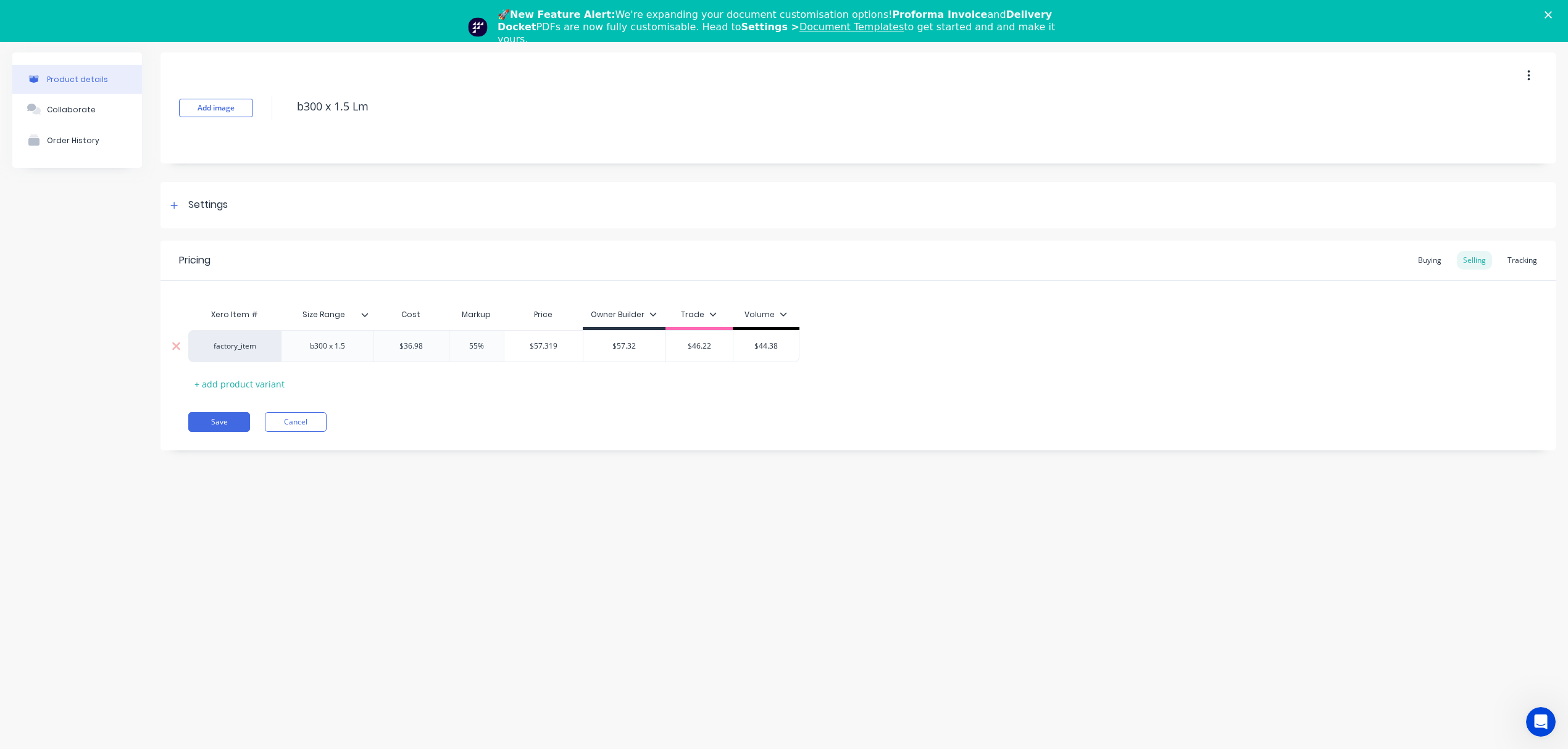
drag, startPoint x: 436, startPoint y: 348, endPoint x: 378, endPoint y: 345, distance: 58.1
click at [378, 345] on input "$36.98" at bounding box center [411, 345] width 74 height 11
paste input "41.76"
drag, startPoint x: 461, startPoint y: 465, endPoint x: 463, endPoint y: 440, distance: 25.1
click at [462, 450] on div "Add image b300 x 1.5 Lm Settings Product Options I buy this item I sell this it…" at bounding box center [858, 261] width 1395 height 417
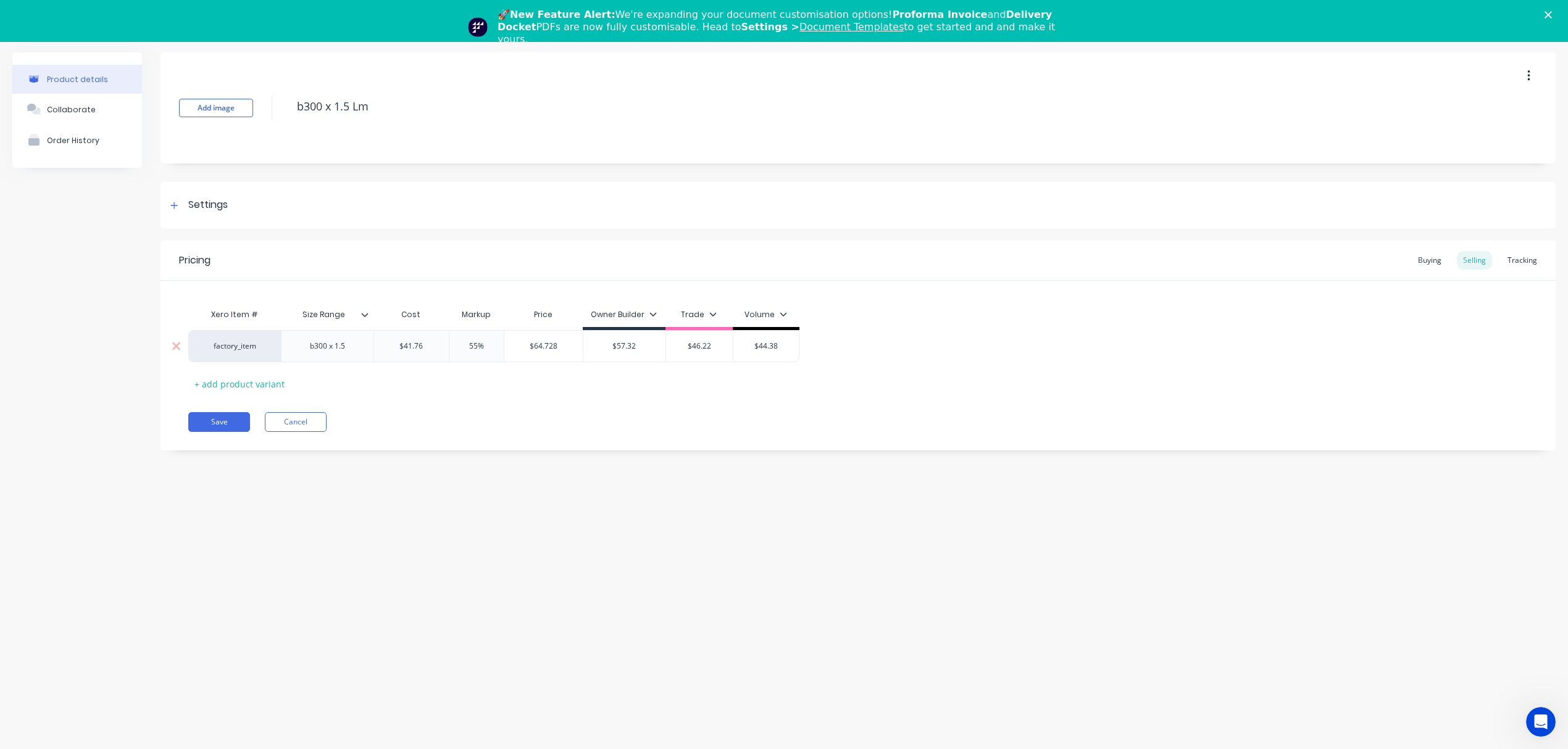
click at [542, 347] on input "$64.728" at bounding box center [543, 345] width 78 height 11
drag, startPoint x: 628, startPoint y: 348, endPoint x: 577, endPoint y: 348, distance: 51.0
click at [577, 348] on div "factory_item b300 x 1.5 $41.76 41.76 55% $64.728 $64.728 $57.32 $57.32 $46.22 $…" at bounding box center [494, 346] width 611 height 32
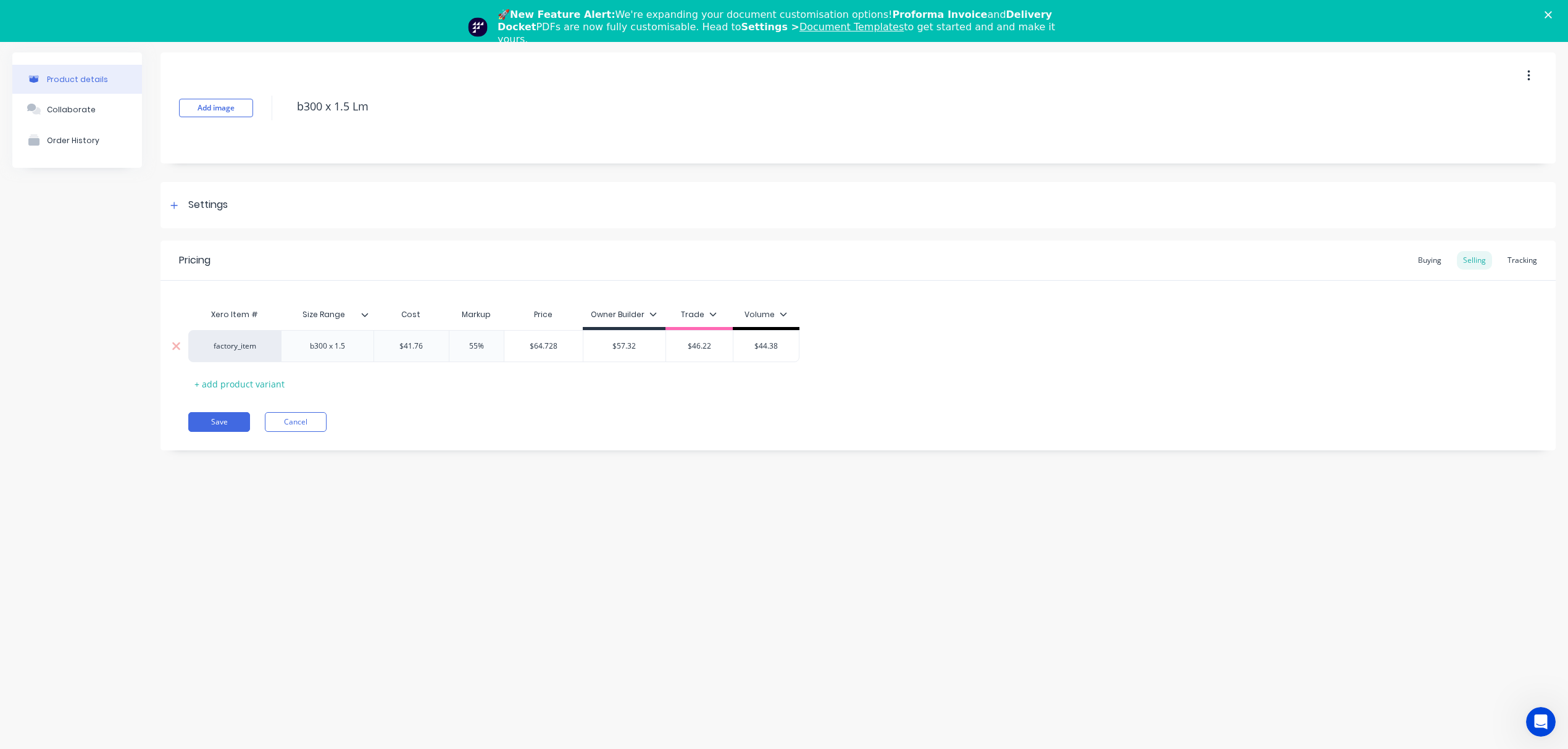
paste input "64.728"
click at [625, 401] on div "Pricing Buying Selling Tracking Xero Item # Size Range Cost Markup Price Owner …" at bounding box center [858, 346] width 1395 height 210
drag, startPoint x: 489, startPoint y: 342, endPoint x: 454, endPoint y: 339, distance: 35.1
click at [454, 339] on div "55% 55%" at bounding box center [476, 345] width 62 height 31
drag, startPoint x: 474, startPoint y: 372, endPoint x: 480, endPoint y: 371, distance: 6.1
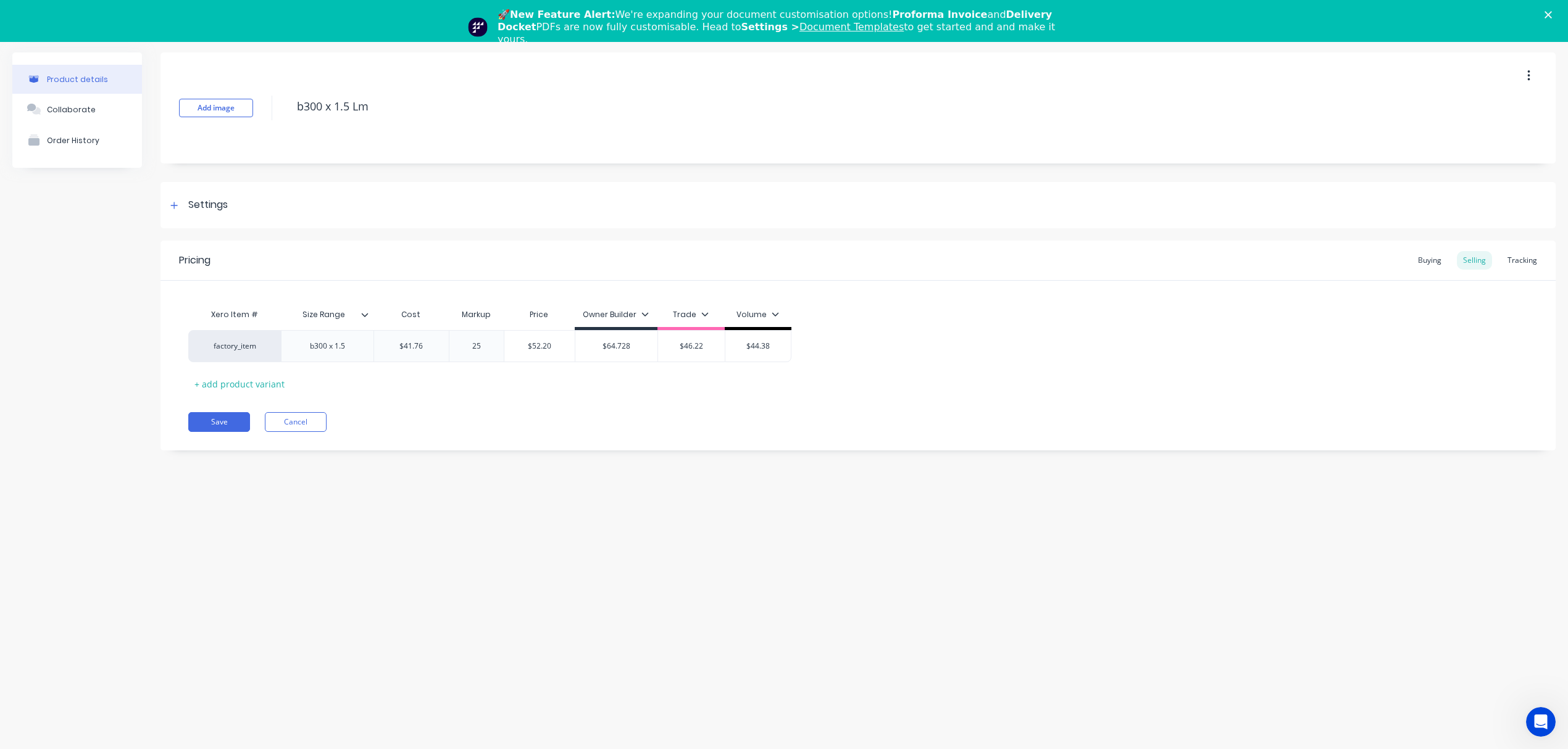
click at [476, 372] on div "Xero Item # Size Range Cost Markup Price Owner Builder Trade Volume factory_ite…" at bounding box center [858, 348] width 1340 height 91
drag, startPoint x: 555, startPoint y: 348, endPoint x: 506, endPoint y: 347, distance: 49.0
click at [509, 347] on input "$52.20" at bounding box center [539, 345] width 70 height 11
drag, startPoint x: 705, startPoint y: 347, endPoint x: 663, endPoint y: 346, distance: 42.0
click at [663, 346] on input "$46.22" at bounding box center [691, 345] width 66 height 11
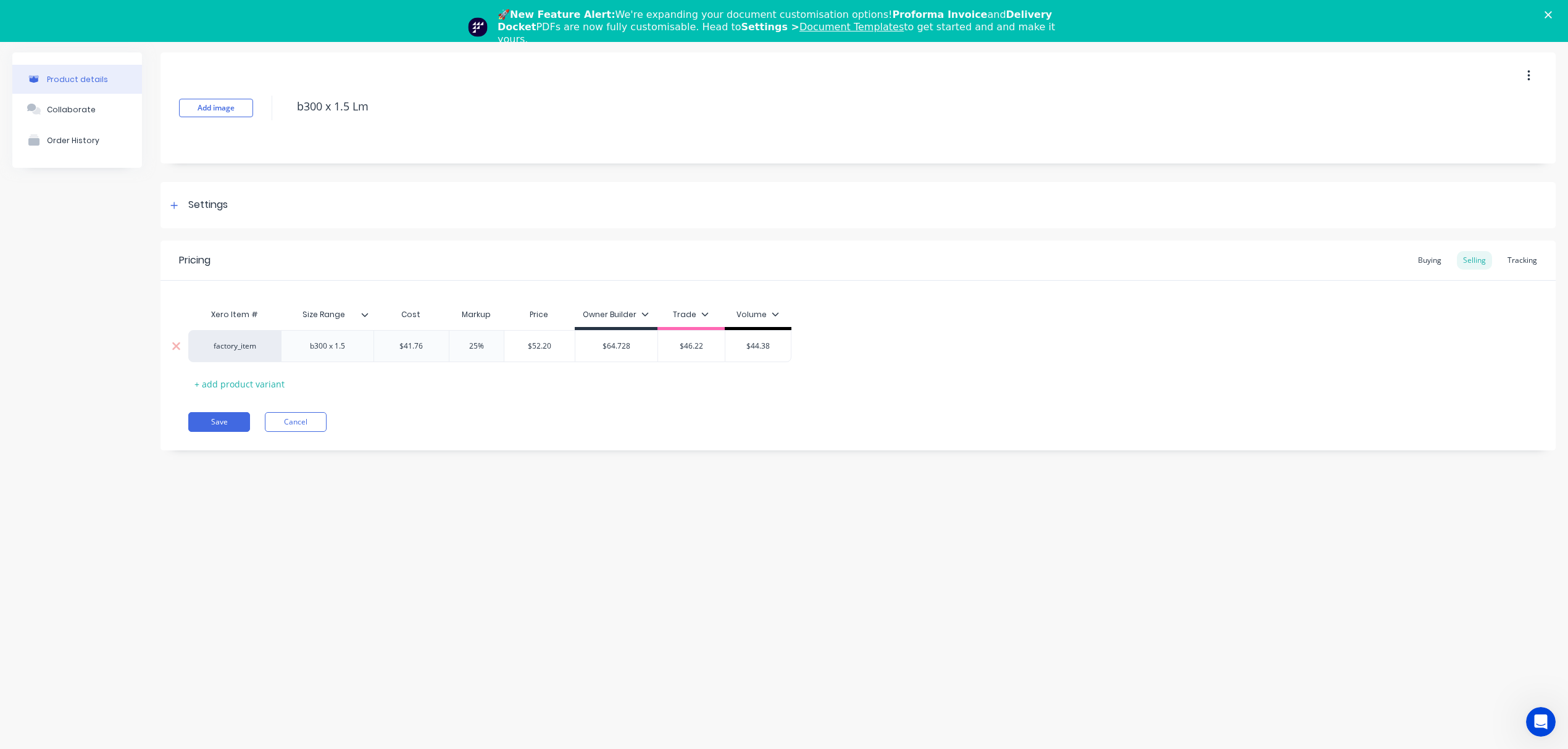
paste input "52.20"
click at [642, 413] on div "Save Cancel" at bounding box center [872, 423] width 1368 height 20
drag, startPoint x: 468, startPoint y: 348, endPoint x: 460, endPoint y: 348, distance: 8.0
click at [460, 348] on input "25%" at bounding box center [476, 345] width 62 height 11
click at [522, 391] on div "Xero Item # Size Range Cost Markup Price Owner Builder Trade Volume factory_ite…" at bounding box center [858, 348] width 1340 height 91
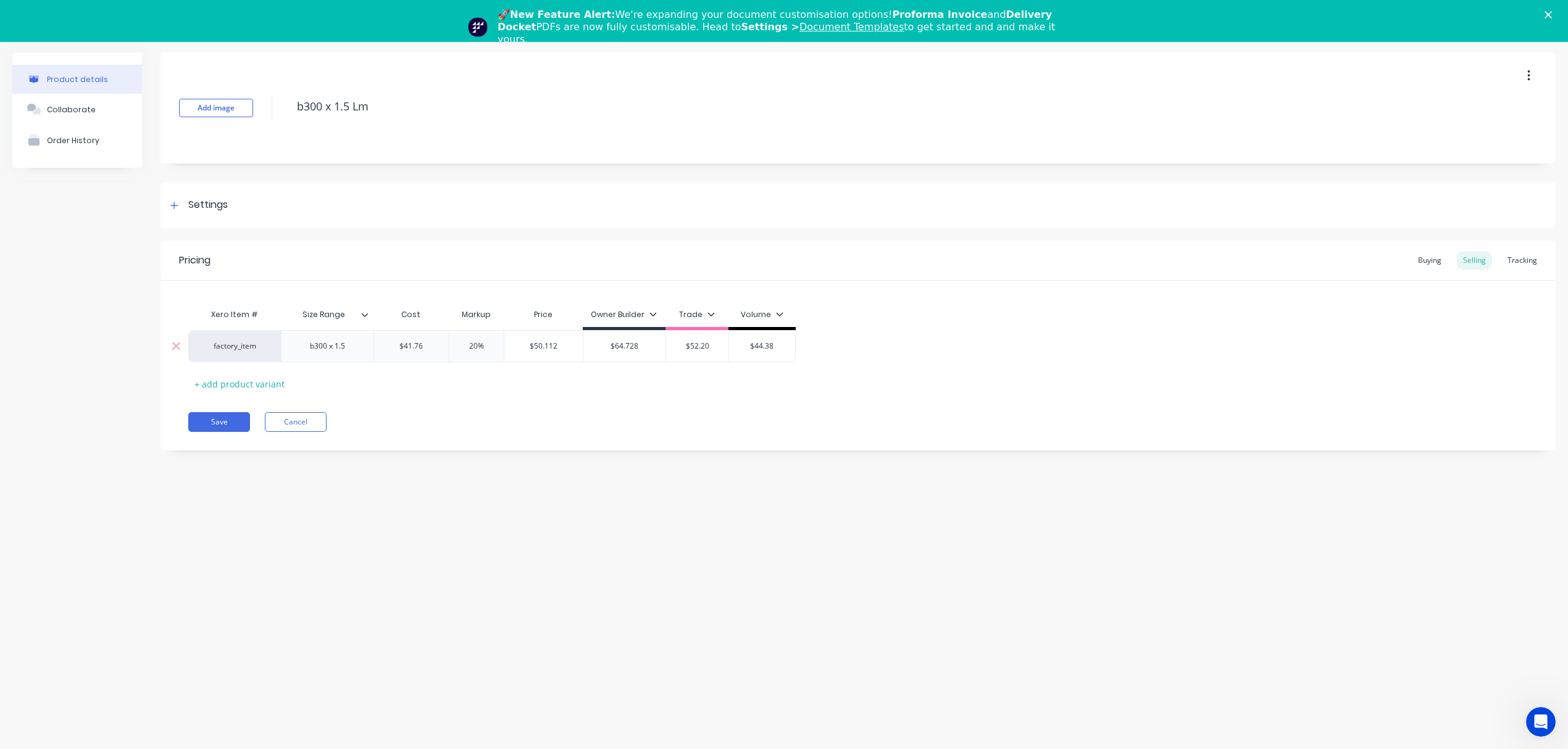
click at [546, 344] on input "$50.112" at bounding box center [543, 345] width 78 height 11
drag, startPoint x: 774, startPoint y: 348, endPoint x: 698, endPoint y: 348, distance: 76.0
click at [705, 348] on div "factory_item b300 x 1.5 $41.76 41.76 20% 20 $50.112 $50.112 $64.728 $64.728 $52…" at bounding box center [492, 346] width 607 height 32
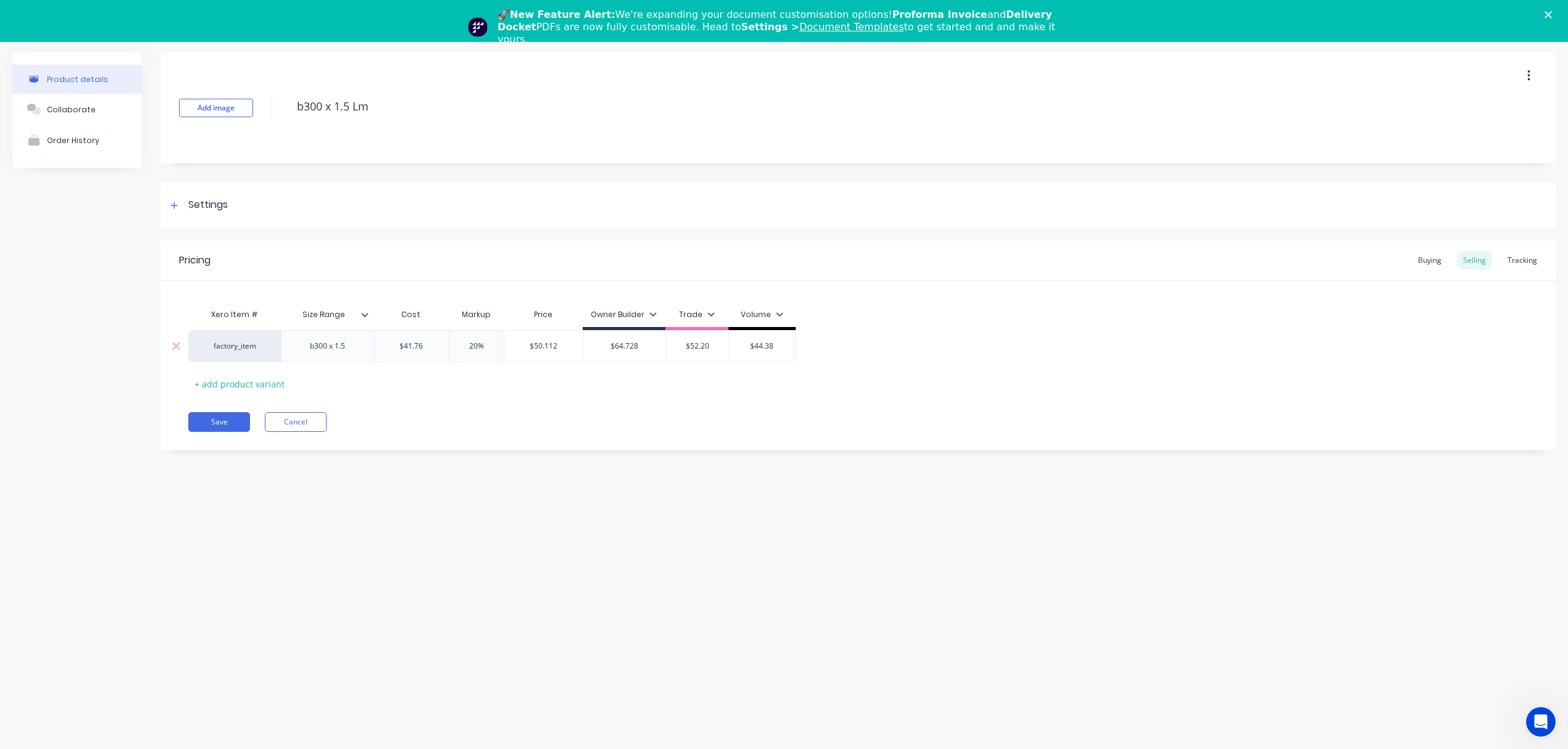
paste input "50.112"
click at [655, 415] on div "Save Cancel" at bounding box center [872, 423] width 1368 height 20
drag, startPoint x: 484, startPoint y: 345, endPoint x: 434, endPoint y: 348, distance: 50.1
click at [436, 348] on div "factory_item b300 x 1.5 $41.76 41.76 20% 20% $50.112 $50.112 $64.728 $64.728 $5…" at bounding box center [494, 346] width 611 height 32
click at [442, 389] on div "Xero Item # Size Range Cost Markup Price Owner Builder Trade Volume factory_ite…" at bounding box center [858, 348] width 1340 height 91
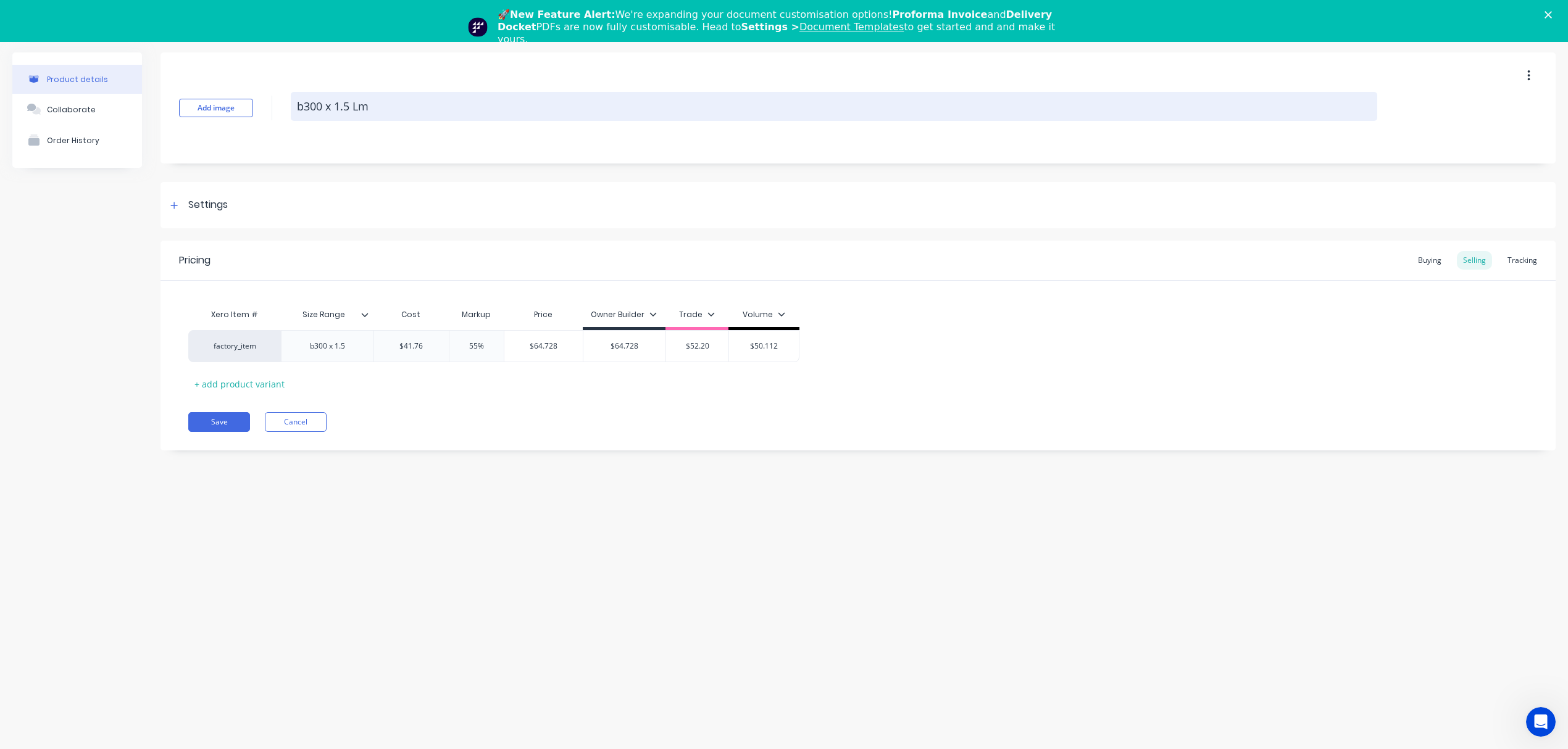
drag, startPoint x: 388, startPoint y: 94, endPoint x: 309, endPoint y: 97, distance: 79.1
click at [309, 97] on textarea "b300 x 1.5 Lm" at bounding box center [834, 106] width 1087 height 29
click at [348, 112] on textarea "b300 x 1.5 Lm" at bounding box center [834, 106] width 1087 height 29
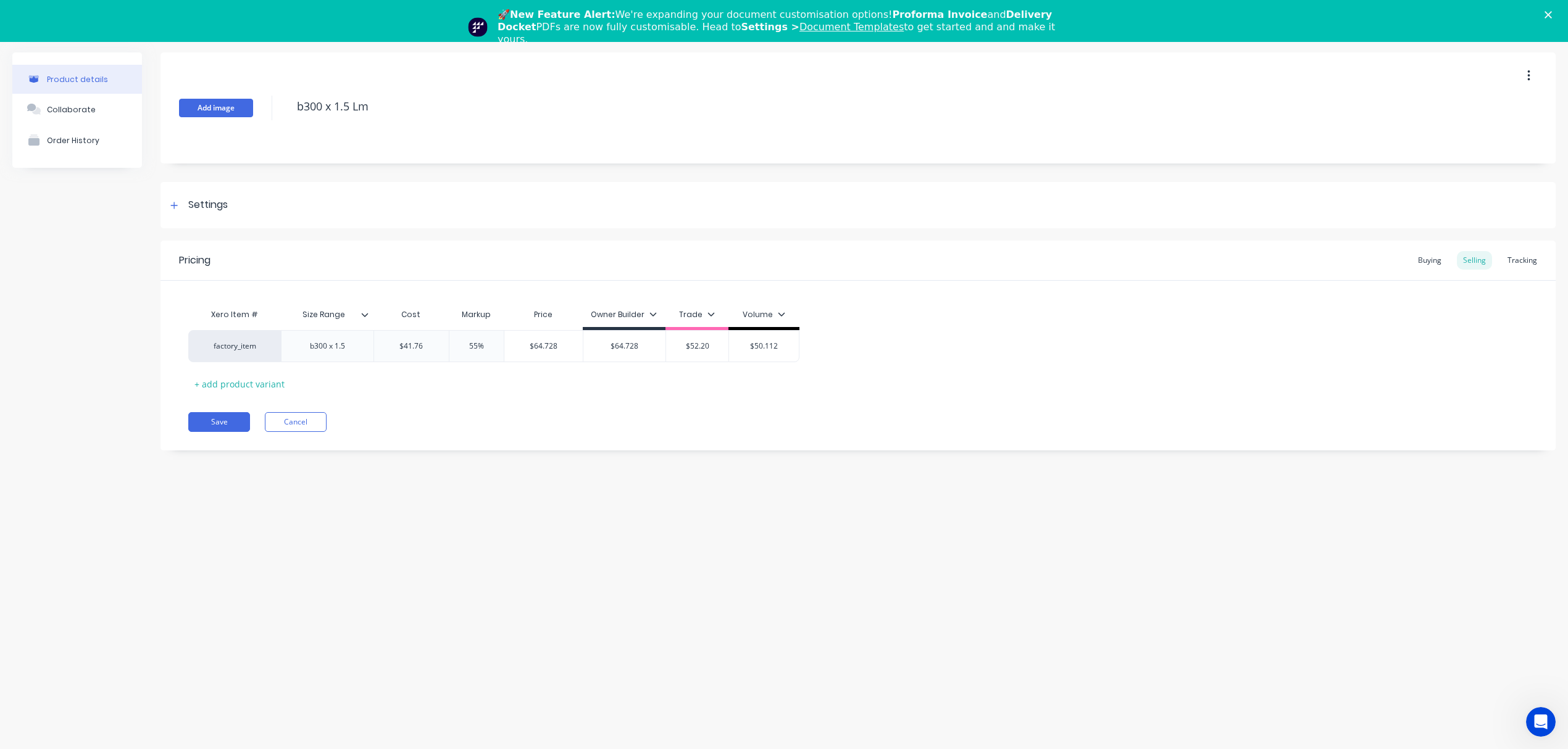
drag, startPoint x: 380, startPoint y: 105, endPoint x: 252, endPoint y: 112, distance: 128.2
click at [252, 112] on div "Add image b300 x 1.5 Lm" at bounding box center [858, 108] width 1395 height 111
click at [211, 421] on button "Save" at bounding box center [219, 423] width 62 height 20
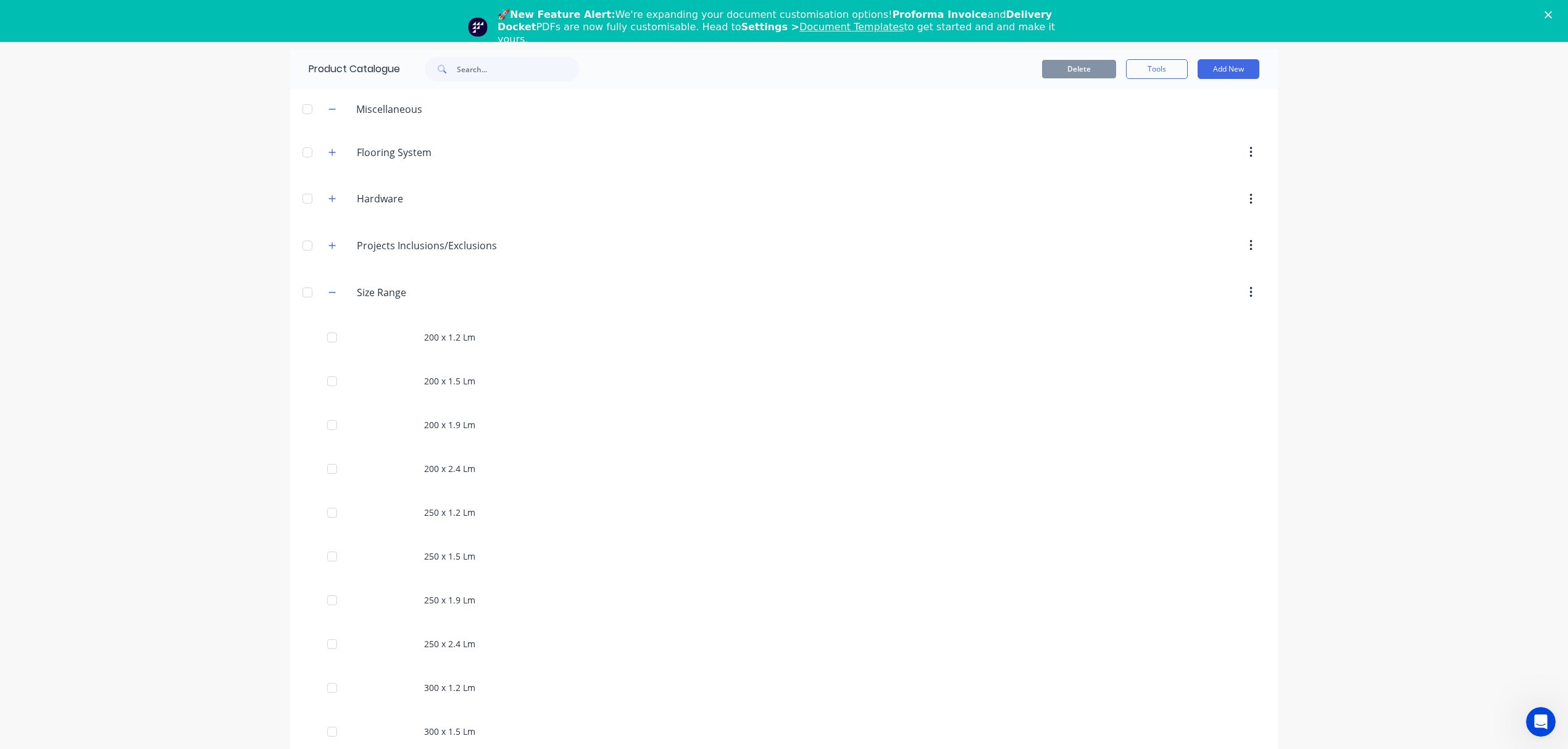
scroll to position [1030, 0]
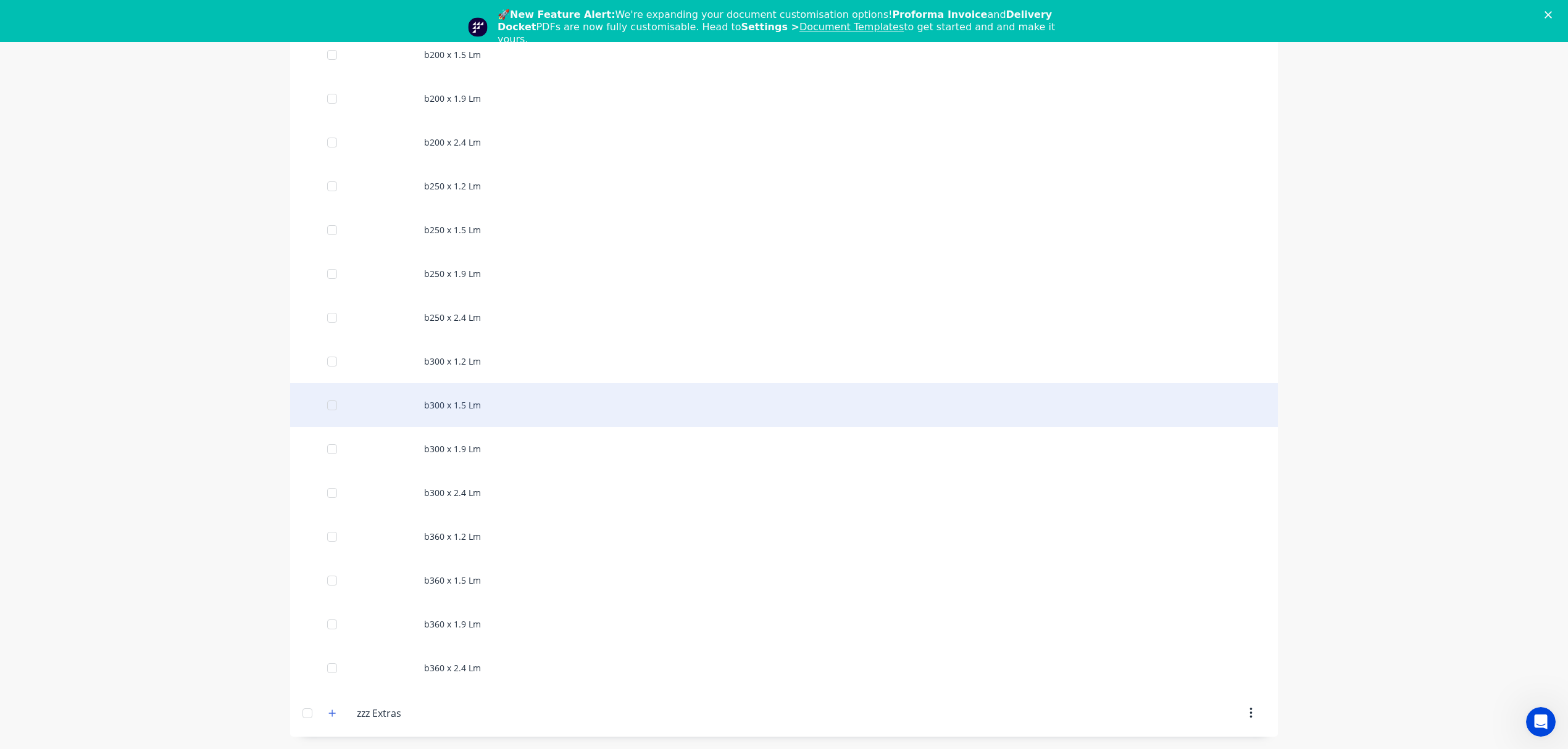
click at [459, 418] on div "b300 x 1.5 Lm" at bounding box center [783, 405] width 987 height 44
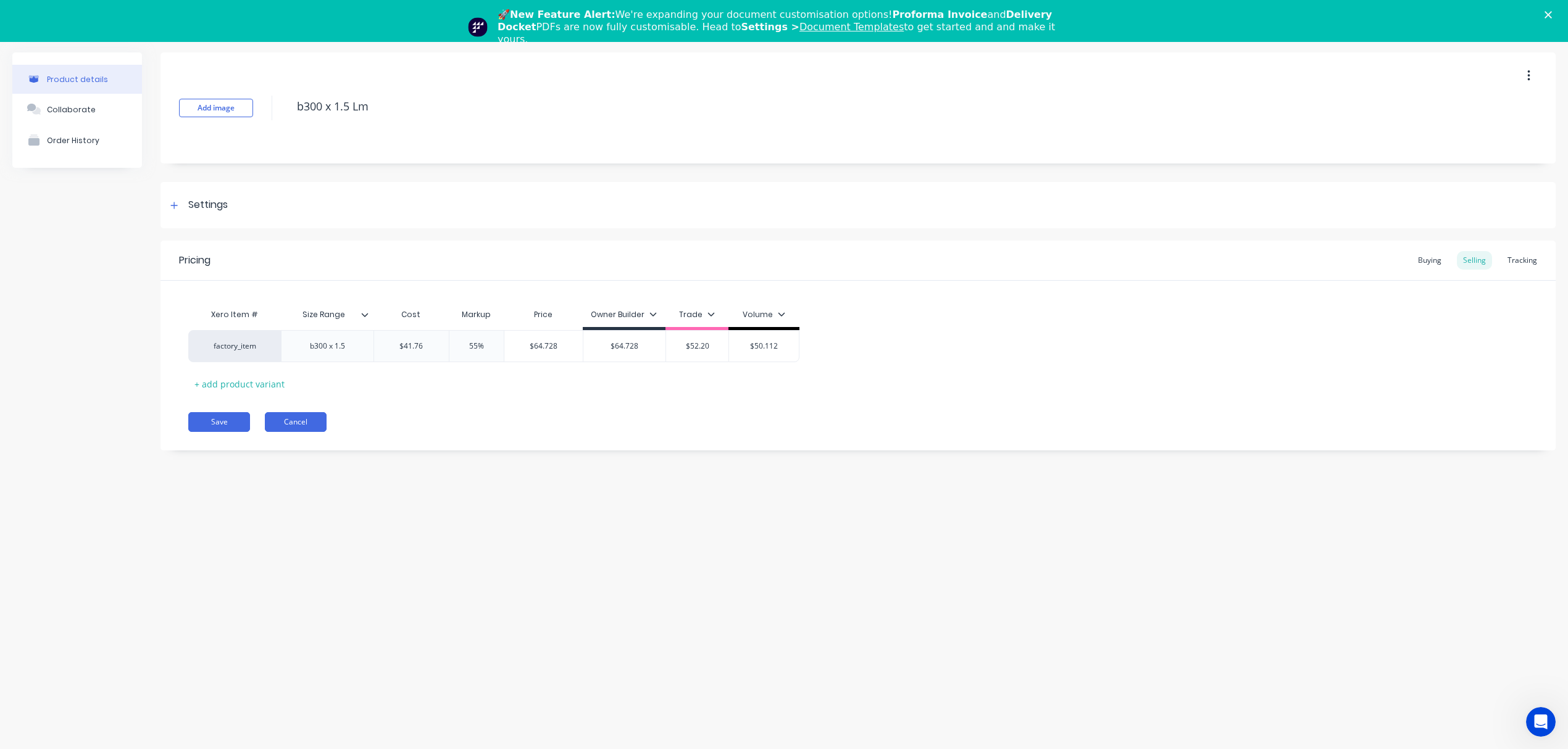
click at [319, 421] on button "Cancel" at bounding box center [296, 423] width 62 height 20
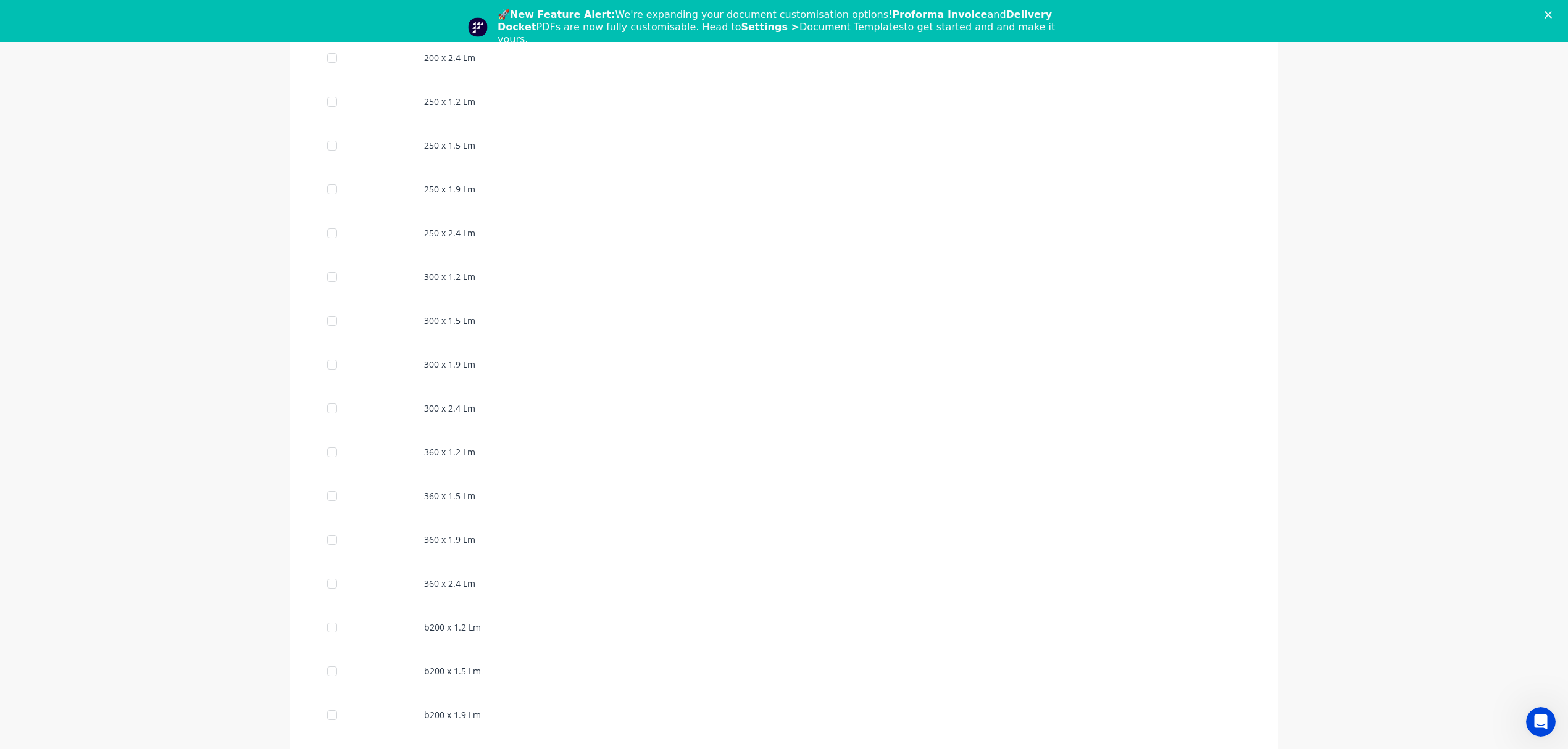
scroll to position [1030, 0]
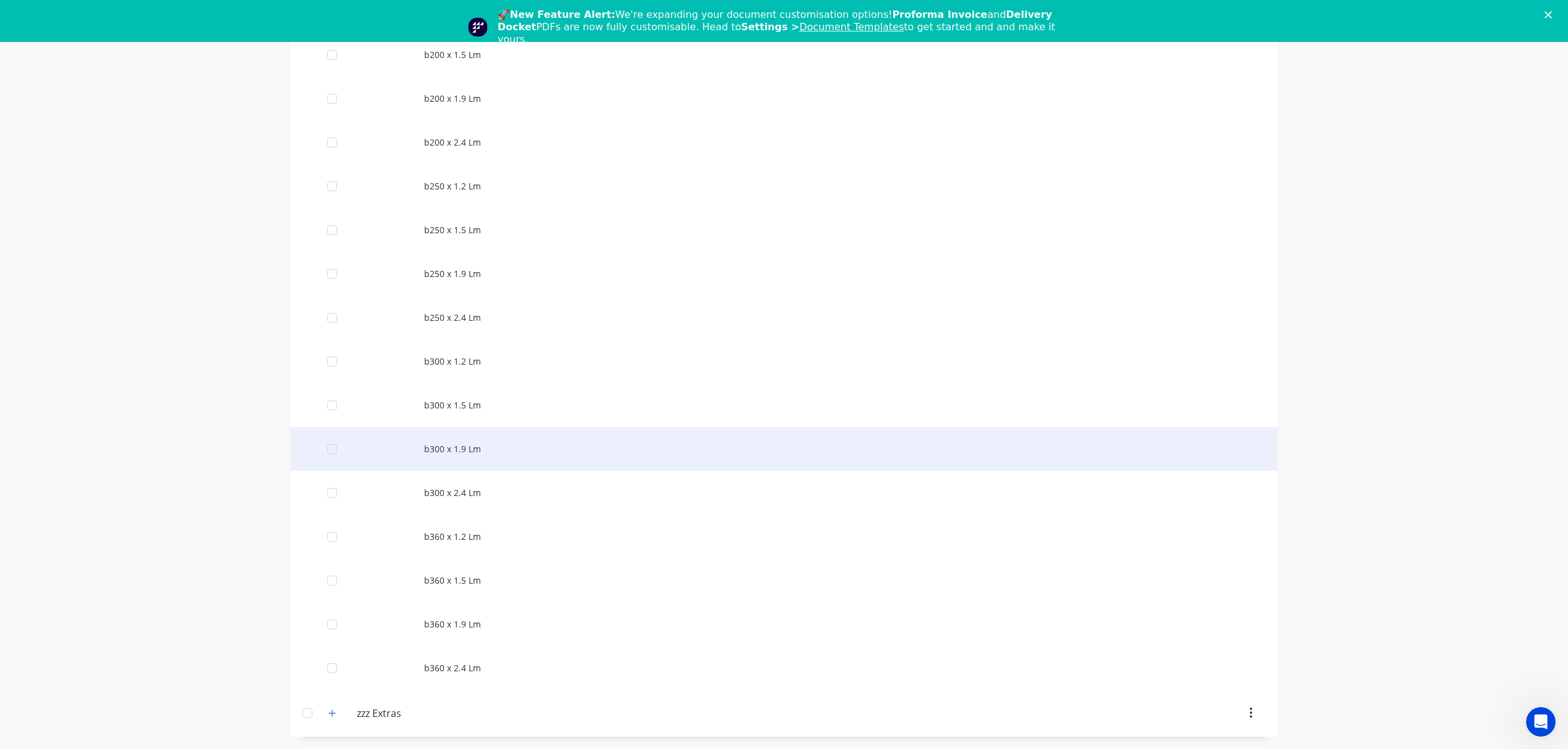
click at [464, 447] on div "b300 x 1.9 Lm" at bounding box center [783, 449] width 987 height 44
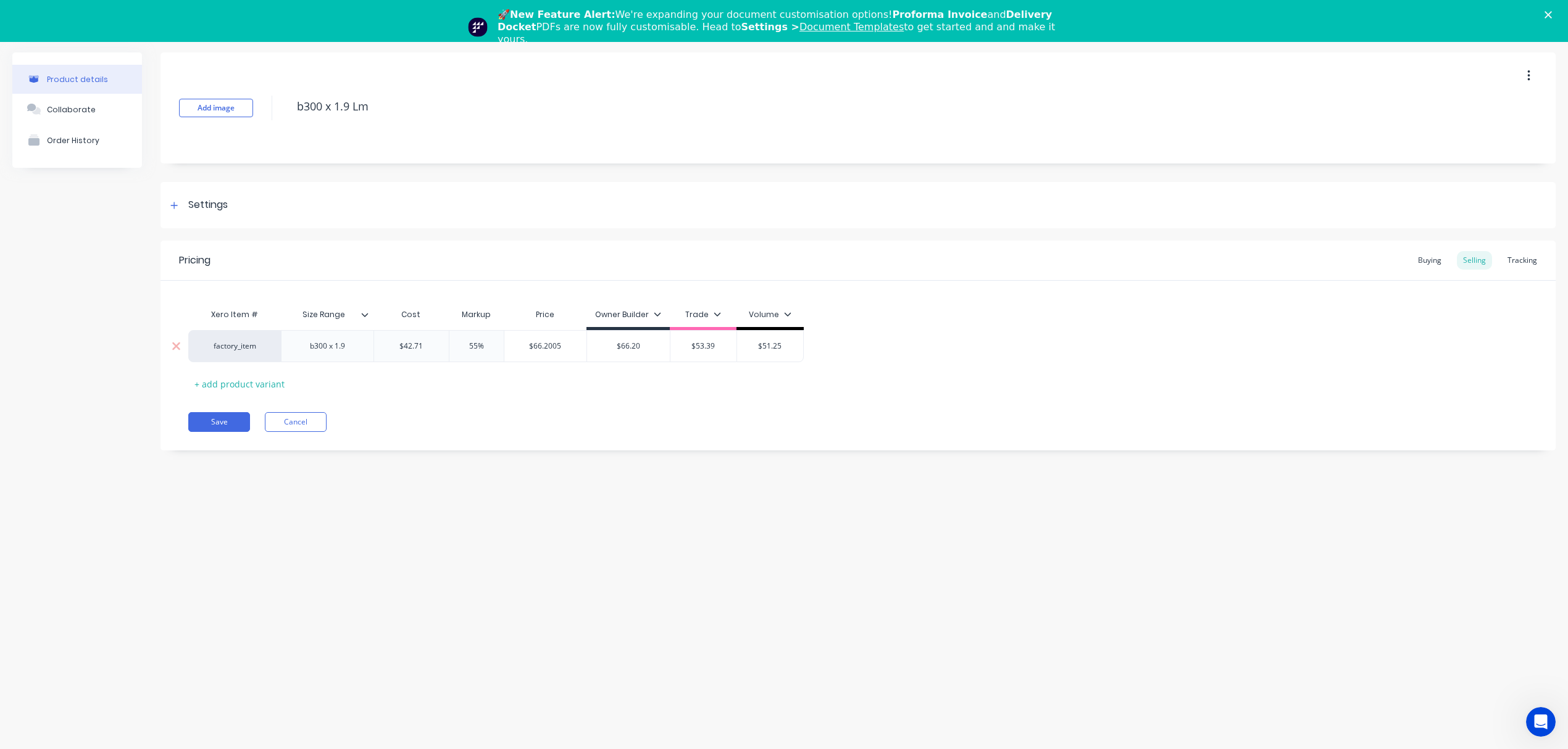
drag, startPoint x: 432, startPoint y: 348, endPoint x: 381, endPoint y: 347, distance: 51.0
click at [381, 347] on input "$42.71" at bounding box center [411, 345] width 74 height 11
paste input "46.36"
drag, startPoint x: 431, startPoint y: 416, endPoint x: 440, endPoint y: 419, distance: 9.5
click at [435, 419] on div "Save Cancel" at bounding box center [872, 423] width 1368 height 20
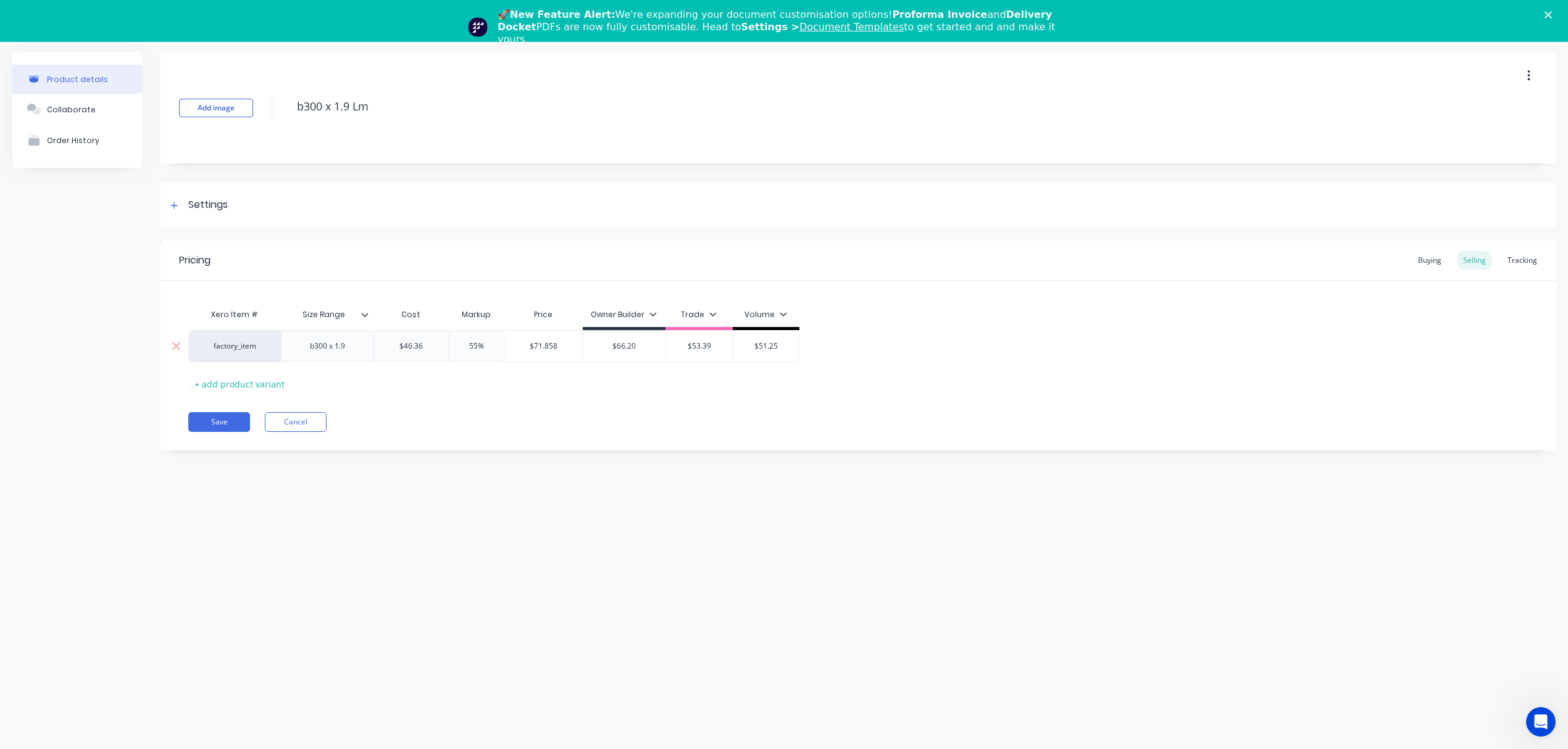
click at [542, 348] on input "$71.858" at bounding box center [543, 345] width 78 height 11
drag, startPoint x: 638, startPoint y: 348, endPoint x: 584, endPoint y: 348, distance: 54.0
click at [584, 348] on input "$66.20" at bounding box center [624, 345] width 82 height 11
paste input "71.858"
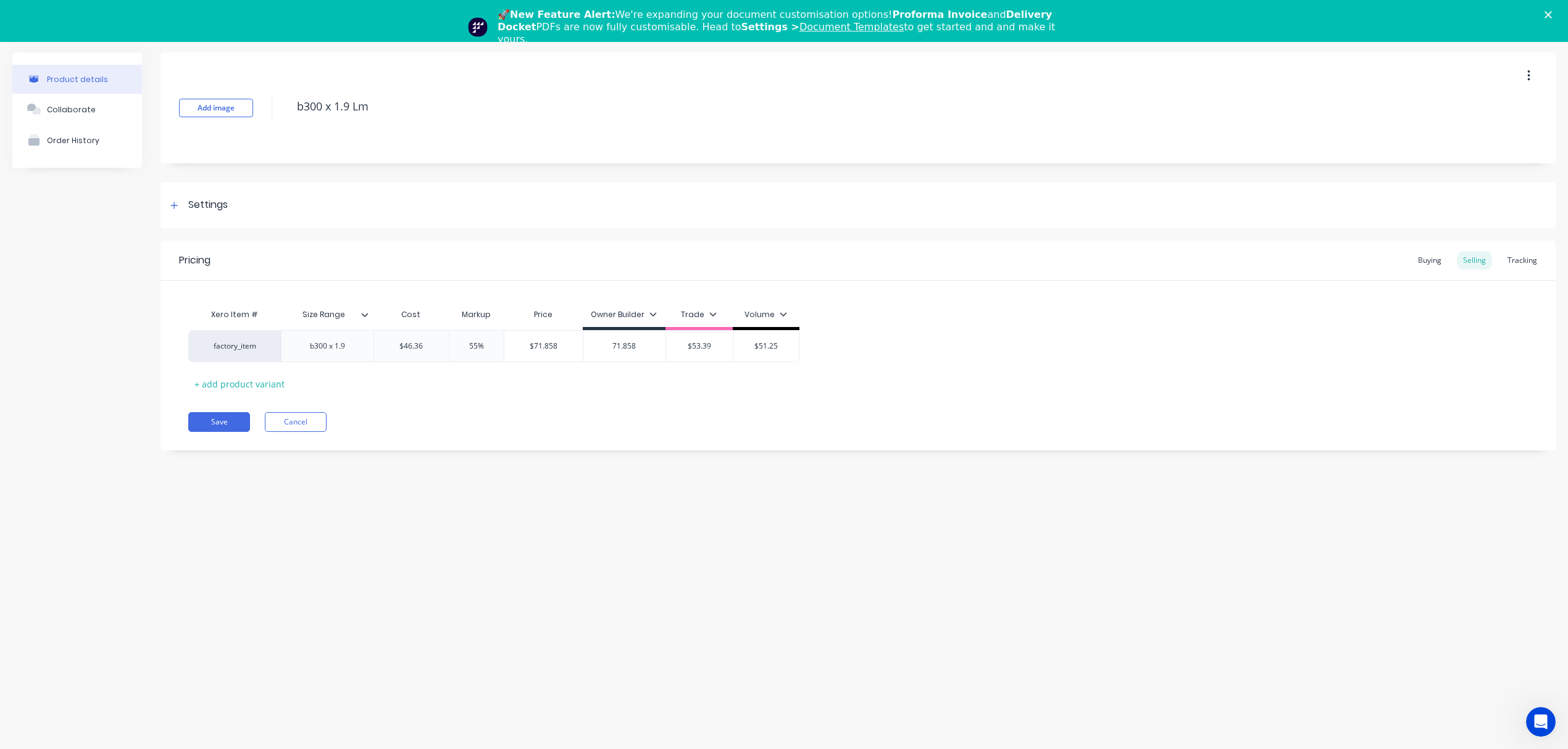
click at [623, 428] on div "Save Cancel" at bounding box center [872, 423] width 1368 height 20
drag, startPoint x: 476, startPoint y: 348, endPoint x: 428, endPoint y: 346, distance: 48.0
click at [428, 346] on div "factory_item b300 x 1.9 $46.36 46.36 55% 55% $71.858 $71.858 $71.858 71.858 $53…" at bounding box center [494, 346] width 611 height 32
click at [510, 378] on div "Xero Item # Size Range Cost Markup Price Owner Builder Trade Volume factory_ite…" at bounding box center [858, 348] width 1340 height 91
drag, startPoint x: 501, startPoint y: 349, endPoint x: 449, endPoint y: 349, distance: 52.0
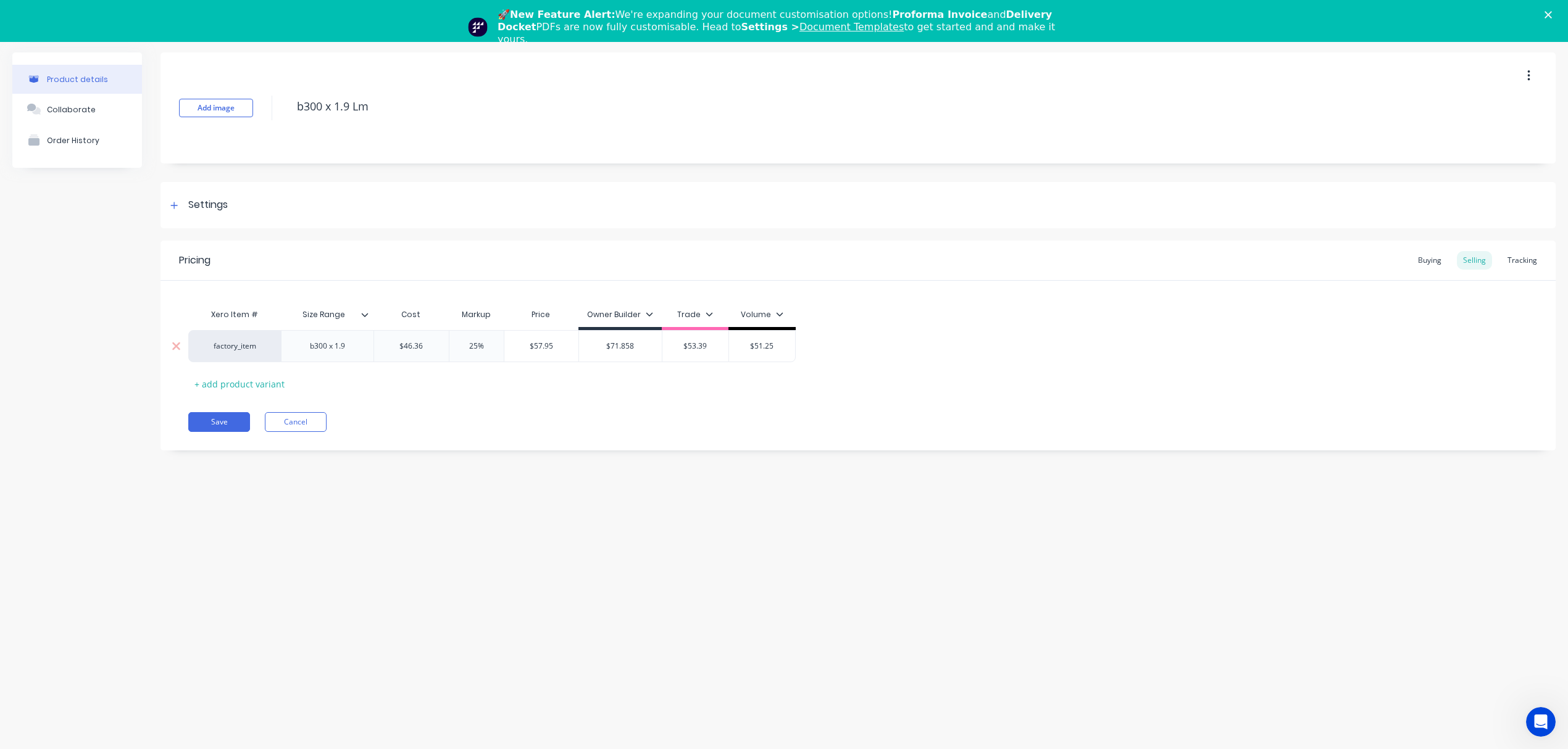
click at [449, 349] on input "25%" at bounding box center [476, 345] width 62 height 11
click at [509, 431] on div "Save Cancel" at bounding box center [872, 423] width 1368 height 20
drag, startPoint x: 484, startPoint y: 346, endPoint x: 459, endPoint y: 340, distance: 25.7
click at [459, 340] on input "55%" at bounding box center [476, 345] width 62 height 11
click at [486, 396] on div "Pricing Buying Selling Tracking Xero Item # Size Range Cost Markup Price Owner …" at bounding box center [858, 346] width 1395 height 210
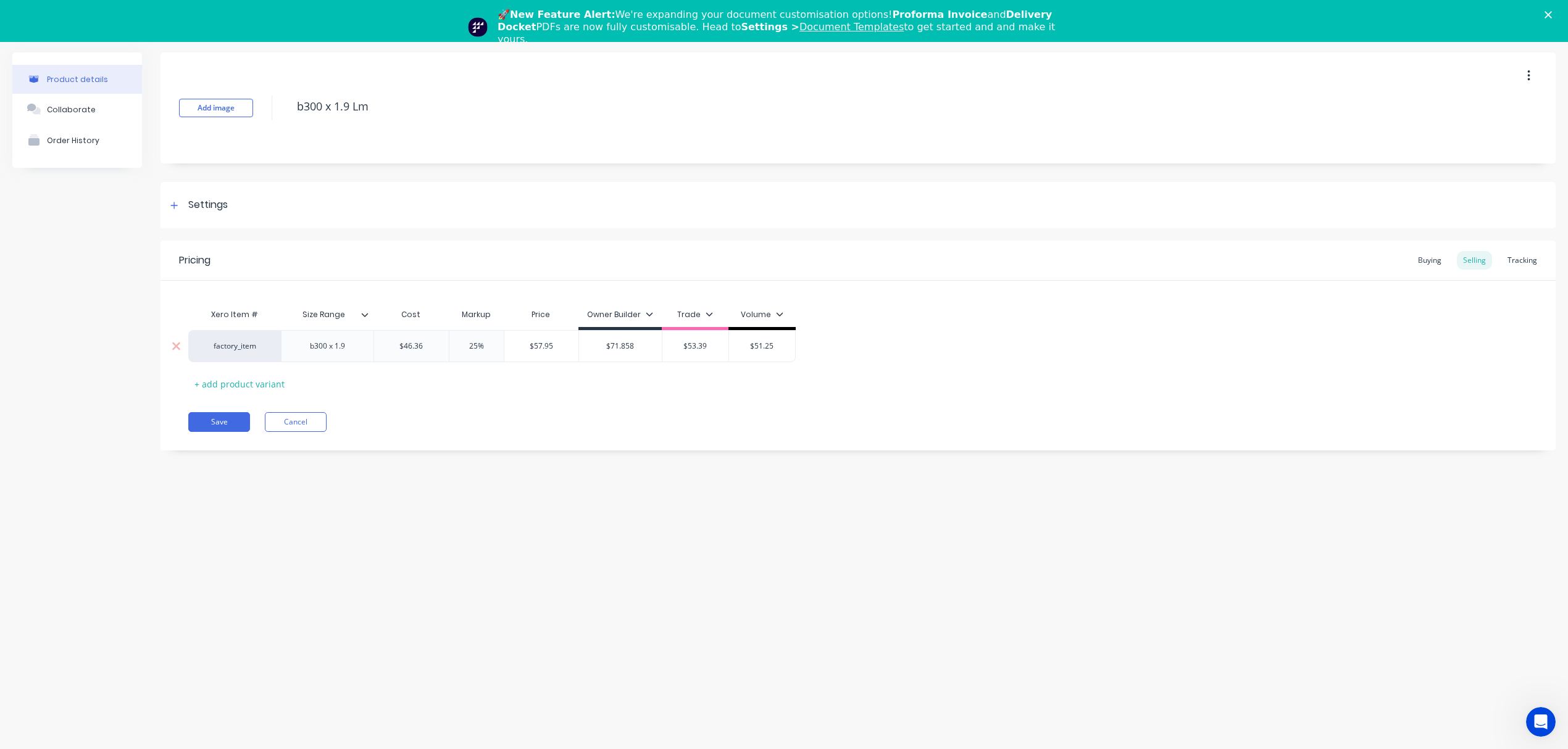
click at [538, 345] on input "$57.95" at bounding box center [541, 345] width 74 height 11
click at [630, 354] on div "factory_item b300 x 1.9 $46.36 46.36 25% 25 $57.95 $57.95 $71.858 71.858 $53.39…" at bounding box center [492, 346] width 607 height 32
click at [667, 351] on input "$53.39" at bounding box center [696, 345] width 66 height 11
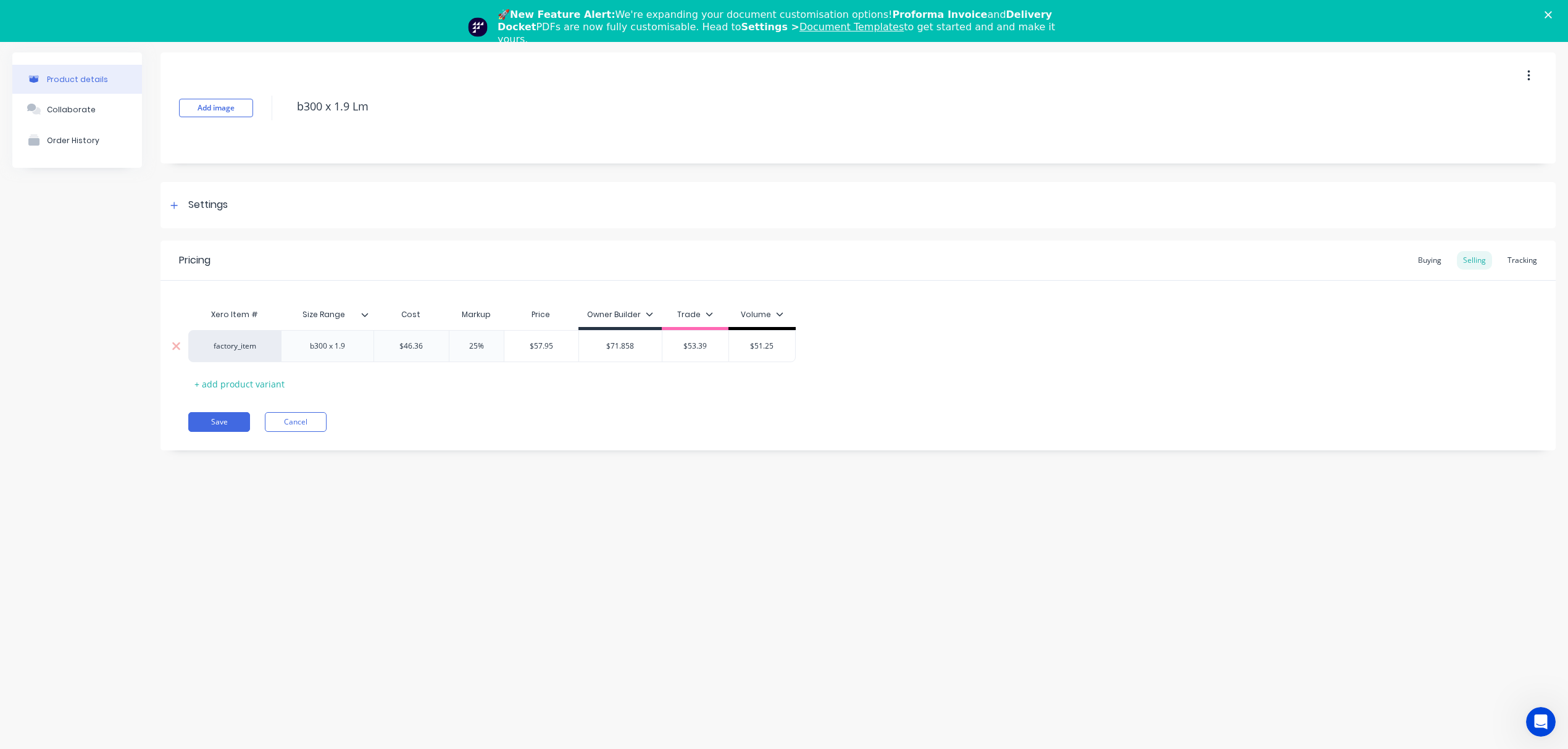
click at [707, 346] on input "$53.39" at bounding box center [696, 345] width 66 height 11
click at [705, 346] on input "$53.39" at bounding box center [696, 345] width 66 height 11
paste input "7.95"
click at [600, 423] on div "Save Cancel" at bounding box center [872, 423] width 1368 height 20
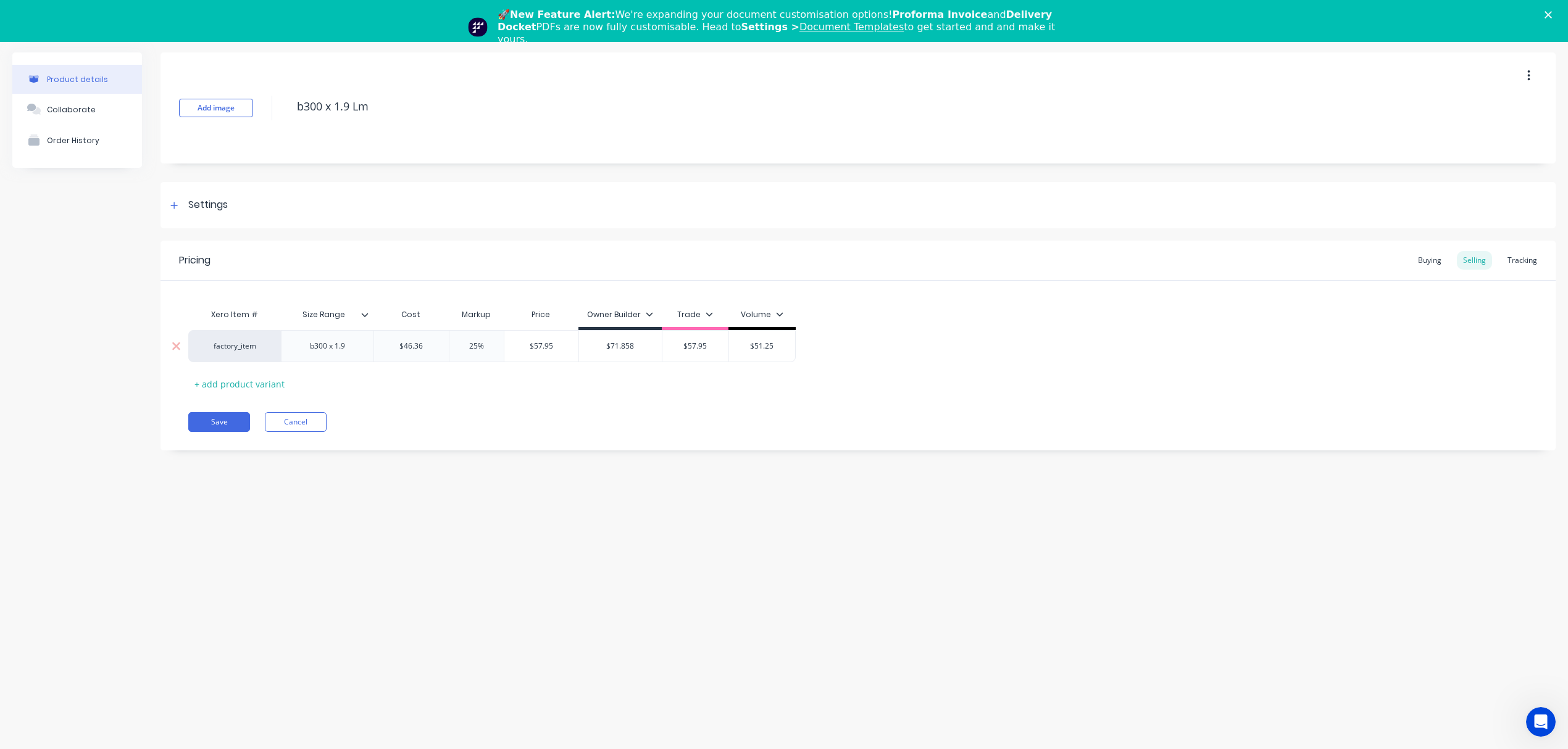
click at [480, 347] on input "25%" at bounding box center [476, 345] width 62 height 11
drag, startPoint x: 491, startPoint y: 346, endPoint x: 459, endPoint y: 346, distance: 32.0
click at [459, 346] on input "25%" at bounding box center [476, 345] width 62 height 11
click at [485, 373] on div "Xero Item # Size Range Cost Markup Price Owner Builder Trade Volume factory_ite…" at bounding box center [858, 348] width 1340 height 91
click at [536, 348] on input "$55.632" at bounding box center [543, 345] width 78 height 11
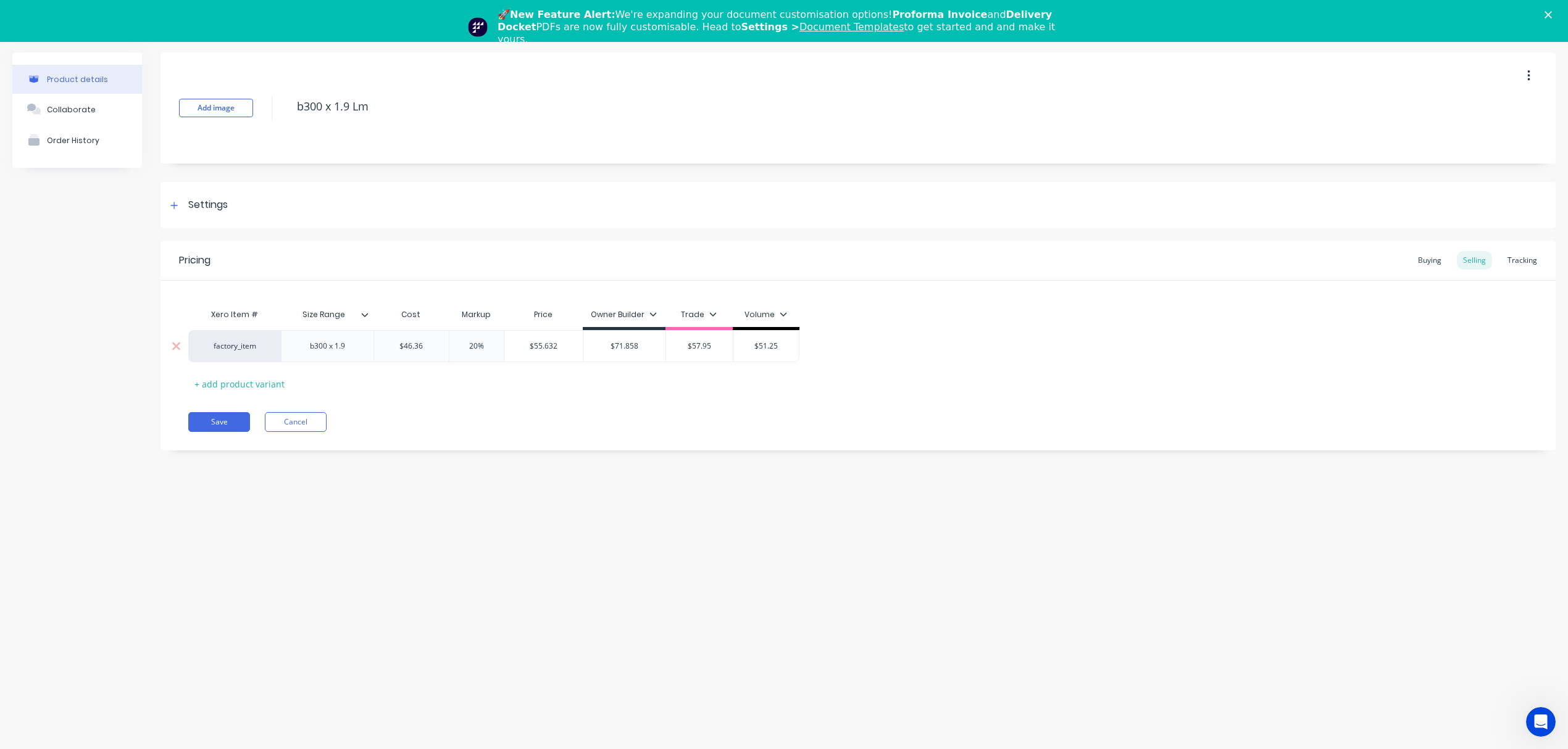
click at [536, 348] on input "$55.632" at bounding box center [543, 345] width 78 height 11
click at [702, 344] on input "$57.95" at bounding box center [699, 345] width 66 height 11
click at [759, 349] on input "$51.25" at bounding box center [766, 345] width 66 height 11
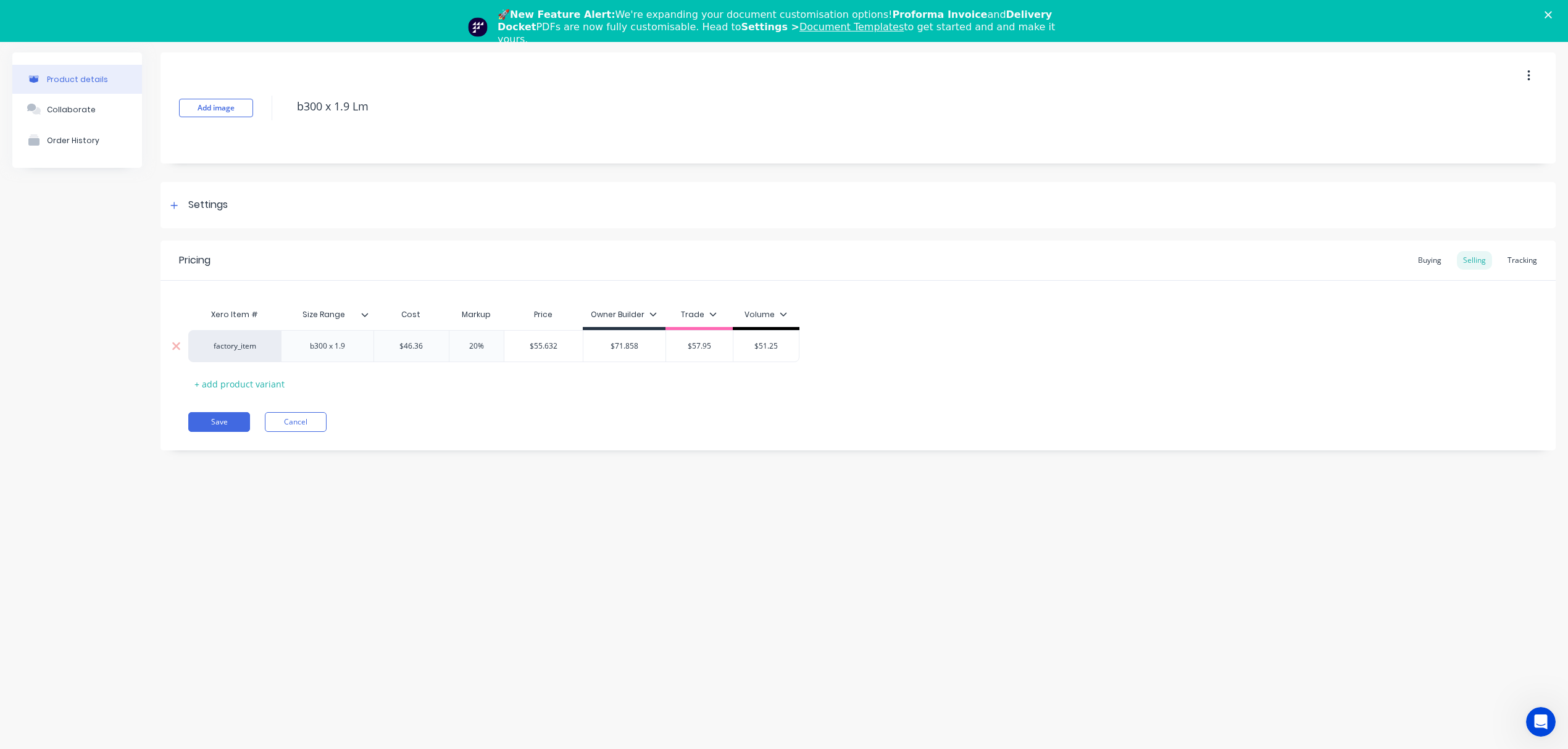
click at [759, 349] on input "$51.25" at bounding box center [766, 345] width 66 height 11
paste input "5.632"
click at [729, 436] on div "Pricing Buying Selling Tracking Xero Item # Size Range Cost Markup Price Owner …" at bounding box center [858, 346] width 1395 height 210
drag, startPoint x: 494, startPoint y: 346, endPoint x: 413, endPoint y: 350, distance: 81.1
click at [413, 350] on div "factory_item b300 x 1.9 $46.36 46.36 20% 20% $55.632 $55.632 $71.858 71.858 $57…" at bounding box center [496, 346] width 615 height 32
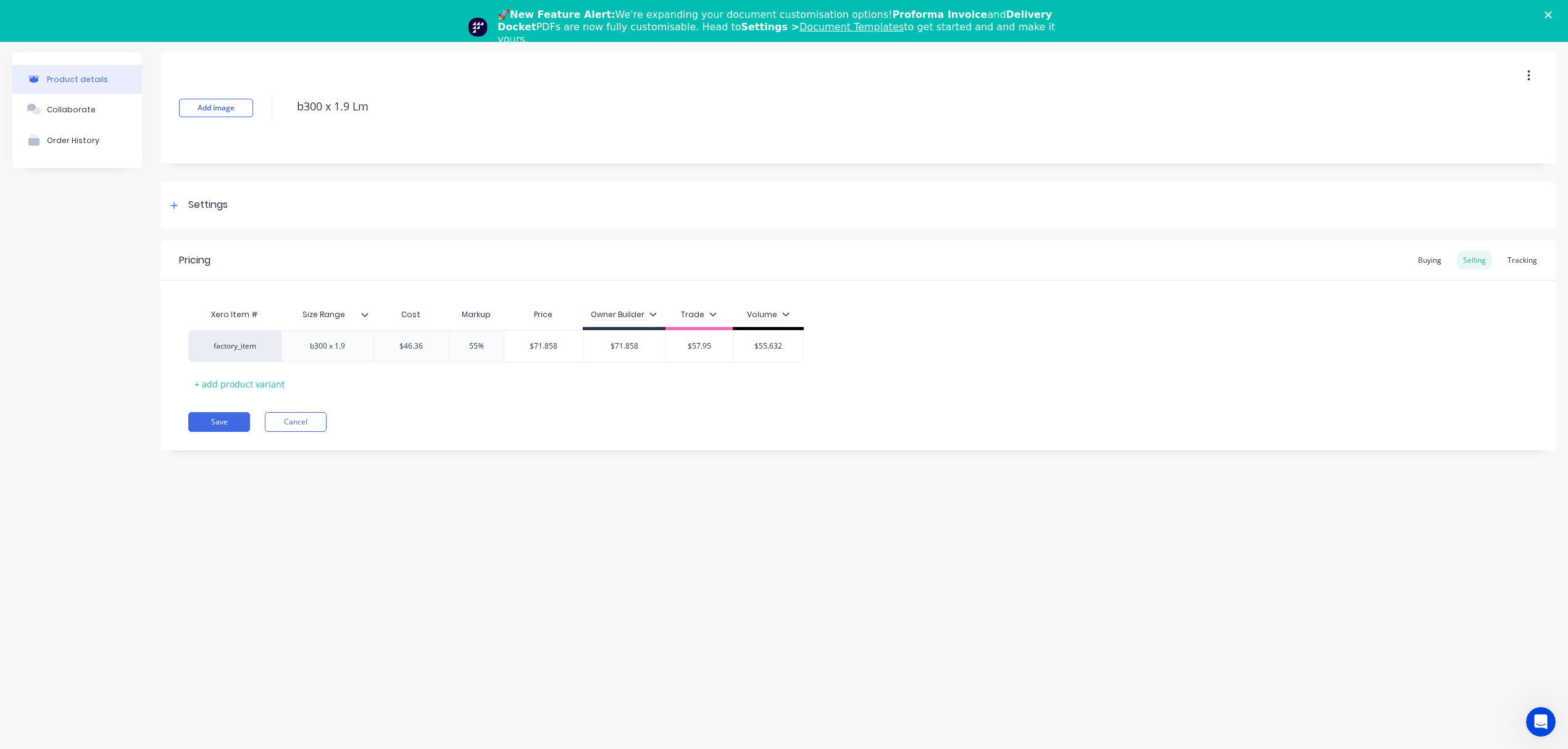
click at [457, 398] on div "Pricing Buying Selling Tracking Xero Item # Size Range Cost Markup Price Owner …" at bounding box center [858, 346] width 1395 height 210
click at [220, 113] on div "Add image b300 x 1.9 Lm" at bounding box center [858, 108] width 1395 height 111
click at [229, 424] on button "Save" at bounding box center [219, 423] width 62 height 20
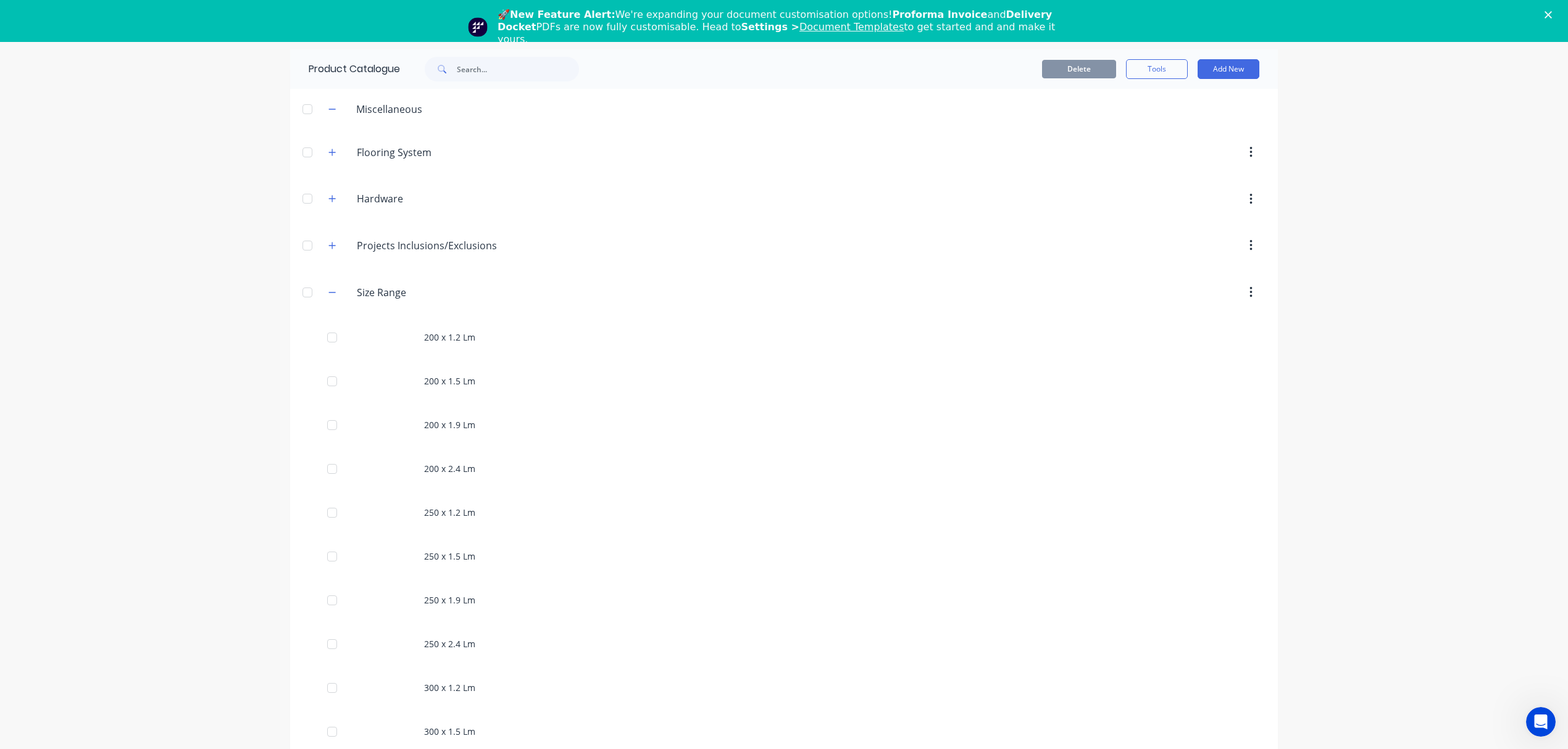
scroll to position [1030, 0]
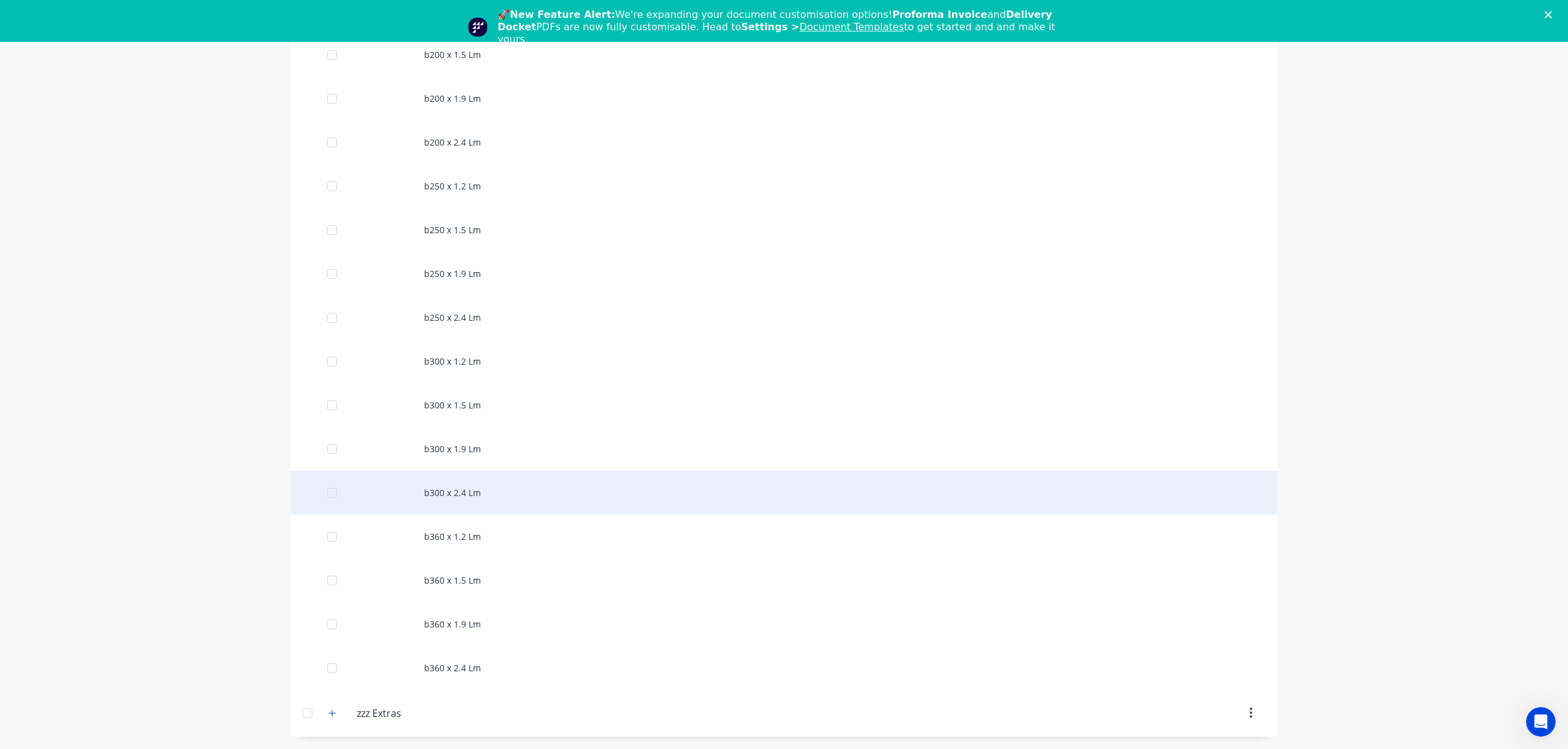
click at [474, 484] on div "b300 x 2.4 Lm" at bounding box center [783, 493] width 987 height 44
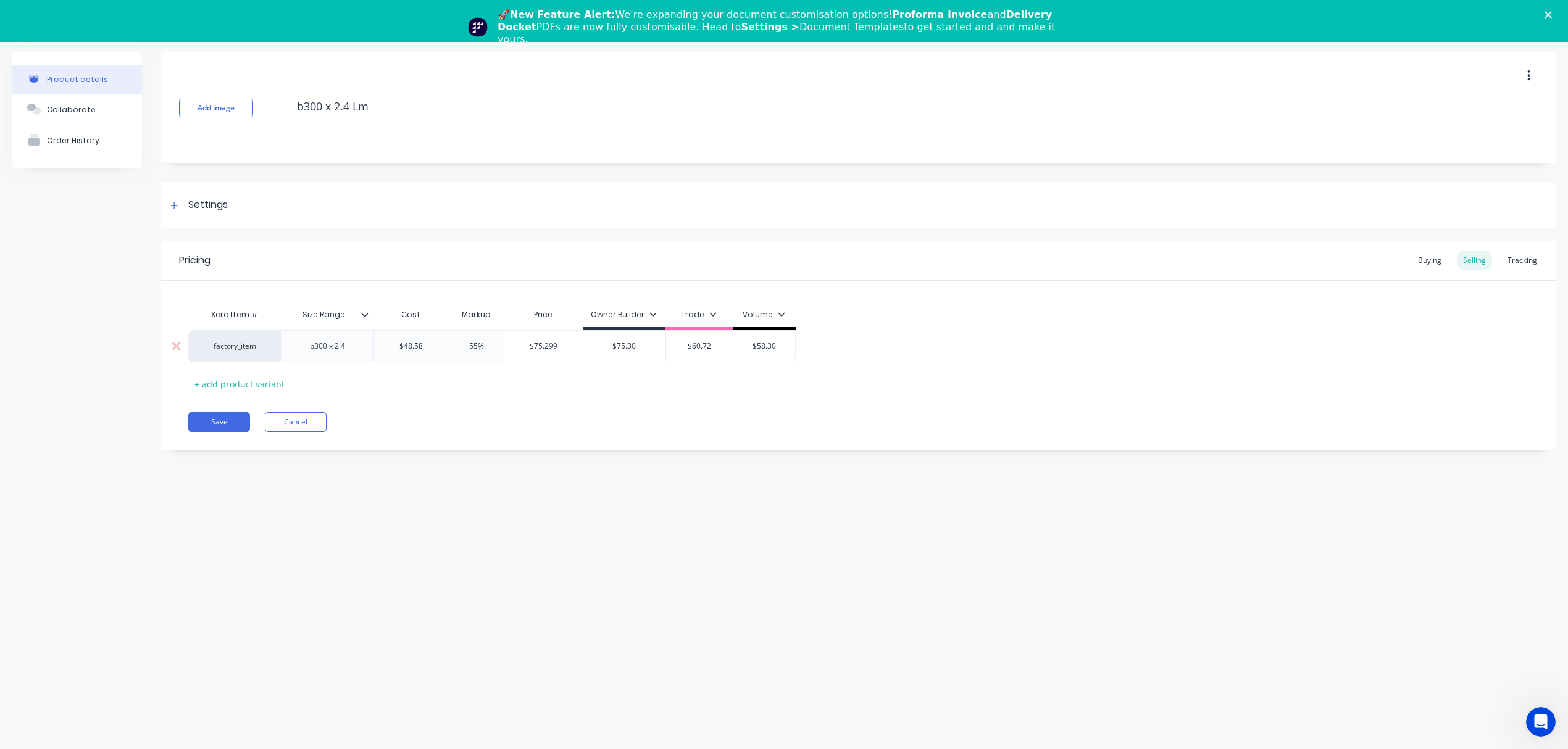
drag, startPoint x: 432, startPoint y: 348, endPoint x: 365, endPoint y: 345, distance: 67.1
click at [365, 345] on div "factory_item b300 x 2.4 $48.58 $48.58 55% $75.299 $75.30 $60.72 $58.30" at bounding box center [492, 346] width 607 height 32
paste input "53.36"
click at [538, 444] on div "Pricing Buying Selling Tracking Xero Item # Size Range Cost Markup Price Owner …" at bounding box center [858, 346] width 1395 height 210
click at [534, 345] on input "$82.708" at bounding box center [543, 345] width 78 height 11
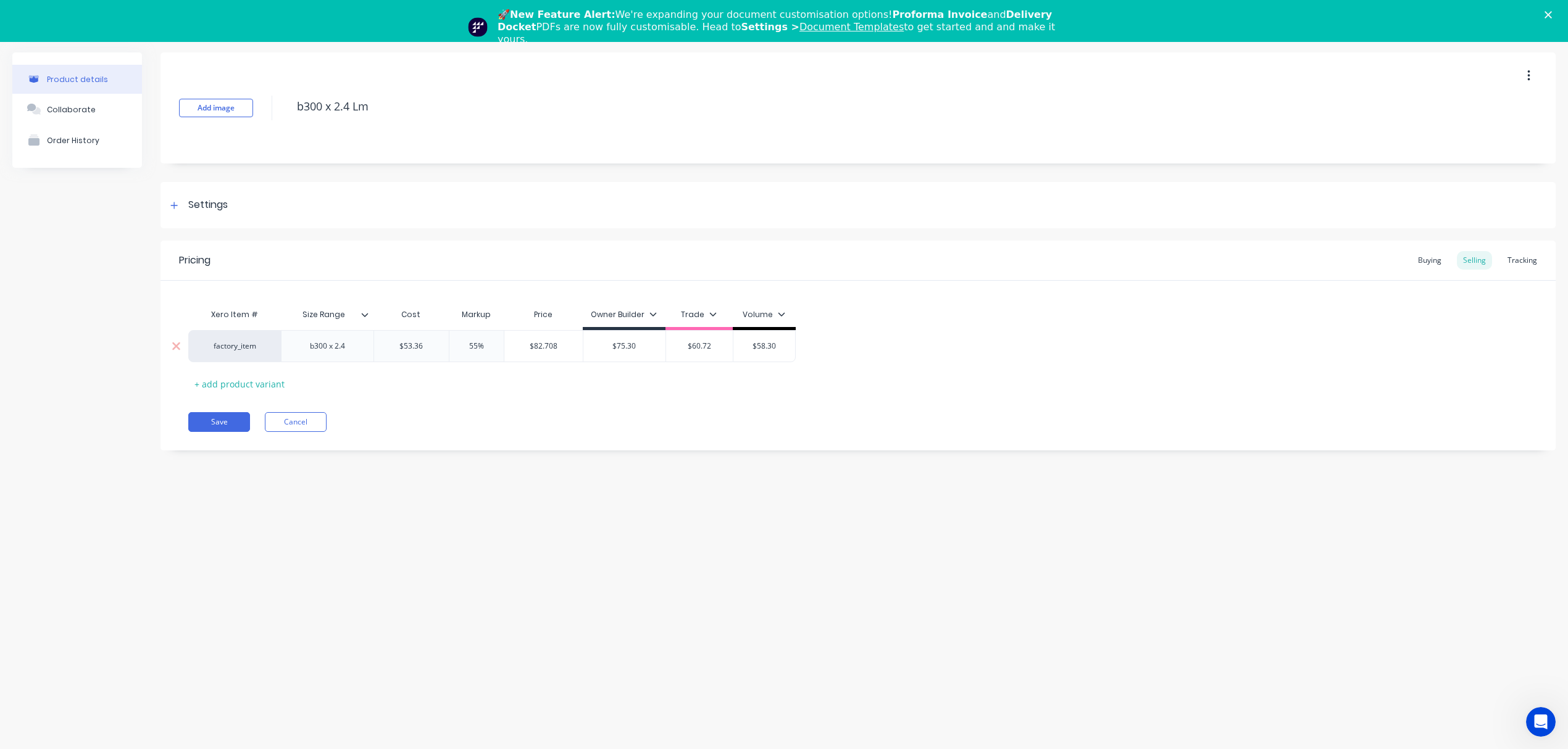
click at [534, 345] on input "$82.708" at bounding box center [543, 345] width 78 height 11
click at [628, 350] on input "$75.30" at bounding box center [624, 345] width 82 height 11
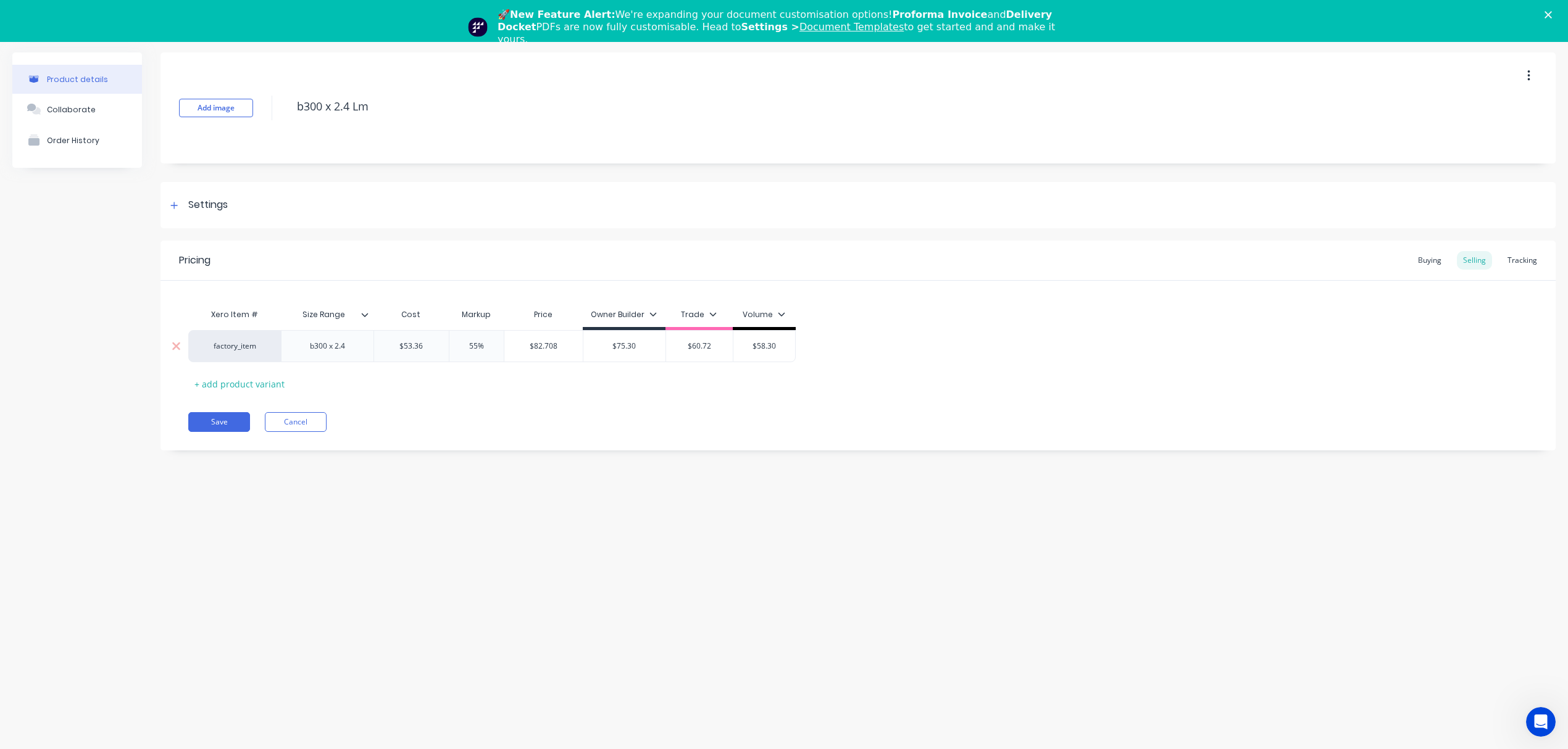
paste input "82.708"
click at [630, 410] on div "Pricing Buying Selling Tracking Xero Item # Size Range Cost Markup Price Owner …" at bounding box center [858, 346] width 1395 height 210
drag, startPoint x: 492, startPoint y: 346, endPoint x: 448, endPoint y: 348, distance: 44.0
click at [448, 348] on input "55%" at bounding box center [476, 345] width 62 height 11
click at [473, 398] on div "Pricing Buying Selling Tracking Xero Item # Size Range Cost Markup Price Owner …" at bounding box center [858, 346] width 1395 height 210
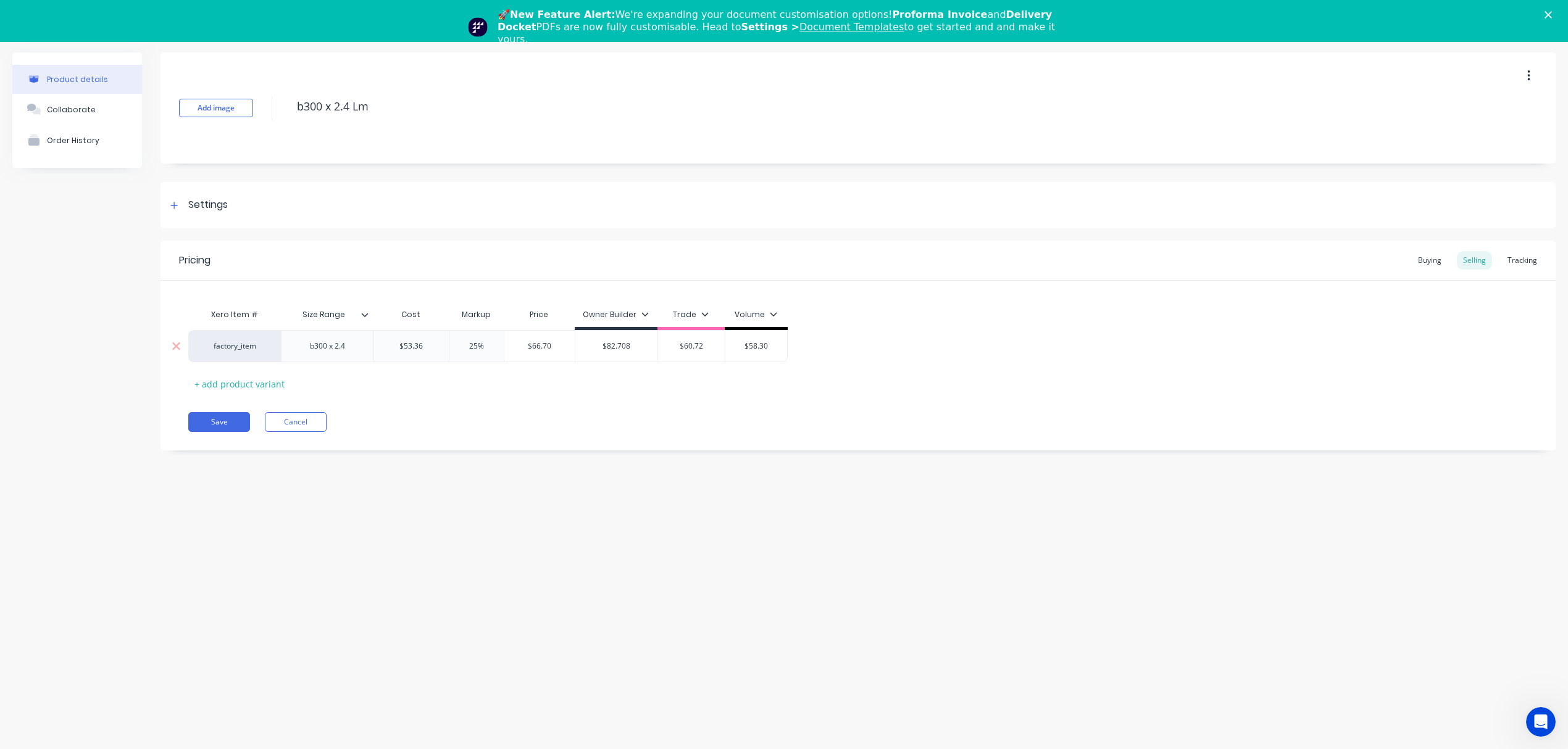
click at [542, 344] on input "$66.70" at bounding box center [539, 345] width 70 height 11
click at [666, 345] on input "$60.72" at bounding box center [691, 345] width 66 height 11
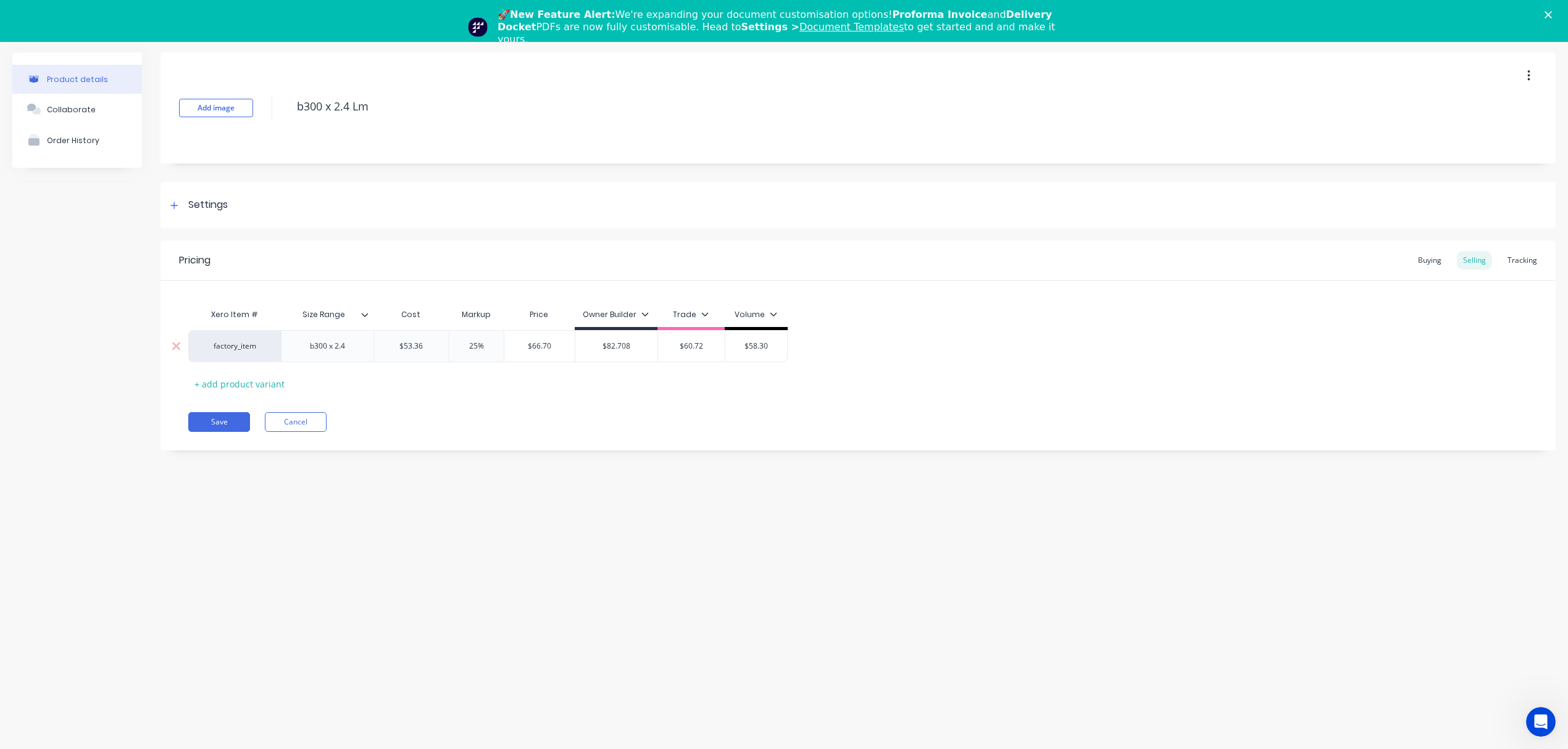
paste input "6.70"
click at [563, 409] on div "Pricing Buying Selling Tracking Xero Item # Size Range Cost Markup Price Owner …" at bounding box center [858, 346] width 1395 height 210
click at [453, 344] on input "25%" at bounding box center [476, 345] width 62 height 11
click at [510, 424] on div "Save Cancel" at bounding box center [872, 423] width 1368 height 20
click at [551, 343] on input "$64.032" at bounding box center [543, 345] width 78 height 11
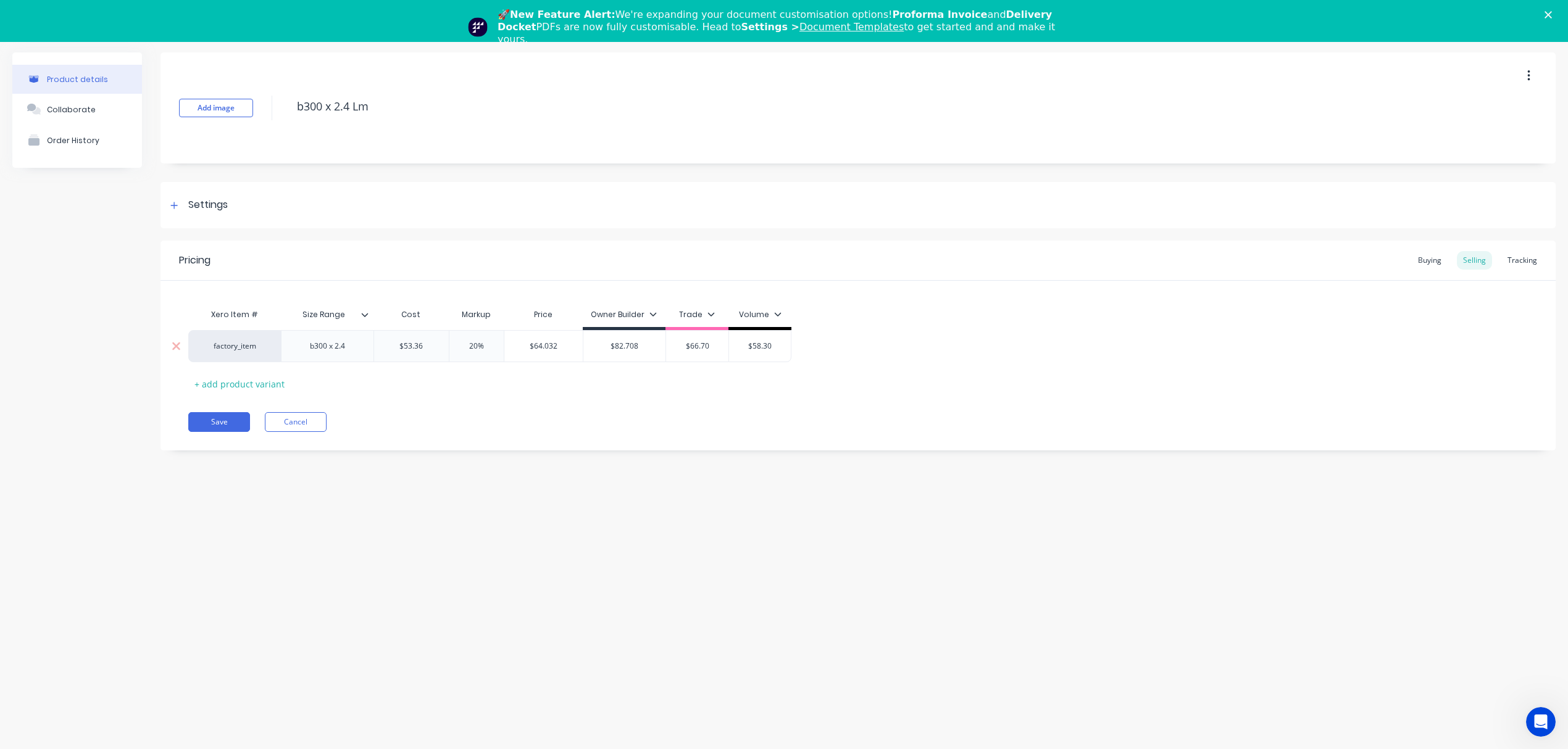
click at [551, 343] on input "$64.032" at bounding box center [543, 345] width 78 height 11
drag, startPoint x: 775, startPoint y: 344, endPoint x: 726, endPoint y: 344, distance: 49.0
click at [726, 344] on div "factory_item b300 x 2.4 $53.36 53.36 20% 20 $64.032 $64.032 $82.708 $82.708 $66…" at bounding box center [490, 346] width 603 height 32
paste input "64.032"
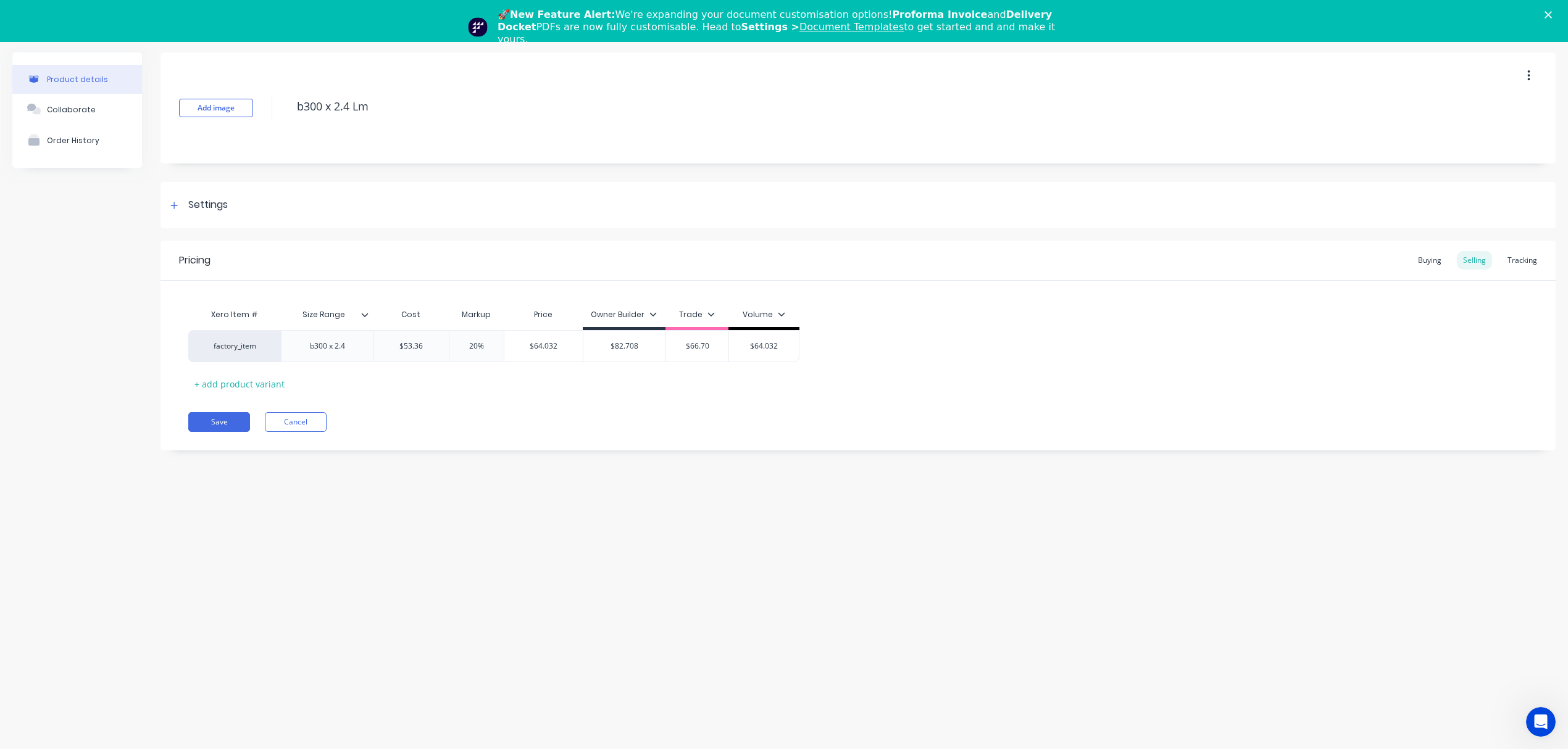
drag, startPoint x: 683, startPoint y: 416, endPoint x: 666, endPoint y: 411, distance: 17.7
click at [682, 416] on div "Save Cancel" at bounding box center [872, 423] width 1368 height 20
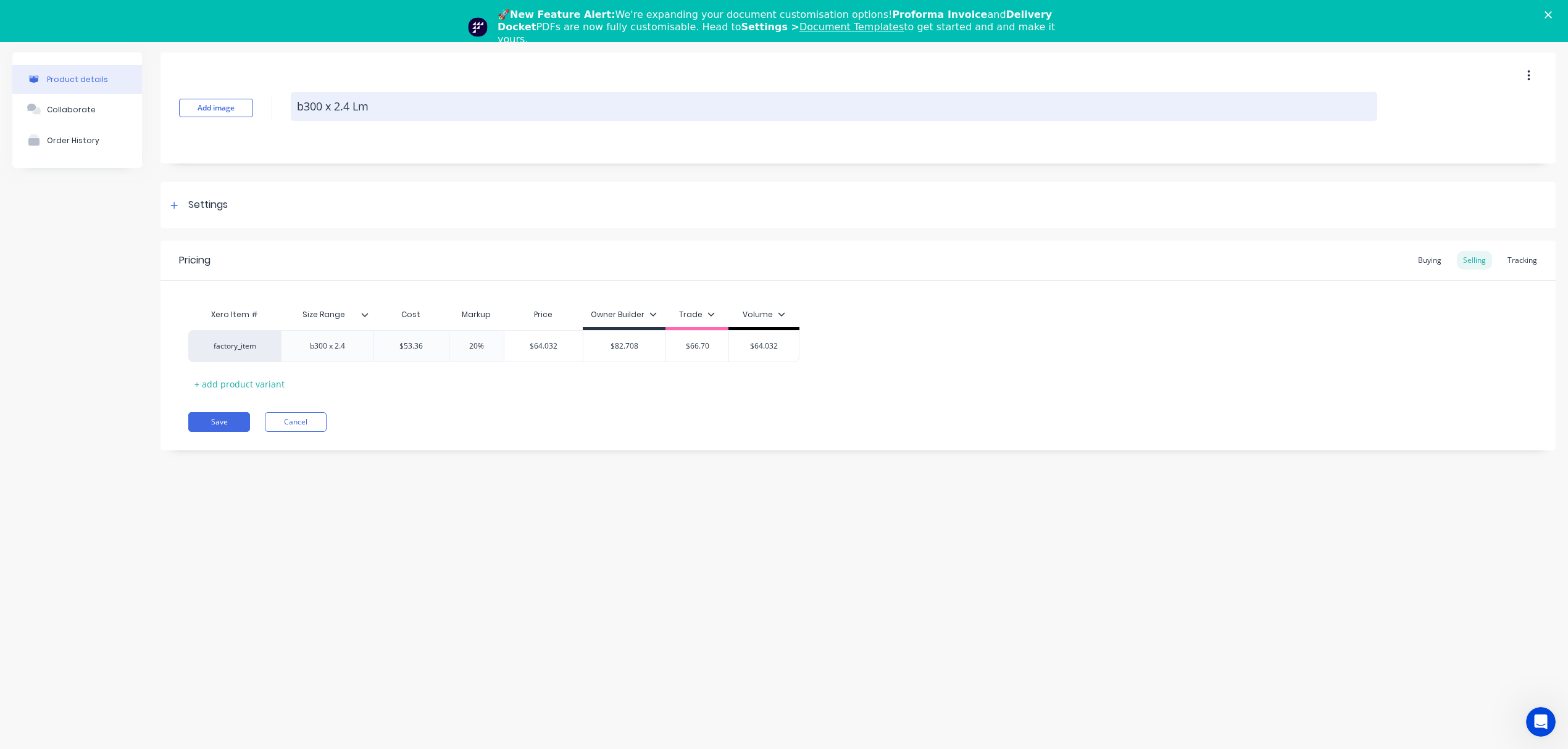
click at [325, 107] on textarea "b300 x 2.4 Lm" at bounding box center [834, 106] width 1087 height 29
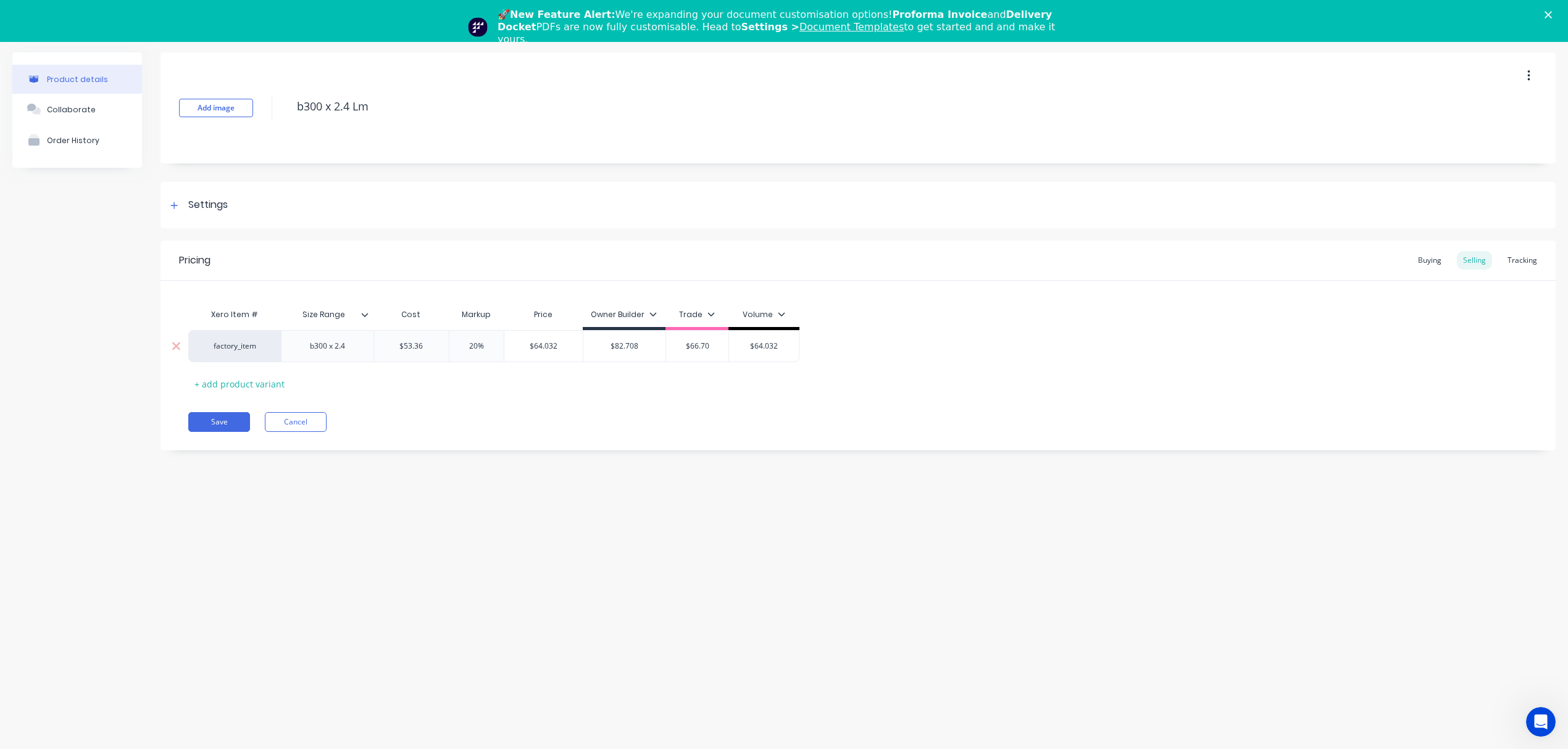
drag, startPoint x: 472, startPoint y: 343, endPoint x: 452, endPoint y: 343, distance: 20.0
click at [452, 343] on input "20%" at bounding box center [476, 345] width 62 height 11
click at [410, 400] on div "Pricing Buying Selling Tracking Xero Item # Size Range Cost Markup Price Owner …" at bounding box center [858, 346] width 1395 height 210
drag, startPoint x: 368, startPoint y: 102, endPoint x: 254, endPoint y: 109, distance: 114.2
click at [255, 109] on div "Add image b300 x 2.4 Lm" at bounding box center [858, 108] width 1395 height 111
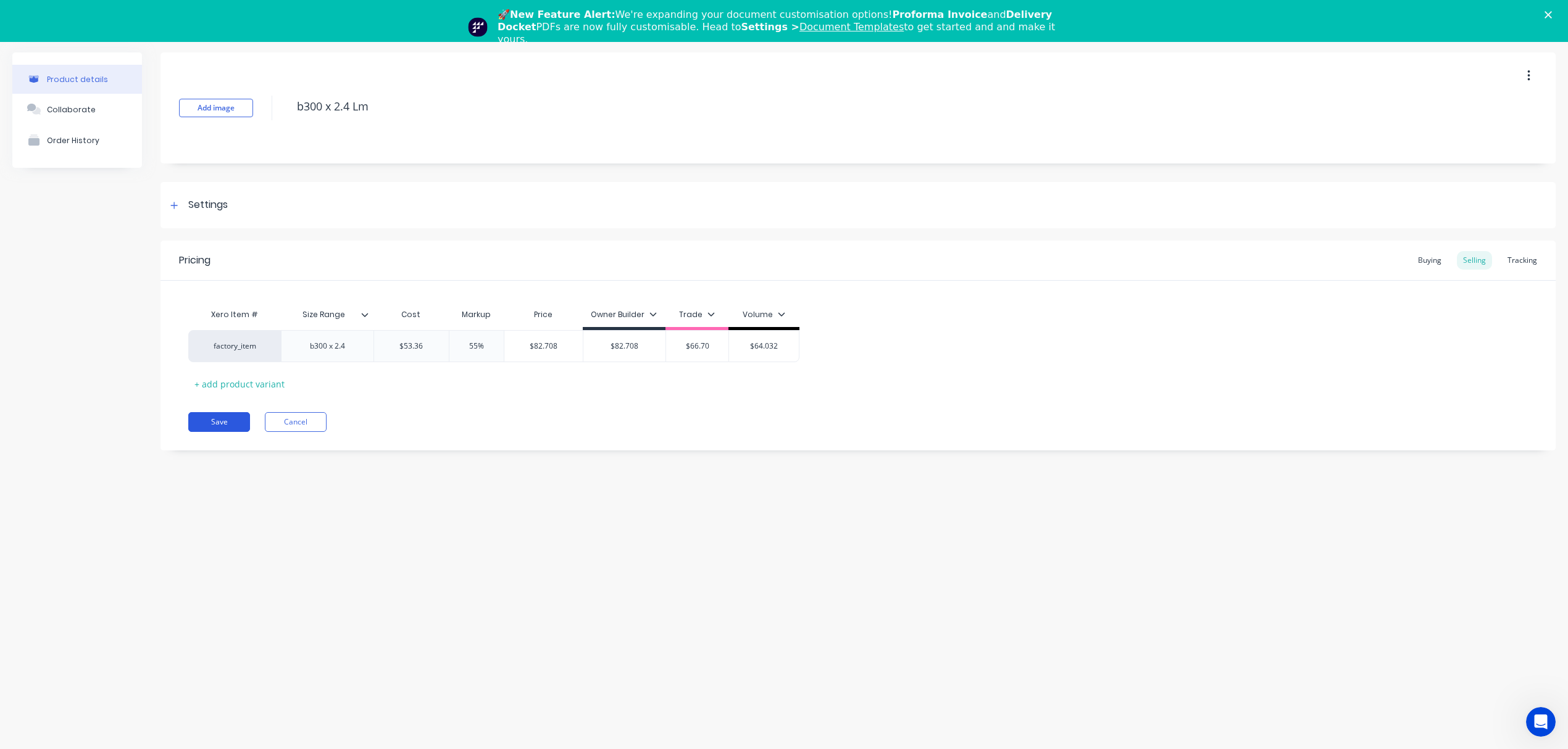
click at [223, 421] on button "Save" at bounding box center [219, 423] width 62 height 20
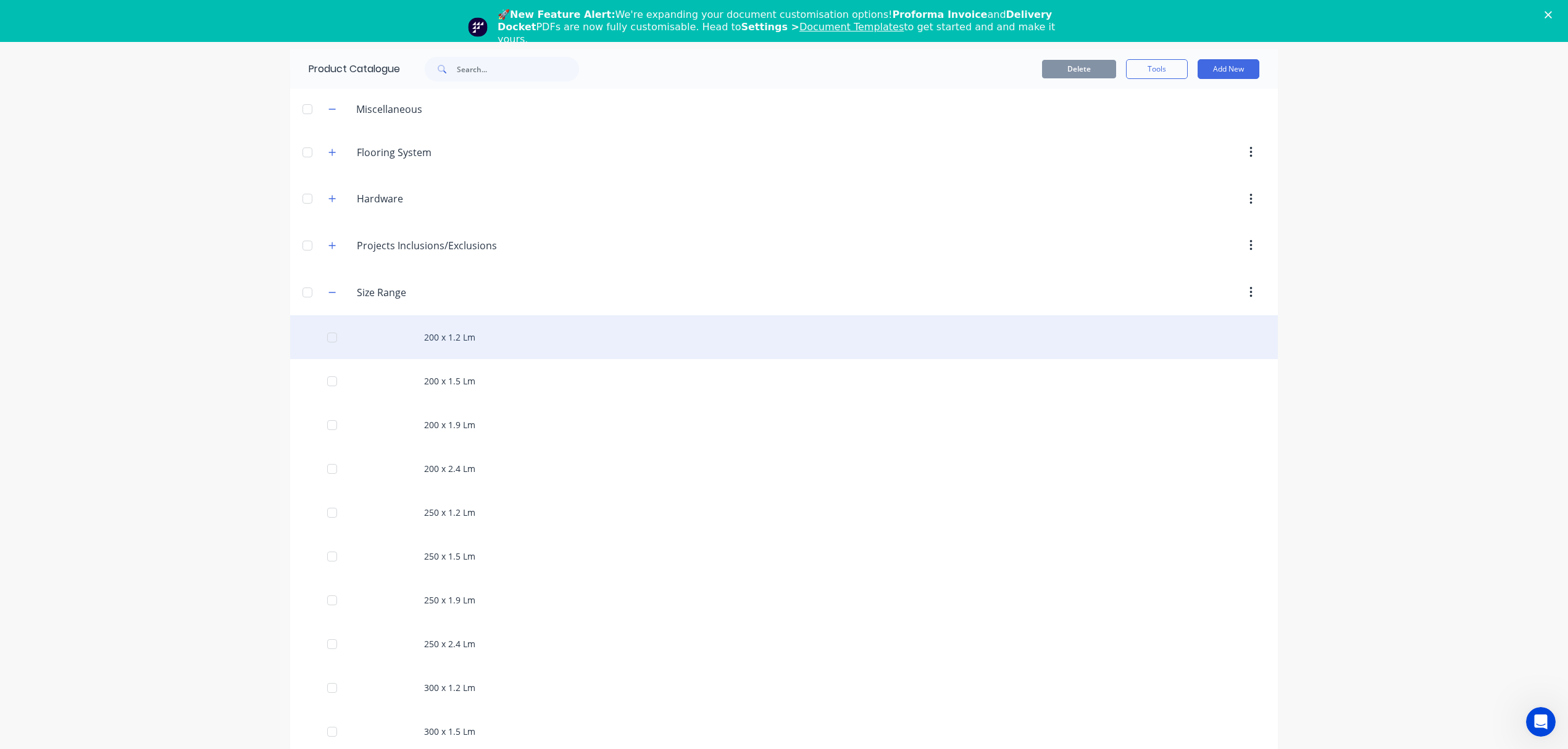
scroll to position [1030, 0]
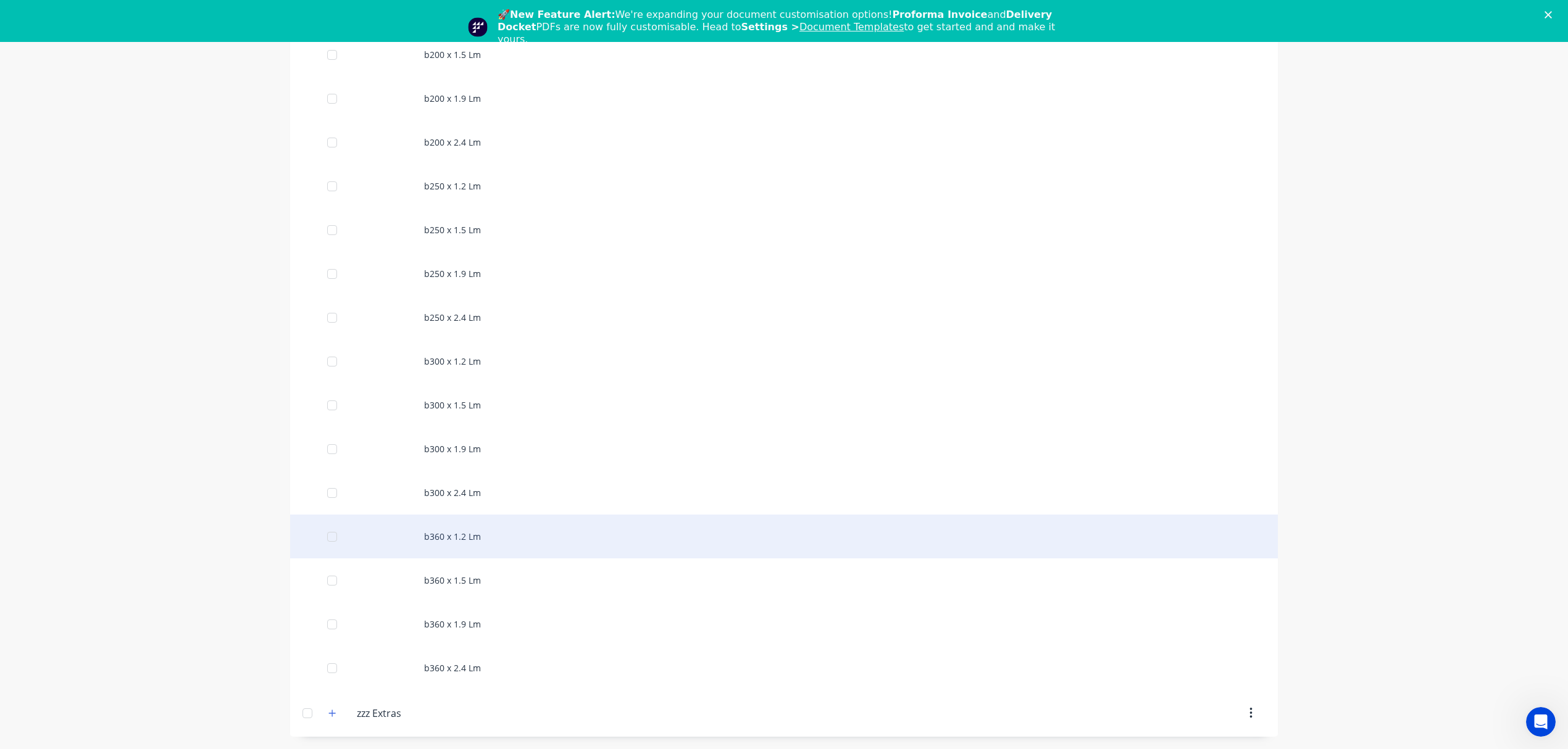
click at [420, 542] on div "b360 x 1.2 Lm" at bounding box center [783, 537] width 987 height 44
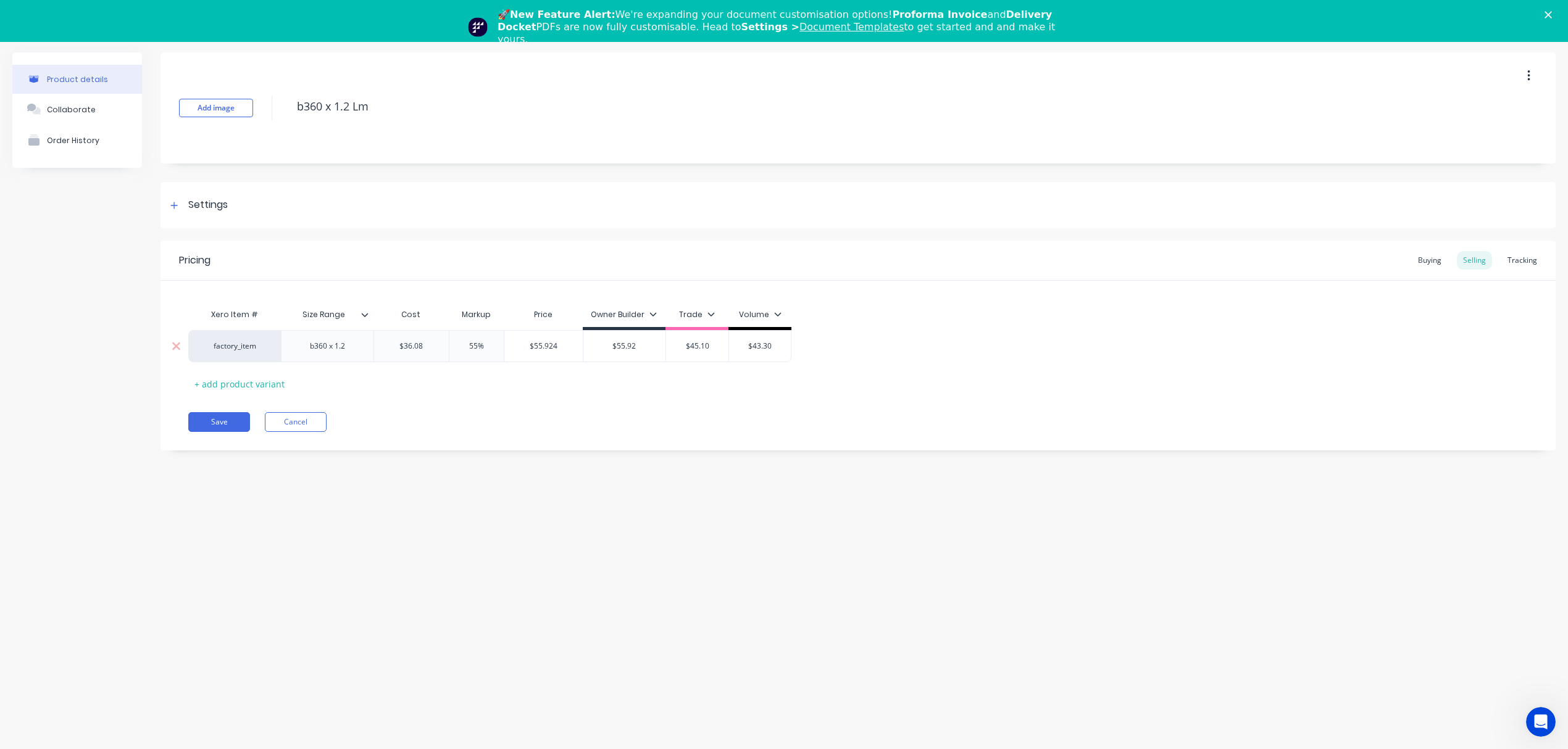
drag, startPoint x: 428, startPoint y: 348, endPoint x: 383, endPoint y: 344, distance: 45.2
click at [383, 344] on input "$36.08" at bounding box center [411, 345] width 74 height 11
paste input "$40.86"
drag, startPoint x: 458, startPoint y: 447, endPoint x: 494, endPoint y: 379, distance: 76.9
click at [459, 447] on div "Pricing Buying Selling Tracking Xero Item # Size Range Cost Markup Price Owner …" at bounding box center [858, 346] width 1395 height 210
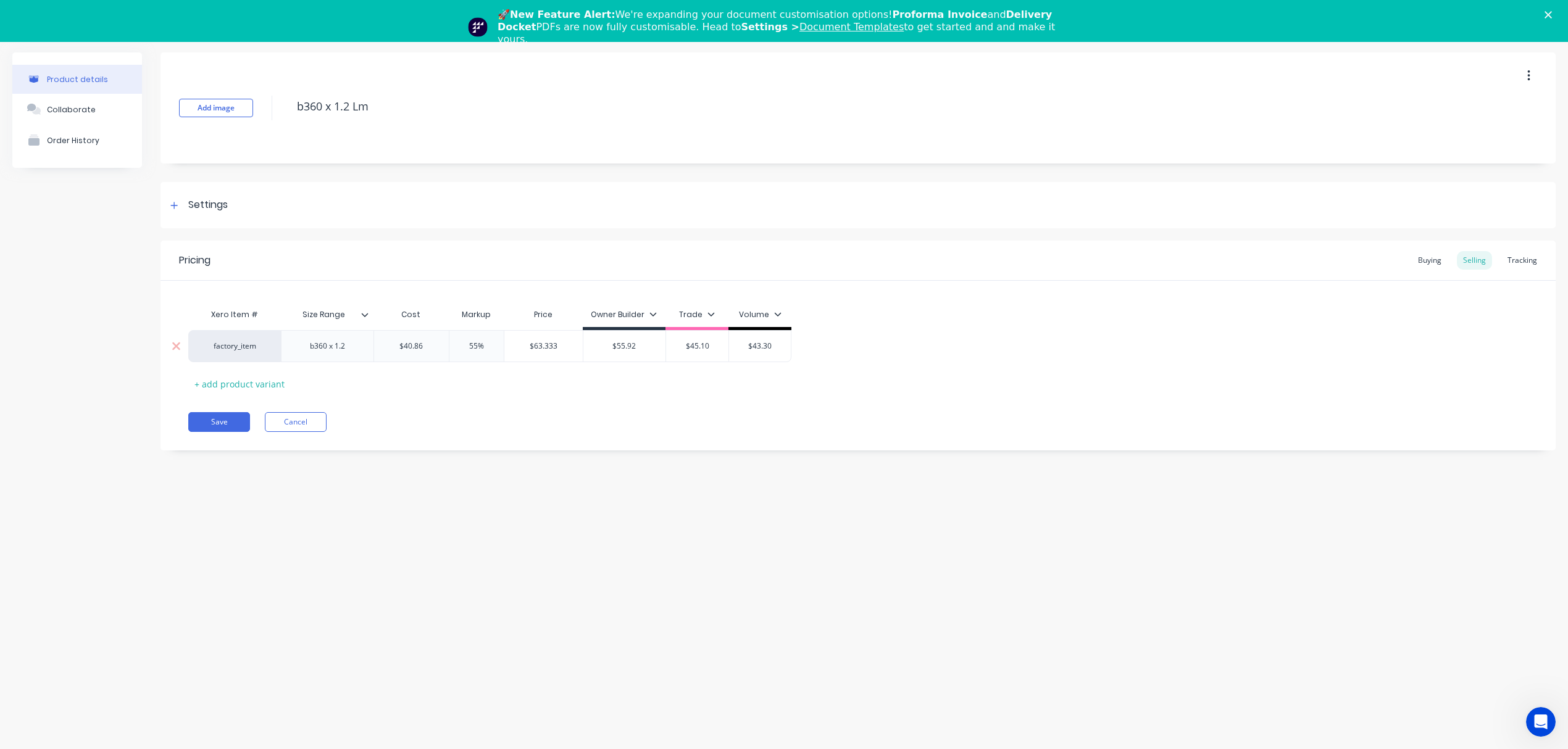
click at [541, 346] on input "$63.333" at bounding box center [543, 345] width 78 height 11
drag, startPoint x: 630, startPoint y: 348, endPoint x: 590, endPoint y: 349, distance: 40.0
click at [590, 349] on input "$55.92" at bounding box center [624, 345] width 82 height 11
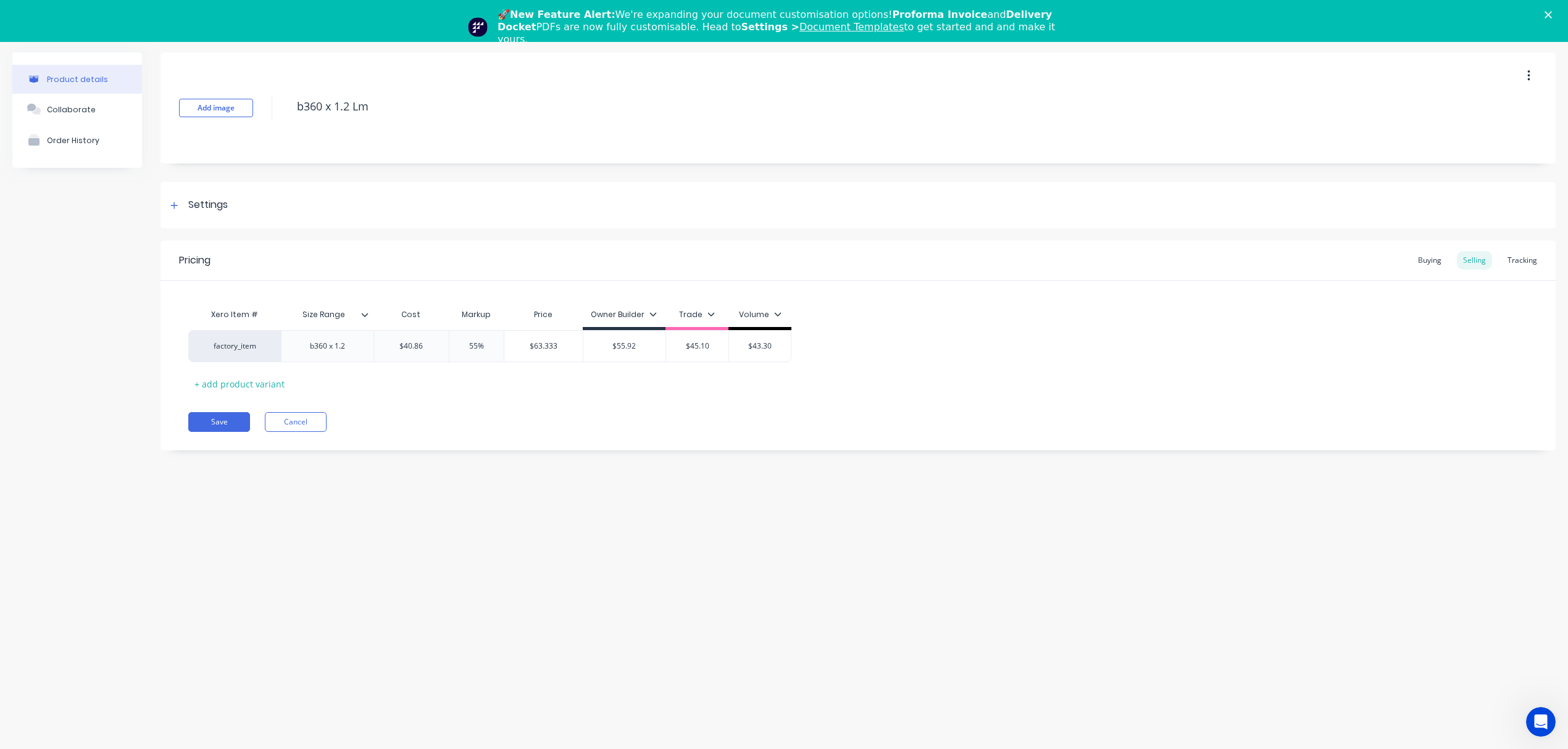
paste input "63.333"
drag, startPoint x: 487, startPoint y: 348, endPoint x: 454, endPoint y: 345, distance: 33.1
click at [454, 345] on input "55%" at bounding box center [476, 345] width 62 height 11
click at [522, 432] on div "Save Cancel" at bounding box center [872, 423] width 1368 height 20
click at [549, 341] on input "$51.075" at bounding box center [543, 345] width 78 height 11
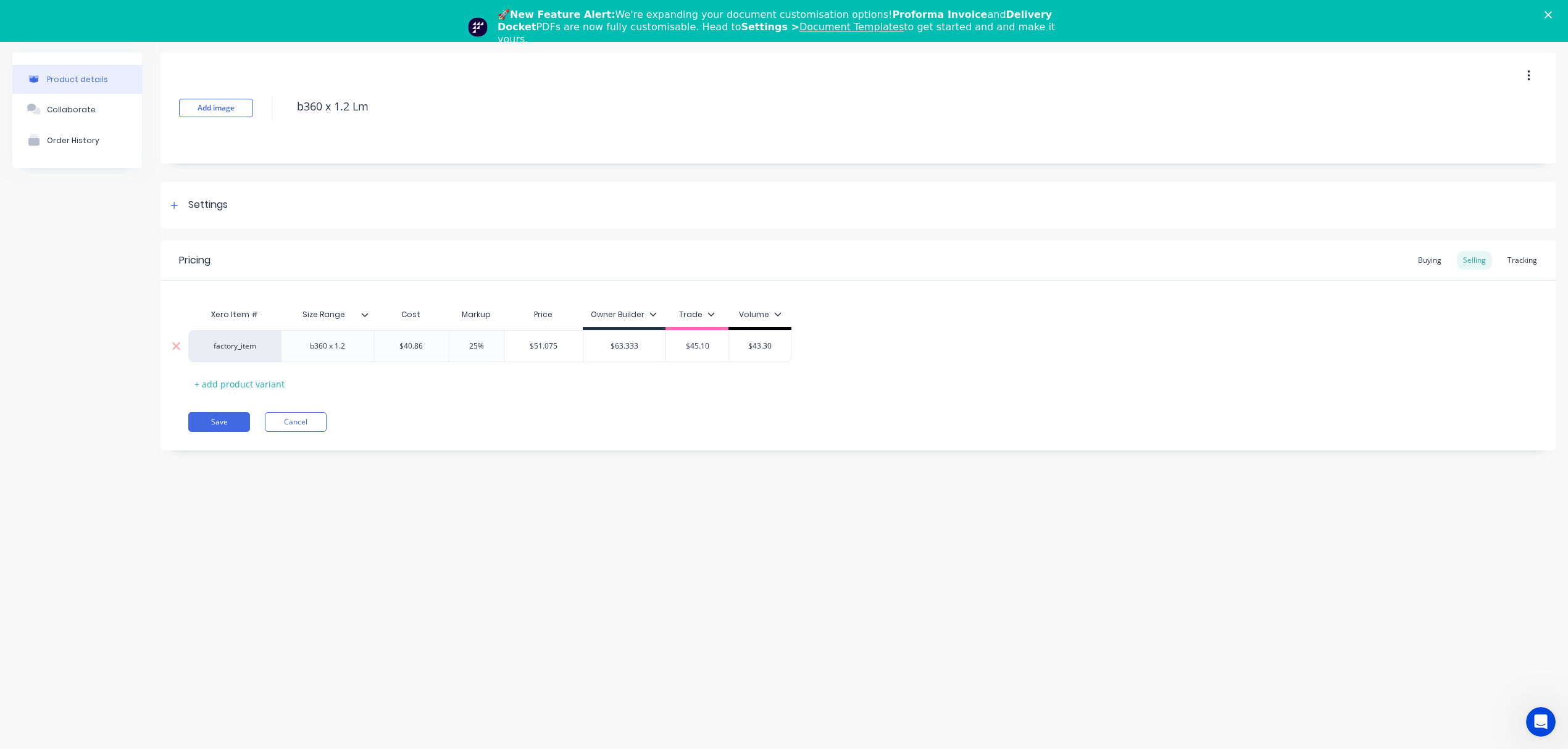
click at [549, 341] on input "$51.075" at bounding box center [543, 345] width 78 height 11
drag, startPoint x: 712, startPoint y: 343, endPoint x: 664, endPoint y: 344, distance: 48.0
click at [664, 344] on div "factory_item b360 x 1.2 $40.86 $40.86 25% 25 $51.075 $51.075 $63.333 $63.333 $4…" at bounding box center [490, 346] width 603 height 32
paste input "51.075"
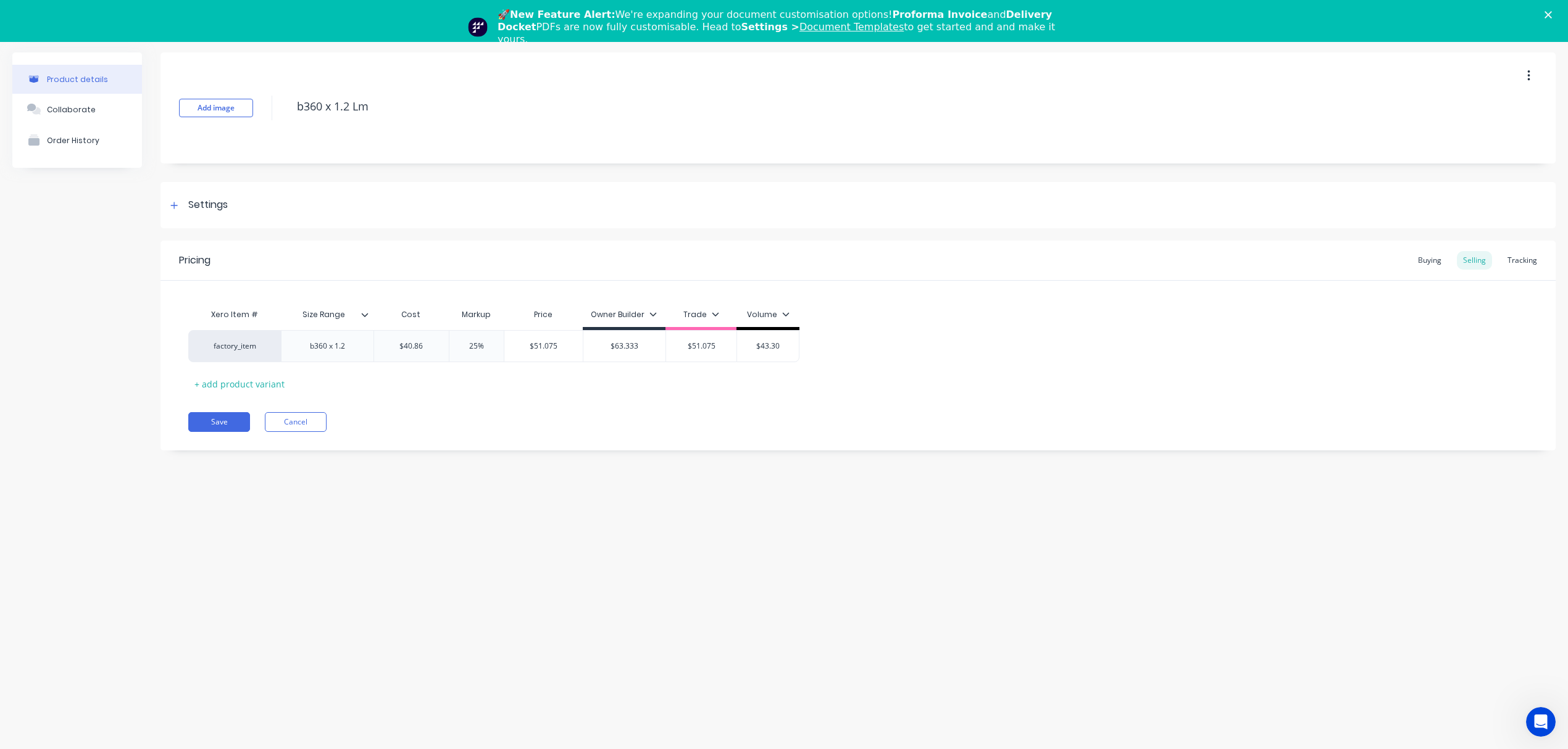
click at [640, 385] on div "Xero Item # Size Range Cost Markup Price Owner Builder Trade Volume factory_ite…" at bounding box center [858, 348] width 1340 height 91
drag, startPoint x: 482, startPoint y: 345, endPoint x: 455, endPoint y: 345, distance: 27.0
click at [455, 345] on input "25%" at bounding box center [476, 345] width 62 height 11
click at [492, 366] on div "Xero Item # Size Range Cost Markup Price Owner Builder Trade Volume factory_ite…" at bounding box center [858, 348] width 1340 height 91
click at [536, 341] on input "$49.032" at bounding box center [543, 345] width 78 height 11
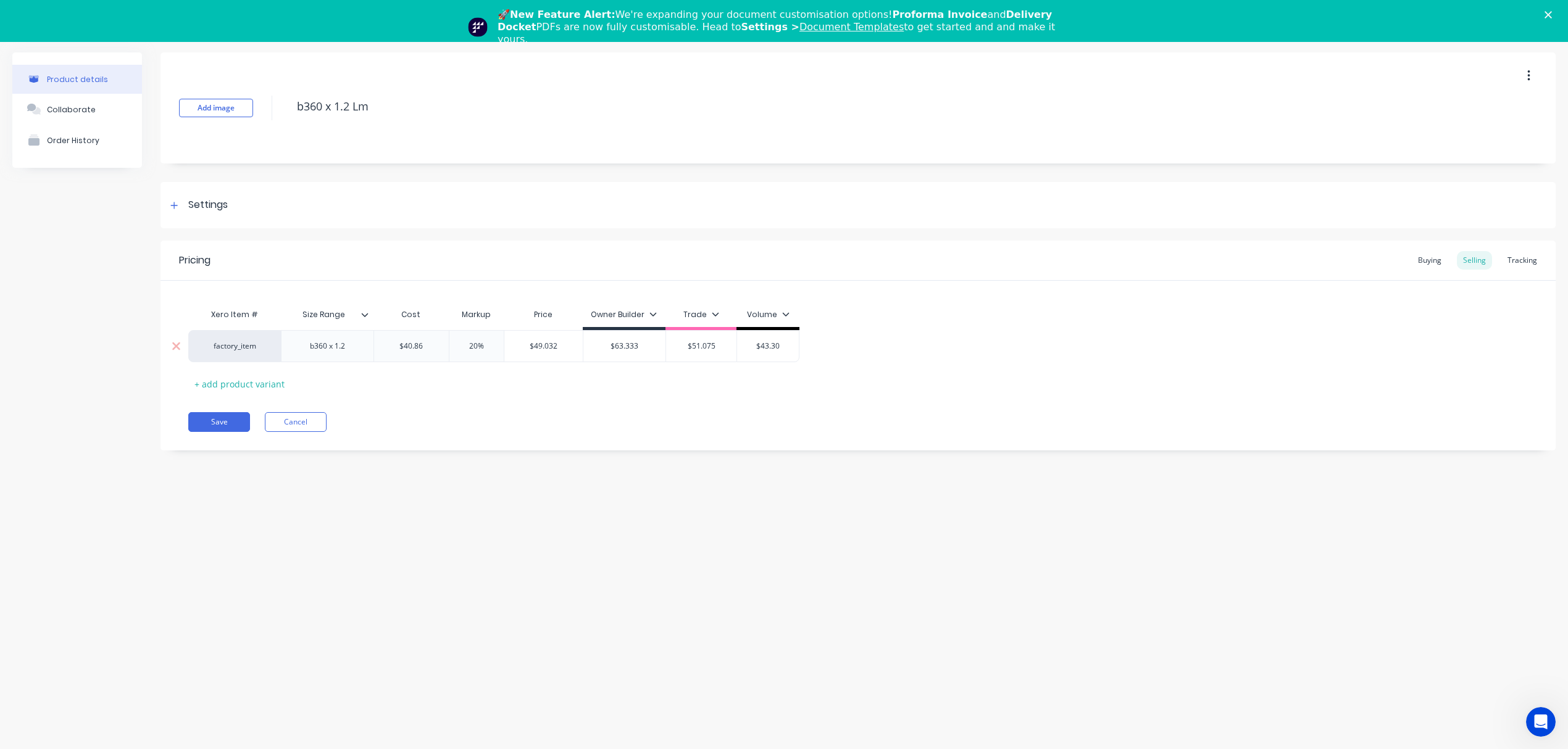
click at [536, 341] on input "$49.032" at bounding box center [543, 345] width 78 height 11
drag, startPoint x: 788, startPoint y: 350, endPoint x: 756, endPoint y: 346, distance: 32.2
click at [756, 346] on input "$43.30" at bounding box center [768, 345] width 62 height 11
paste input "49.032"
drag, startPoint x: 726, startPoint y: 388, endPoint x: 585, endPoint y: 363, distance: 143.2
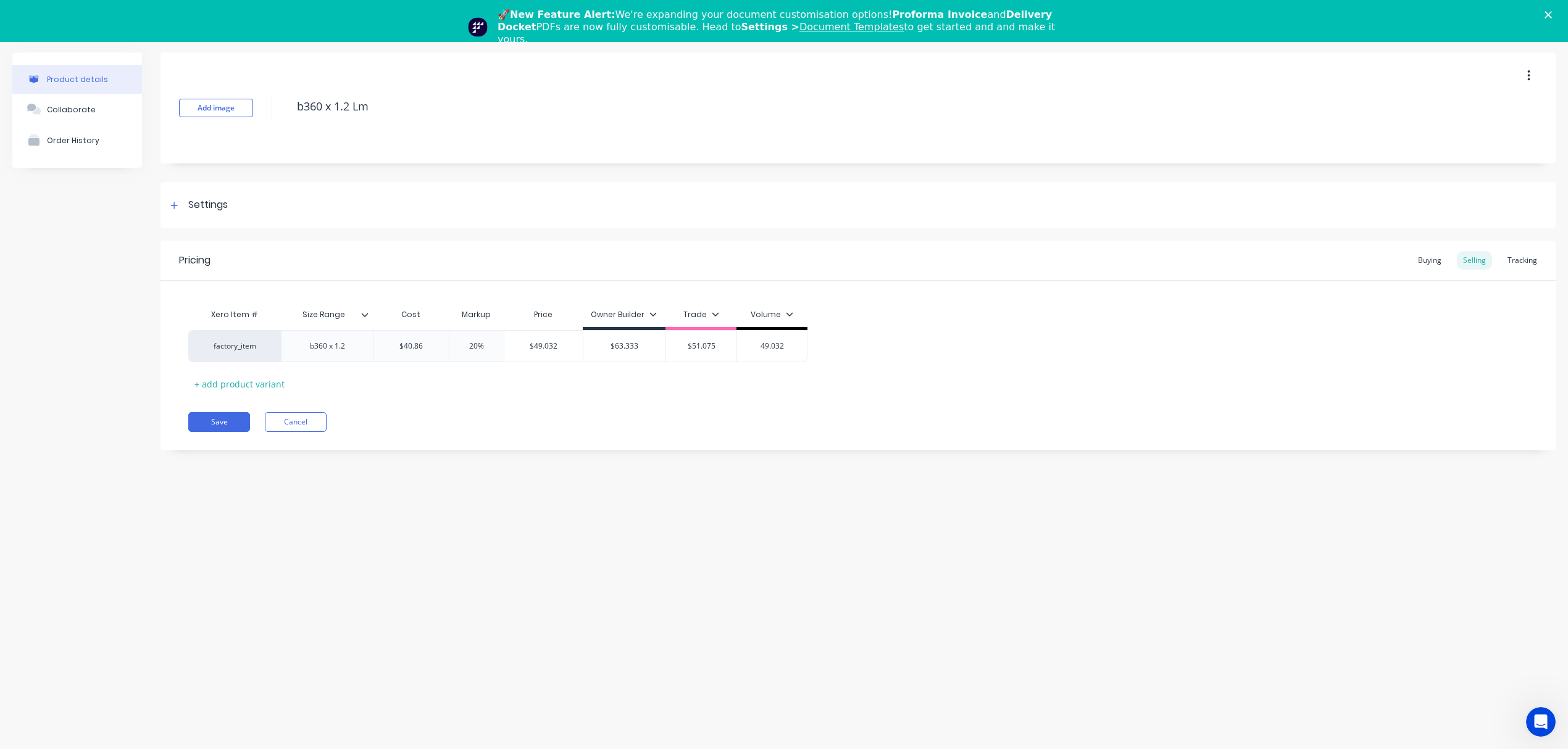
click at [724, 388] on div "Xero Item # Size Range Cost Markup Price Owner Builder Trade Volume factory_ite…" at bounding box center [858, 348] width 1340 height 91
drag, startPoint x: 484, startPoint y: 341, endPoint x: 432, endPoint y: 342, distance: 52.0
click at [433, 342] on div "factory_item b360 x 1.2 $40.86 $40.86 20% 20% $49.032 $49.032 $63.333 $63.333 $…" at bounding box center [498, 346] width 619 height 32
drag, startPoint x: 439, startPoint y: 388, endPoint x: 464, endPoint y: 393, distance: 25.5
click at [439, 388] on div "Xero Item # Size Range Cost Markup Price Owner Builder Trade Volume factory_ite…" at bounding box center [858, 348] width 1340 height 91
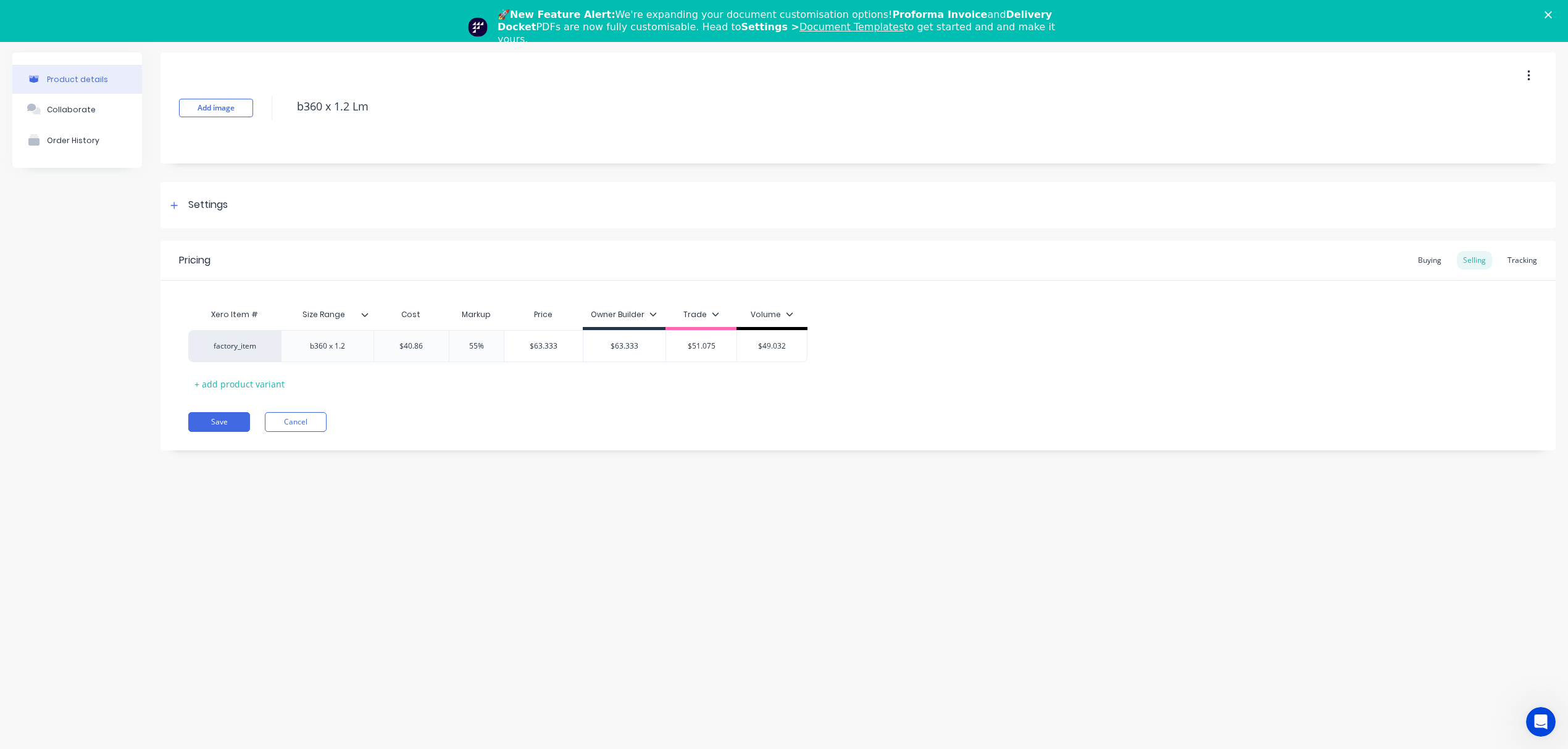
drag, startPoint x: 401, startPoint y: 97, endPoint x: 254, endPoint y: 104, distance: 147.2
click at [255, 104] on div "Add image b360 x 1.2 Lm" at bounding box center [858, 108] width 1395 height 111
click at [212, 430] on button "Save" at bounding box center [219, 423] width 62 height 20
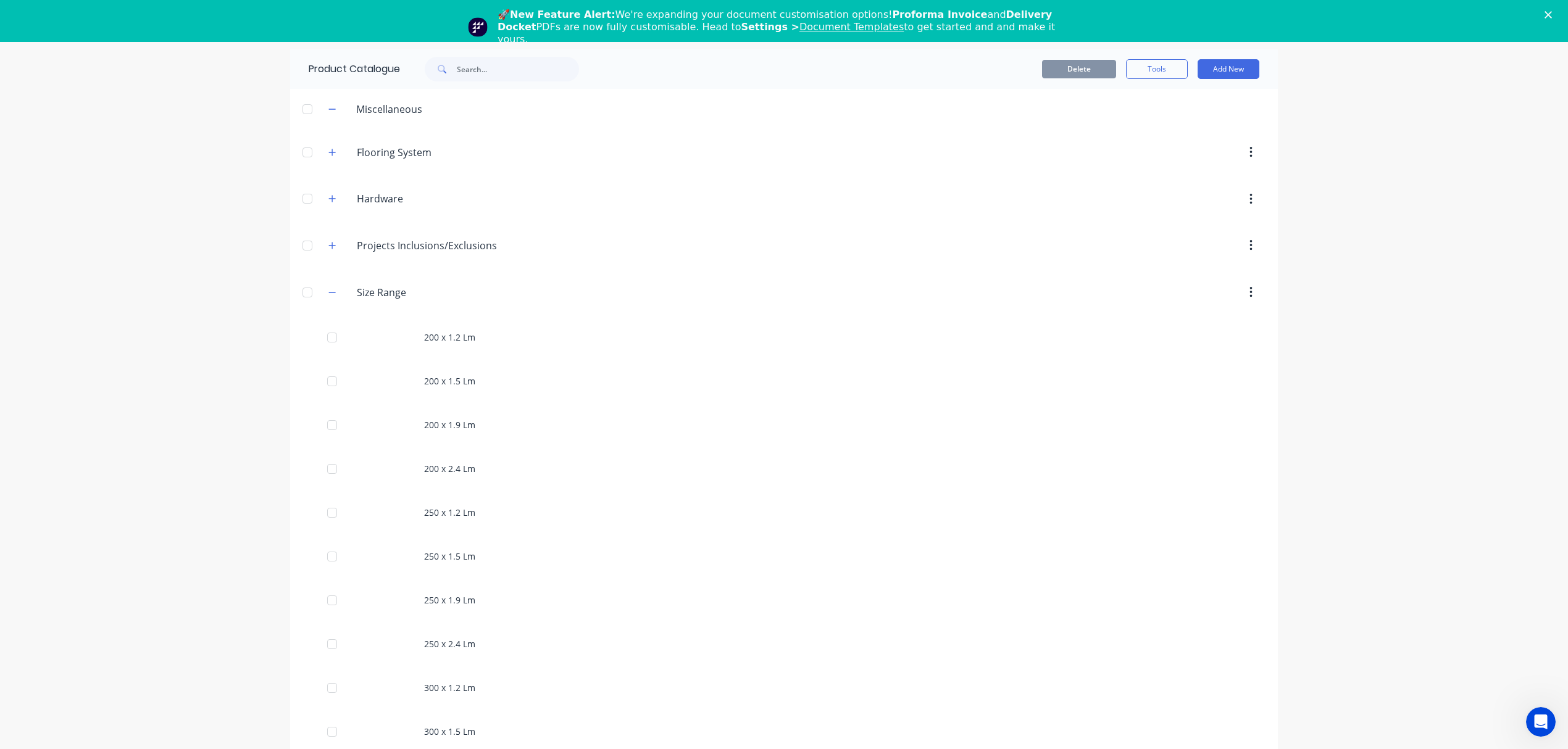
scroll to position [1030, 0]
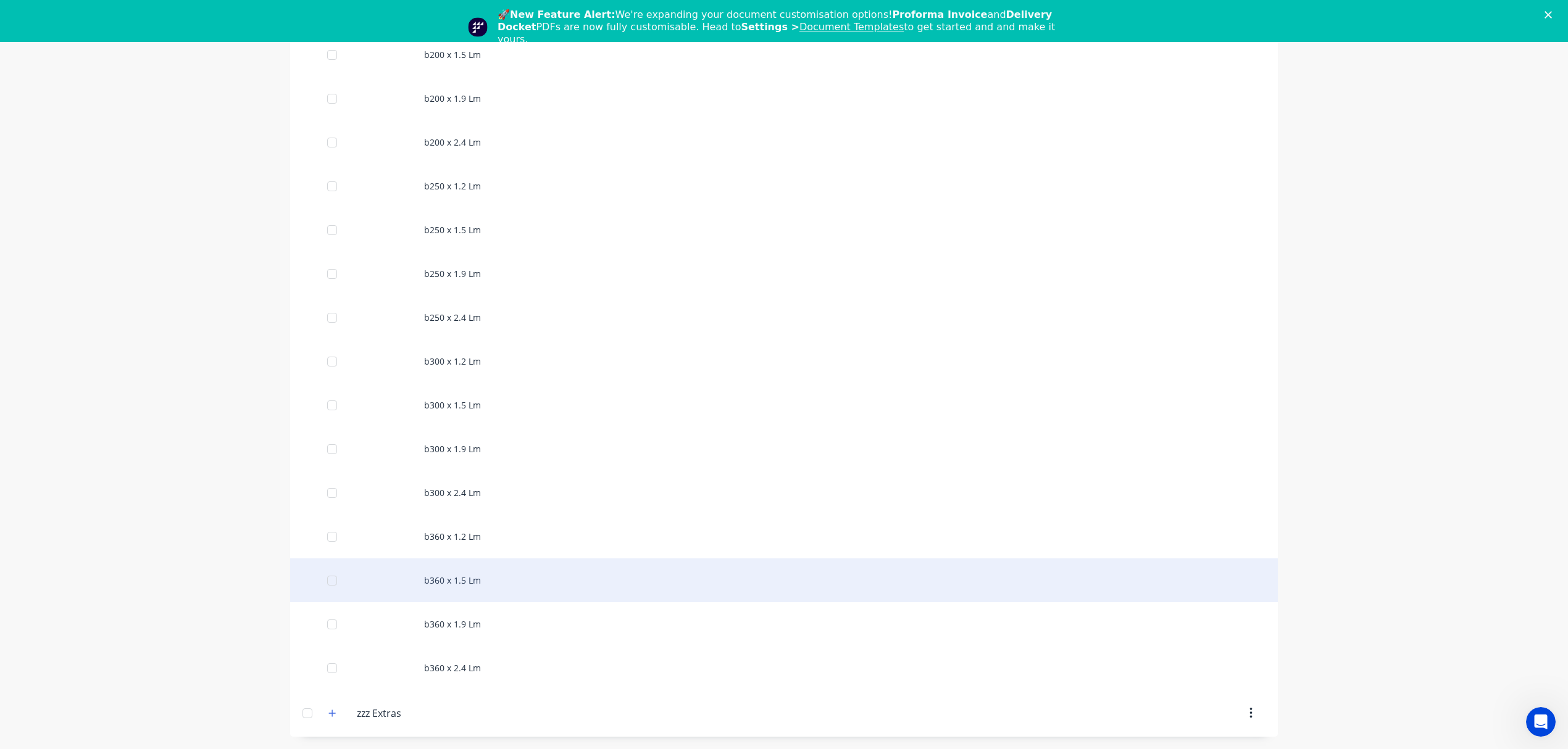
click at [474, 574] on div "b360 x 1.5 Lm" at bounding box center [783, 580] width 987 height 44
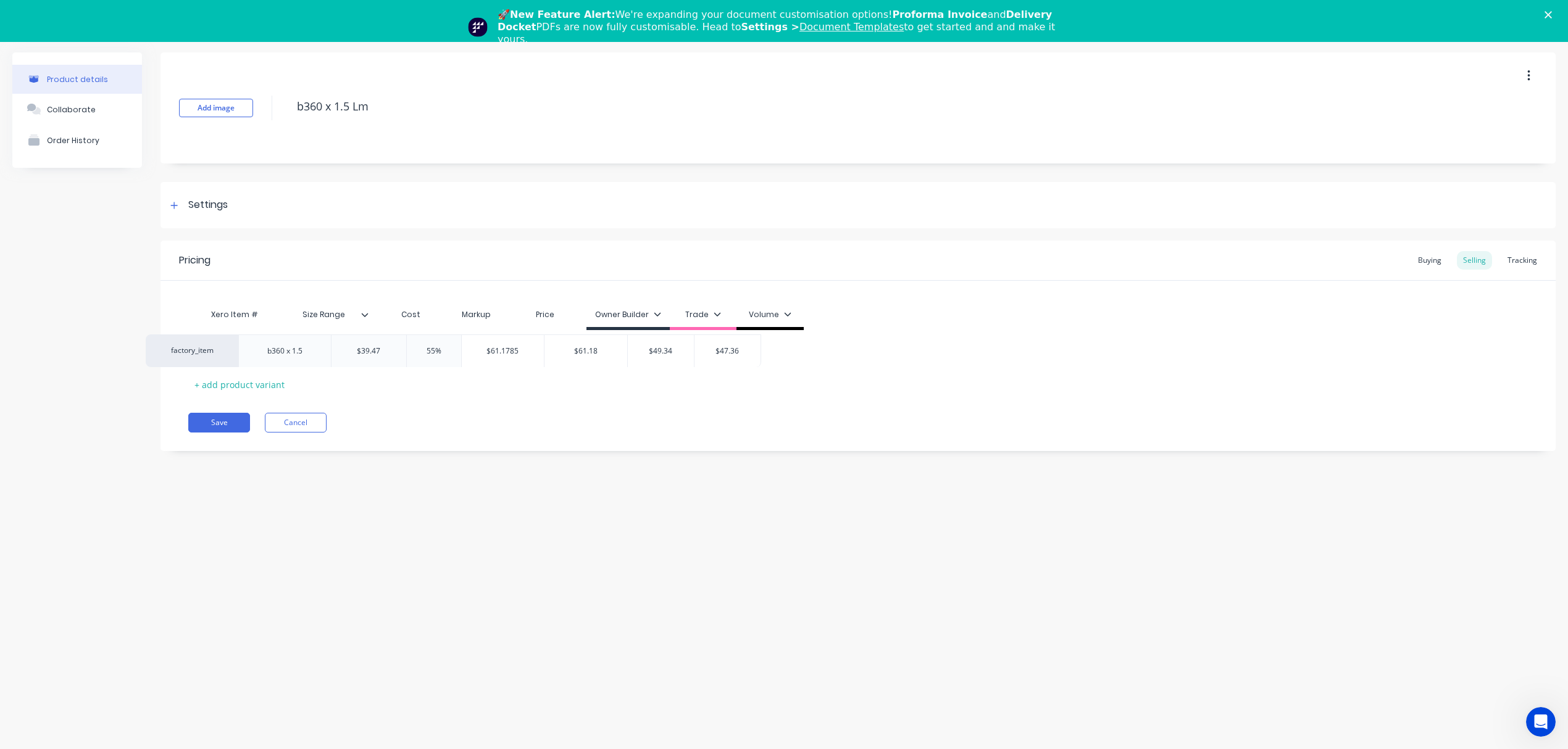
drag, startPoint x: 408, startPoint y: 344, endPoint x: 376, endPoint y: 345, distance: 32.0
click at [376, 345] on div "factory_item b360 x 1.5 $39.47 55% $61.1785 $61.18 $49.34 $47.36" at bounding box center [858, 346] width 1340 height 33
click at [408, 345] on input "$39.47" at bounding box center [411, 346] width 74 height 11
click at [408, 345] on input "$39.47" at bounding box center [411, 345] width 74 height 11
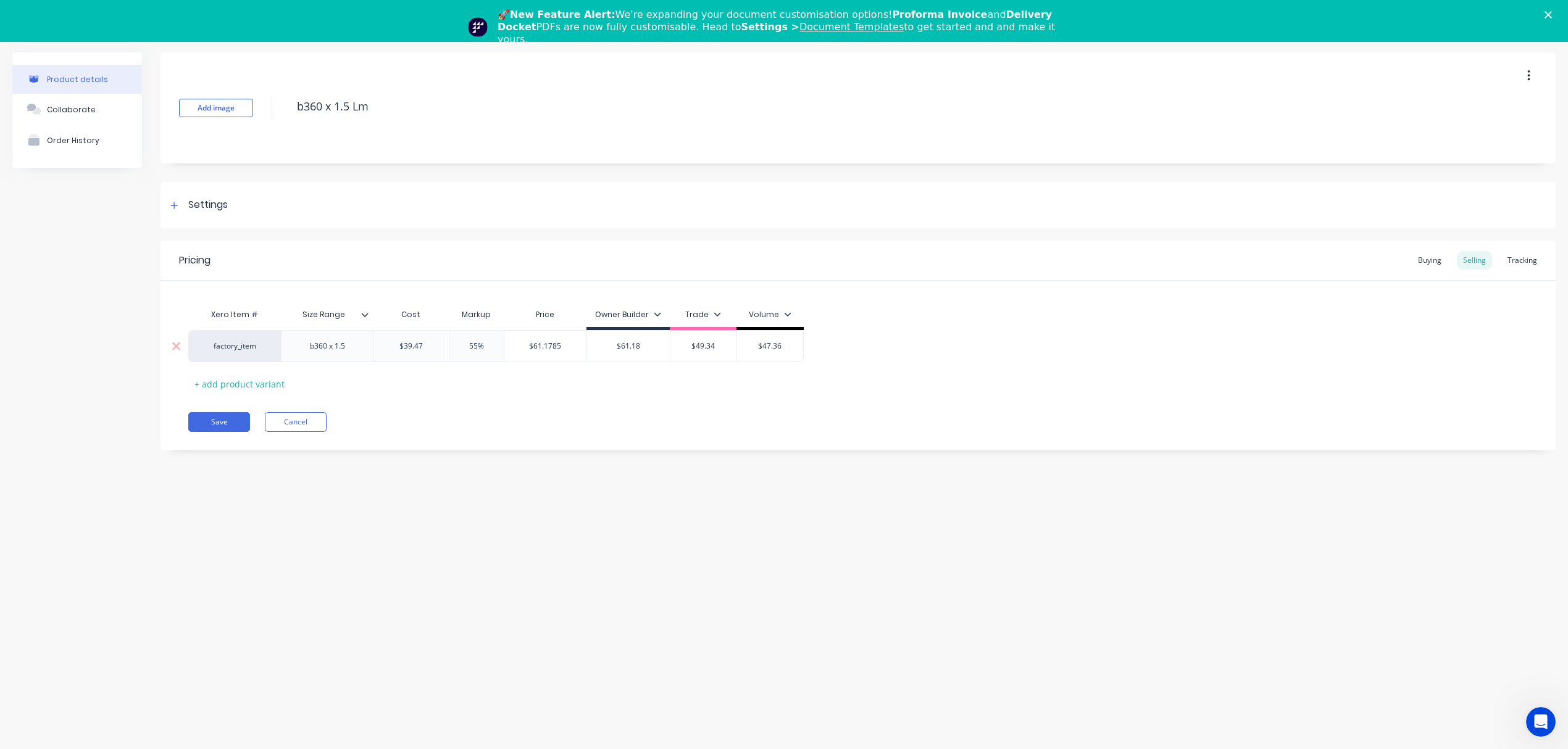
paste input "44.25"
click at [484, 415] on div "Save Cancel" at bounding box center [872, 423] width 1368 height 20
click at [557, 351] on input "$68.5875" at bounding box center [545, 345] width 82 height 11
click at [551, 348] on input "$68.5875" at bounding box center [545, 345] width 82 height 11
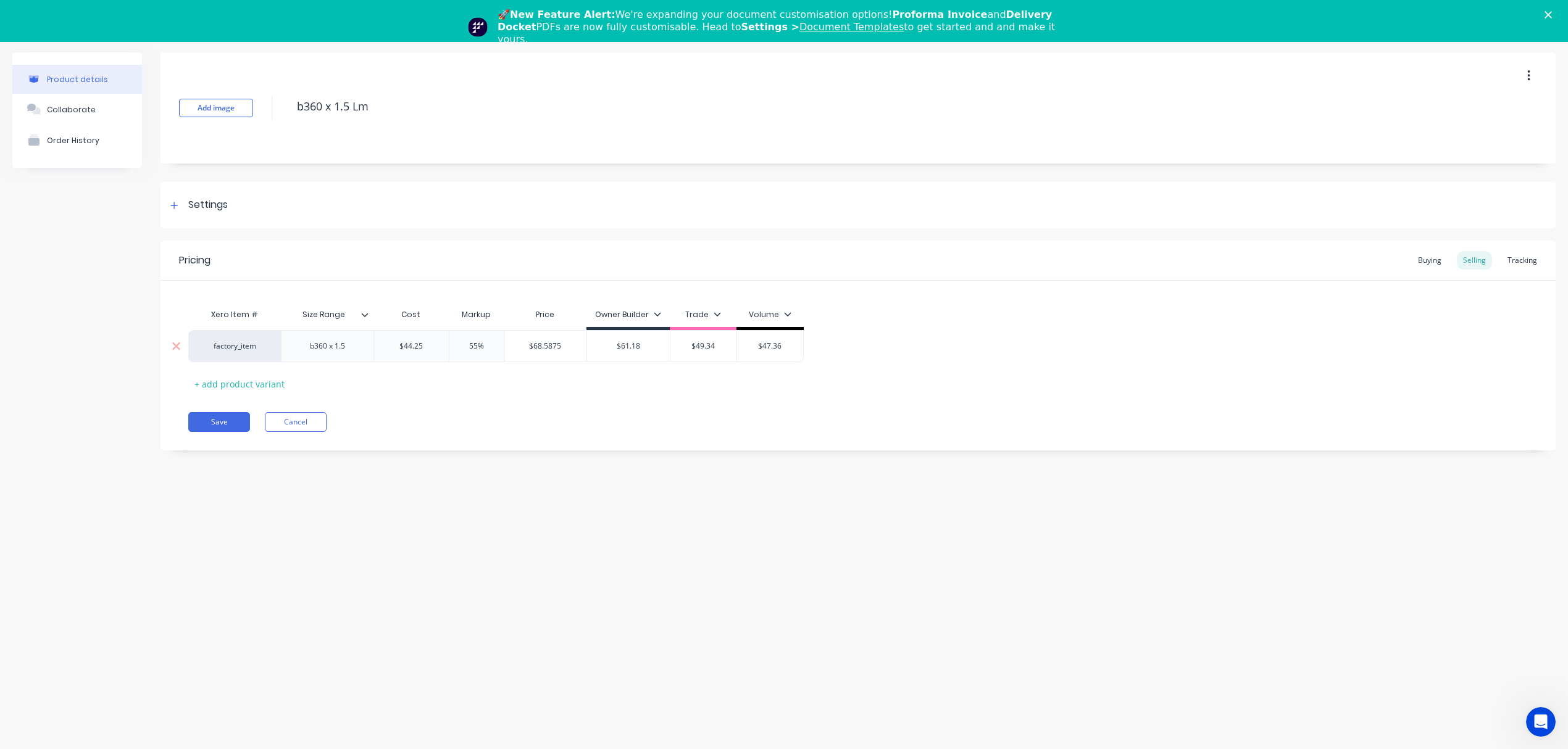
click at [551, 348] on input "$68.5875" at bounding box center [545, 345] width 82 height 11
drag, startPoint x: 661, startPoint y: 339, endPoint x: 565, endPoint y: 345, distance: 96.2
click at [565, 345] on div "factory_item b360 x 1.5 $44.25 44.25 55% $68.5875 $68.5875 $61.18 $49.34 $47.36" at bounding box center [858, 346] width 1340 height 33
click at [637, 343] on input "$61.18" at bounding box center [628, 346] width 82 height 11
click at [637, 343] on input "$61.18" at bounding box center [628, 345] width 82 height 11
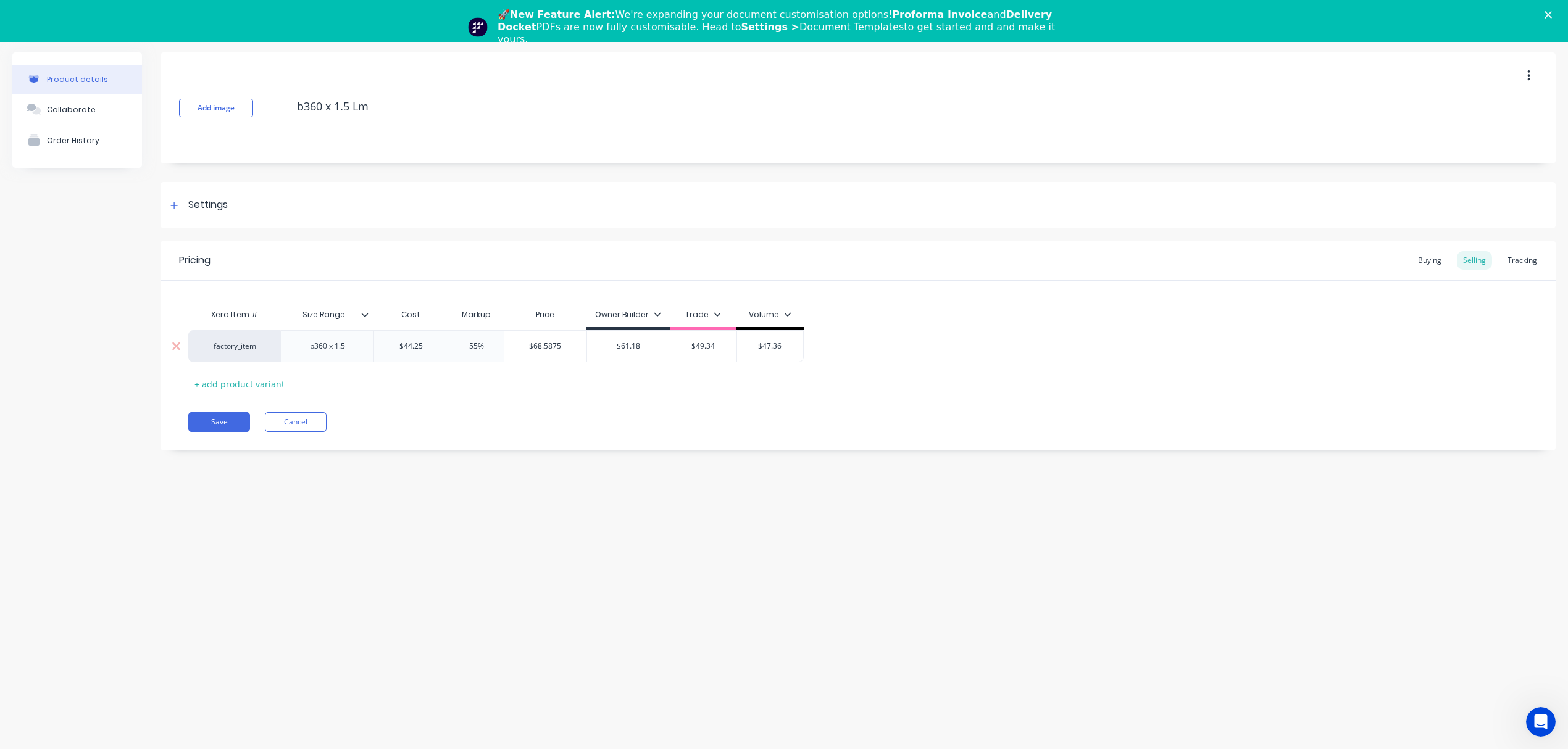
click at [637, 343] on input "$61.18" at bounding box center [628, 345] width 82 height 11
paste input "8.5875"
click at [615, 400] on div "Pricing Buying Selling Tracking Xero Item # Size Range Cost Markup Price Owner …" at bounding box center [858, 346] width 1395 height 210
drag, startPoint x: 486, startPoint y: 348, endPoint x: 452, endPoint y: 346, distance: 34.1
click at [452, 346] on input "55%" at bounding box center [476, 345] width 62 height 11
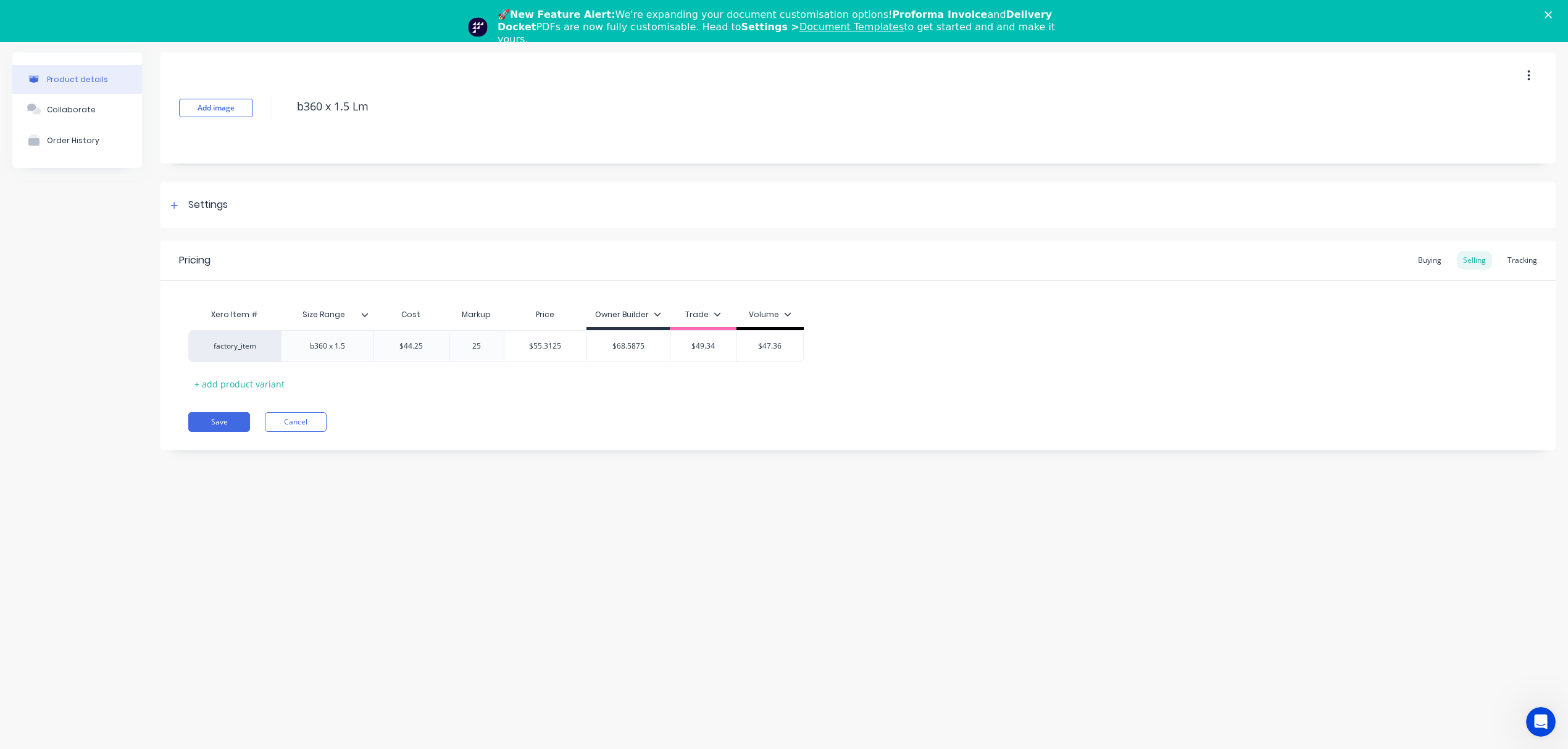
click at [467, 404] on div "Pricing Buying Selling Tracking Xero Item # Size Range Cost Markup Price Owner …" at bounding box center [858, 346] width 1395 height 210
click at [546, 343] on input "$55.3125" at bounding box center [545, 345] width 82 height 11
click at [712, 348] on input "$49.34" at bounding box center [704, 345] width 66 height 11
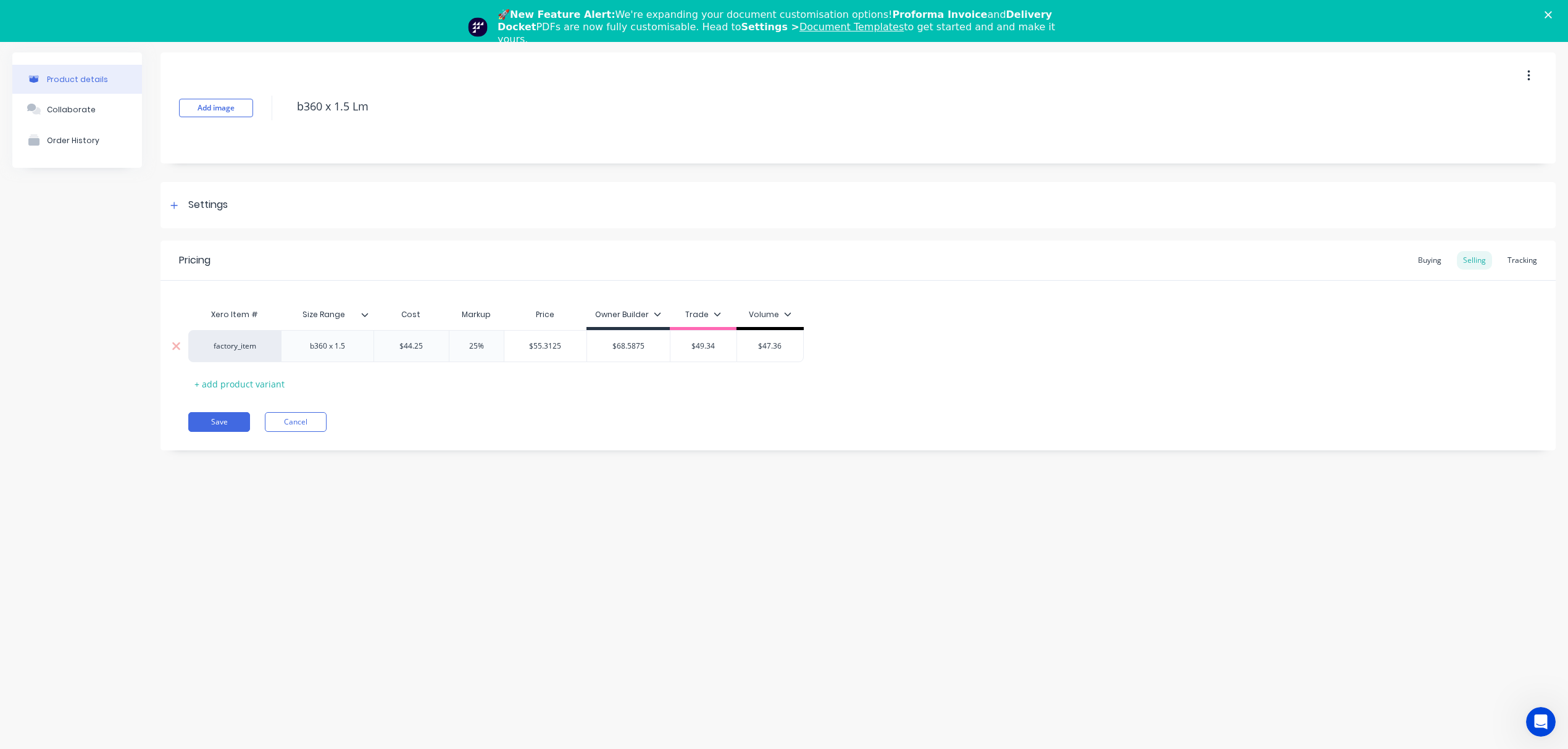
click at [712, 348] on input "$49.34" at bounding box center [704, 345] width 66 height 11
paste input "55.3125"
click at [585, 404] on div "Pricing Buying Selling Tracking Xero Item # Size Range Cost Markup Price Owner …" at bounding box center [858, 346] width 1395 height 210
drag, startPoint x: 489, startPoint y: 344, endPoint x: 460, endPoint y: 344, distance: 29.0
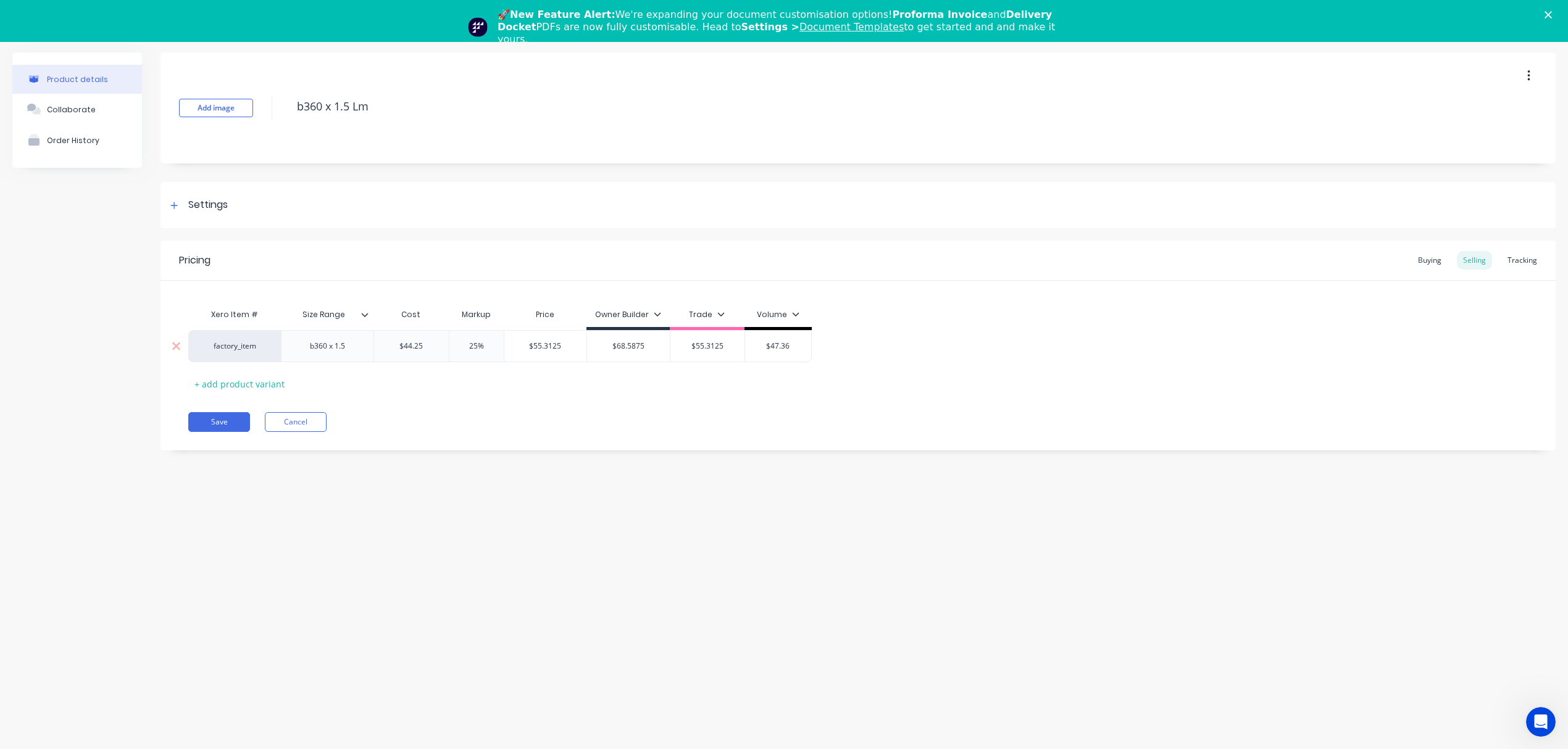
click at [460, 344] on input "25%" at bounding box center [476, 345] width 62 height 11
click at [572, 394] on div "Pricing Buying Selling Tracking Xero Item # Size Range Cost Markup Price Owner …" at bounding box center [858, 346] width 1395 height 210
click at [547, 351] on input "$53.10" at bounding box center [539, 345] width 70 height 11
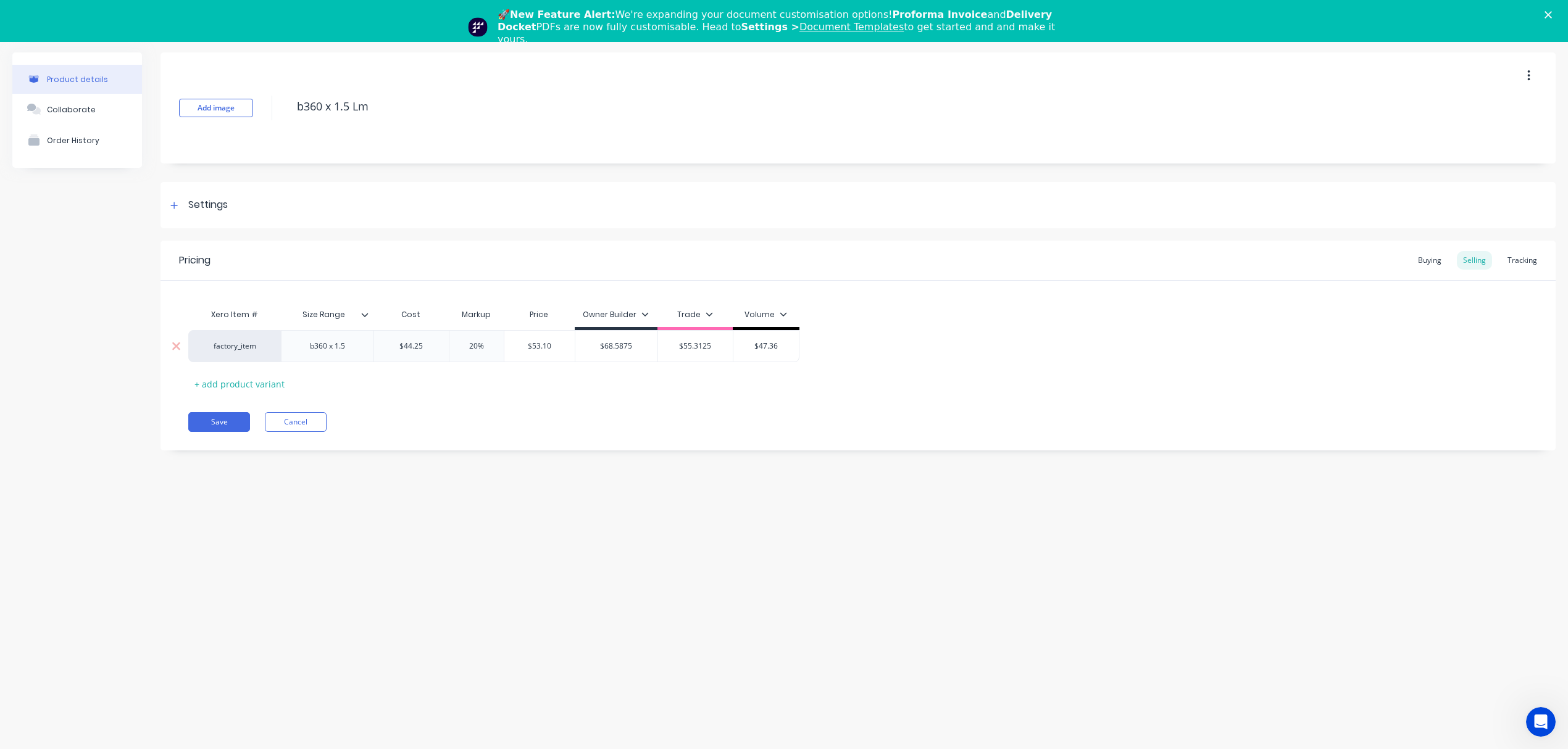
drag, startPoint x: 715, startPoint y: 344, endPoint x: 702, endPoint y: 344, distance: 13.0
click at [702, 344] on div "factory_item b360 x 1.5 $44.25 44.25 20% 20 $53.10 $53.10 $68.5875 $68.5875 $55…" at bounding box center [494, 346] width 611 height 32
paste input "53.10"
click at [679, 423] on div "Save Cancel" at bounding box center [872, 423] width 1368 height 20
drag, startPoint x: 495, startPoint y: 347, endPoint x: 442, endPoint y: 346, distance: 53.0
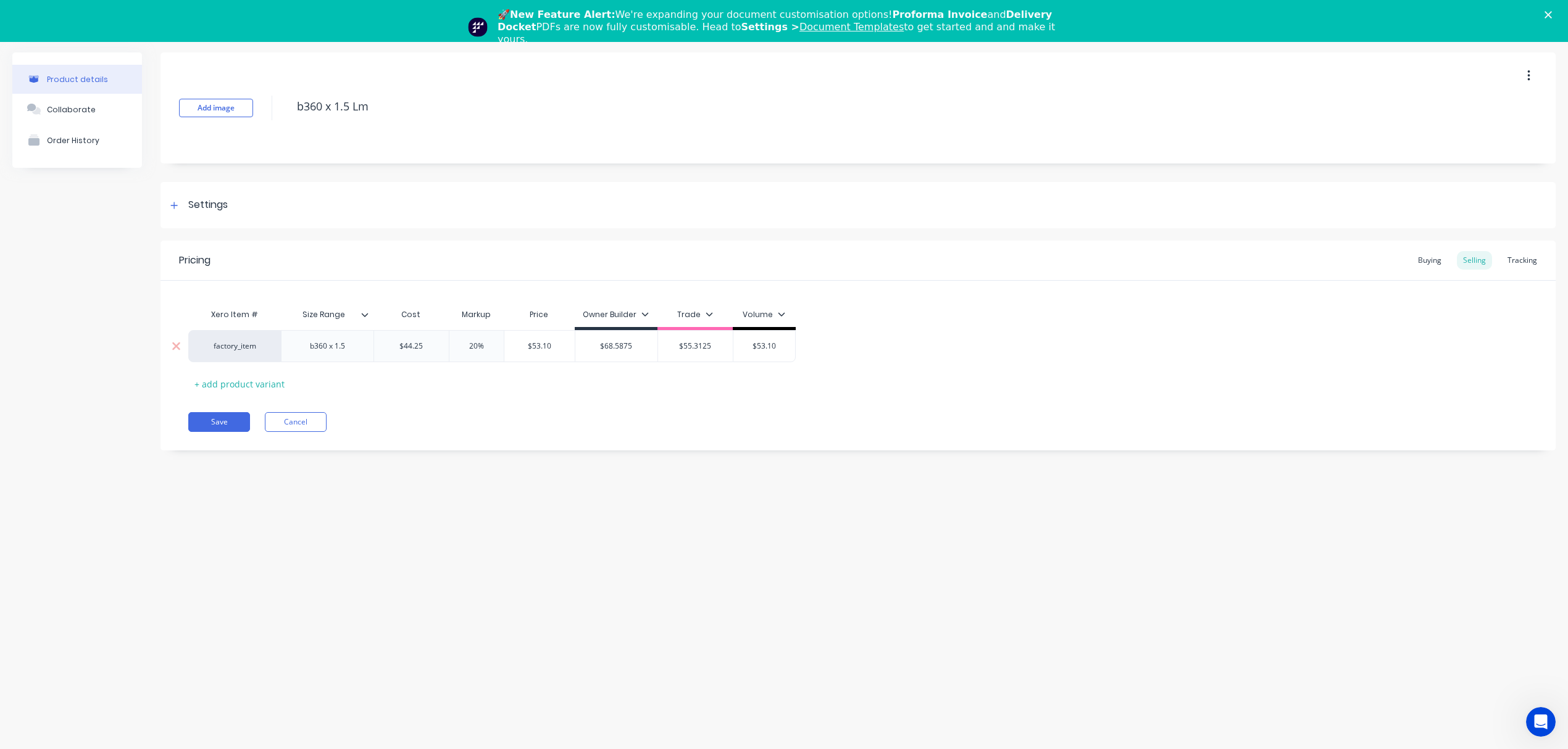
click at [442, 346] on div "factory_item b360 x 1.5 $44.25 44.25 20% 20% $53.10 $53.10 $68.5875 $68.5875 $5…" at bounding box center [492, 346] width 607 height 32
drag, startPoint x: 462, startPoint y: 398, endPoint x: 463, endPoint y: 270, distance: 128.0
click at [464, 393] on div "Pricing Buying Selling Tracking Xero Item # Size Range Cost Markup Price Owner …" at bounding box center [858, 346] width 1395 height 210
drag, startPoint x: 383, startPoint y: 108, endPoint x: 255, endPoint y: 105, distance: 128.0
click at [255, 105] on div "Add image b360 x 1.5 Lm" at bounding box center [858, 108] width 1395 height 111
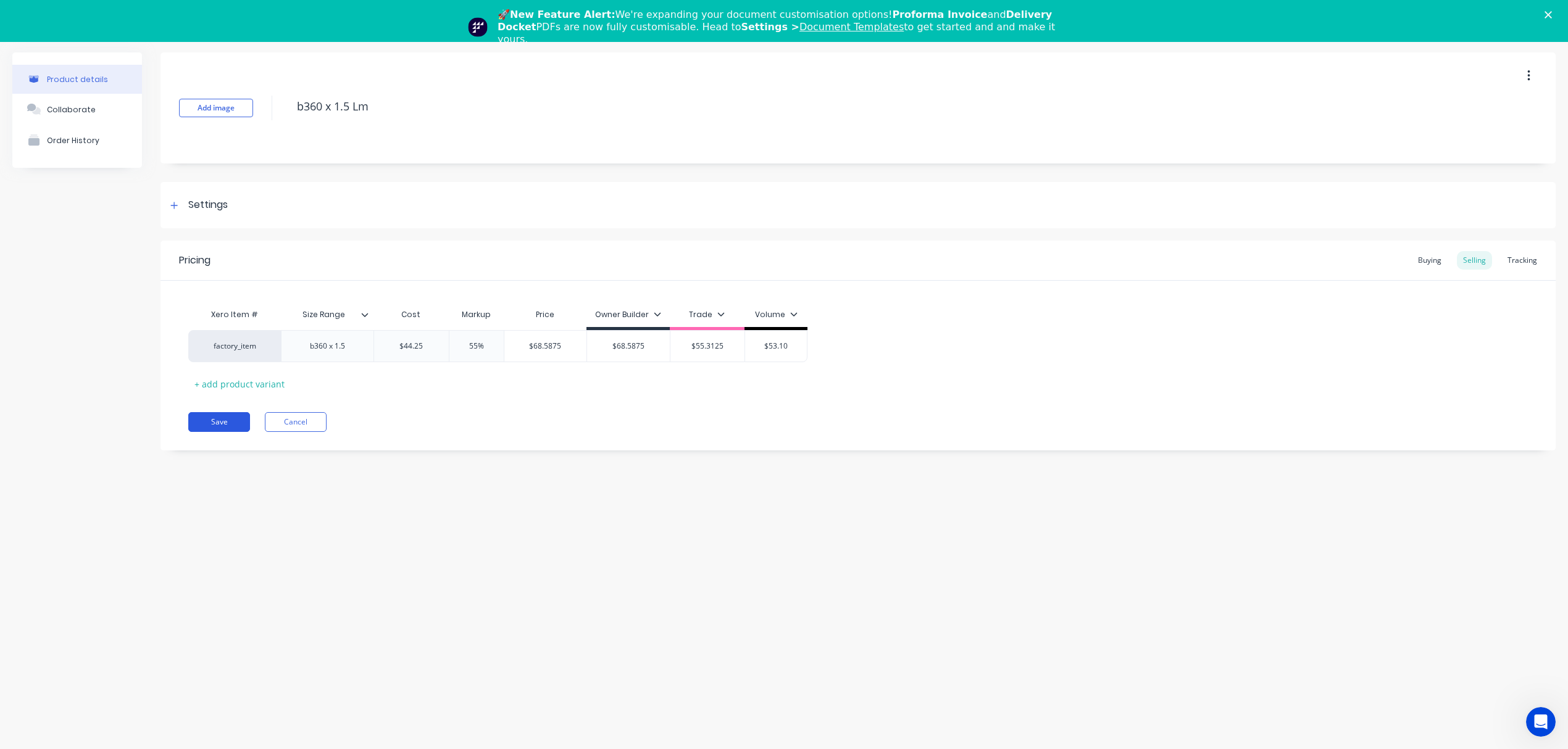
click at [189, 416] on button "Save" at bounding box center [219, 423] width 62 height 20
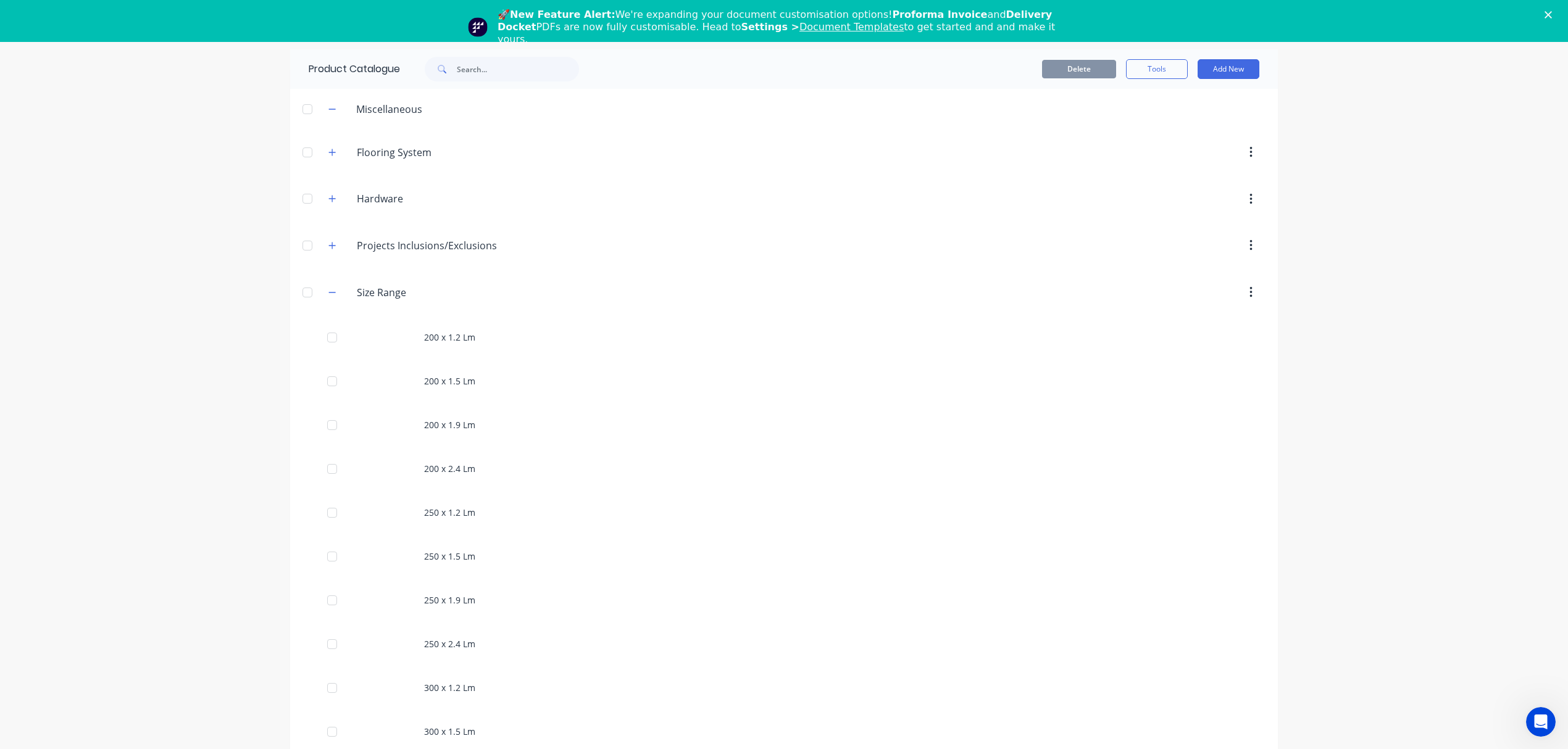
scroll to position [1030, 0]
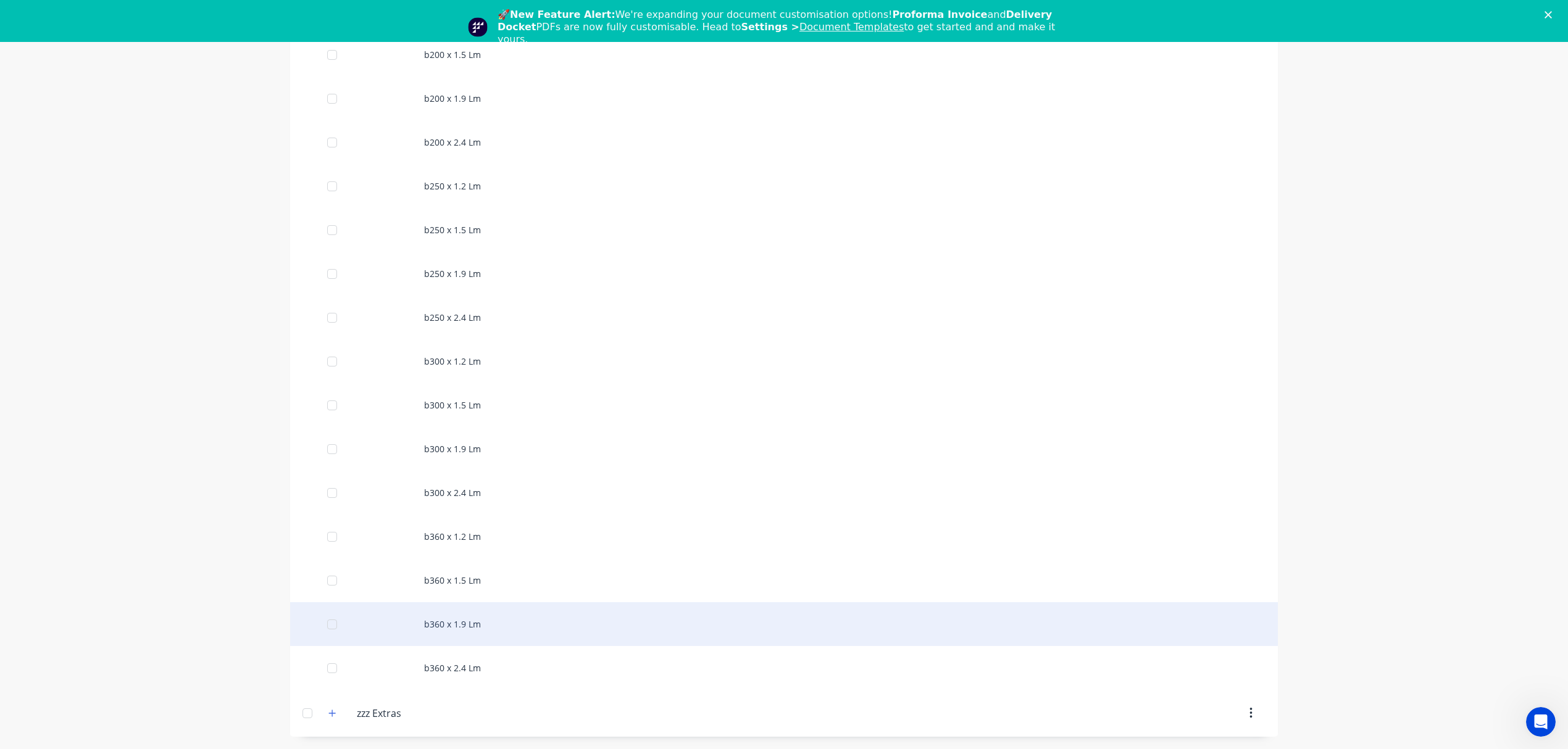
click at [460, 630] on div "b360 x 1.9 Lm" at bounding box center [783, 624] width 987 height 44
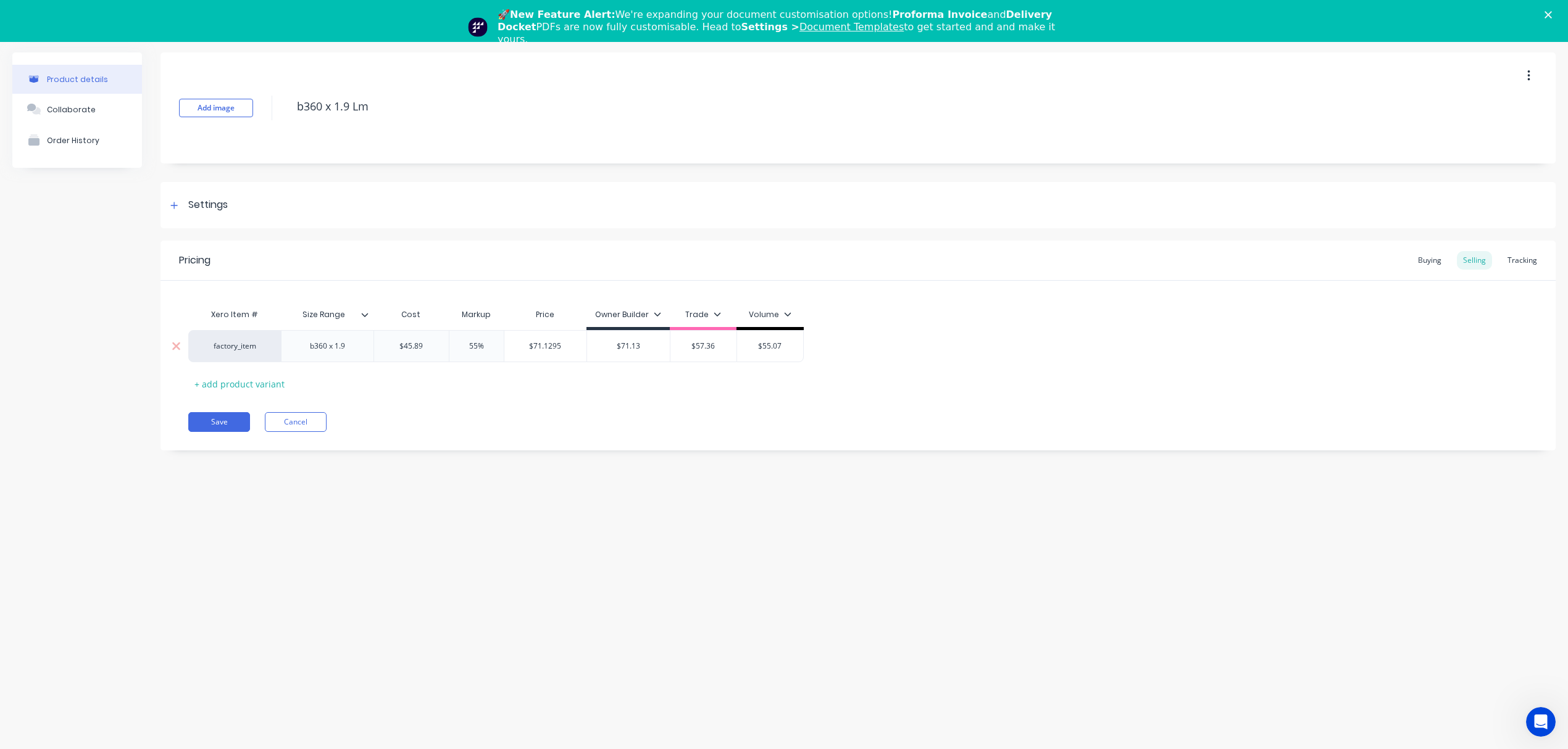
drag, startPoint x: 436, startPoint y: 347, endPoint x: 376, endPoint y: 346, distance: 60.0
click at [378, 346] on input "$45.89" at bounding box center [411, 345] width 74 height 11
paste input "49.3"
click at [467, 437] on div "Pricing Buying Selling Tracking Xero Item # Size Range Cost Markup Price Owner …" at bounding box center [858, 346] width 1395 height 210
click at [543, 344] on input "$76.5545" at bounding box center [545, 345] width 82 height 11
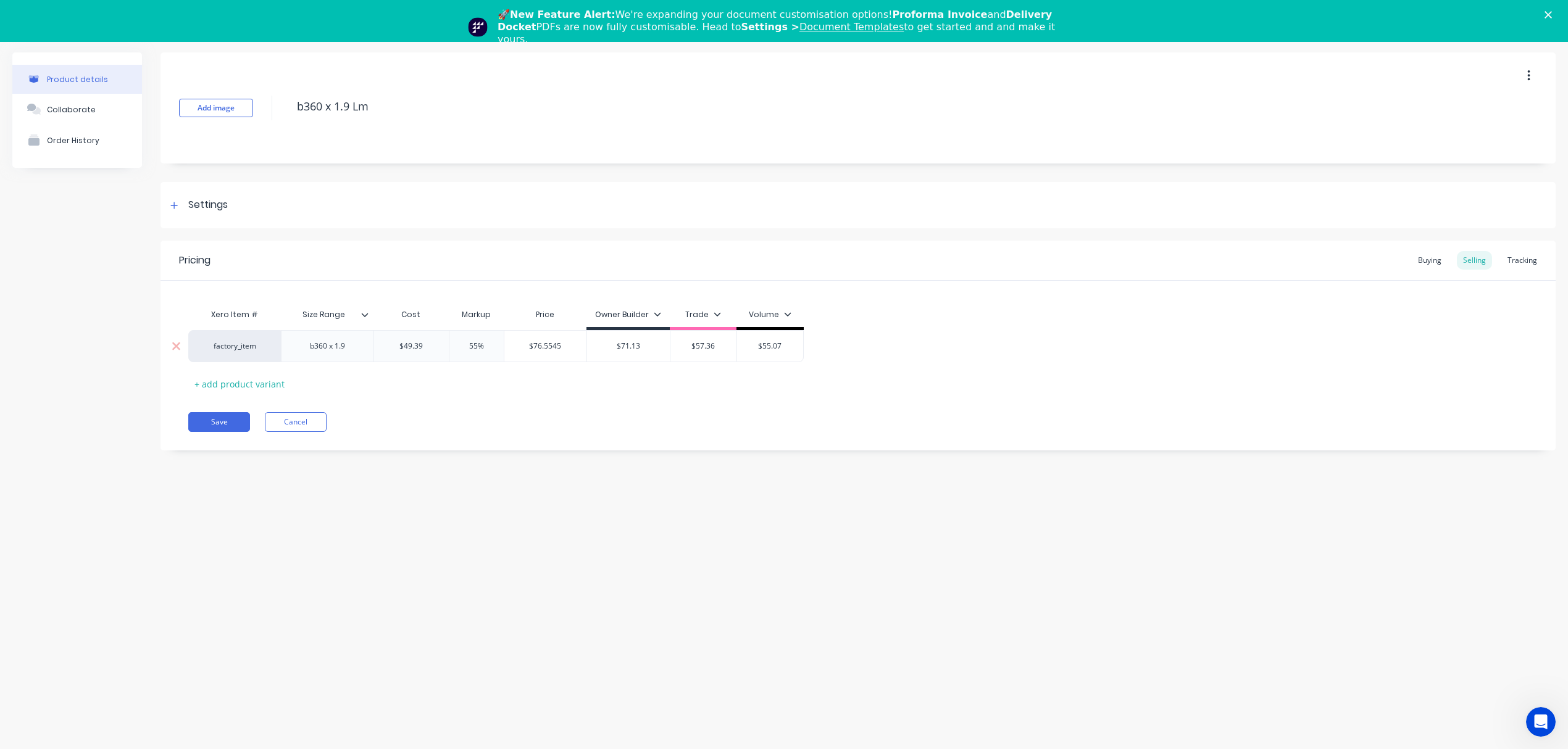
click at [543, 344] on input "$76.5545" at bounding box center [545, 345] width 82 height 11
drag, startPoint x: 648, startPoint y: 352, endPoint x: 573, endPoint y: 347, distance: 75.2
click at [573, 347] on div "factory_item b360 x 1.9 $49.39 49.39 55% $76.5545 $76.5545 $71.13 $57.36 $55.07" at bounding box center [858, 346] width 1340 height 33
click at [654, 343] on input "$71.13" at bounding box center [628, 345] width 82 height 11
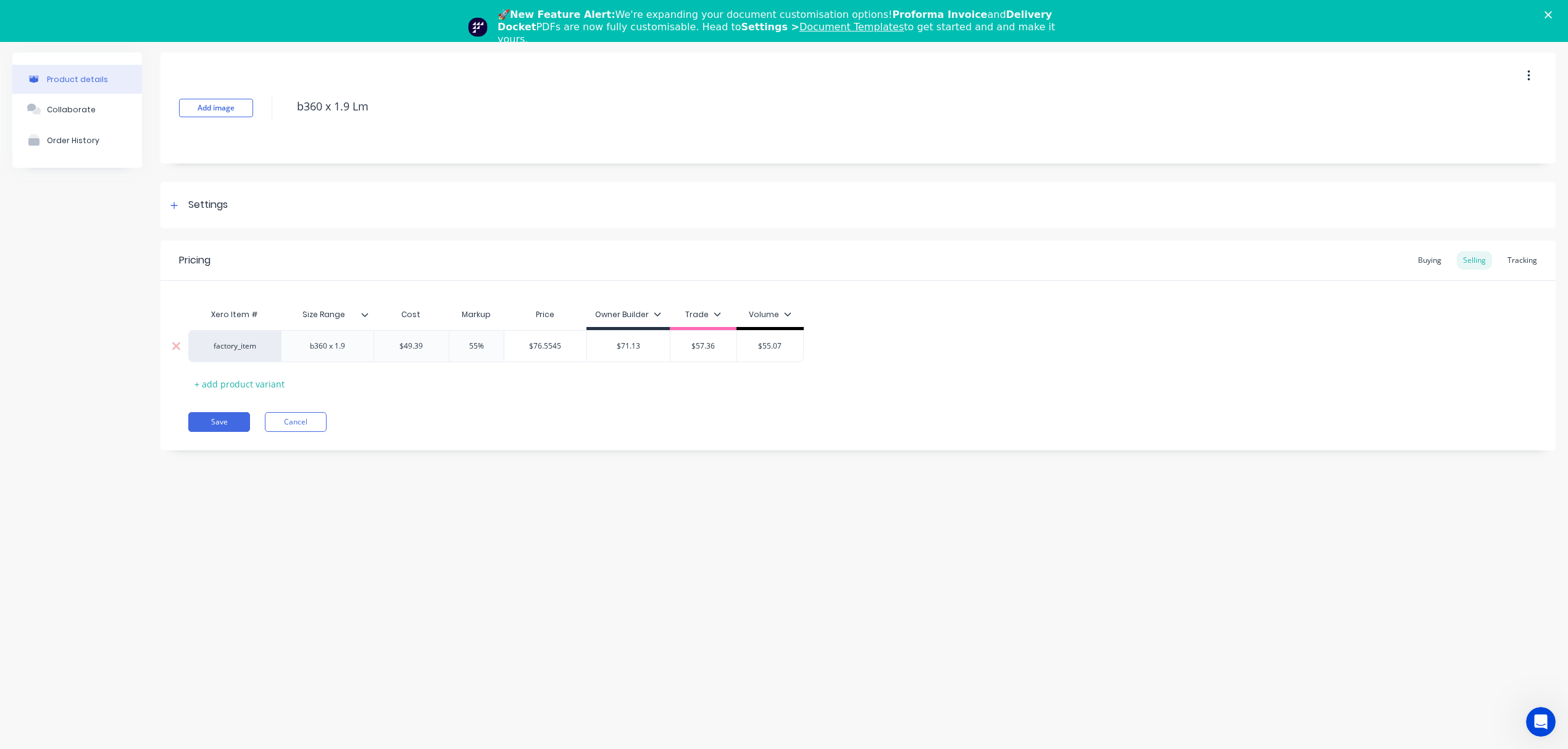
click at [623, 344] on input "$71.13" at bounding box center [628, 345] width 82 height 11
paste input "6.5545"
click at [479, 348] on input "55%" at bounding box center [476, 345] width 62 height 11
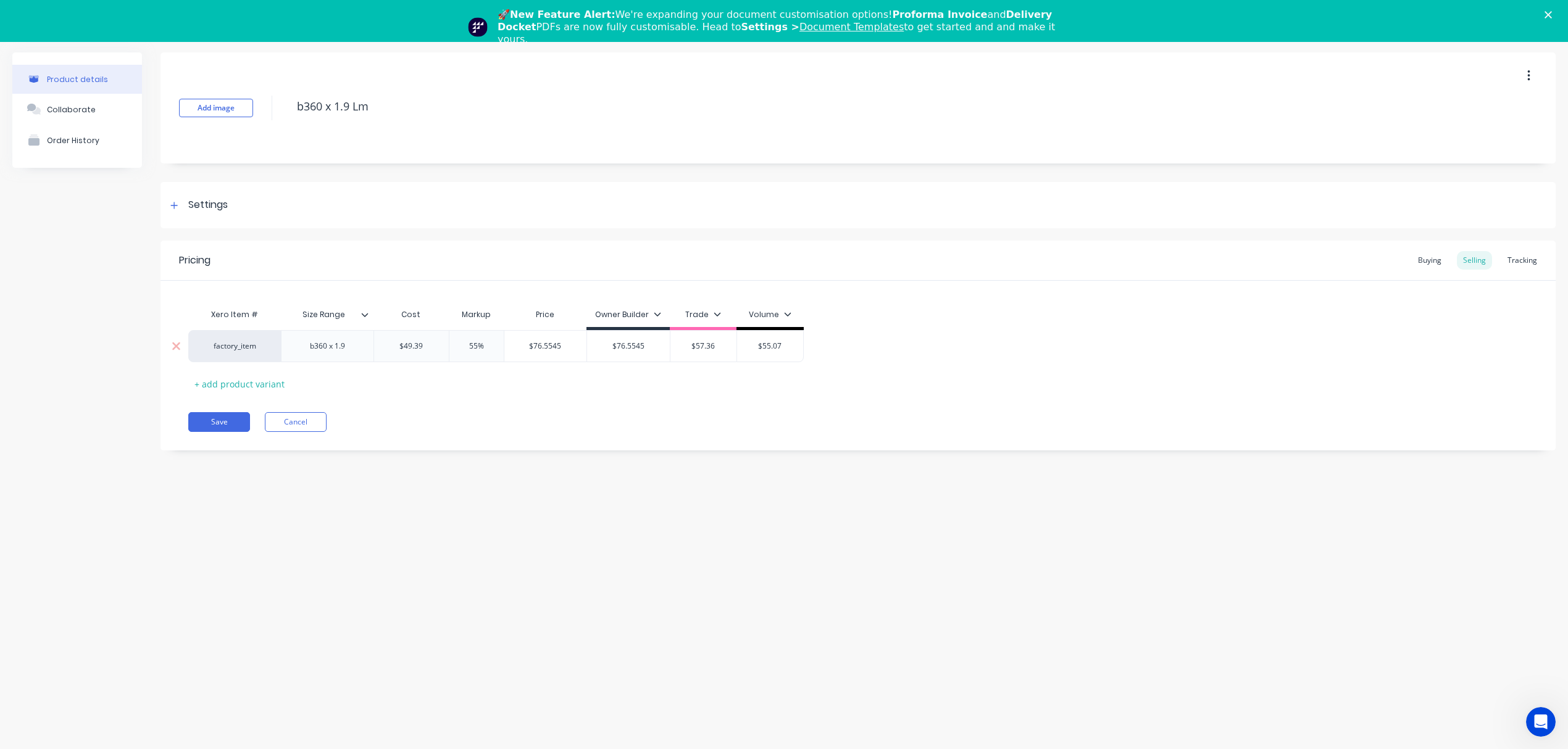
drag, startPoint x: 486, startPoint y: 344, endPoint x: 446, endPoint y: 345, distance: 40.0
click at [446, 345] on input "55%" at bounding box center [476, 345] width 62 height 11
click at [519, 399] on div "Pricing Buying Selling Tracking Xero Item # Size Range Cost Markup Price Owner …" at bounding box center [858, 346] width 1395 height 210
drag, startPoint x: 570, startPoint y: 348, endPoint x: 474, endPoint y: 348, distance: 96.0
click at [474, 348] on div "factory_item b360 x 1.9 $49.39 49.39 25% 25 $61.7375 $61.7375 $76.5545 $76.5545…" at bounding box center [496, 346] width 615 height 32
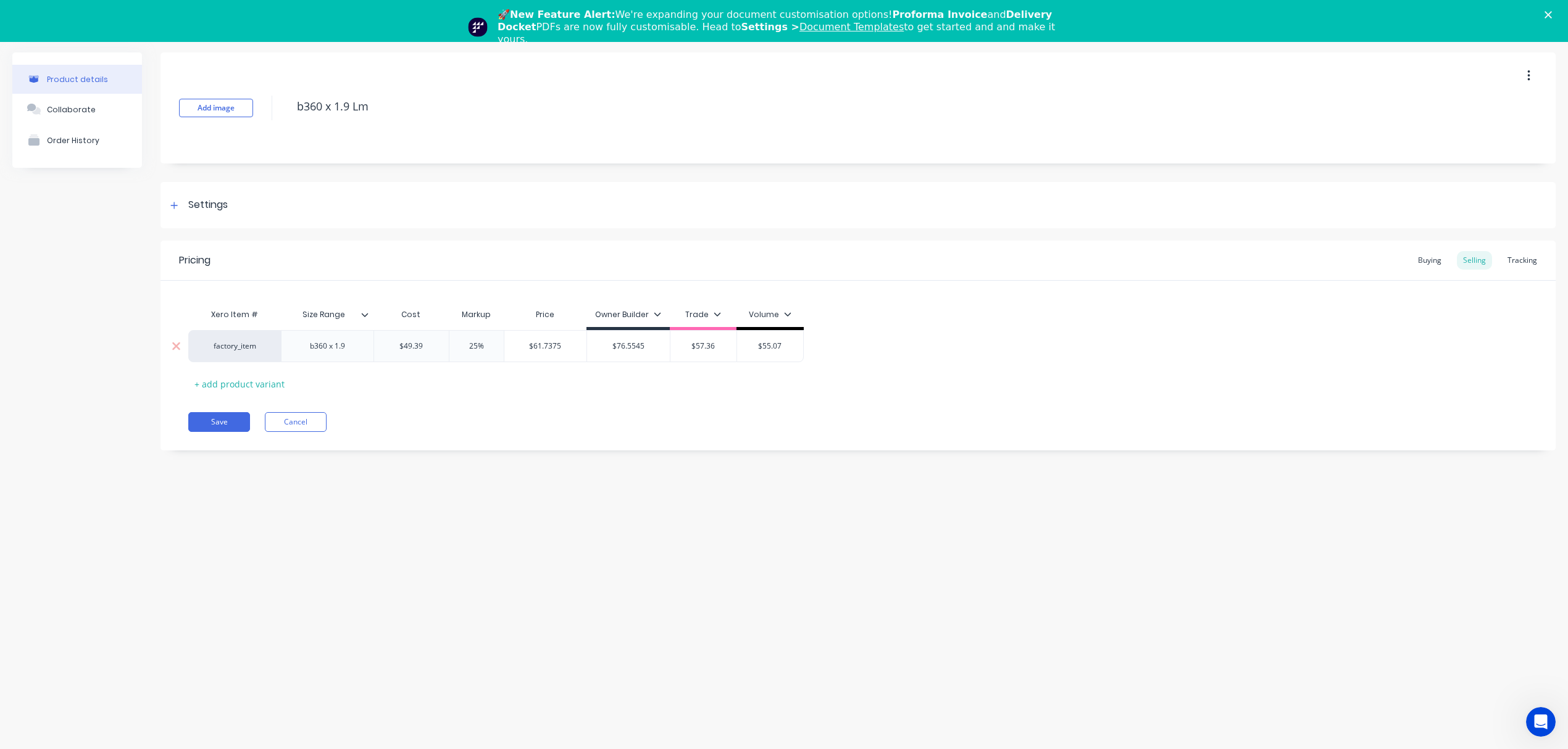
drag, startPoint x: 719, startPoint y: 349, endPoint x: 633, endPoint y: 340, distance: 86.5
click at [633, 340] on div "factory_item b360 x 1.9 $49.39 49.39 25% 25 $61.7375 $61.7375 $76.5545 $76.5545…" at bounding box center [496, 346] width 615 height 32
paste input "61.7375"
click at [591, 434] on div "Pricing Buying Selling Tracking Xero Item # Size Range Cost Markup Price Owner …" at bounding box center [858, 346] width 1395 height 210
click at [567, 345] on input "$61.7375" at bounding box center [545, 345] width 82 height 11
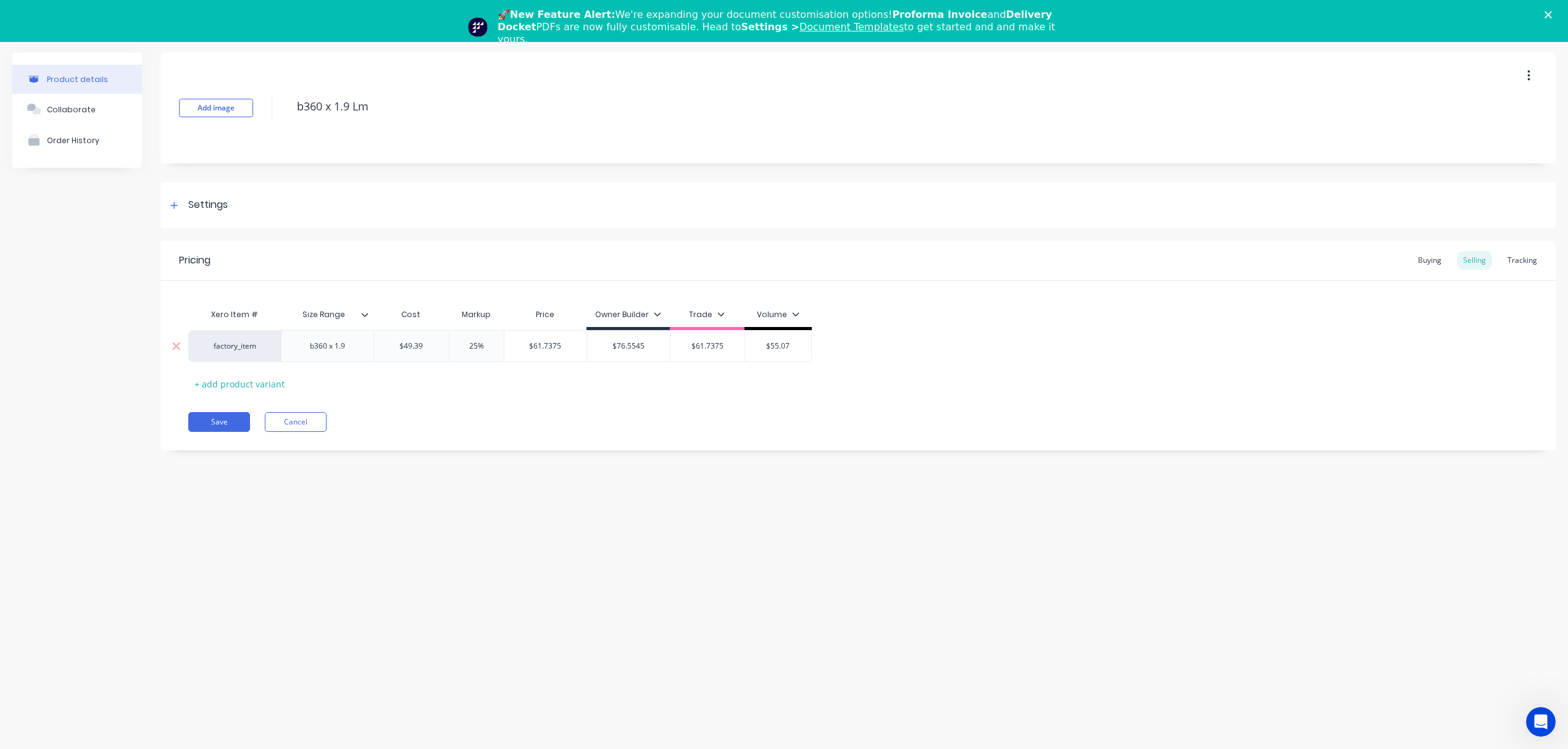
drag, startPoint x: 485, startPoint y: 348, endPoint x: 460, endPoint y: 348, distance: 25.0
click at [460, 348] on input "25%" at bounding box center [476, 345] width 62 height 11
click at [512, 395] on div "Pricing Buying Selling Tracking Xero Item # Size Range Cost Markup Price Owner …" at bounding box center [858, 346] width 1395 height 210
click at [540, 353] on div "$59.268" at bounding box center [543, 345] width 78 height 31
click at [542, 344] on input "$59.268" at bounding box center [543, 345] width 78 height 11
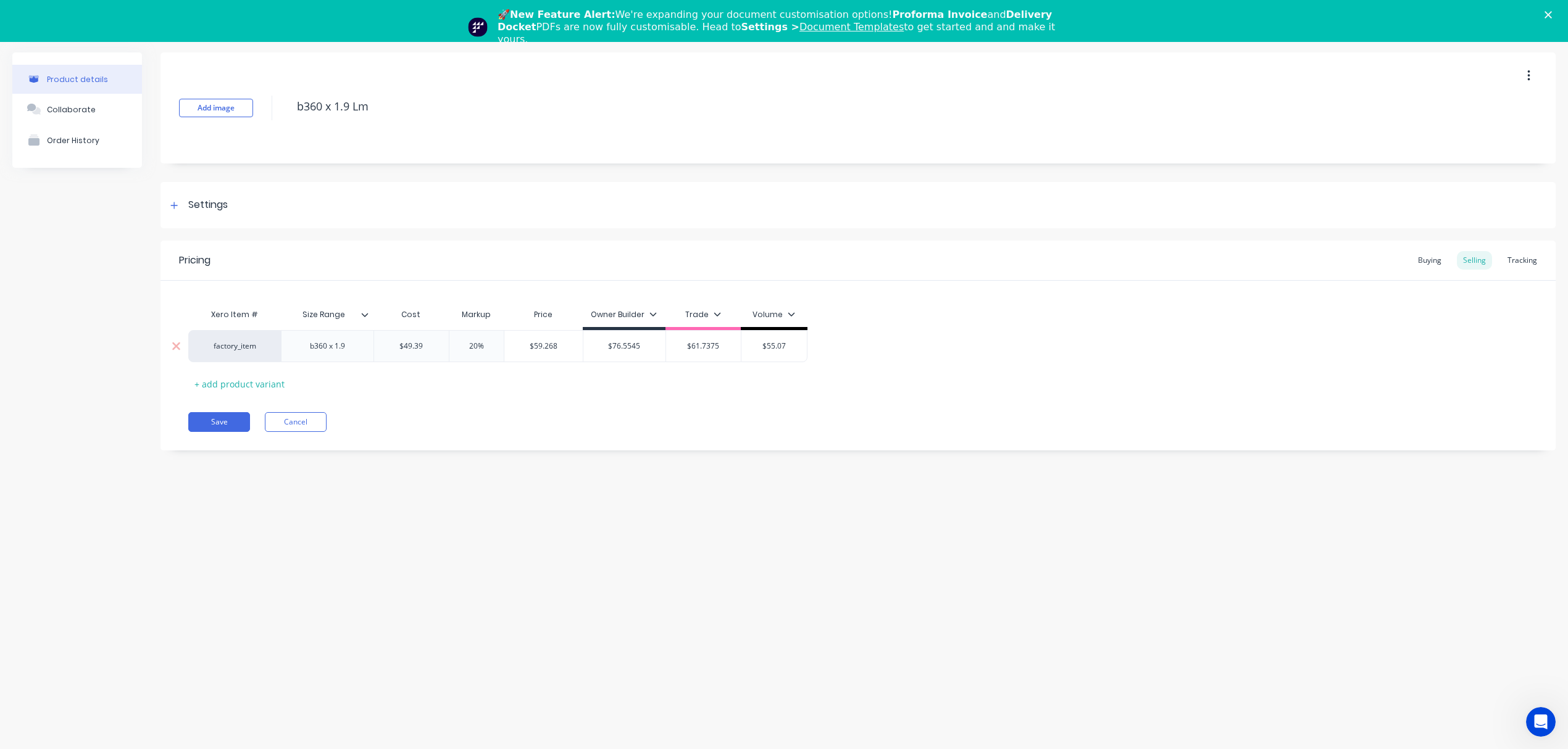
click at [542, 344] on input "$59.268" at bounding box center [543, 345] width 78 height 11
drag, startPoint x: 758, startPoint y: 347, endPoint x: 717, endPoint y: 348, distance: 41.0
click at [723, 348] on div "factory_item b360 x 1.9 $49.39 49.39 20% 20 $59.268 $59.268 $76.5545 $76.5545 $…" at bounding box center [498, 346] width 619 height 32
paste input "9.268"
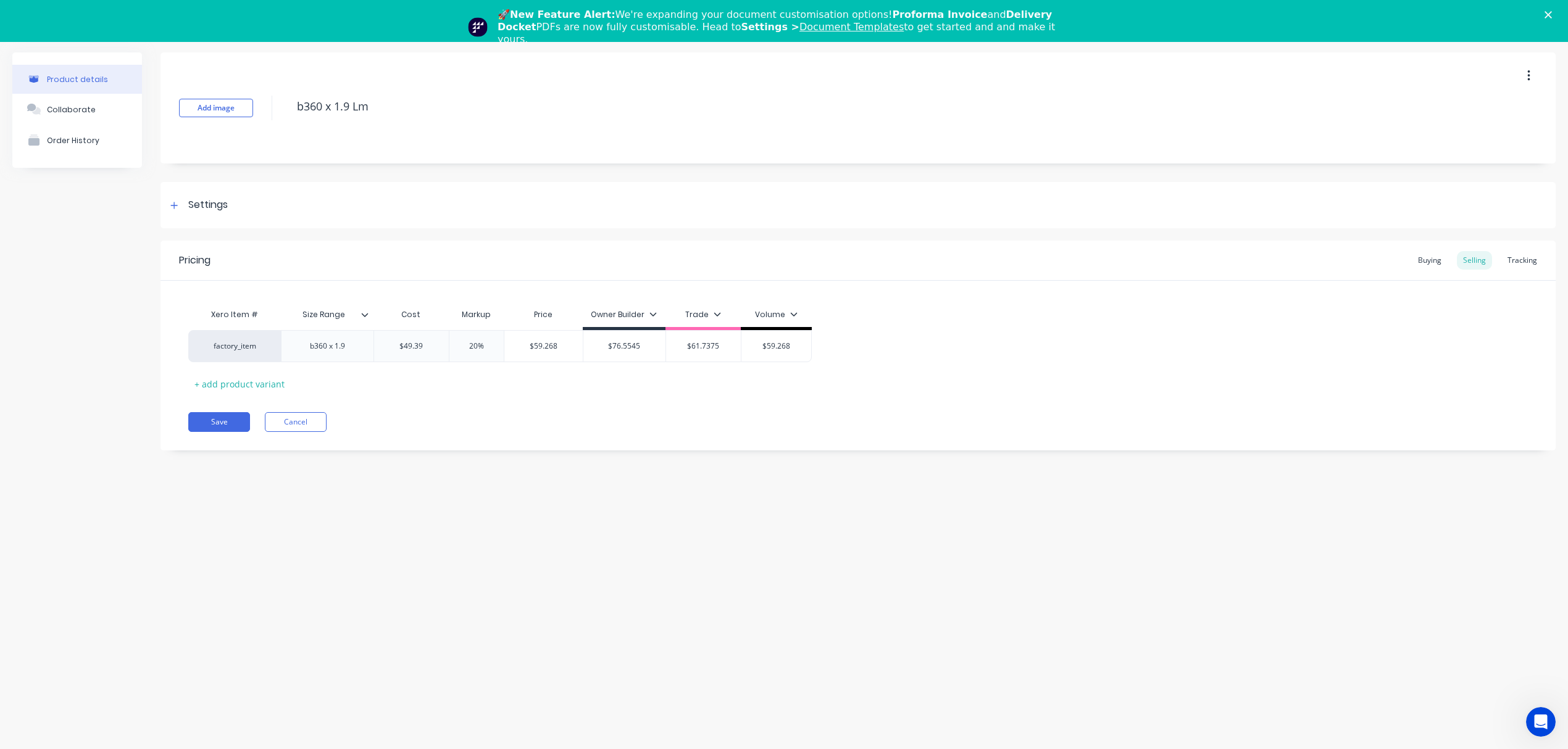
click at [732, 421] on div "Save Cancel" at bounding box center [872, 423] width 1368 height 20
drag, startPoint x: 372, startPoint y: 111, endPoint x: 228, endPoint y: 116, distance: 144.1
click at [228, 116] on div "Add image b360 x 1.9 Lm" at bounding box center [858, 108] width 1395 height 111
click at [227, 416] on button "Save" at bounding box center [219, 423] width 62 height 20
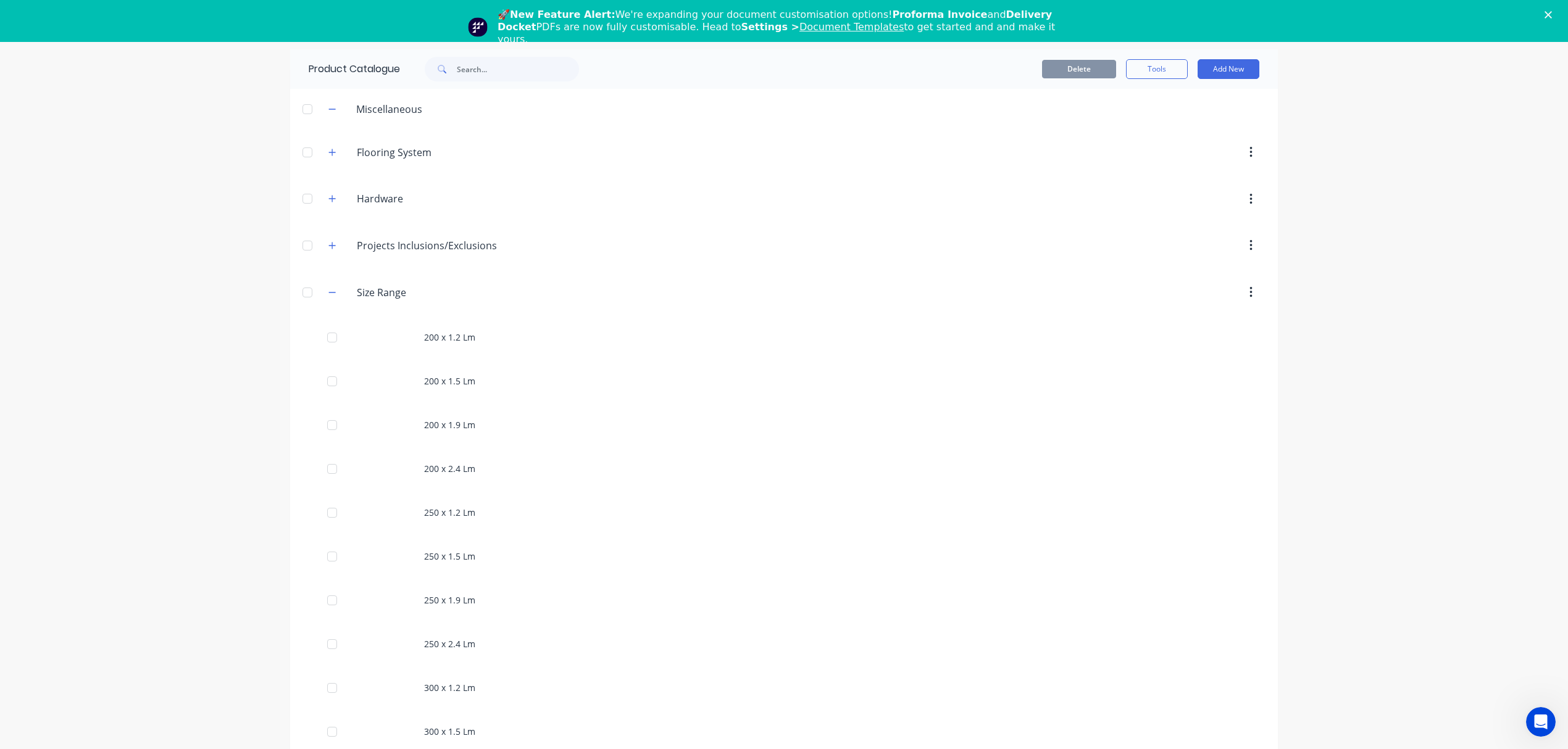
scroll to position [1030, 0]
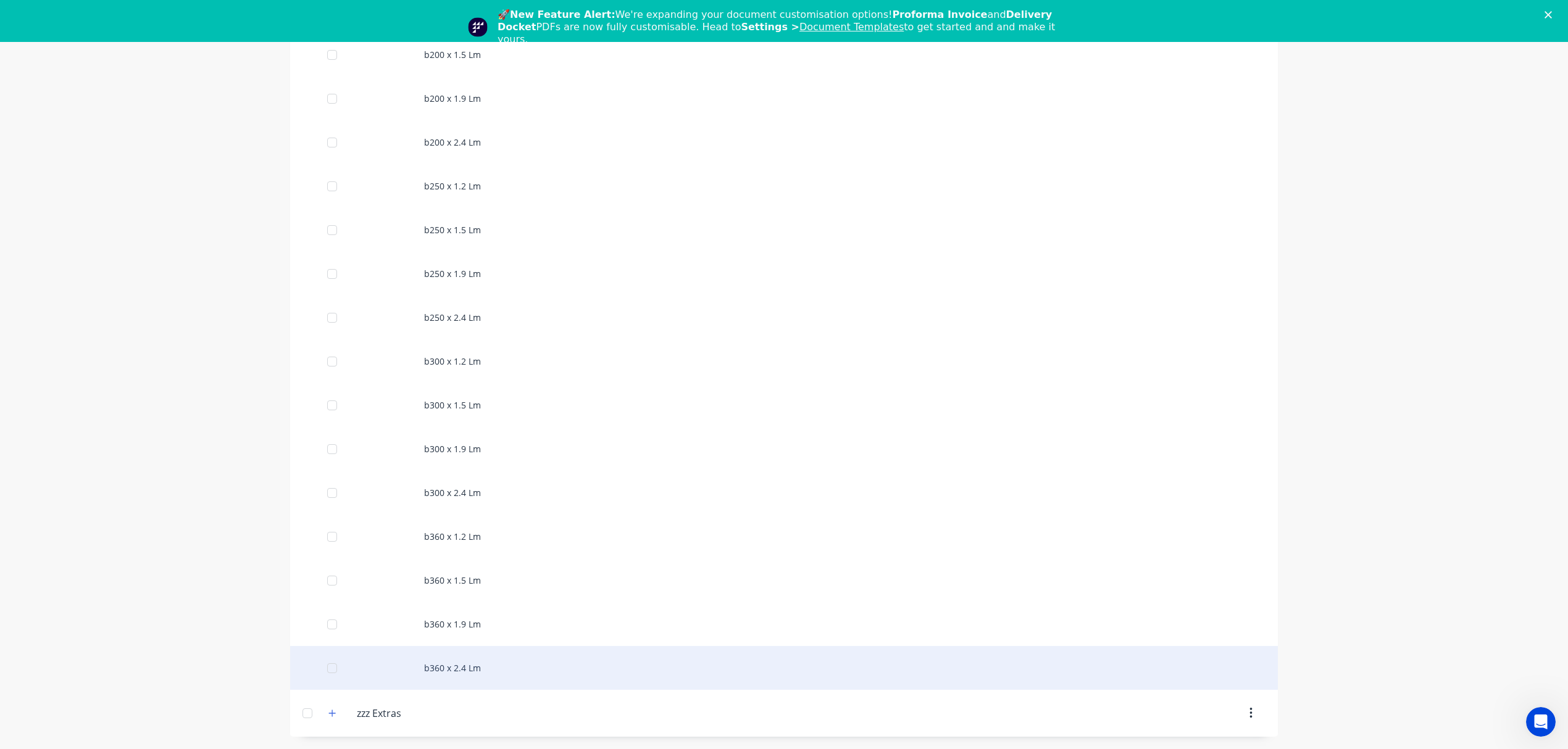
click at [475, 671] on div "b360 x 2.4 Lm" at bounding box center [783, 668] width 987 height 44
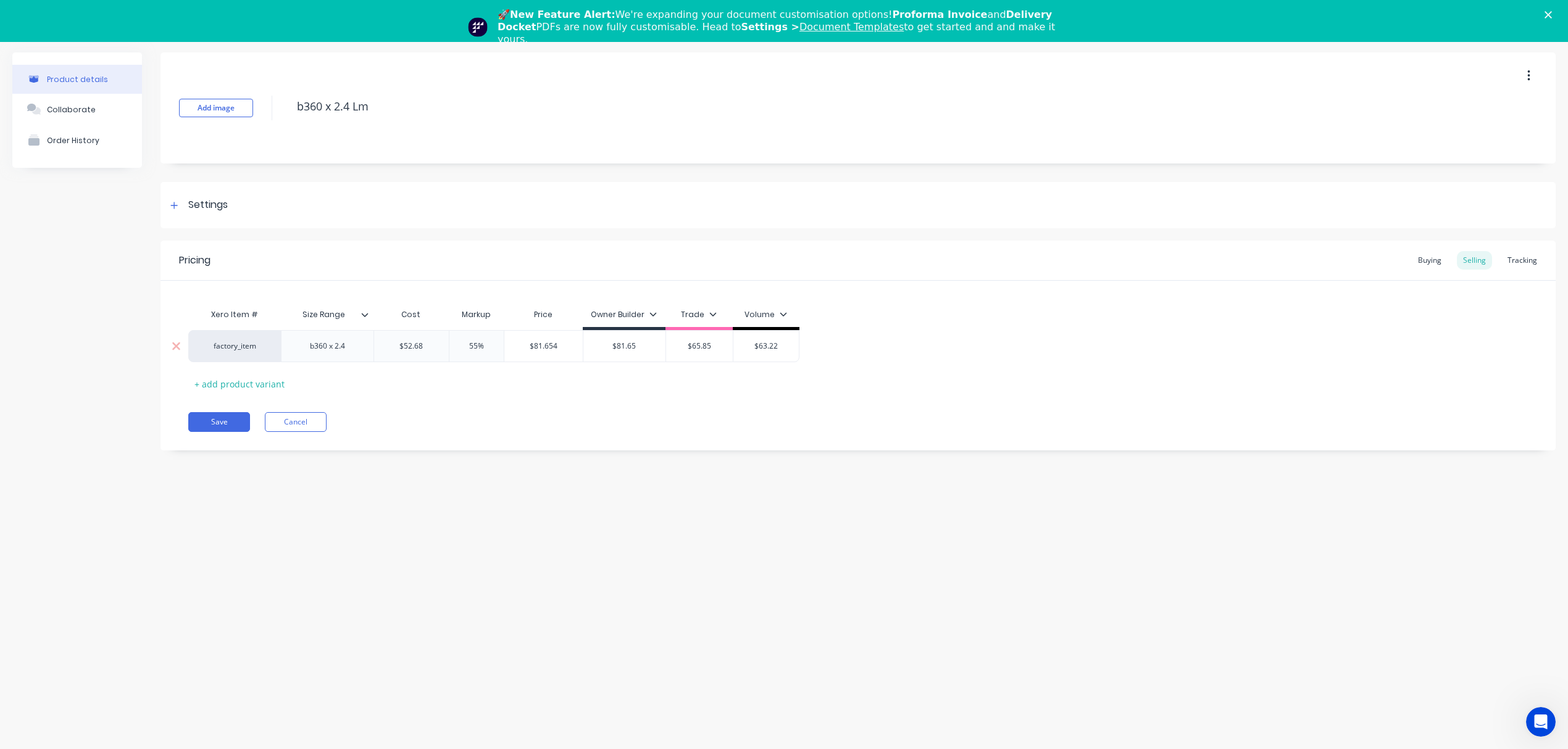
drag, startPoint x: 433, startPoint y: 346, endPoint x: 381, endPoint y: 340, distance: 52.3
click at [381, 340] on input "$52.68" at bounding box center [411, 345] width 74 height 11
paste input "57.46"
click at [431, 492] on div "Product details Collaborate Order History Add image b360 x 2.4 Lm Settings Prod…" at bounding box center [784, 380] width 1568 height 687
drag, startPoint x: 524, startPoint y: 344, endPoint x: 580, endPoint y: 354, distance: 56.9
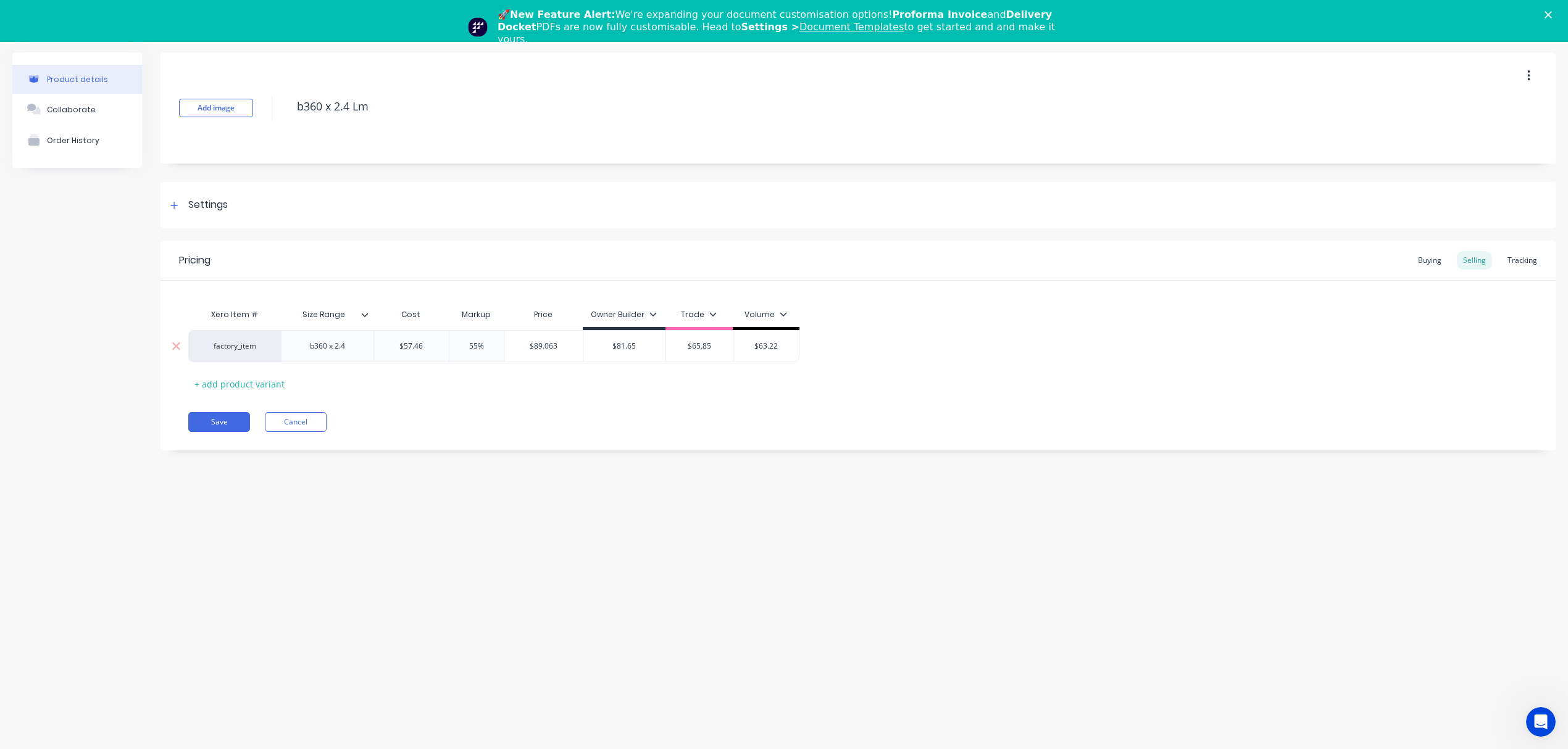
click at [580, 354] on div "$89.063 $89.063" at bounding box center [543, 345] width 78 height 31
click at [559, 348] on input "$89.063" at bounding box center [543, 345] width 78 height 11
click at [546, 346] on input "$89.063" at bounding box center [543, 345] width 78 height 11
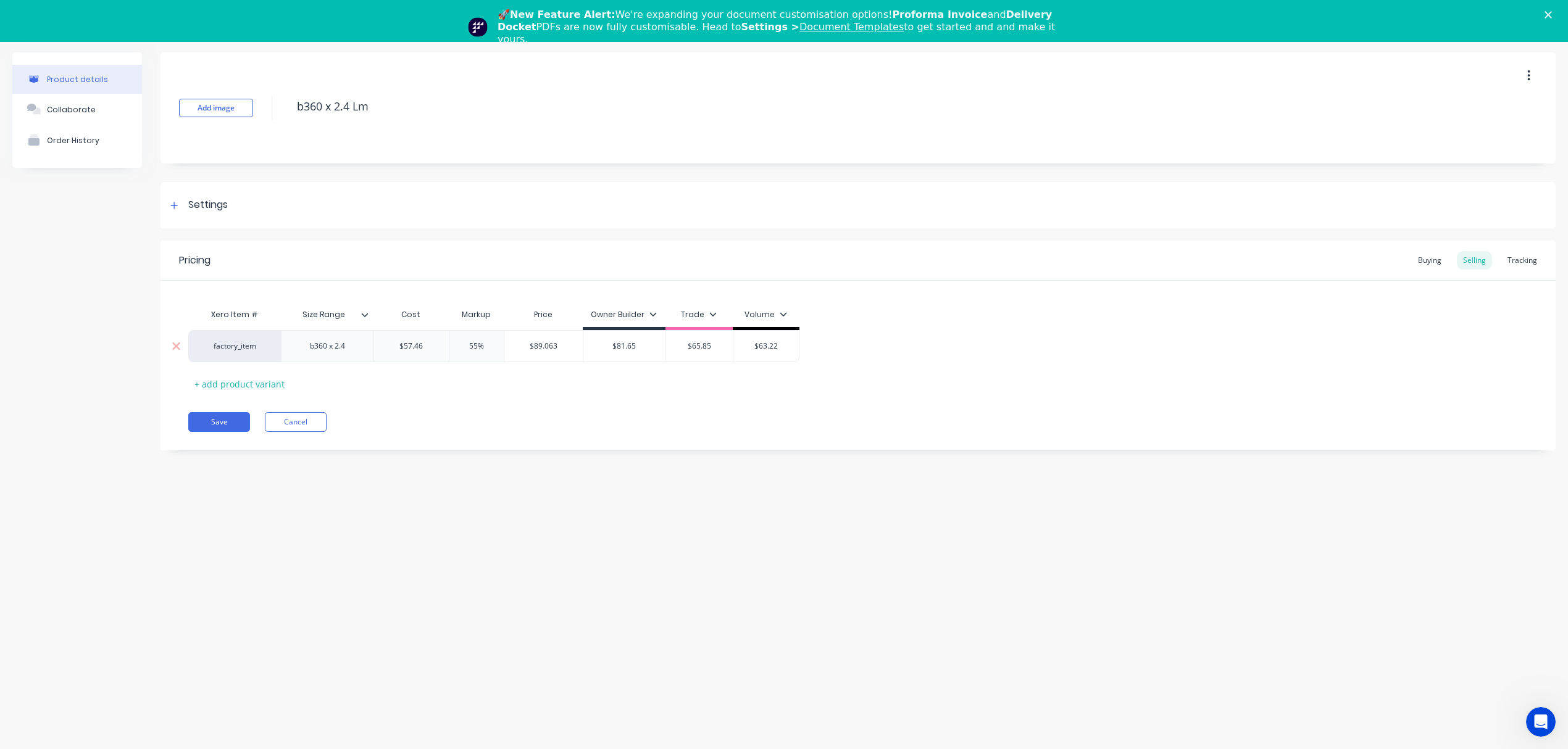
drag, startPoint x: 638, startPoint y: 346, endPoint x: 606, endPoint y: 342, distance: 32.2
click at [606, 342] on input "$81.65" at bounding box center [624, 345] width 82 height 11
paste input "9.063"
click at [605, 395] on div "Pricing Buying Selling Tracking Xero Item # Size Range Cost Markup Price Owner …" at bounding box center [858, 346] width 1395 height 210
drag, startPoint x: 485, startPoint y: 344, endPoint x: 453, endPoint y: 344, distance: 32.0
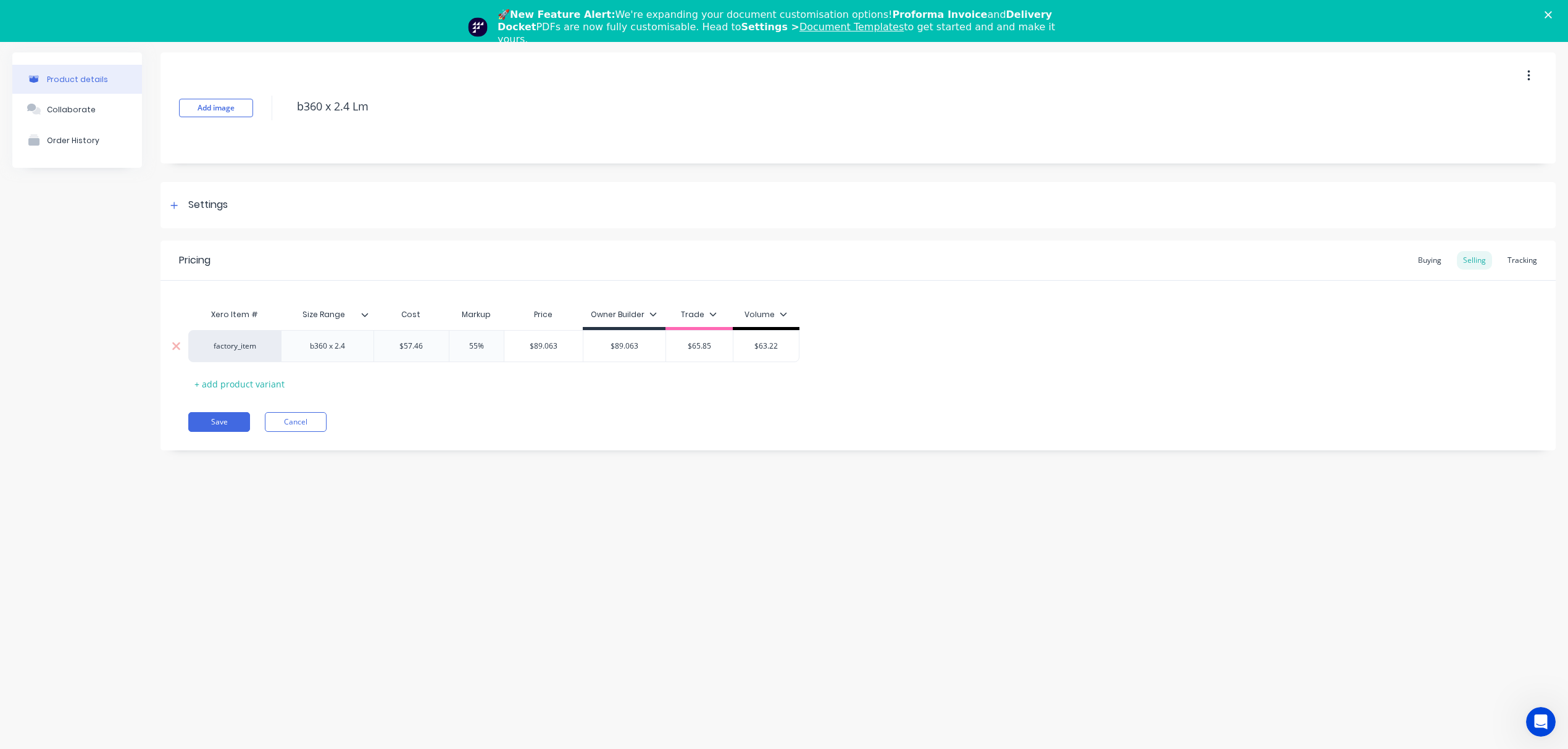
click at [453, 344] on input "55%" at bounding box center [476, 345] width 62 height 11
click at [460, 396] on div "Pricing Buying Selling Tracking Xero Item # Size Range Cost Markup Price Owner …" at bounding box center [858, 346] width 1395 height 210
click at [547, 344] on input "$71.825" at bounding box center [543, 345] width 78 height 11
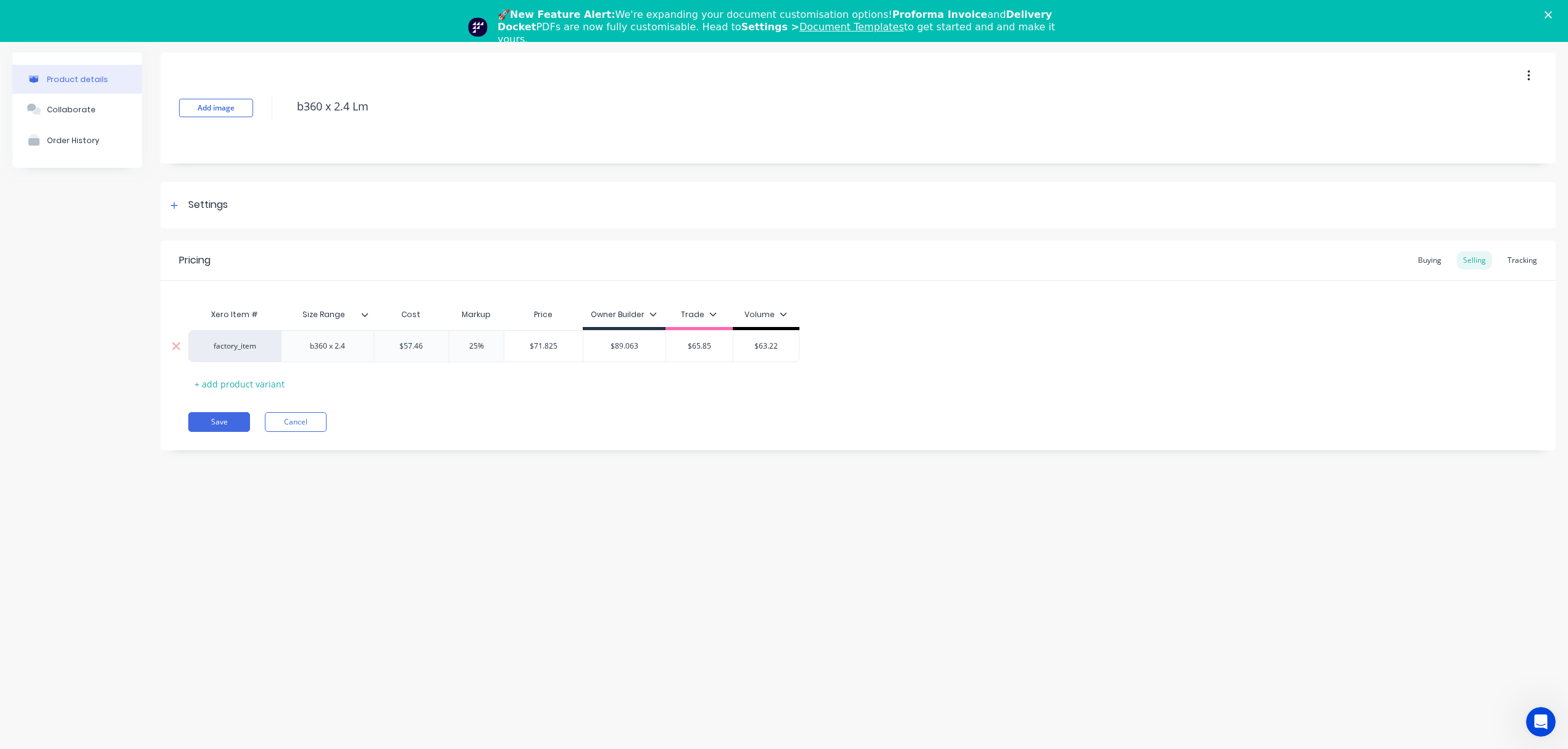
click at [692, 349] on input "$65.85" at bounding box center [699, 345] width 66 height 11
paste input "71.82"
click at [658, 401] on div "Pricing Buying Selling Tracking Xero Item # Size Range Cost Markup Price Owner …" at bounding box center [858, 346] width 1395 height 210
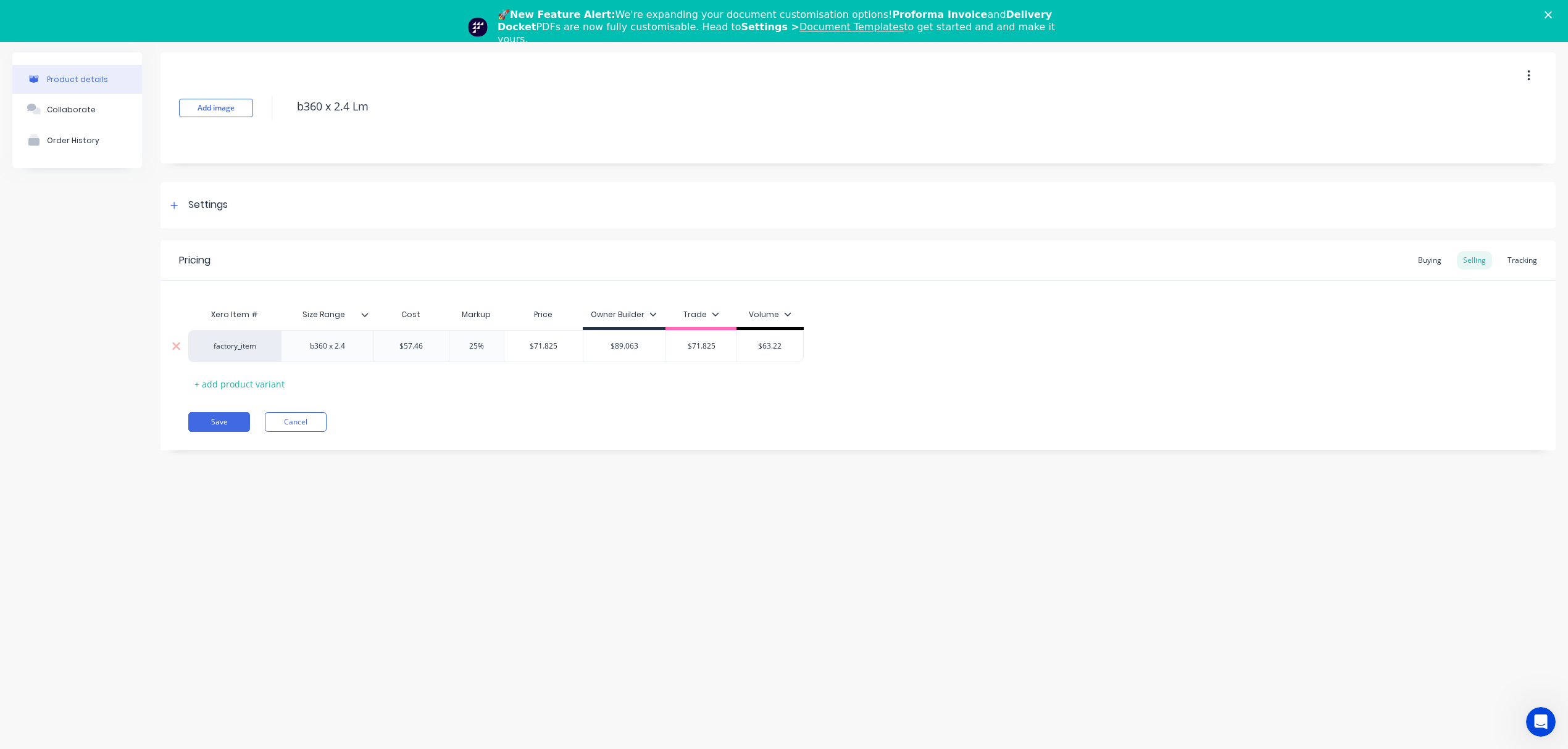
drag, startPoint x: 479, startPoint y: 346, endPoint x: 459, endPoint y: 347, distance: 20.0
click at [459, 347] on input "25%" at bounding box center [476, 345] width 62 height 11
click at [496, 393] on div "Xero Item # Size Range Cost Markup Price Owner Builder Trade Volume factory_ite…" at bounding box center [858, 348] width 1340 height 91
click at [537, 350] on input "$68.952" at bounding box center [543, 345] width 78 height 11
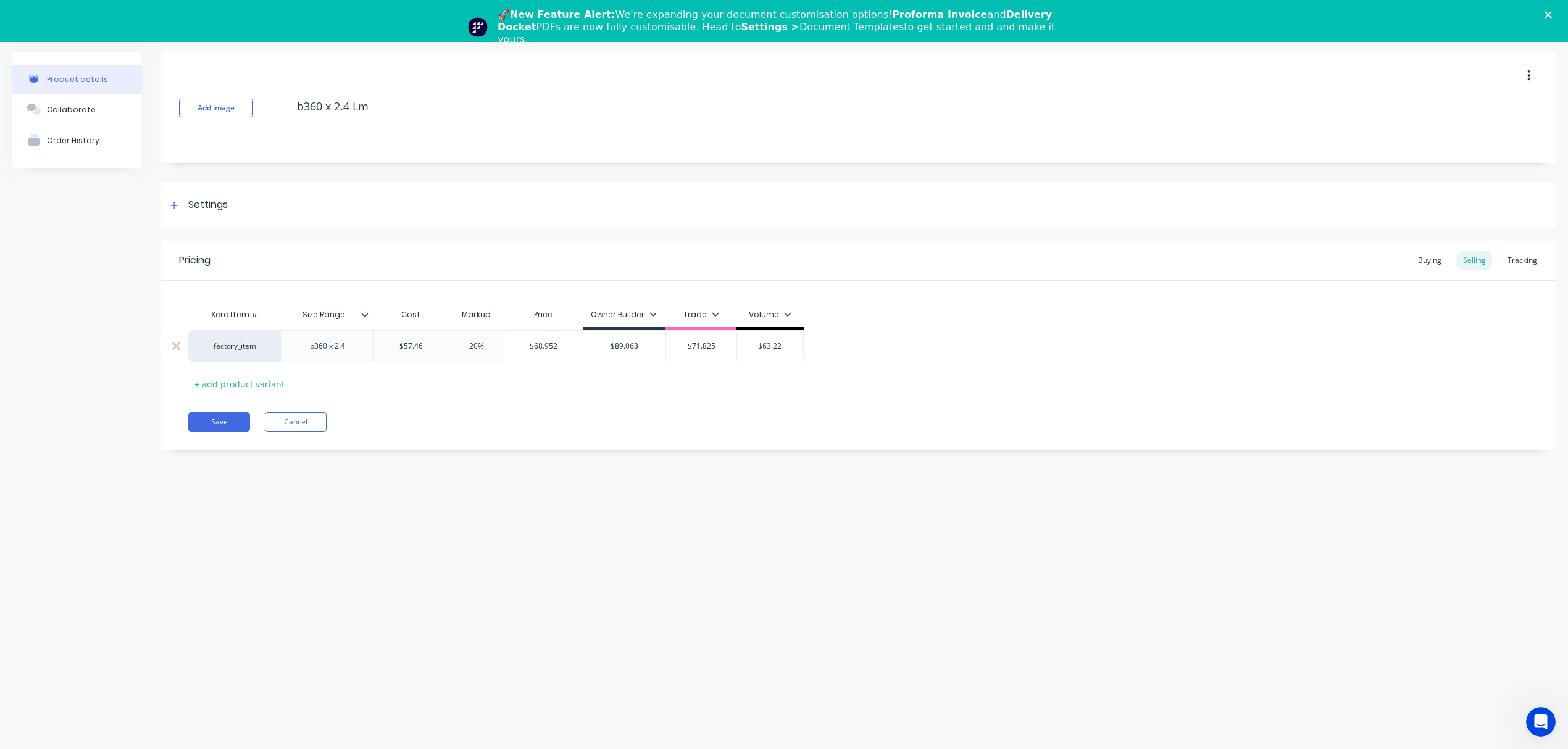
click at [537, 350] on input "$68.952" at bounding box center [543, 345] width 78 height 11
click at [757, 349] on input "$63.22" at bounding box center [770, 345] width 66 height 11
paste input "8.95"
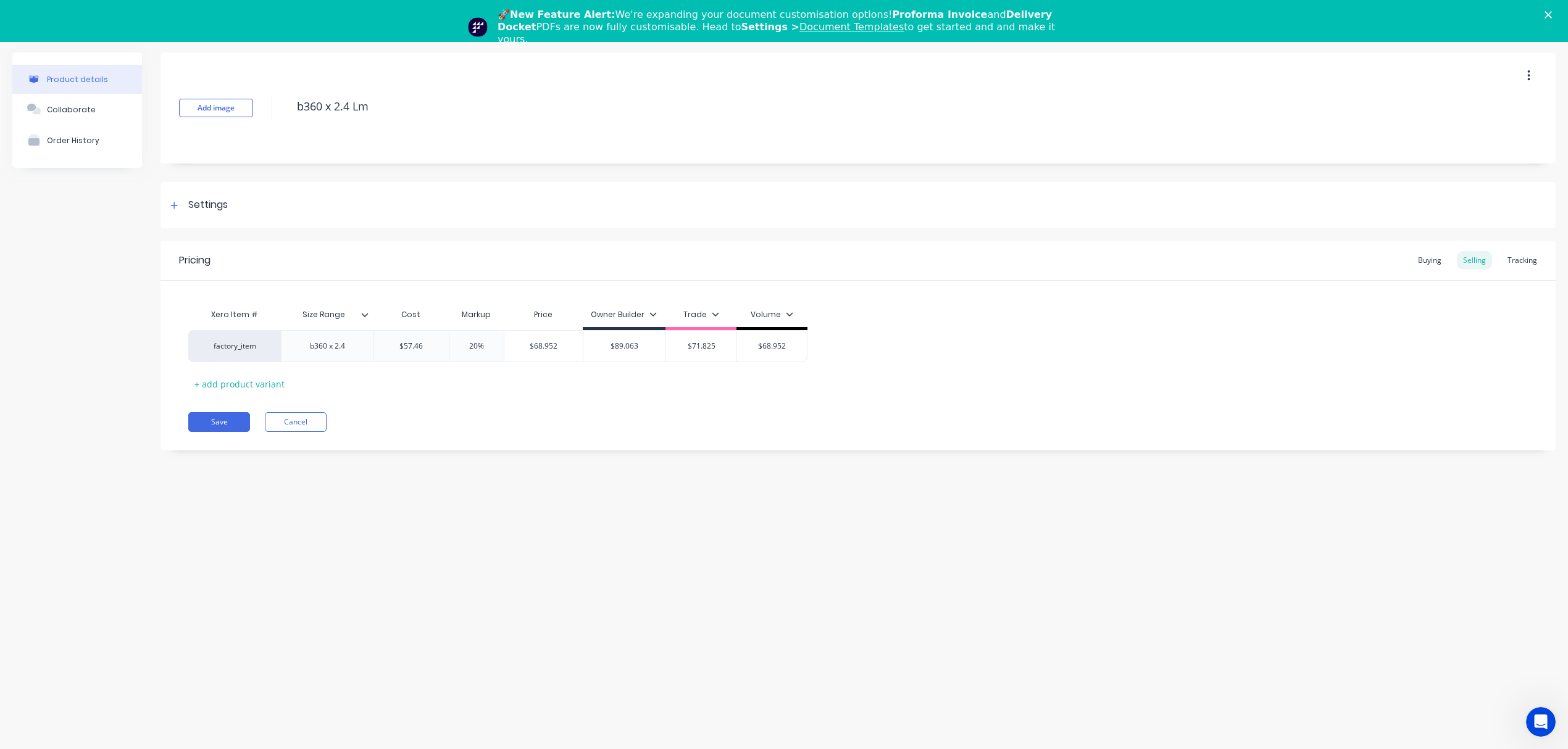
click at [685, 403] on div "Pricing Buying Selling Tracking Xero Item # Size Range Cost Markup Price Owner …" at bounding box center [858, 346] width 1395 height 210
drag, startPoint x: 487, startPoint y: 344, endPoint x: 421, endPoint y: 346, distance: 66.0
click at [426, 346] on div "factory_item b360 x 2.4 $57.46 57.46 20% 20% $68.952 $68.952 $89.063 $89.063 $7…" at bounding box center [498, 346] width 619 height 32
click at [524, 398] on div "Pricing Buying Selling Tracking Xero Item # Size Range Cost Markup Price Owner …" at bounding box center [858, 346] width 1395 height 210
drag, startPoint x: 401, startPoint y: 108, endPoint x: 238, endPoint y: 101, distance: 163.2
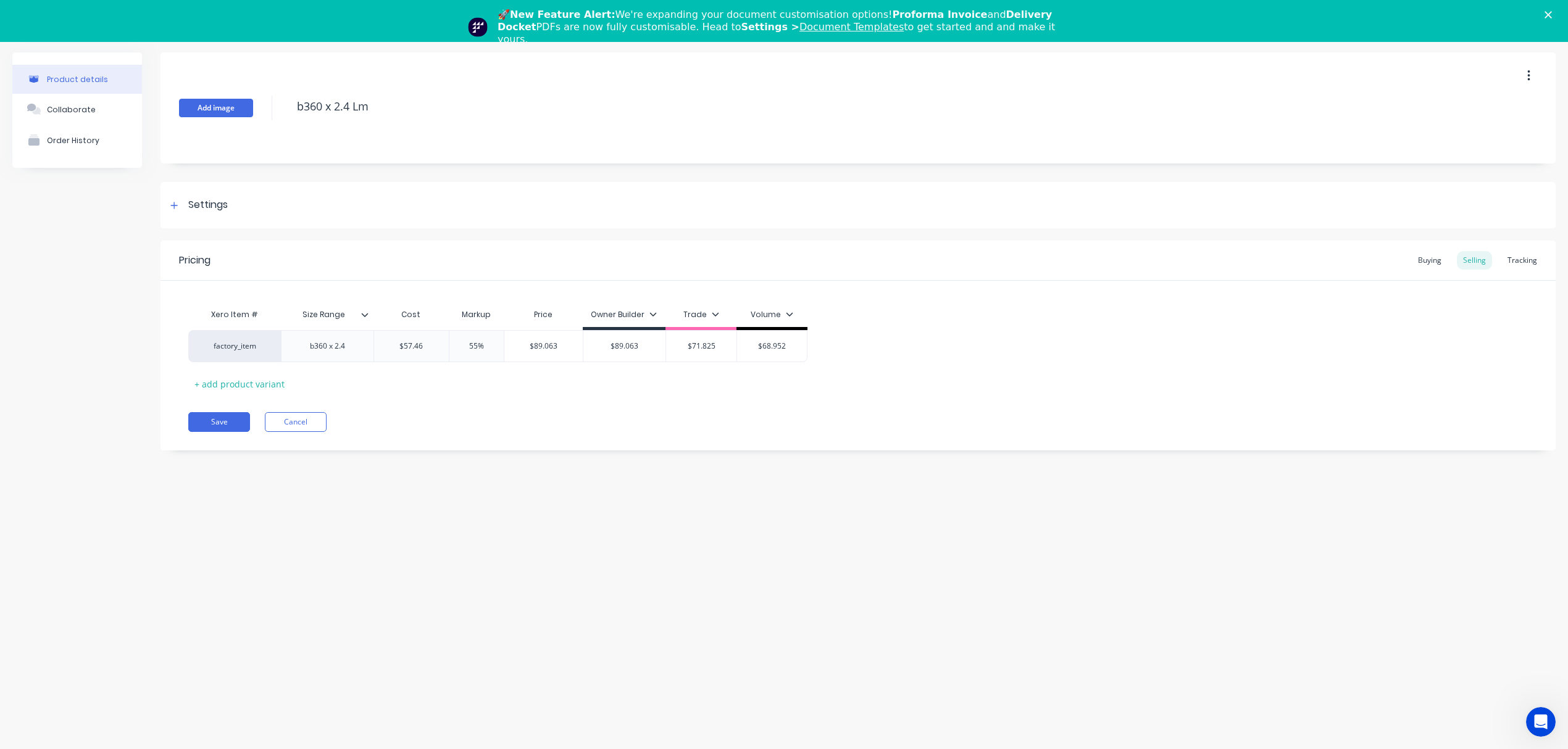
click at [238, 101] on div "Add image b360 x 2.4 Lm" at bounding box center [858, 108] width 1395 height 111
click at [227, 433] on div "Pricing Buying Selling Tracking Xero Item # Size Range Cost Markup Price Owner …" at bounding box center [858, 346] width 1395 height 210
click at [232, 426] on button "Save" at bounding box center [219, 423] width 62 height 20
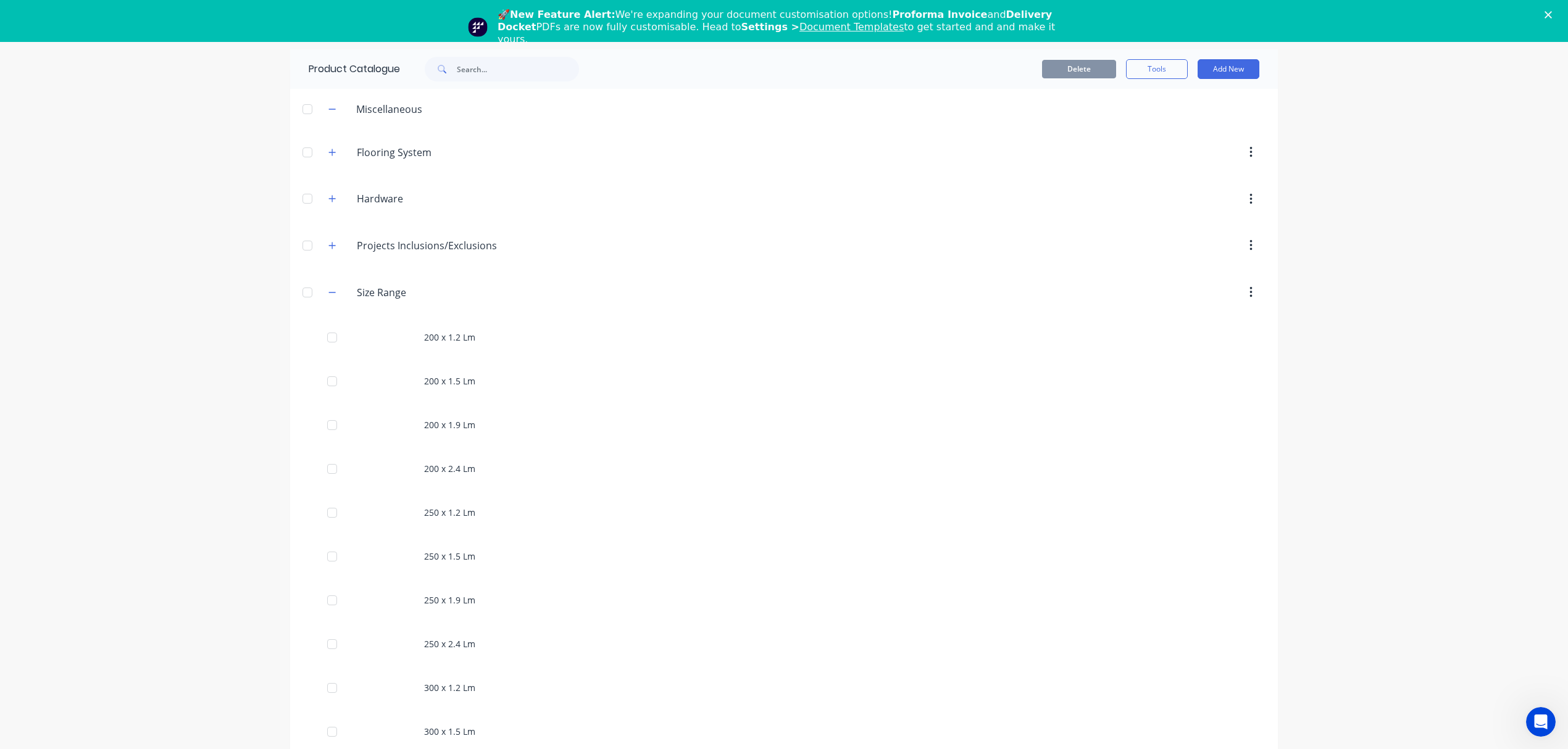
scroll to position [1030, 0]
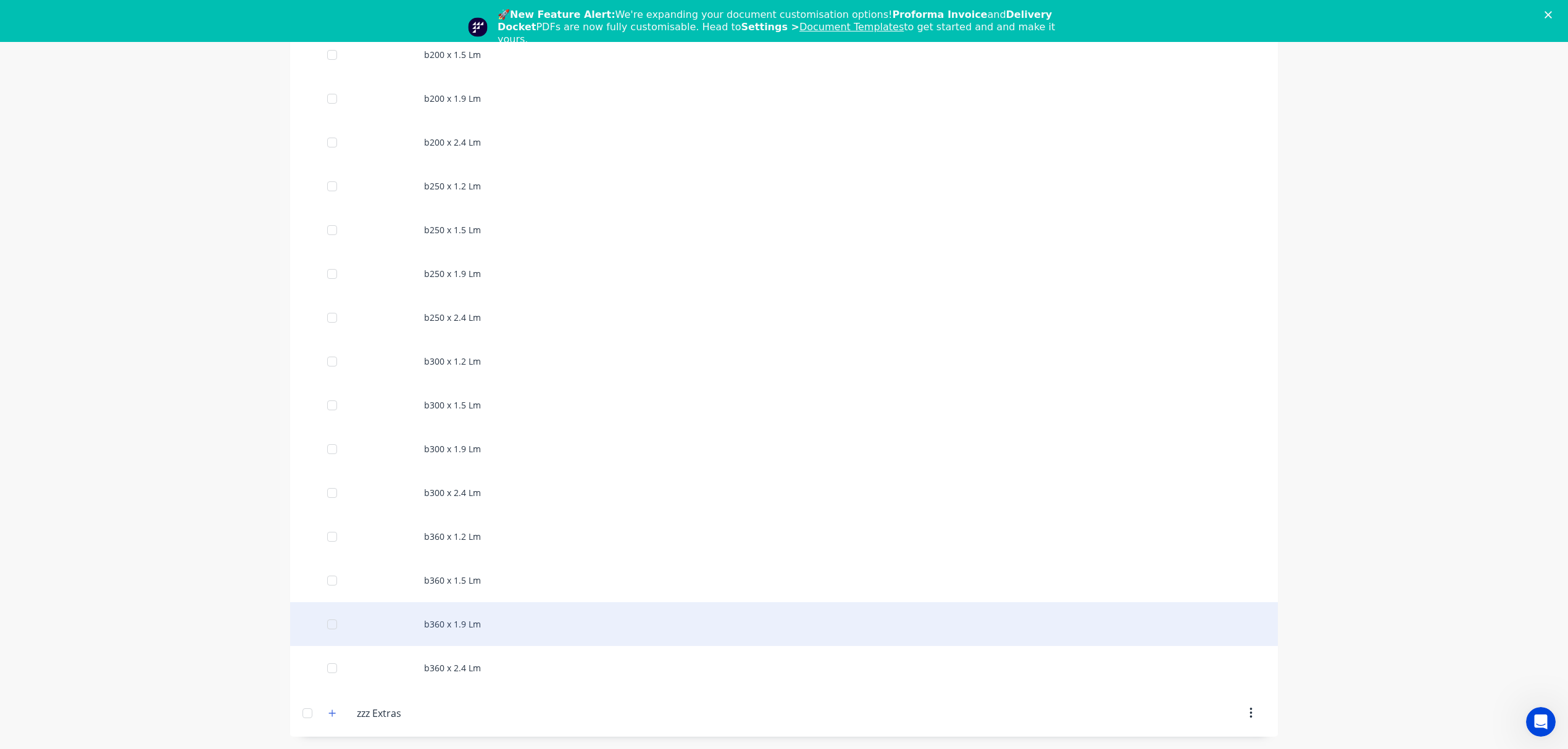
click at [434, 622] on div "b360 x 1.9 Lm" at bounding box center [783, 624] width 987 height 44
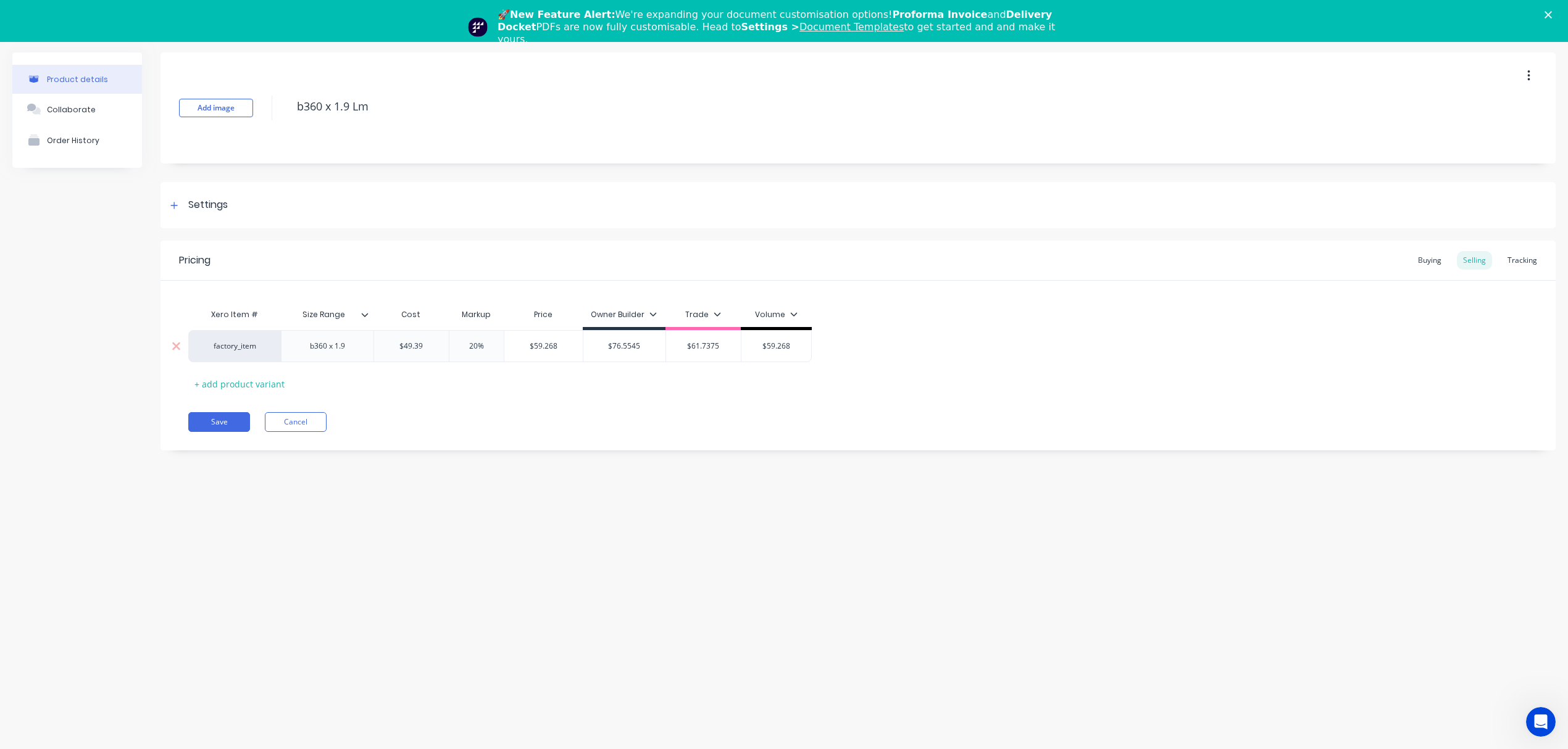
drag, startPoint x: 486, startPoint y: 344, endPoint x: 446, endPoint y: 345, distance: 40.0
click at [446, 345] on input "20%" at bounding box center [476, 345] width 62 height 11
click at [217, 426] on button "Save" at bounding box center [219, 423] width 62 height 20
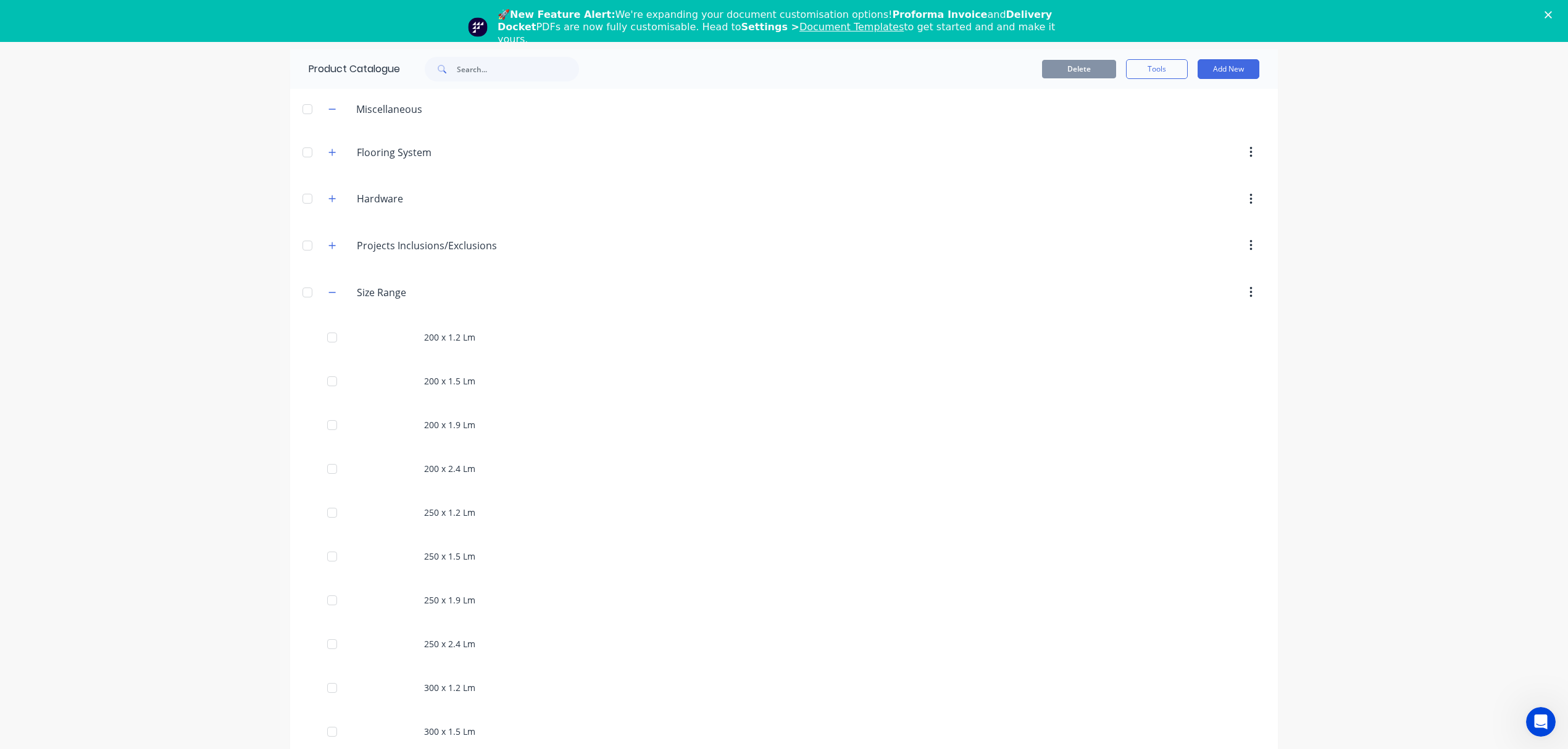
scroll to position [1030, 0]
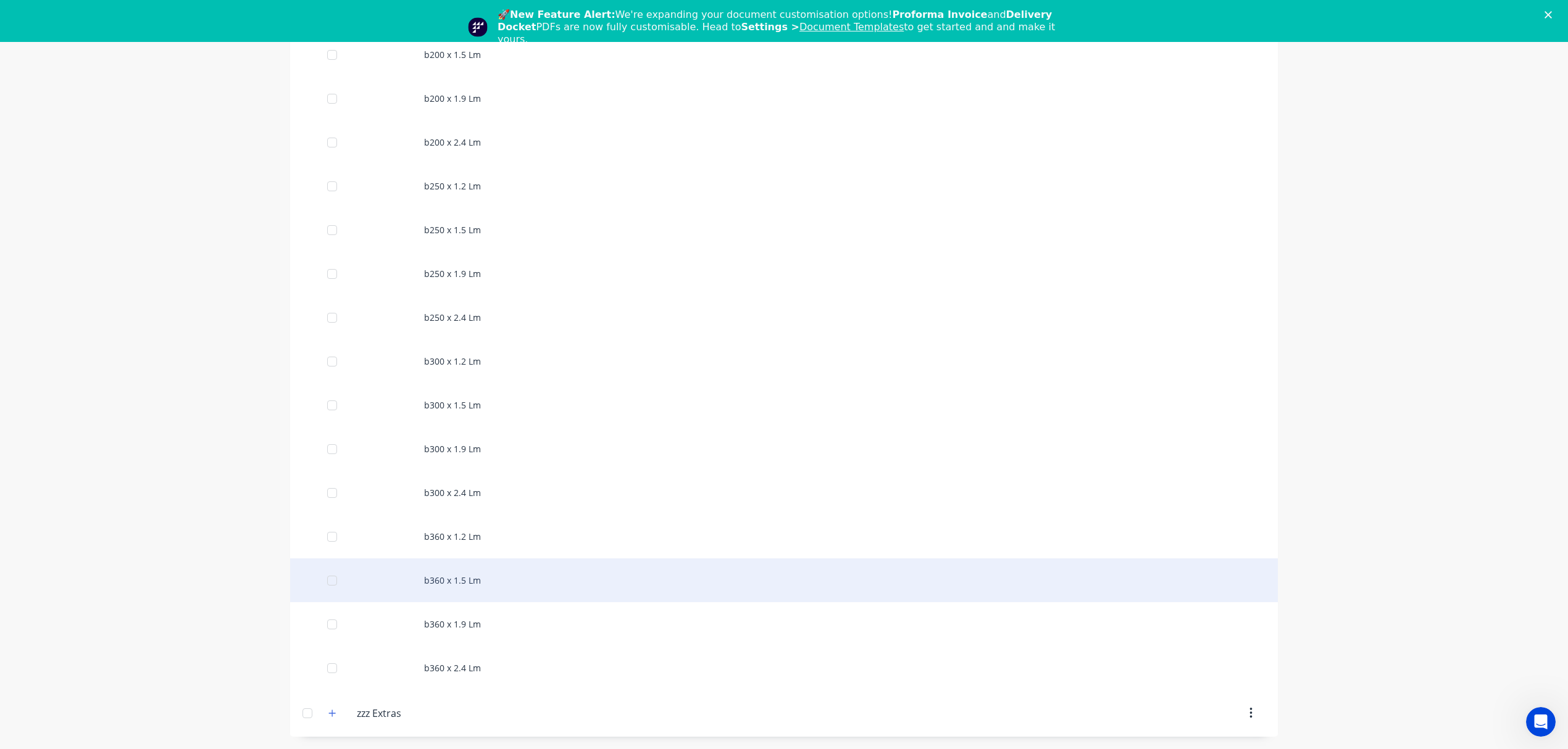
click at [537, 582] on div "b360 x 1.5 Lm" at bounding box center [783, 580] width 987 height 44
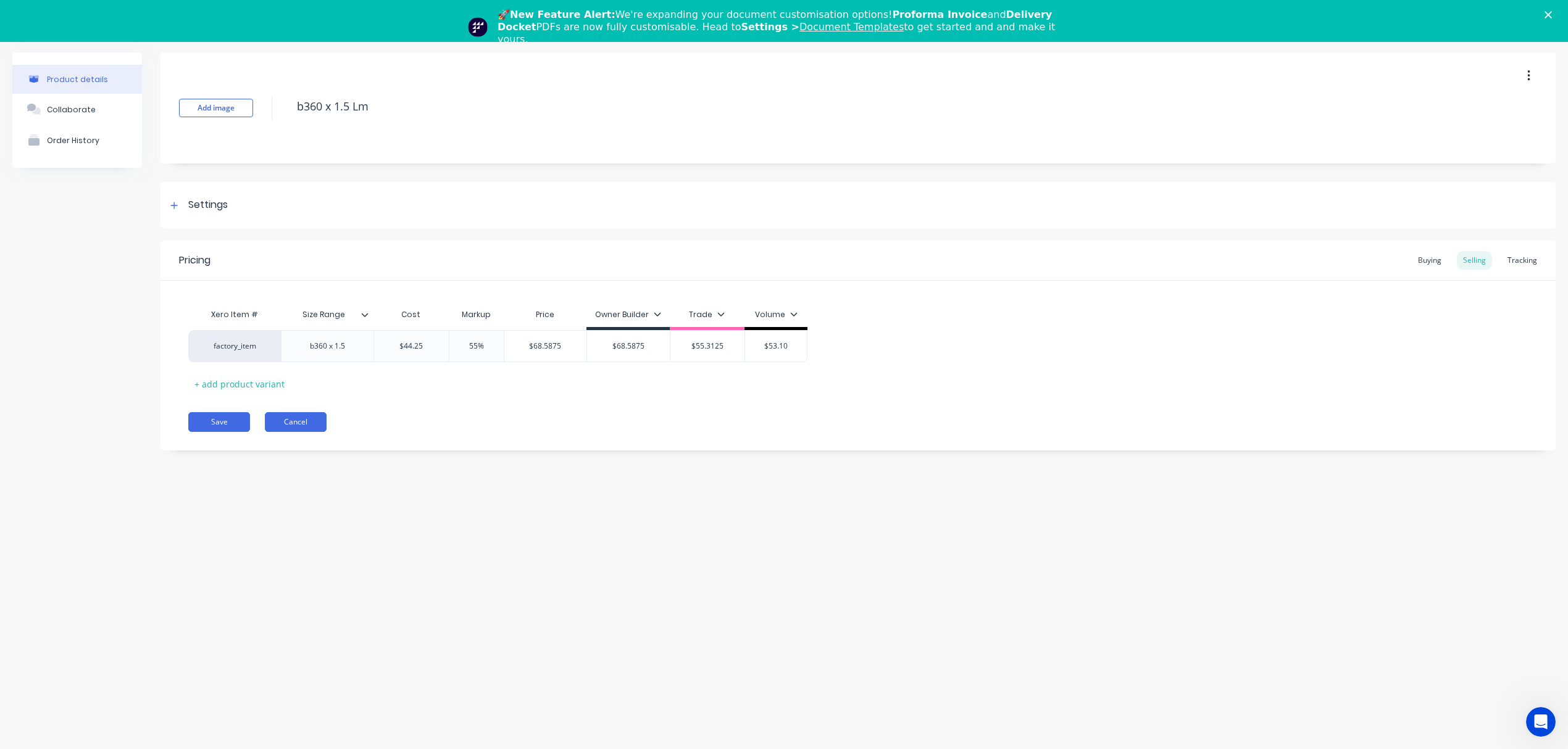
click at [304, 420] on button "Cancel" at bounding box center [296, 423] width 62 height 20
